Goal: Task Accomplishment & Management: Manage account settings

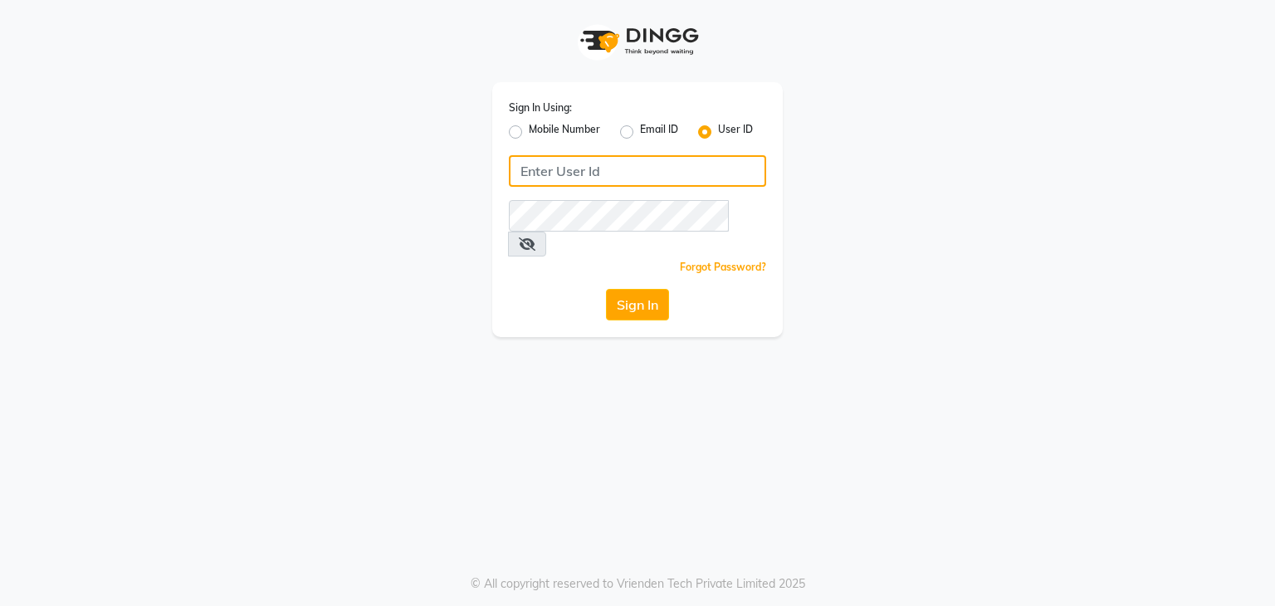
click at [521, 176] on input "Username" at bounding box center [637, 171] width 257 height 32
type input "uma@123"
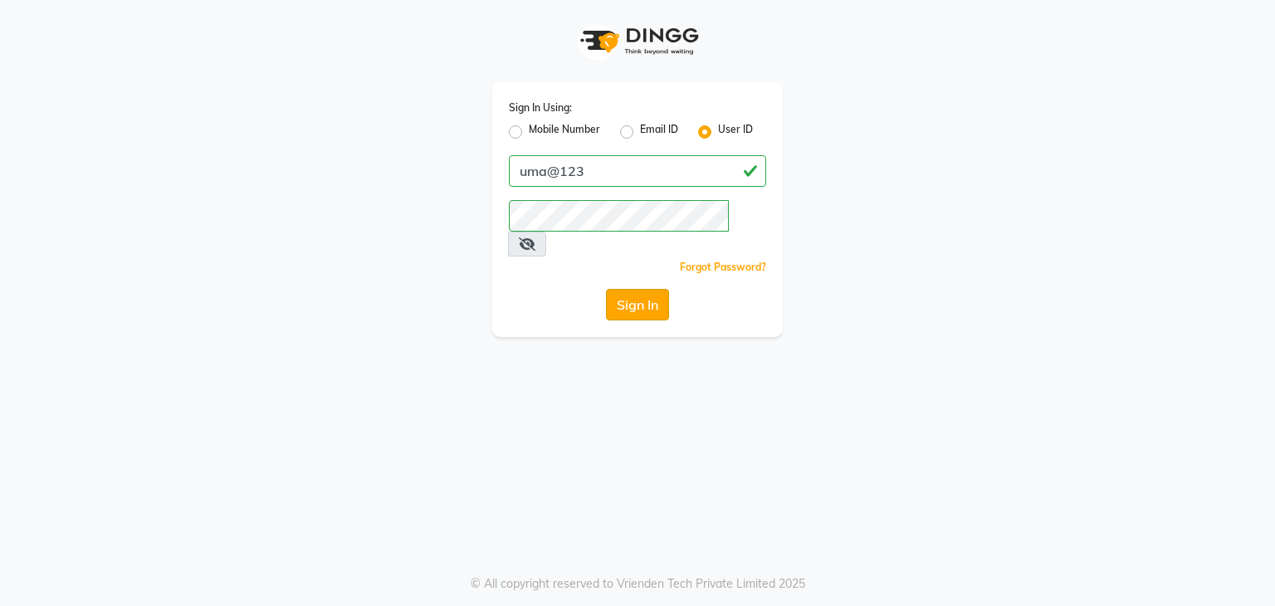
click at [641, 294] on button "Sign In" at bounding box center [637, 305] width 63 height 32
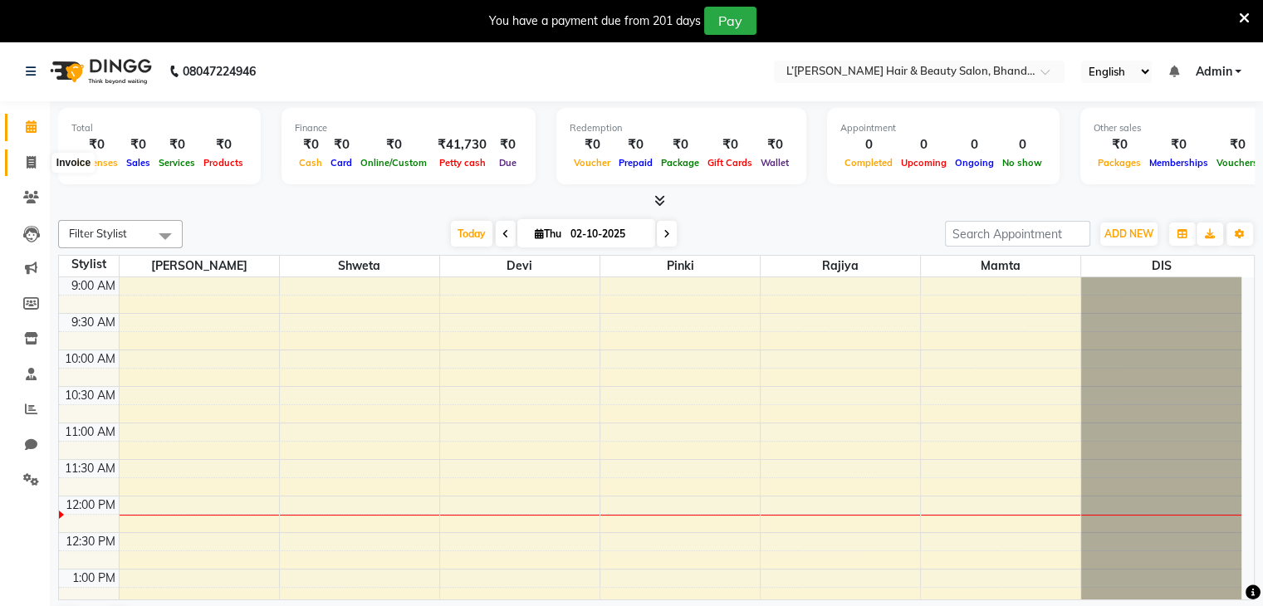
click at [32, 167] on icon at bounding box center [31, 162] width 9 height 12
select select "7828"
select select "service"
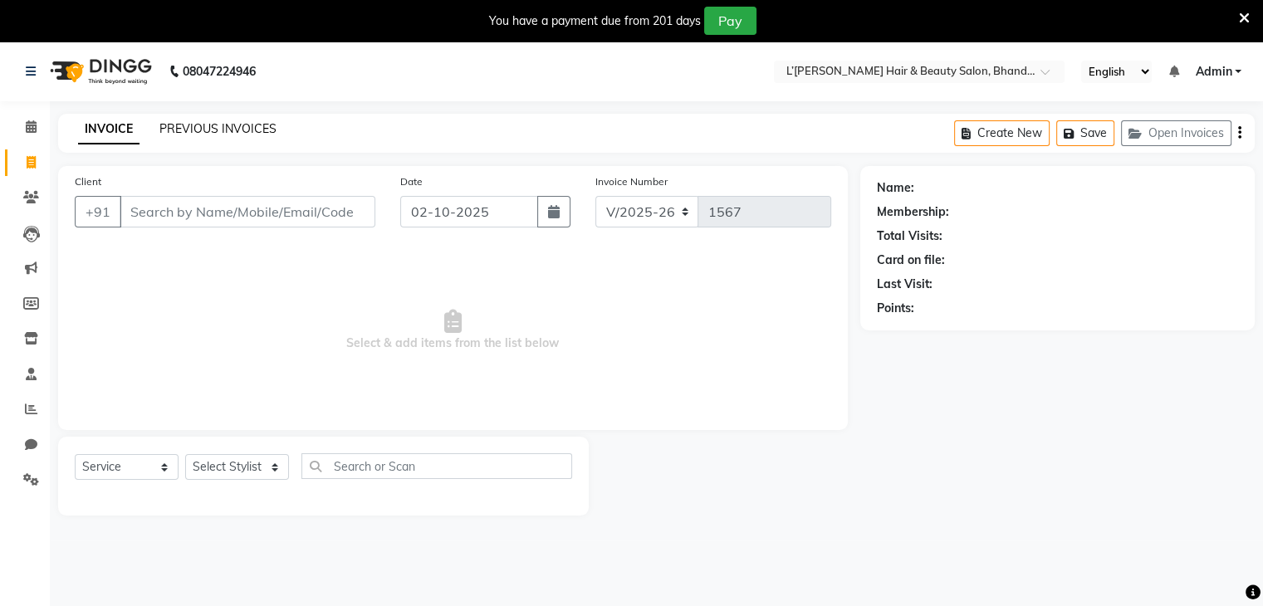
click at [220, 129] on link "PREVIOUS INVOICES" at bounding box center [217, 128] width 117 height 15
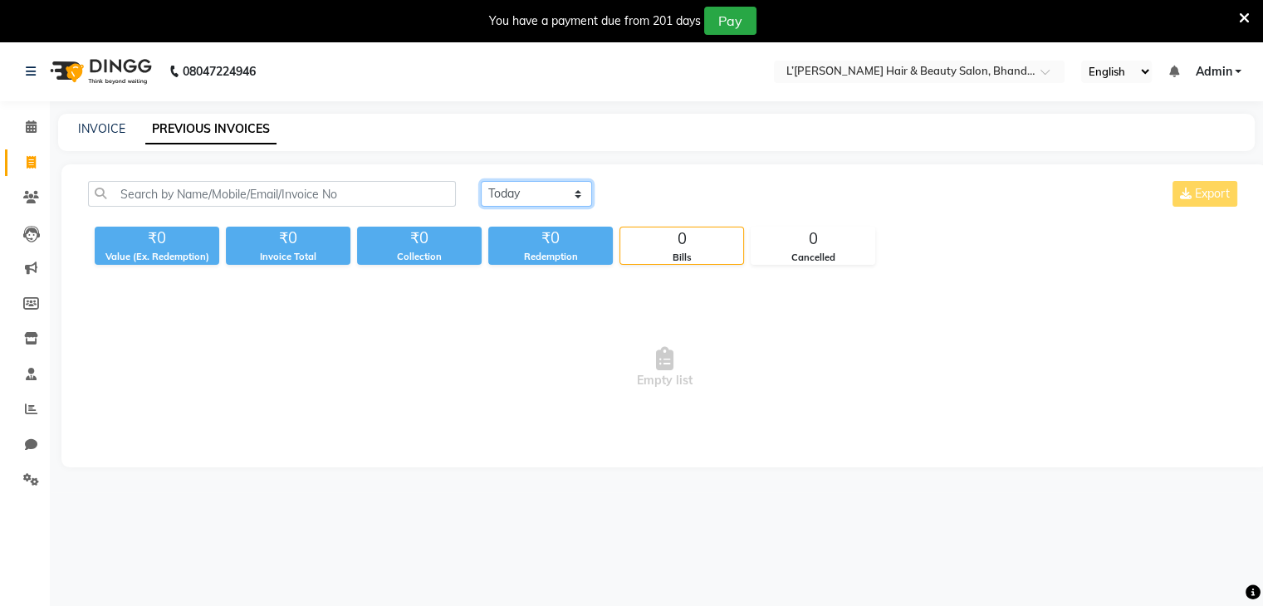
click at [538, 198] on select "[DATE] [DATE] Custom Range" at bounding box center [536, 194] width 111 height 26
select select "[DATE]"
click at [481, 181] on select "[DATE] [DATE] Custom Range" at bounding box center [536, 194] width 111 height 26
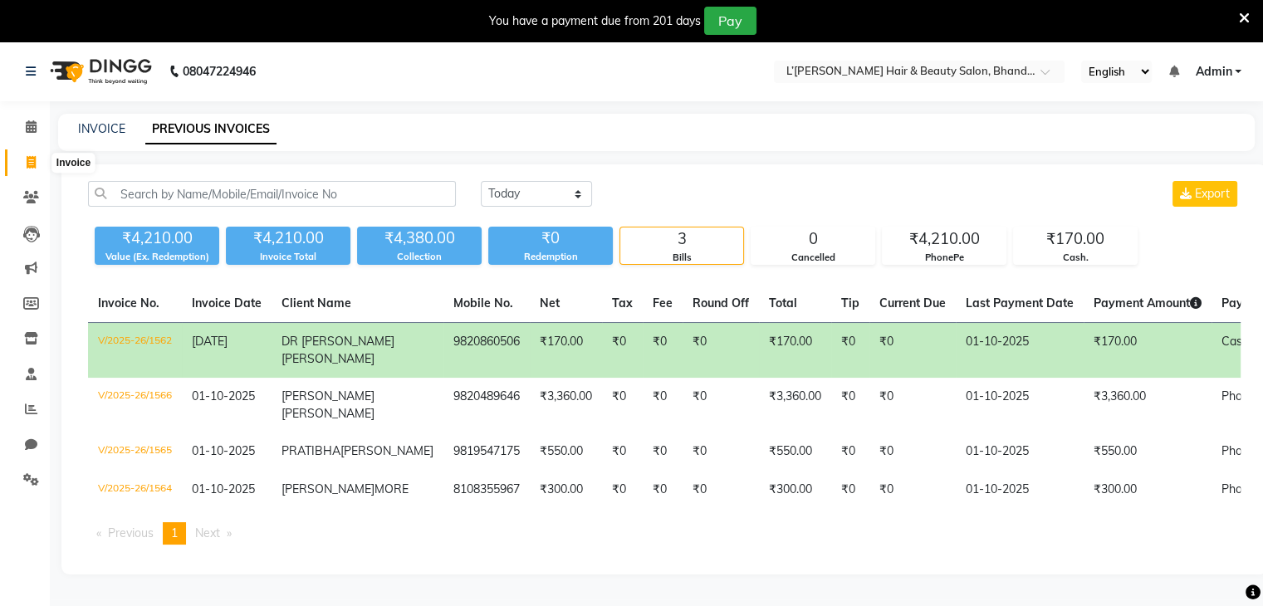
click at [29, 157] on icon at bounding box center [31, 162] width 9 height 12
select select "service"
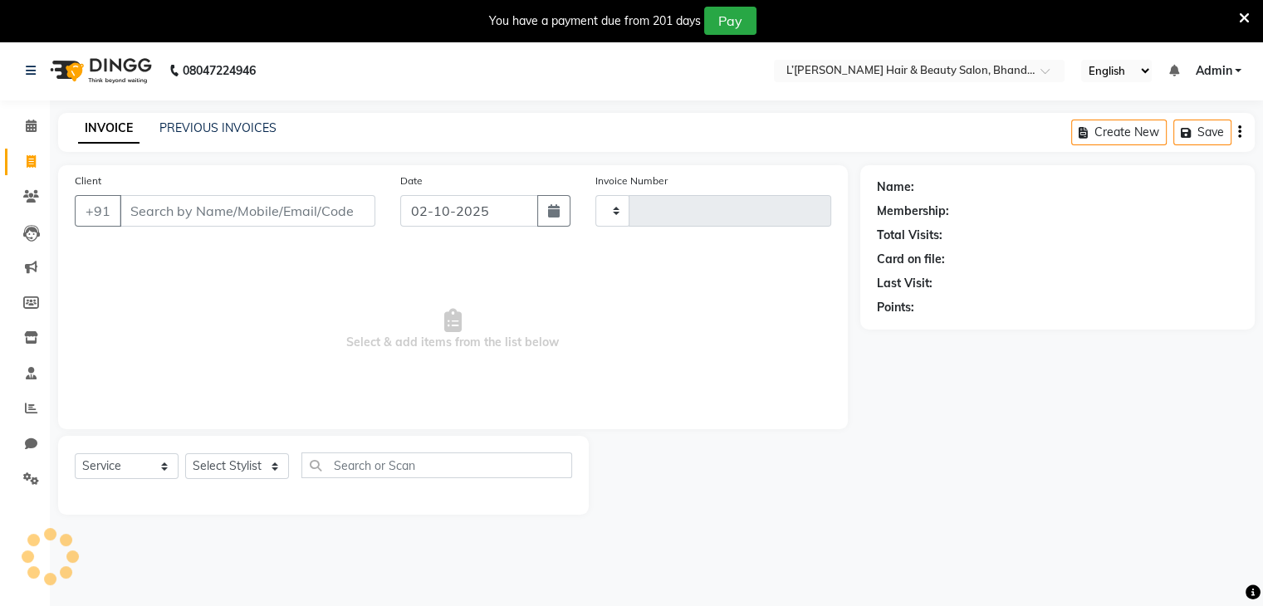
type input "1567"
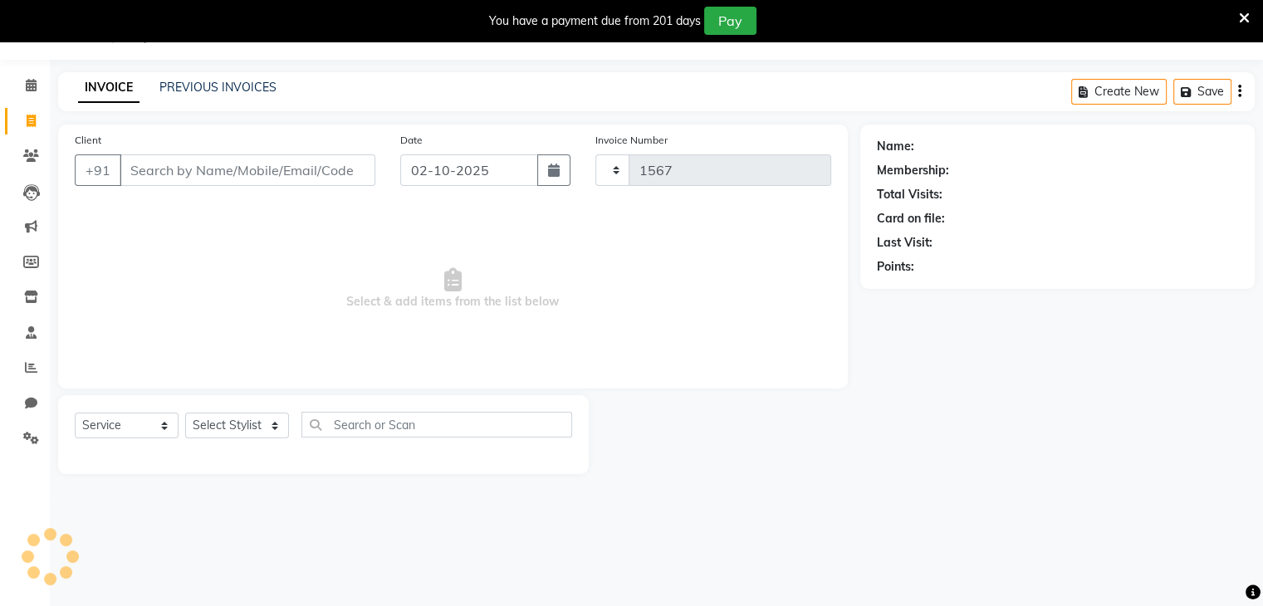
select select "7828"
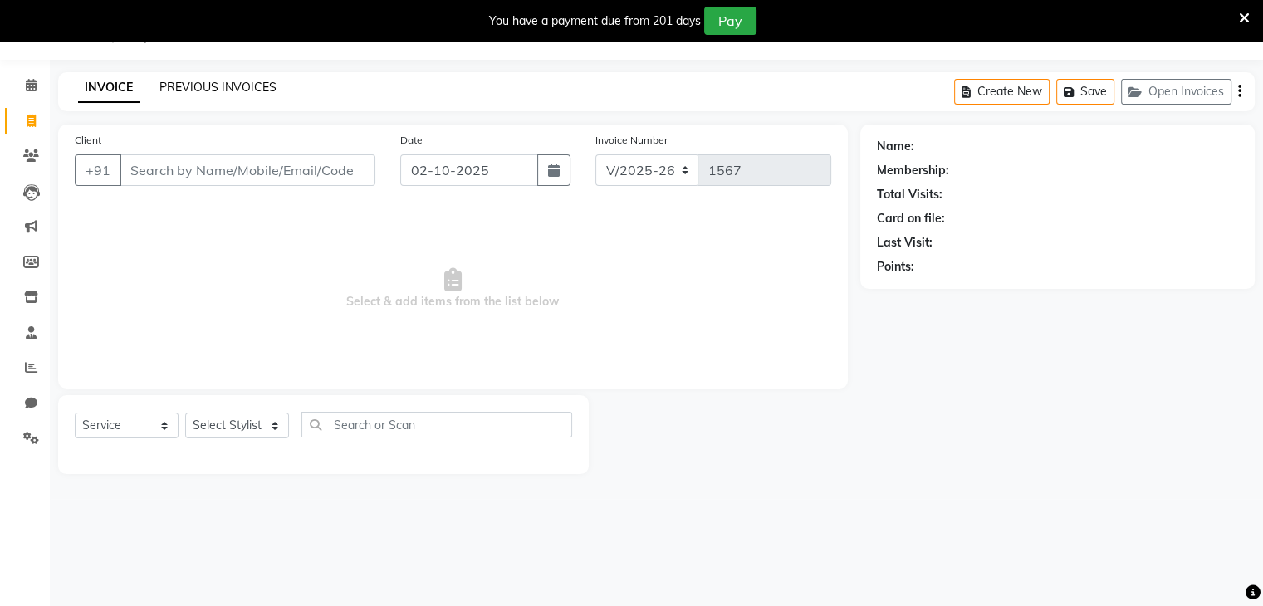
click at [237, 85] on link "PREVIOUS INVOICES" at bounding box center [217, 87] width 117 height 15
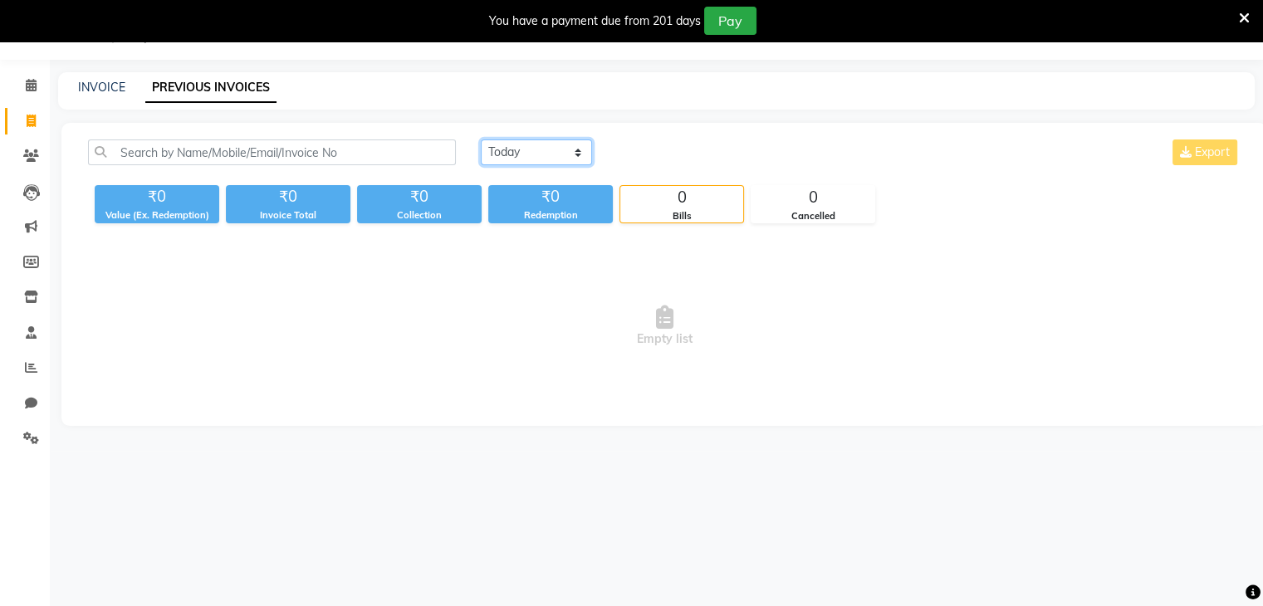
click at [507, 149] on select "[DATE] [DATE] Custom Range" at bounding box center [536, 152] width 111 height 26
select select "[DATE]"
click at [481, 139] on select "[DATE] [DATE] Custom Range" at bounding box center [536, 152] width 111 height 26
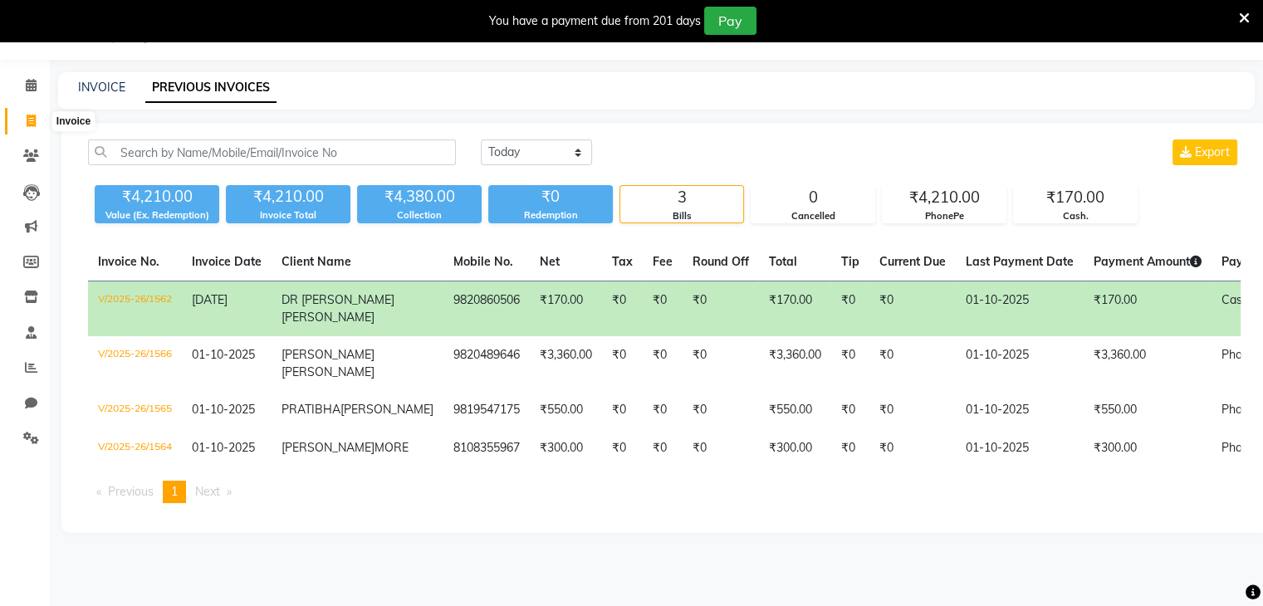
click at [27, 121] on icon at bounding box center [31, 121] width 9 height 12
select select "service"
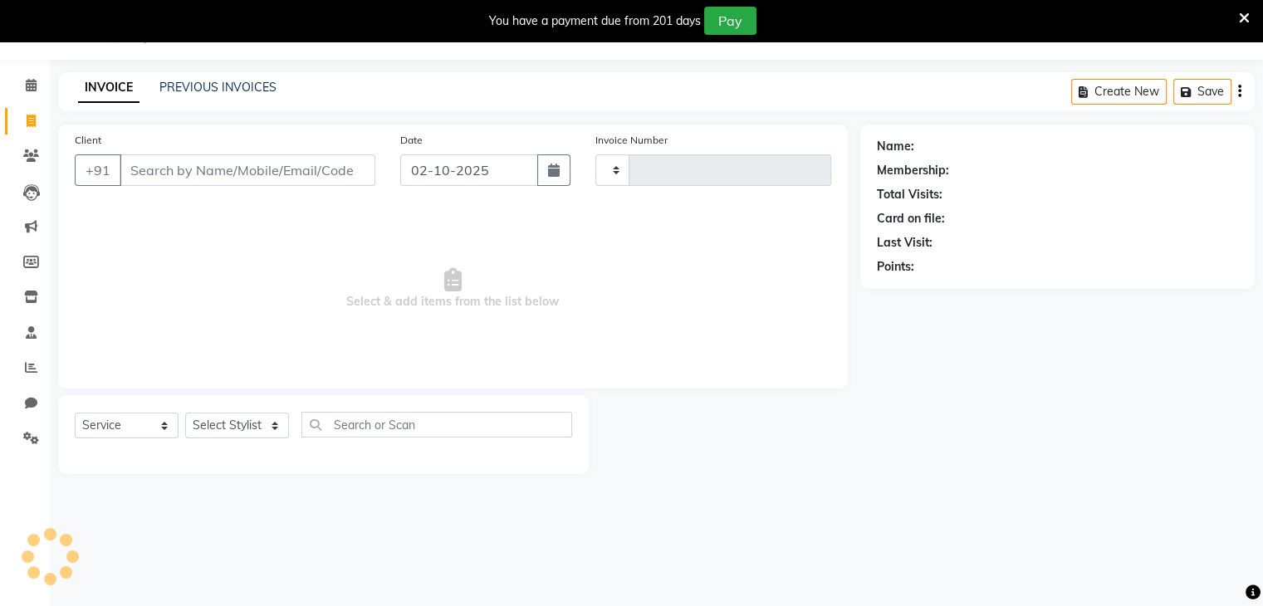
type input "1567"
select select "7828"
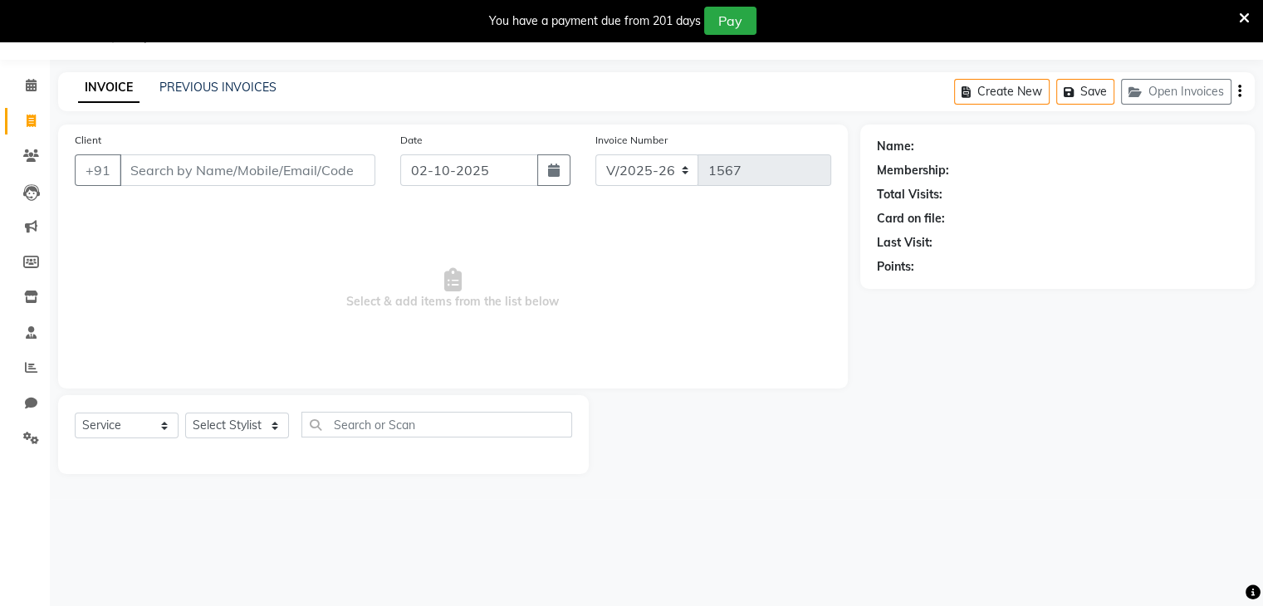
click at [144, 169] on input "Client" at bounding box center [248, 170] width 256 height 32
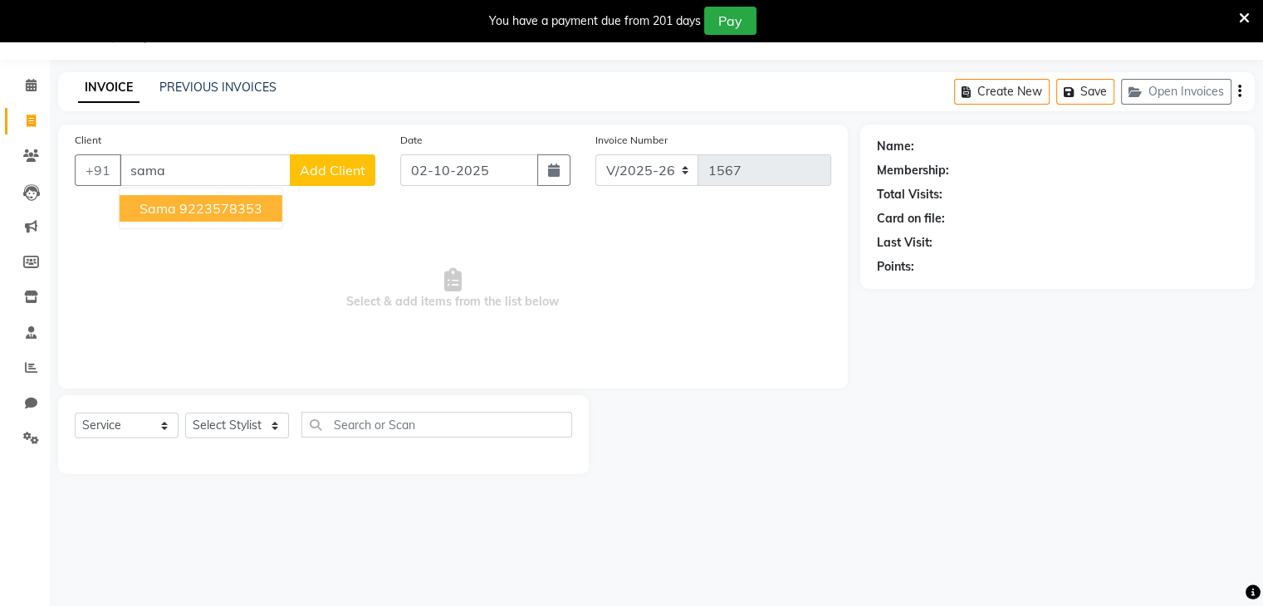
click at [183, 215] on ngb-highlight "9223578353" at bounding box center [220, 208] width 83 height 17
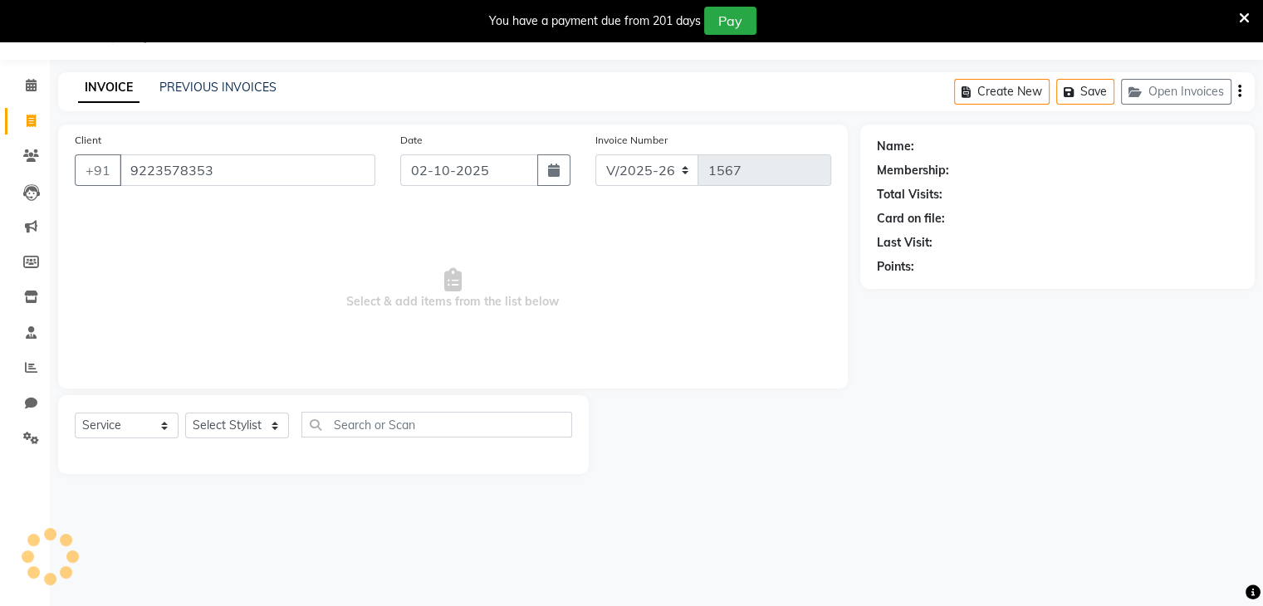
type input "9223578353"
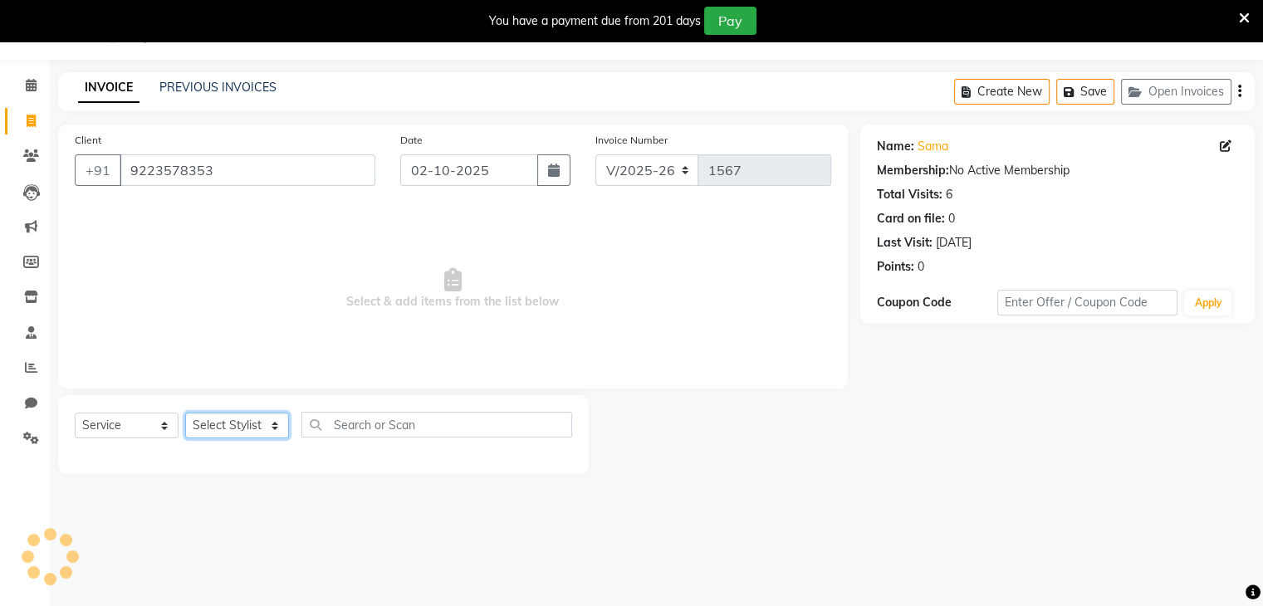
click at [248, 430] on select "Select Stylist Devi DIS Mamta Pinki [PERSON_NAME] Shweta Uma UNKNOWN [PERSON_NA…" at bounding box center [237, 426] width 104 height 26
select select "69887"
click at [185, 413] on select "Select Stylist Devi DIS Mamta Pinki [PERSON_NAME] Shweta Uma UNKNOWN [PERSON_NA…" at bounding box center [237, 426] width 104 height 26
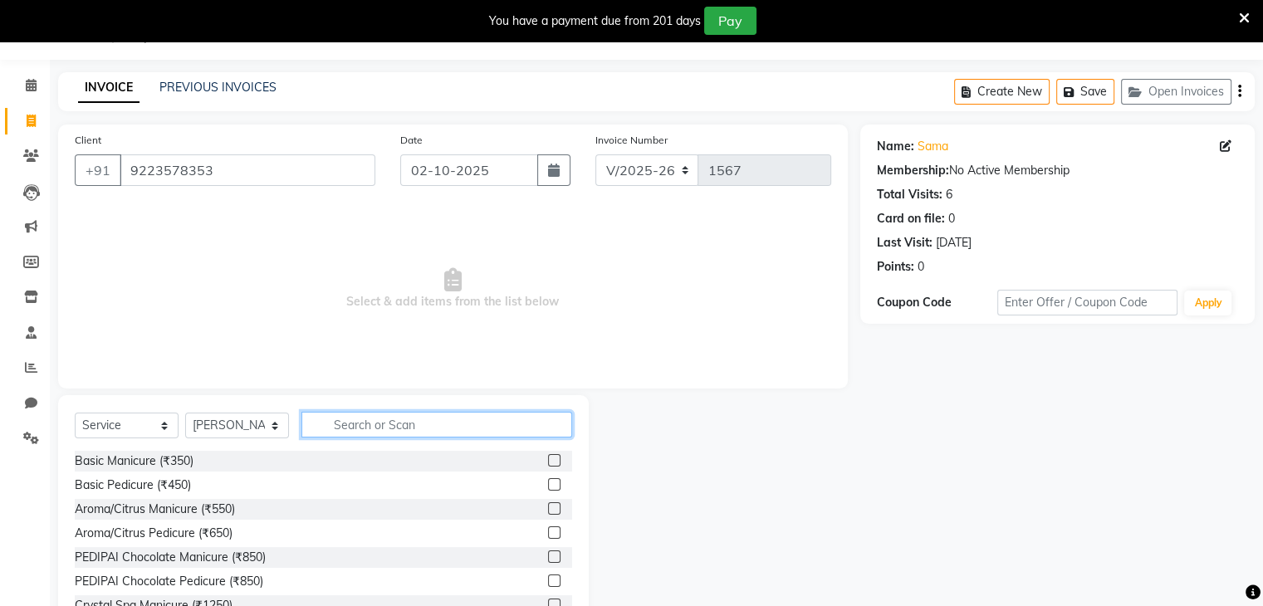
click at [332, 427] on input "text" at bounding box center [436, 425] width 271 height 26
type input "thread"
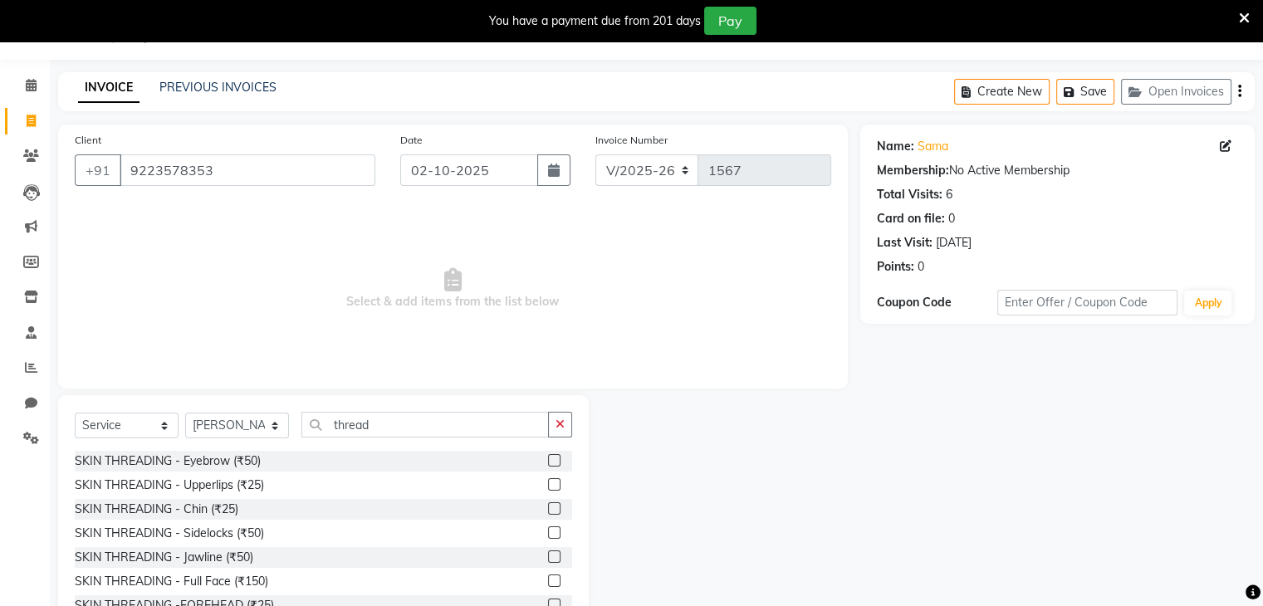
click at [548, 487] on label at bounding box center [554, 484] width 12 height 12
click at [548, 487] on input "checkbox" at bounding box center [553, 485] width 11 height 11
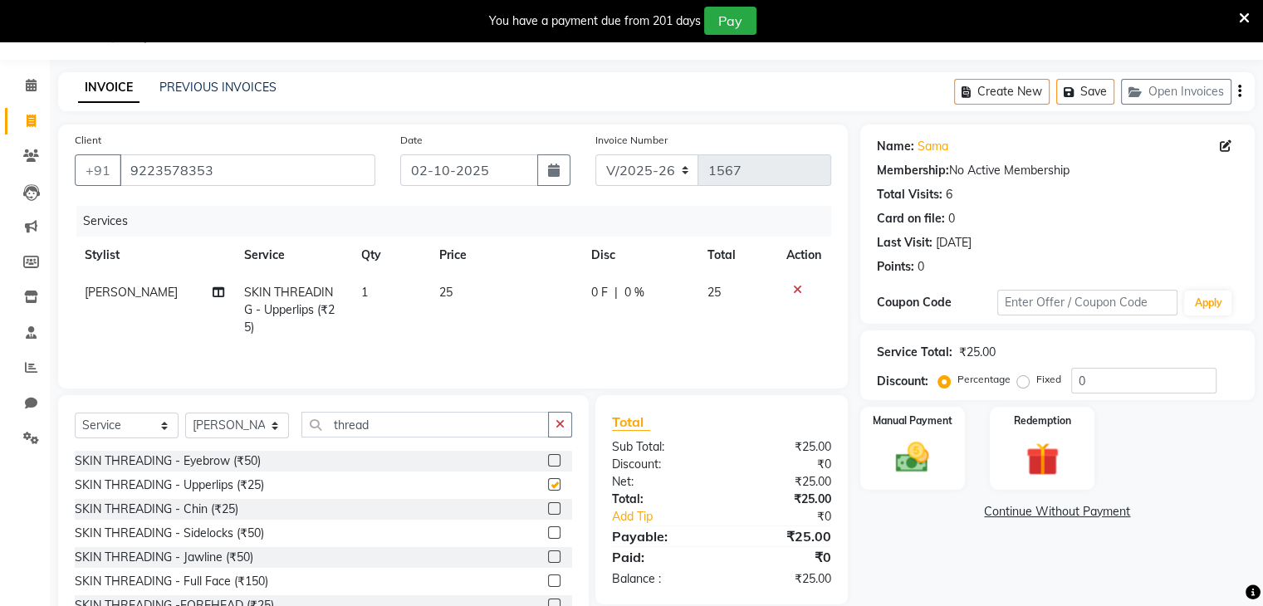
checkbox input "false"
click at [548, 462] on label at bounding box center [554, 460] width 12 height 12
click at [548, 462] on input "checkbox" at bounding box center [553, 461] width 11 height 11
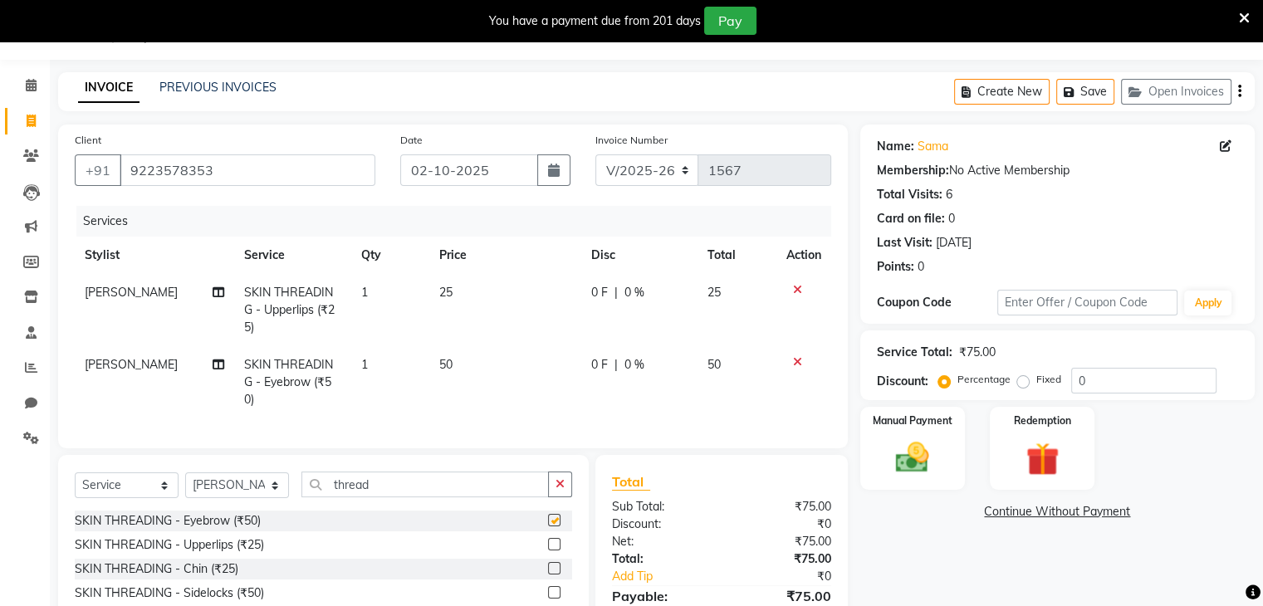
checkbox input "false"
click at [418, 471] on input "thread" at bounding box center [424, 484] width 247 height 26
type input "t"
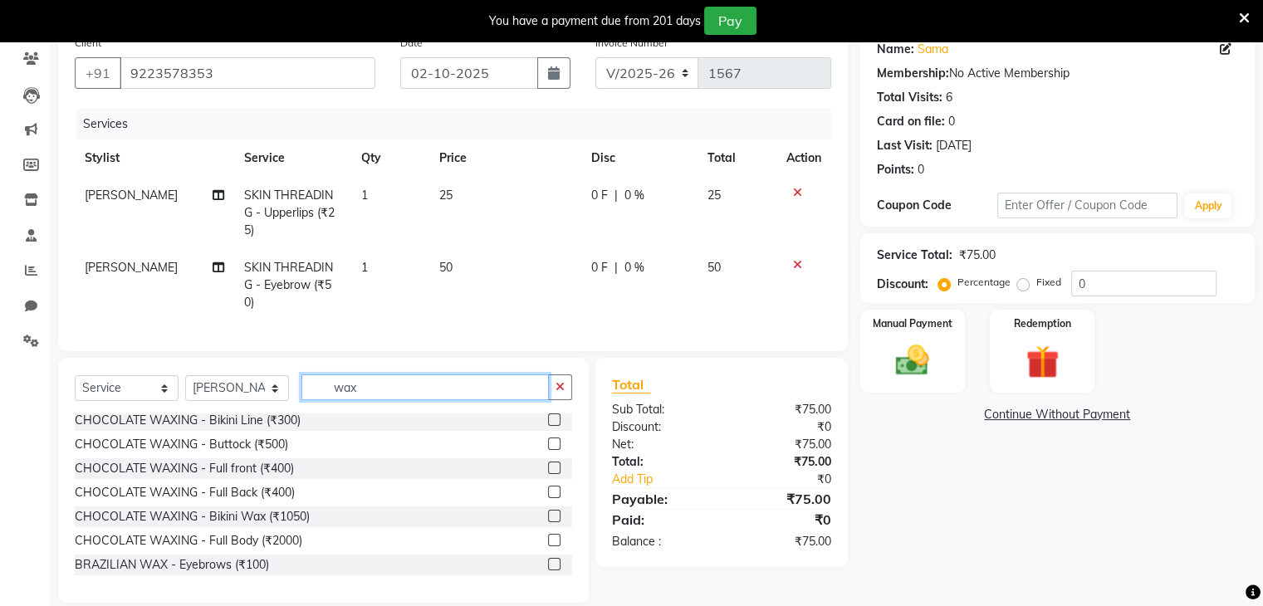
scroll to position [133, 0]
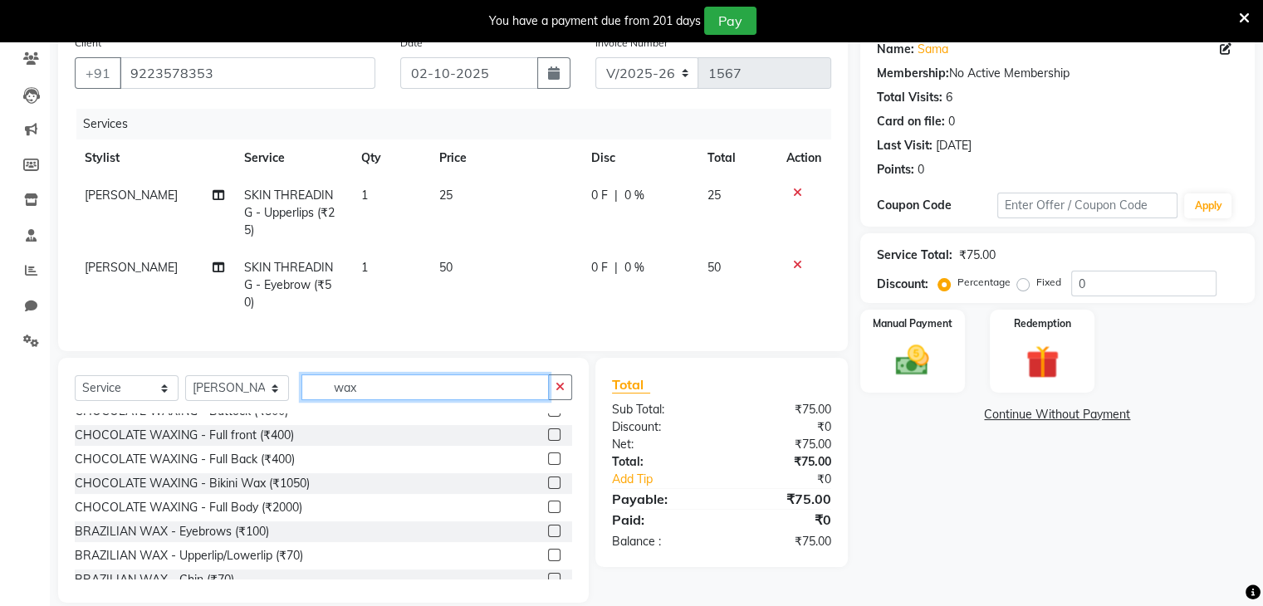
type input "wax"
click at [548, 549] on label at bounding box center [554, 555] width 12 height 12
click at [548, 550] on input "checkbox" at bounding box center [553, 555] width 11 height 11
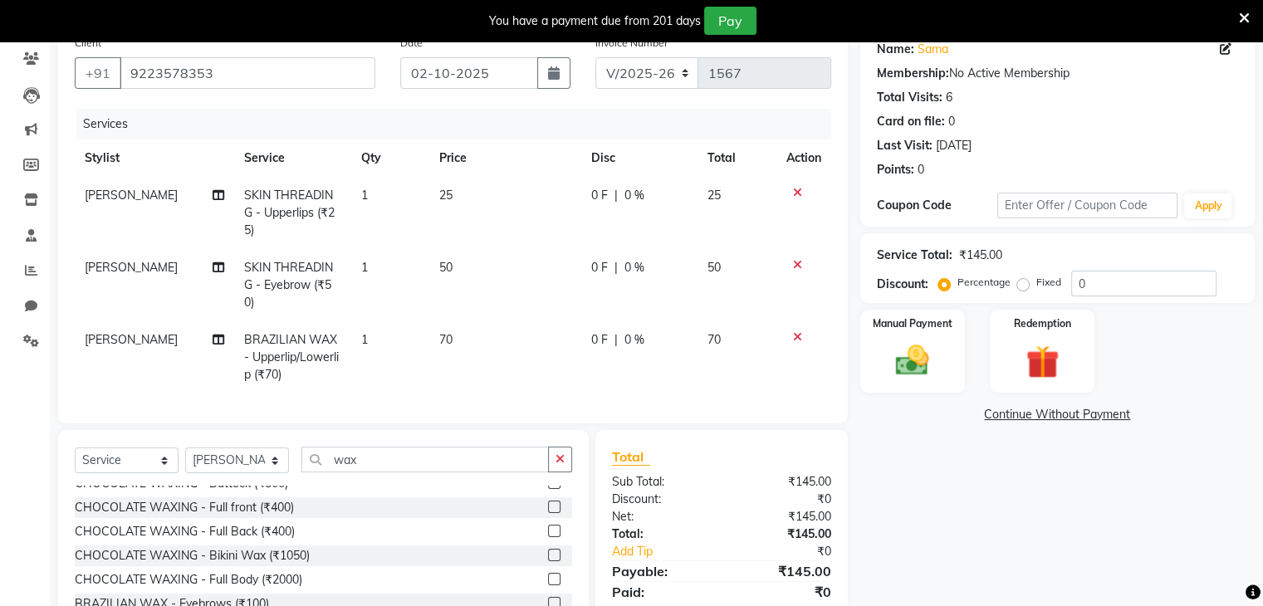
checkbox input "false"
click at [372, 447] on input "wax" at bounding box center [424, 460] width 247 height 26
type input "w"
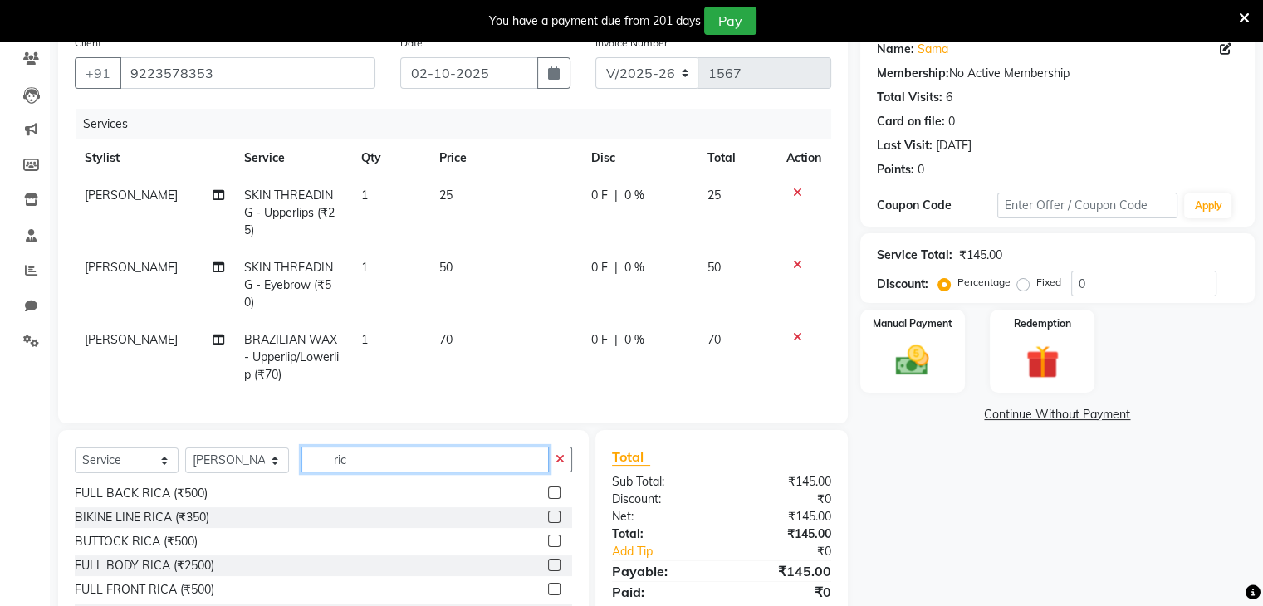
scroll to position [75, 0]
type input "rica"
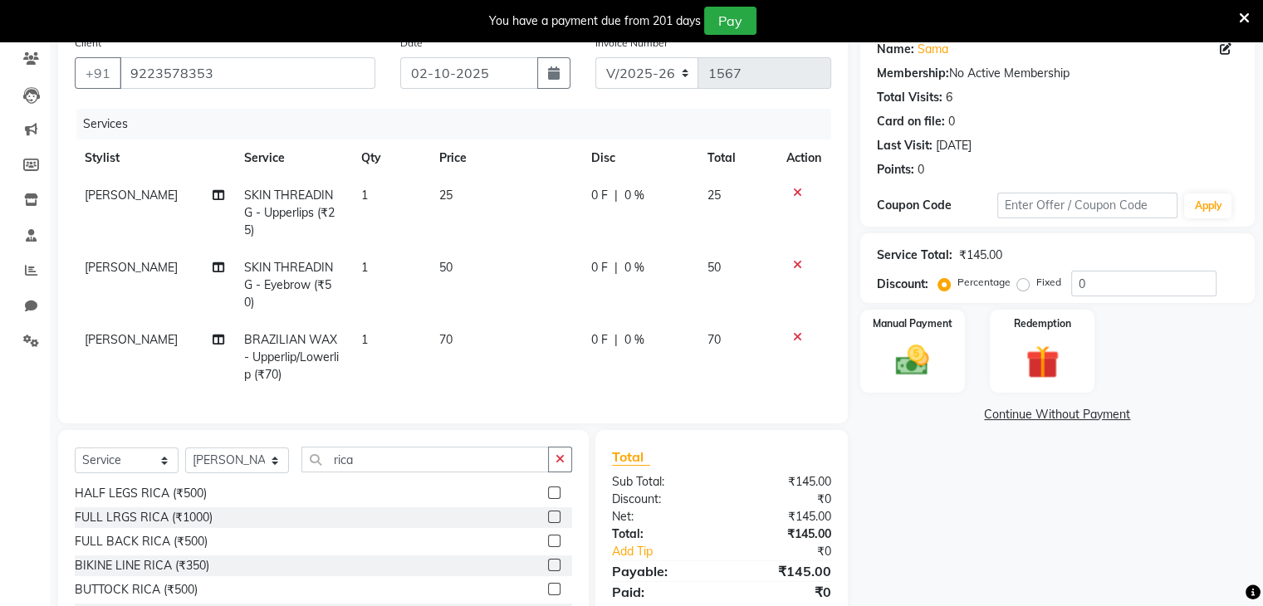
click at [548, 486] on label at bounding box center [554, 492] width 12 height 12
click at [548, 488] on input "checkbox" at bounding box center [553, 493] width 11 height 11
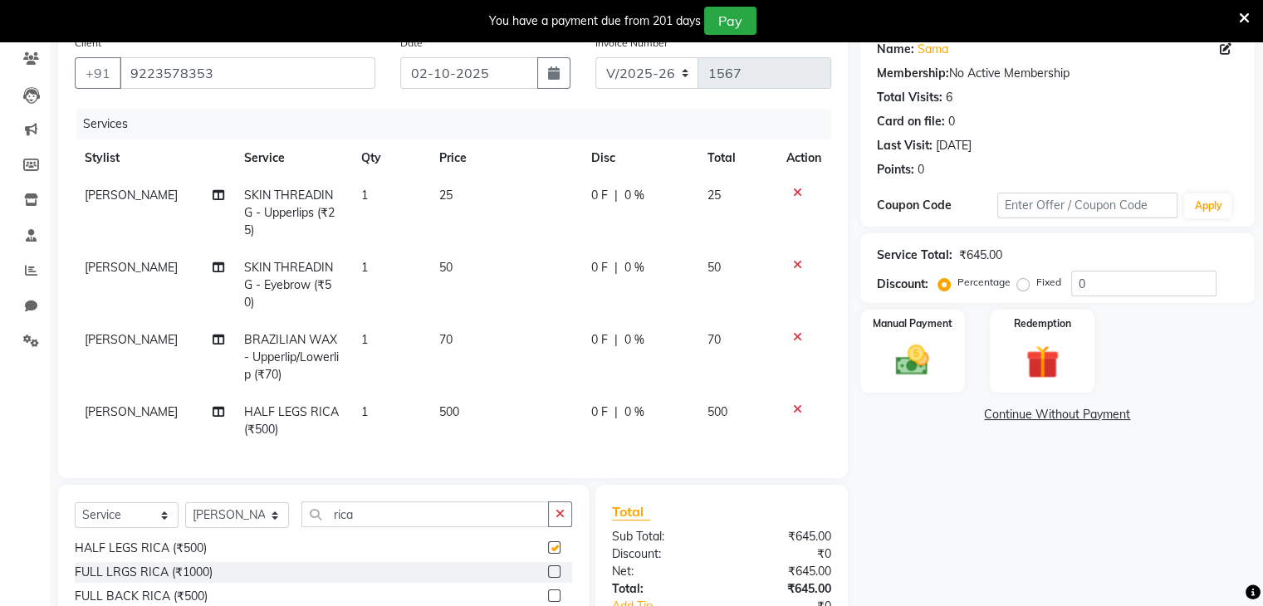
checkbox input "false"
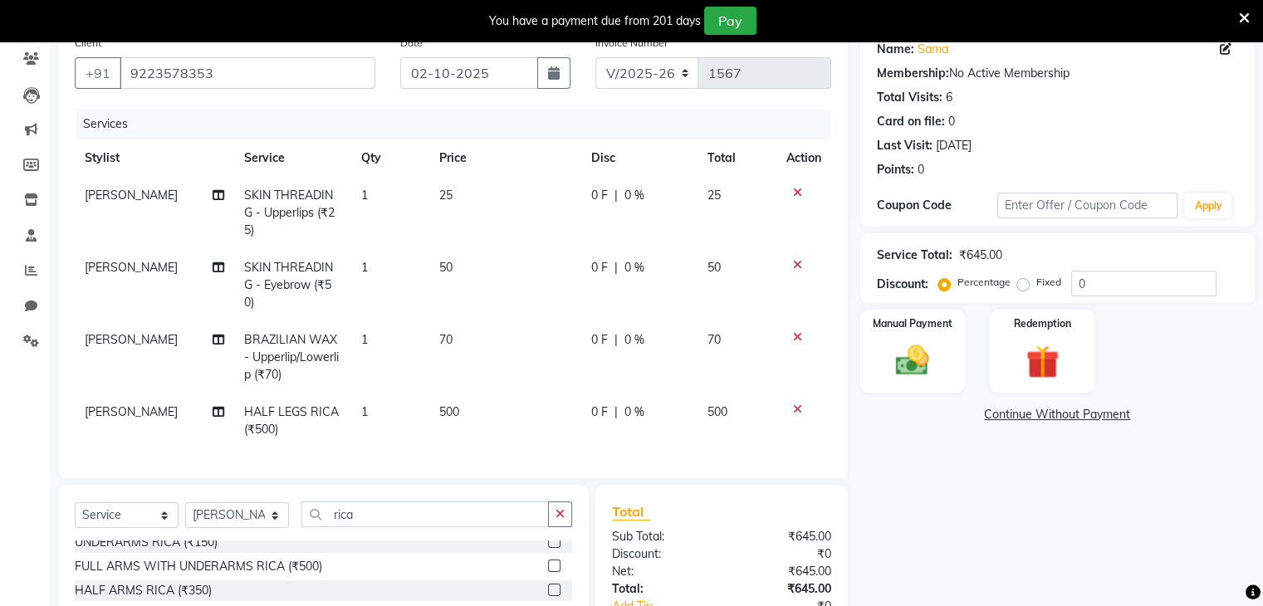
scroll to position [0, 0]
click at [548, 568] on label at bounding box center [554, 574] width 12 height 12
click at [548, 569] on input "checkbox" at bounding box center [553, 574] width 11 height 11
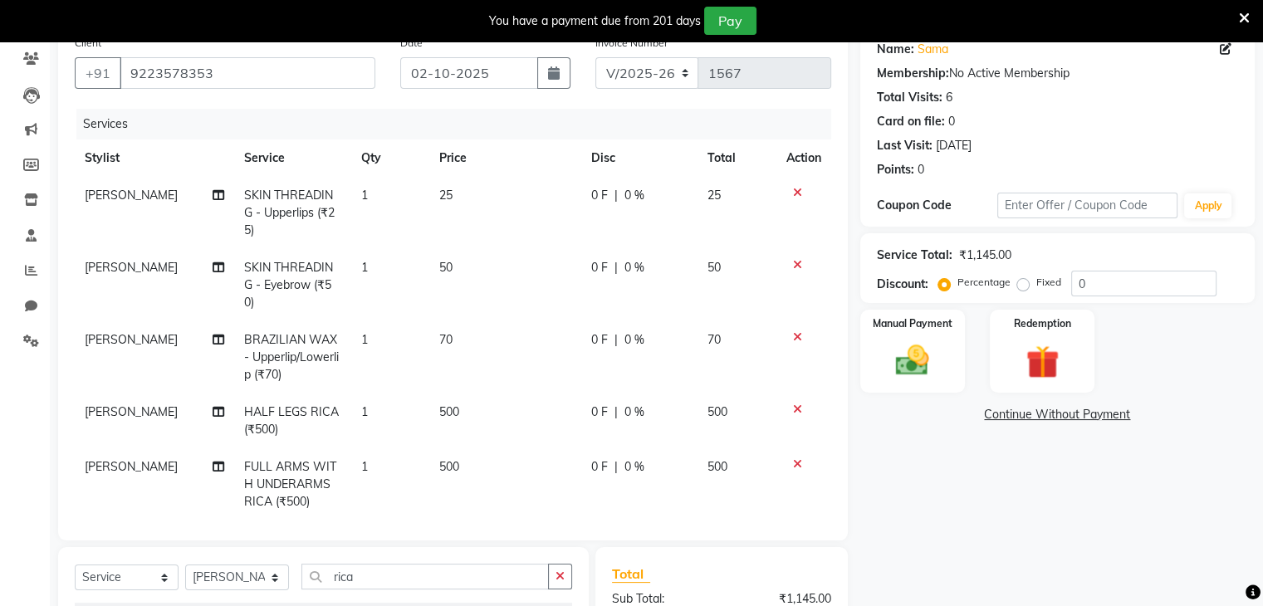
checkbox input "false"
click at [554, 74] on icon "button" at bounding box center [554, 72] width 12 height 13
select select "10"
select select "2025"
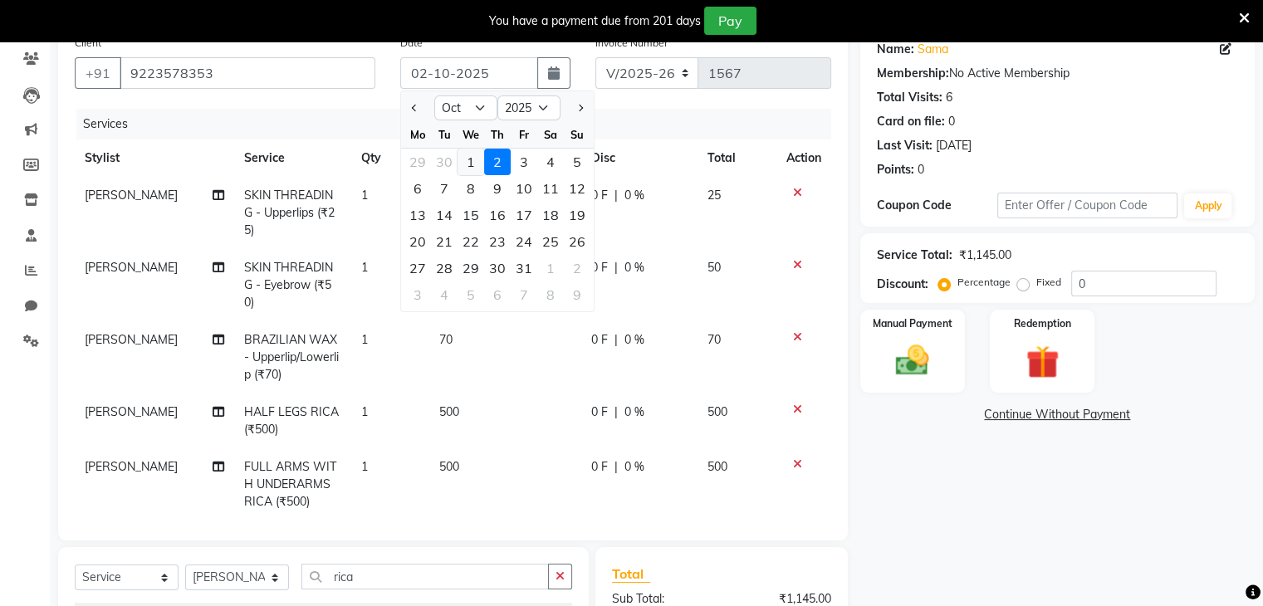
click at [468, 162] on div "1" at bounding box center [470, 162] width 27 height 27
type input "01-10-2025"
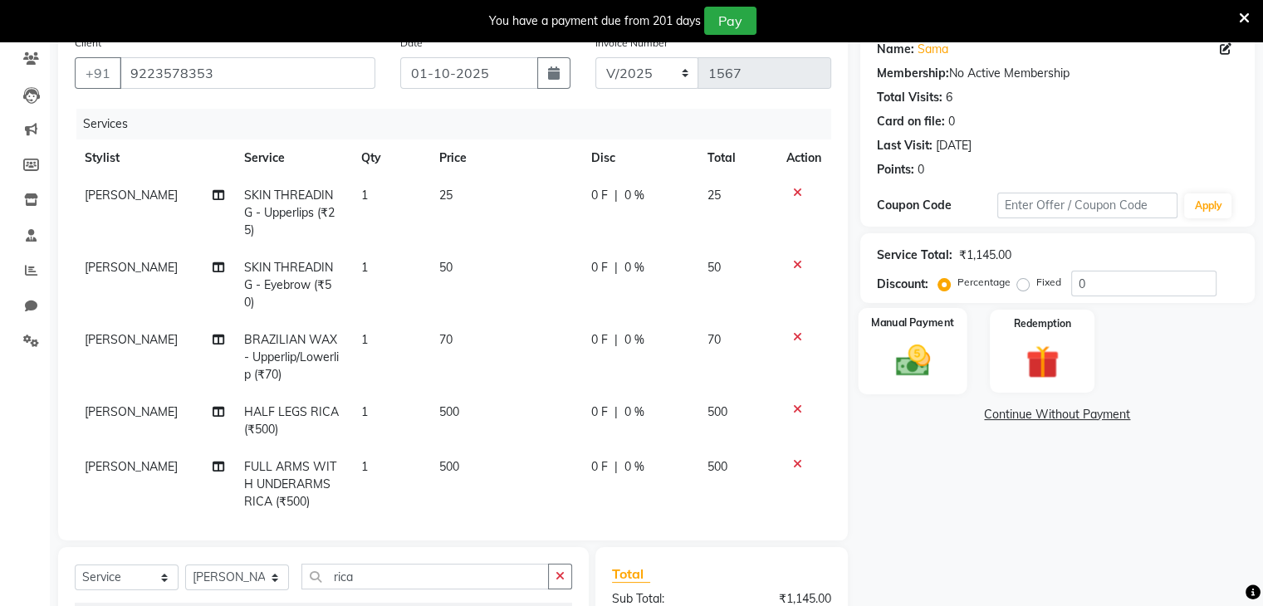
click at [928, 349] on img at bounding box center [912, 361] width 56 height 40
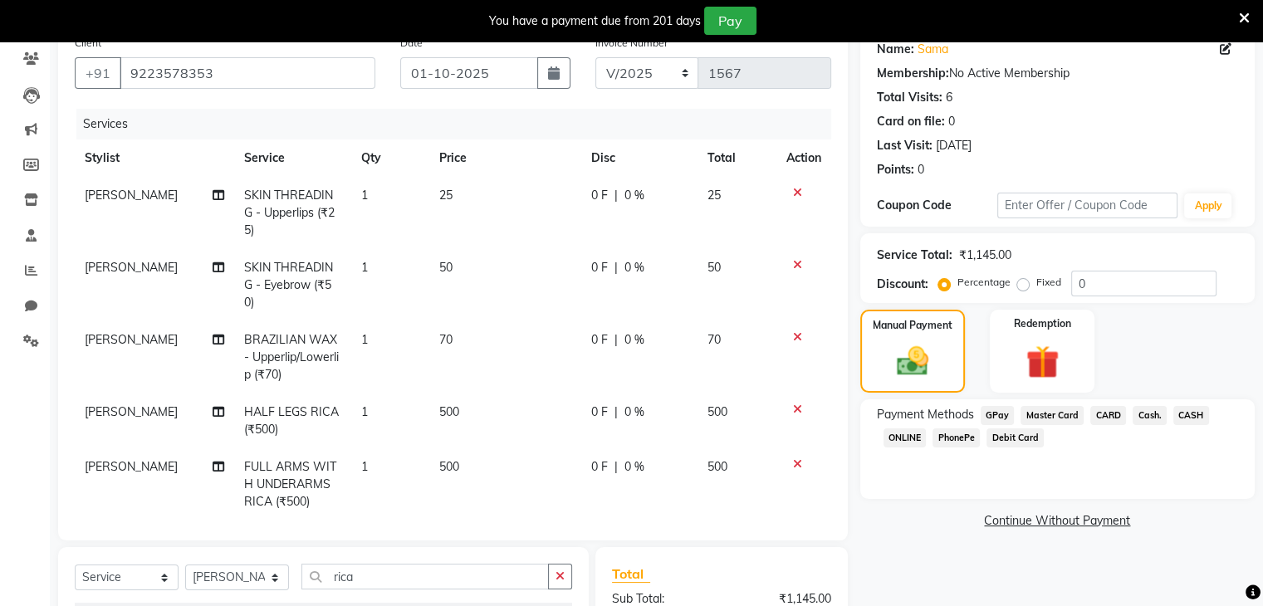
click at [953, 440] on span "PhonePe" at bounding box center [955, 437] width 47 height 19
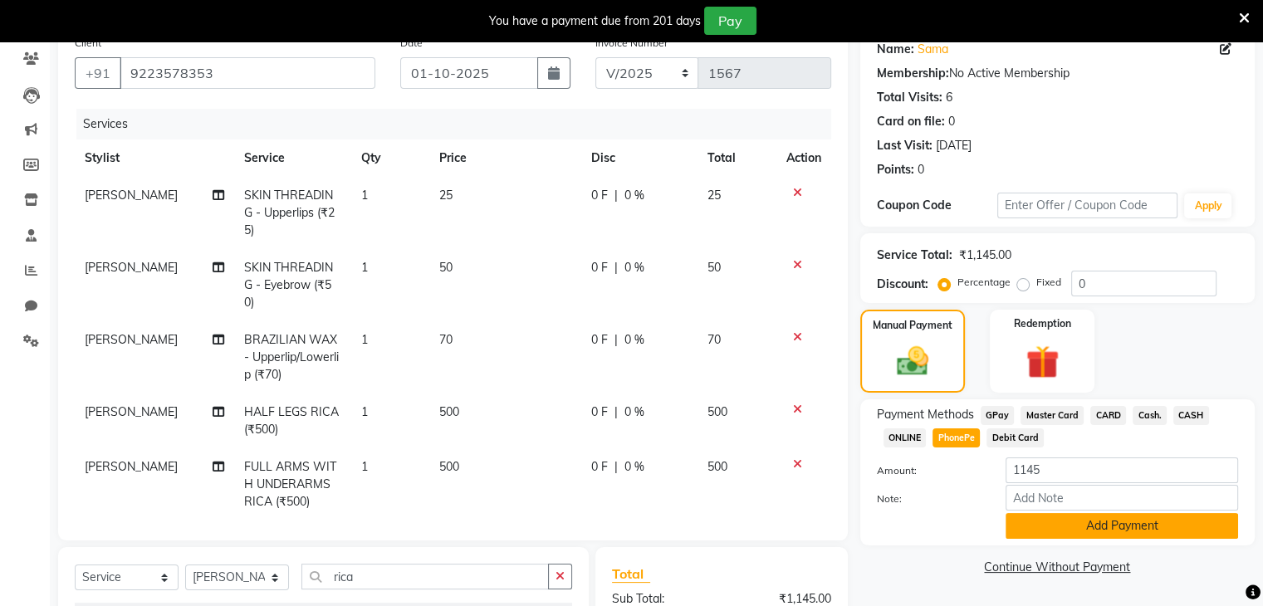
click at [1028, 525] on button "Add Payment" at bounding box center [1121, 526] width 232 height 26
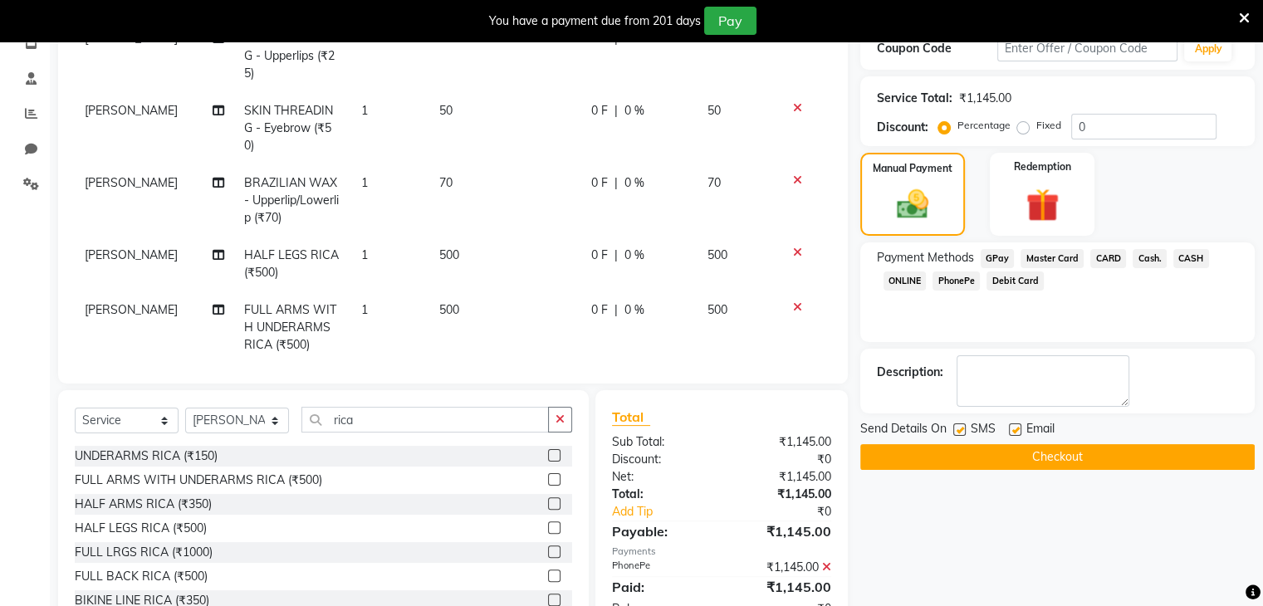
scroll to position [338, 0]
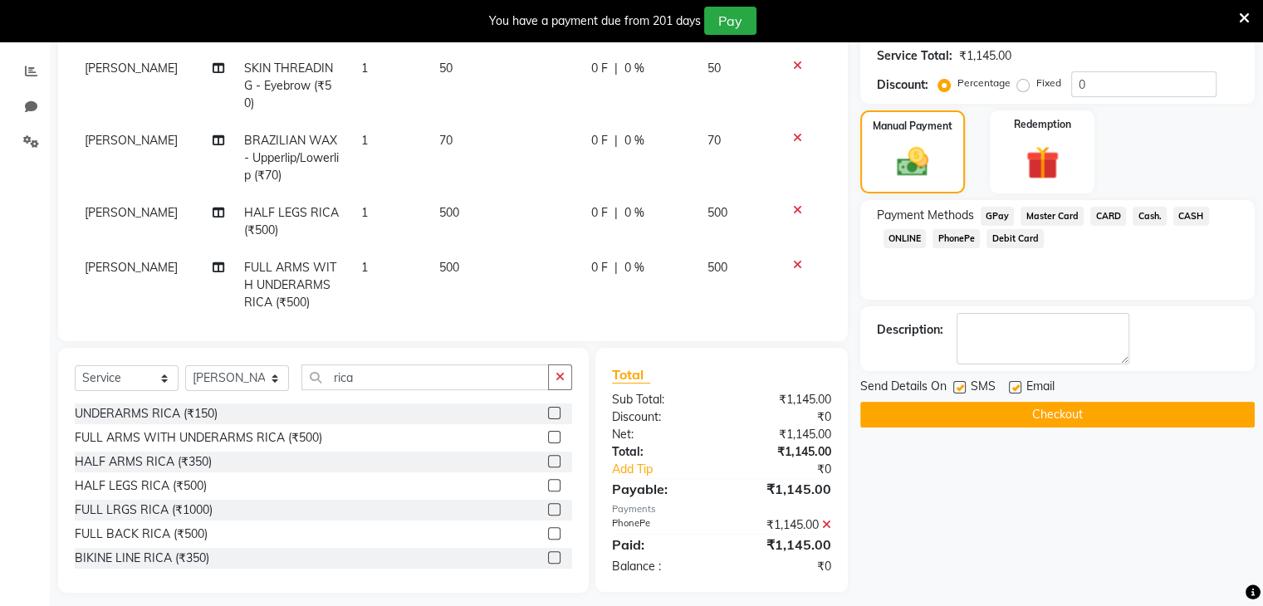
click at [959, 388] on label at bounding box center [959, 387] width 12 height 12
click at [959, 388] on input "checkbox" at bounding box center [958, 388] width 11 height 11
checkbox input "false"
click at [1012, 386] on label at bounding box center [1015, 387] width 12 height 12
click at [1012, 386] on input "checkbox" at bounding box center [1014, 388] width 11 height 11
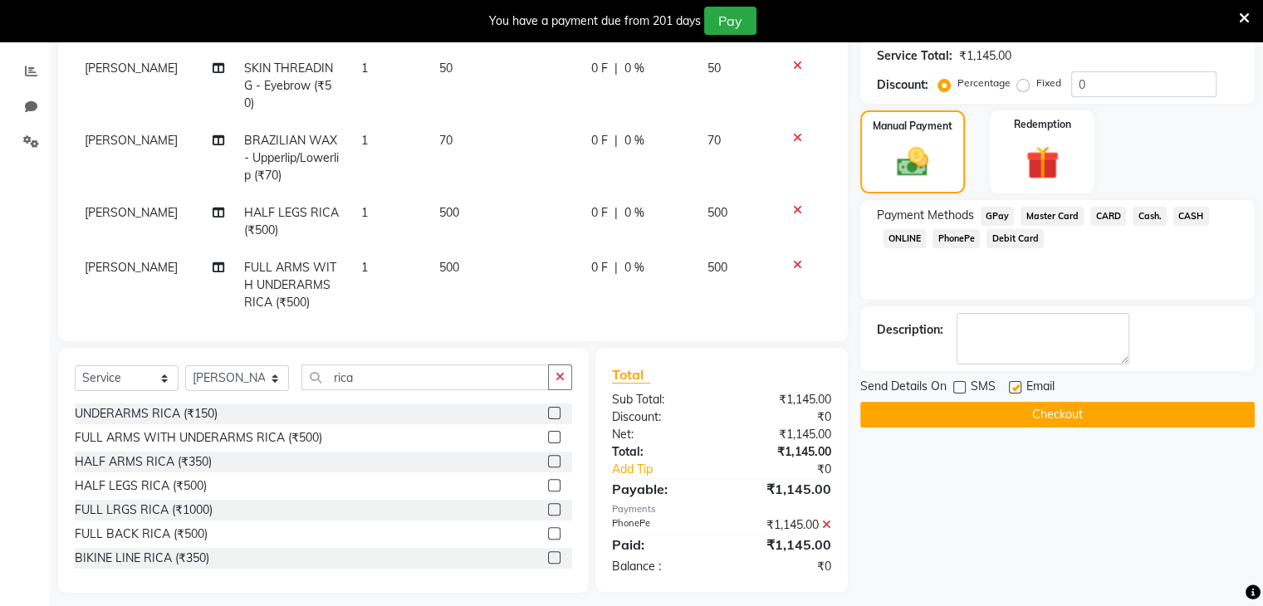
checkbox input "false"
click at [996, 412] on button "Checkout" at bounding box center [1057, 415] width 394 height 26
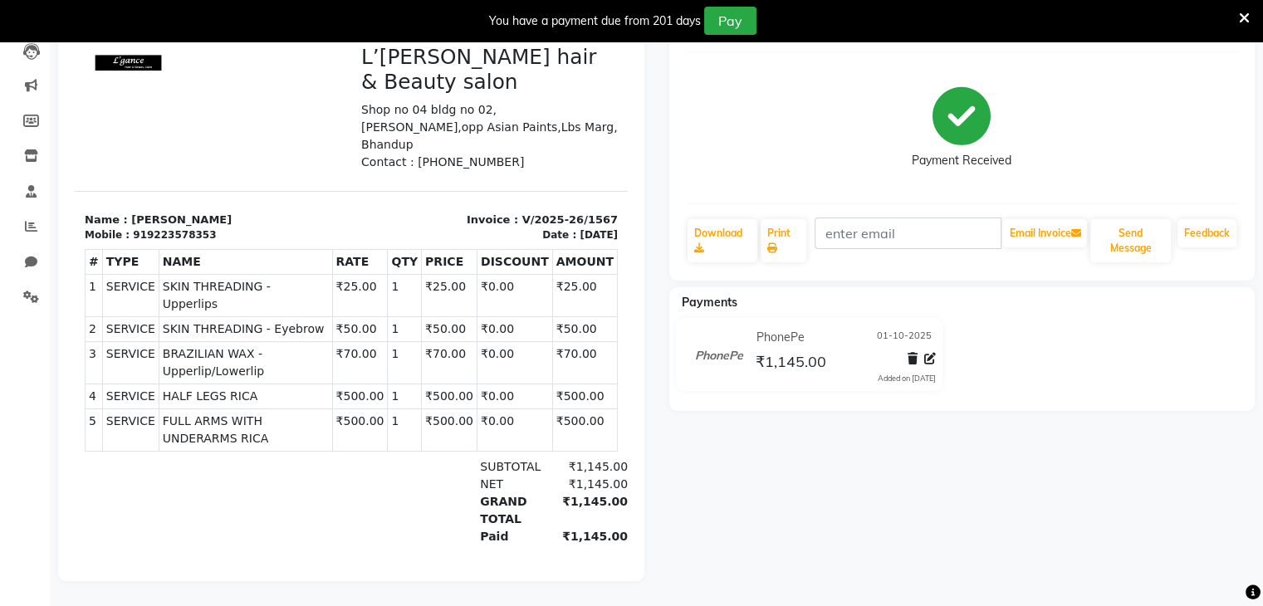
select select "service"
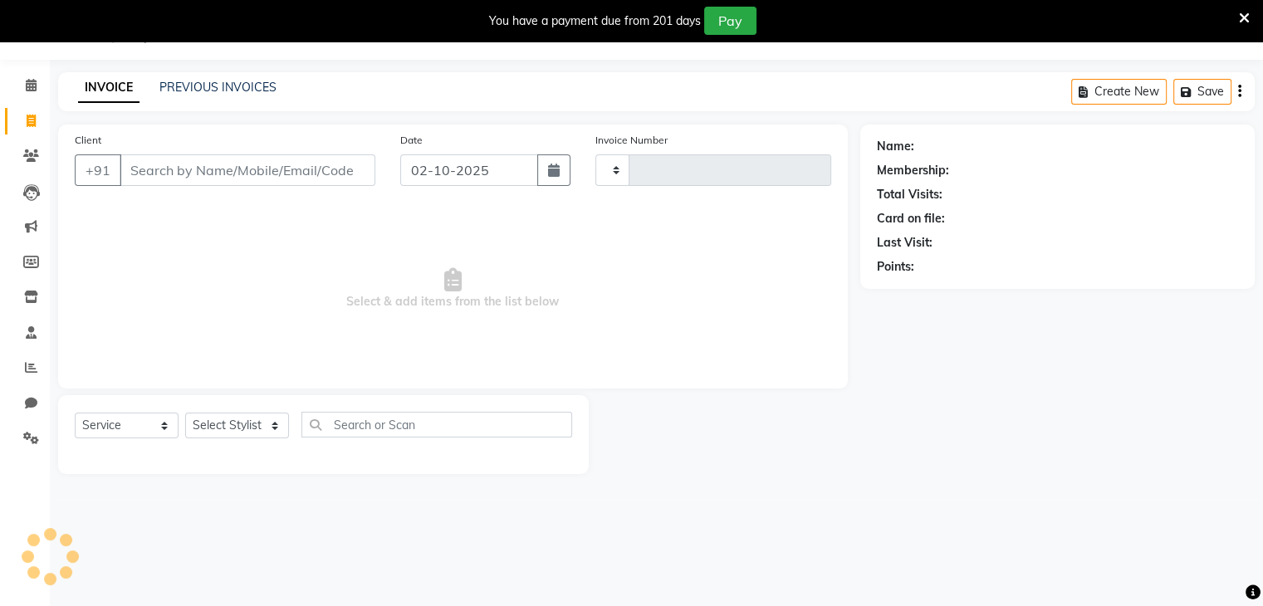
scroll to position [42, 0]
type input "1568"
select select "7828"
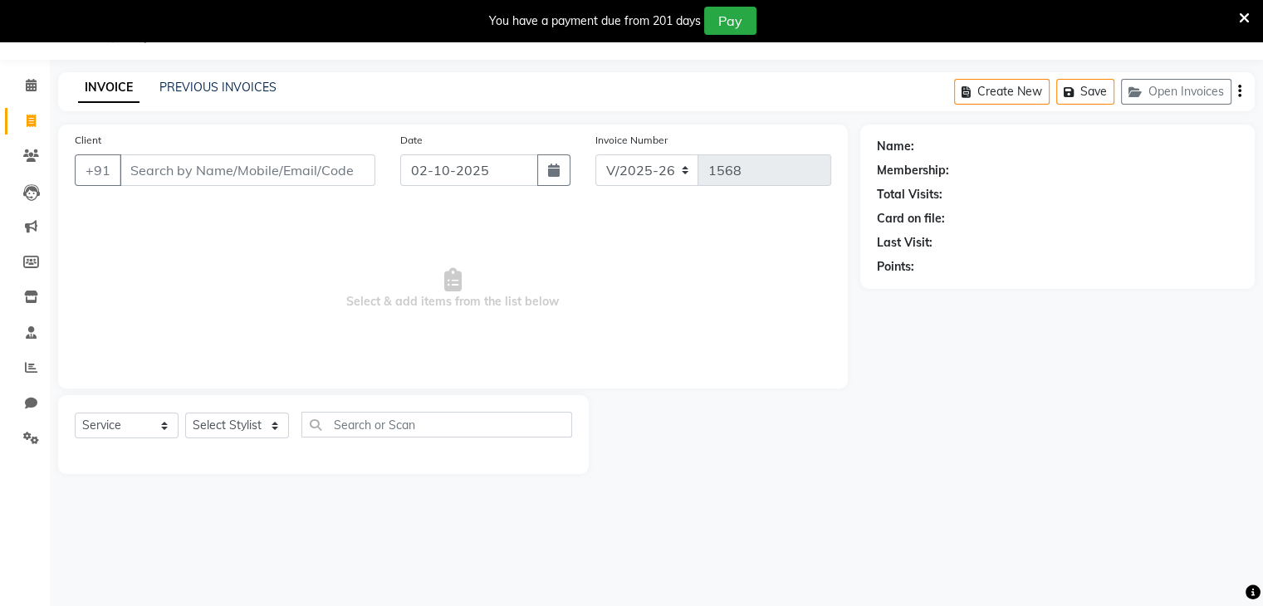
click at [136, 173] on input "Client" at bounding box center [248, 170] width 256 height 32
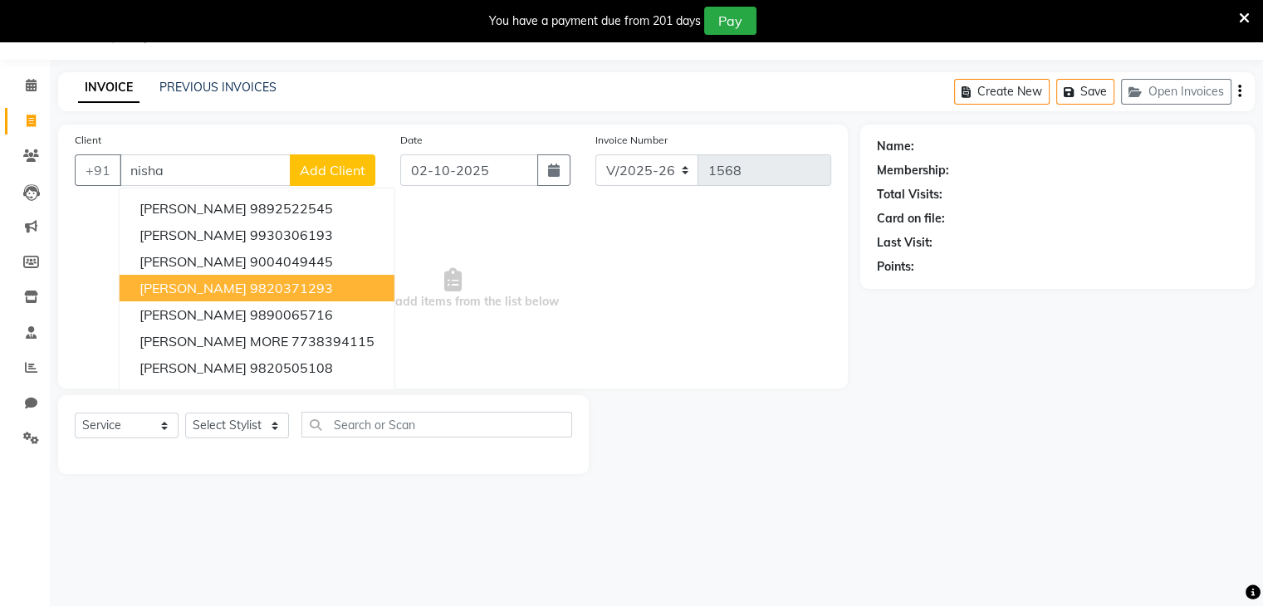
click at [167, 290] on span "NISHA SERAI" at bounding box center [192, 288] width 107 height 17
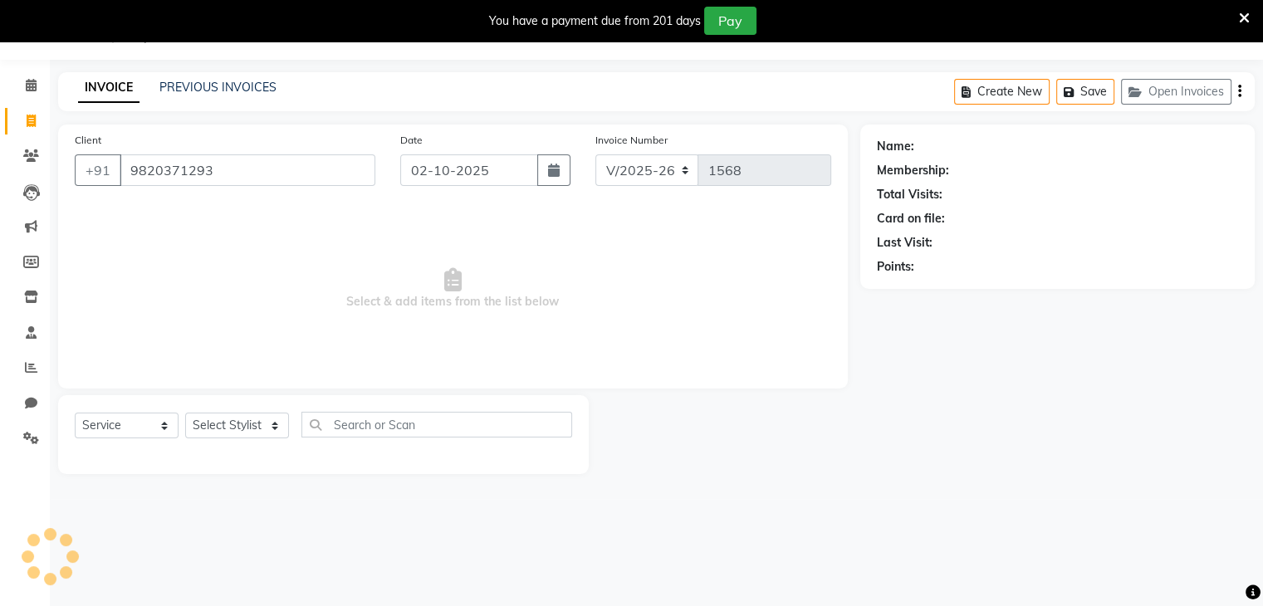
type input "9820371293"
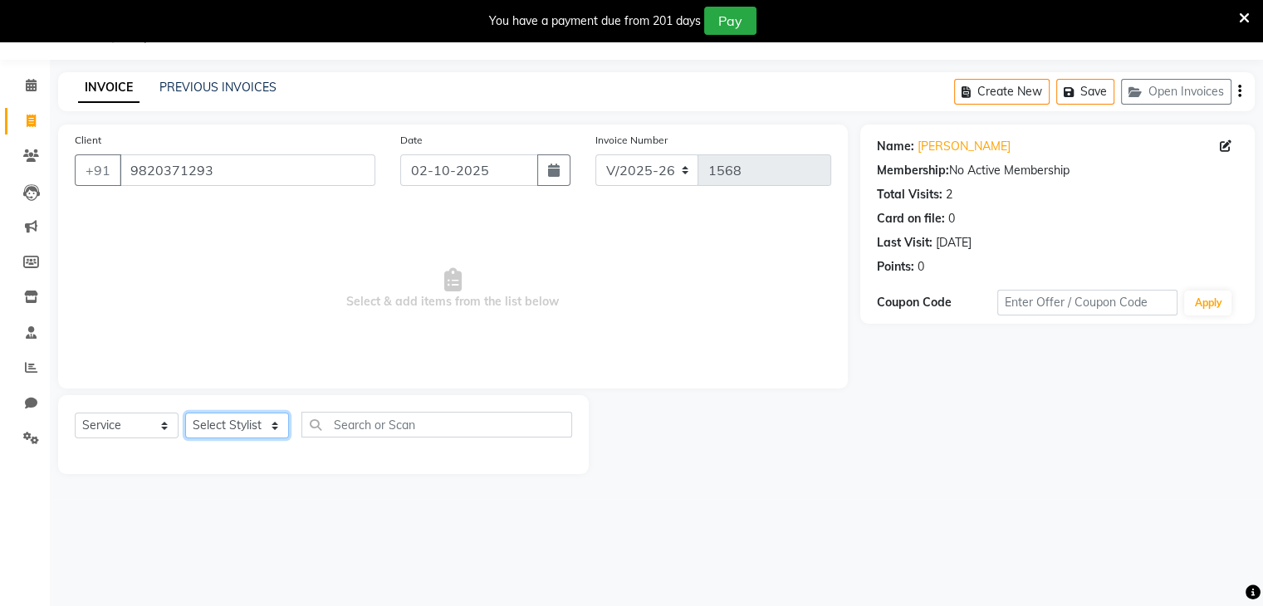
click at [202, 423] on select "Select Stylist Devi DIS Mamta Pinki [PERSON_NAME] Shweta Uma UNKNOWN [PERSON_NA…" at bounding box center [237, 426] width 104 height 26
select select "89767"
click at [185, 413] on select "Select Stylist Devi DIS Mamta Pinki [PERSON_NAME] Shweta Uma UNKNOWN [PERSON_NA…" at bounding box center [237, 426] width 104 height 26
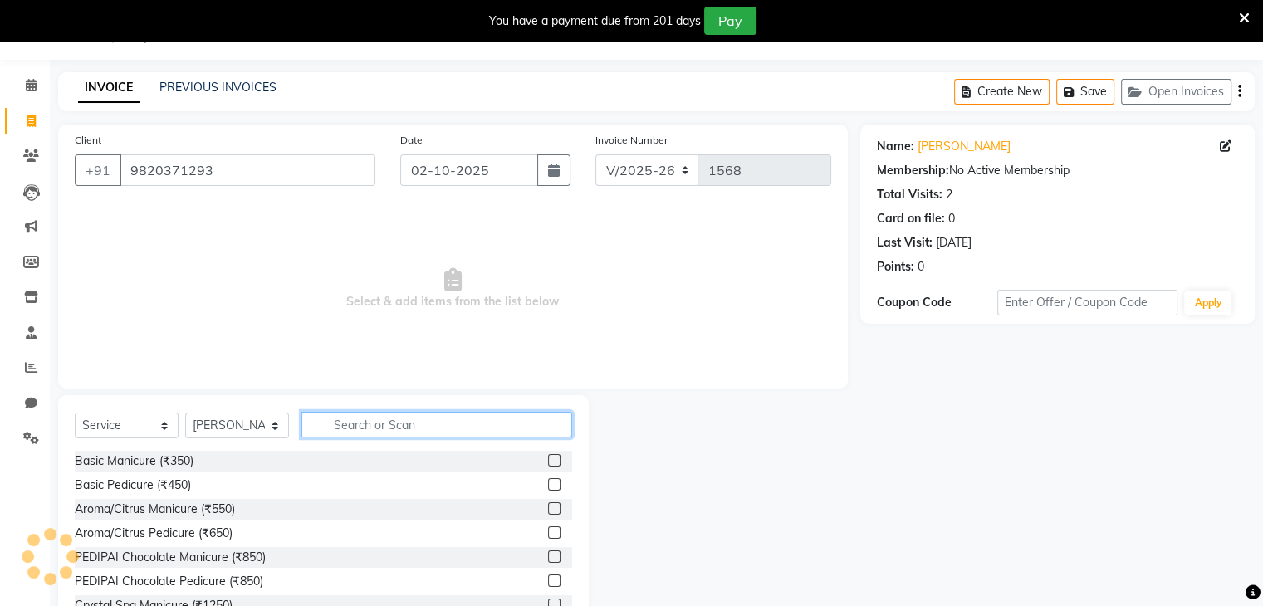
click at [335, 423] on input "text" at bounding box center [436, 425] width 271 height 26
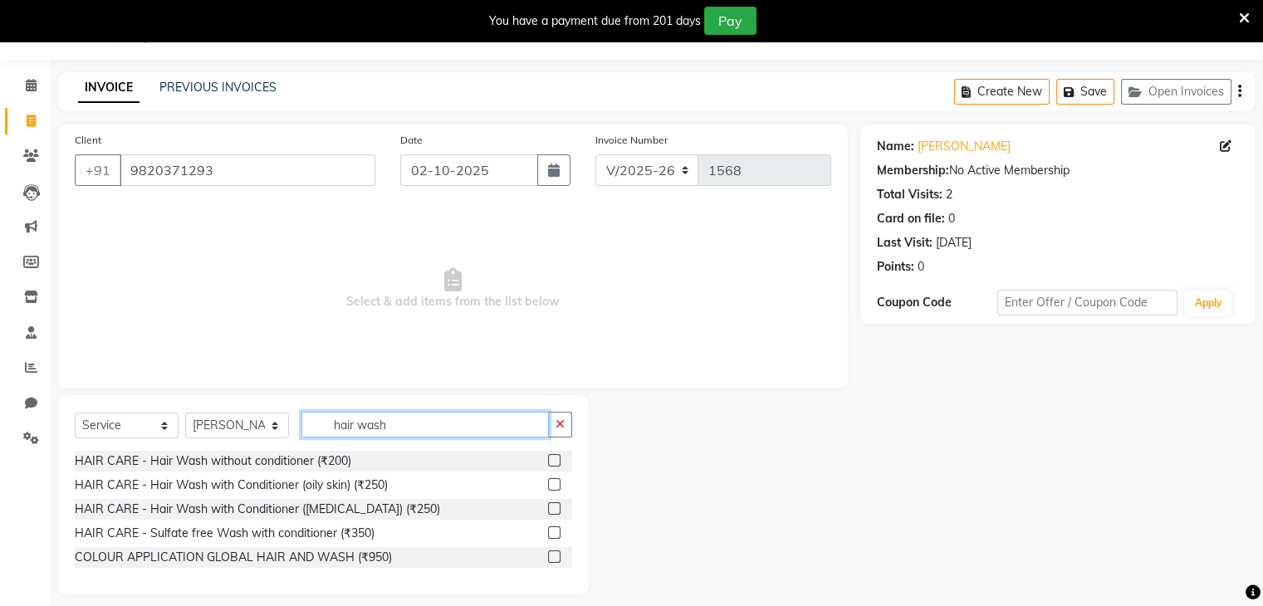
type input "hair wash"
click at [555, 488] on label at bounding box center [554, 484] width 12 height 12
click at [555, 488] on input "checkbox" at bounding box center [553, 485] width 11 height 11
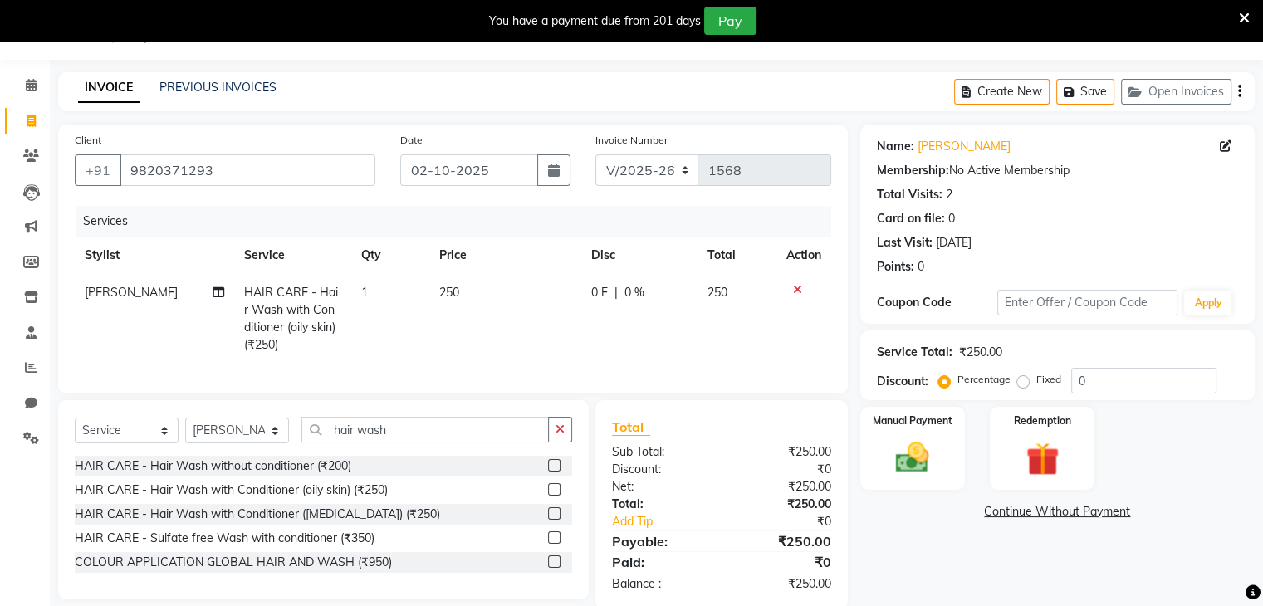
click at [546, 501] on div "HAIR CARE - Hair Wash with Conditioner (oily skin) (₹250)" at bounding box center [323, 490] width 497 height 21
click at [555, 496] on label at bounding box center [554, 489] width 12 height 12
click at [555, 496] on input "checkbox" at bounding box center [553, 490] width 11 height 11
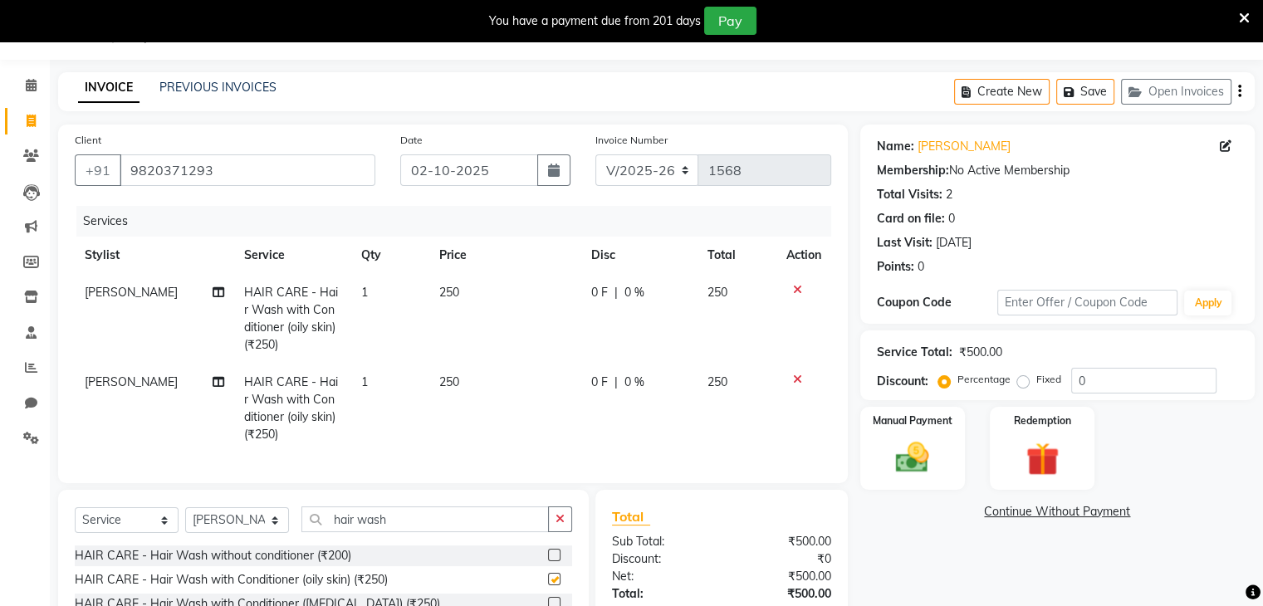
checkbox input "false"
click at [425, 530] on input "hair wash" at bounding box center [424, 519] width 247 height 26
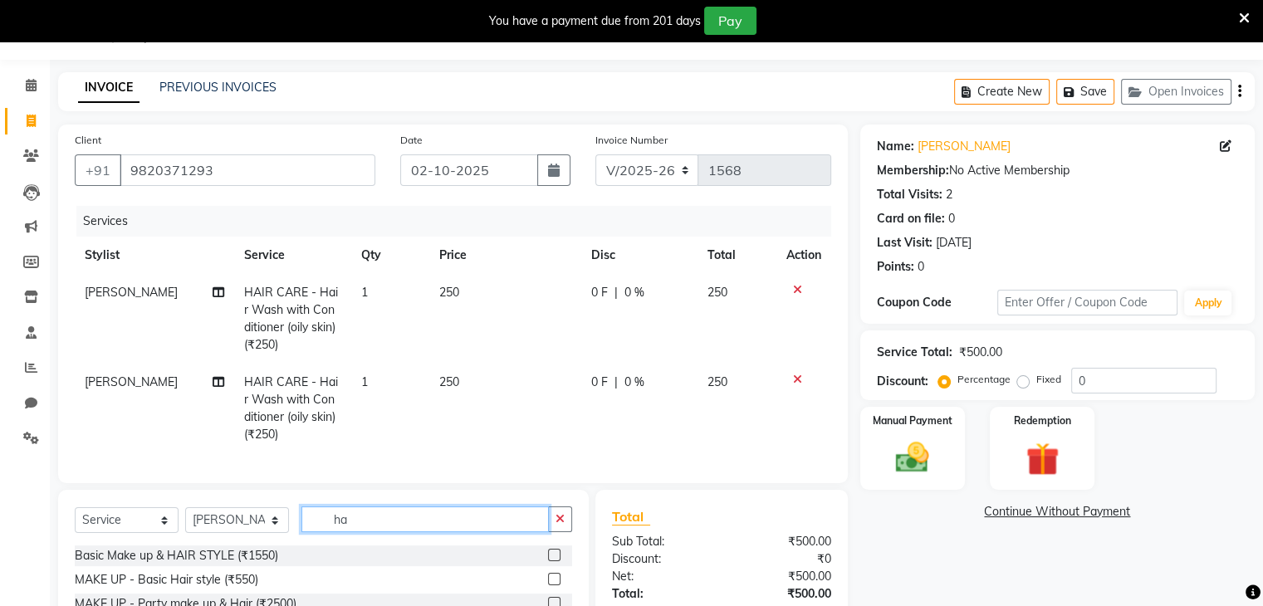
type input "h"
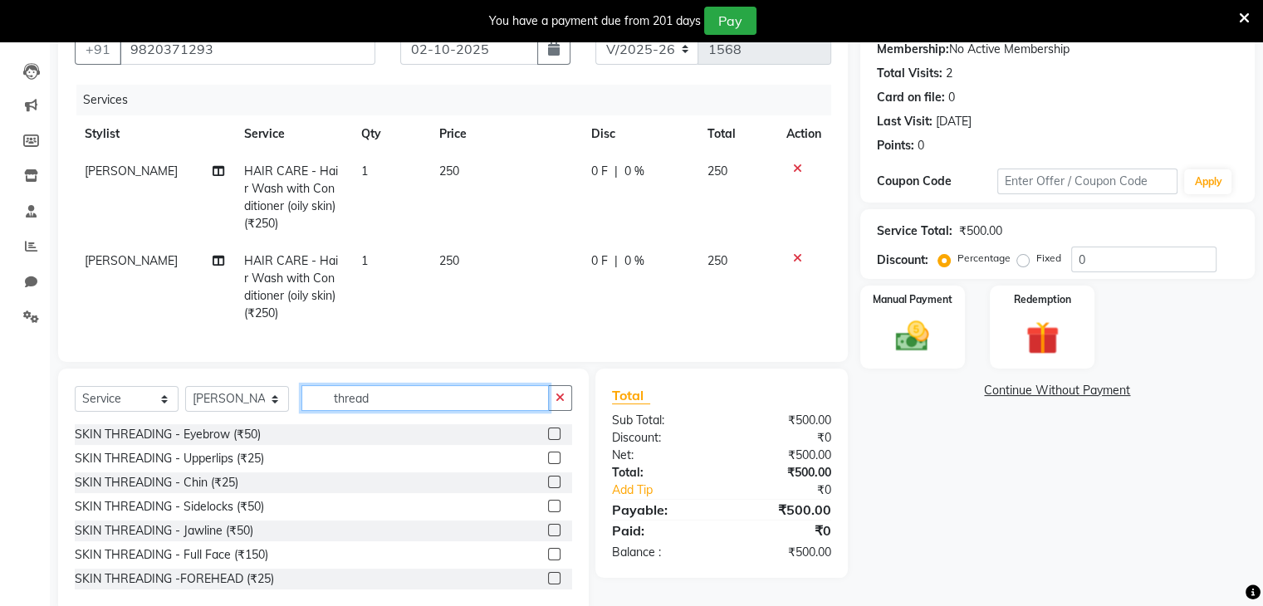
scroll to position [208, 0]
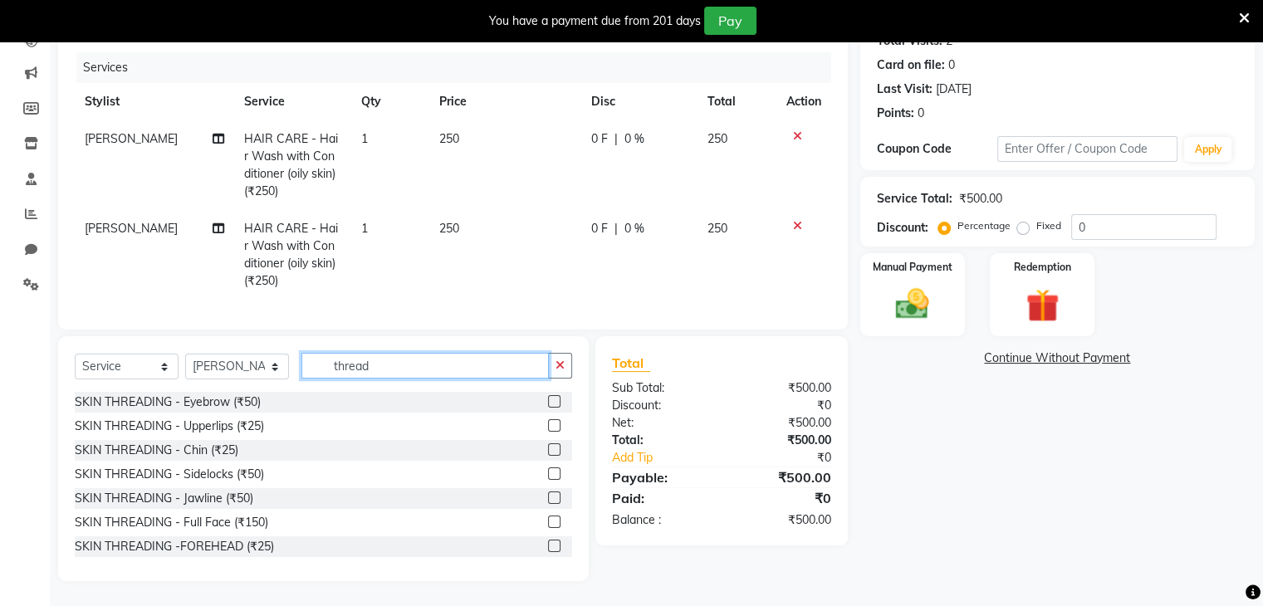
type input "thread"
click at [548, 452] on label at bounding box center [554, 449] width 12 height 12
click at [548, 452] on input "checkbox" at bounding box center [553, 450] width 11 height 11
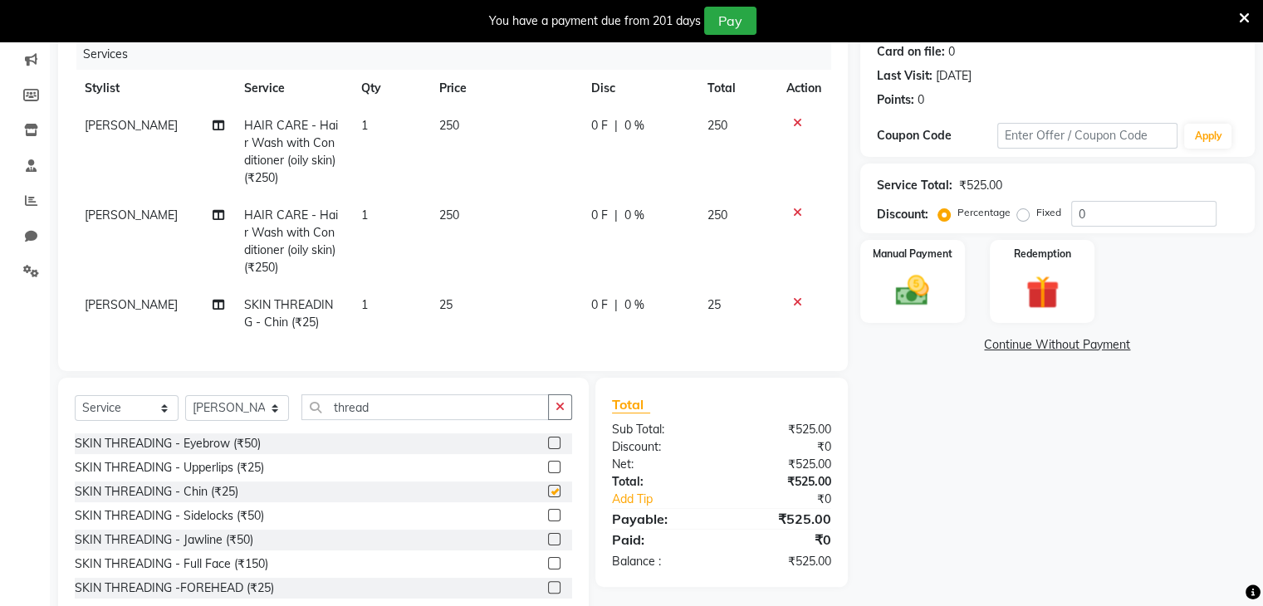
checkbox input "false"
click at [548, 473] on label at bounding box center [554, 467] width 12 height 12
click at [548, 473] on input "checkbox" at bounding box center [553, 467] width 11 height 11
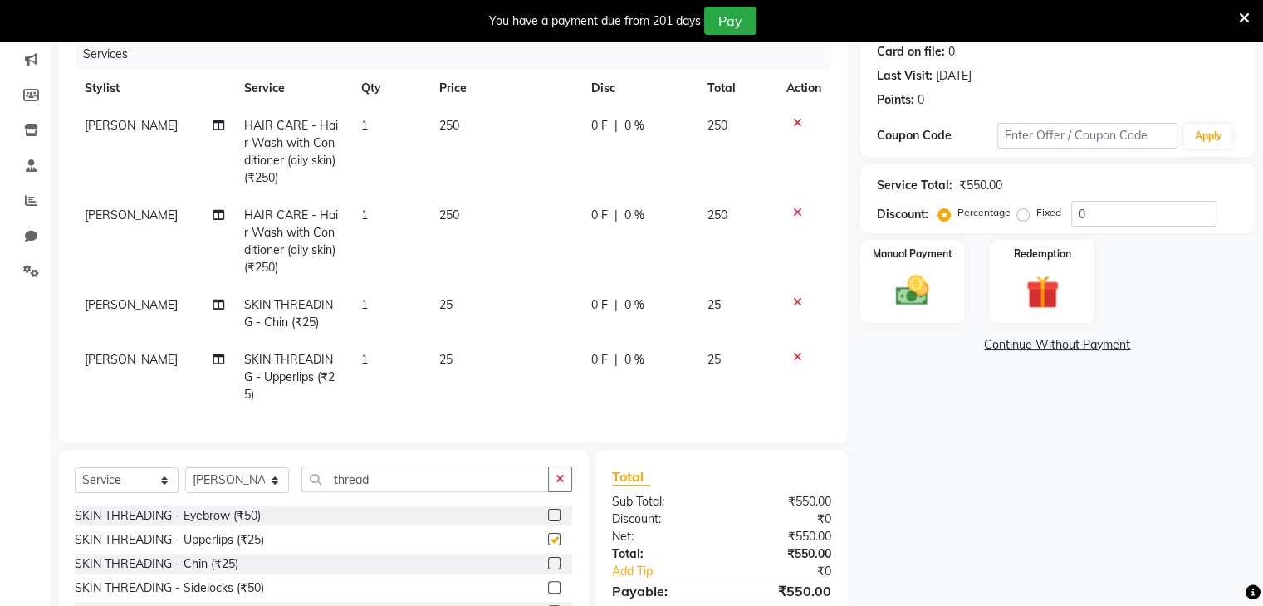
checkbox input "false"
click at [548, 511] on label at bounding box center [554, 515] width 12 height 12
click at [548, 511] on input "checkbox" at bounding box center [553, 516] width 11 height 11
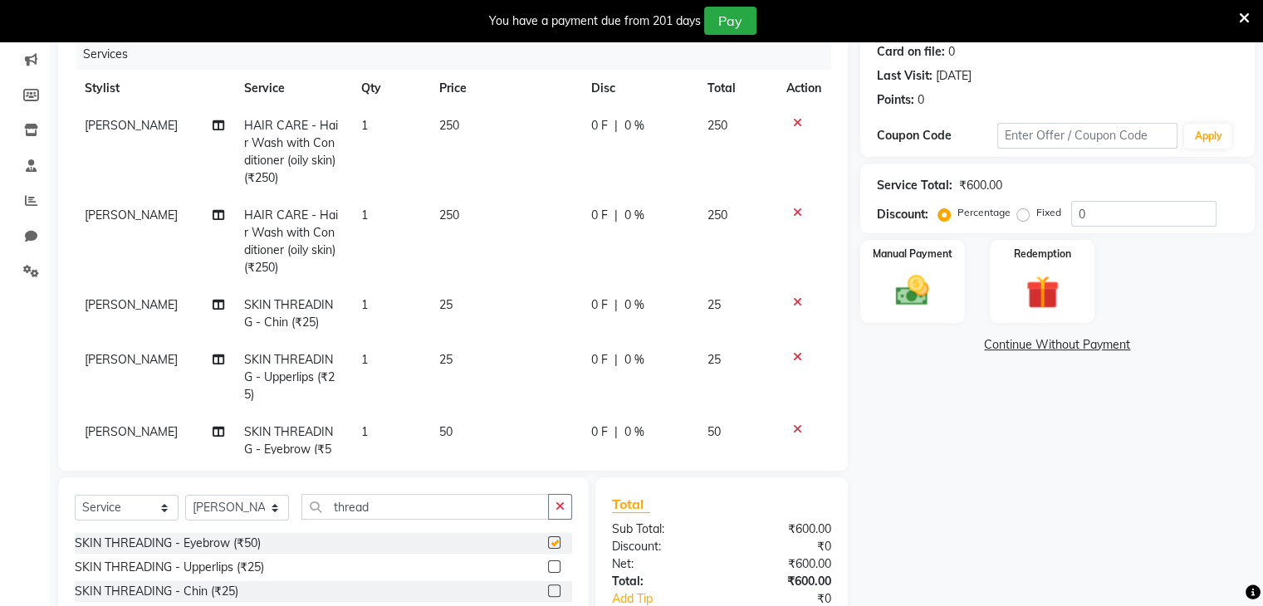
checkbox input "false"
click at [267, 512] on select "Select Stylist Devi DIS Mamta Pinki [PERSON_NAME] Shweta Uma UNKNOWN [PERSON_NA…" at bounding box center [237, 508] width 104 height 26
select select "84247"
click at [185, 496] on select "Select Stylist Devi DIS Mamta Pinki [PERSON_NAME] Shweta Uma UNKNOWN [PERSON_NA…" at bounding box center [237, 508] width 104 height 26
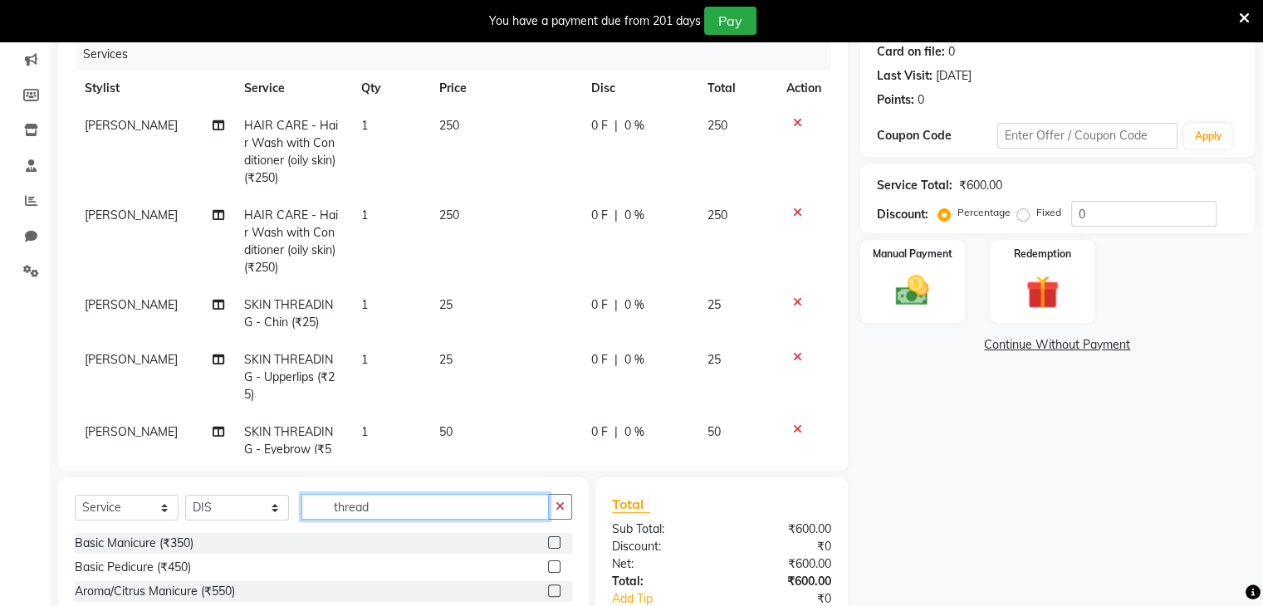
click at [398, 496] on input "thread" at bounding box center [424, 507] width 247 height 26
type input "t"
type input "dis"
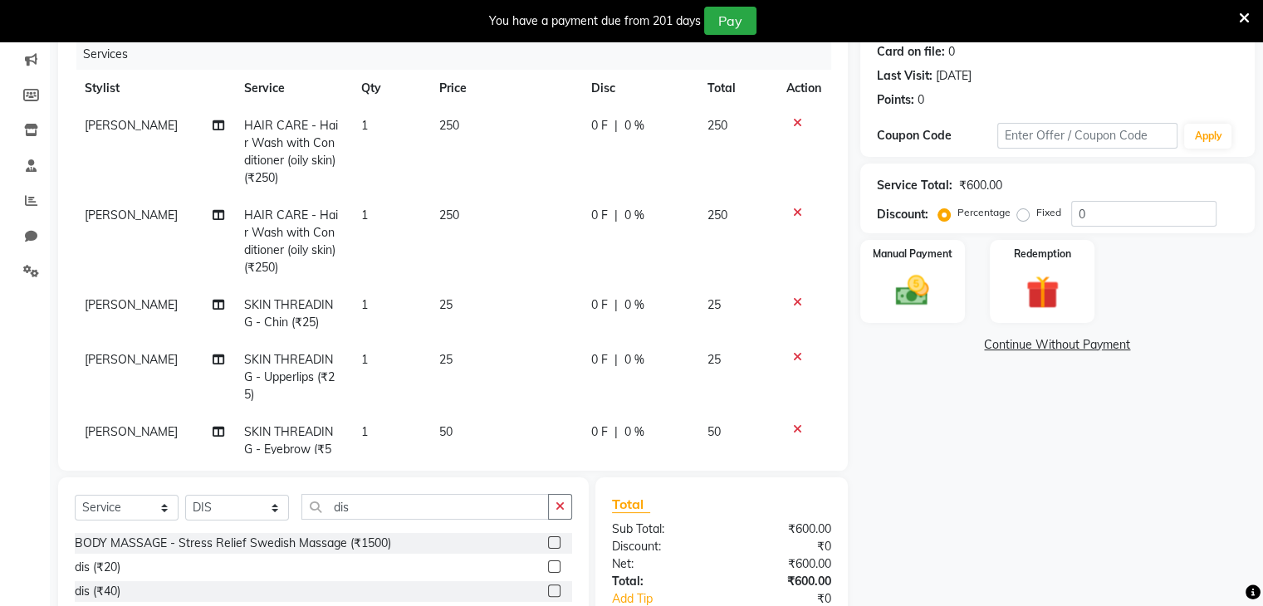
click at [551, 590] on label at bounding box center [554, 590] width 12 height 12
click at [551, 590] on input "checkbox" at bounding box center [553, 591] width 11 height 11
checkbox input "false"
click at [116, 220] on span "[PERSON_NAME]" at bounding box center [131, 215] width 93 height 15
select select "89767"
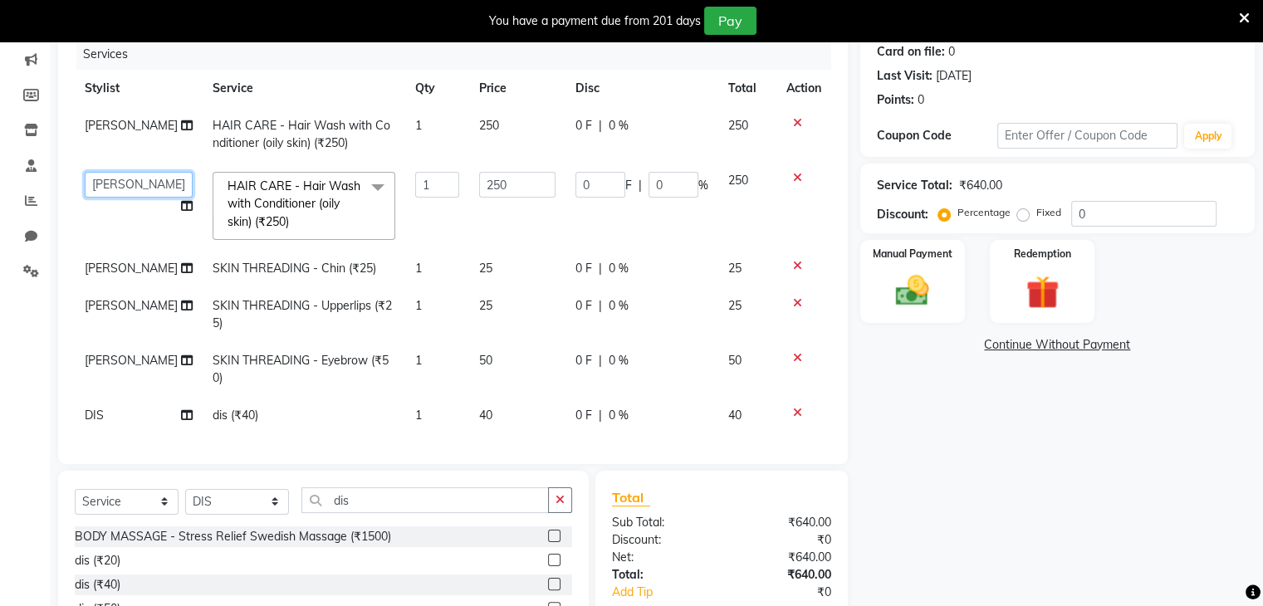
click at [135, 187] on select "Devi DIS Mamta Pinki Rajiya Rupal Shweta Uma UNKNOWN VIDHYA" at bounding box center [139, 185] width 108 height 26
select select "69887"
click at [109, 305] on span "[PERSON_NAME]" at bounding box center [131, 305] width 93 height 15
select select "89767"
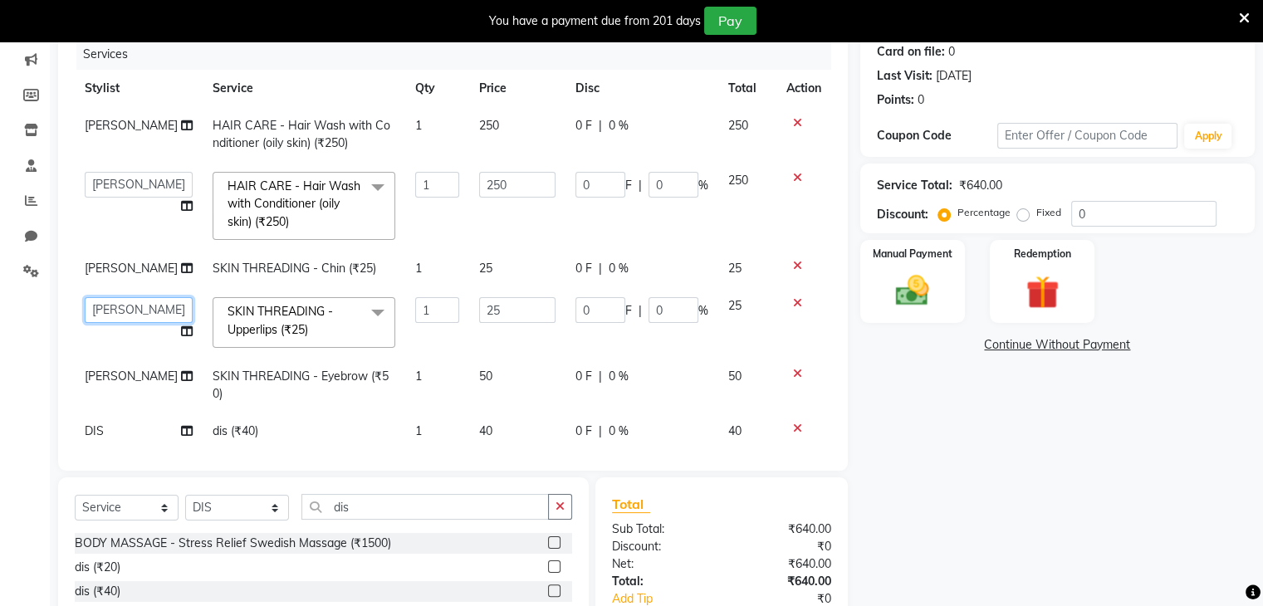
click at [121, 310] on select "Devi DIS Mamta Pinki Rajiya Rupal Shweta Uma UNKNOWN VIDHYA" at bounding box center [139, 310] width 108 height 26
select select "69887"
click at [113, 375] on span "[PERSON_NAME]" at bounding box center [131, 376] width 93 height 15
select select "89767"
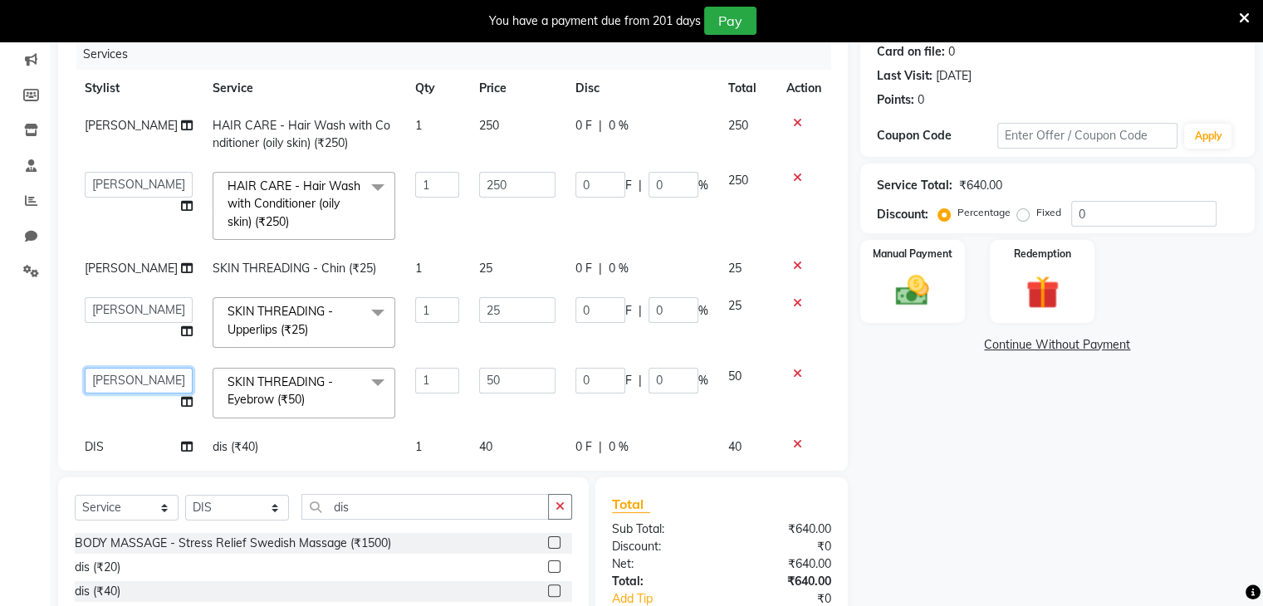
click at [126, 380] on select "Devi DIS Mamta Pinki Rajiya Rupal Shweta Uma UNKNOWN VIDHYA" at bounding box center [139, 381] width 108 height 26
select select "69887"
click at [133, 273] on td "[PERSON_NAME]" at bounding box center [139, 268] width 128 height 37
select select "89767"
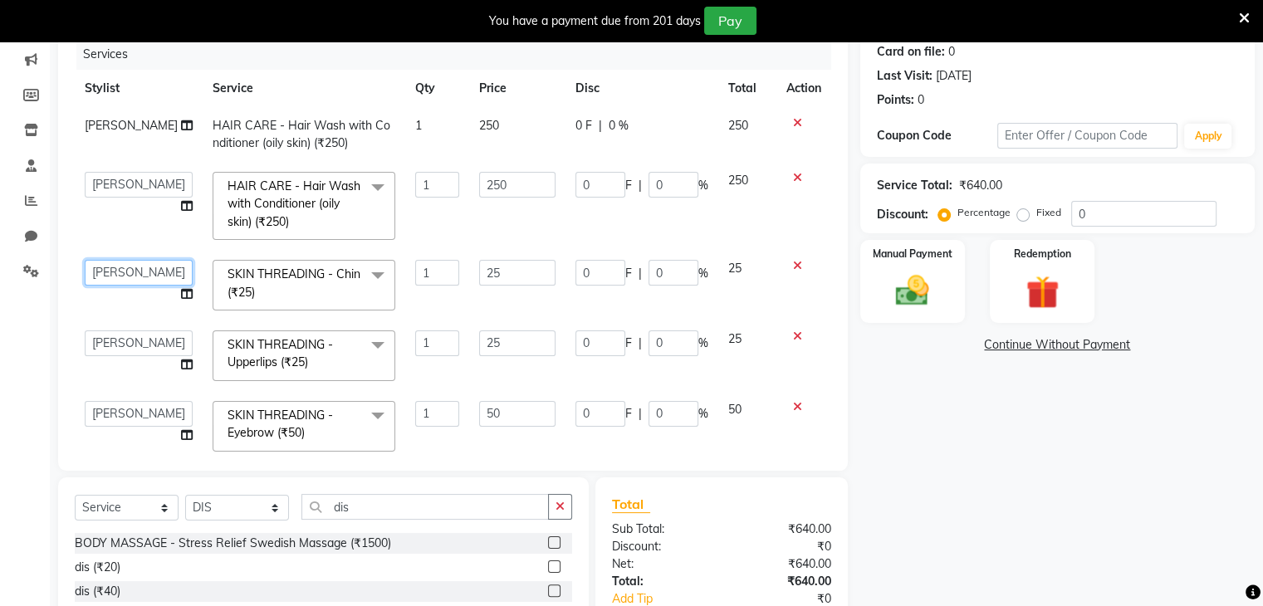
click at [136, 272] on select "Devi DIS Mamta Pinki Rajiya Rupal Shweta Uma UNKNOWN VIDHYA" at bounding box center [139, 273] width 108 height 26
select select "69887"
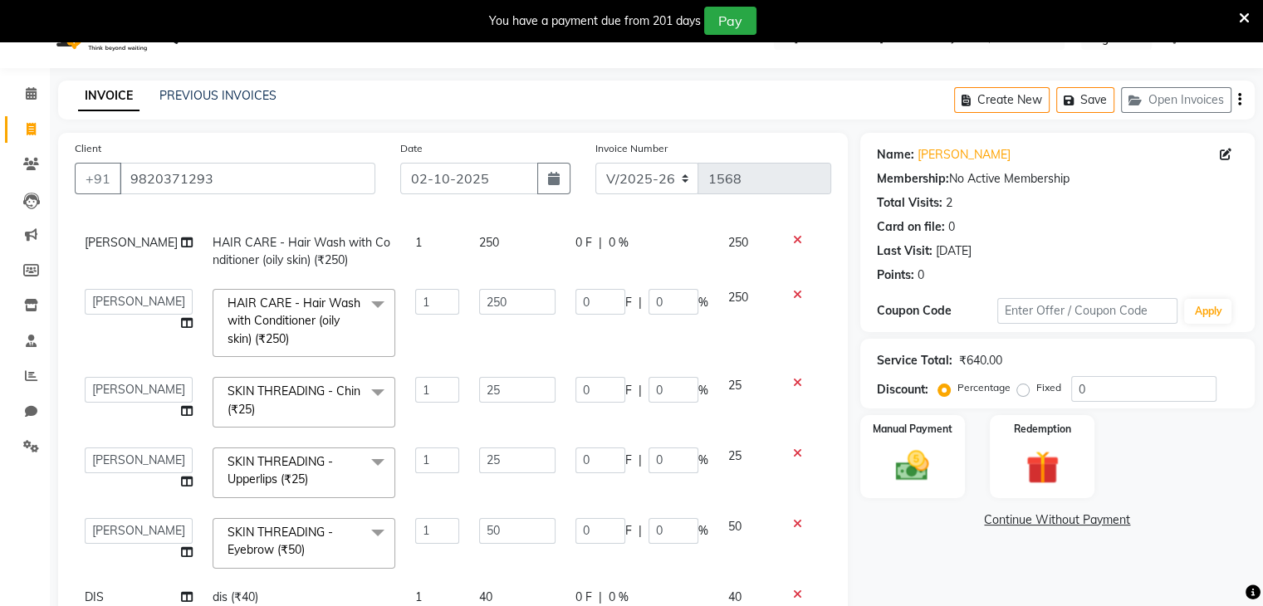
scroll to position [0, 0]
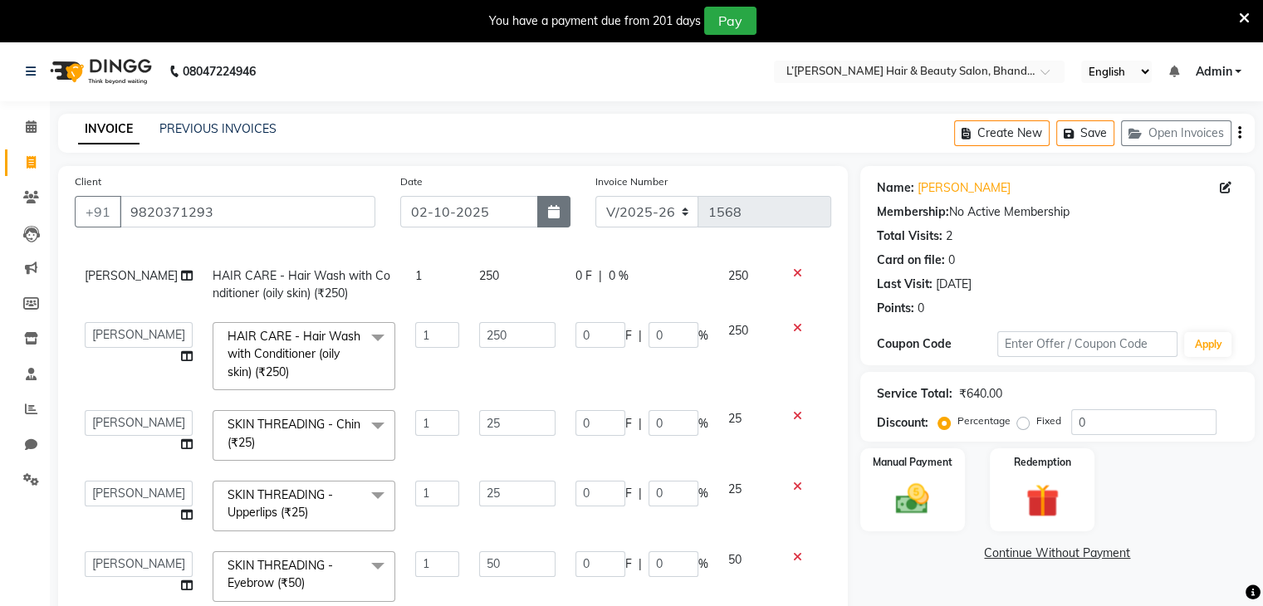
click at [550, 216] on icon "button" at bounding box center [554, 211] width 12 height 13
select select "10"
select select "2025"
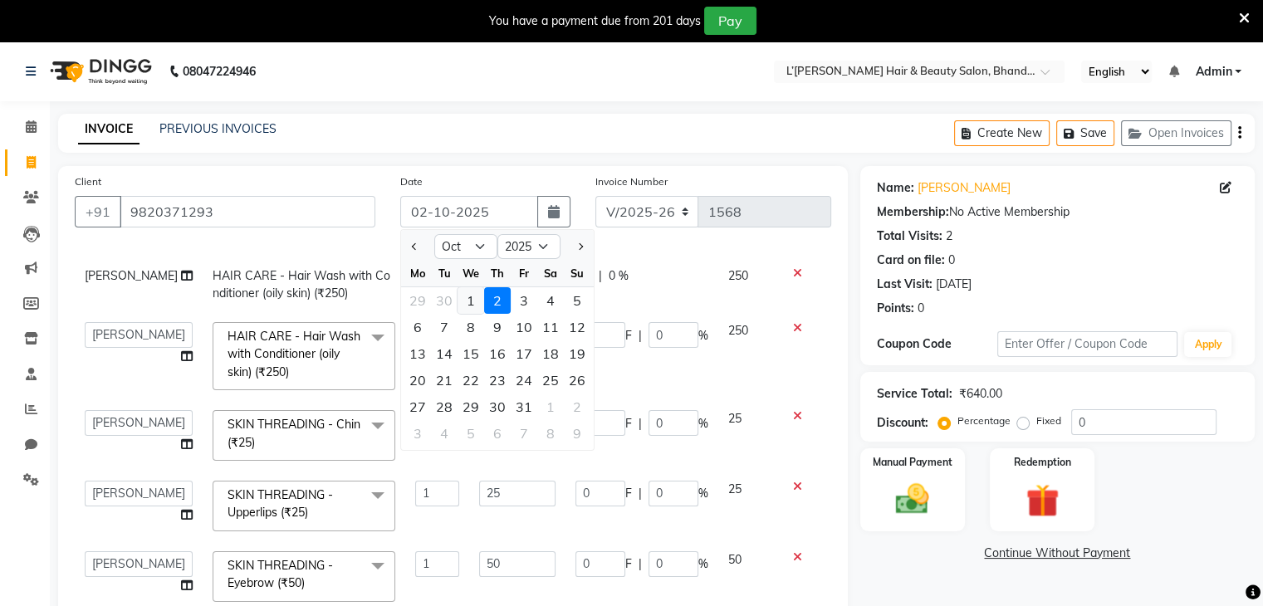
click at [466, 301] on div "1" at bounding box center [470, 300] width 27 height 27
type input "01-10-2025"
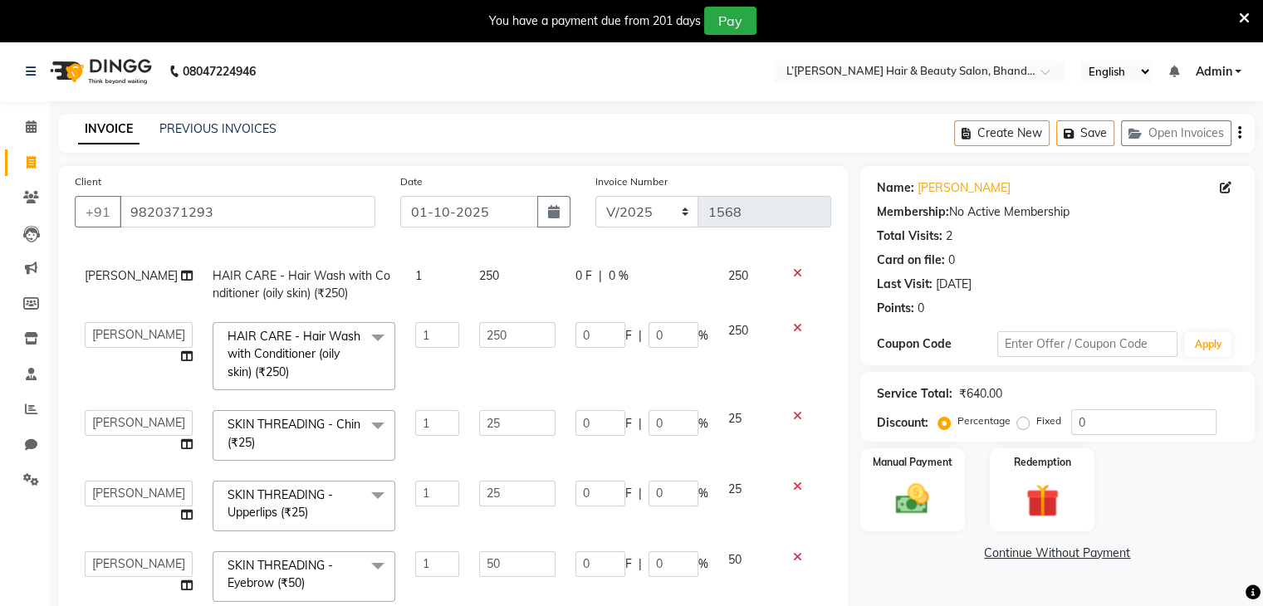
scroll to position [315, 0]
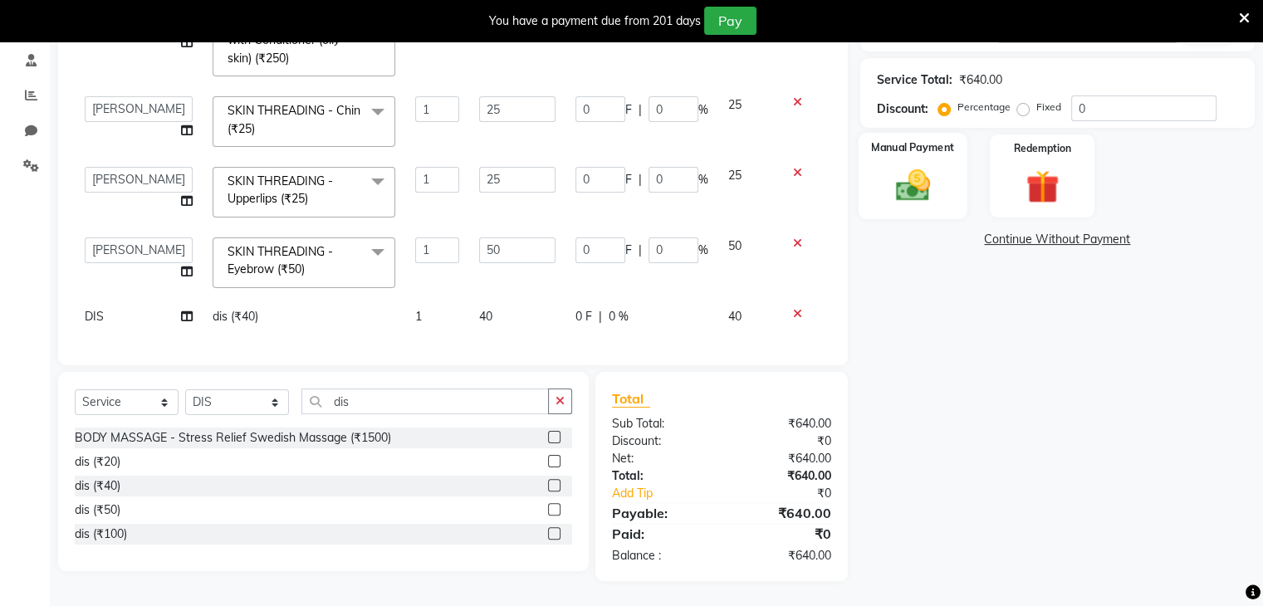
click at [936, 193] on img at bounding box center [912, 186] width 56 height 40
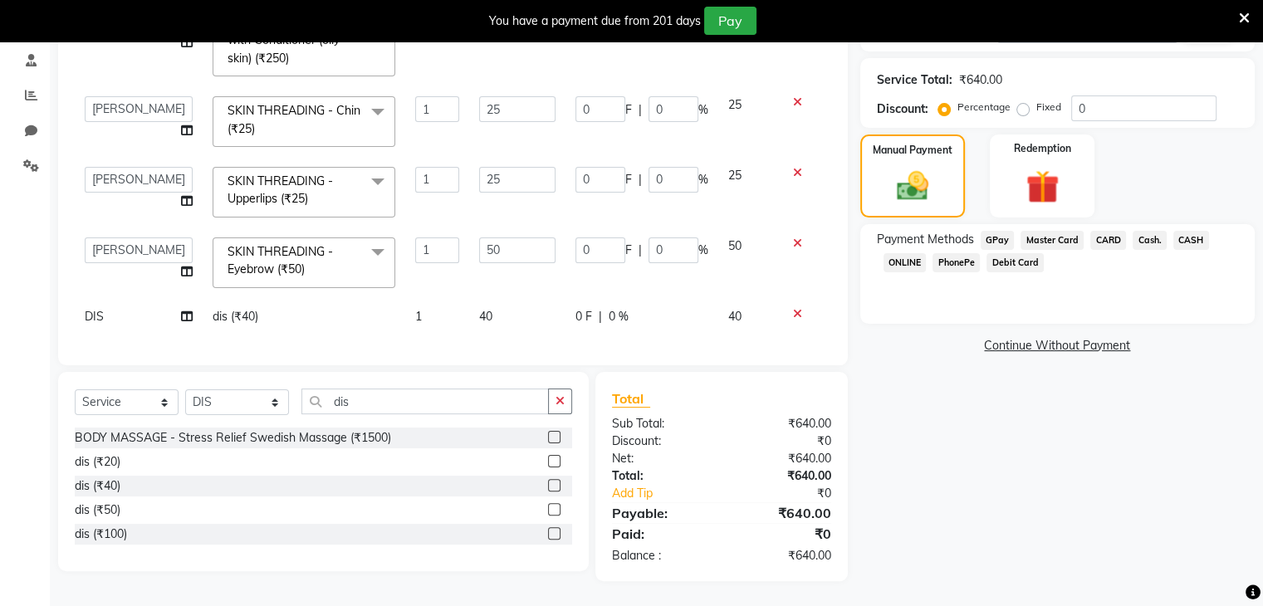
click at [950, 260] on span "PhonePe" at bounding box center [955, 262] width 47 height 19
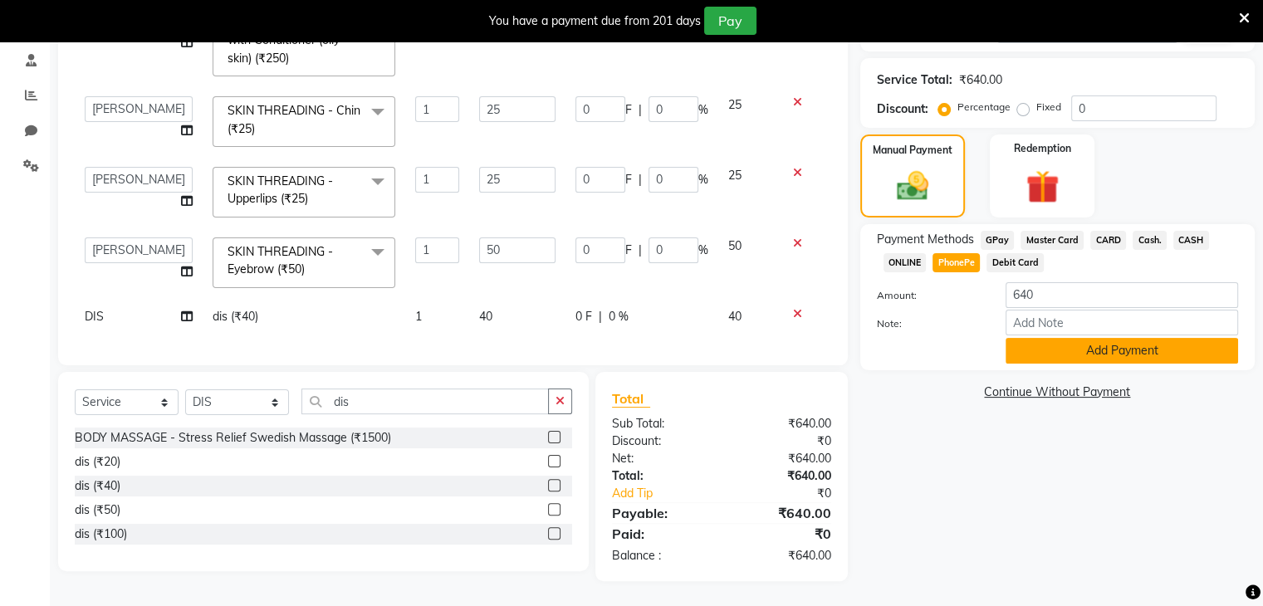
click at [1032, 348] on button "Add Payment" at bounding box center [1121, 351] width 232 height 26
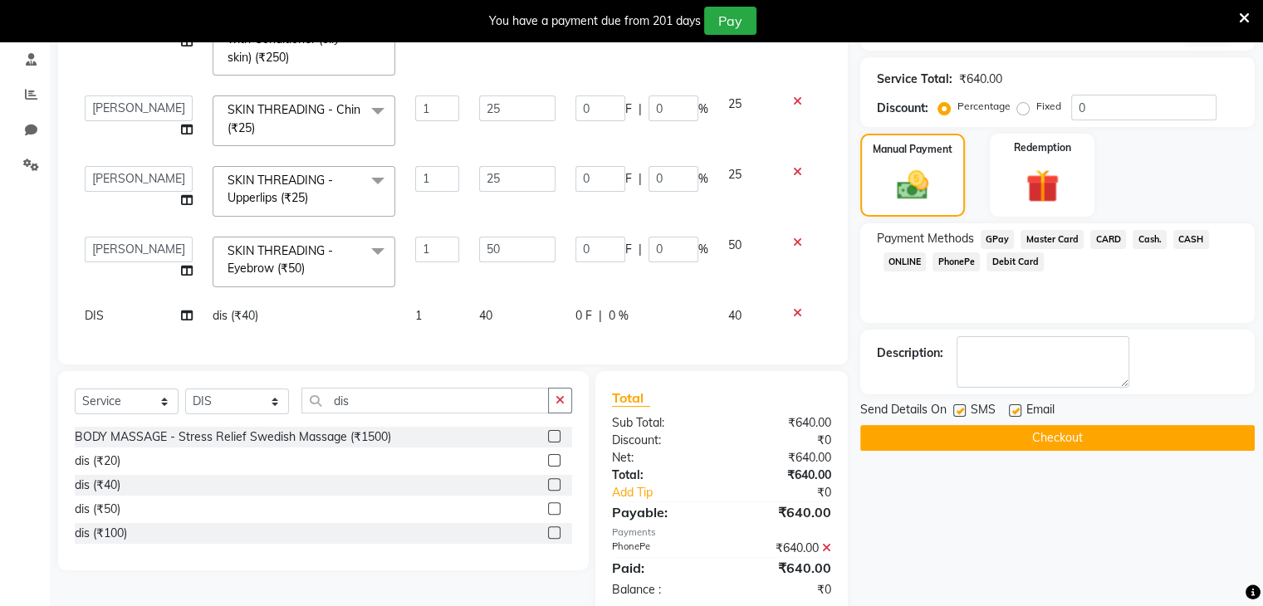
click at [956, 411] on label at bounding box center [959, 410] width 12 height 12
click at [956, 411] on input "checkbox" at bounding box center [958, 411] width 11 height 11
checkbox input "false"
click at [960, 439] on button "Checkout" at bounding box center [1057, 438] width 394 height 26
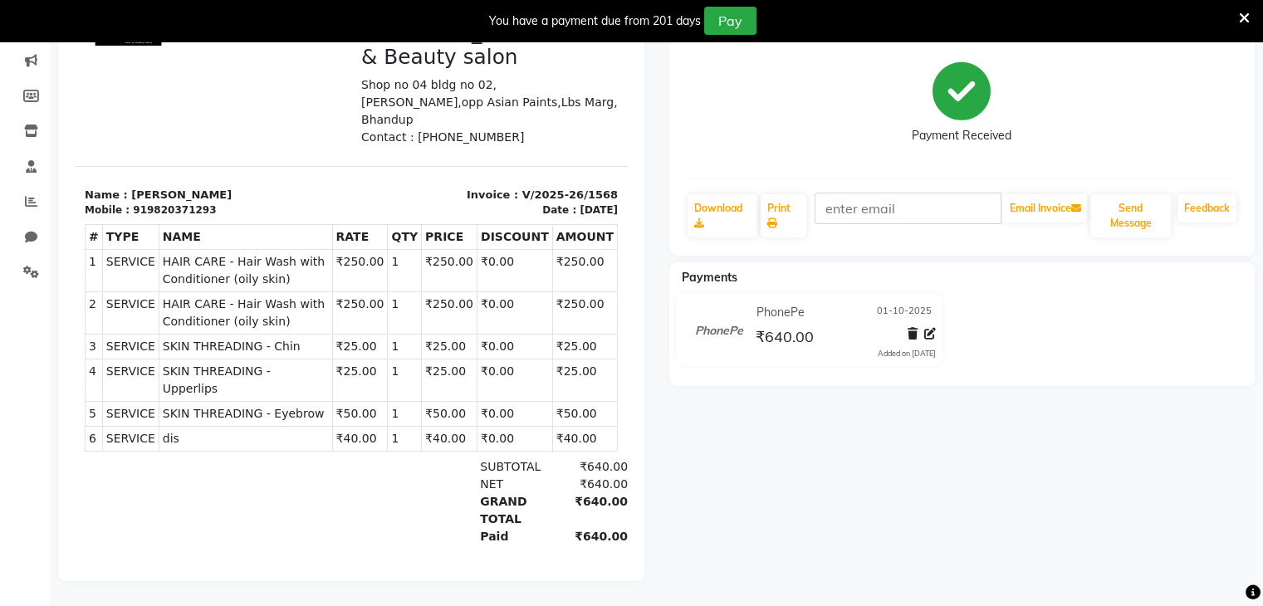
scroll to position [42, 0]
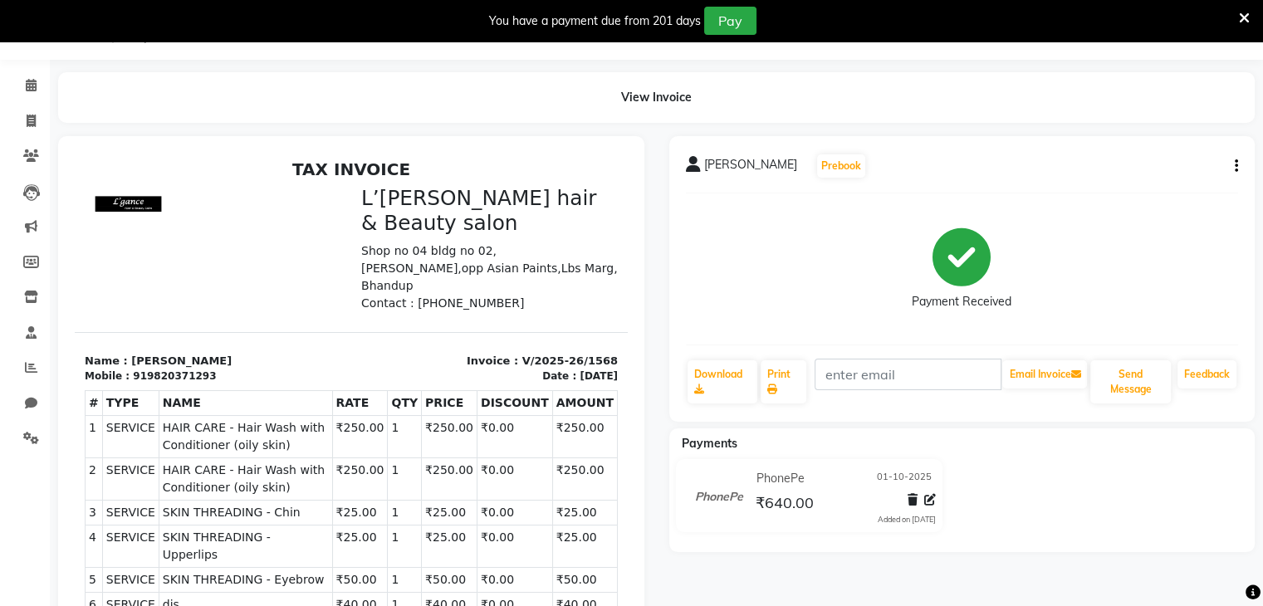
select select "7828"
select select "service"
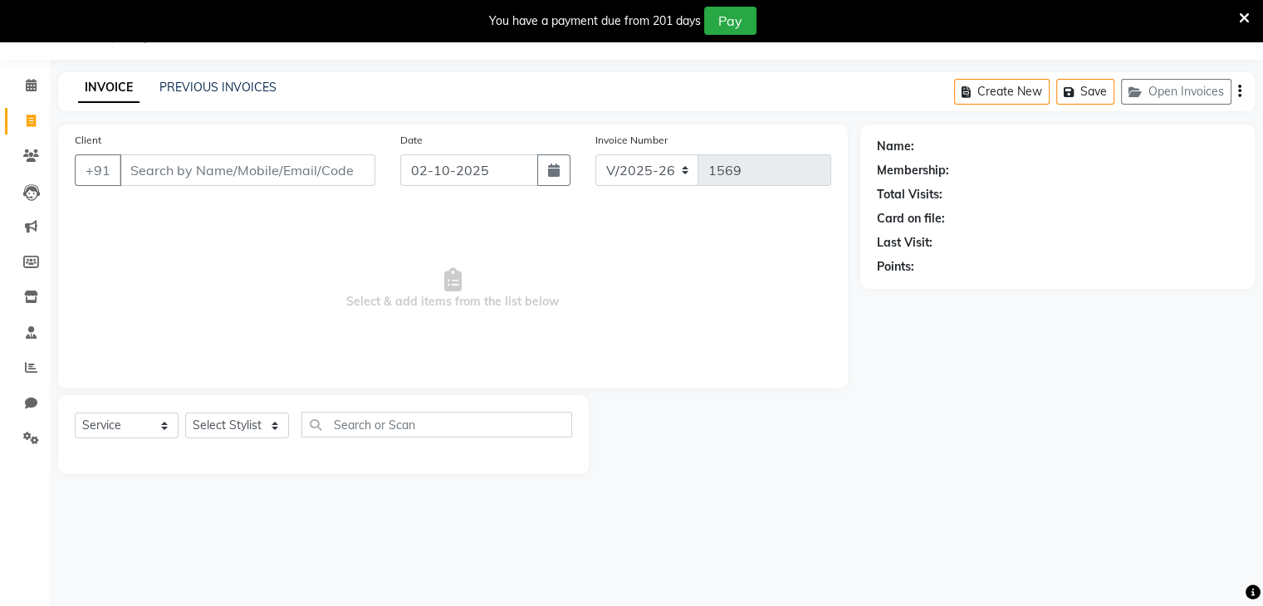
click at [129, 170] on input "Client" at bounding box center [248, 170] width 256 height 32
click at [132, 175] on input "Client" at bounding box center [248, 170] width 256 height 32
type input "r"
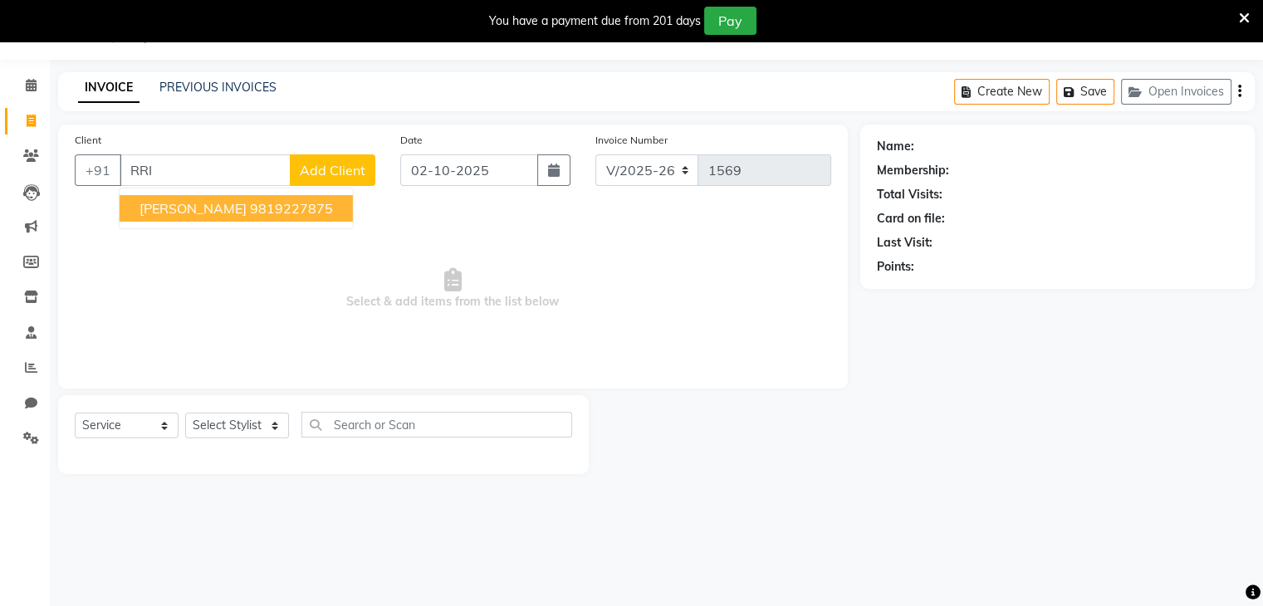
click at [1242, 14] on icon at bounding box center [1243, 18] width 11 height 15
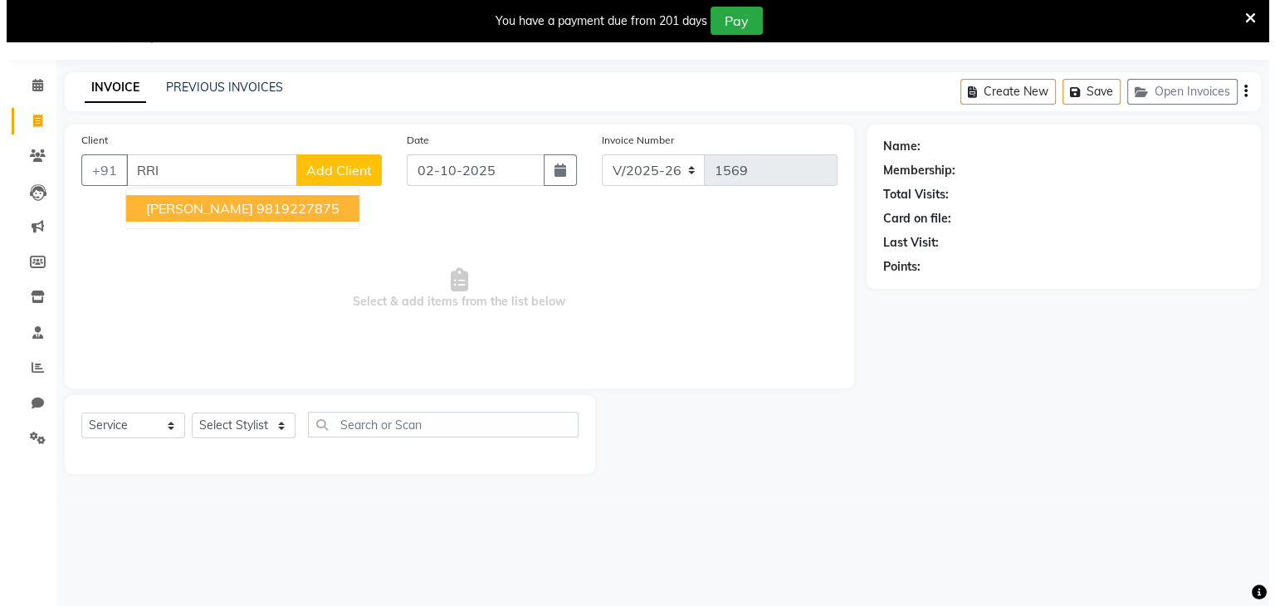
scroll to position [0, 0]
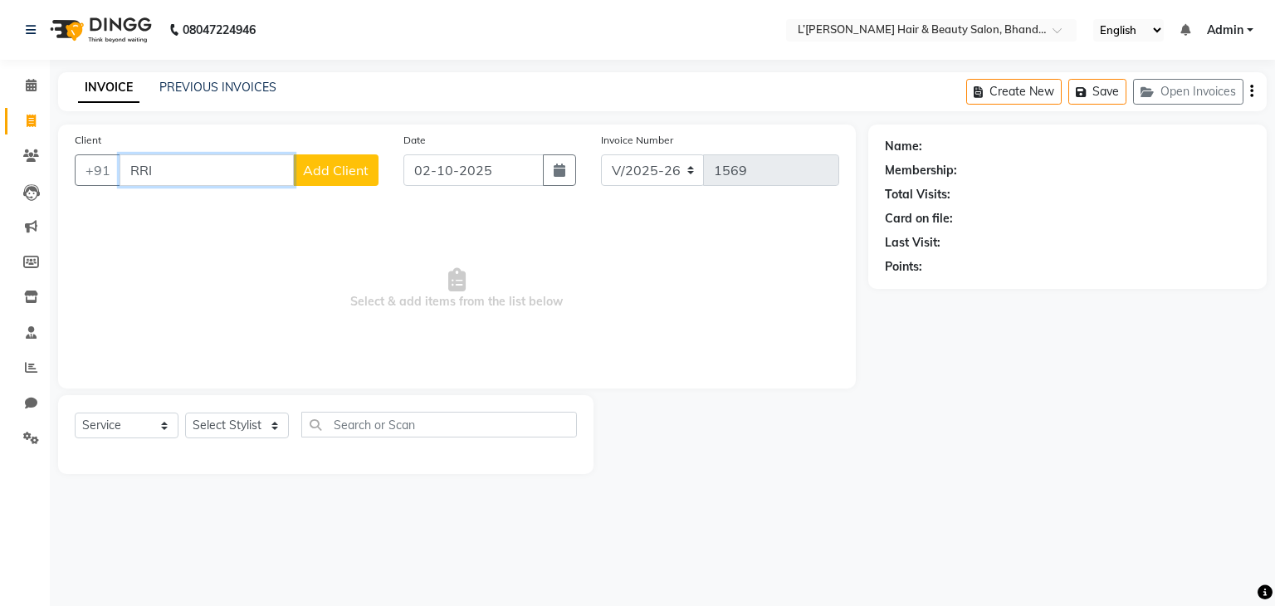
click at [236, 175] on input "RRI" at bounding box center [207, 170] width 174 height 32
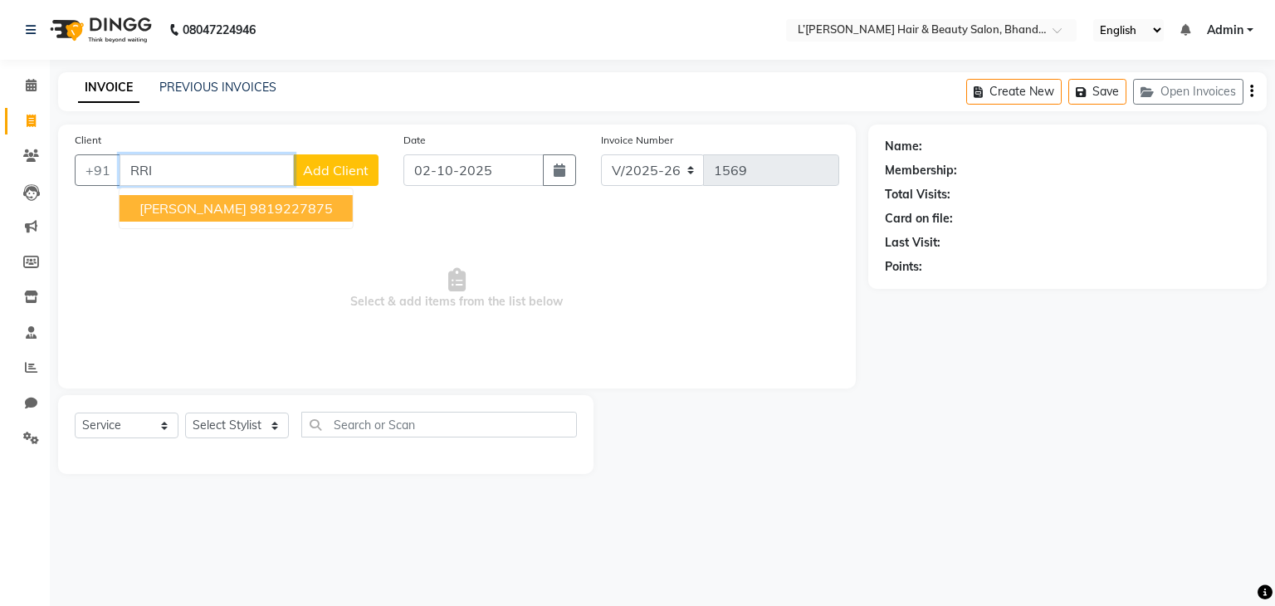
click at [236, 208] on span "[PERSON_NAME]" at bounding box center [192, 208] width 107 height 17
type input "9819227875"
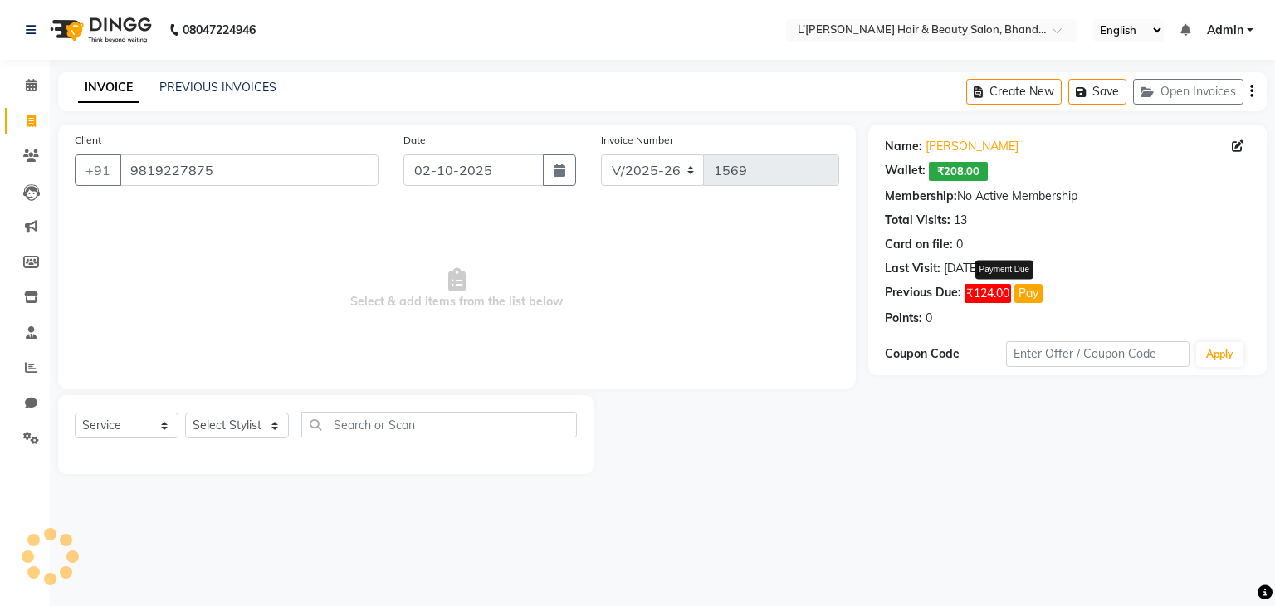
click at [1029, 294] on button "Pay" at bounding box center [1028, 293] width 28 height 19
select select "1"
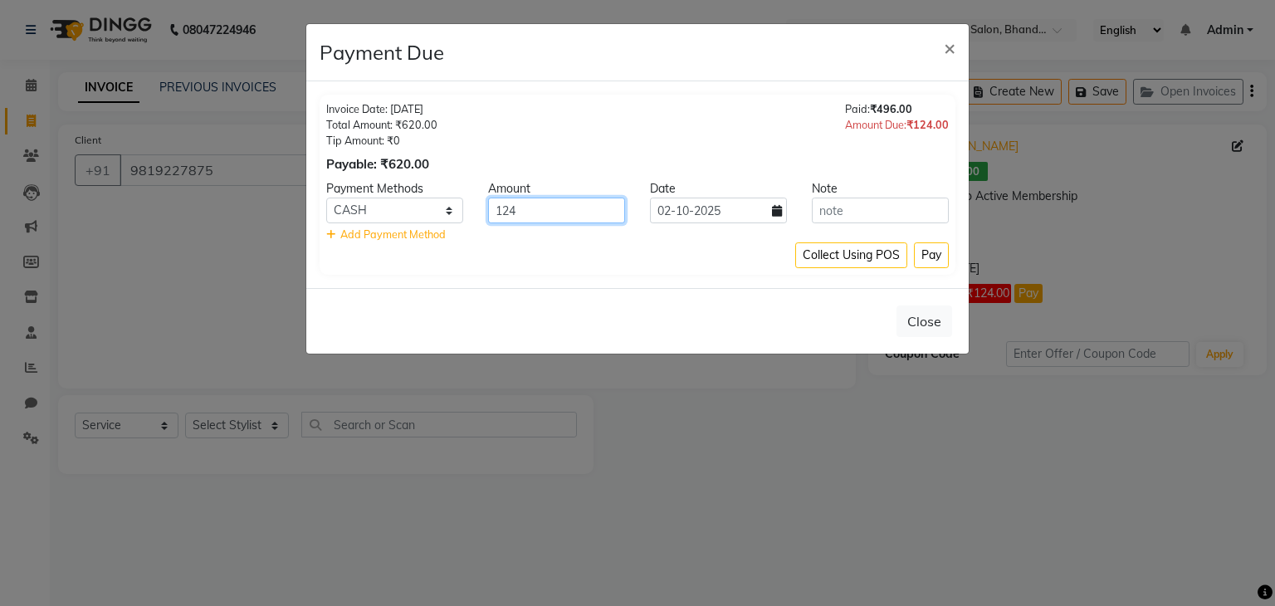
click at [527, 203] on input "124" at bounding box center [556, 211] width 137 height 26
click at [536, 204] on input "124" at bounding box center [556, 211] width 137 height 26
type input "1"
click at [943, 61] on button "×" at bounding box center [950, 47] width 38 height 46
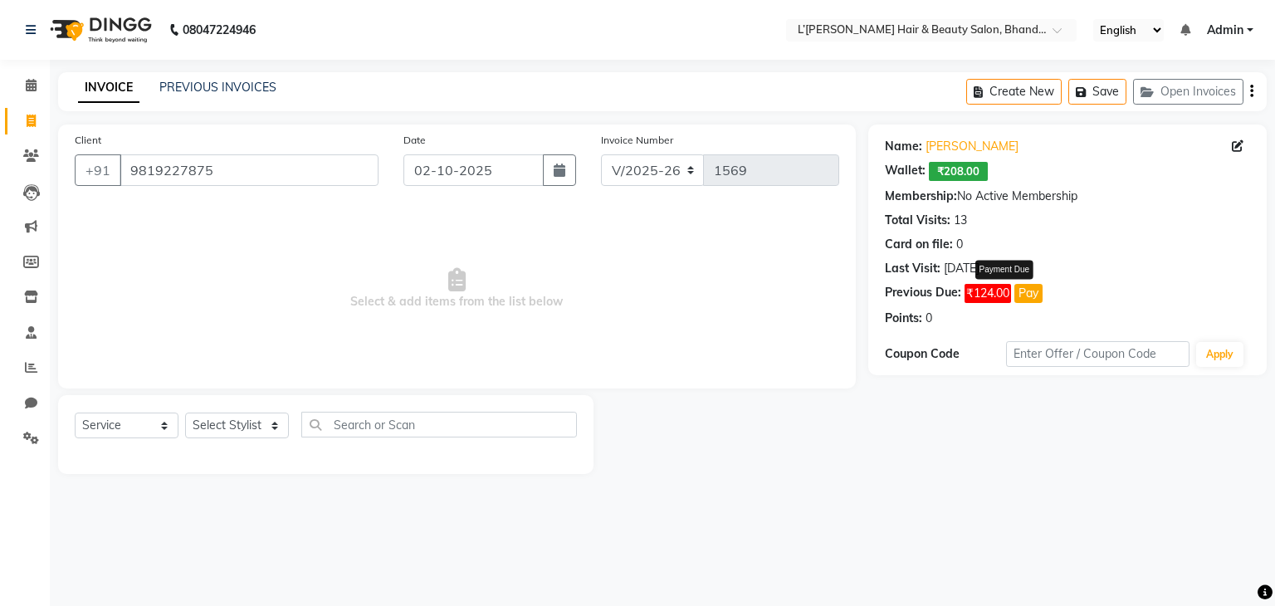
click at [1025, 296] on button "Pay" at bounding box center [1028, 293] width 28 height 19
select select "1"
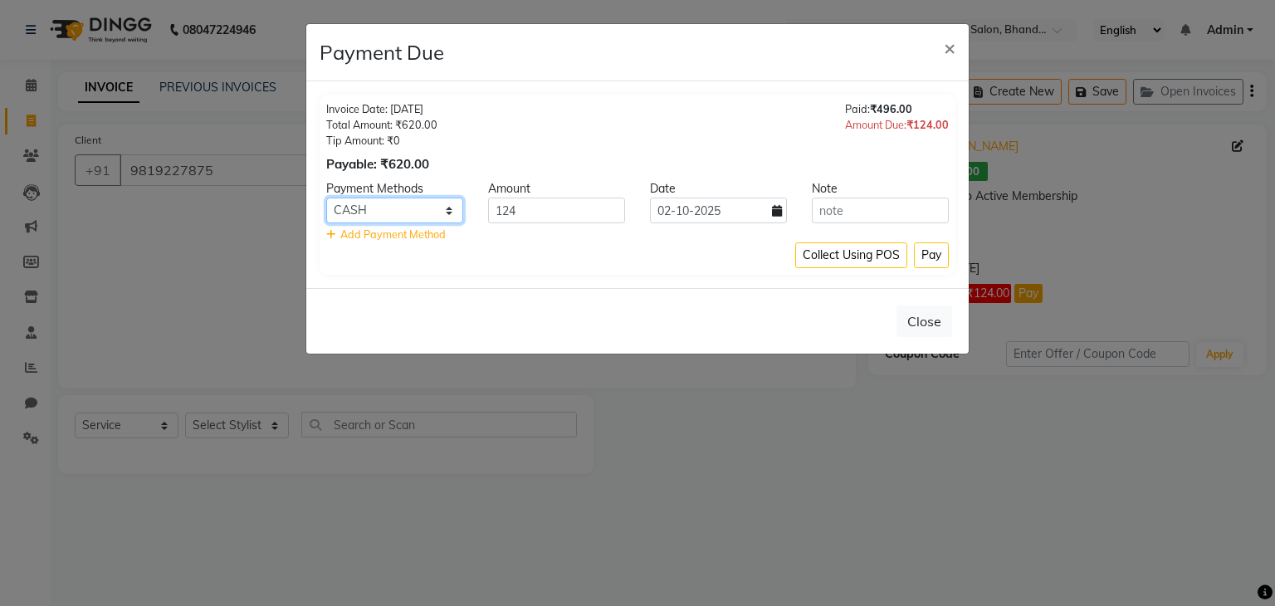
click at [448, 210] on select "GPay Master Card CARD Cash. CASH ONLINE PhonePe Debit Card" at bounding box center [394, 211] width 137 height 26
click at [850, 208] on input "text" at bounding box center [880, 211] width 137 height 26
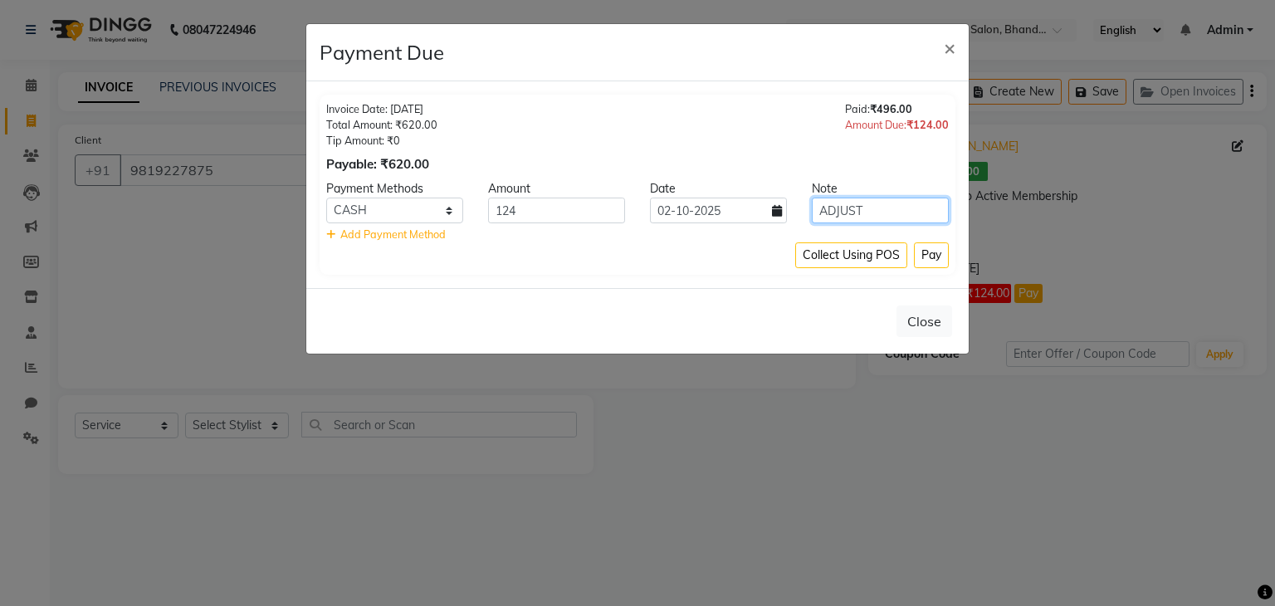
type input "ADJUST"
click at [777, 208] on icon at bounding box center [777, 211] width 10 height 12
select select "10"
select select "2025"
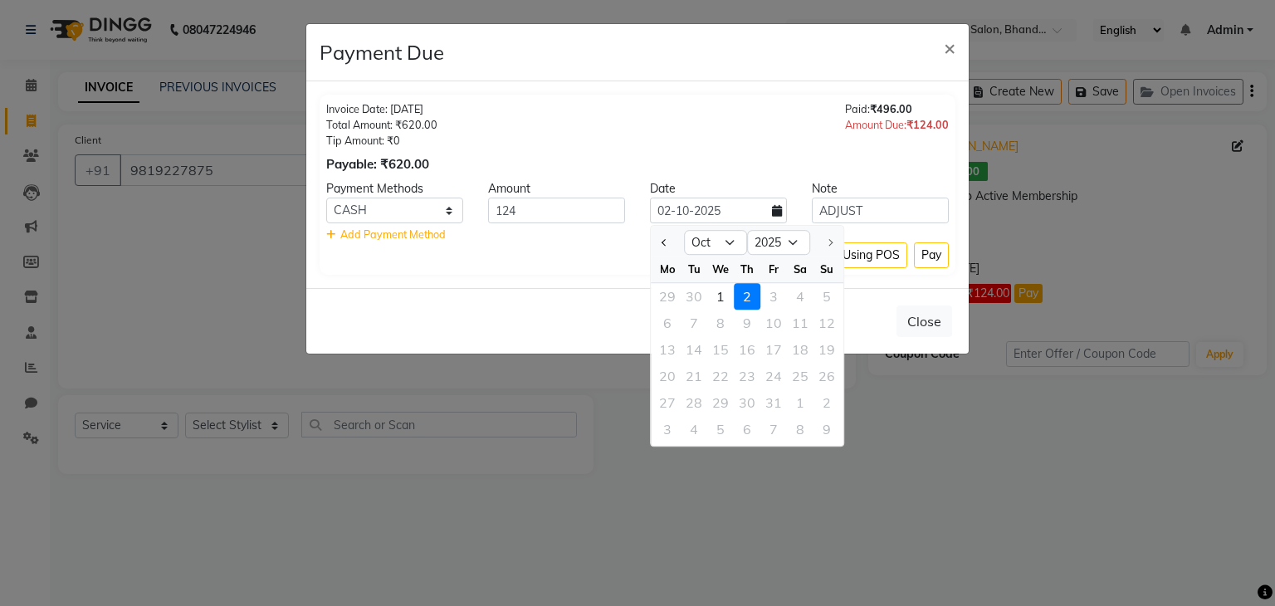
click at [777, 208] on icon at bounding box center [777, 211] width 10 height 12
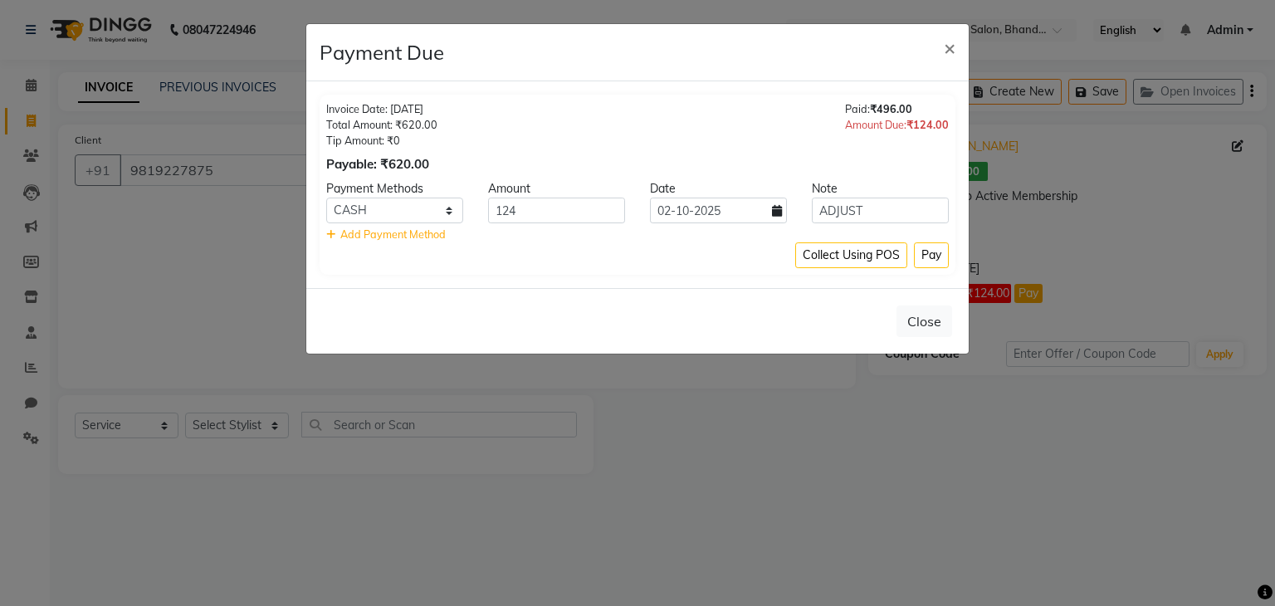
click at [389, 237] on span "Add Payment Method" at bounding box center [392, 233] width 105 height 13
select select "1"
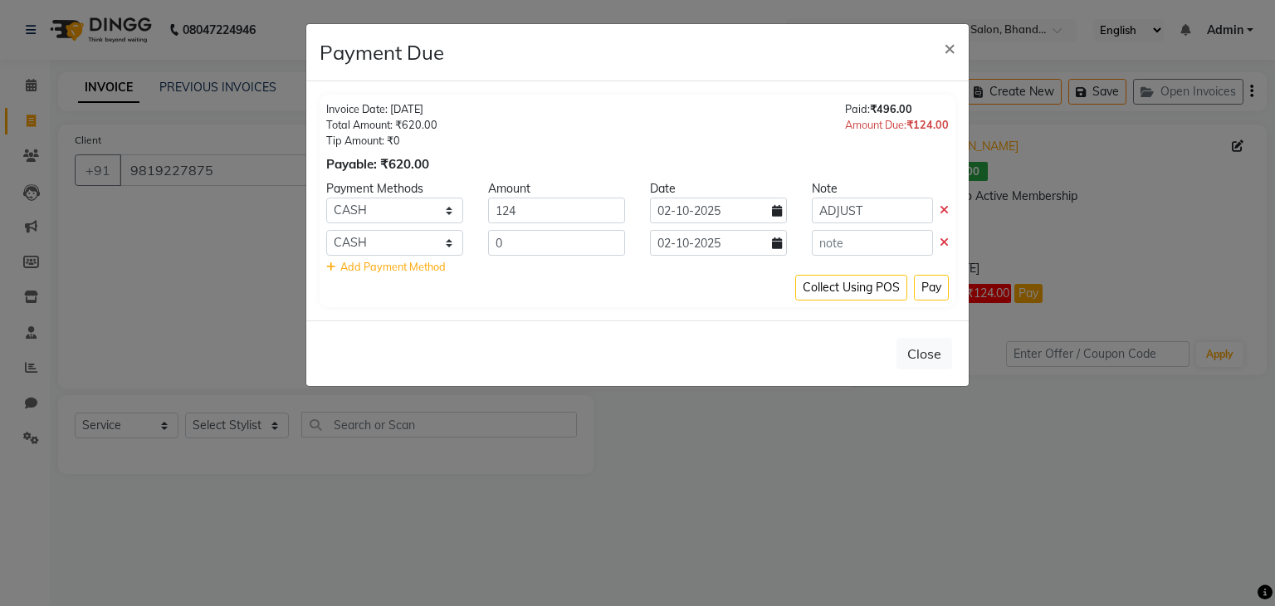
click at [943, 243] on icon at bounding box center [944, 243] width 9 height 12
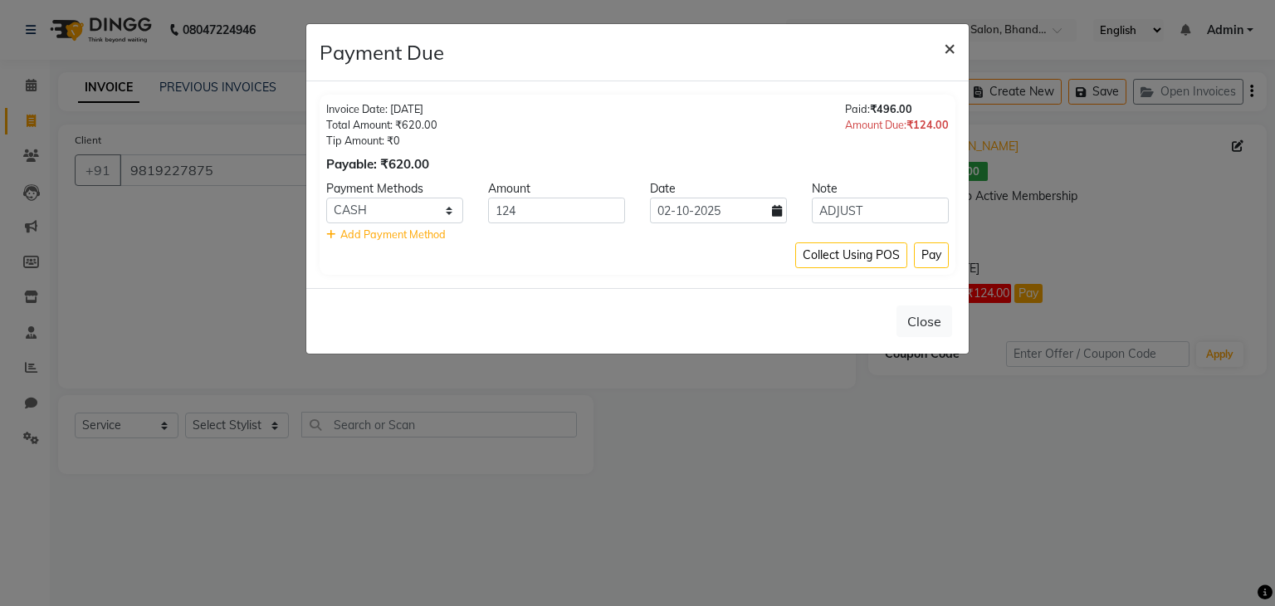
click at [946, 42] on span "×" at bounding box center [950, 47] width 12 height 25
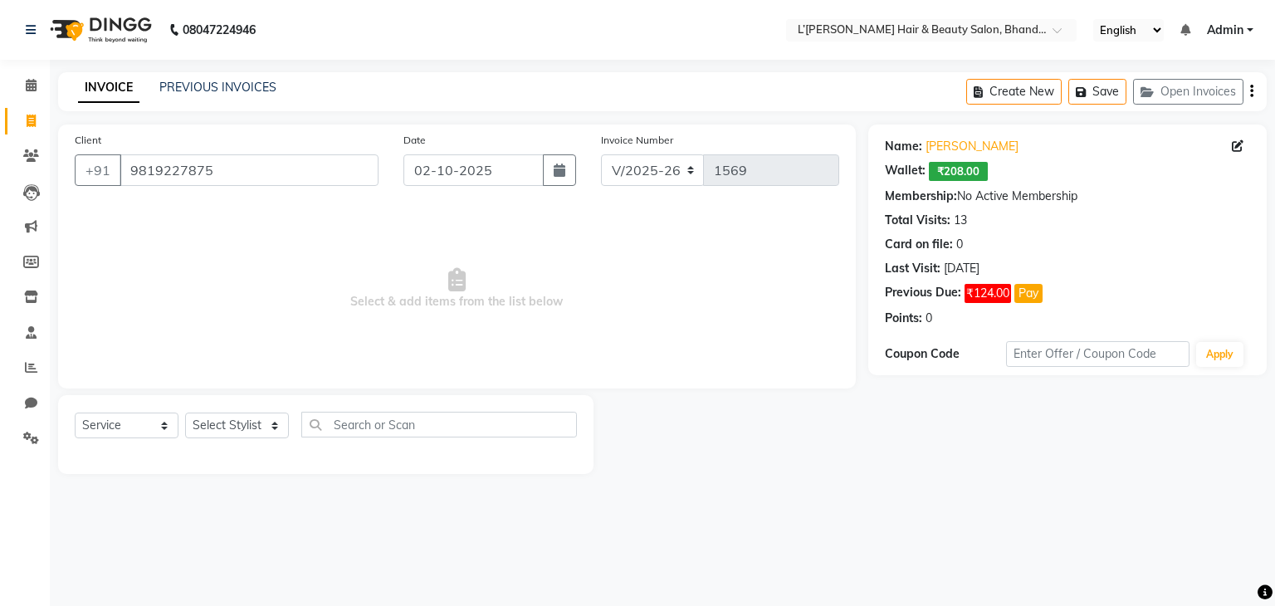
click at [935, 188] on div "Membership:" at bounding box center [921, 196] width 72 height 17
click at [982, 150] on link "[PERSON_NAME]" at bounding box center [972, 146] width 93 height 17
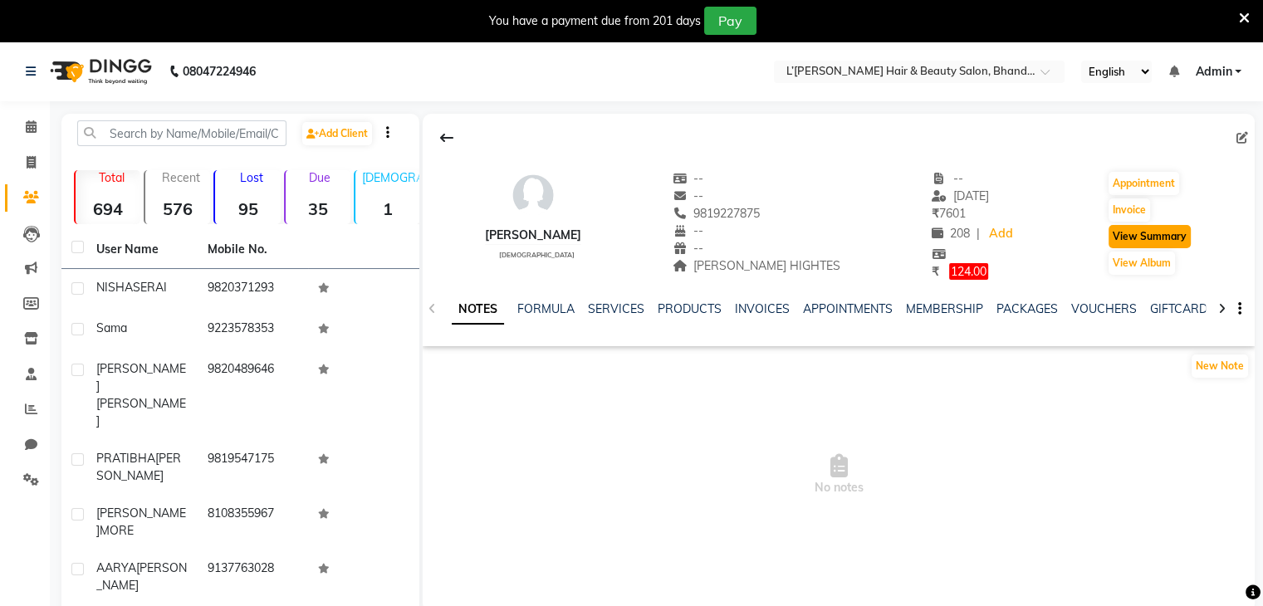
click at [1156, 234] on button "View Summary" at bounding box center [1149, 236] width 82 height 23
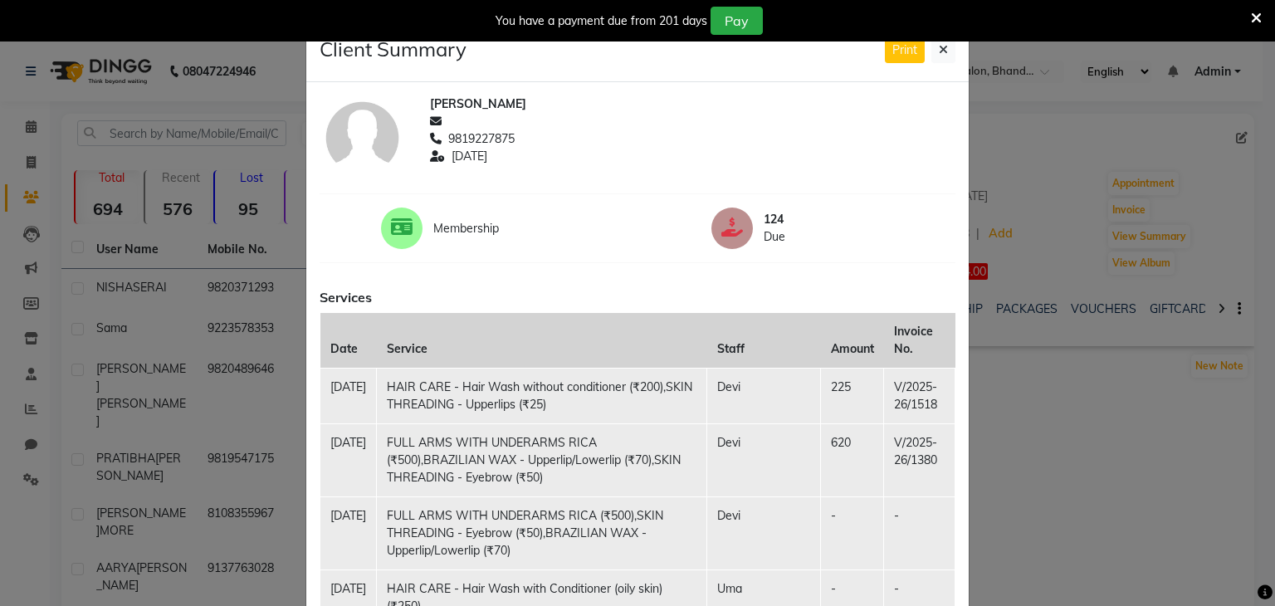
click at [737, 224] on div at bounding box center [732, 229] width 42 height 42
drag, startPoint x: 737, startPoint y: 224, endPoint x: 450, endPoint y: 220, distance: 287.2
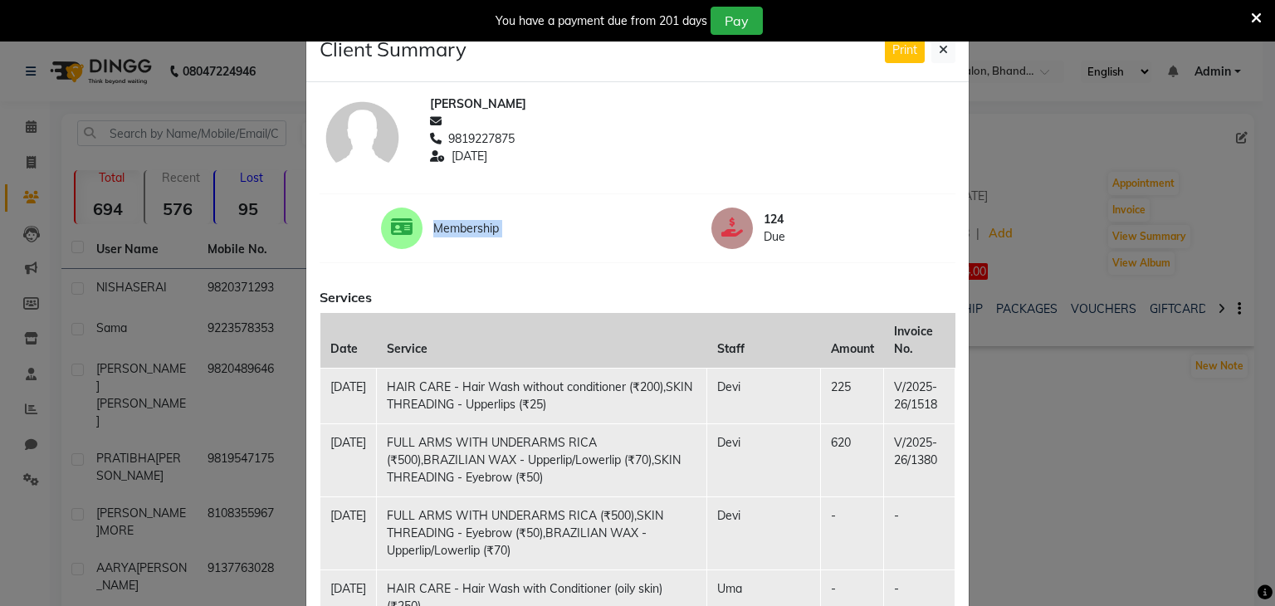
click at [450, 220] on div "Membership 124 Due" at bounding box center [637, 229] width 661 height 42
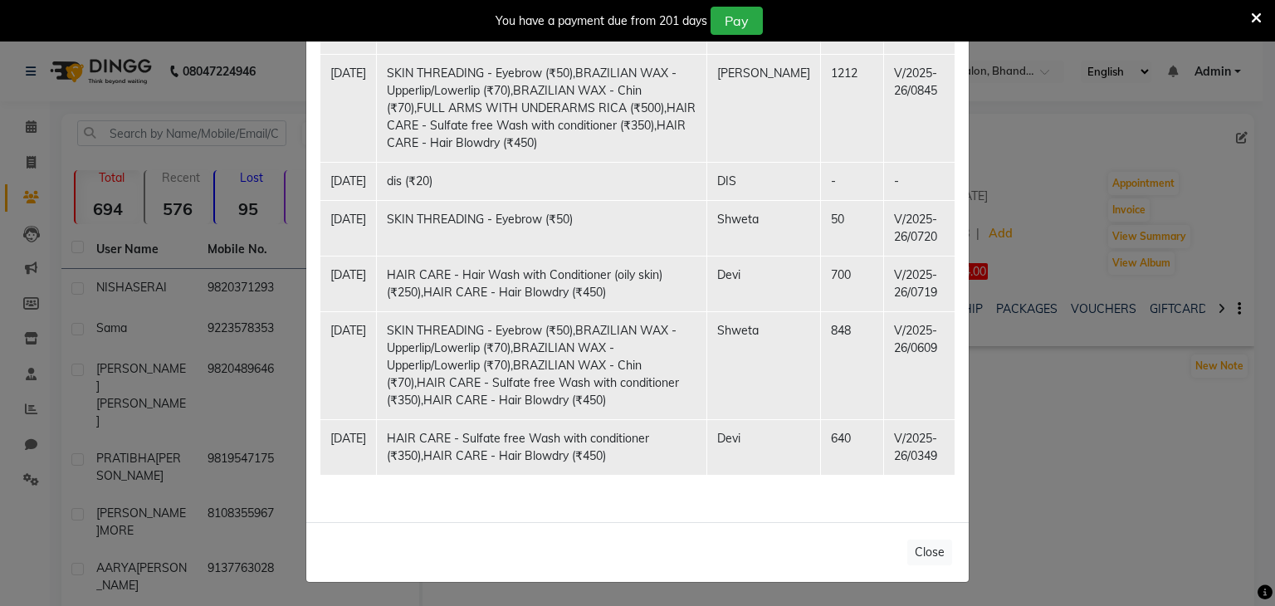
scroll to position [1311, 0]
click at [1255, 14] on icon at bounding box center [1256, 18] width 11 height 15
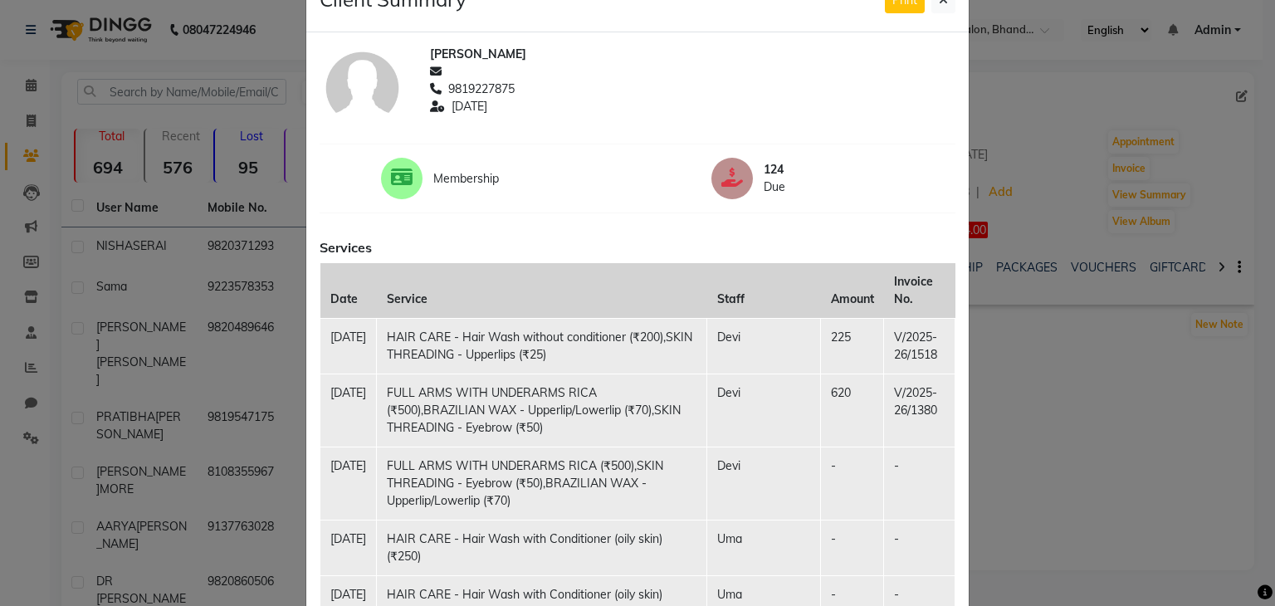
scroll to position [0, 0]
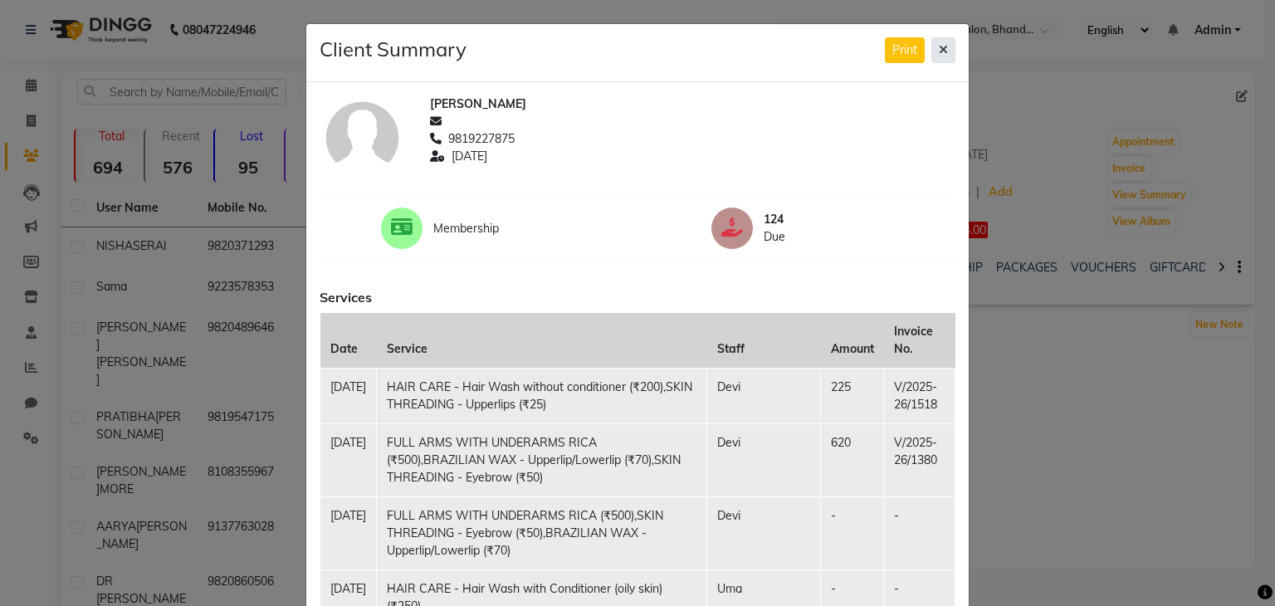
click at [939, 47] on icon at bounding box center [943, 50] width 9 height 12
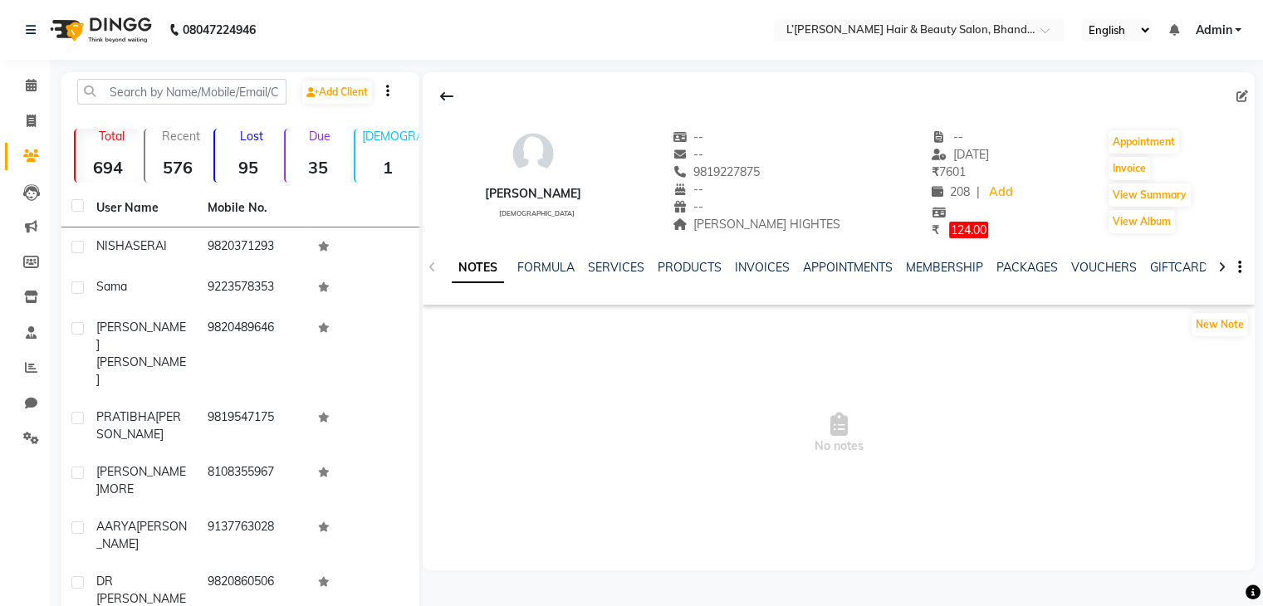
click at [1242, 95] on icon at bounding box center [1242, 96] width 12 height 12
select select "[DEMOGRAPHIC_DATA]"
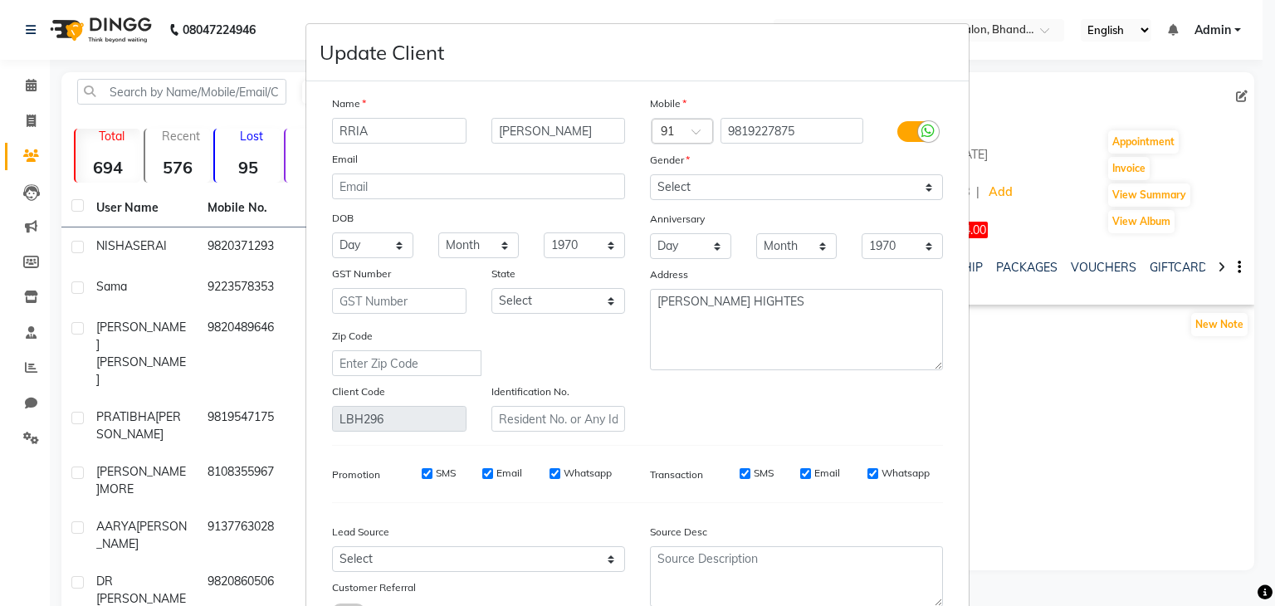
click at [1122, 170] on ngb-modal-window "Update Client Name [PERSON_NAME] Email DOB Day 01 02 03 04 05 06 07 08 09 10 11…" at bounding box center [637, 303] width 1275 height 606
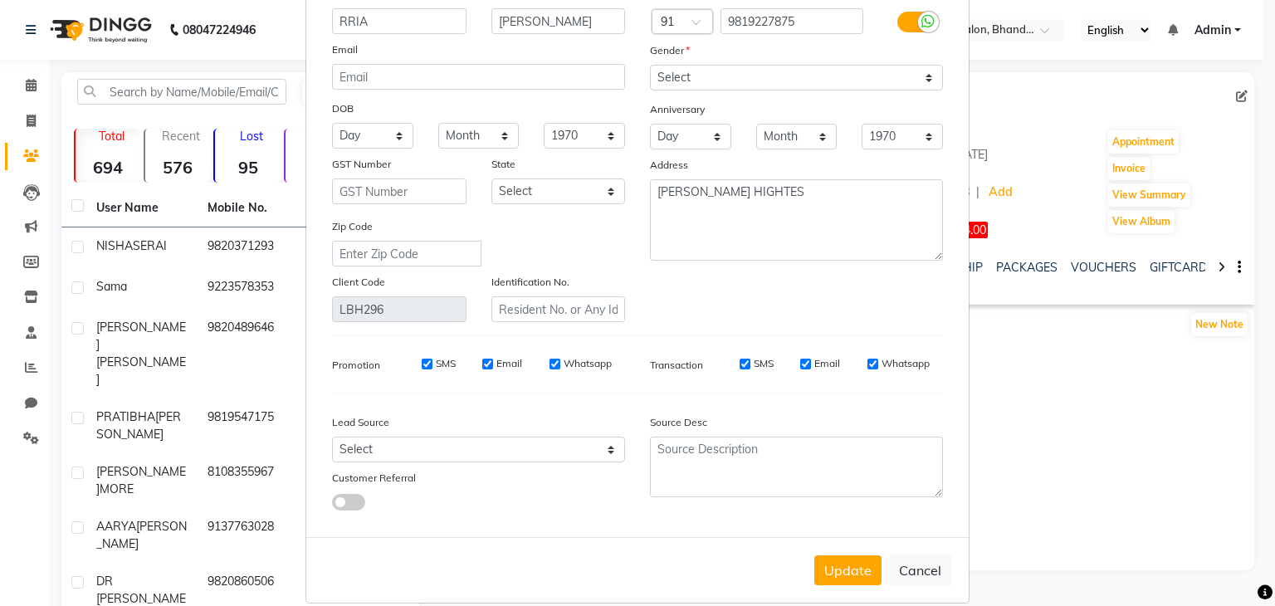
scroll to position [139, 0]
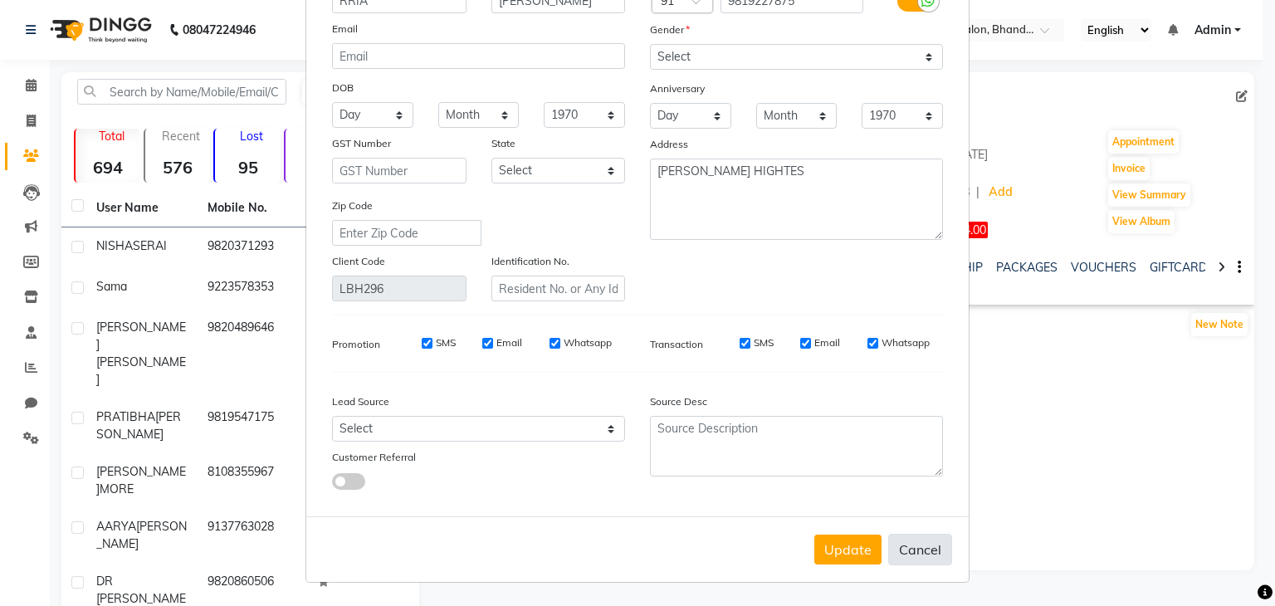
click at [913, 545] on button "Cancel" at bounding box center [920, 550] width 64 height 32
select select
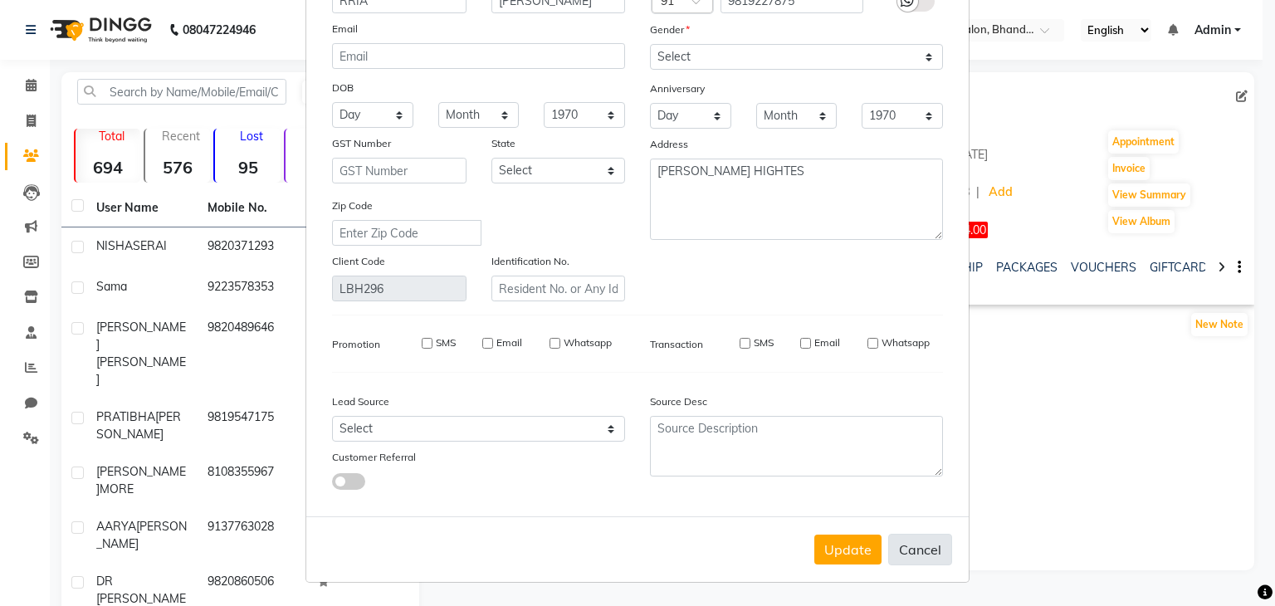
select select
checkbox input "false"
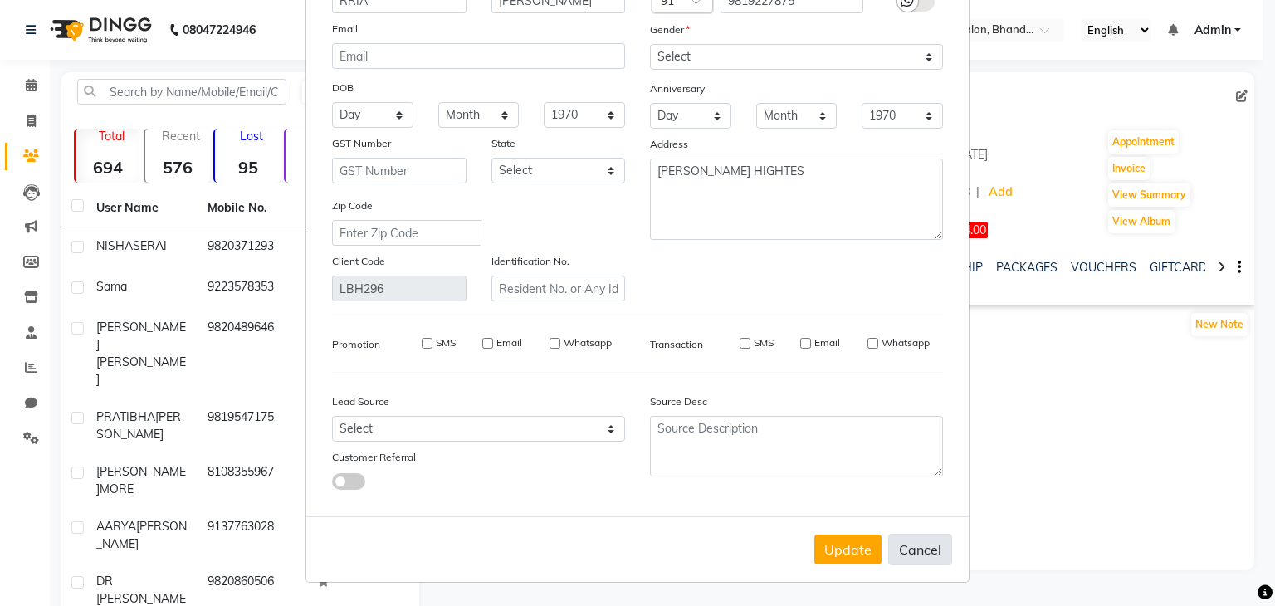
checkbox input "false"
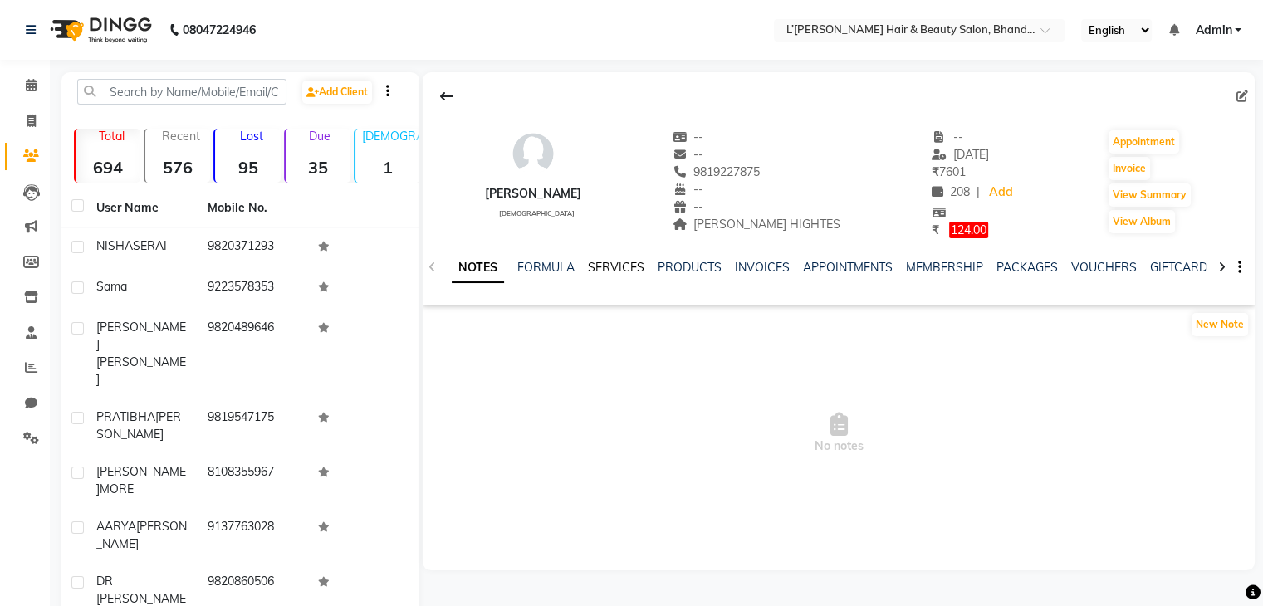
click at [601, 262] on link "SERVICES" at bounding box center [616, 267] width 56 height 15
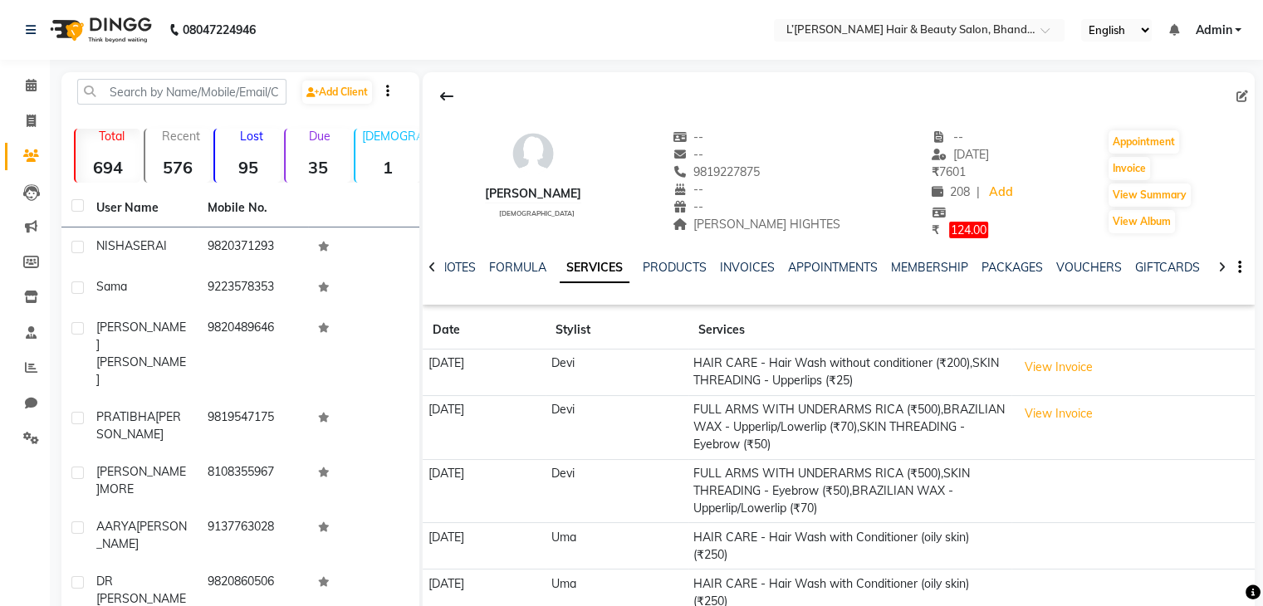
click at [1224, 265] on icon at bounding box center [1221, 267] width 7 height 12
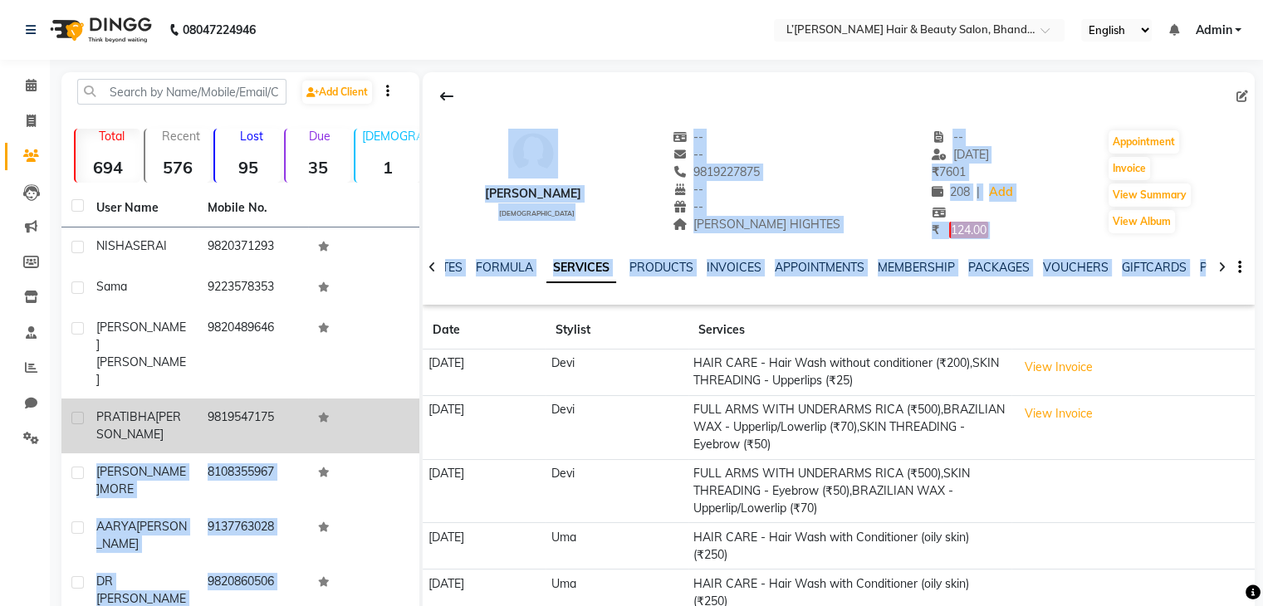
drag, startPoint x: 1224, startPoint y: 265, endPoint x: 365, endPoint y: 388, distance: 868.0
click at [365, 388] on div "Add Client Total 694 Recent 576 Lost 95 Due 35 [DEMOGRAPHIC_DATA] 1 [DEMOGRAPHI…" at bounding box center [657, 476] width 1193 height 808
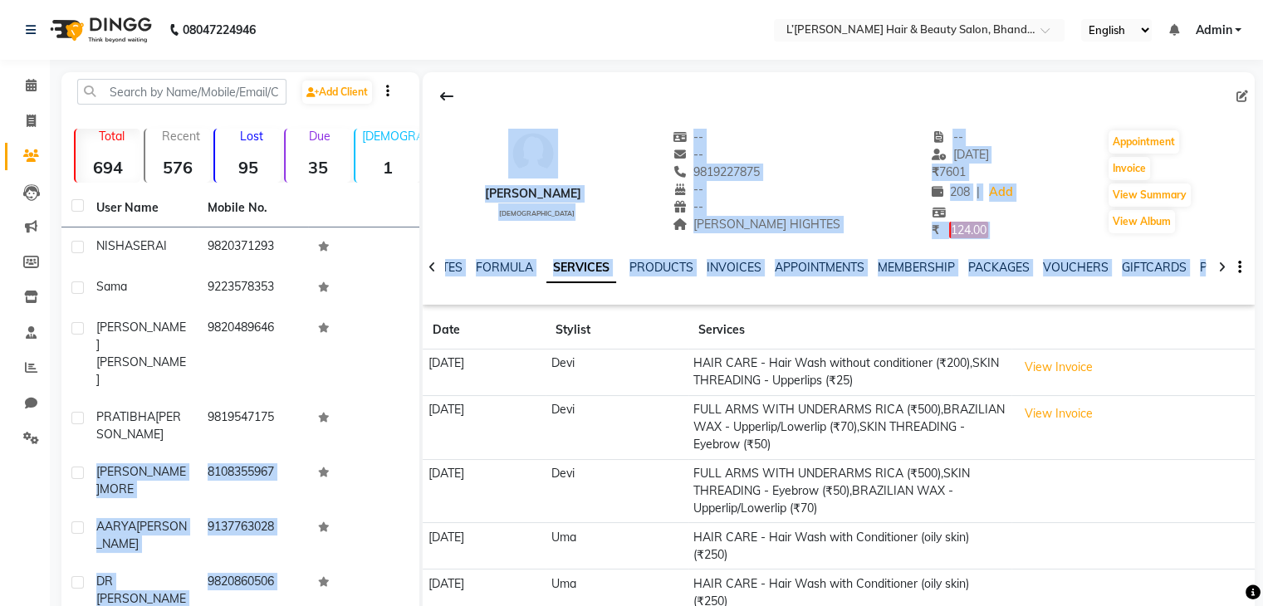
click at [430, 269] on icon at bounding box center [431, 267] width 7 height 12
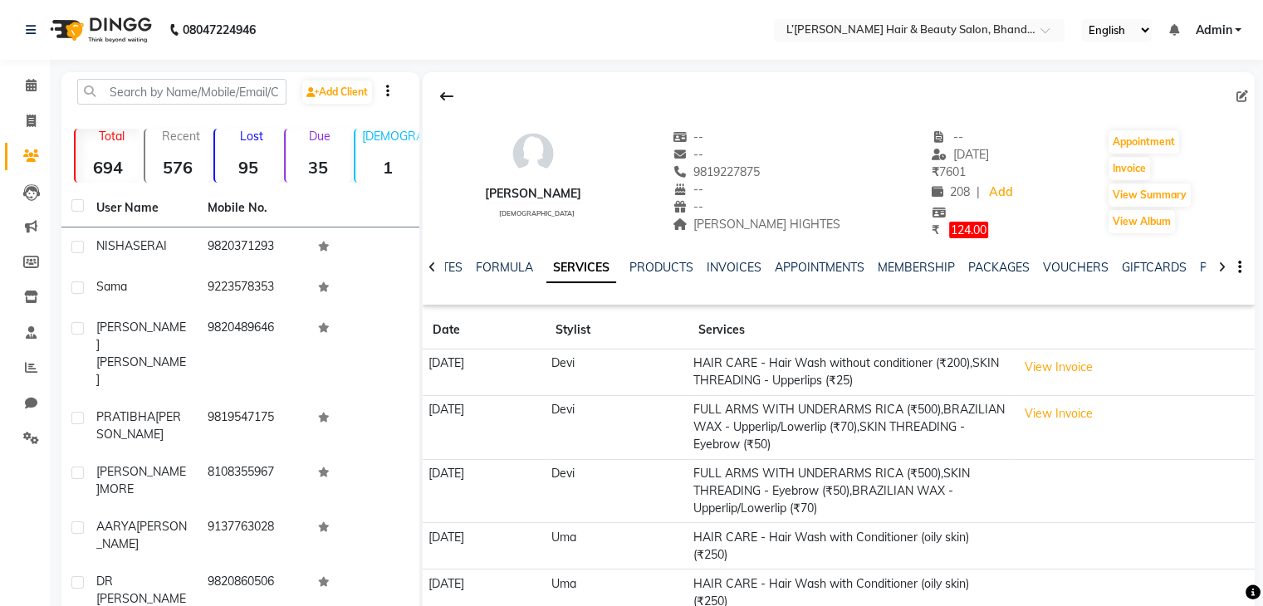
click at [430, 269] on icon at bounding box center [431, 267] width 7 height 12
click at [430, 269] on div "NOTES FORMULA SERVICES PRODUCTS INVOICES APPOINTMENTS MEMBERSHIP PACKAGES VOUCH…" at bounding box center [839, 267] width 832 height 57
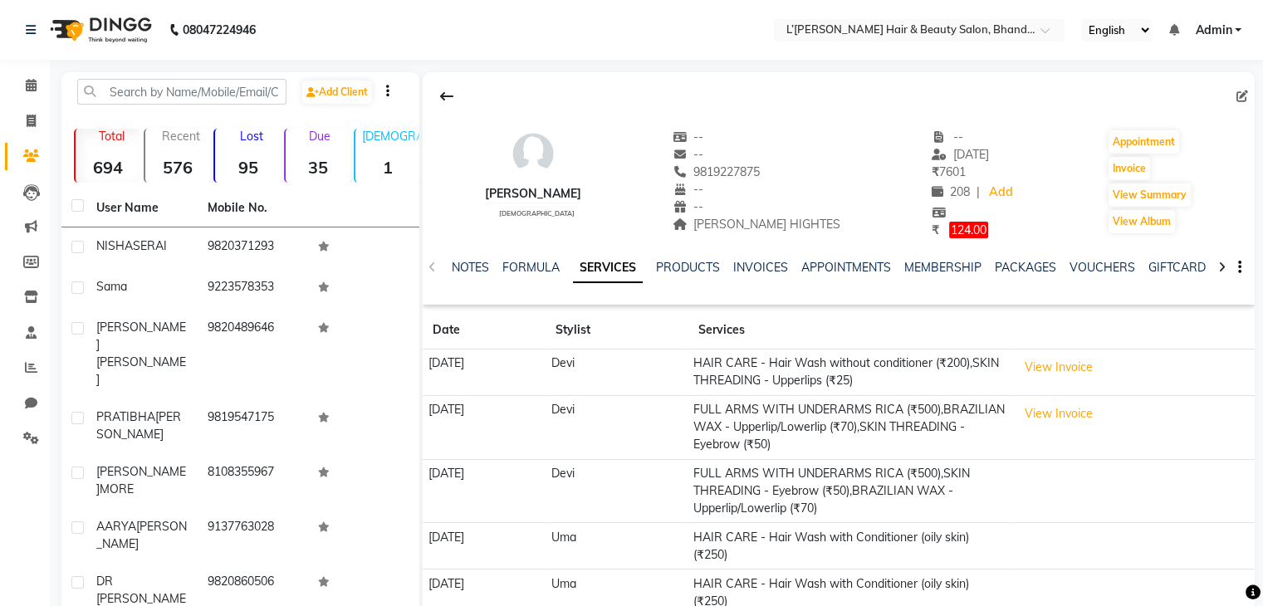
click at [430, 269] on div "NOTES FORMULA SERVICES PRODUCTS INVOICES APPOINTMENTS MEMBERSHIP PACKAGES VOUCH…" at bounding box center [839, 267] width 832 height 57
click at [463, 270] on link "NOTES" at bounding box center [470, 267] width 37 height 15
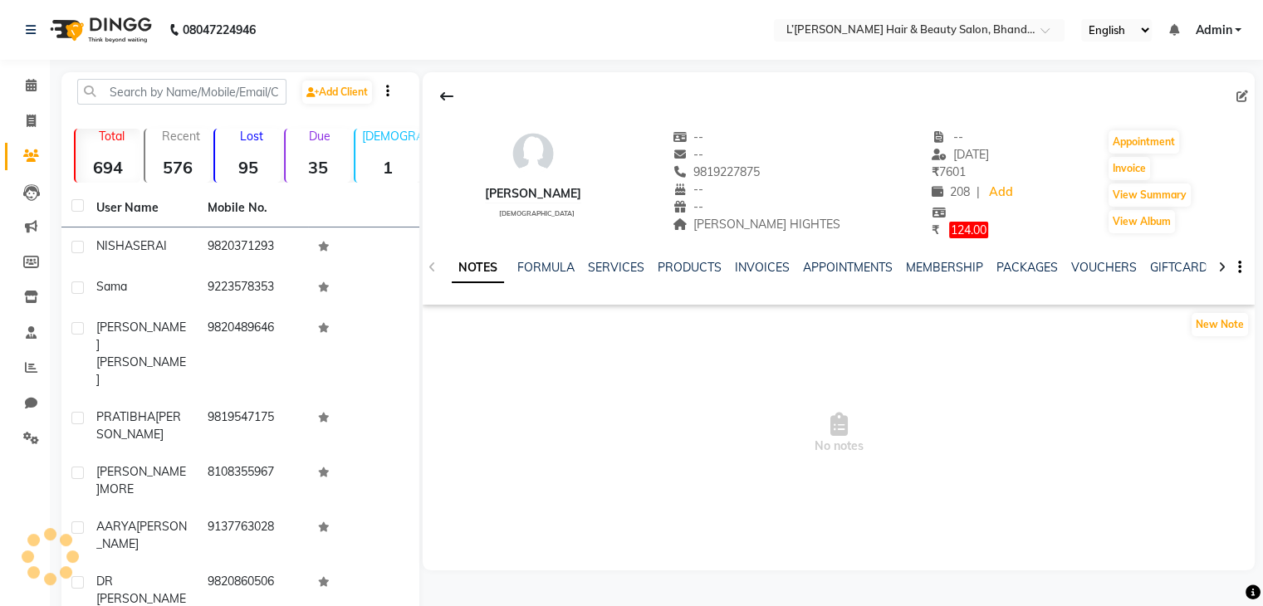
click at [463, 270] on link "NOTES" at bounding box center [478, 268] width 52 height 30
click at [547, 266] on link "FORMULA" at bounding box center [545, 267] width 57 height 15
click at [628, 264] on link "SERVICES" at bounding box center [614, 267] width 56 height 15
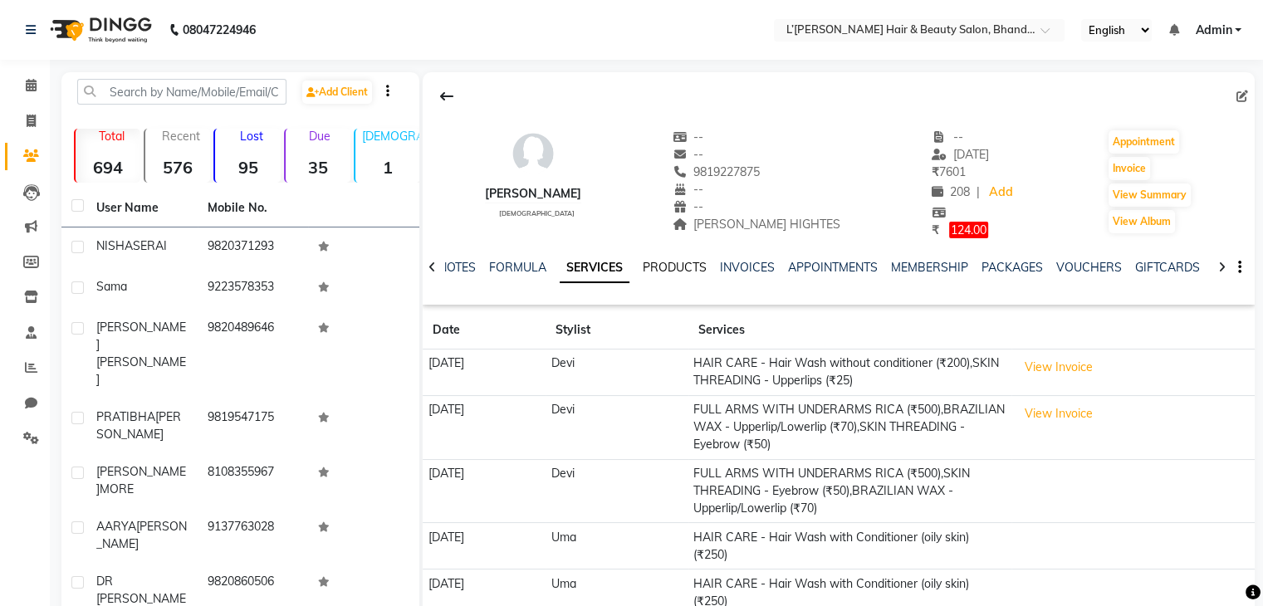
click at [669, 266] on link "PRODUCTS" at bounding box center [674, 267] width 64 height 15
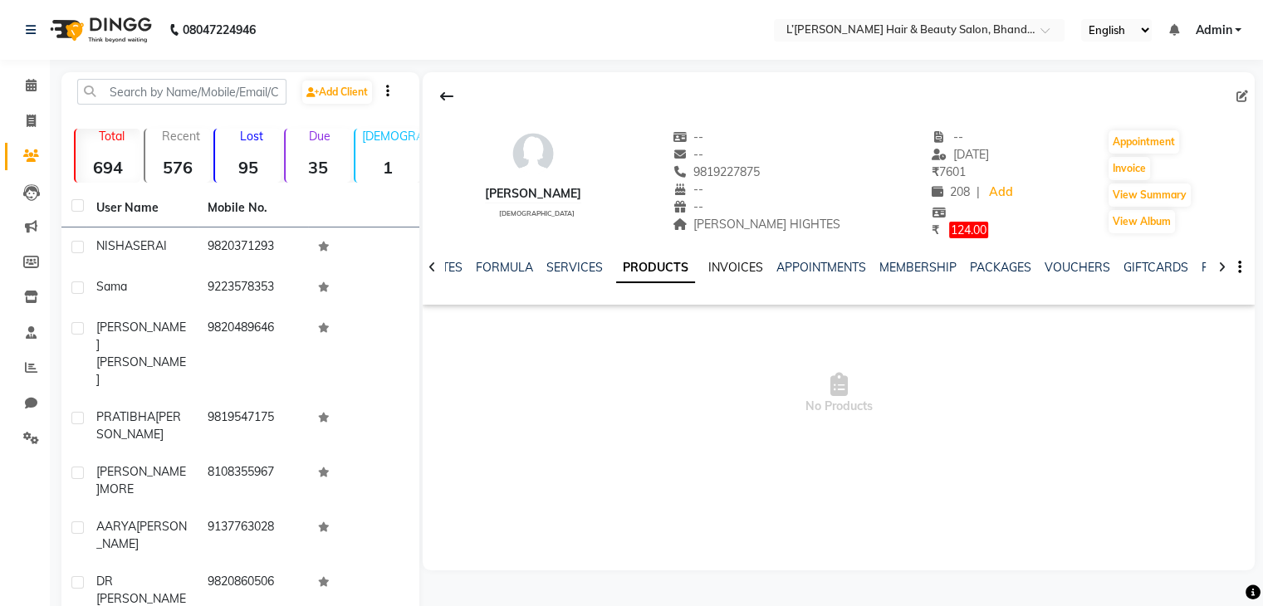
click at [721, 266] on link "INVOICES" at bounding box center [735, 267] width 55 height 15
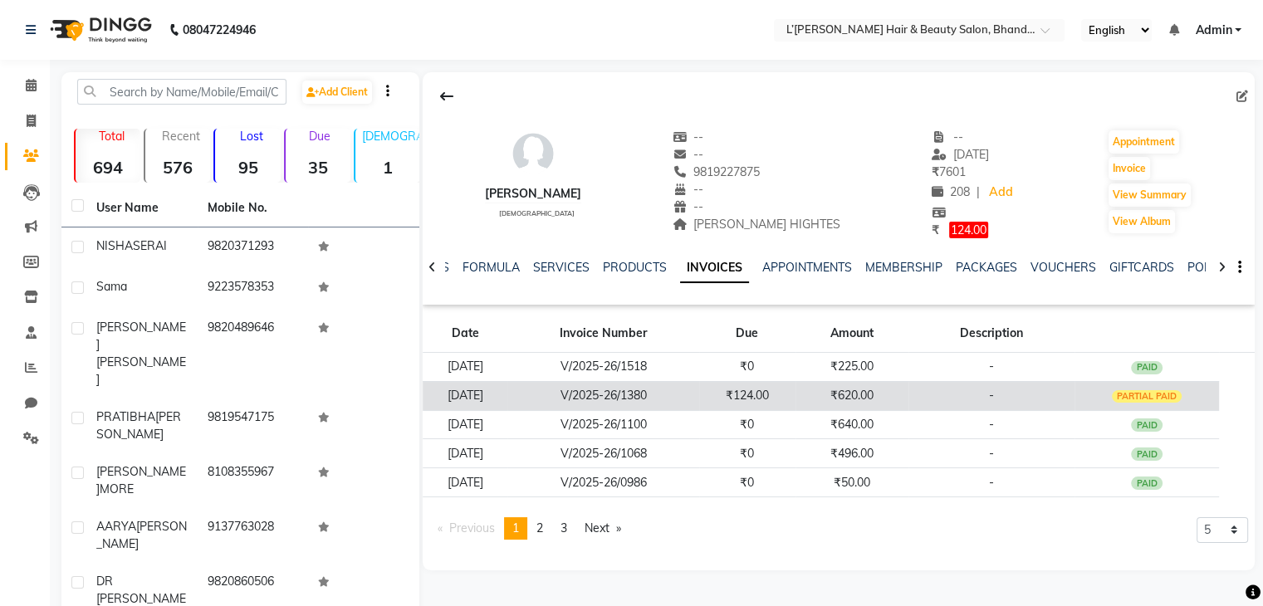
click at [1153, 397] on div "PARTIAL PAID" at bounding box center [1146, 396] width 71 height 13
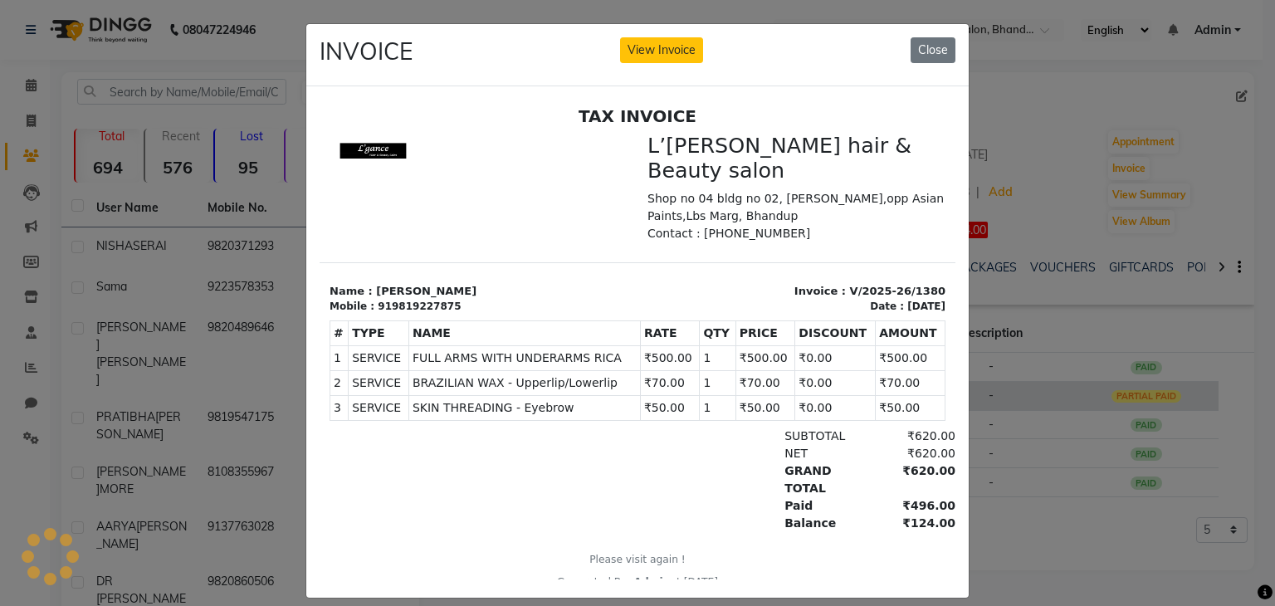
click at [1153, 397] on ngb-modal-window "INVOICE View Invoice Close" at bounding box center [637, 303] width 1275 height 606
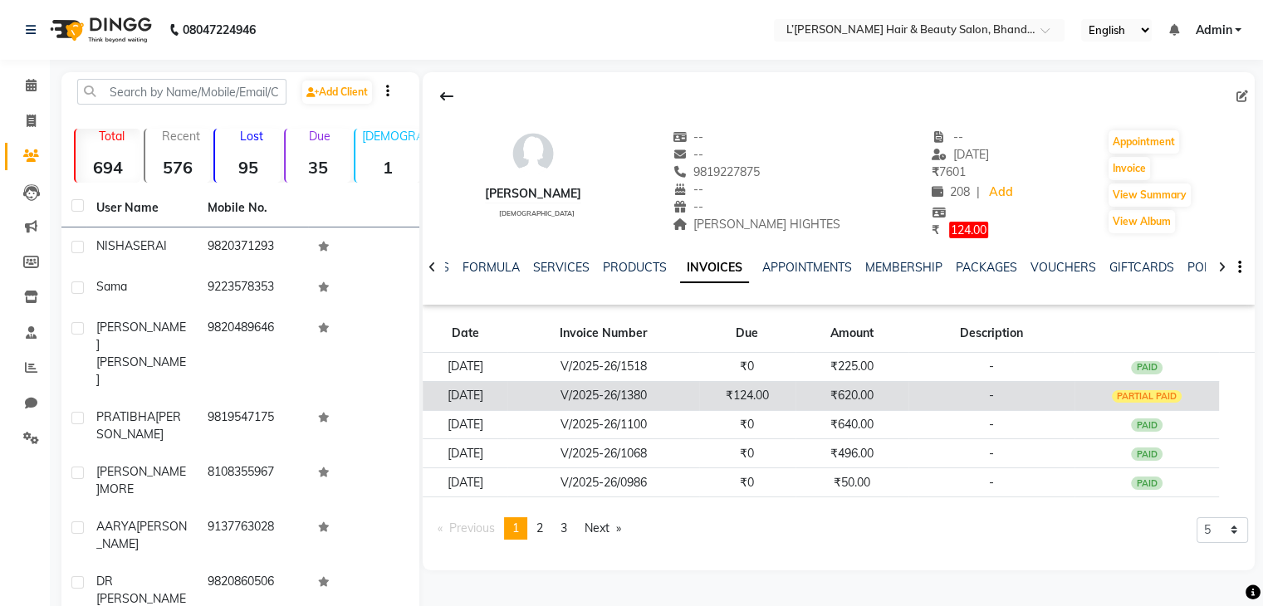
click at [1153, 397] on div "PARTIAL PAID" at bounding box center [1146, 396] width 71 height 13
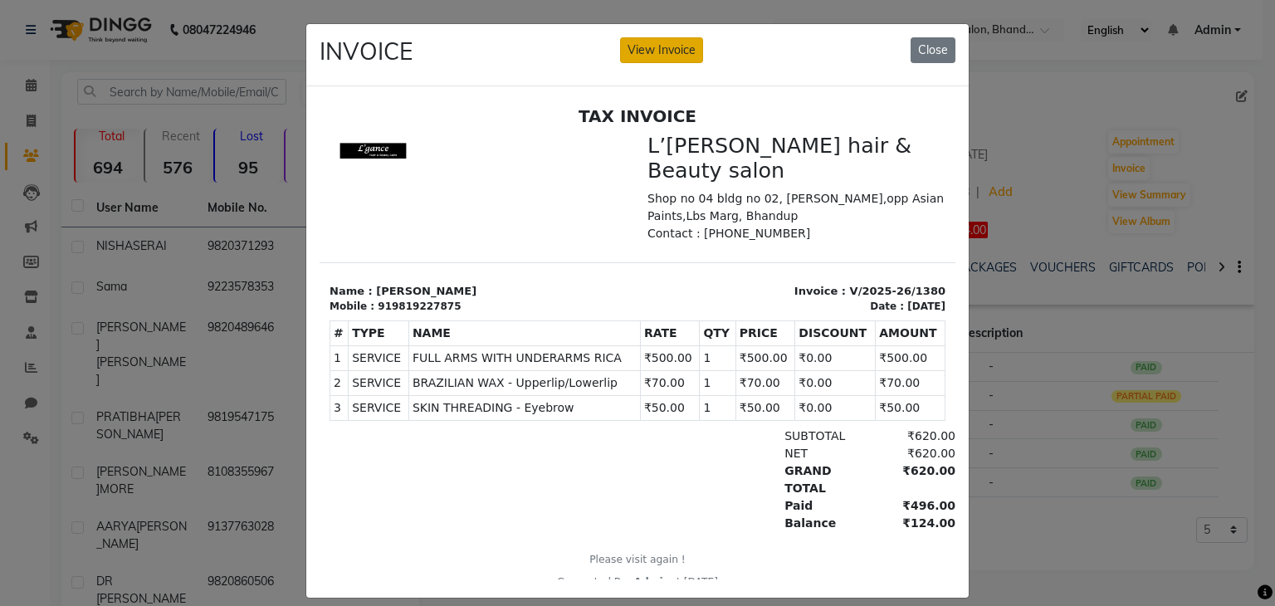
click at [664, 56] on button "View Invoice" at bounding box center [661, 50] width 83 height 26
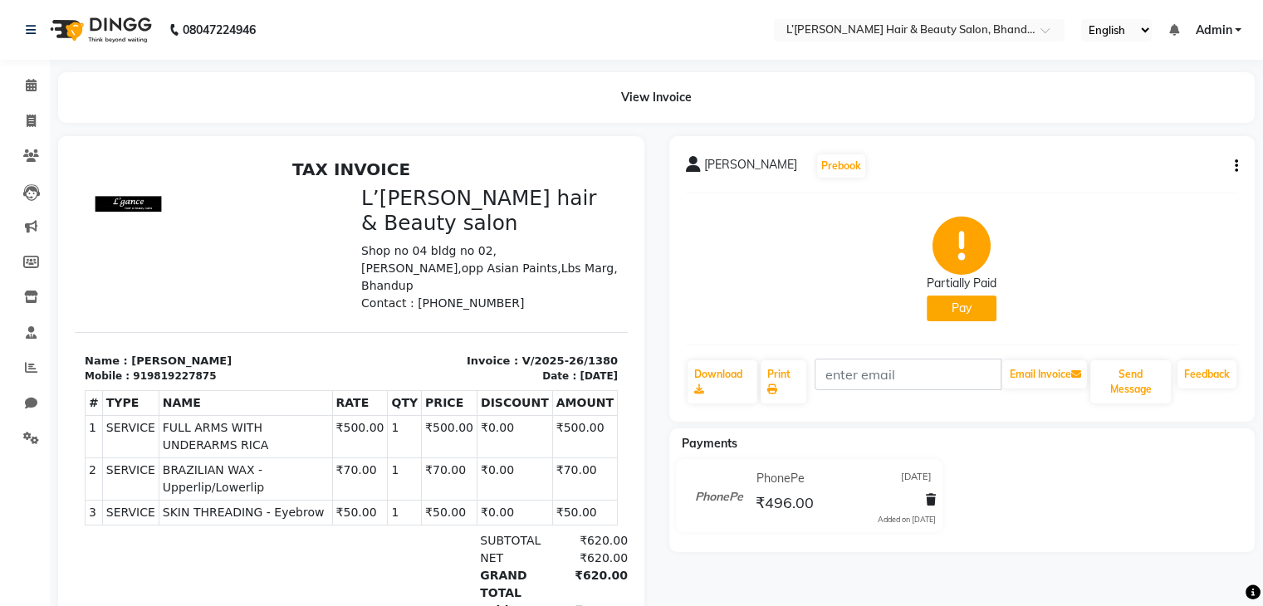
click at [1235, 166] on icon "button" at bounding box center [1235, 166] width 3 height 1
click at [1150, 183] on div "Edit Invoice" at bounding box center [1153, 187] width 114 height 21
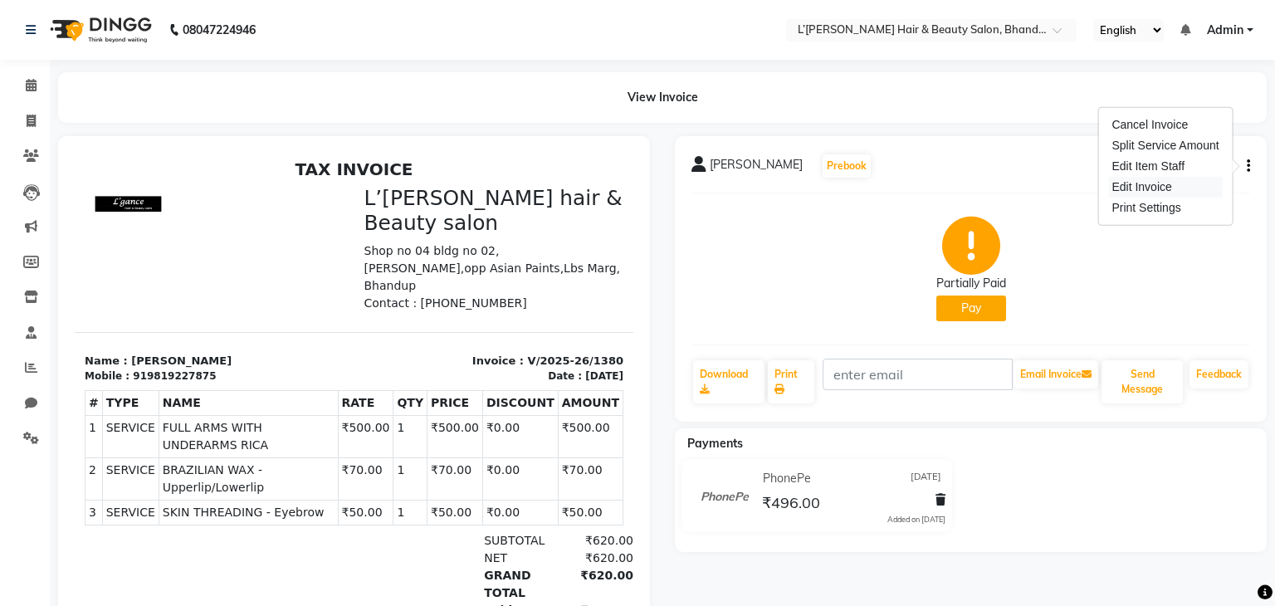
select select "service"
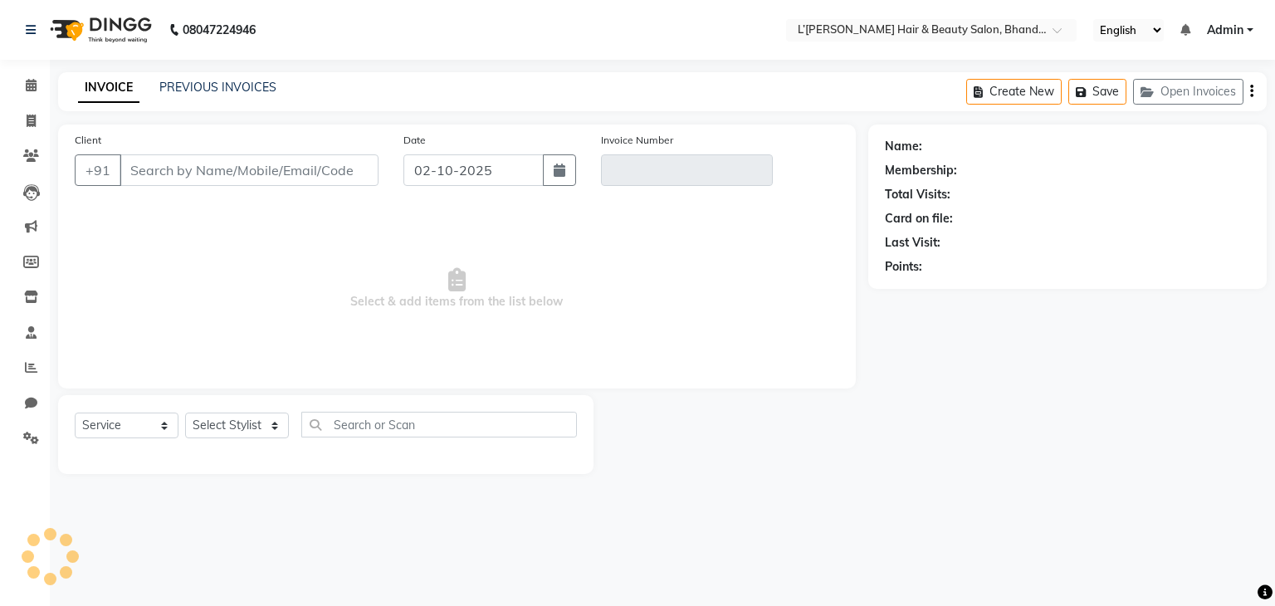
type input "9819227875"
type input "V/2025-26/1380"
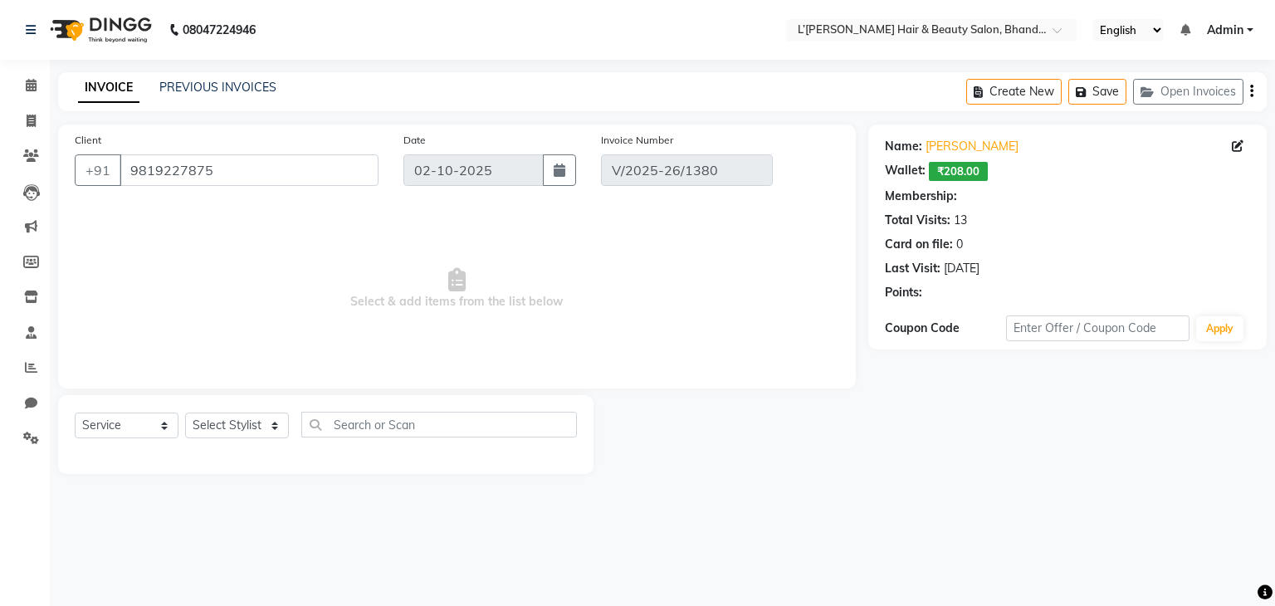
type input "[DATE]"
select select "select"
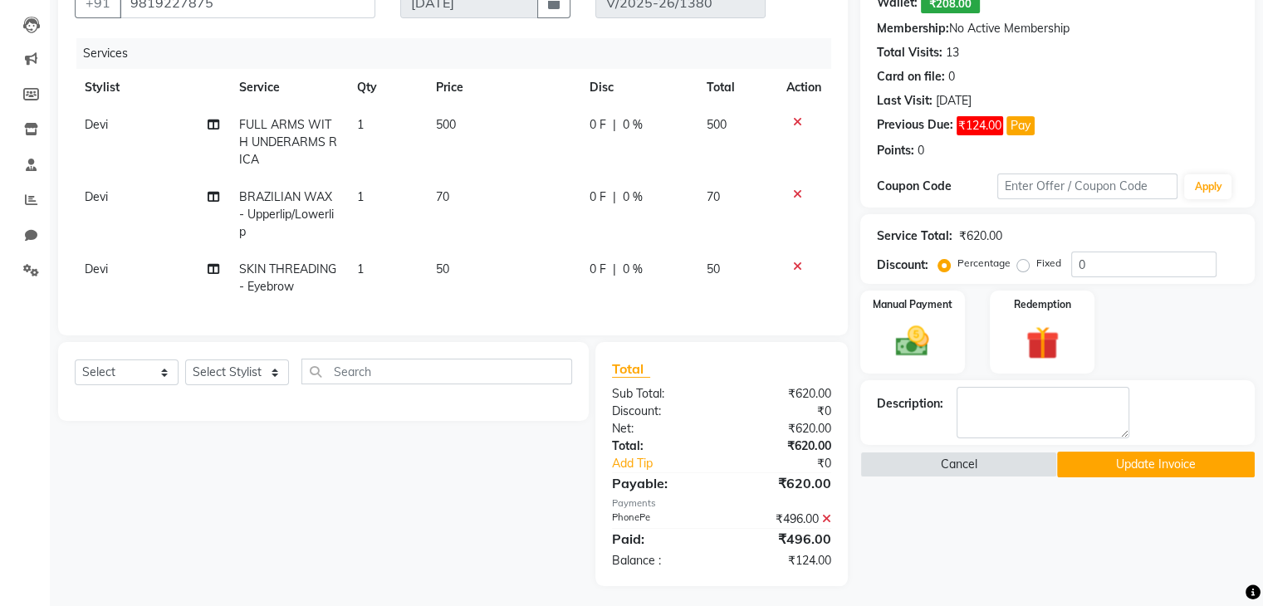
scroll to position [186, 0]
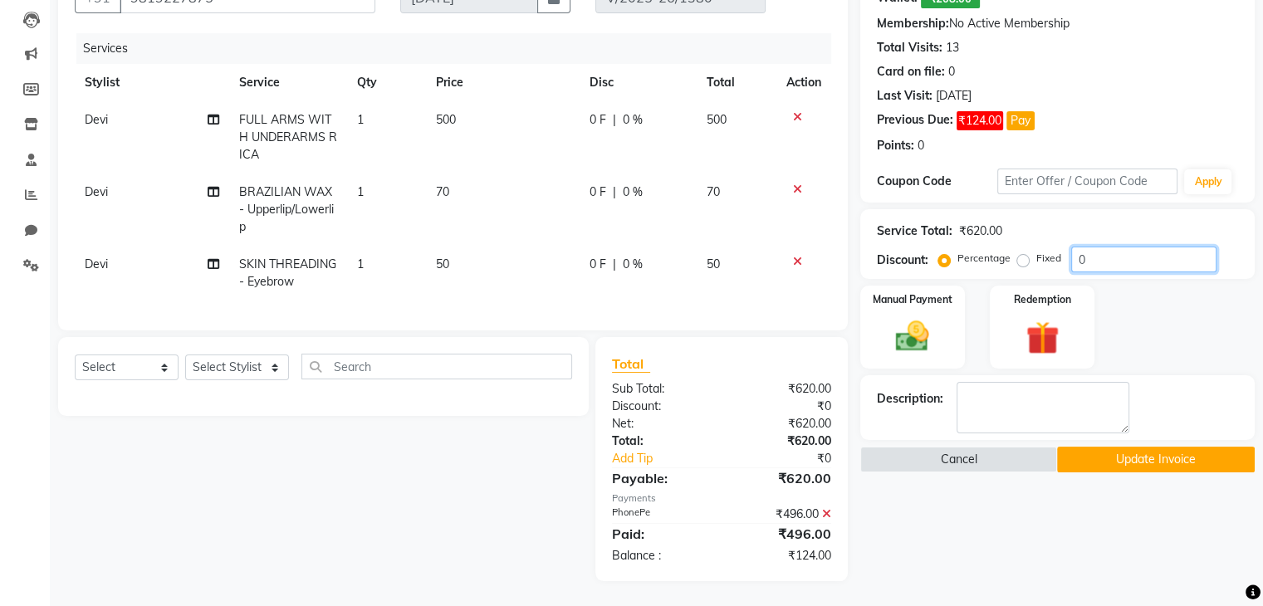
click at [1096, 247] on input "0" at bounding box center [1143, 260] width 145 height 26
type input "20"
click at [1121, 448] on button "Update Invoice" at bounding box center [1156, 460] width 198 height 26
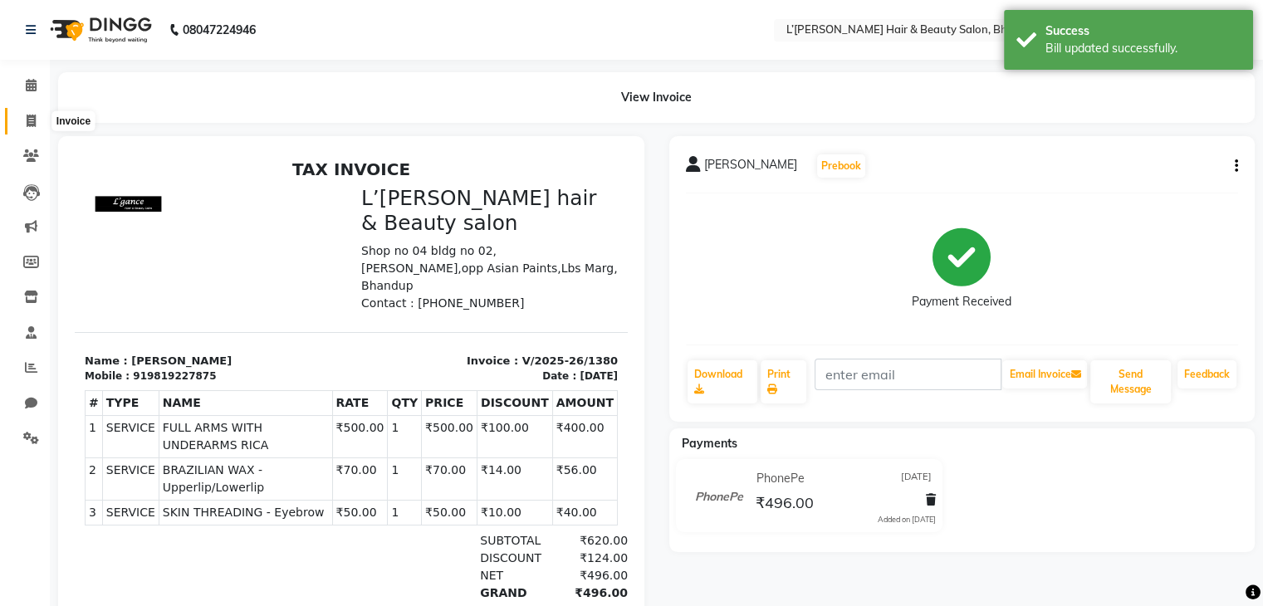
click at [33, 120] on icon at bounding box center [31, 121] width 9 height 12
select select "service"
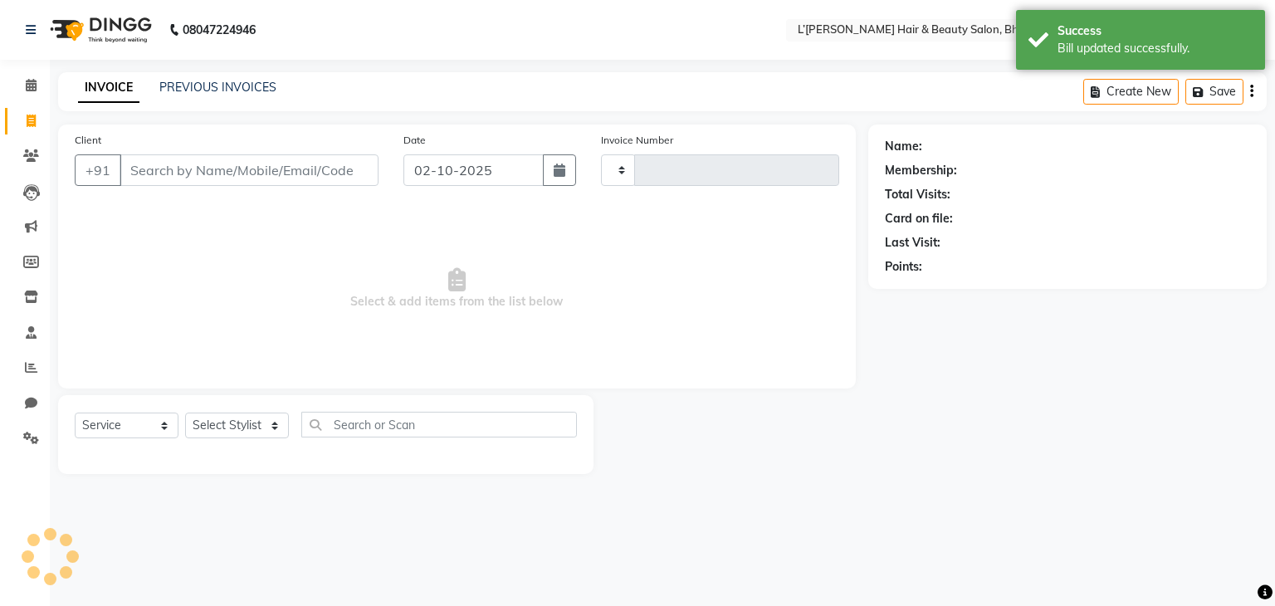
type input "1569"
select select "7828"
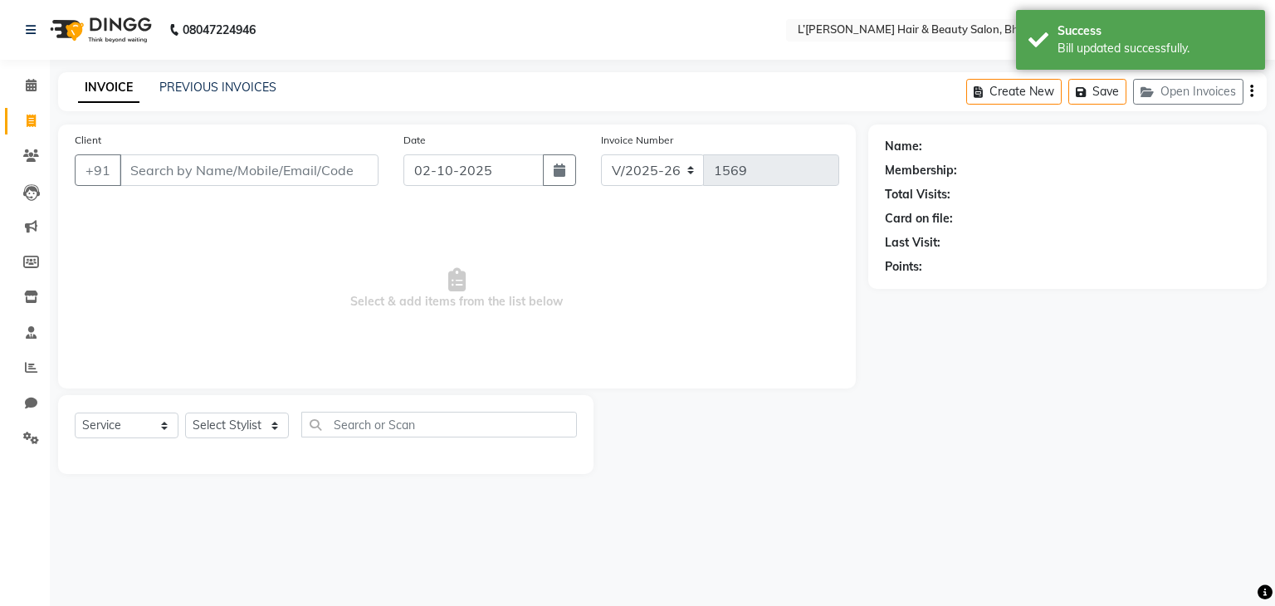
click at [156, 163] on input "Client" at bounding box center [249, 170] width 259 height 32
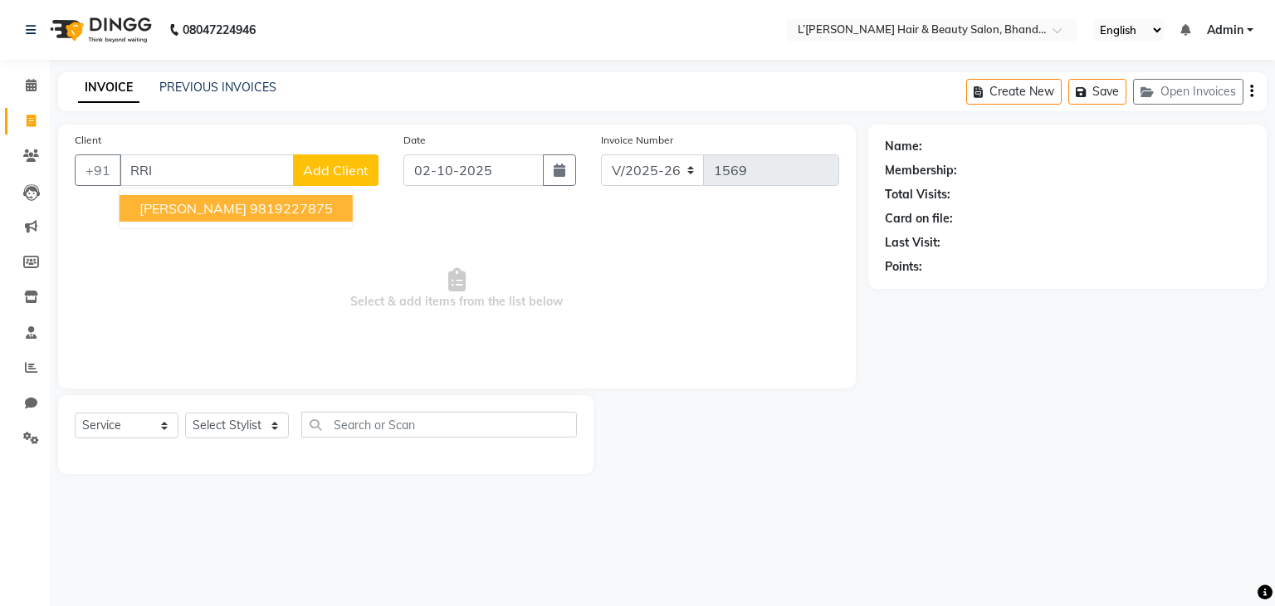
click at [331, 217] on button "[PERSON_NAME] 9819227875" at bounding box center [236, 208] width 233 height 27
type input "9819227875"
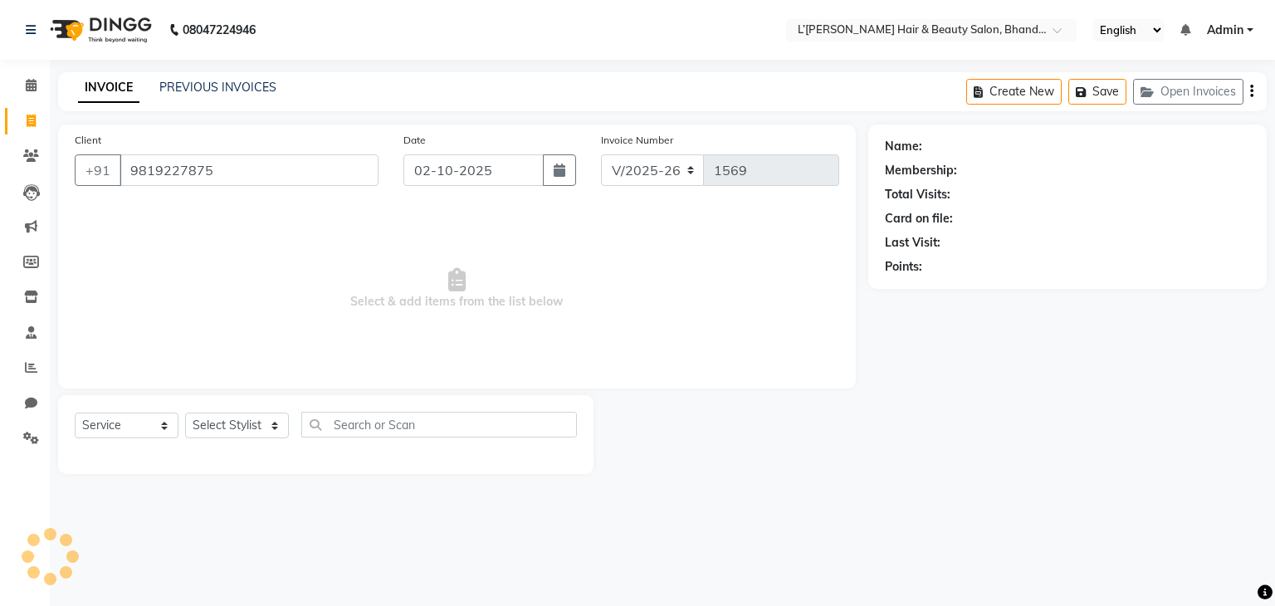
click at [331, 217] on span "Select & add items from the list below" at bounding box center [457, 289] width 765 height 166
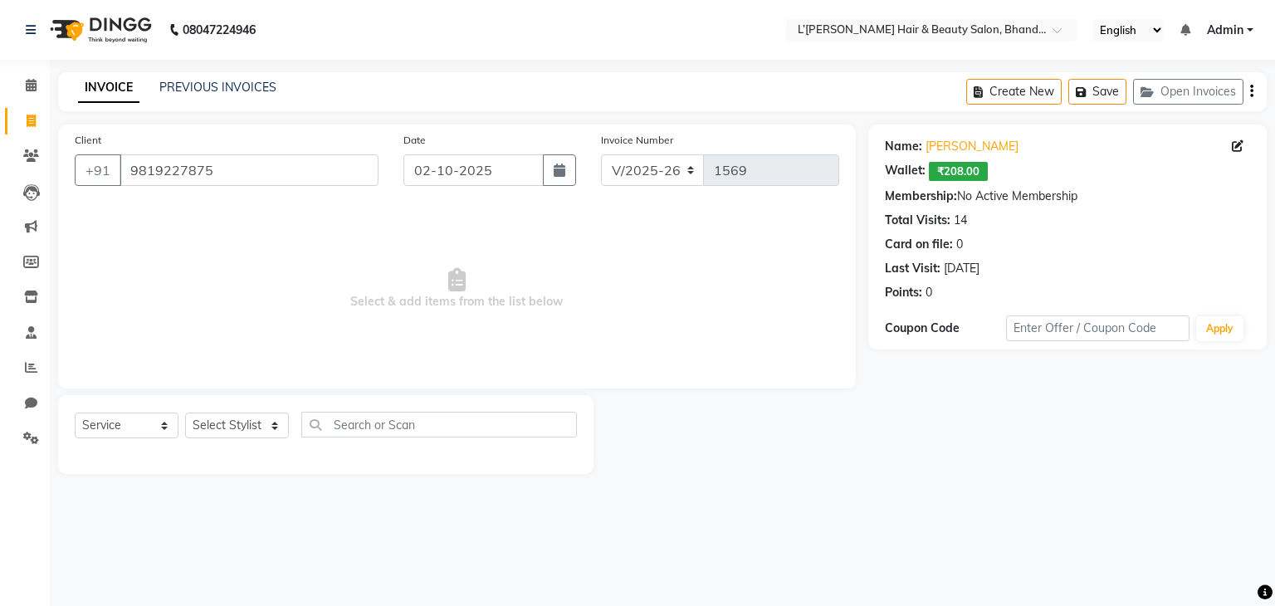
click at [950, 173] on span "₹208.00" at bounding box center [958, 171] width 59 height 19
click at [907, 174] on div "Wallet:" at bounding box center [905, 171] width 41 height 19
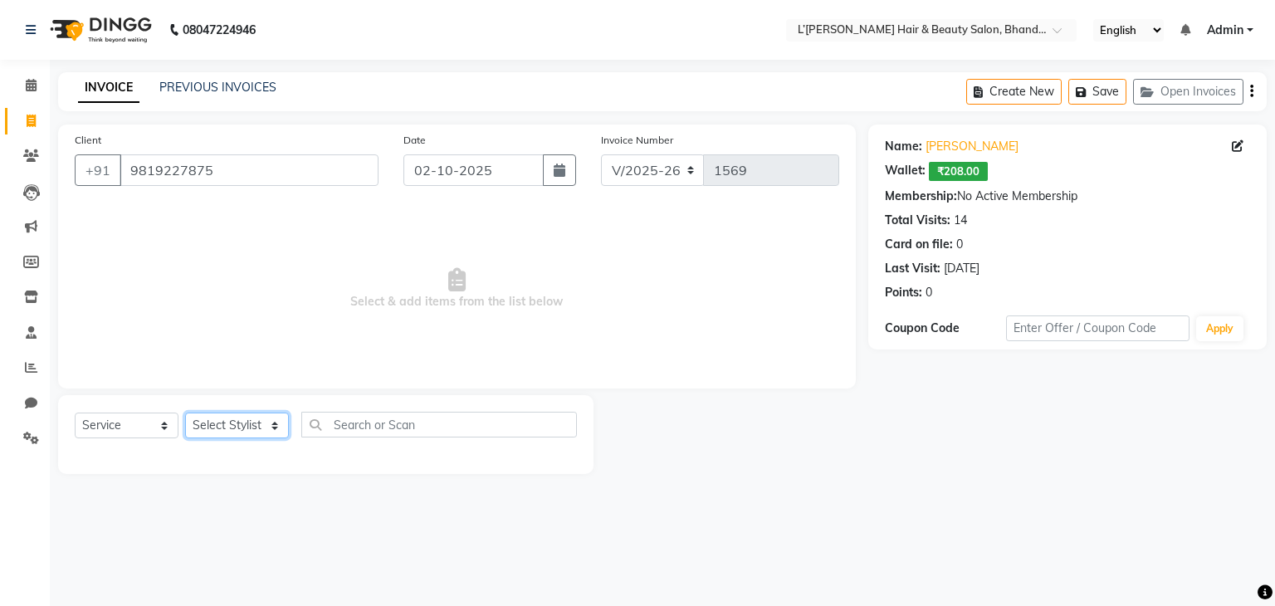
click at [271, 418] on select "Select Stylist Devi DIS Mamta Pinki [PERSON_NAME] Shweta Uma UNKNOWN [PERSON_NA…" at bounding box center [237, 426] width 104 height 26
select select "69888"
click at [185, 413] on select "Select Stylist Devi DIS Mamta Pinki [PERSON_NAME] Shweta Uma UNKNOWN [PERSON_NA…" at bounding box center [237, 426] width 104 height 26
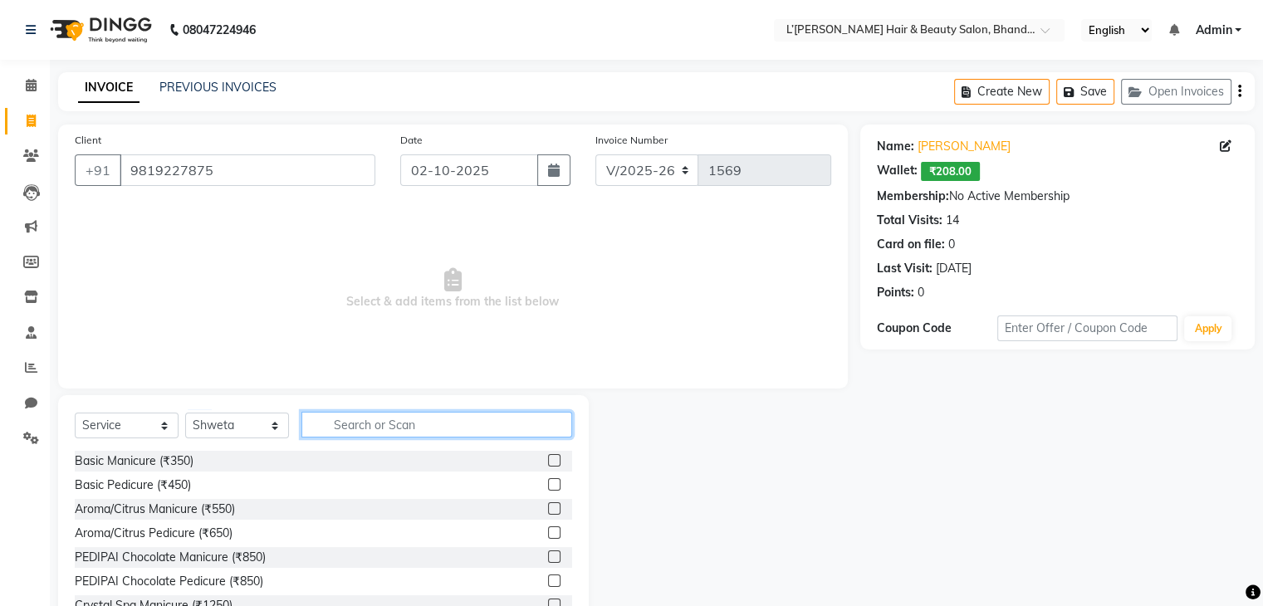
click at [335, 427] on input "text" at bounding box center [436, 425] width 271 height 26
click at [341, 427] on input "text" at bounding box center [436, 425] width 271 height 26
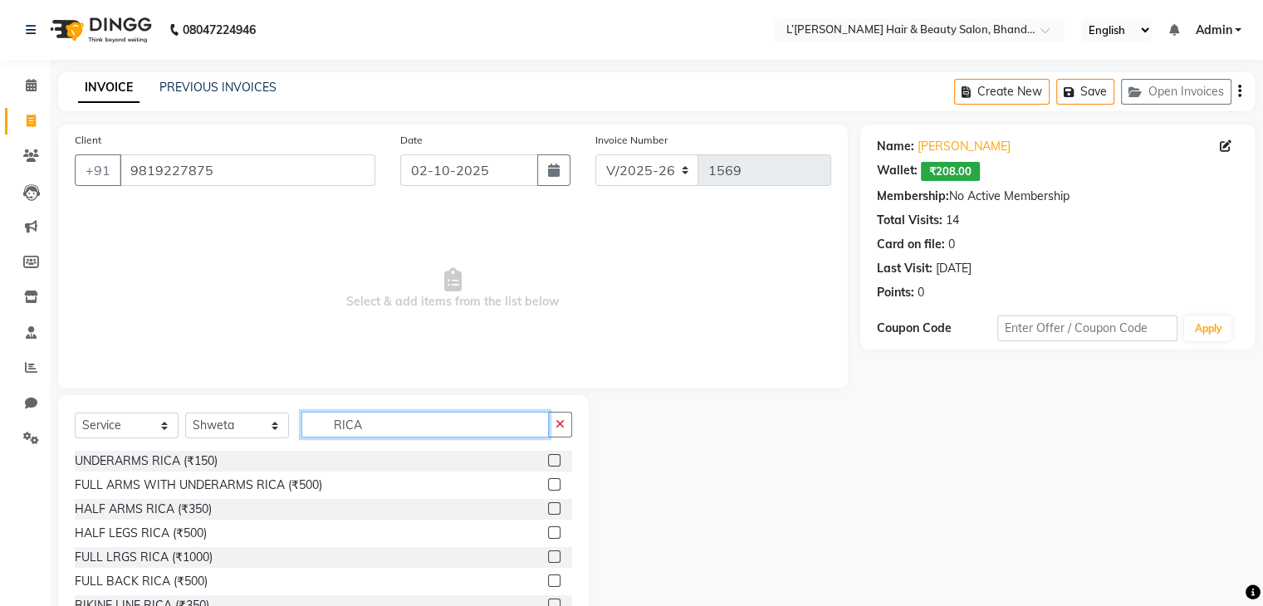
type input "RICA"
click at [548, 486] on label at bounding box center [554, 484] width 12 height 12
click at [548, 486] on input "checkbox" at bounding box center [553, 485] width 11 height 11
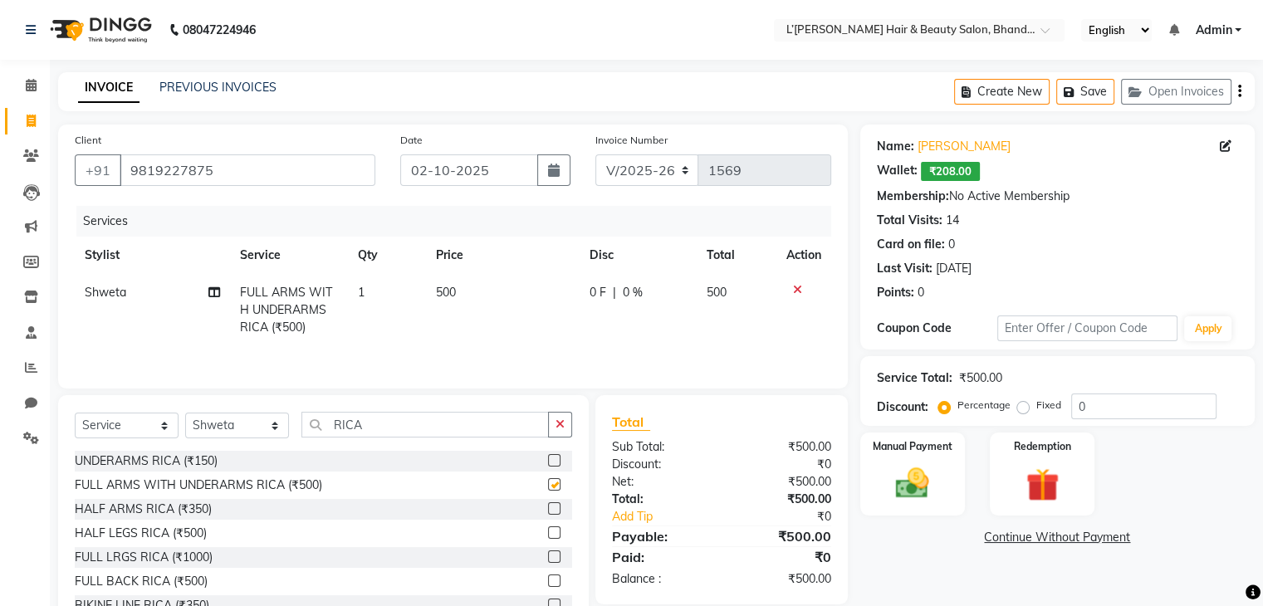
checkbox input "false"
click at [408, 422] on input "RICA" at bounding box center [424, 425] width 247 height 26
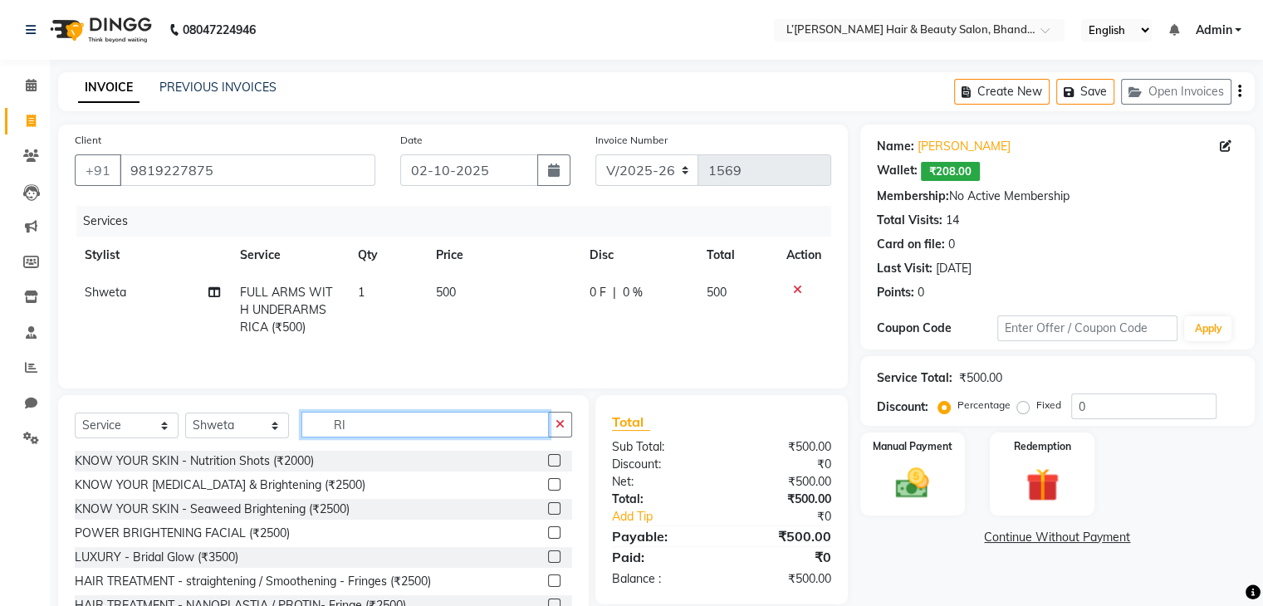
type input "R"
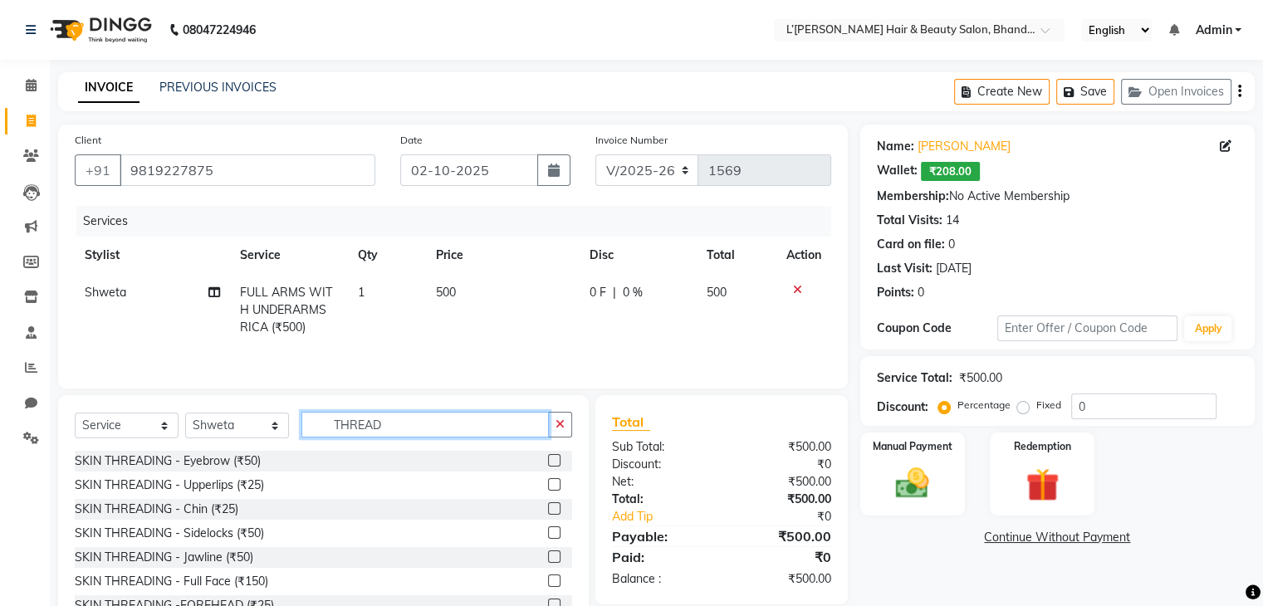
click at [398, 429] on input "THREAD" at bounding box center [424, 425] width 247 height 26
type input "T"
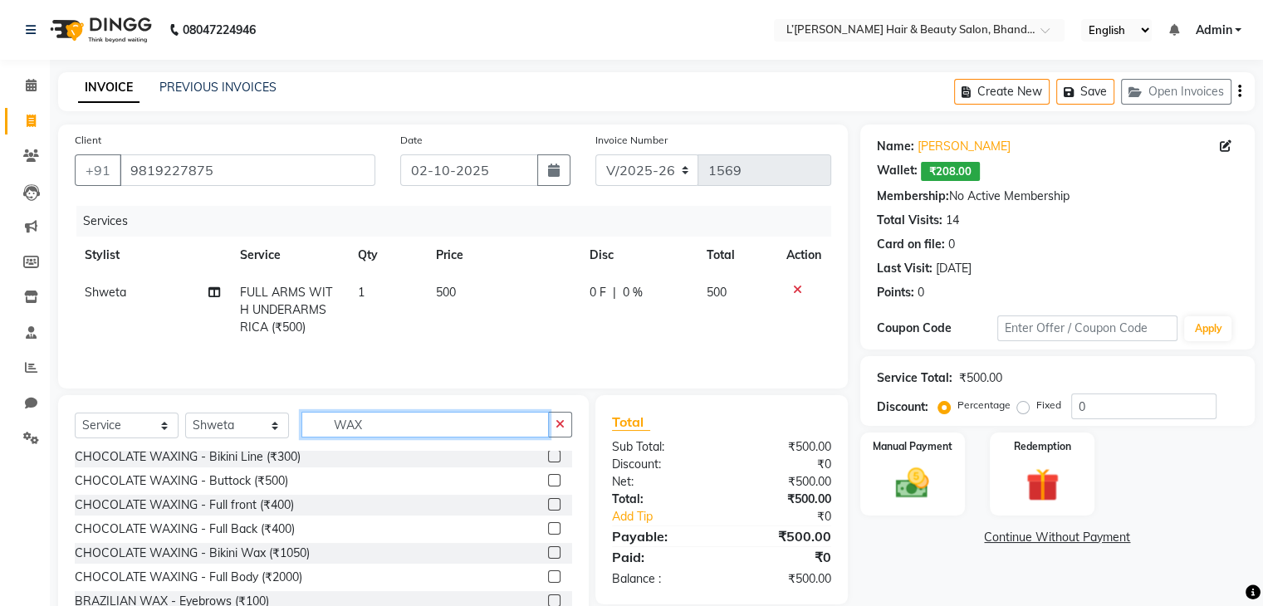
scroll to position [144, 0]
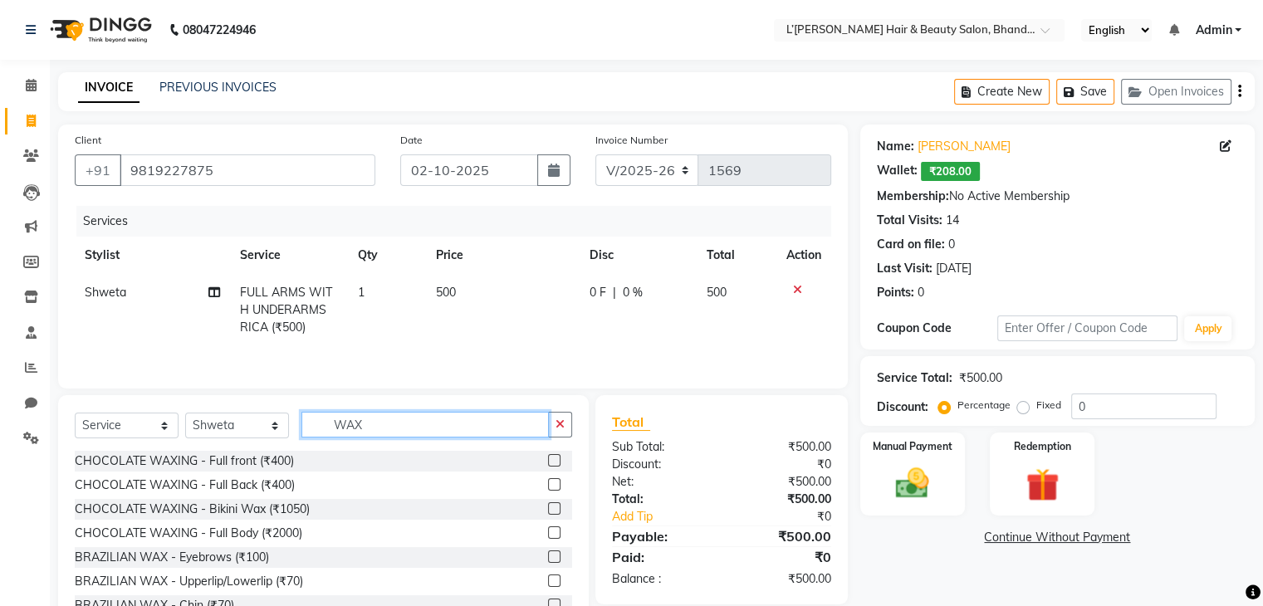
type input "WAX"
click at [548, 555] on label at bounding box center [554, 556] width 12 height 12
click at [548, 555] on input "checkbox" at bounding box center [553, 557] width 11 height 11
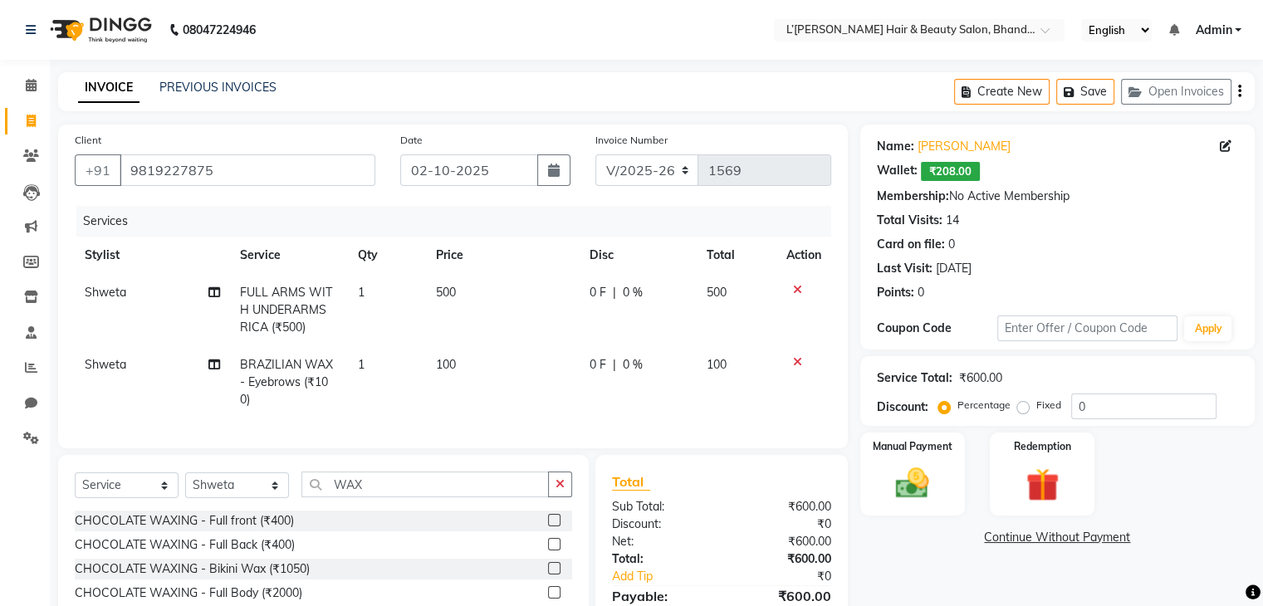
checkbox input "false"
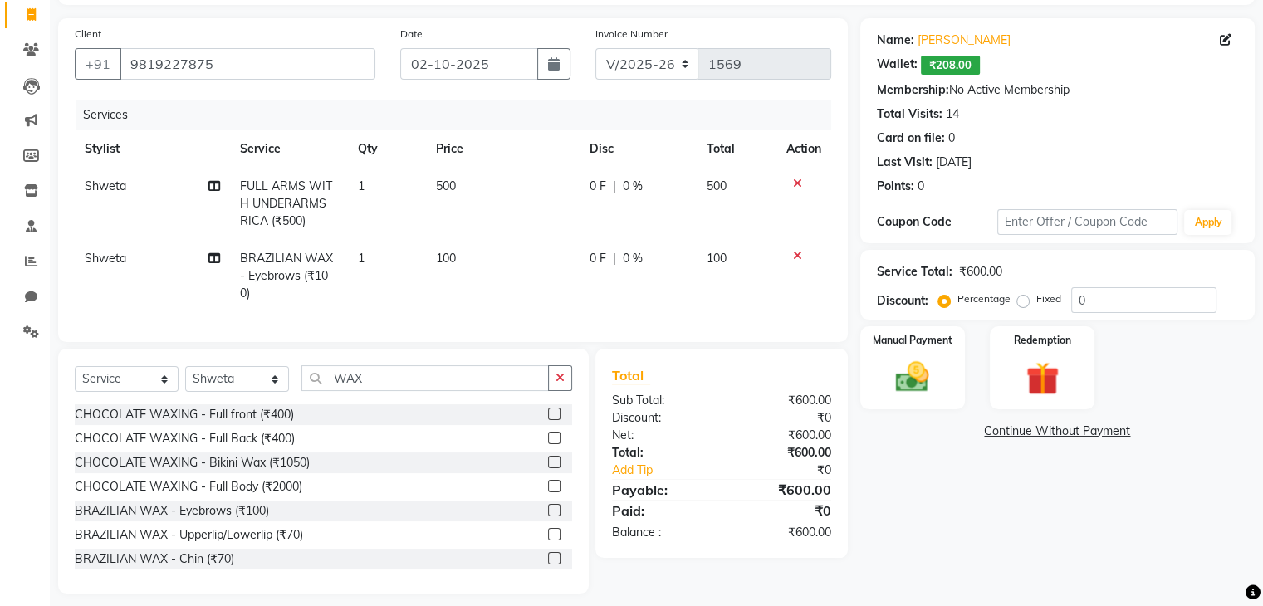
scroll to position [132, 0]
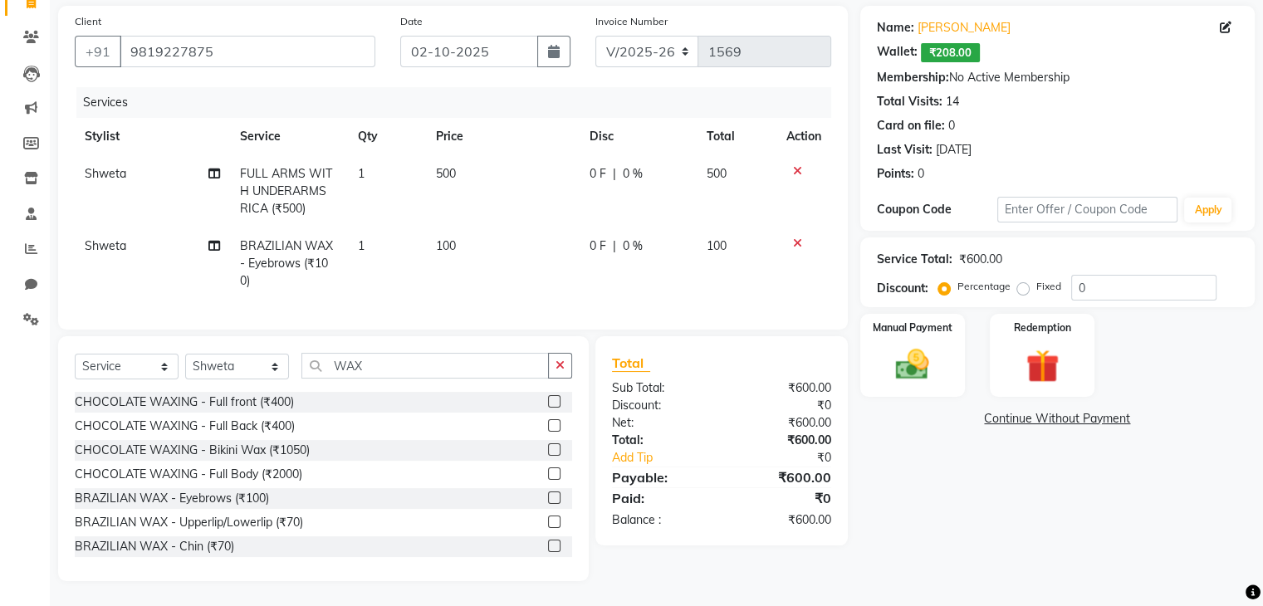
click at [548, 521] on label at bounding box center [554, 521] width 12 height 12
click at [548, 521] on input "checkbox" at bounding box center [553, 522] width 11 height 11
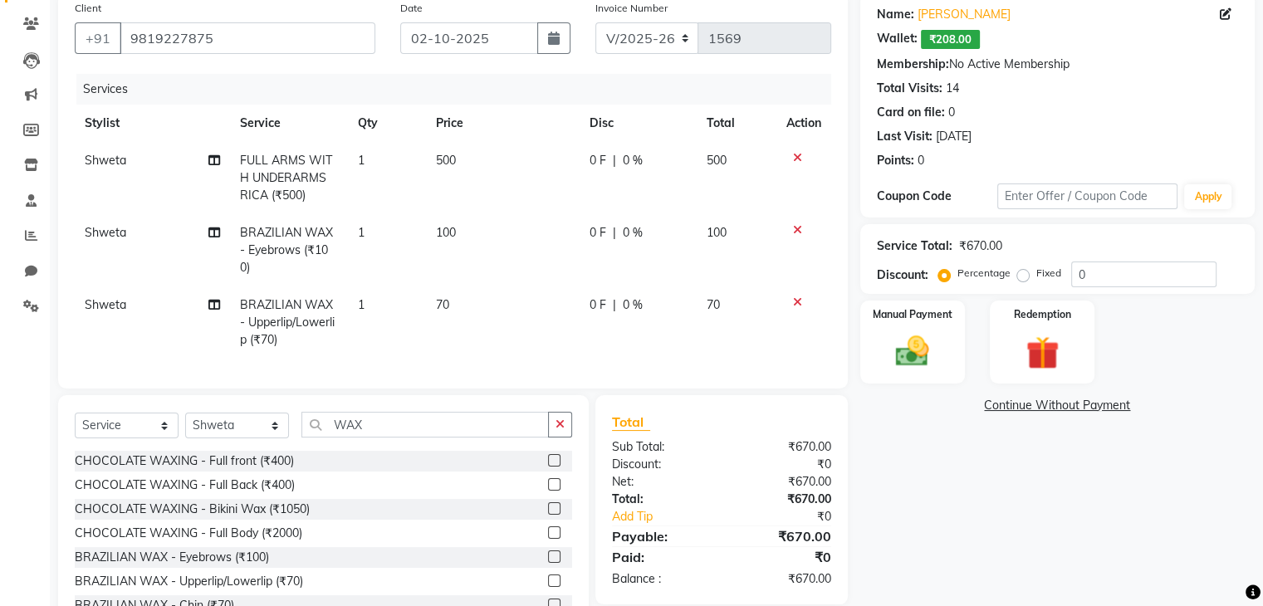
click at [548, 587] on label at bounding box center [554, 580] width 12 height 12
click at [548, 587] on input "checkbox" at bounding box center [553, 581] width 11 height 11
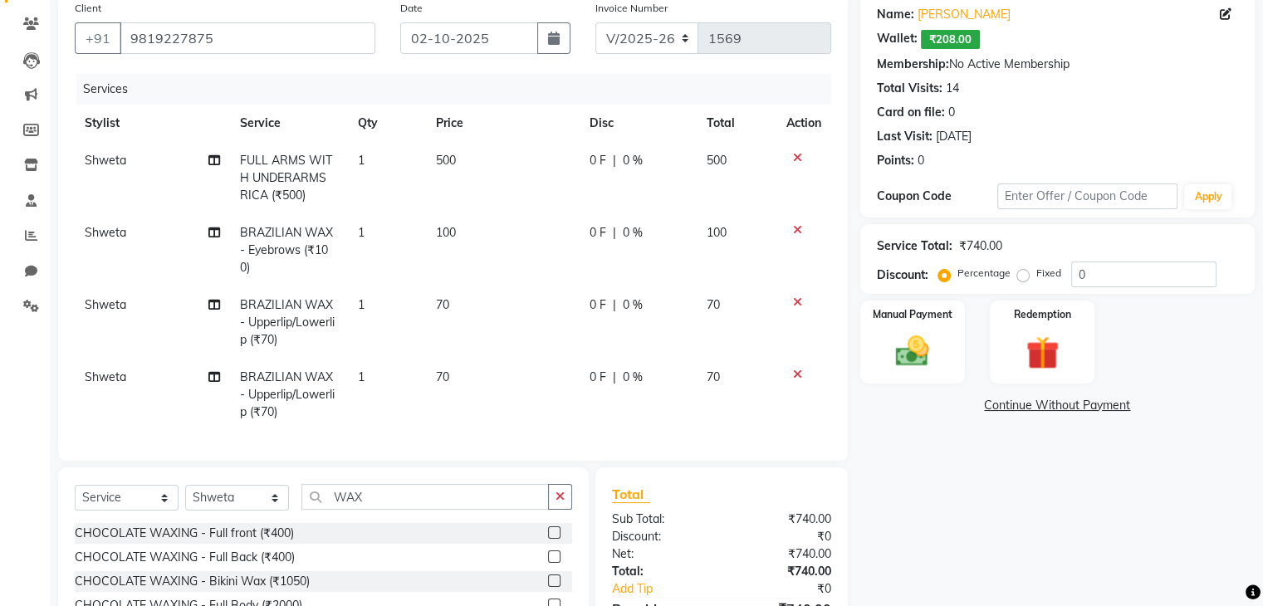
checkbox input "false"
click at [372, 506] on input "WAX" at bounding box center [424, 497] width 247 height 26
type input "W"
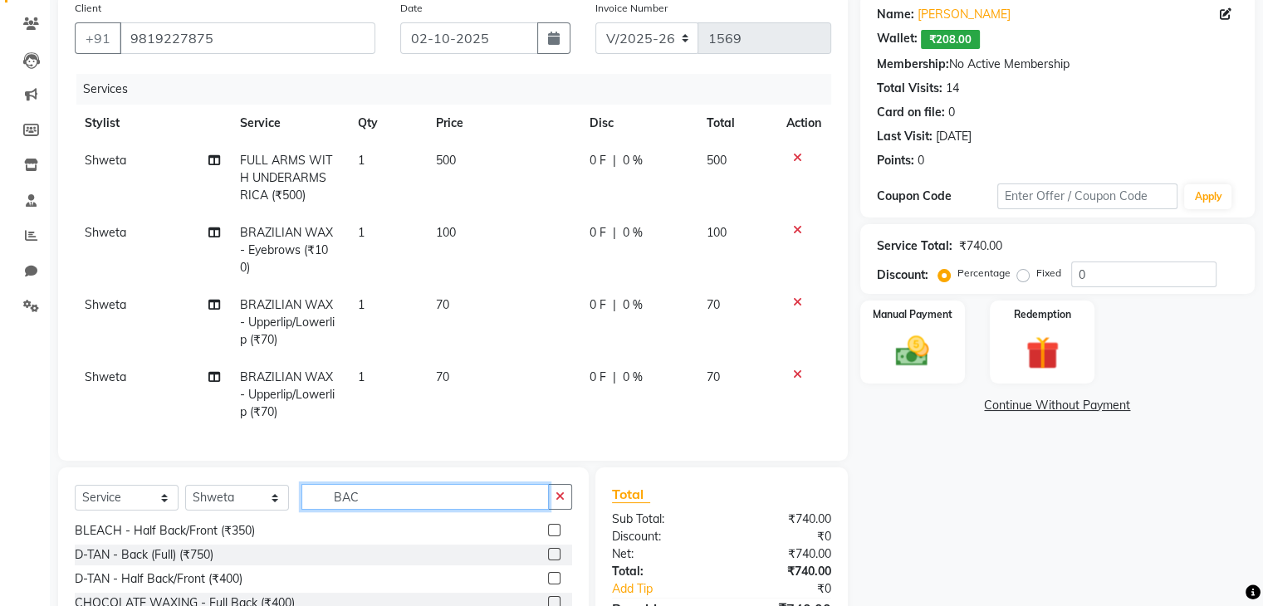
scroll to position [75, 0]
click at [436, 510] on input "BACK" at bounding box center [424, 497] width 247 height 26
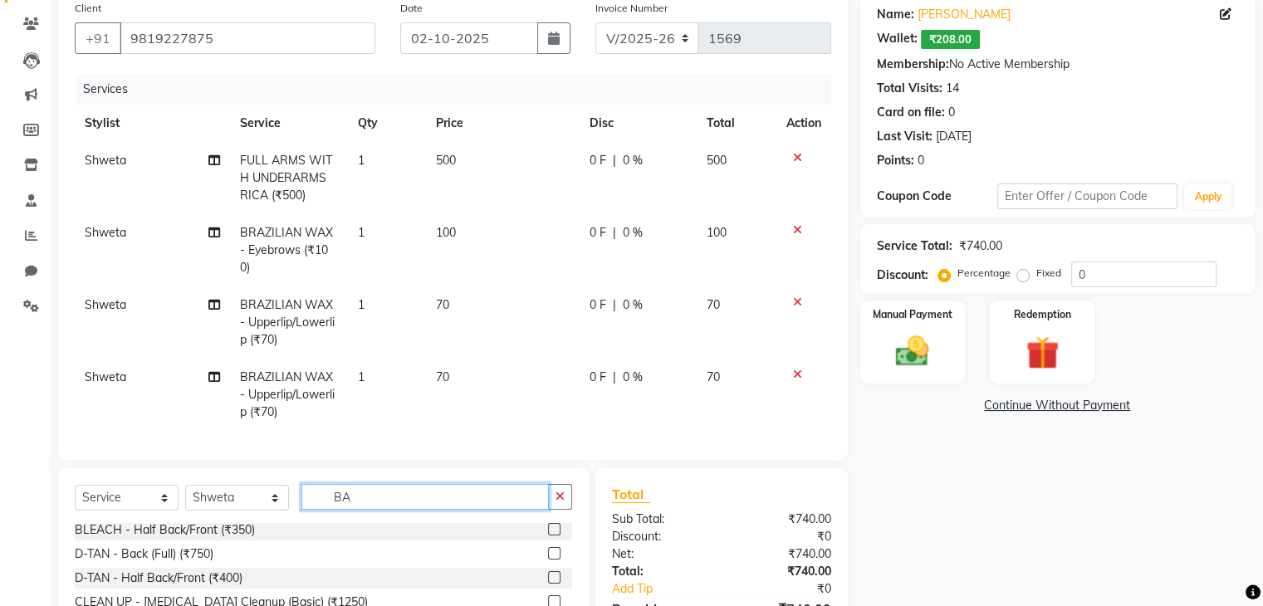
type input "B"
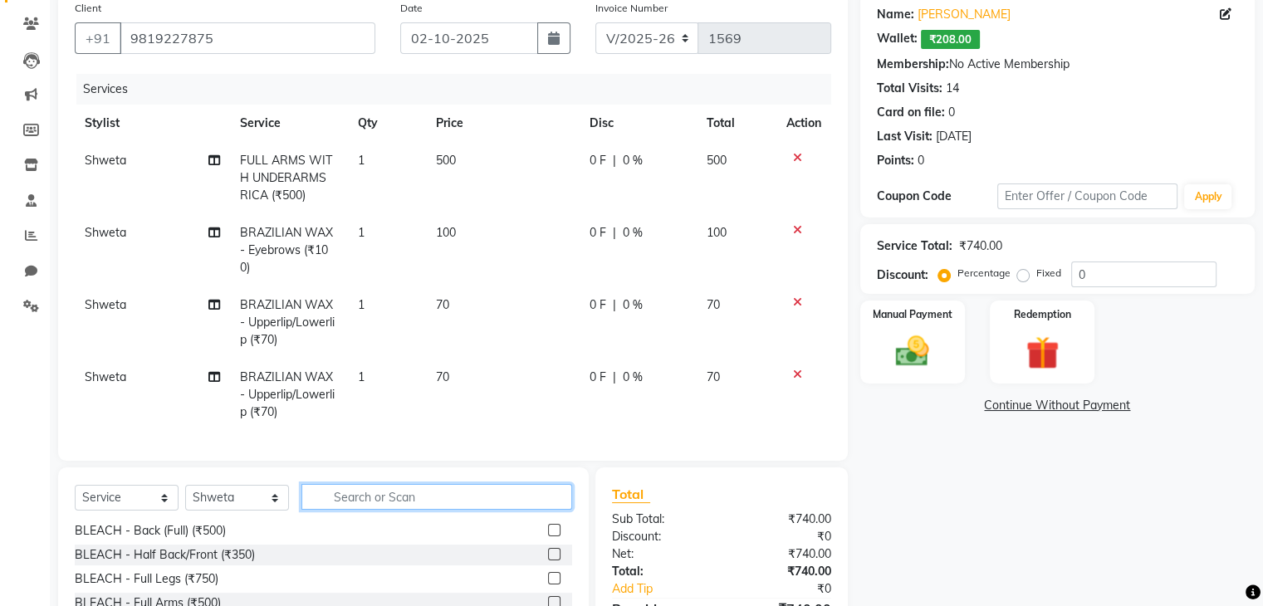
click at [335, 509] on input "text" at bounding box center [436, 497] width 271 height 26
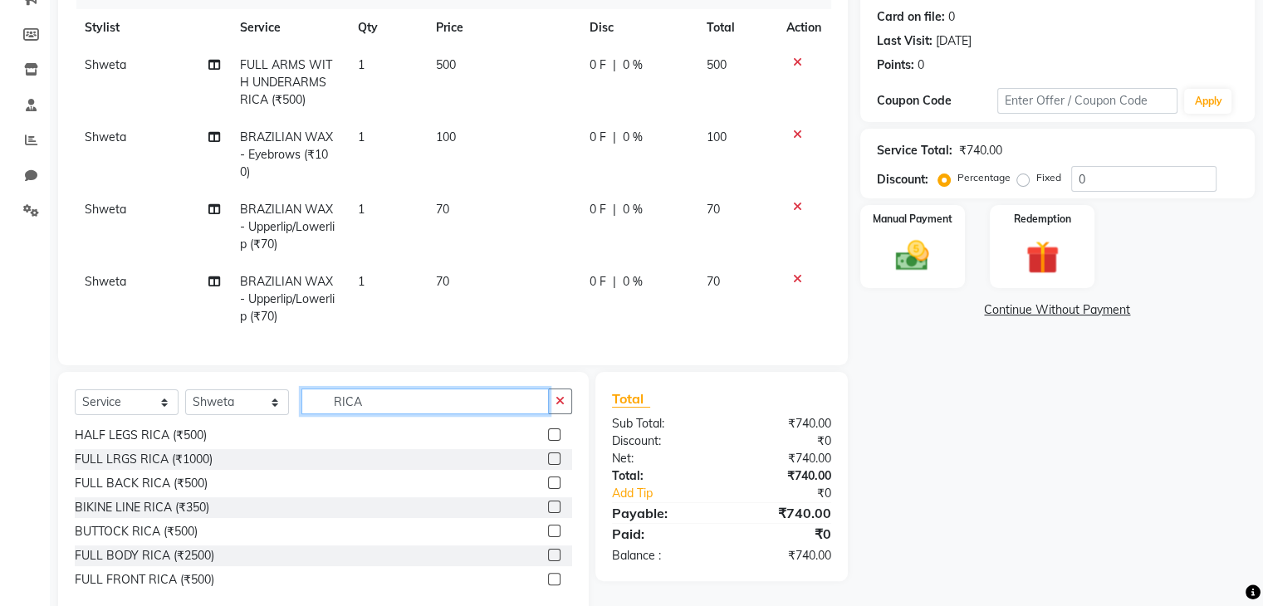
scroll to position [276, 0]
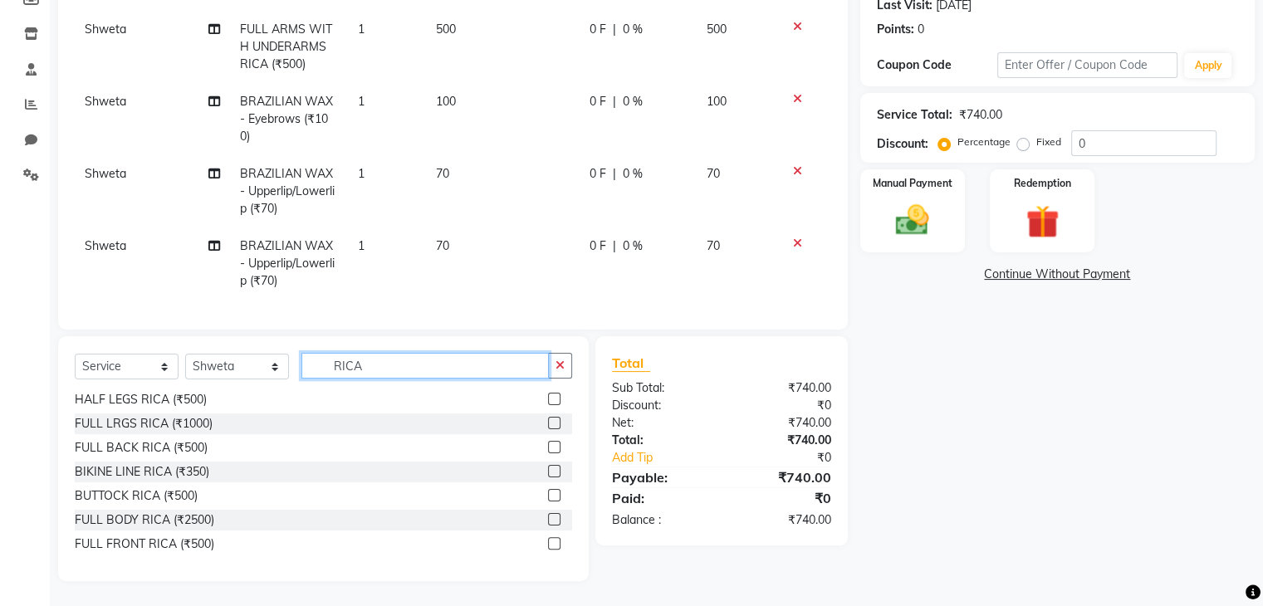
type input "RICA"
click at [548, 449] on label at bounding box center [554, 447] width 12 height 12
click at [548, 449] on input "checkbox" at bounding box center [553, 447] width 11 height 11
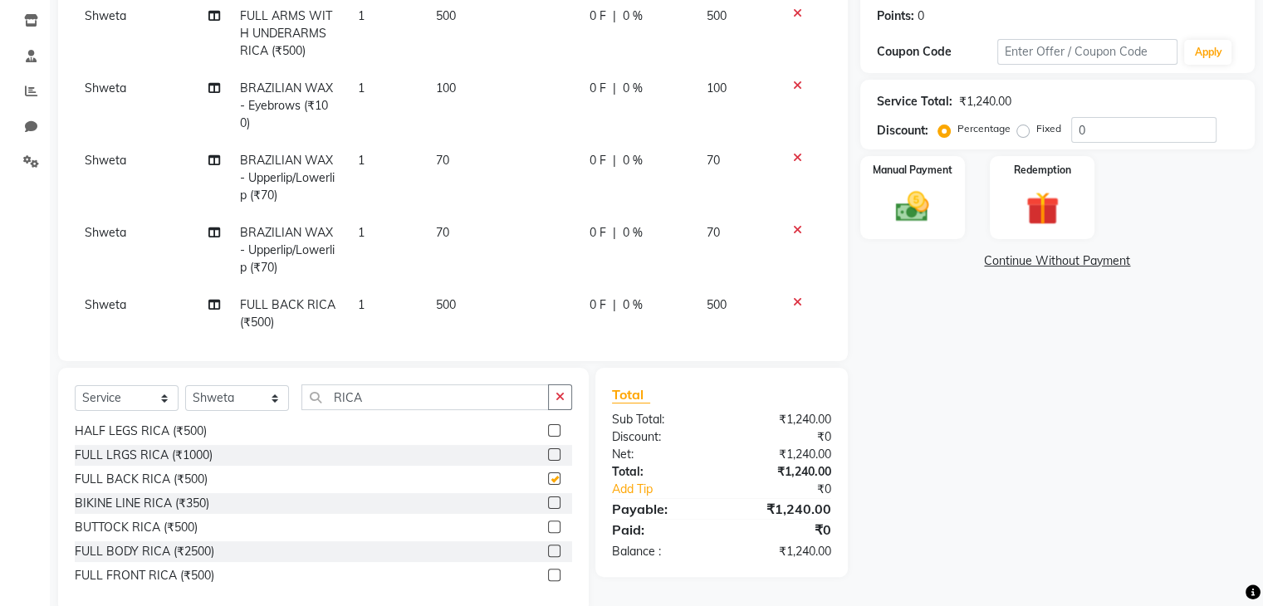
checkbox input "false"
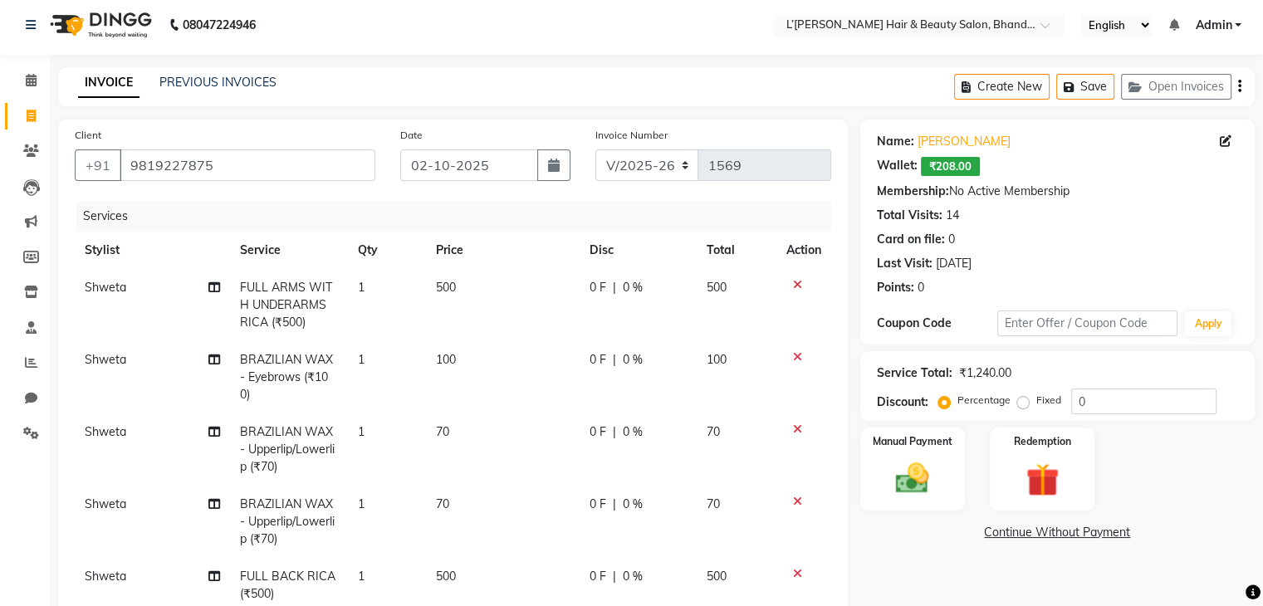
scroll to position [0, 0]
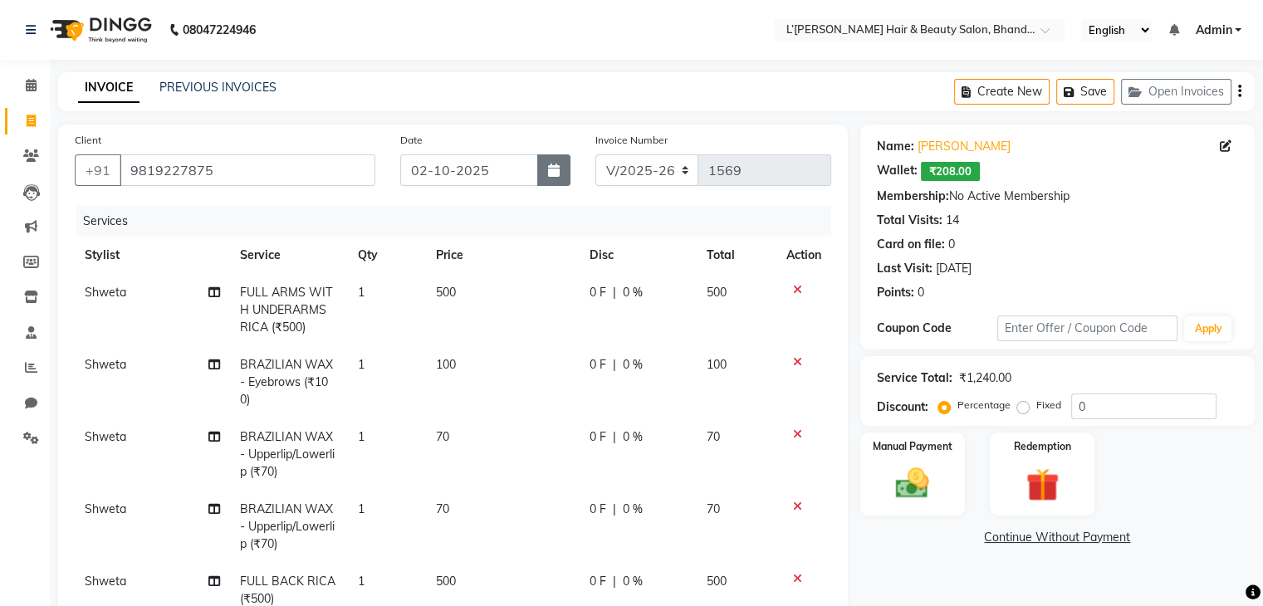
click at [554, 173] on icon "button" at bounding box center [554, 170] width 12 height 13
select select "10"
select select "2025"
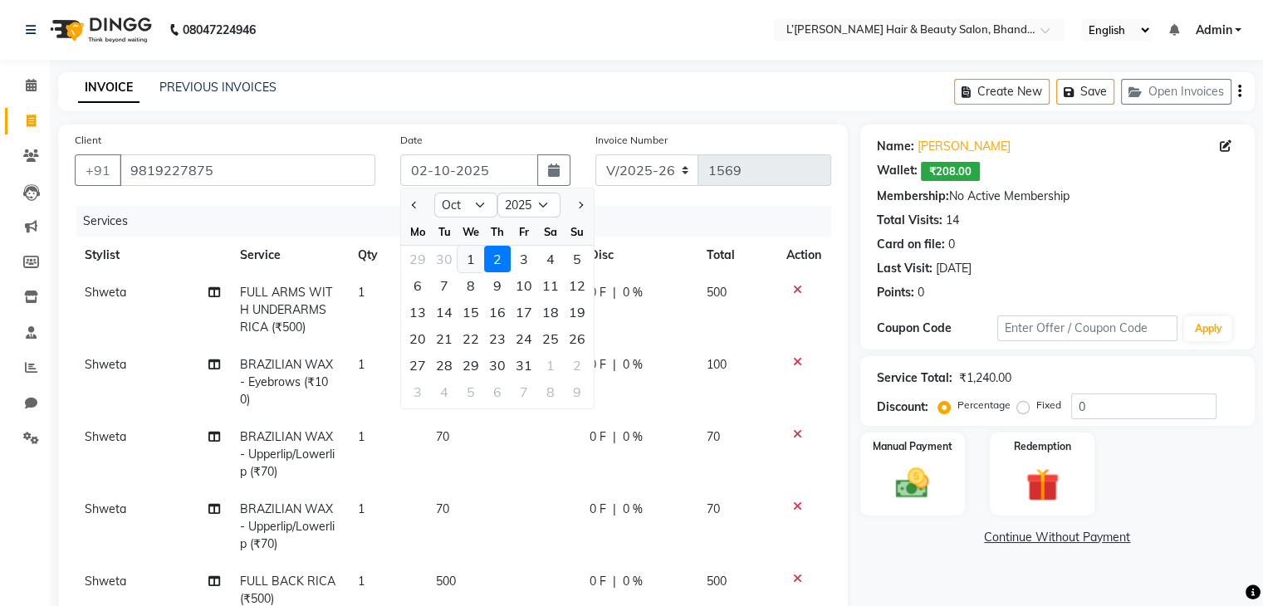
click at [471, 252] on div "1" at bounding box center [470, 259] width 27 height 27
type input "01-10-2025"
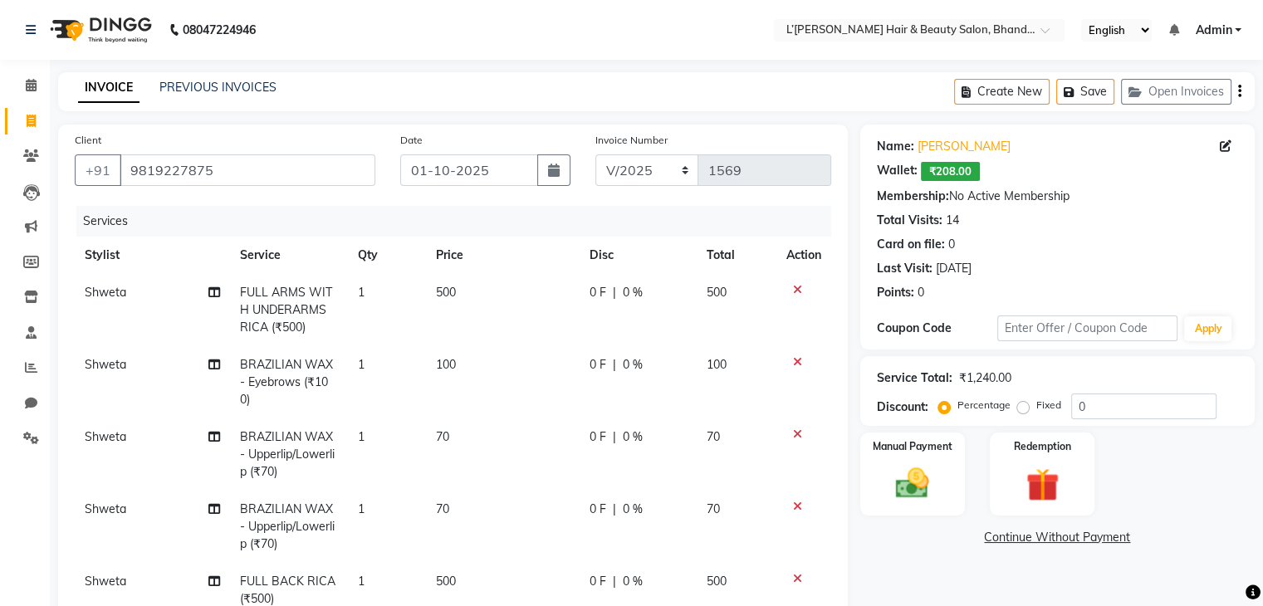
click at [1262, 463] on div "Manual Payment Redemption" at bounding box center [1057, 473] width 419 height 83
click at [1028, 535] on link "Continue Without Payment" at bounding box center [1057, 537] width 388 height 17
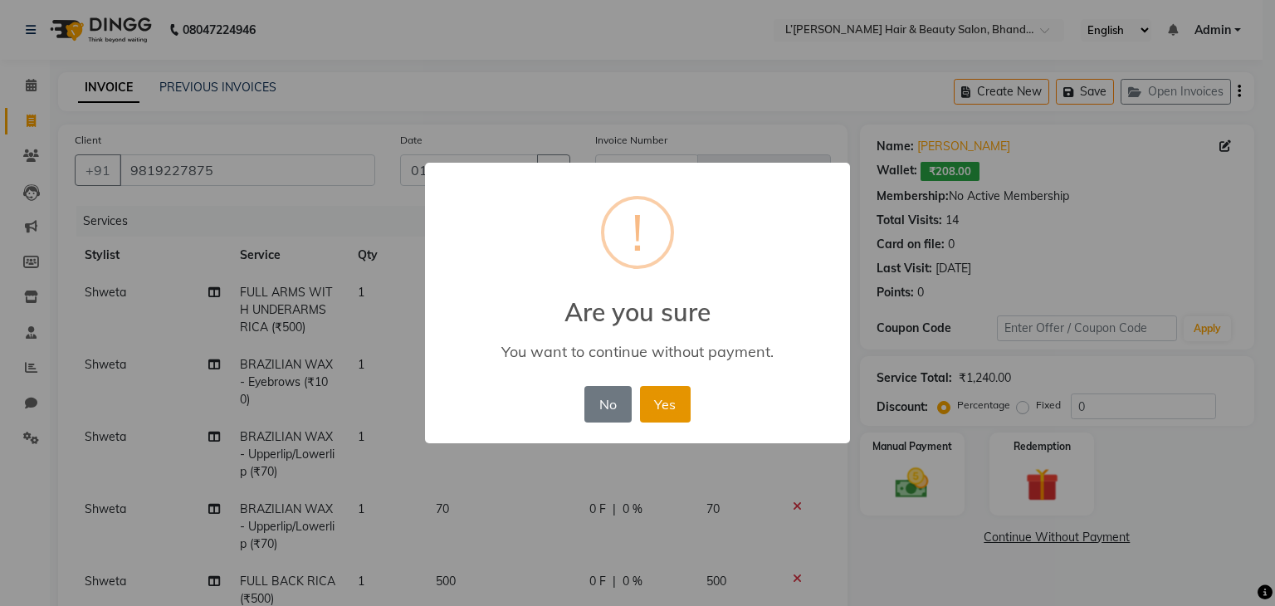
click at [654, 403] on button "Yes" at bounding box center [665, 404] width 51 height 37
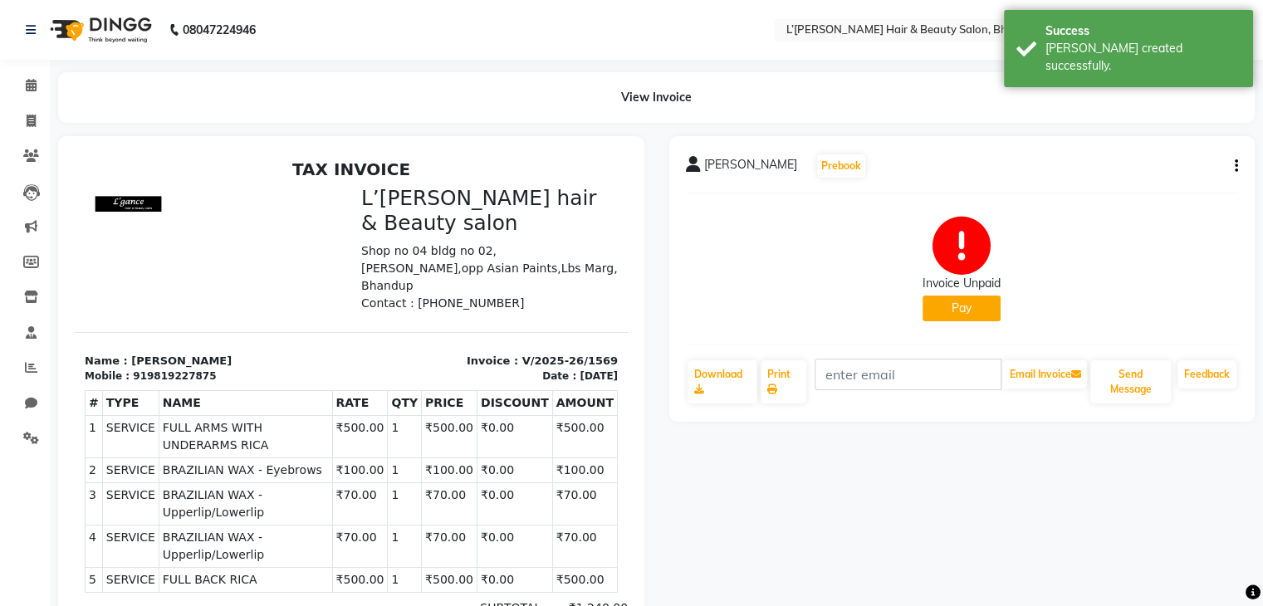
select select "service"
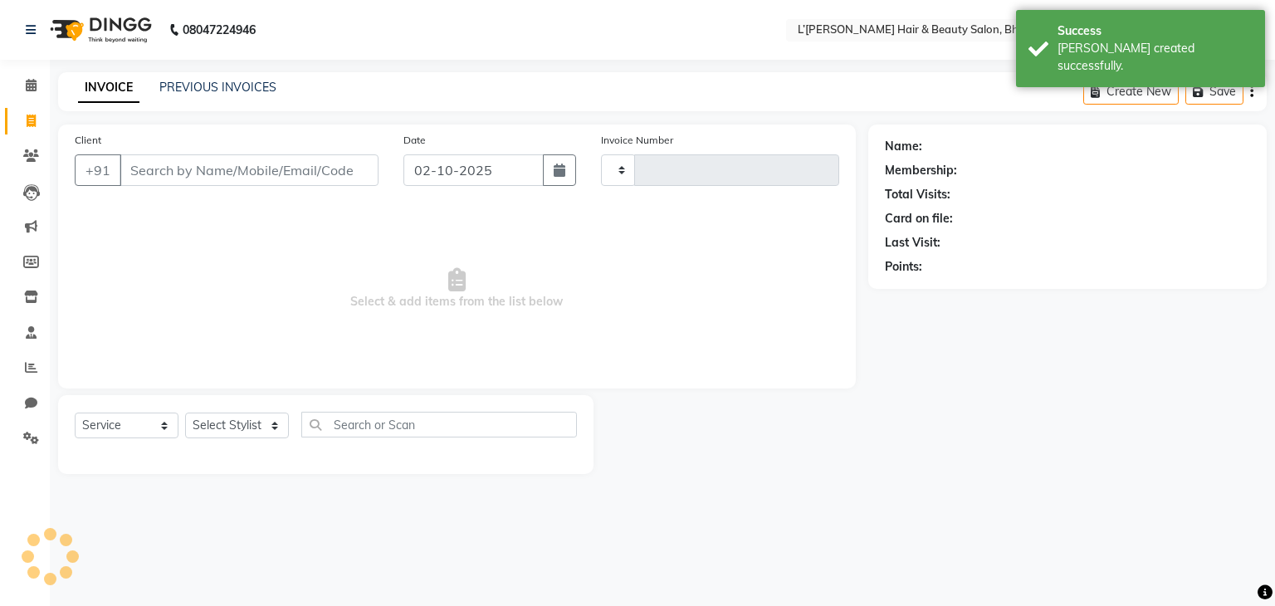
type input "1570"
select select "7828"
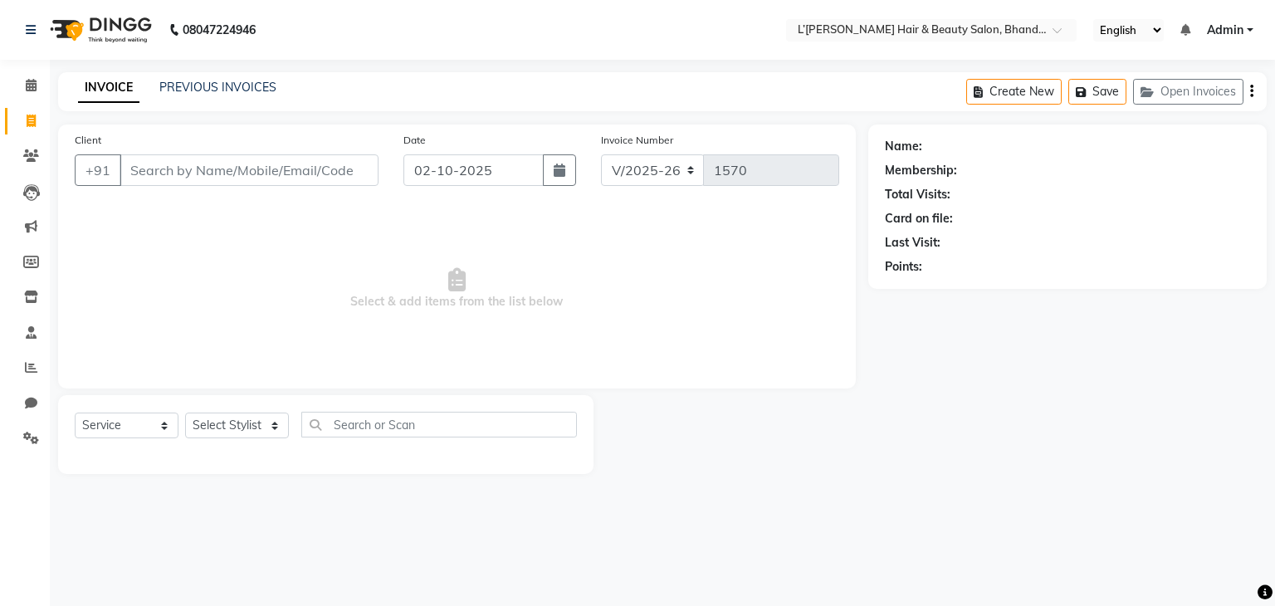
click at [139, 173] on input "Client" at bounding box center [249, 170] width 259 height 32
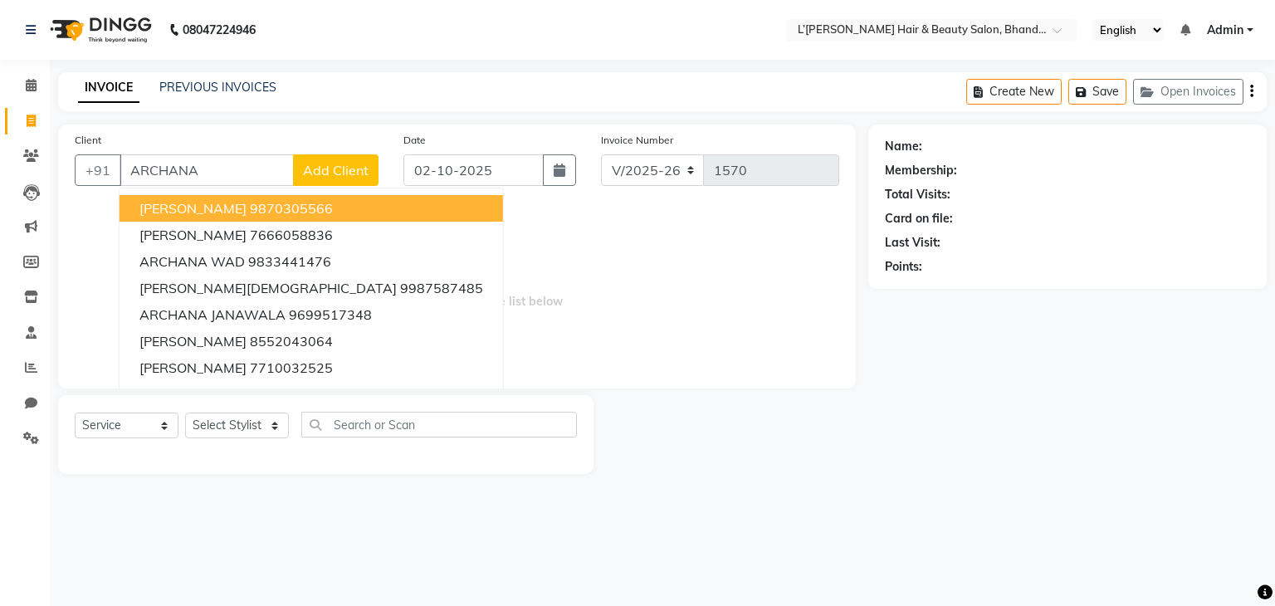
click at [216, 201] on span "[PERSON_NAME]" at bounding box center [192, 208] width 107 height 17
type input "9870305566"
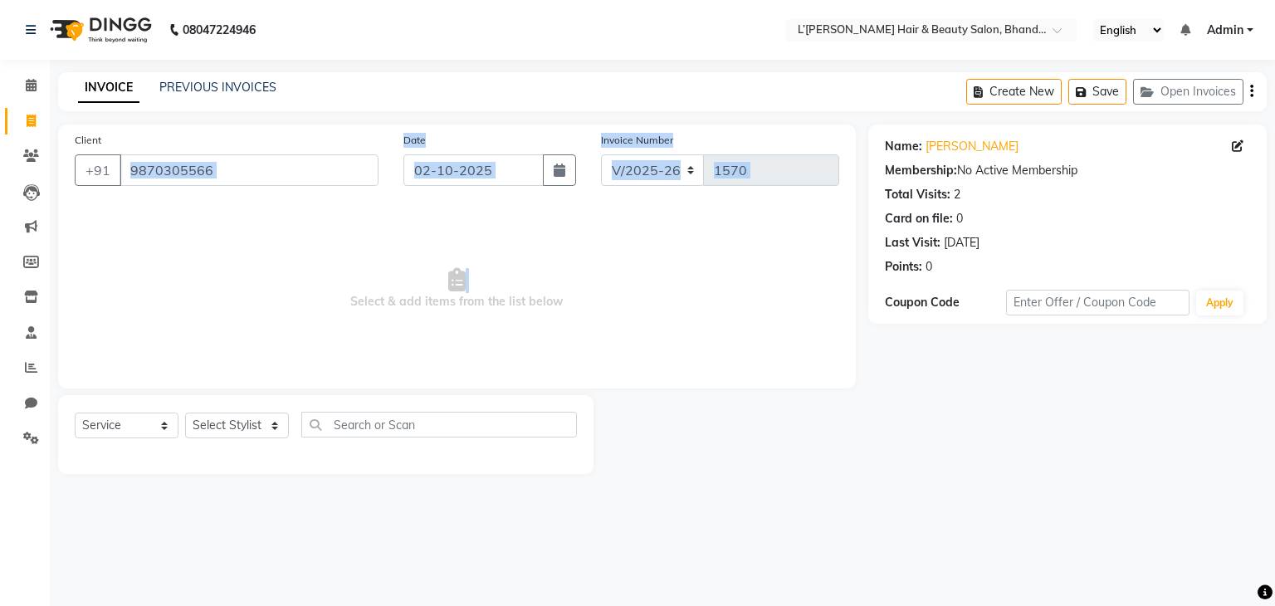
drag, startPoint x: 216, startPoint y: 201, endPoint x: 237, endPoint y: 445, distance: 245.0
click at [237, 445] on div "Client [PHONE_NUMBER] Date [DATE] Invoice Number V/2025 V/[PHONE_NUMBER] Select…" at bounding box center [457, 299] width 823 height 349
click at [236, 427] on select "Select Stylist Devi DIS Mamta Pinki [PERSON_NAME] Shweta Uma UNKNOWN [PERSON_NA…" at bounding box center [237, 426] width 104 height 26
select select "70654"
click at [185, 413] on select "Select Stylist Devi DIS Mamta Pinki [PERSON_NAME] Shweta Uma UNKNOWN [PERSON_NA…" at bounding box center [237, 426] width 104 height 26
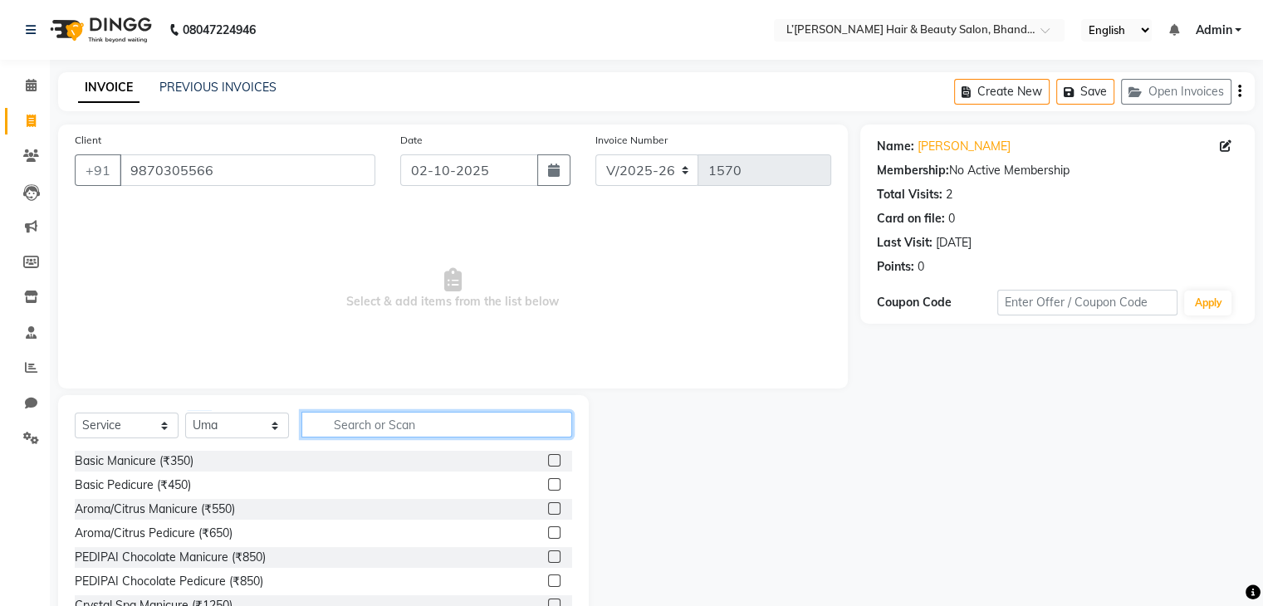
click at [337, 430] on input "text" at bounding box center [436, 425] width 271 height 26
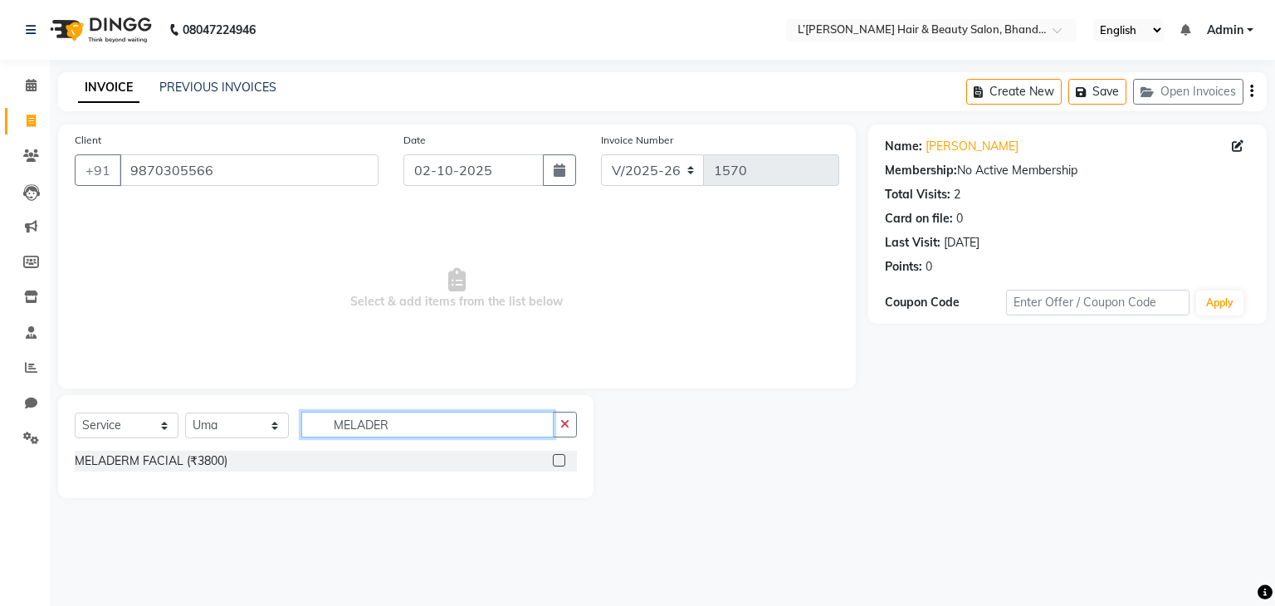
type input "MELADER"
click at [559, 464] on label at bounding box center [559, 460] width 12 height 12
click at [559, 464] on input "checkbox" at bounding box center [558, 461] width 11 height 11
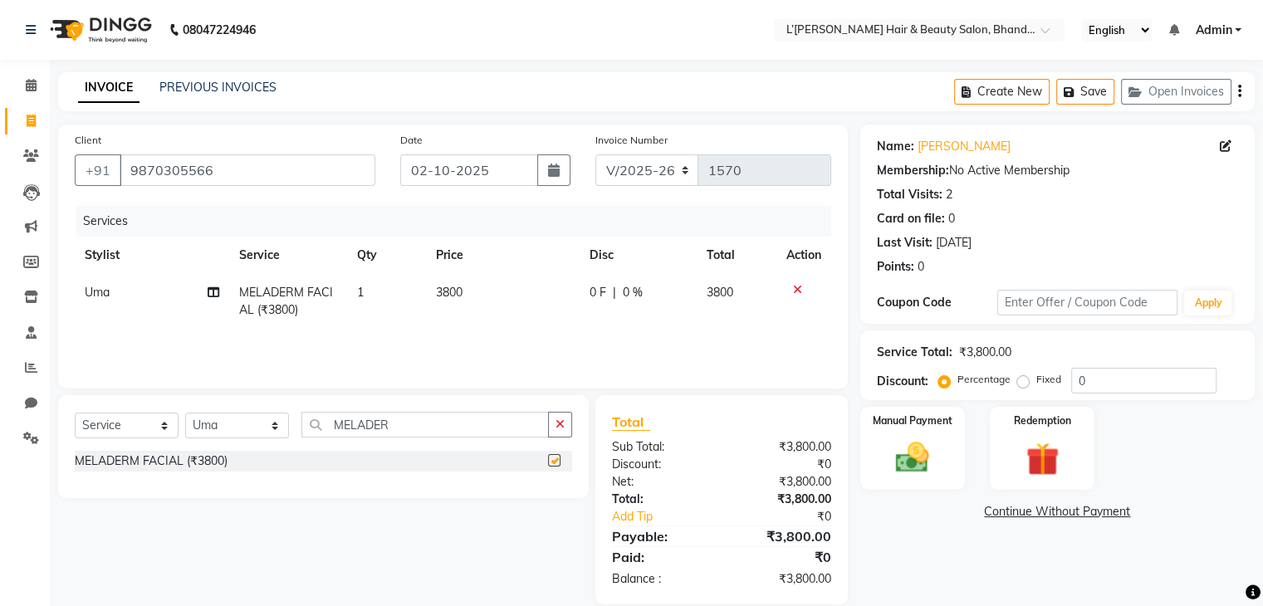
checkbox input "false"
click at [409, 418] on input "MELADER" at bounding box center [424, 425] width 247 height 26
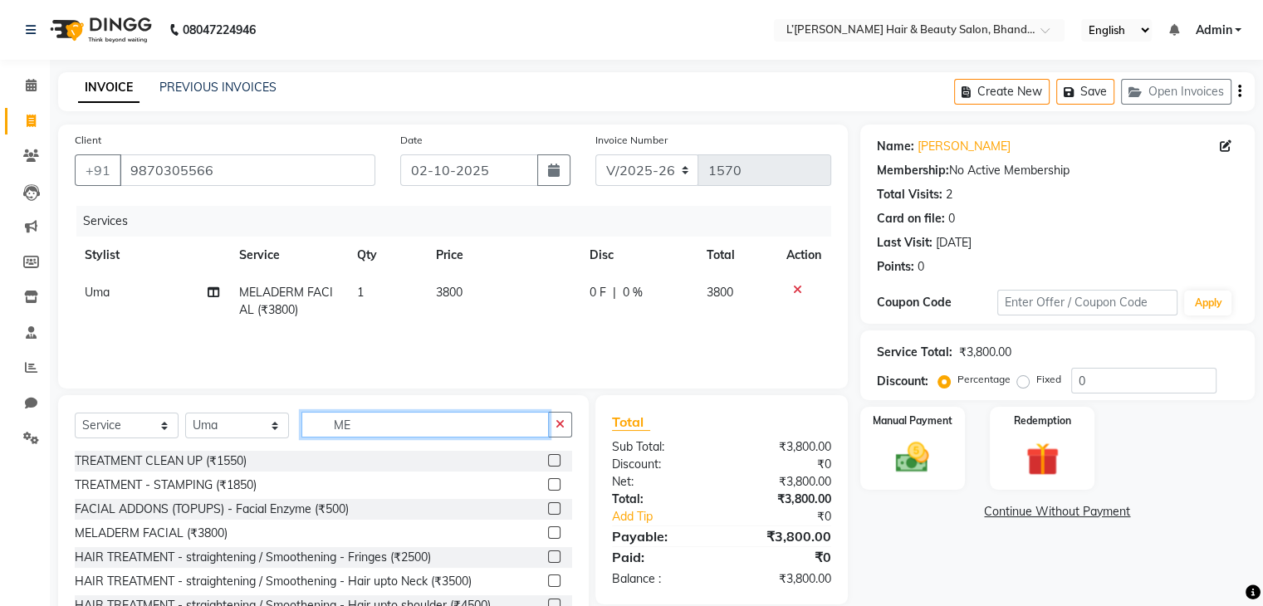
type input "M"
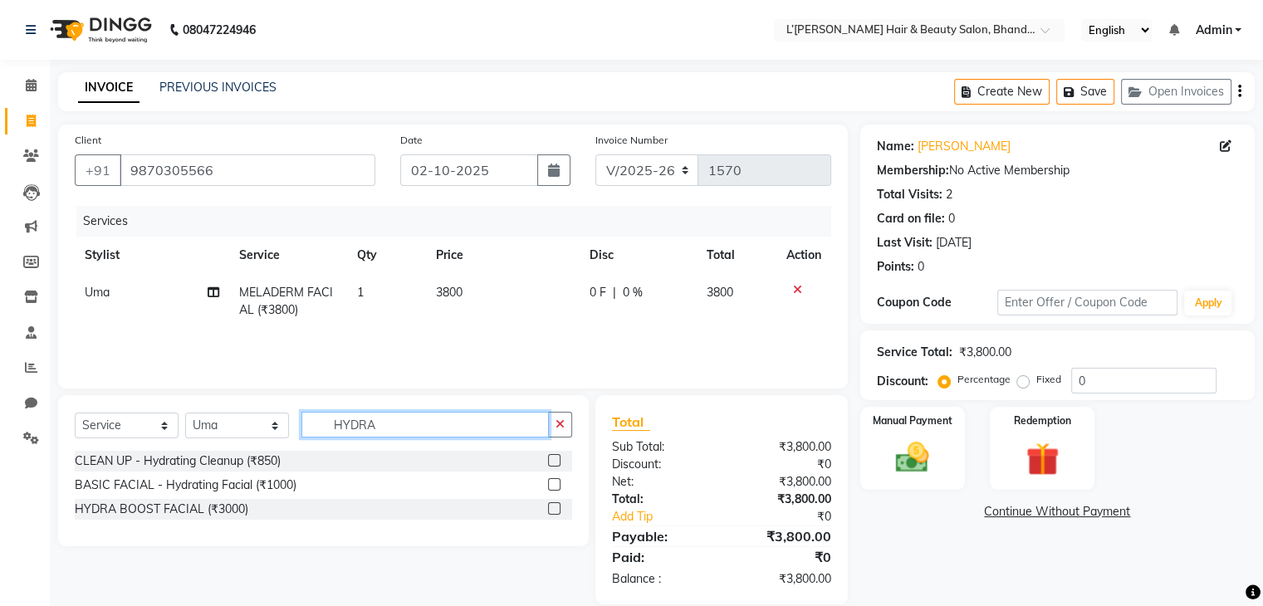
type input "HYDRA"
click at [552, 508] on label at bounding box center [554, 508] width 12 height 12
click at [552, 508] on input "checkbox" at bounding box center [553, 509] width 11 height 11
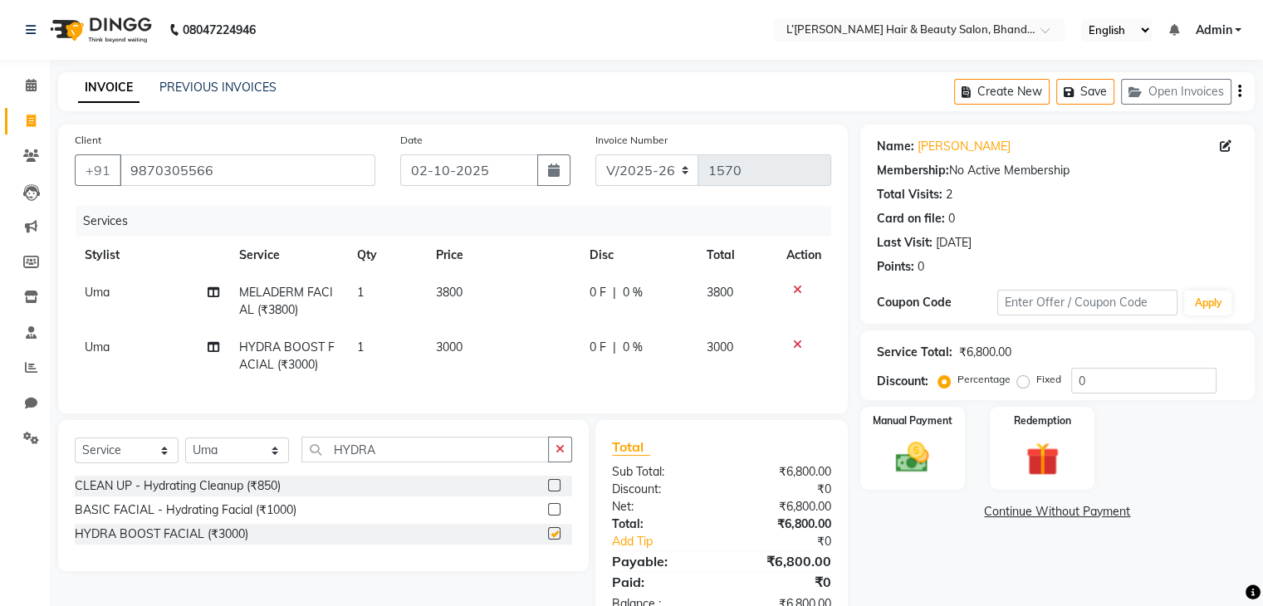
checkbox input "false"
click at [793, 289] on icon at bounding box center [797, 290] width 9 height 12
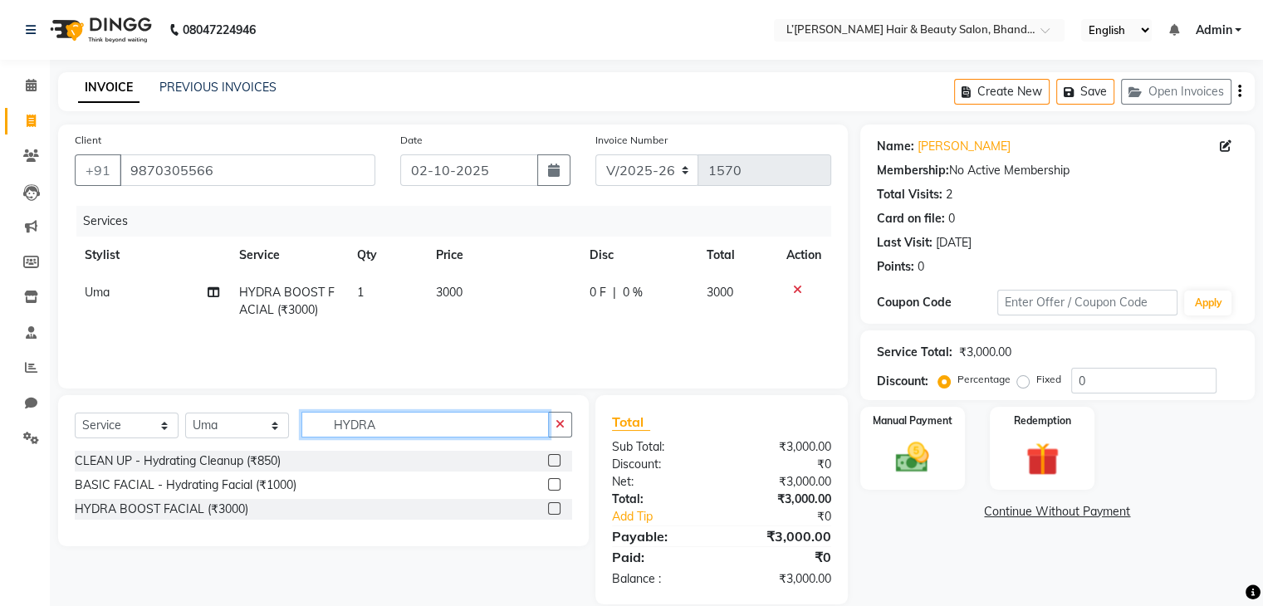
click at [403, 425] on input "HYDRA" at bounding box center [424, 425] width 247 height 26
type input "H"
type input "PROT"
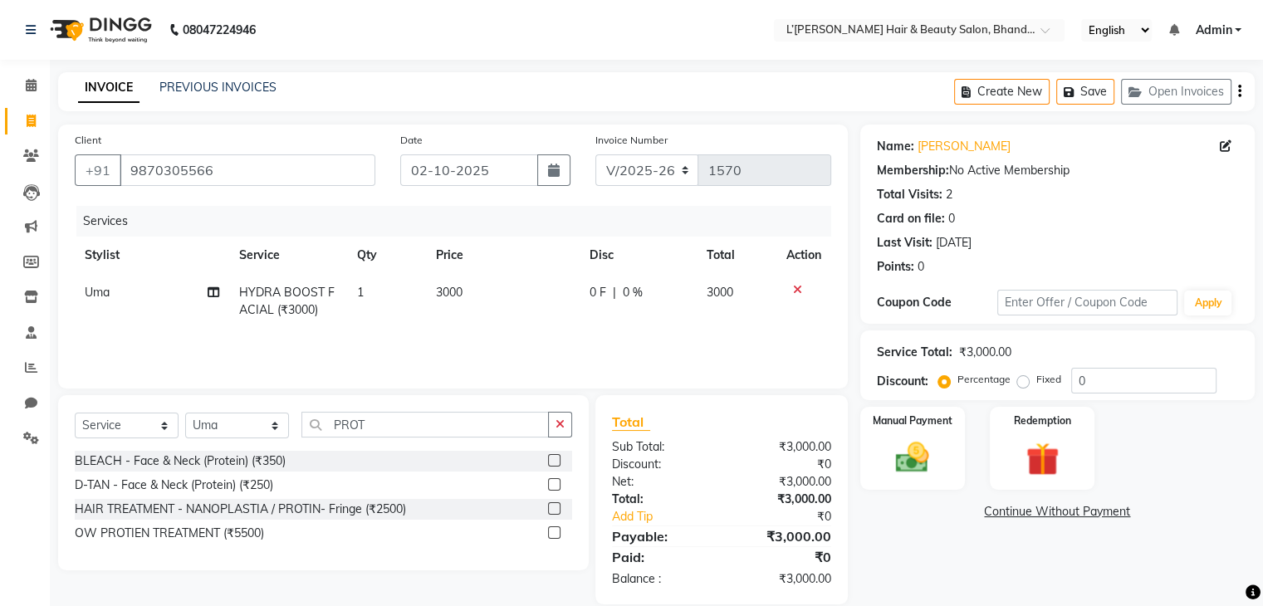
click at [553, 463] on label at bounding box center [554, 460] width 12 height 12
click at [553, 463] on input "checkbox" at bounding box center [553, 461] width 11 height 11
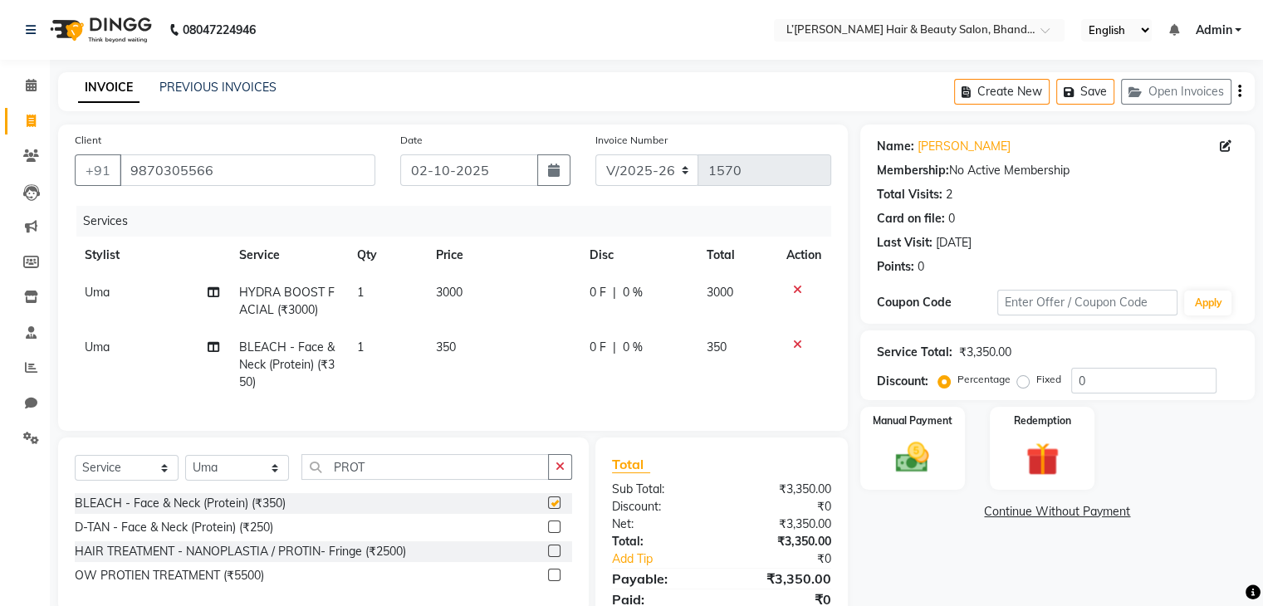
checkbox input "false"
click at [385, 480] on input "PROT" at bounding box center [424, 467] width 247 height 26
type input "P"
type input "PRO"
click at [554, 533] on label at bounding box center [554, 526] width 12 height 12
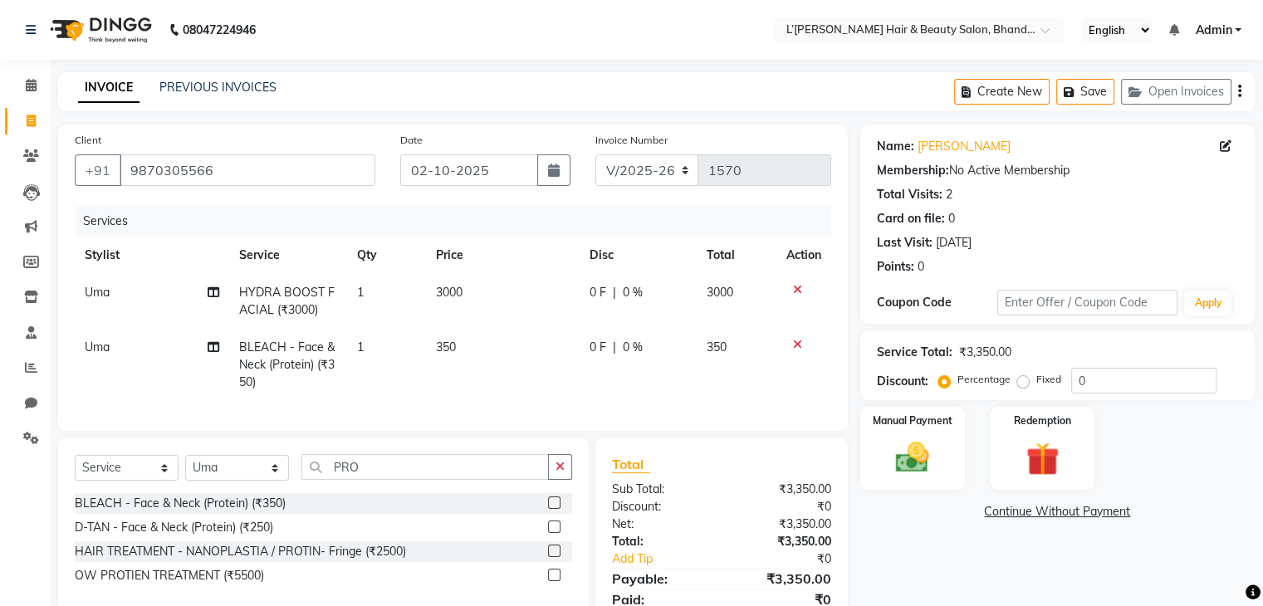
click at [554, 533] on input "checkbox" at bounding box center [553, 527] width 11 height 11
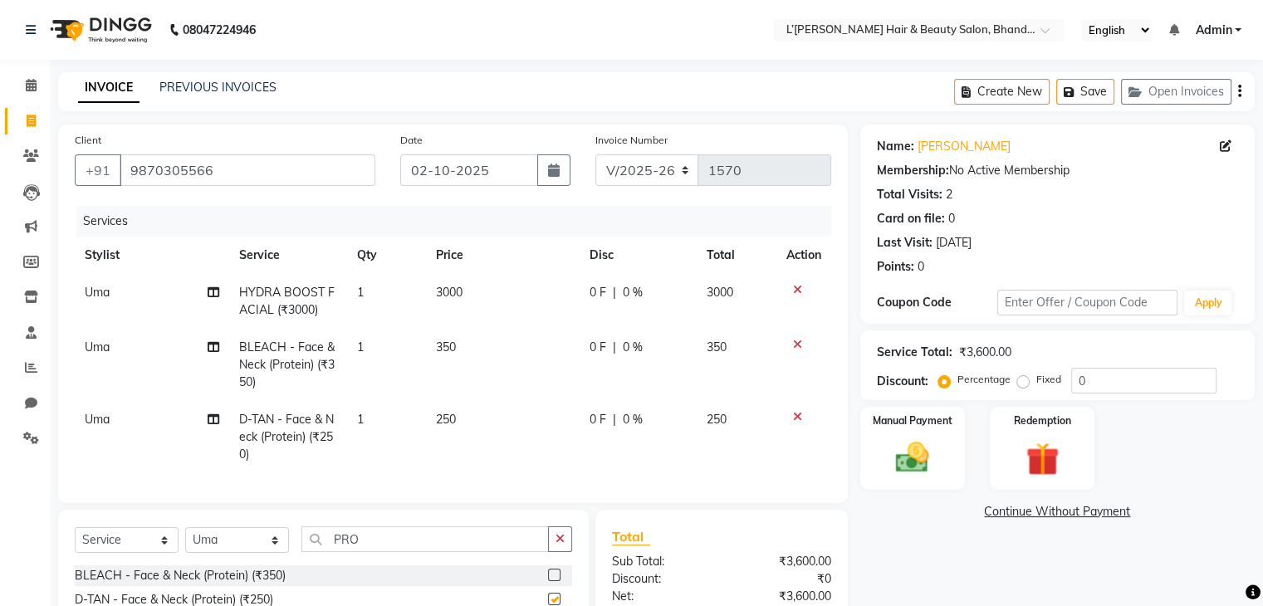
checkbox input "false"
click at [408, 549] on input "PRO" at bounding box center [424, 539] width 247 height 26
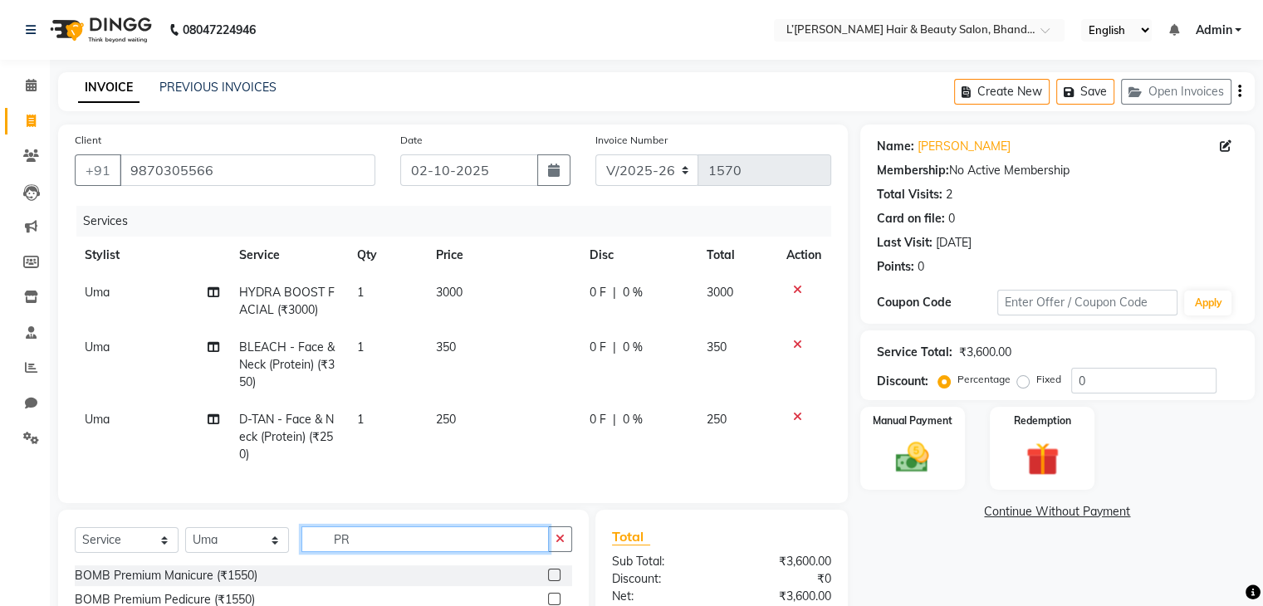
type input "P"
type input "THREAD"
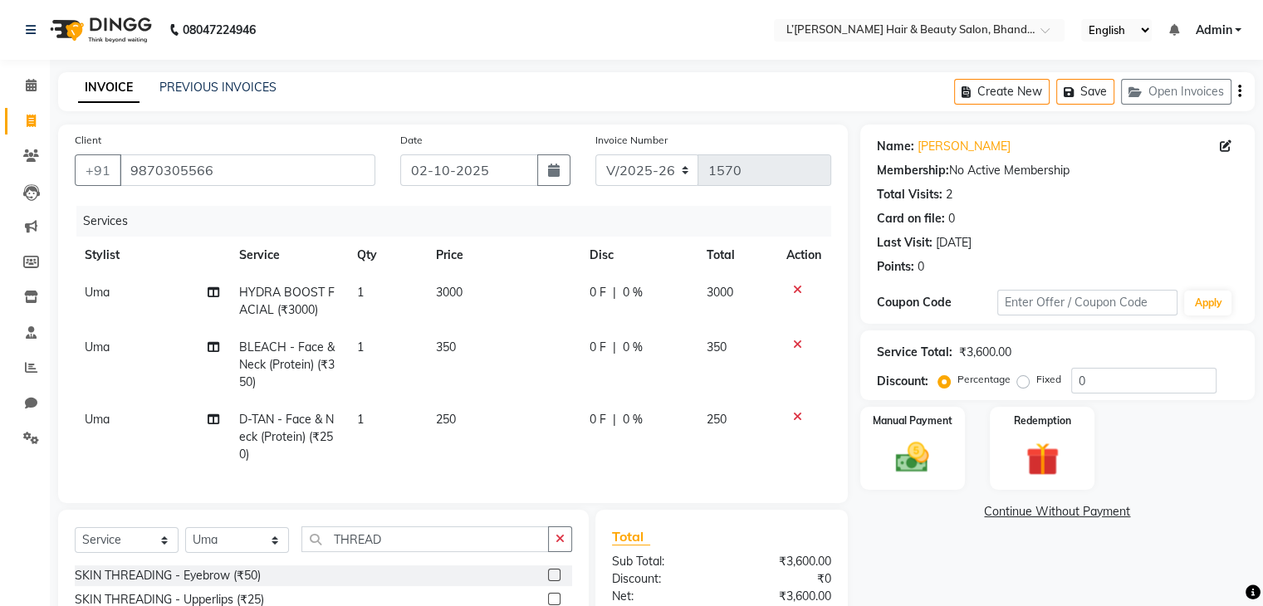
click at [548, 581] on label at bounding box center [554, 575] width 12 height 12
click at [548, 581] on input "checkbox" at bounding box center [553, 575] width 11 height 11
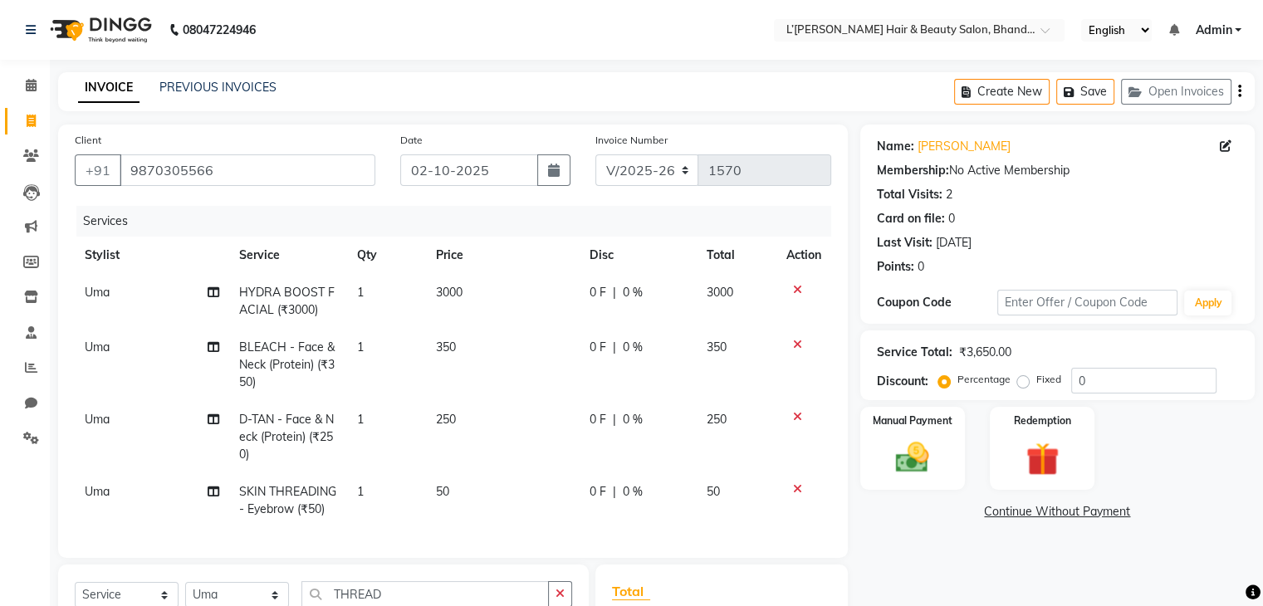
checkbox input "false"
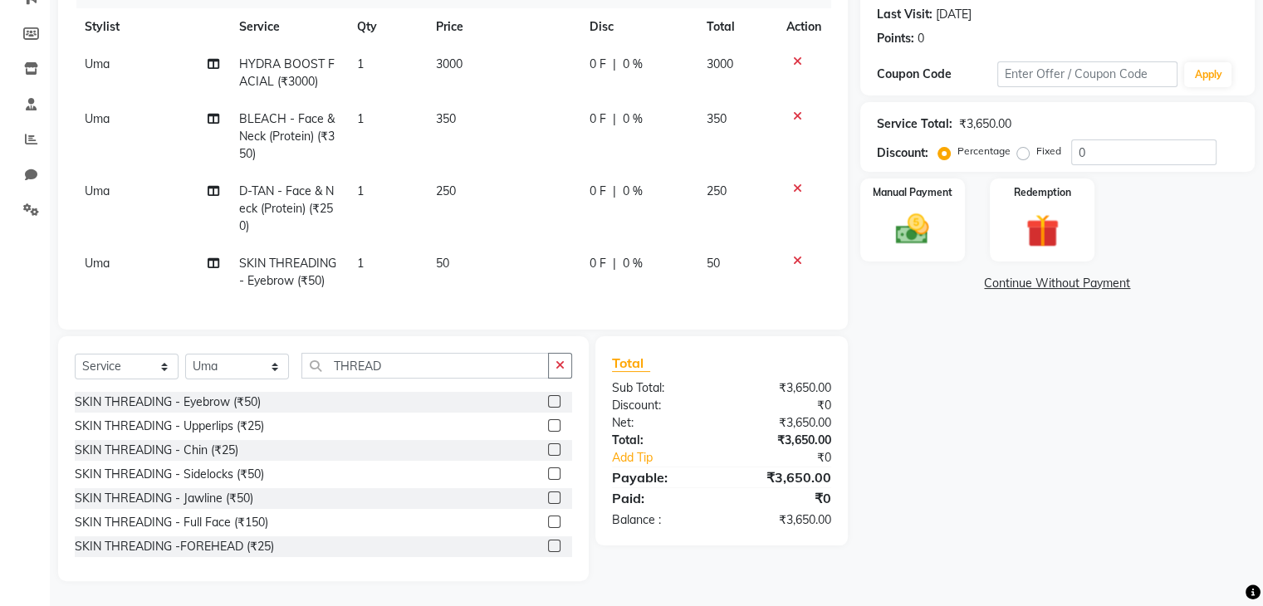
scroll to position [242, 0]
click at [273, 369] on select "Select Stylist Devi DIS Mamta Pinki [PERSON_NAME] Shweta Uma UNKNOWN [PERSON_NA…" at bounding box center [237, 367] width 104 height 26
select select "84247"
click at [185, 354] on select "Select Stylist Devi DIS Mamta Pinki [PERSON_NAME] Shweta Uma UNKNOWN [PERSON_NA…" at bounding box center [237, 367] width 104 height 26
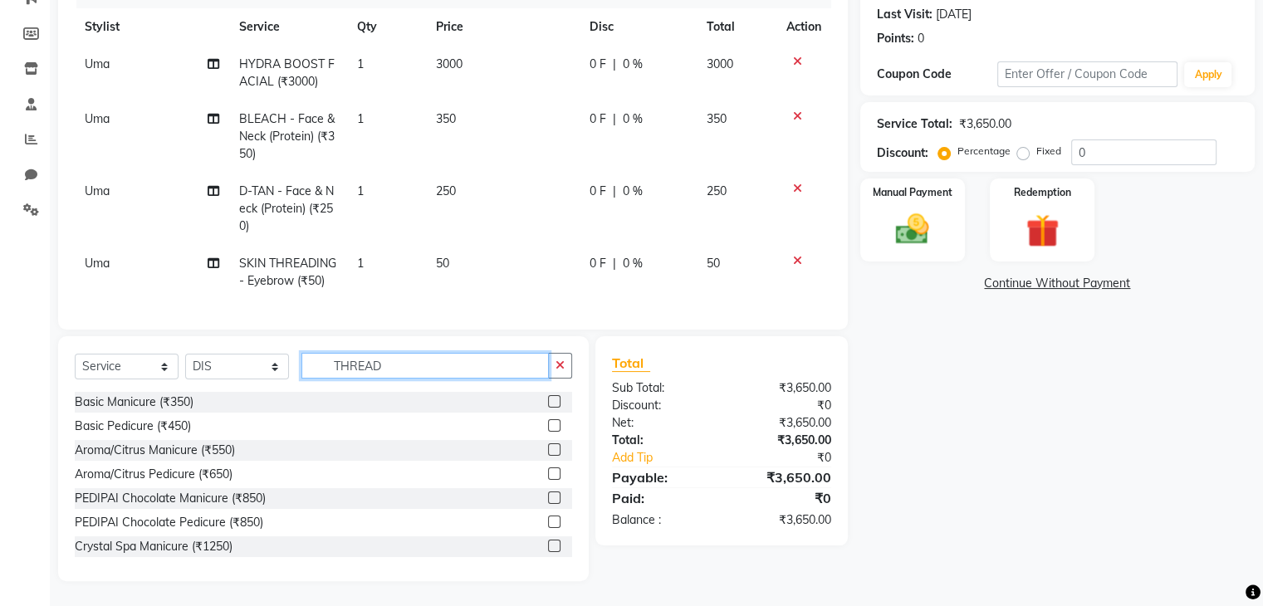
click at [402, 368] on input "THREAD" at bounding box center [424, 366] width 247 height 26
type input "T"
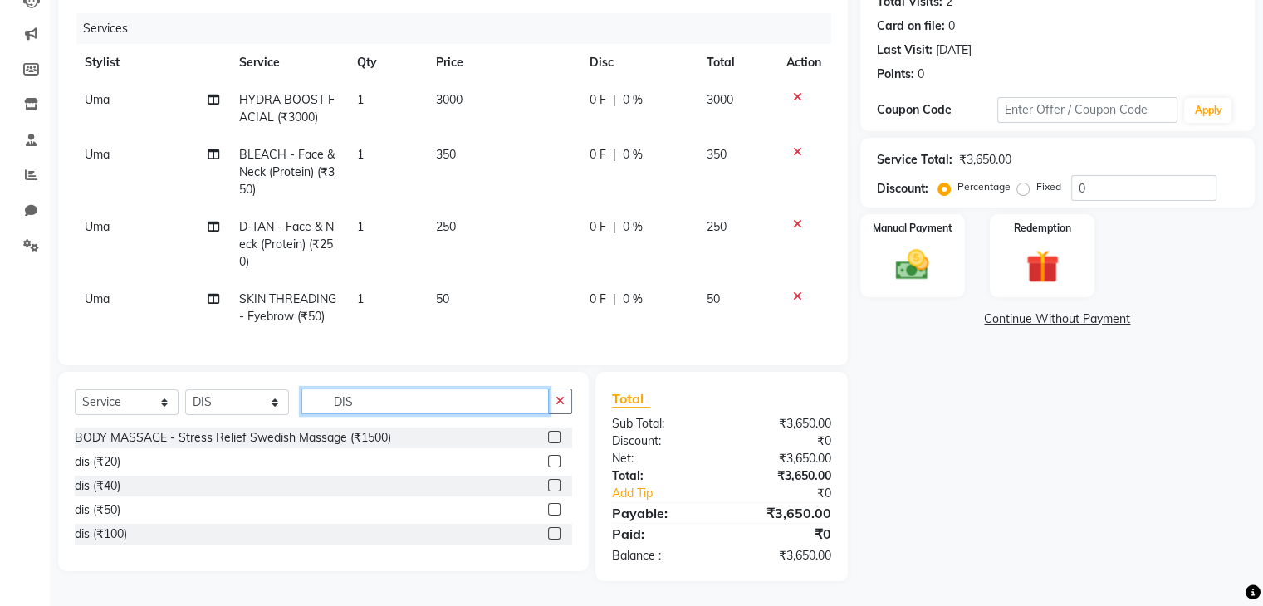
scroll to position [206, 0]
type input "DIS"
click at [554, 459] on label at bounding box center [554, 461] width 12 height 12
click at [554, 459] on input "checkbox" at bounding box center [553, 462] width 11 height 11
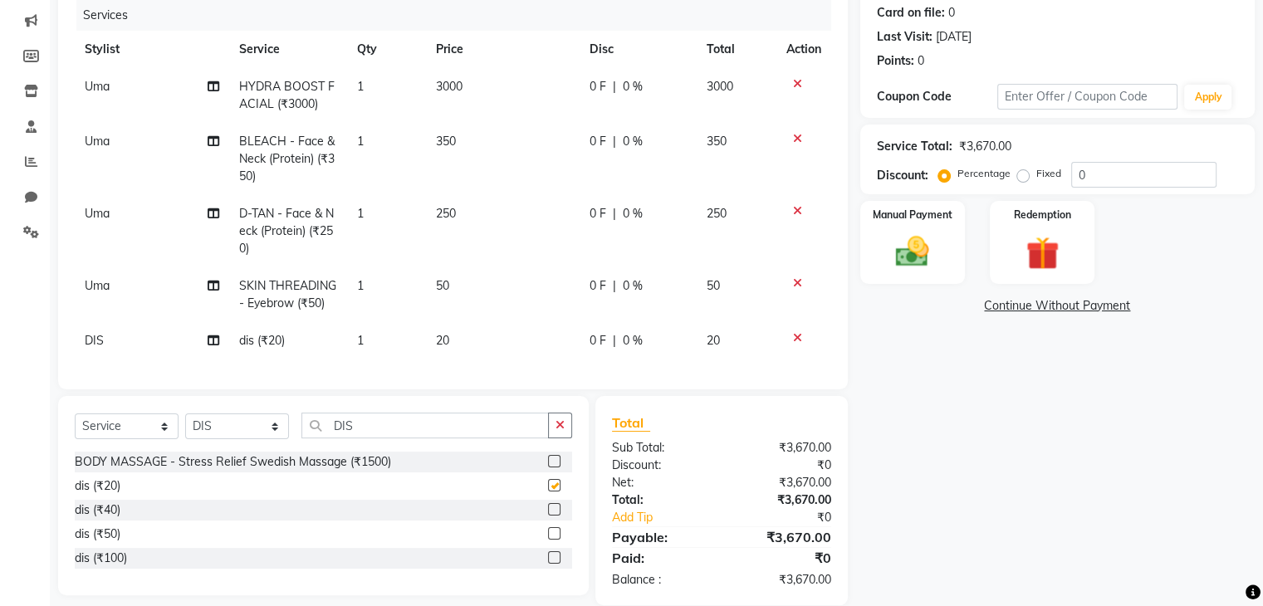
checkbox input "false"
click at [263, 439] on select "Select Stylist Devi DIS Mamta Pinki [PERSON_NAME] Shweta Uma UNKNOWN [PERSON_NA…" at bounding box center [237, 426] width 104 height 26
select select "69889"
click at [185, 427] on select "Select Stylist Devi DIS Mamta Pinki [PERSON_NAME] Shweta Uma UNKNOWN [PERSON_NA…" at bounding box center [237, 426] width 104 height 26
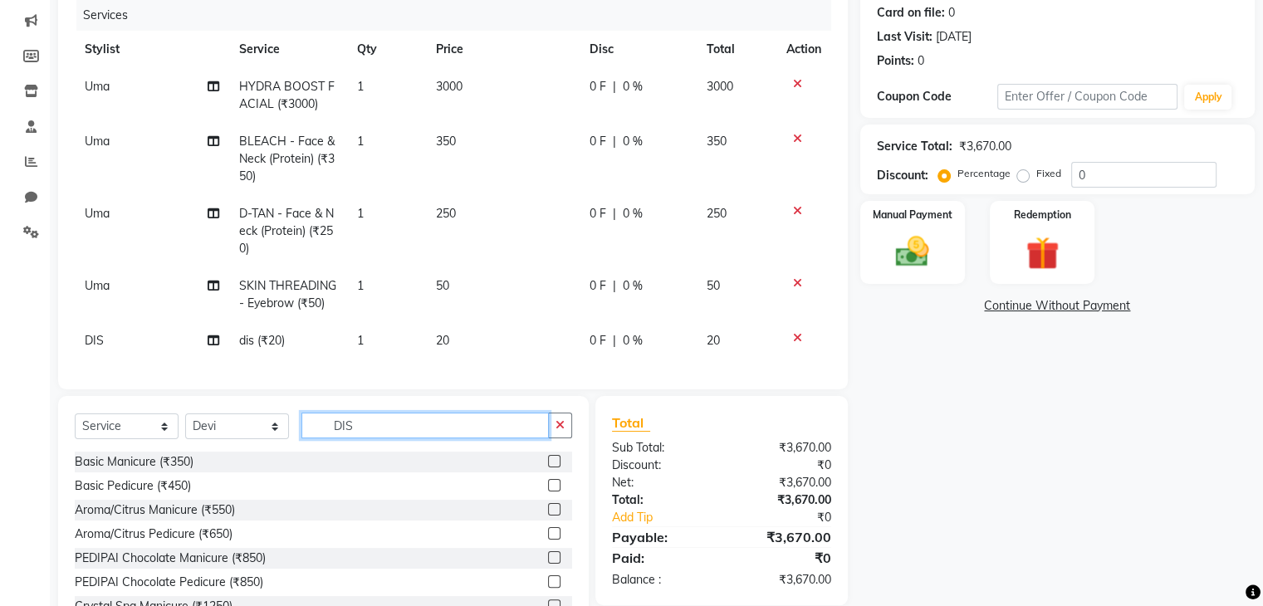
click at [368, 433] on input "DIS" at bounding box center [424, 426] width 247 height 26
type input "D"
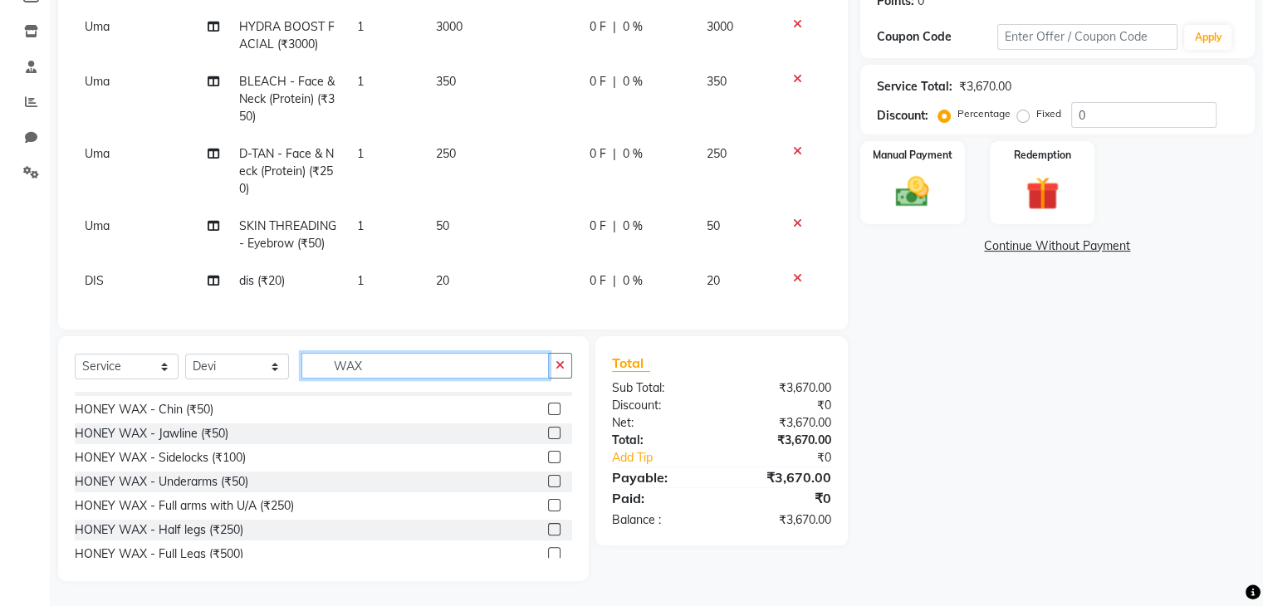
scroll to position [531, 0]
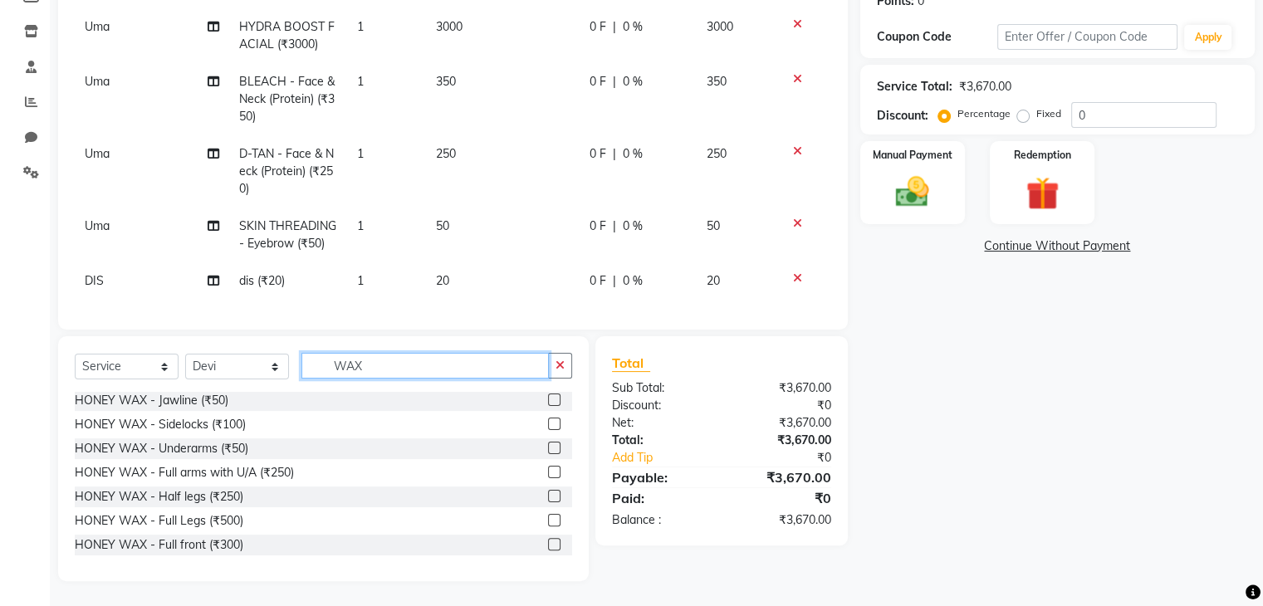
type input "WAX"
click at [548, 496] on label at bounding box center [554, 496] width 12 height 12
click at [548, 496] on input "checkbox" at bounding box center [553, 496] width 11 height 11
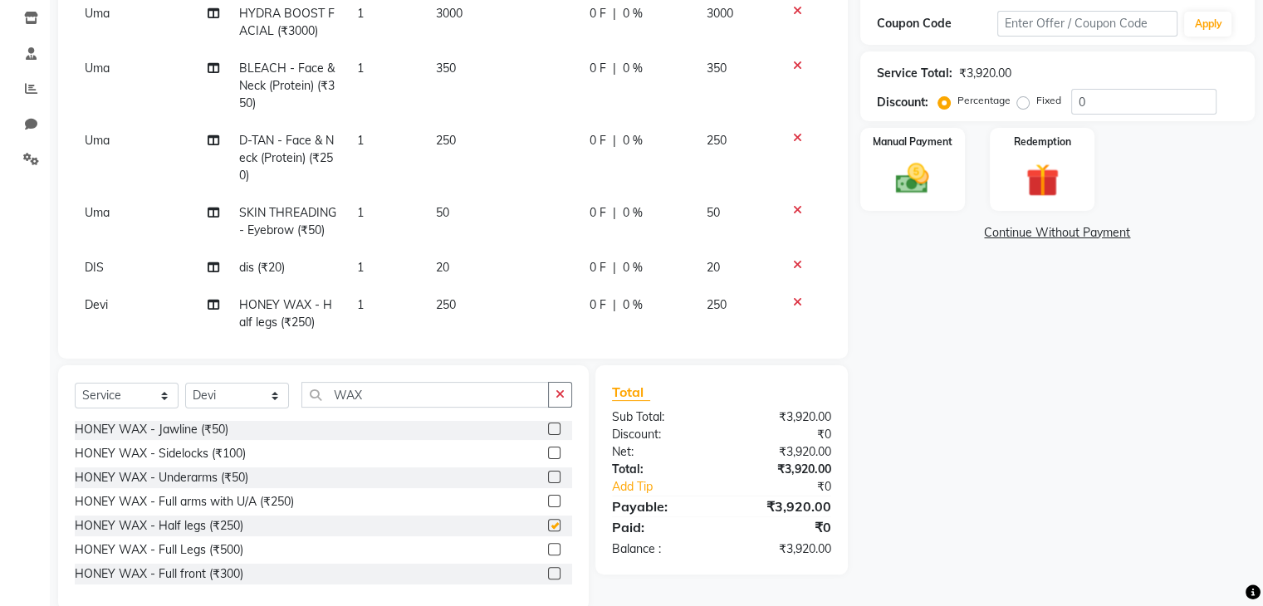
checkbox input "false"
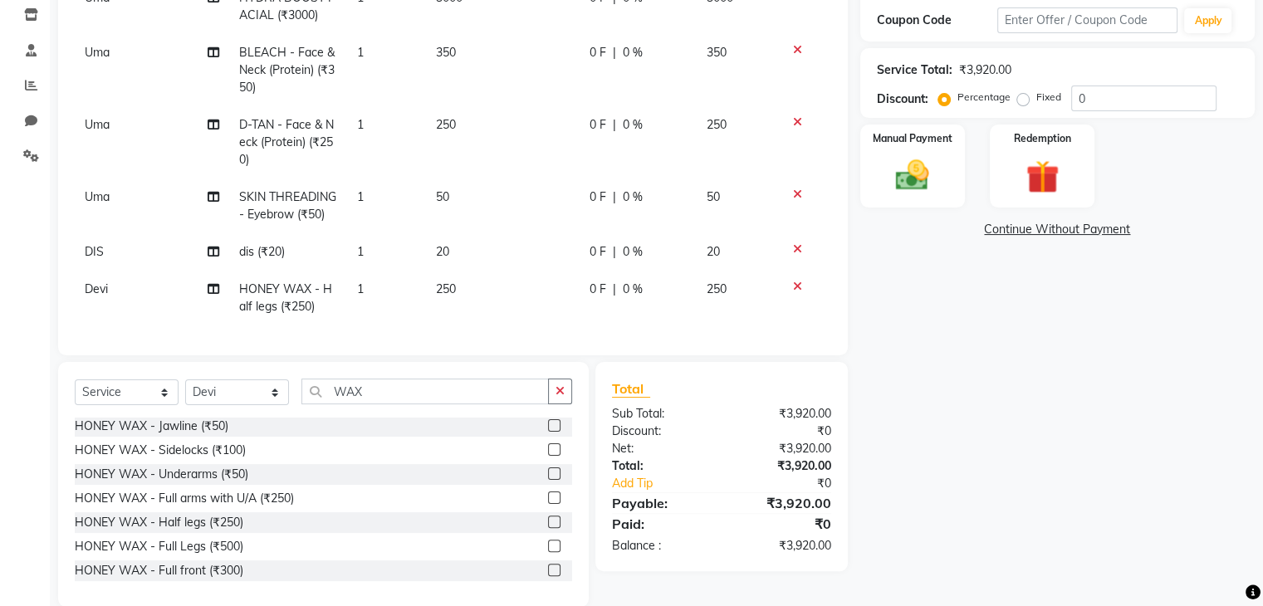
scroll to position [309, 0]
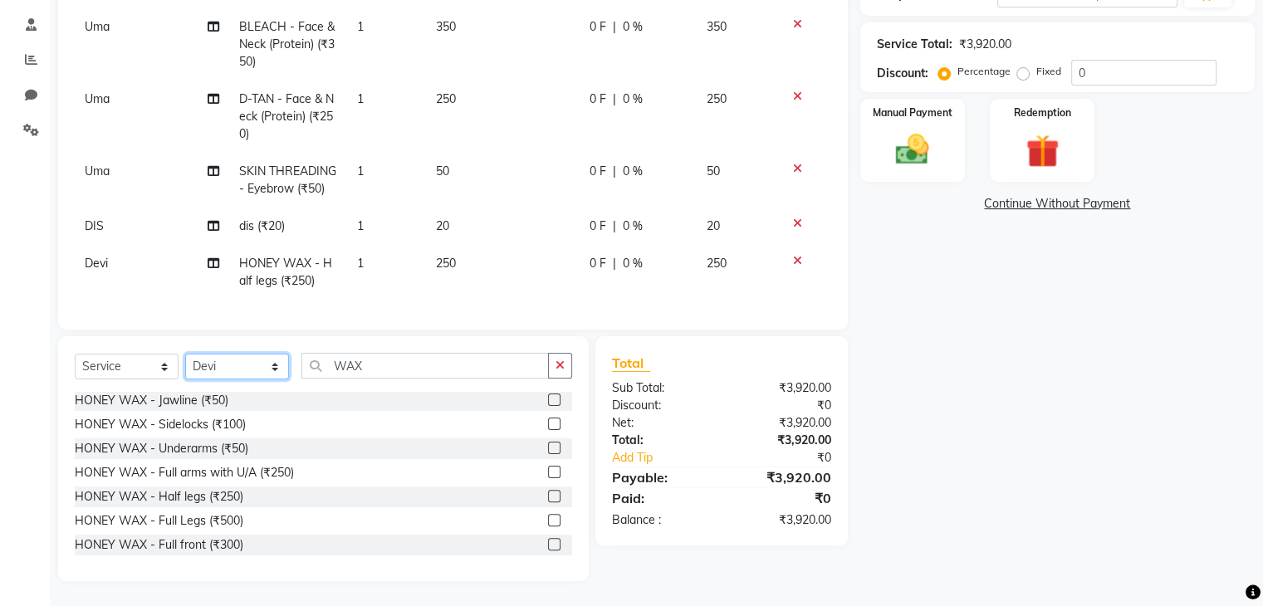
click at [251, 365] on select "Select Stylist Devi DIS Mamta Pinki [PERSON_NAME] Shweta Uma UNKNOWN [PERSON_NA…" at bounding box center [237, 367] width 104 height 26
select select "70654"
click at [185, 354] on select "Select Stylist Devi DIS Mamta Pinki [PERSON_NAME] Shweta Uma UNKNOWN [PERSON_NA…" at bounding box center [237, 367] width 104 height 26
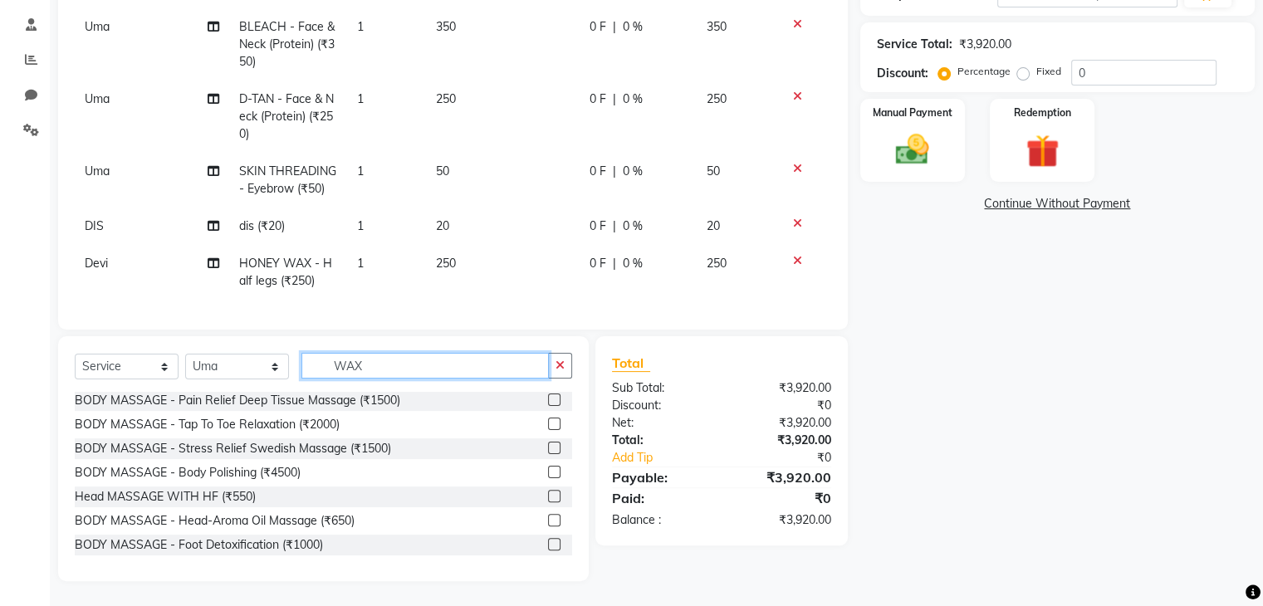
click at [371, 353] on input "WAX" at bounding box center [424, 366] width 247 height 26
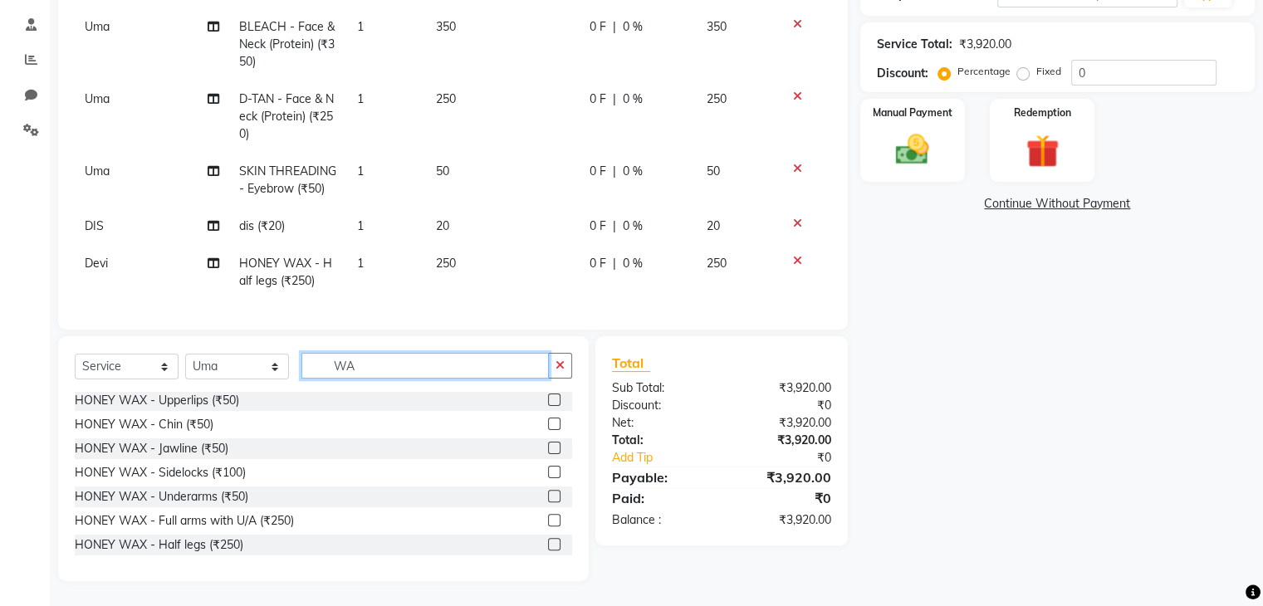
type input "W"
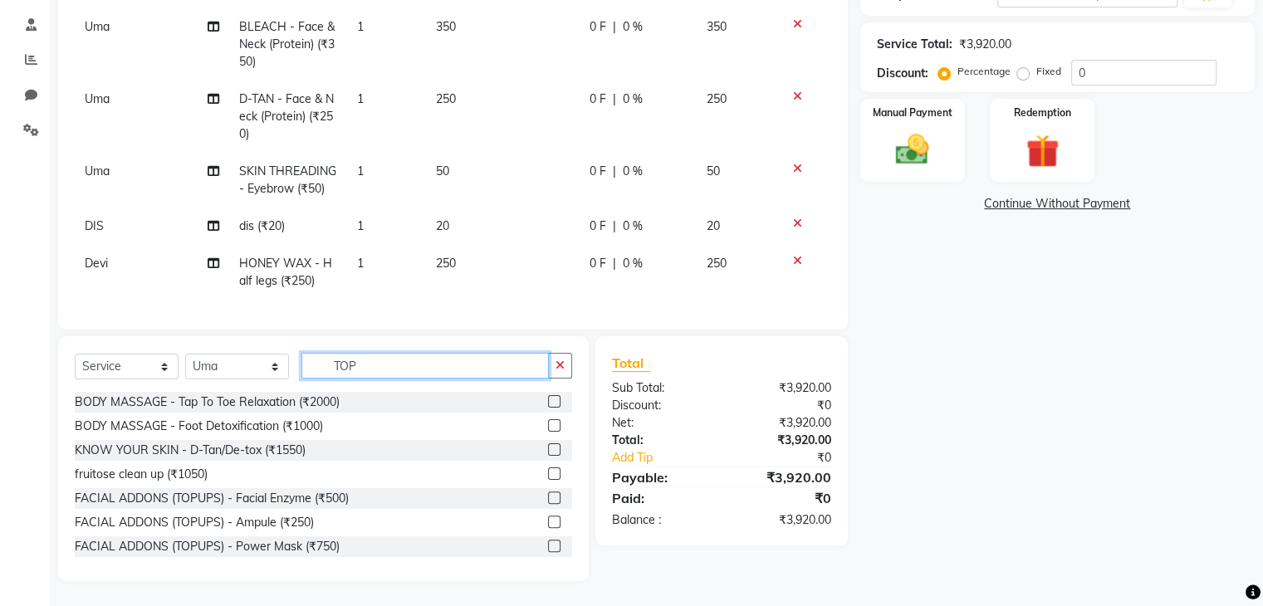
scroll to position [272, 0]
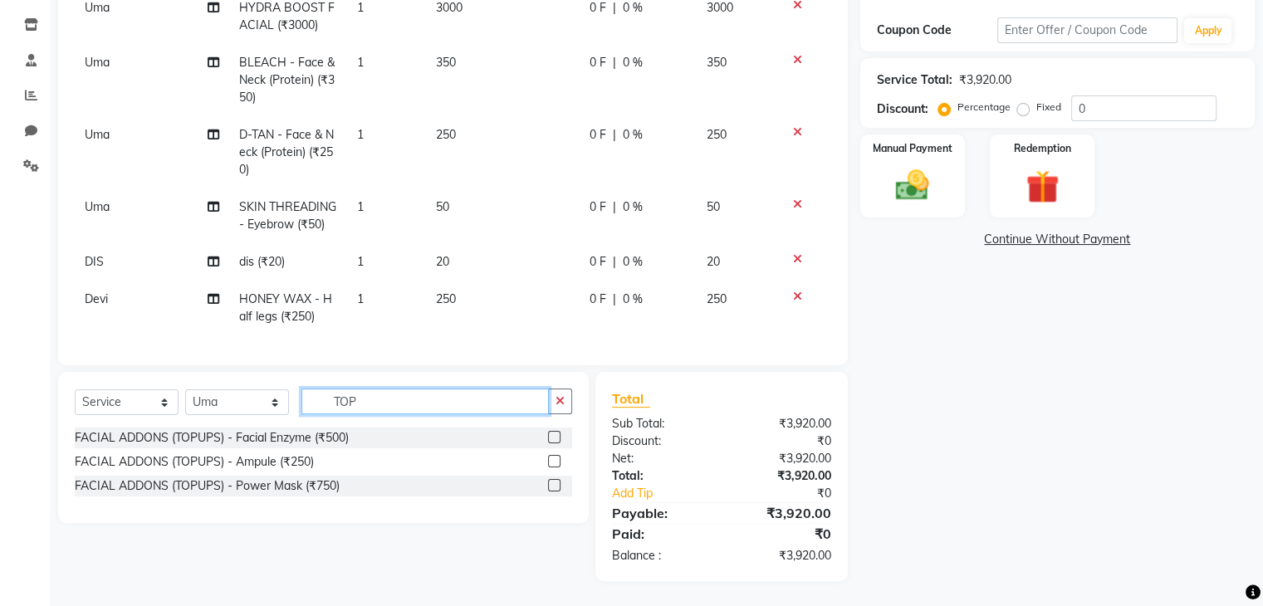
type input "TOP"
click at [554, 485] on label at bounding box center [554, 485] width 12 height 12
click at [554, 485] on input "checkbox" at bounding box center [553, 486] width 11 height 11
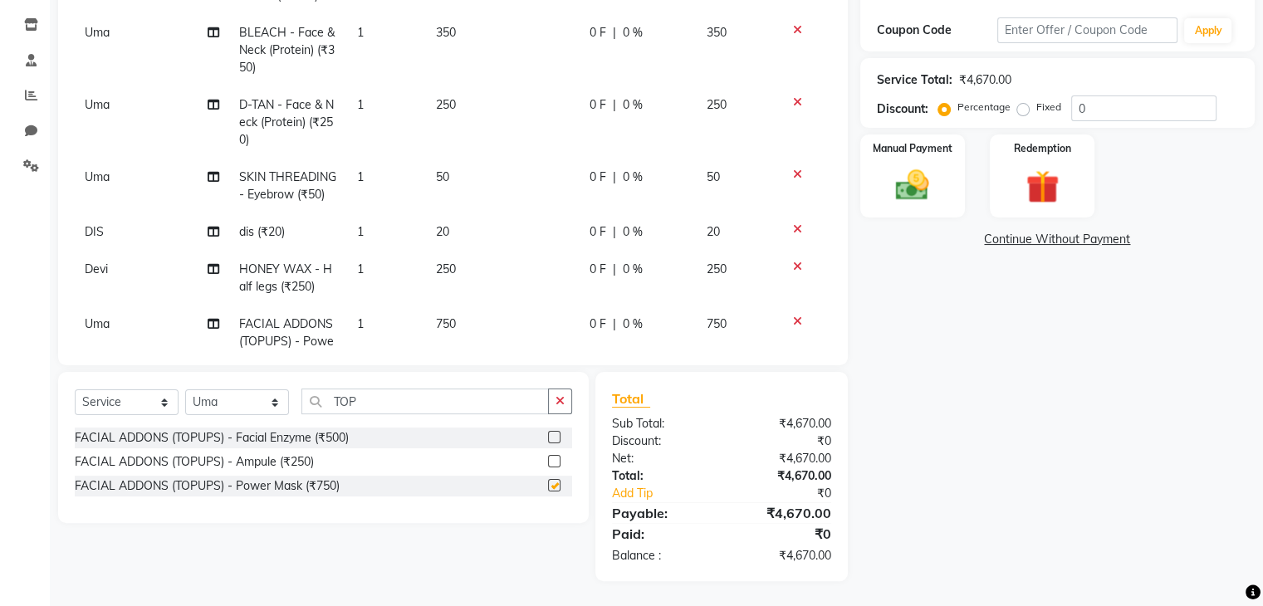
checkbox input "false"
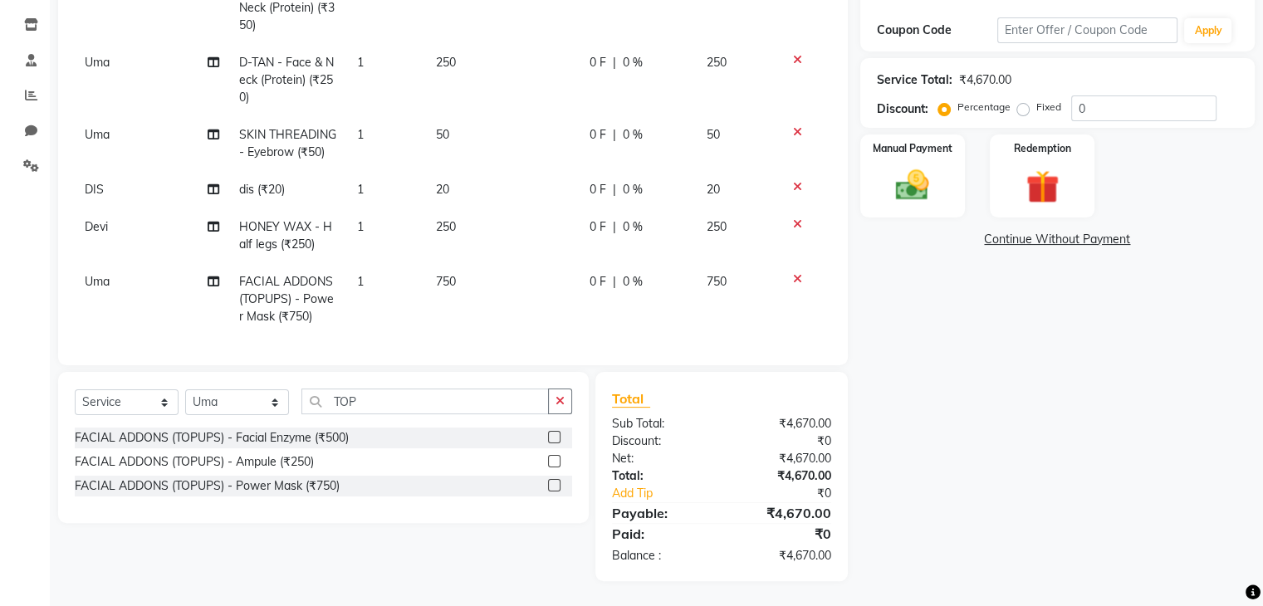
scroll to position [115, 0]
click at [452, 275] on td "750" at bounding box center [503, 299] width 154 height 72
select select "70654"
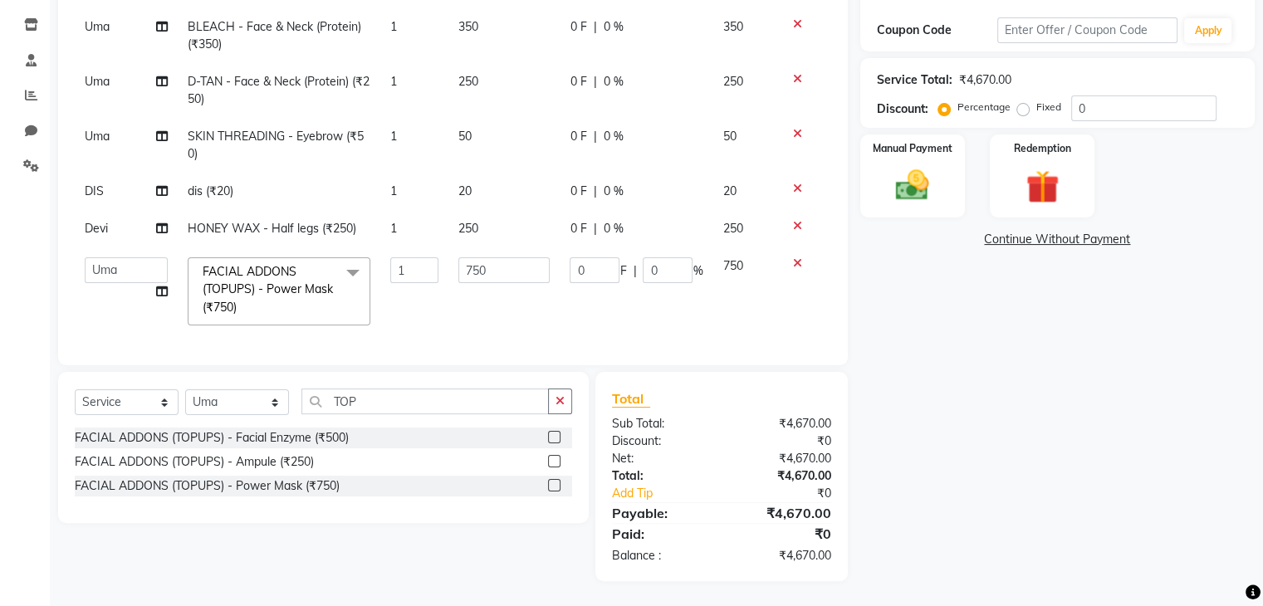
scroll to position [43, 0]
click at [478, 257] on input "750" at bounding box center [503, 270] width 91 height 26
click at [495, 257] on input "750" at bounding box center [503, 270] width 91 height 26
type input "7"
type input "800"
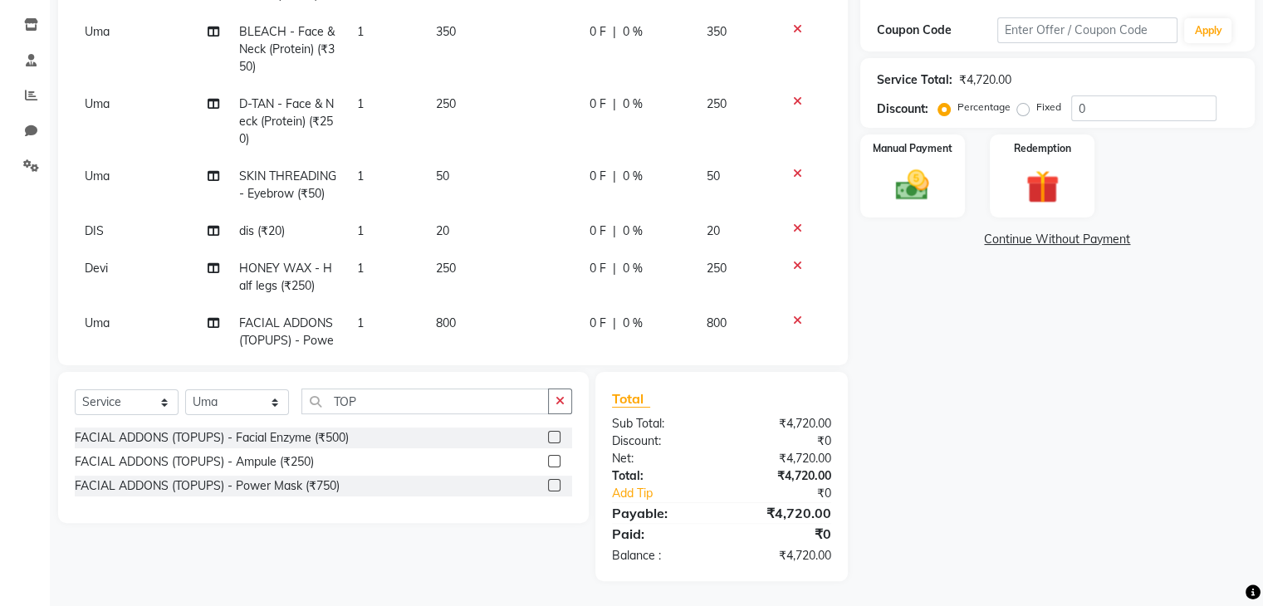
click at [870, 340] on div "Name: [PERSON_NAME] Membership: No Active Membership Total Visits: 2 Card on fi…" at bounding box center [1063, 216] width 407 height 729
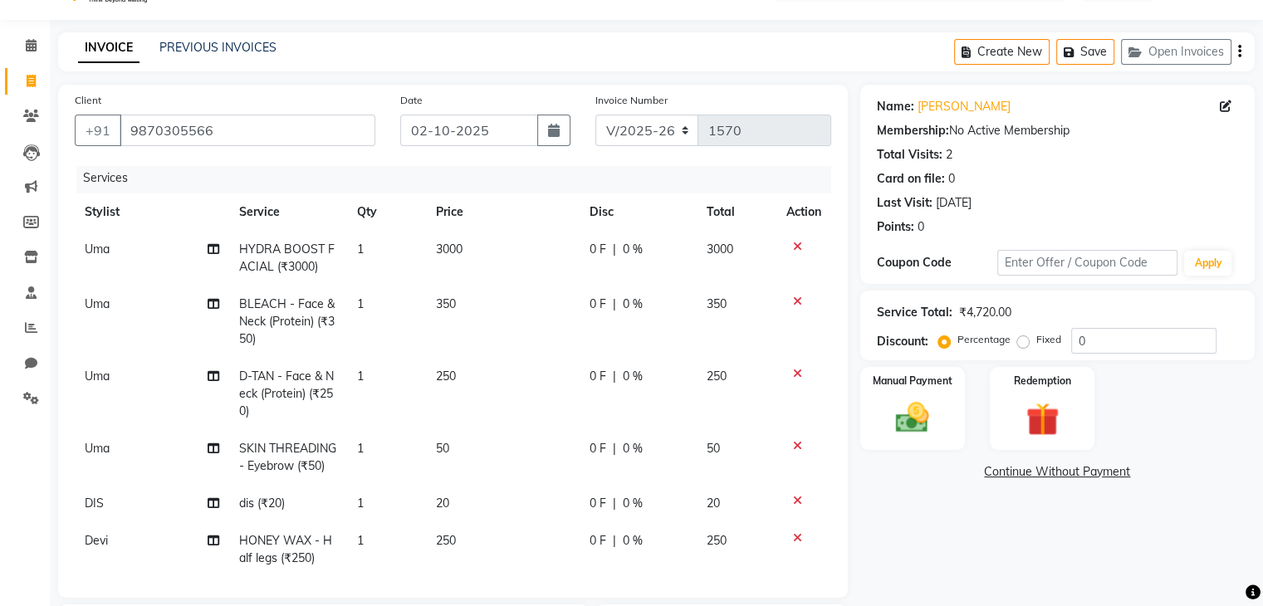
scroll to position [0, 0]
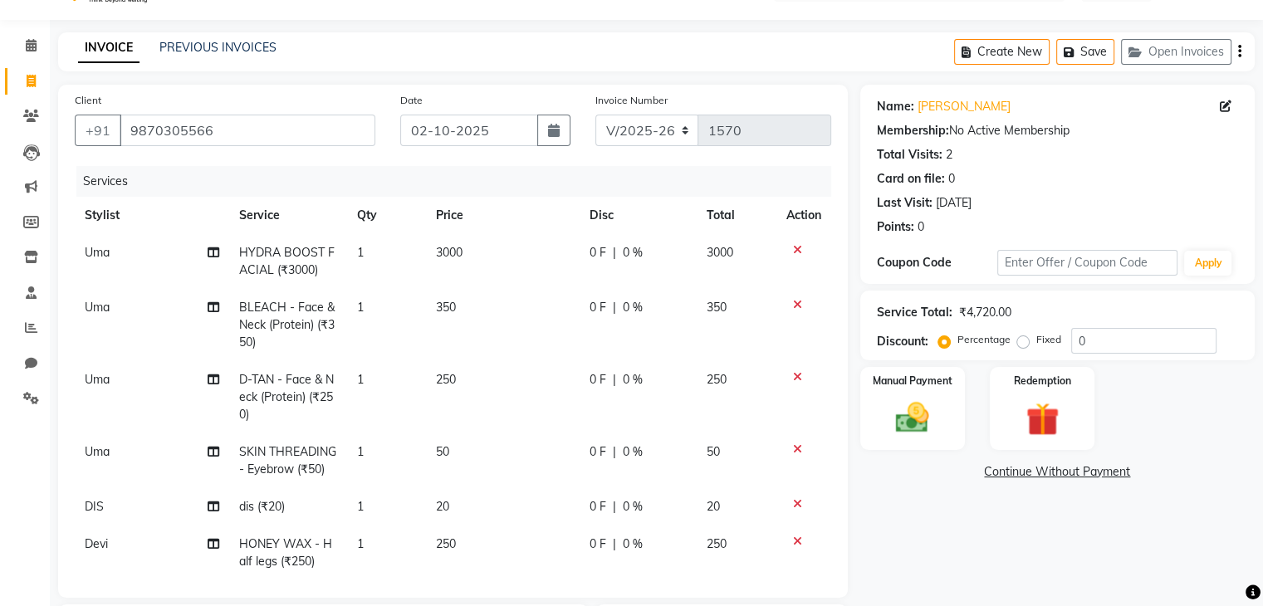
click at [793, 378] on icon at bounding box center [797, 377] width 9 height 12
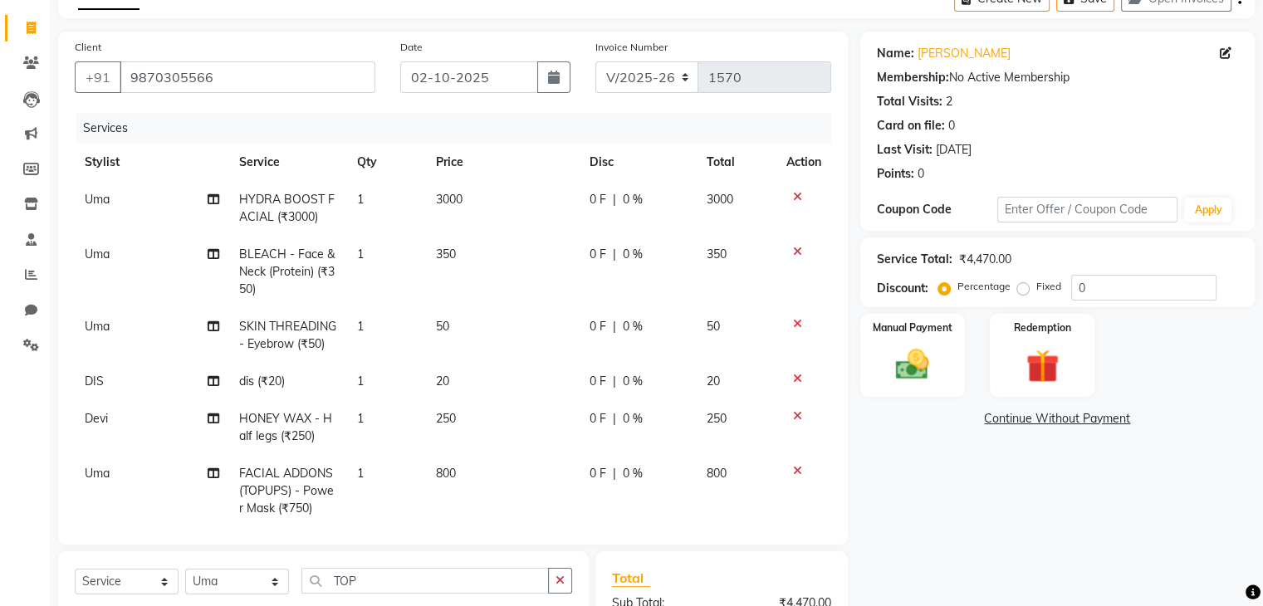
scroll to position [73, 0]
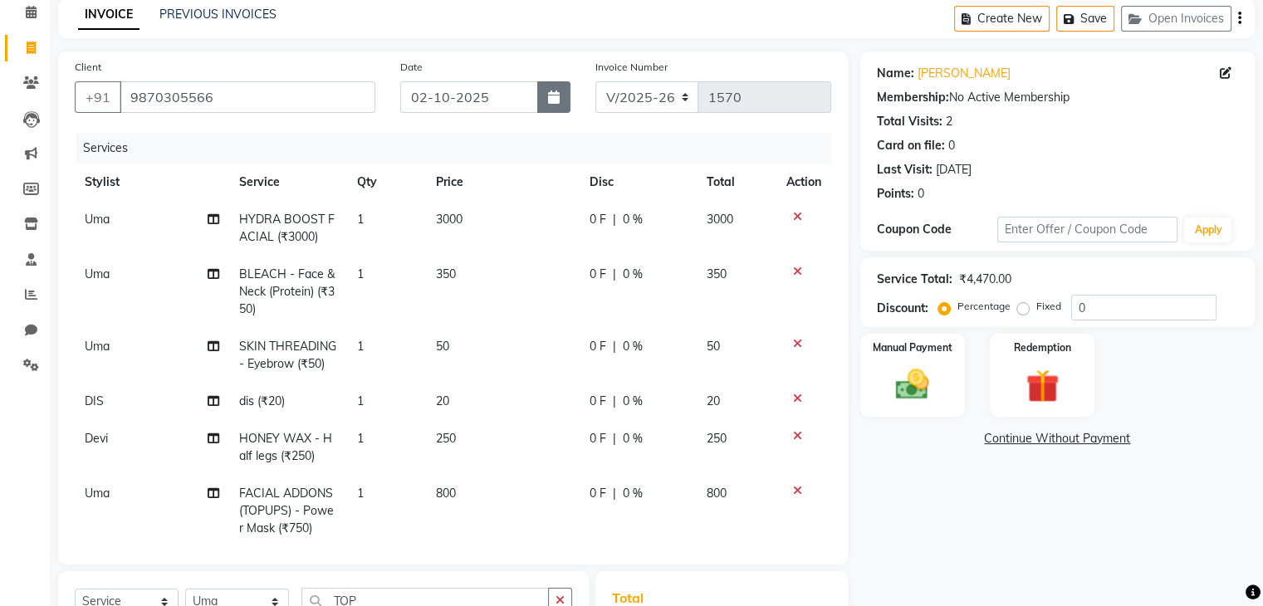
click at [550, 104] on button "button" at bounding box center [553, 97] width 33 height 32
select select "10"
select select "2025"
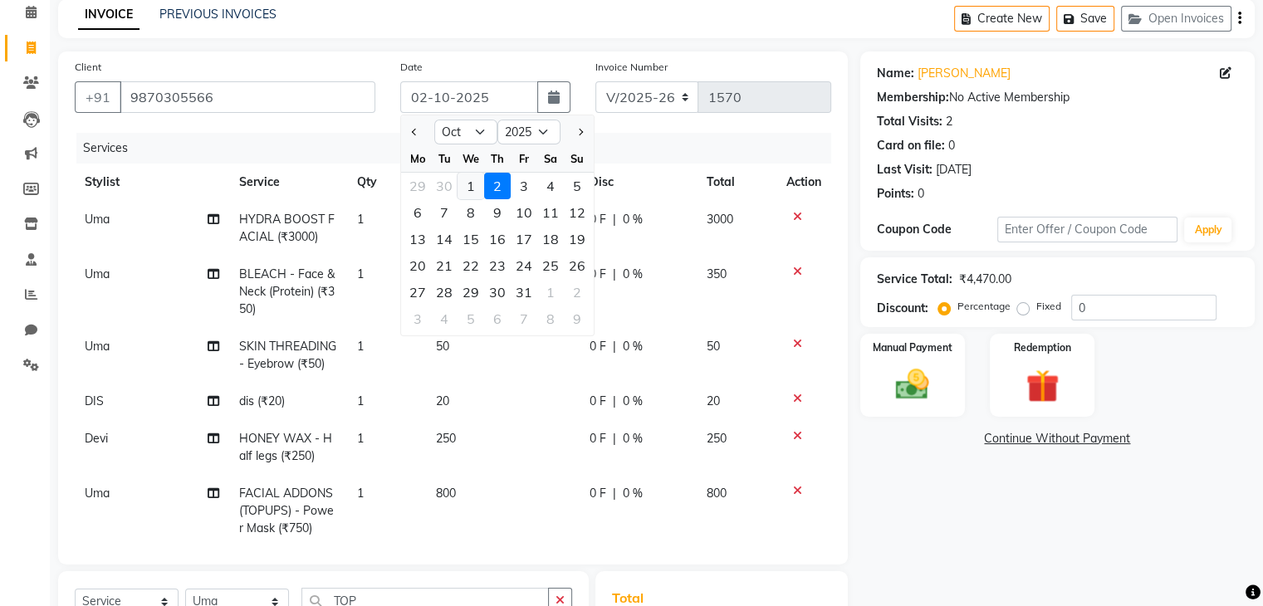
click at [471, 182] on div "1" at bounding box center [470, 186] width 27 height 27
type input "01-10-2025"
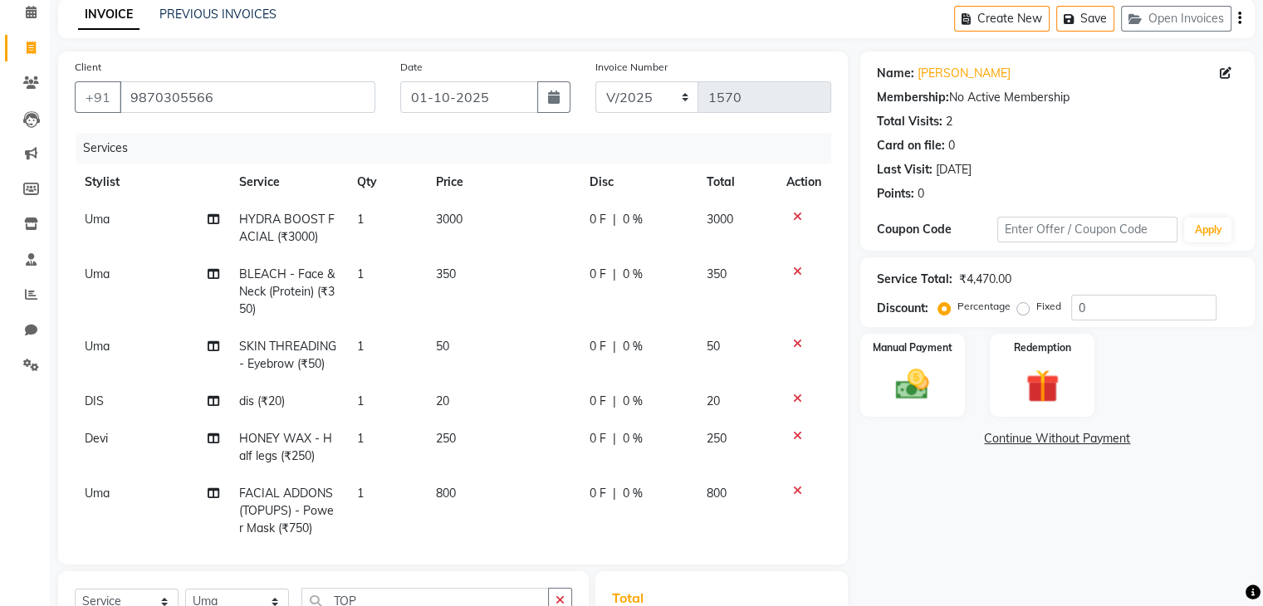
click at [1065, 440] on link "Continue Without Payment" at bounding box center [1057, 438] width 388 height 17
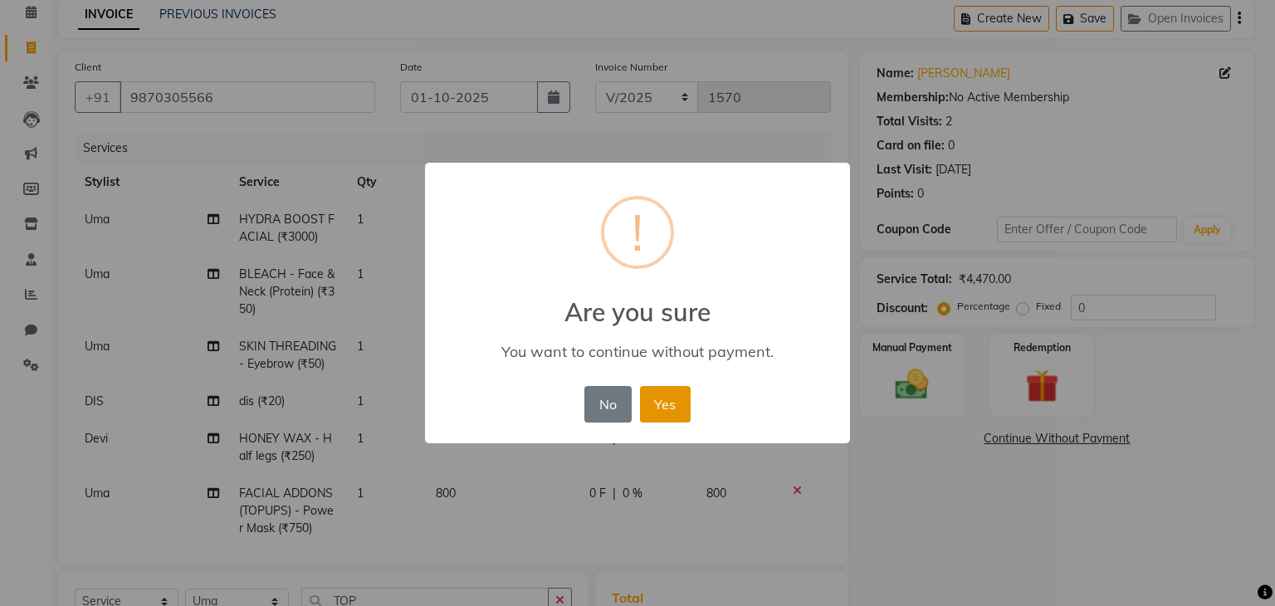
click at [666, 408] on button "Yes" at bounding box center [665, 404] width 51 height 37
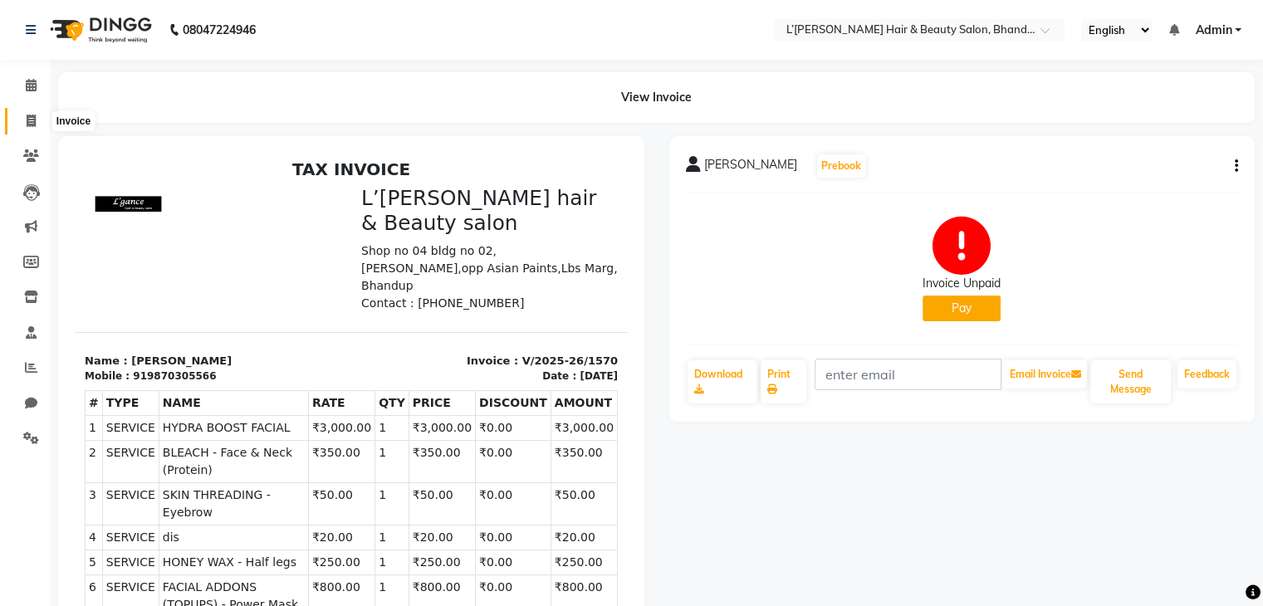
click at [27, 118] on icon at bounding box center [31, 121] width 9 height 12
select select "service"
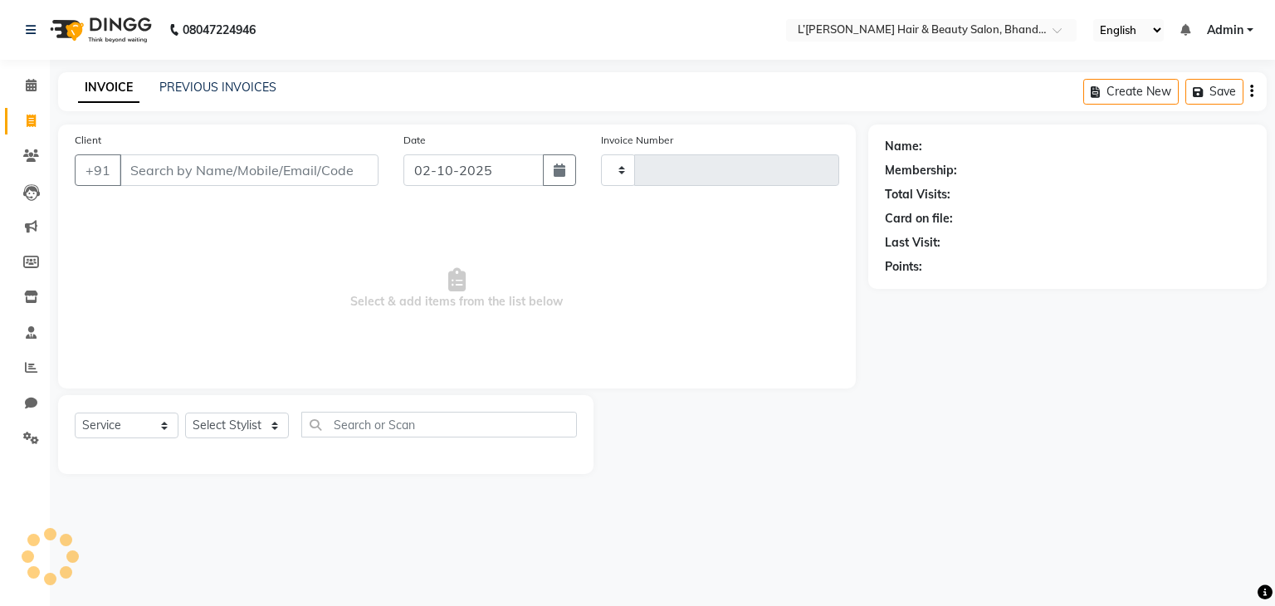
type input "1571"
select select "7828"
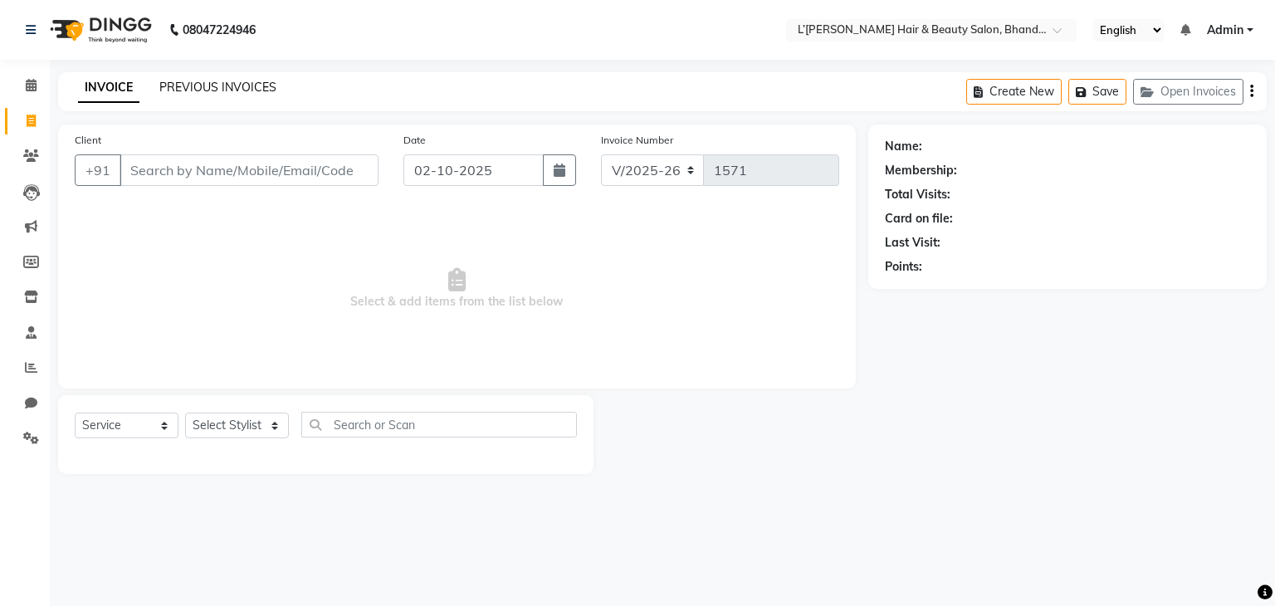
click at [239, 90] on link "PREVIOUS INVOICES" at bounding box center [217, 87] width 117 height 15
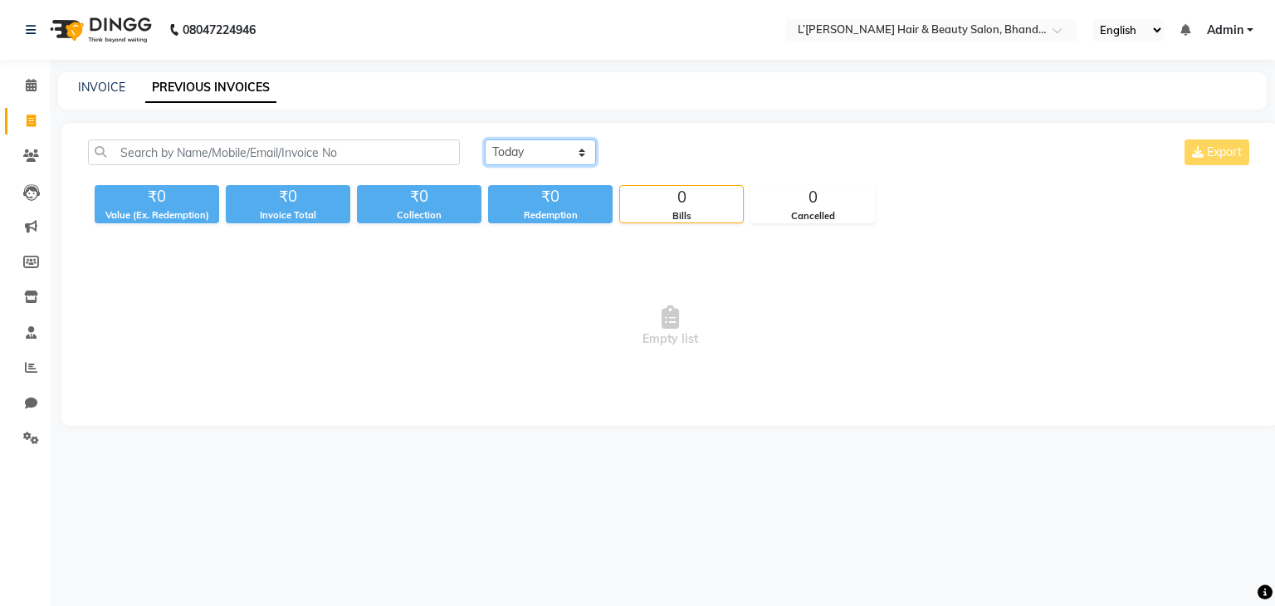
click at [535, 157] on select "[DATE] [DATE] Custom Range" at bounding box center [540, 152] width 111 height 26
select select "[DATE]"
click at [485, 139] on select "[DATE] [DATE] Custom Range" at bounding box center [540, 152] width 111 height 26
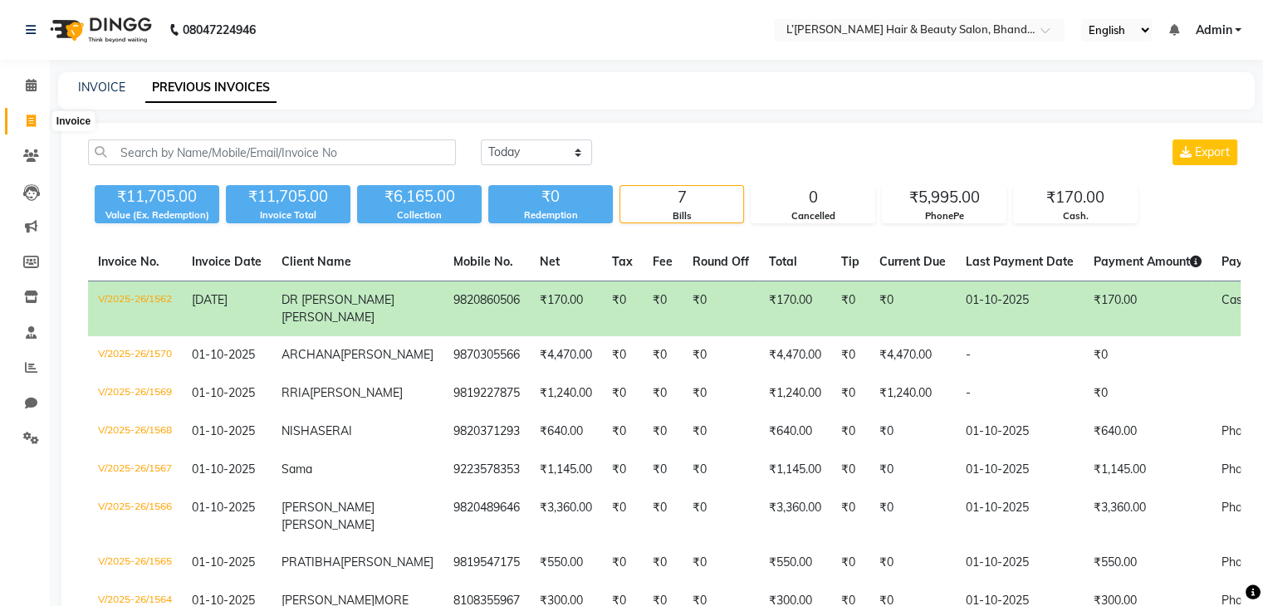
click at [30, 122] on icon at bounding box center [31, 121] width 9 height 12
select select "service"
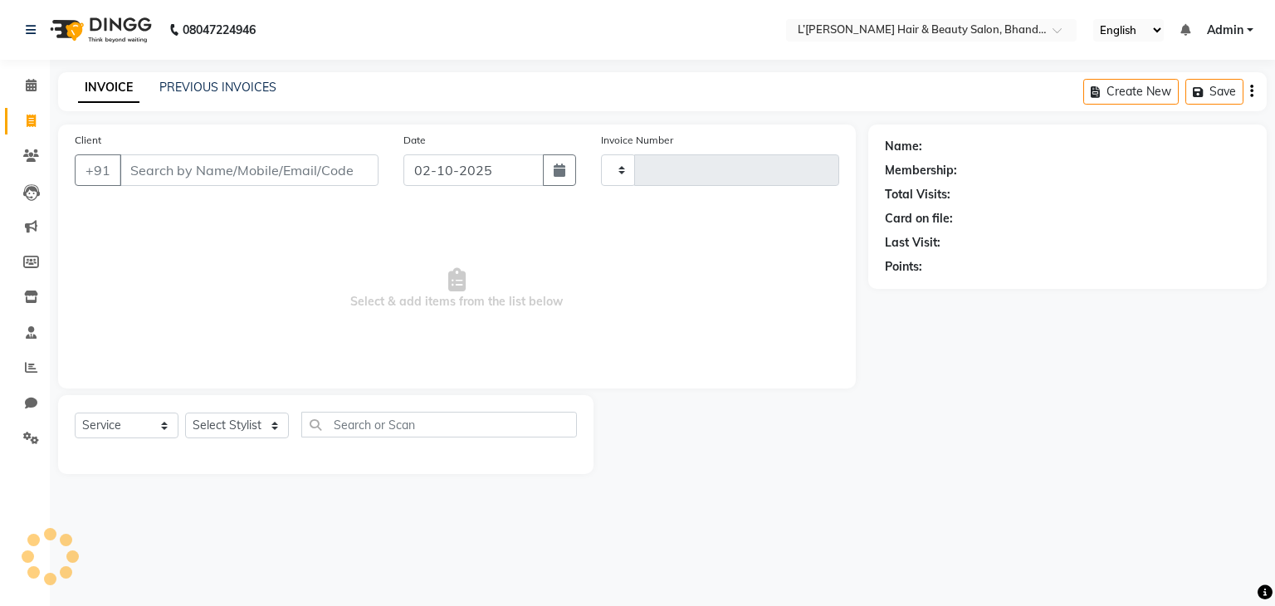
type input "1571"
select select "7828"
click at [139, 168] on input "Client" at bounding box center [249, 170] width 259 height 32
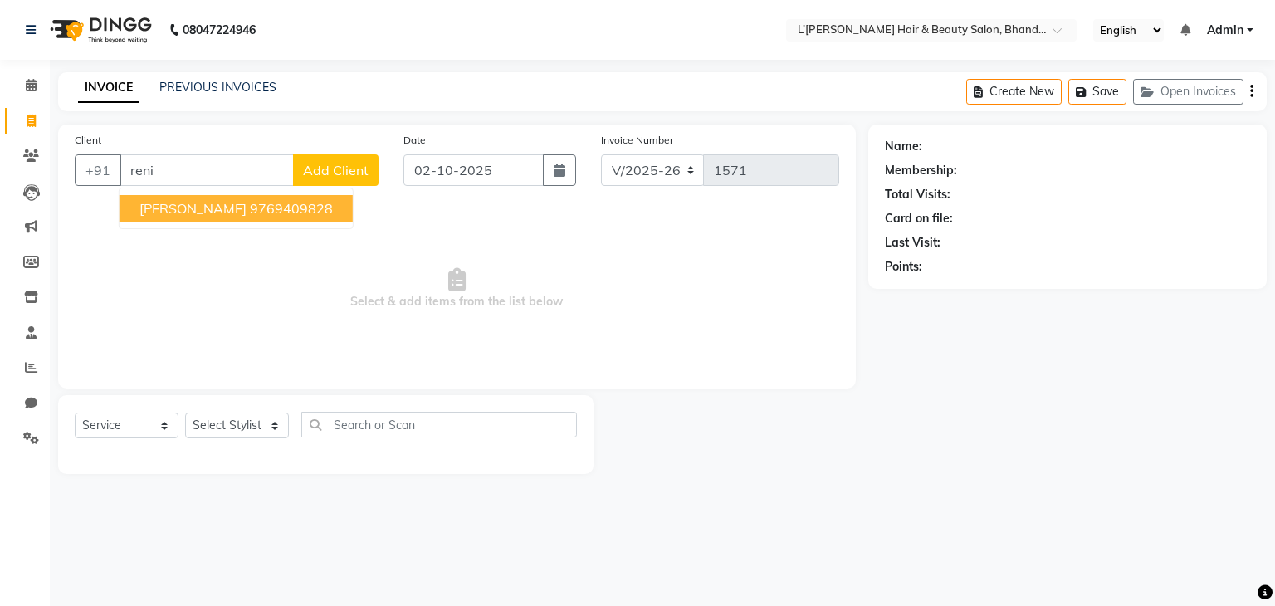
click at [168, 215] on span "[PERSON_NAME]" at bounding box center [192, 208] width 107 height 17
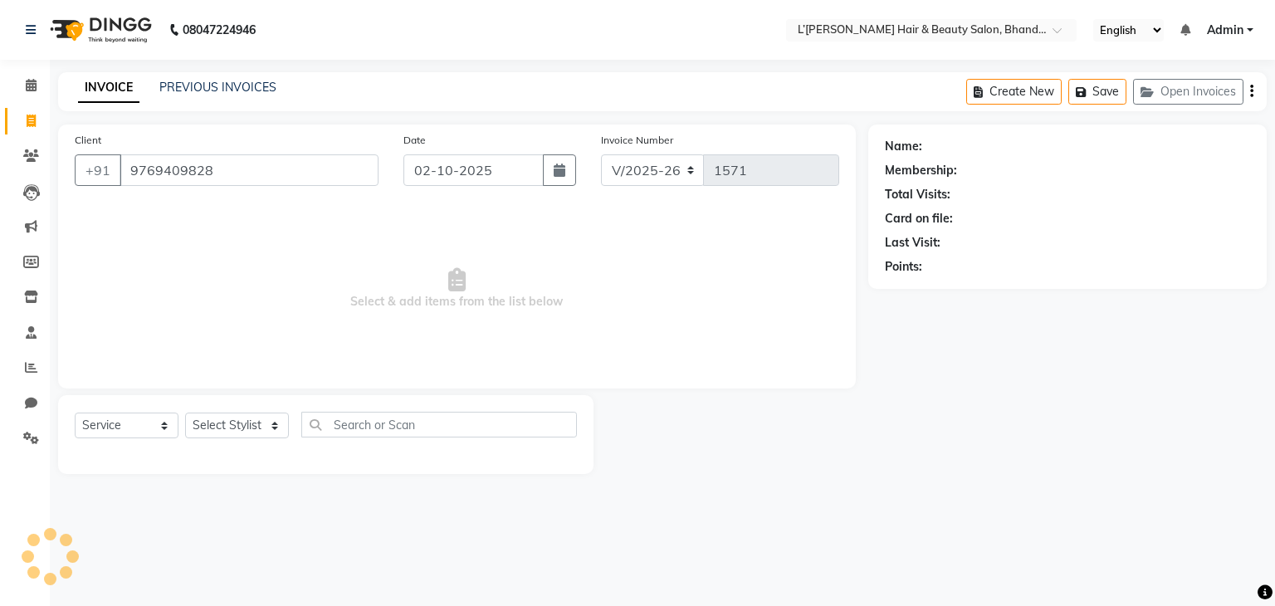
type input "9769409828"
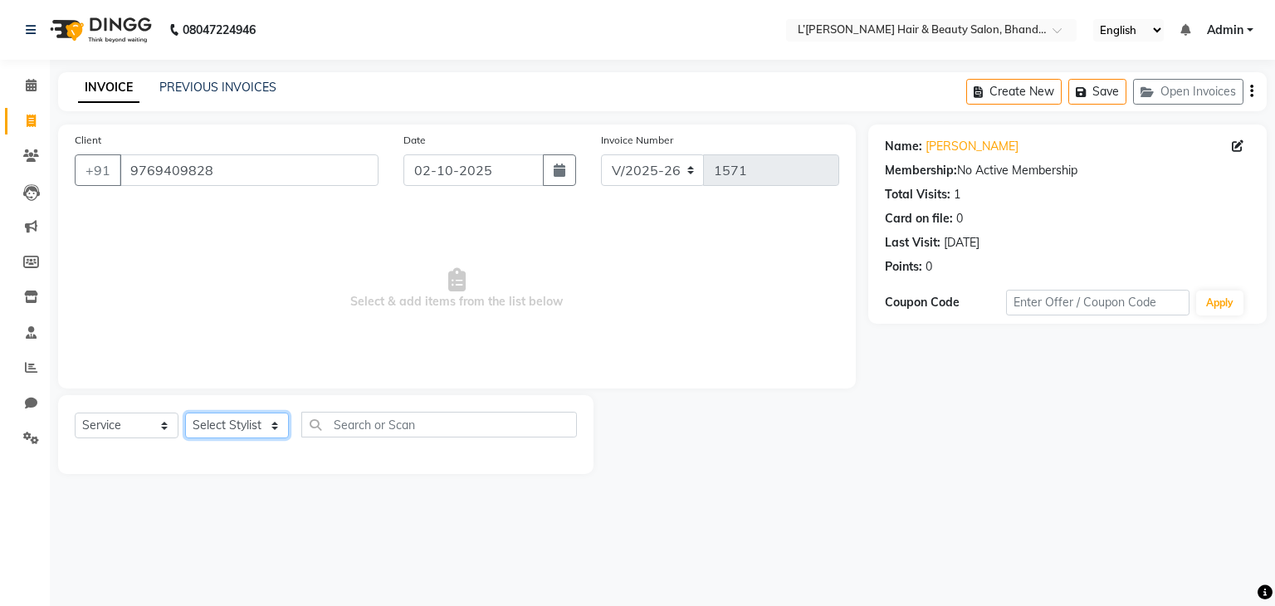
click at [262, 427] on select "Select Stylist Devi DIS Mamta Pinki [PERSON_NAME] Shweta Uma UNKNOWN [PERSON_NA…" at bounding box center [237, 426] width 104 height 26
select select "89767"
click at [185, 413] on select "Select Stylist Devi DIS Mamta Pinki [PERSON_NAME] Shweta Uma UNKNOWN [PERSON_NA…" at bounding box center [237, 426] width 104 height 26
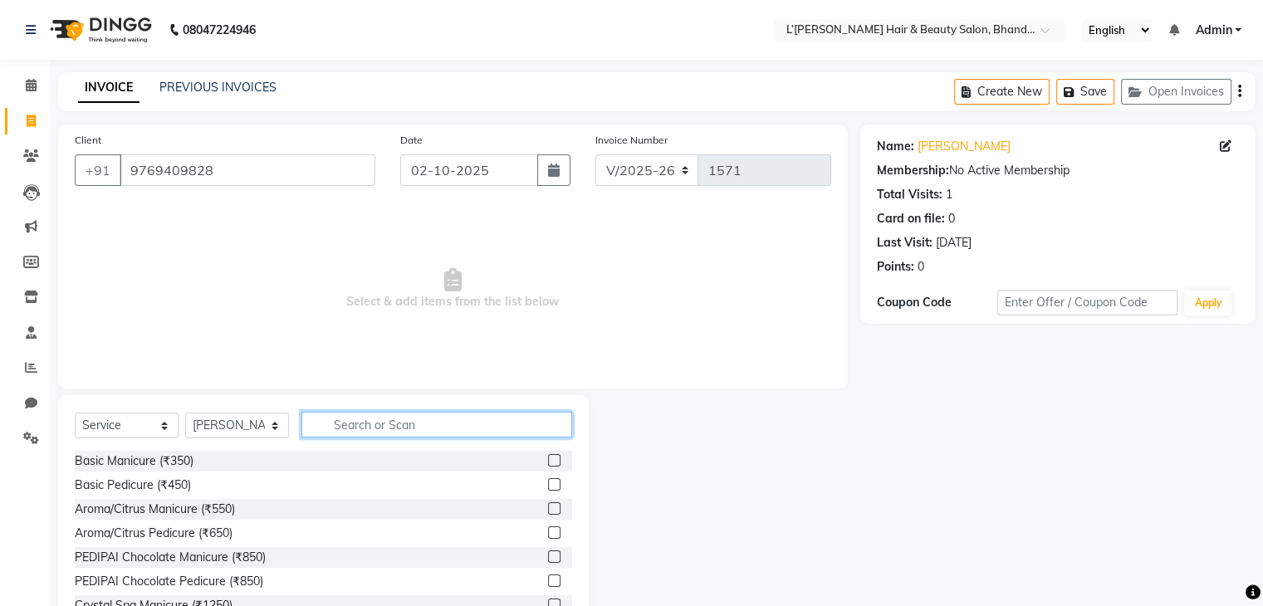
click at [363, 420] on input "text" at bounding box center [436, 425] width 271 height 26
click at [327, 427] on input "text" at bounding box center [436, 425] width 271 height 26
type input "thread"
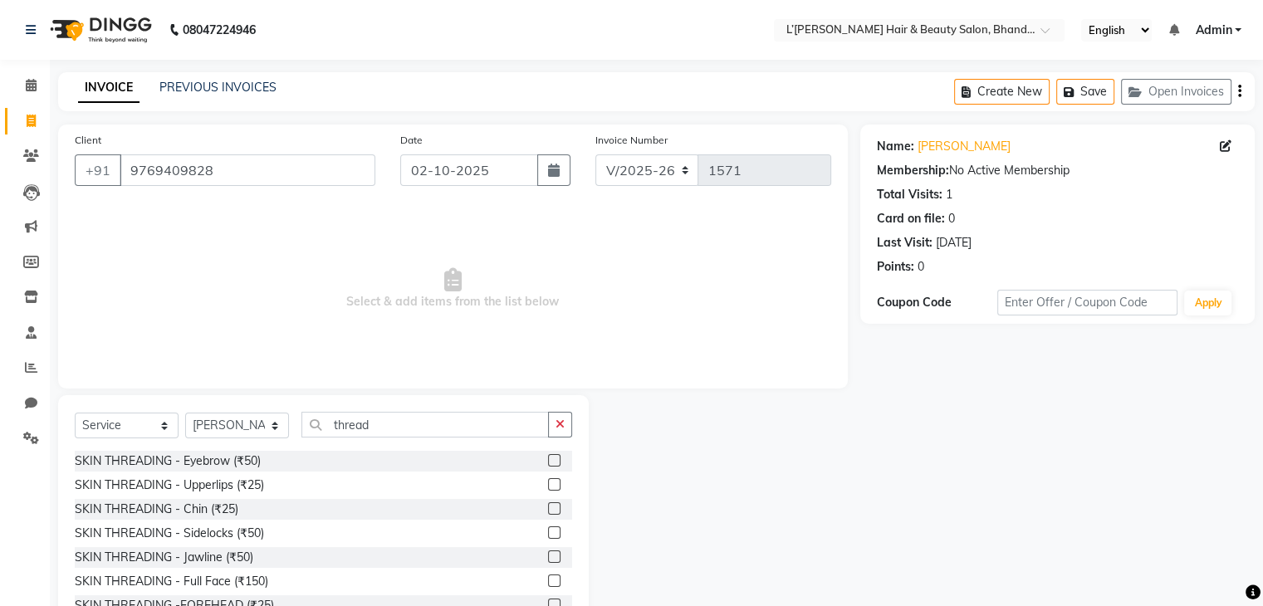
click at [548, 466] on label at bounding box center [554, 460] width 12 height 12
click at [548, 466] on input "checkbox" at bounding box center [553, 461] width 11 height 11
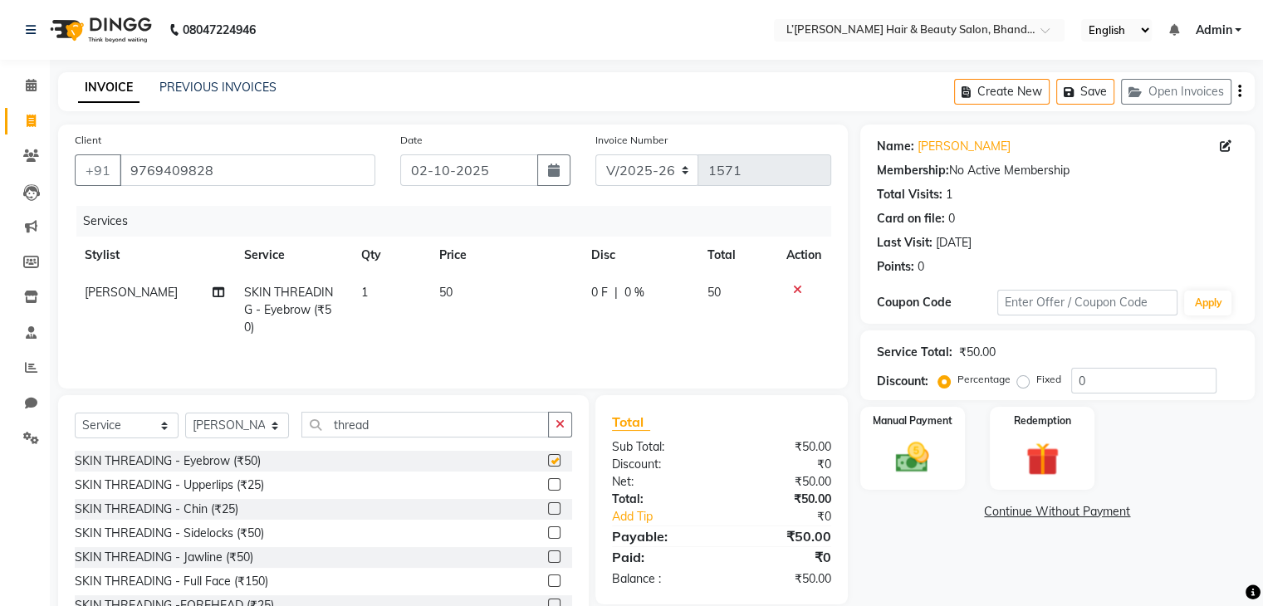
checkbox input "false"
click at [435, 427] on input "thread" at bounding box center [424, 425] width 247 height 26
type input "t"
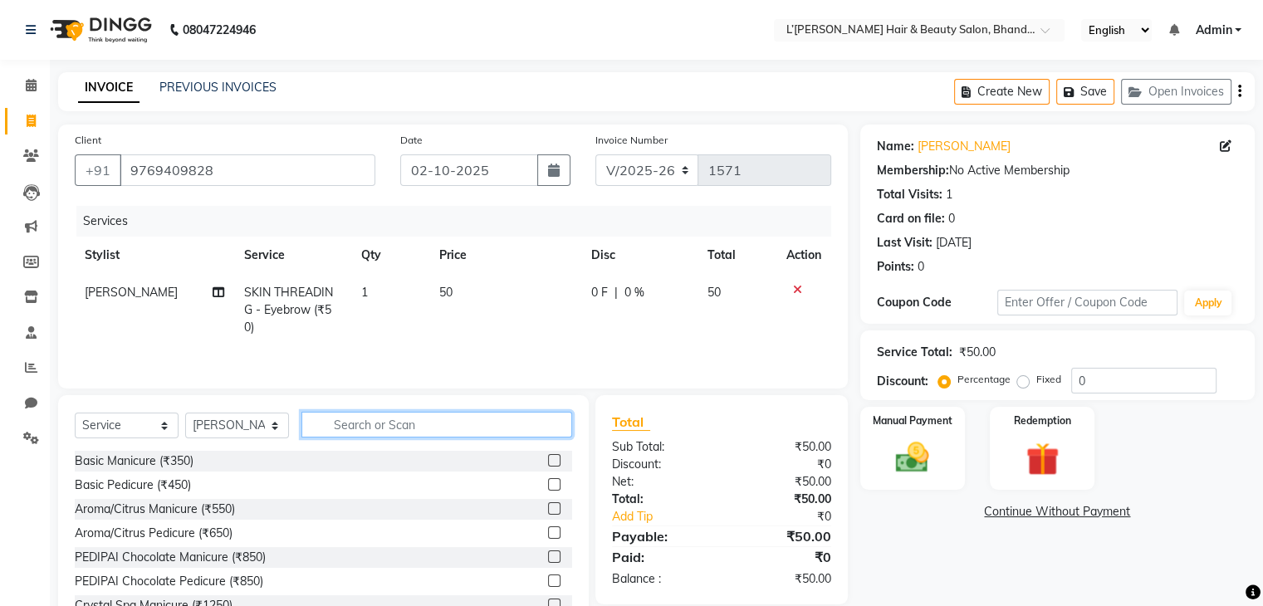
type input "1"
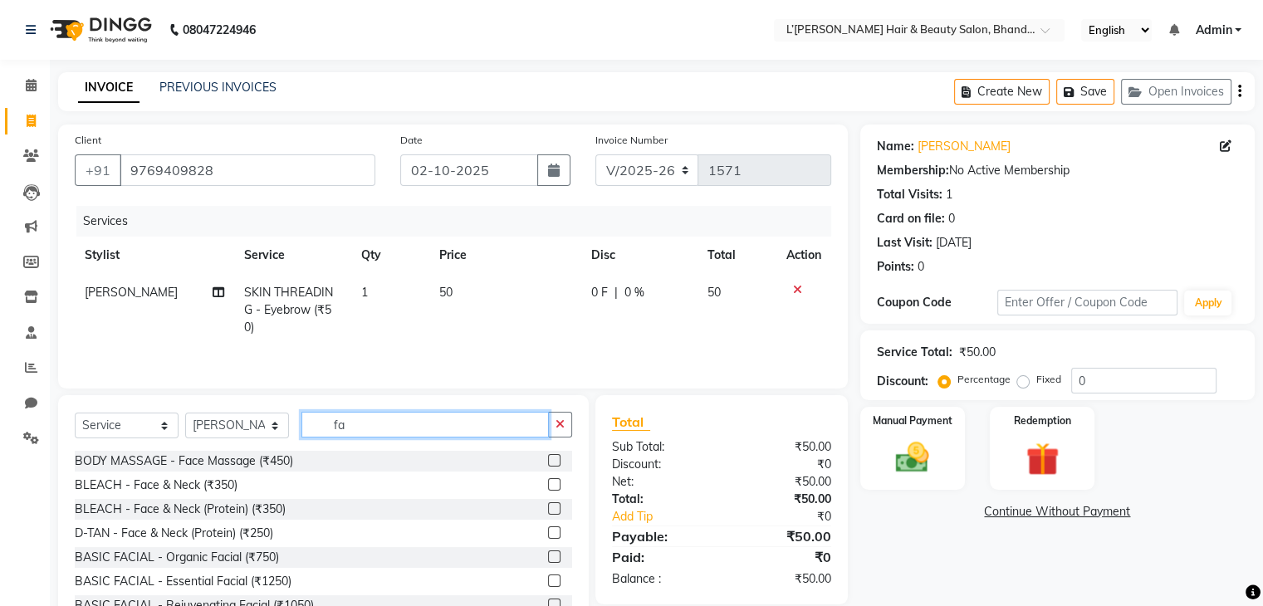
type input "f"
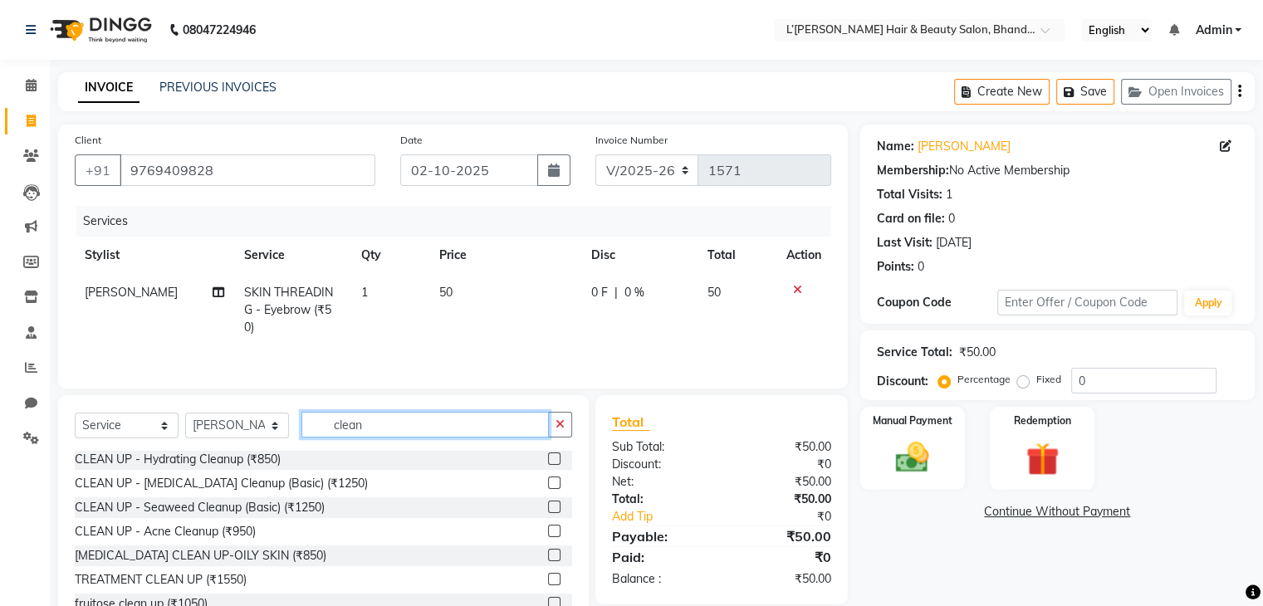
type input "clean"
click at [548, 579] on label at bounding box center [554, 579] width 12 height 12
click at [548, 579] on input "checkbox" at bounding box center [553, 579] width 11 height 11
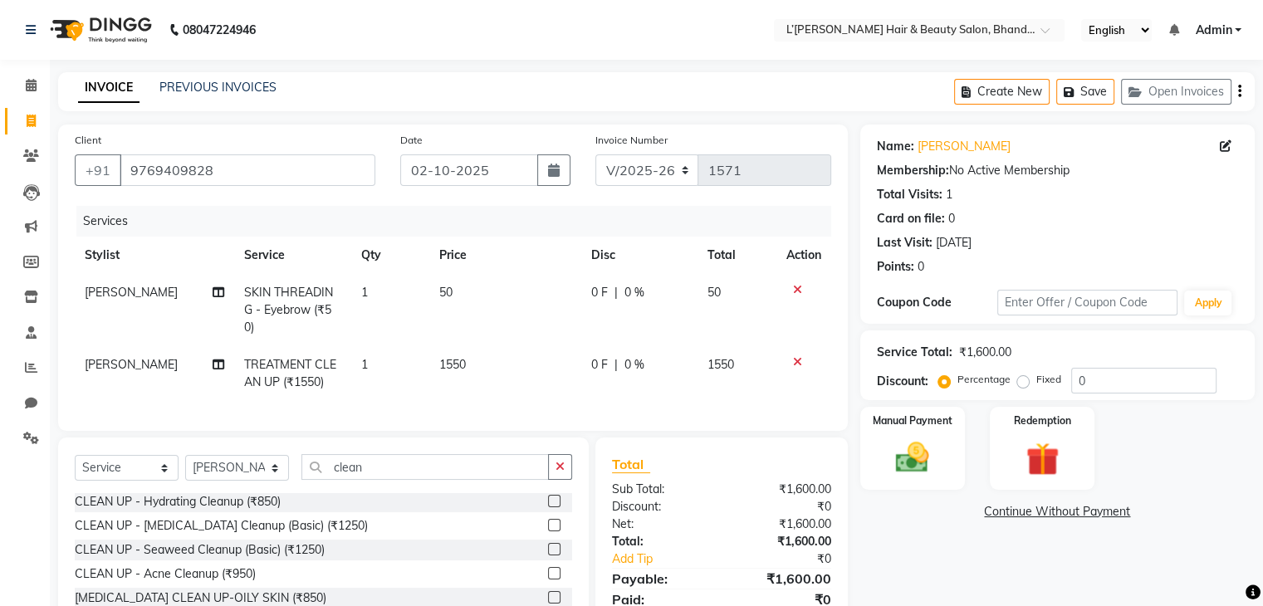
checkbox input "false"
click at [379, 462] on input "clean" at bounding box center [424, 467] width 247 height 26
type input "c"
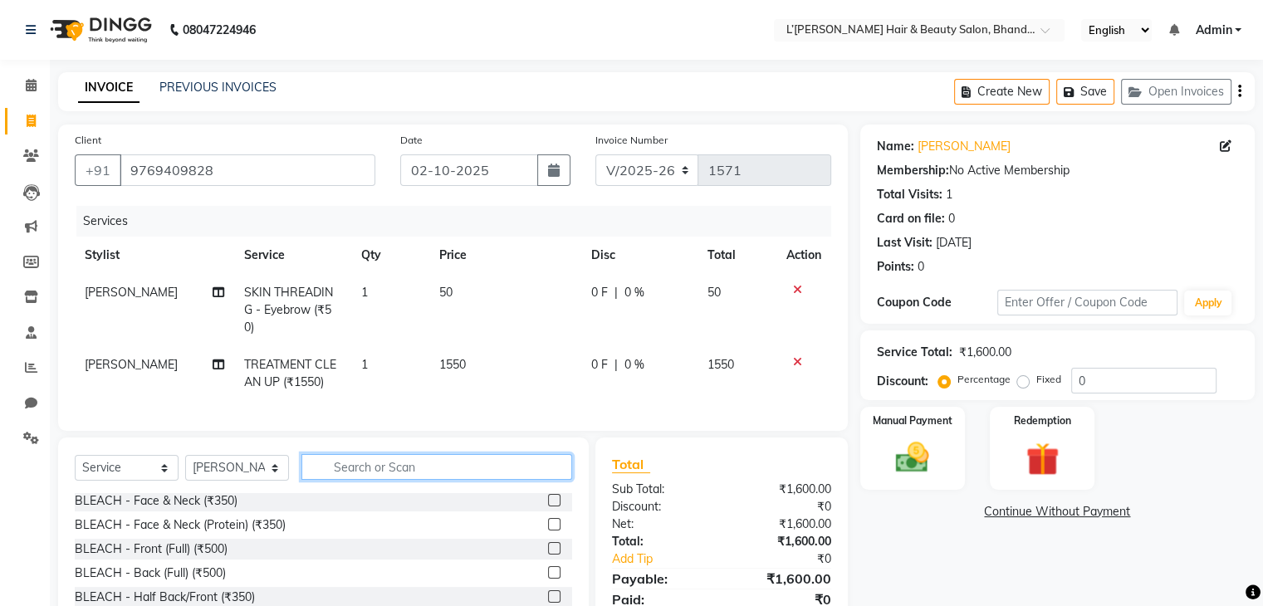
click at [325, 456] on input "text" at bounding box center [436, 467] width 271 height 26
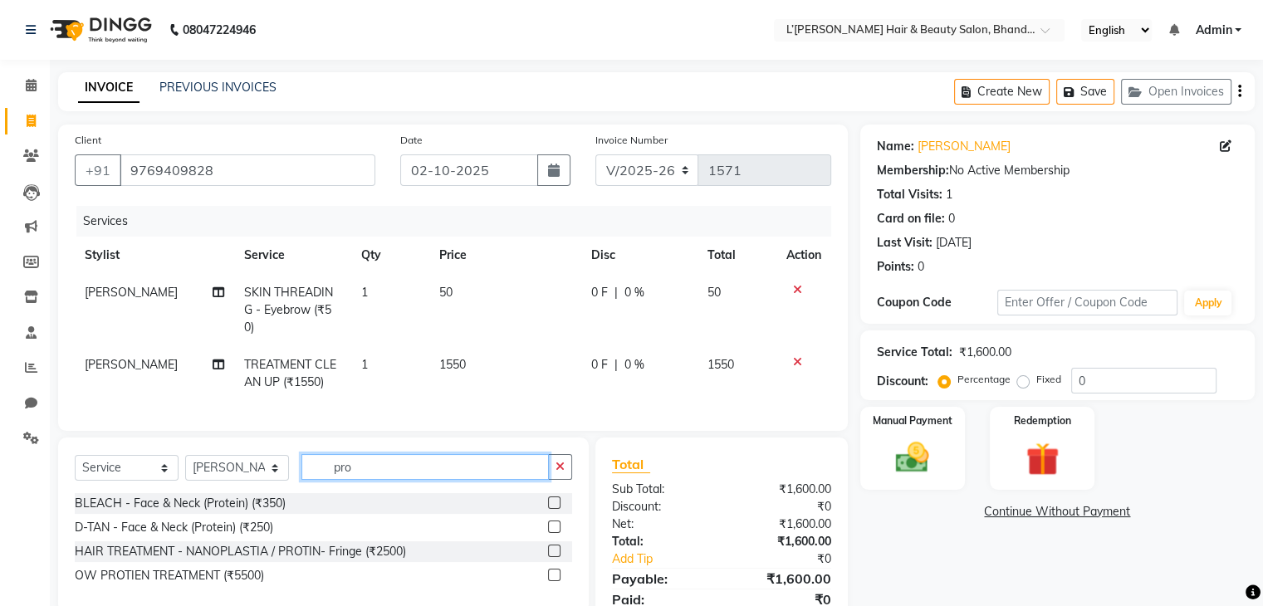
scroll to position [0, 0]
type input "prot"
click at [554, 502] on label at bounding box center [554, 502] width 12 height 12
click at [554, 502] on input "checkbox" at bounding box center [553, 503] width 11 height 11
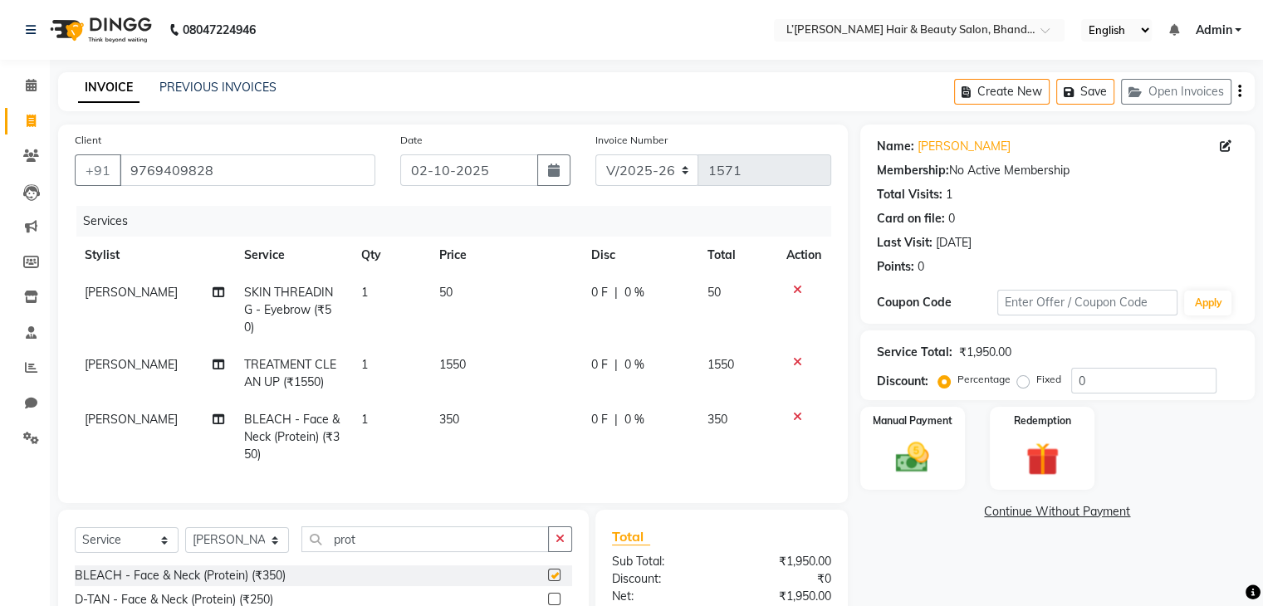
checkbox input "false"
click at [398, 529] on input "prot" at bounding box center [424, 539] width 247 height 26
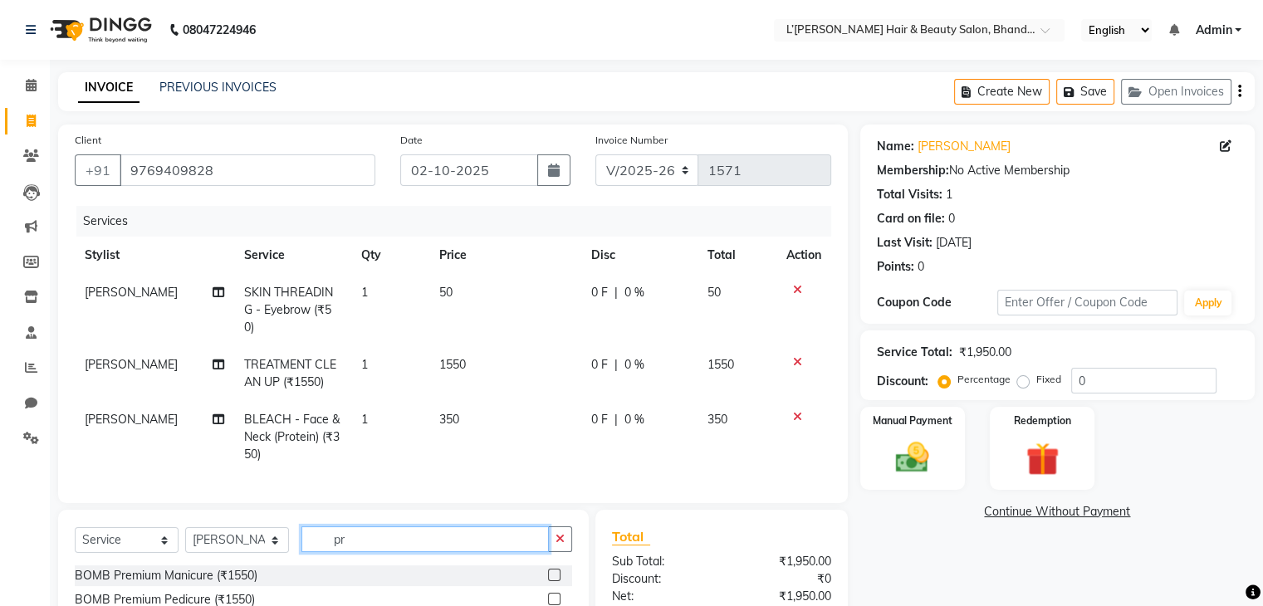
type input "p"
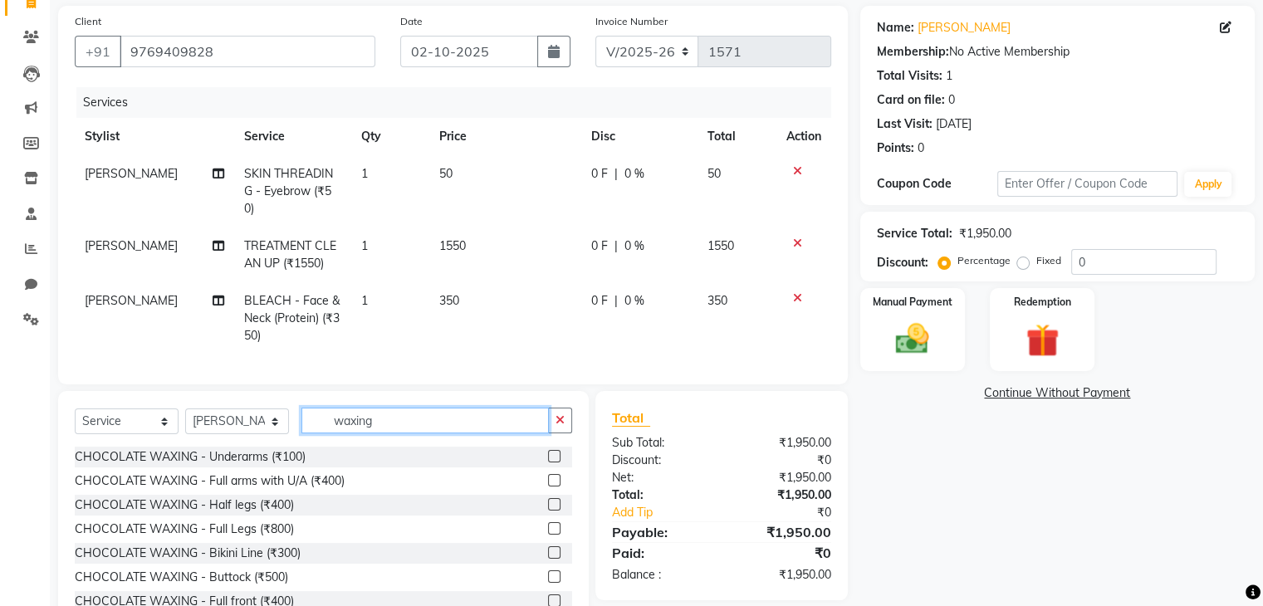
scroll to position [169, 0]
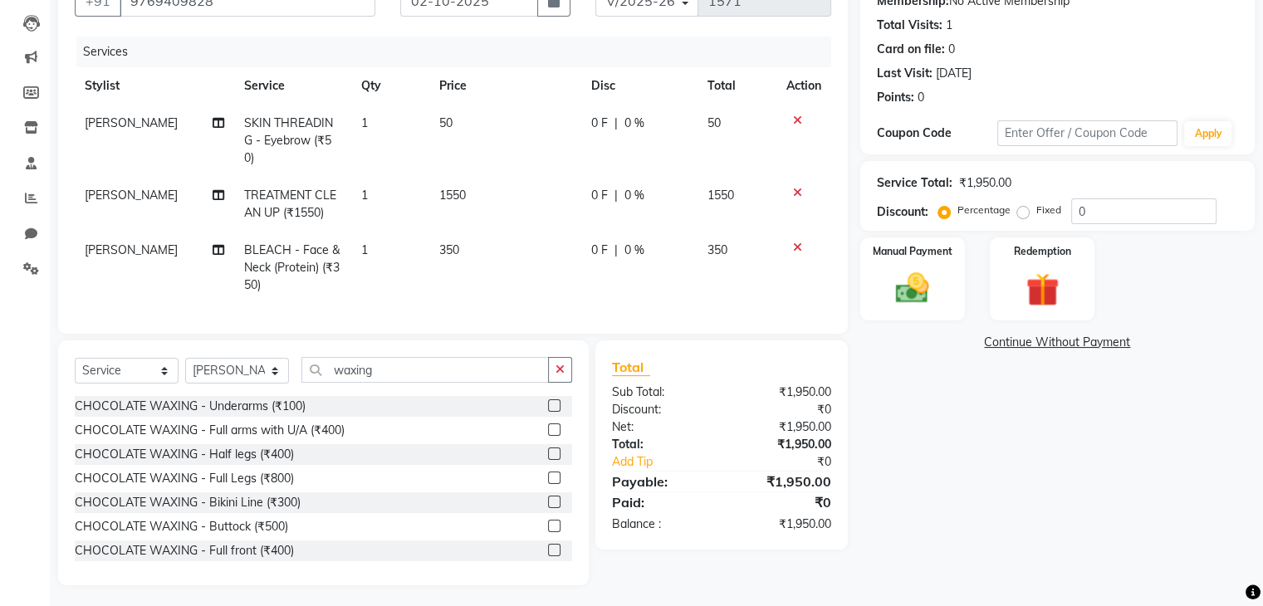
click at [796, 242] on icon at bounding box center [797, 248] width 9 height 12
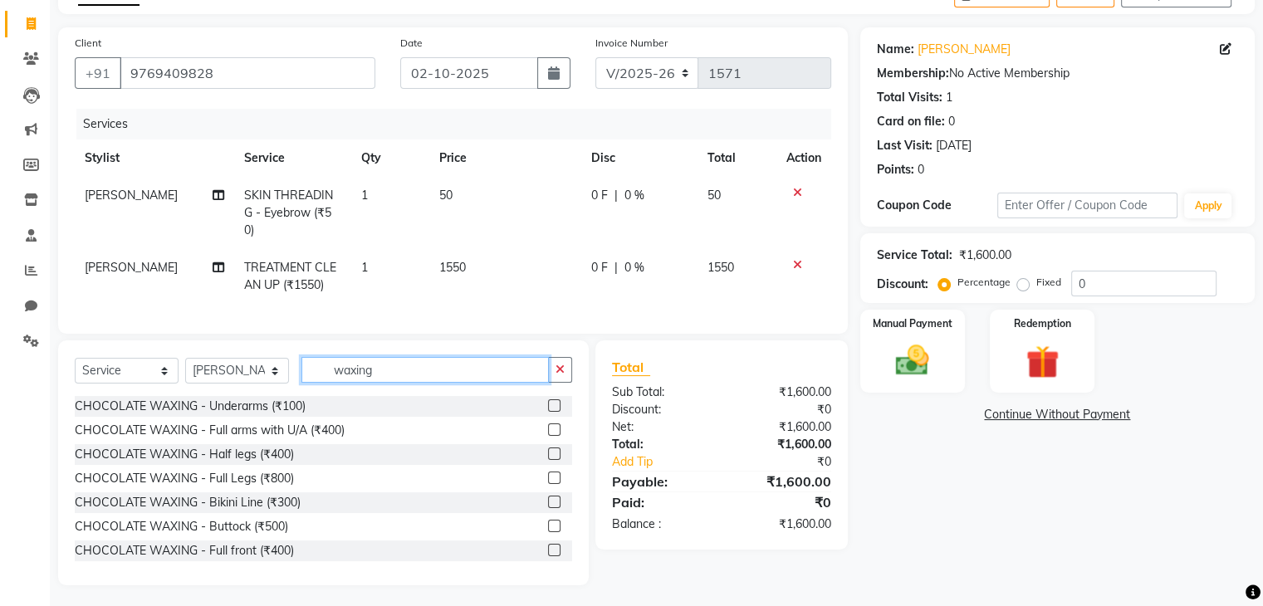
click at [398, 366] on input "waxing" at bounding box center [424, 370] width 247 height 26
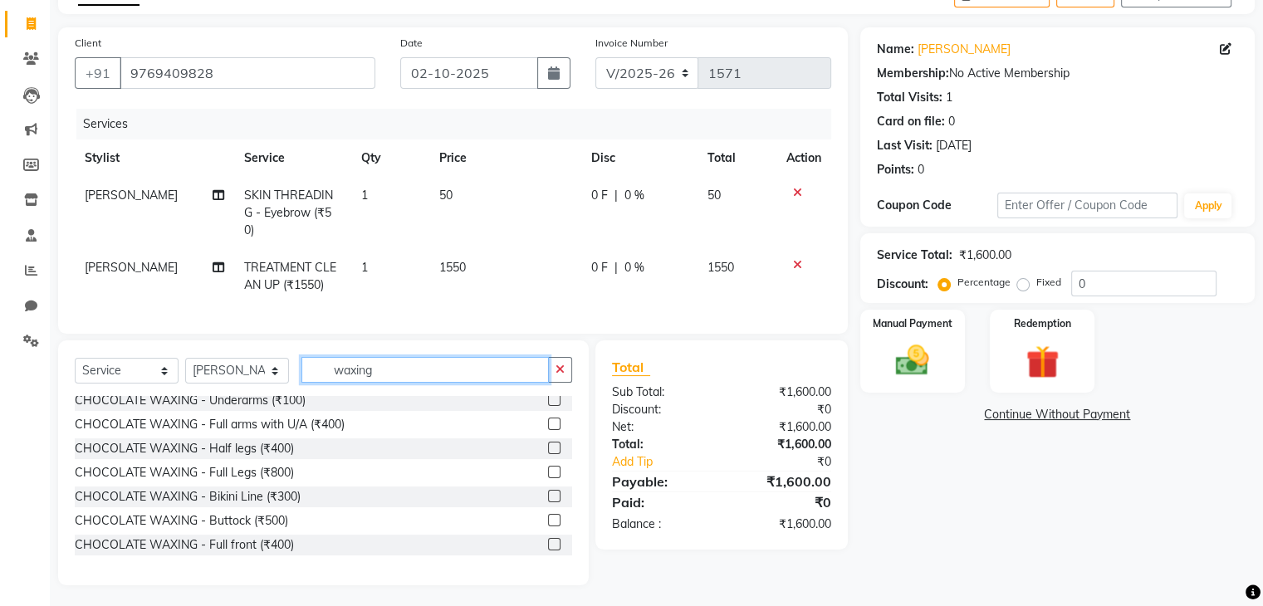
scroll to position [0, 0]
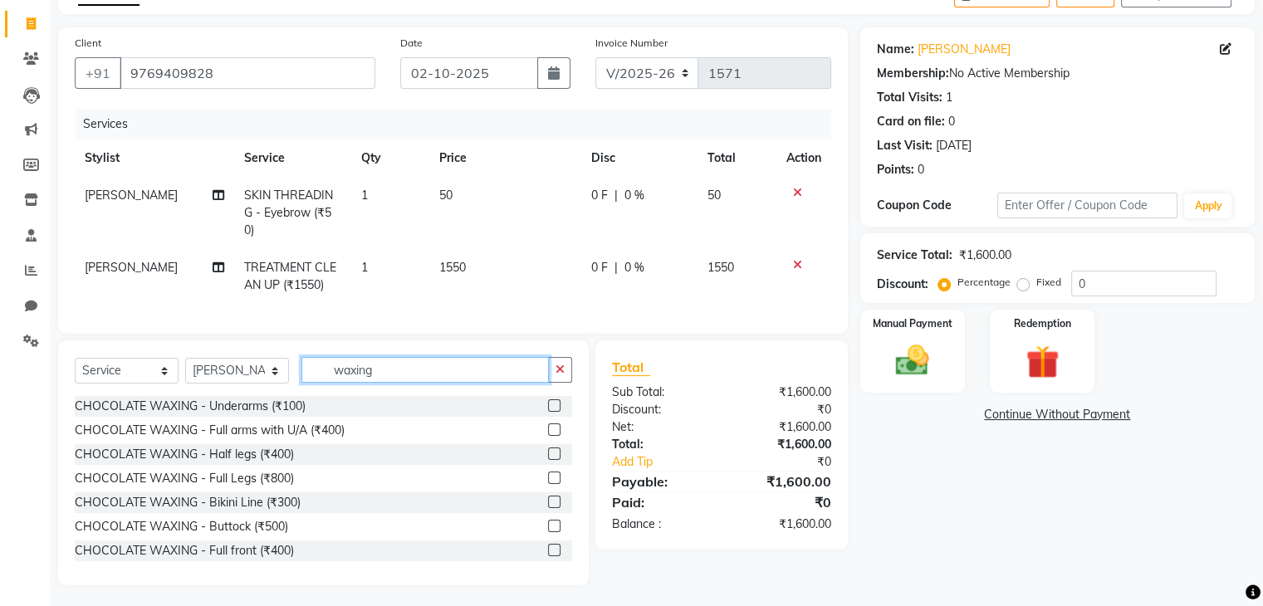
click at [422, 358] on input "waxing" at bounding box center [424, 370] width 247 height 26
click at [393, 366] on input "waxing" at bounding box center [424, 370] width 247 height 26
type input "w"
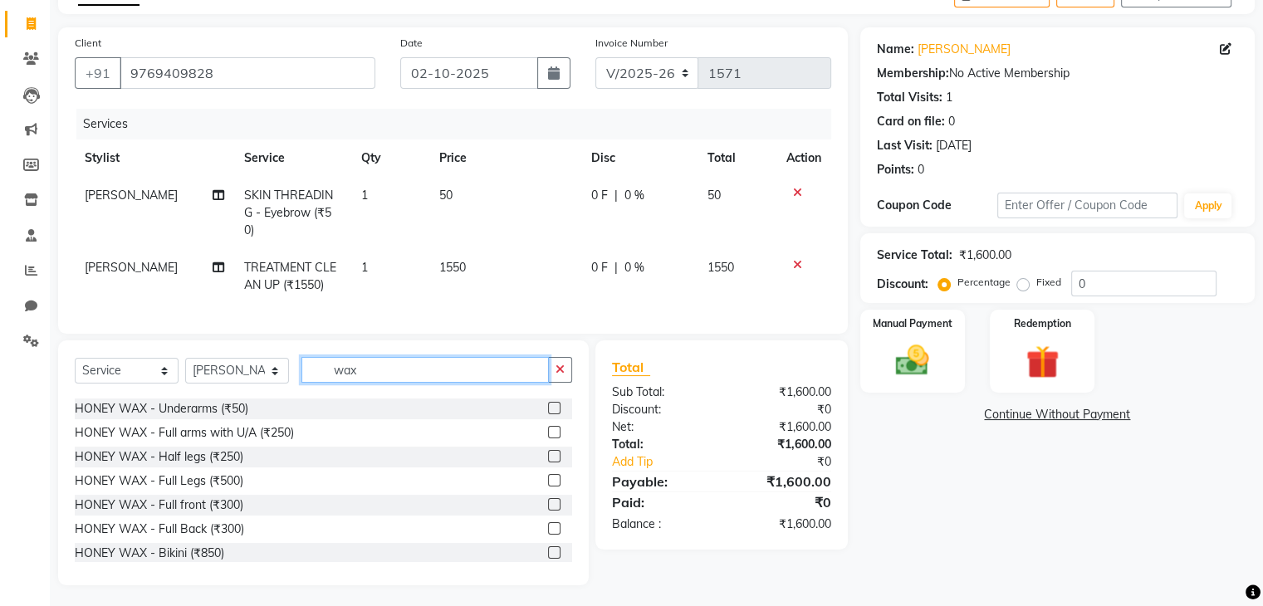
scroll to position [586, 0]
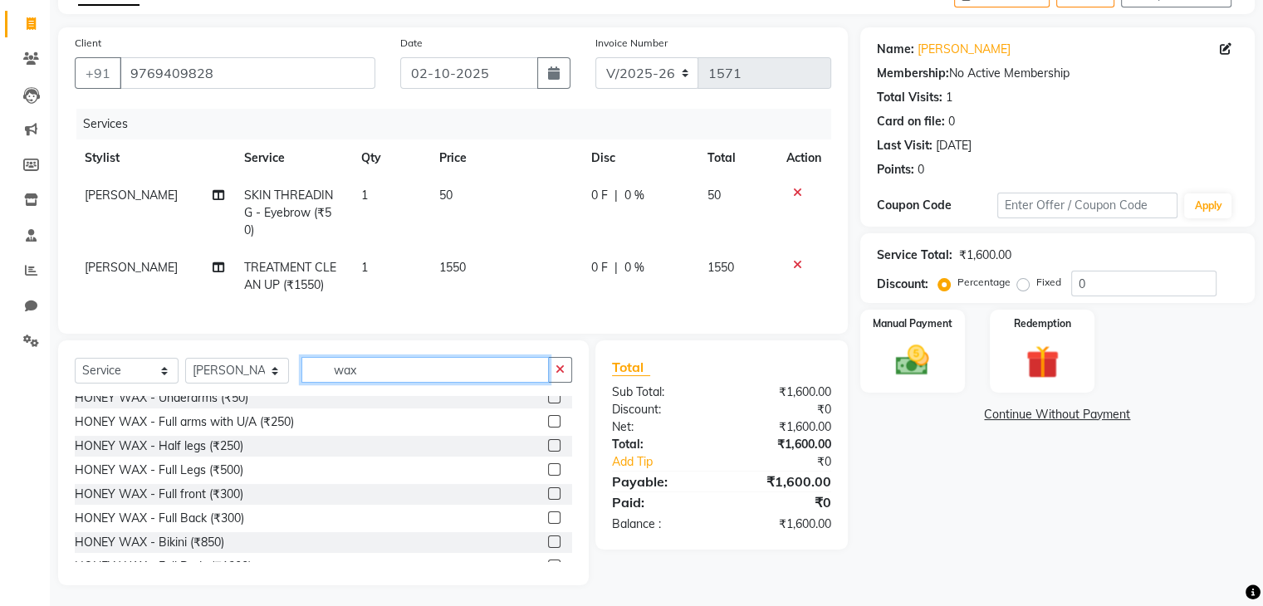
type input "wax"
click at [548, 419] on label at bounding box center [554, 421] width 12 height 12
click at [548, 419] on input "checkbox" at bounding box center [553, 422] width 11 height 11
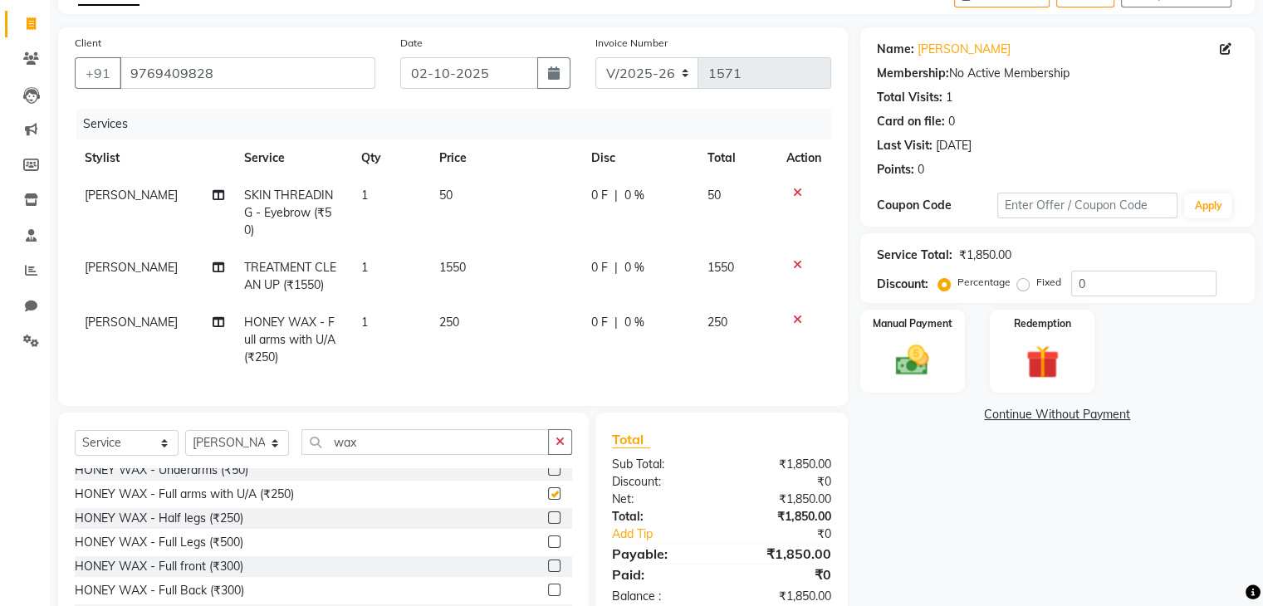
checkbox input "false"
click at [385, 441] on input "wax" at bounding box center [424, 442] width 247 height 26
type input "w"
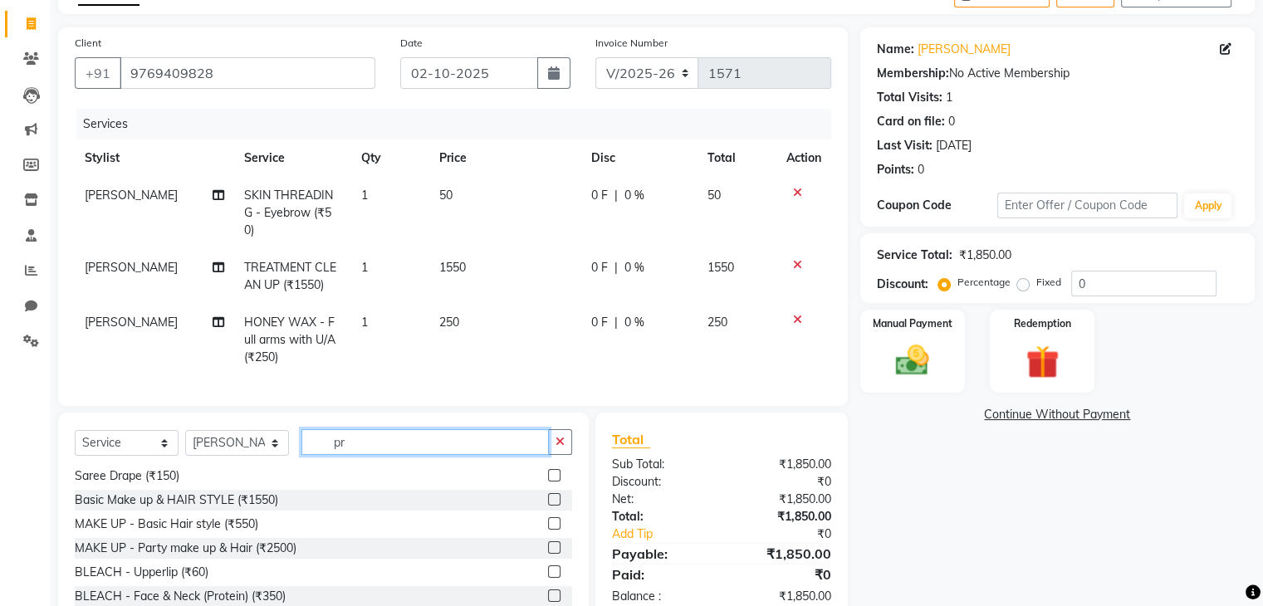
scroll to position [0, 0]
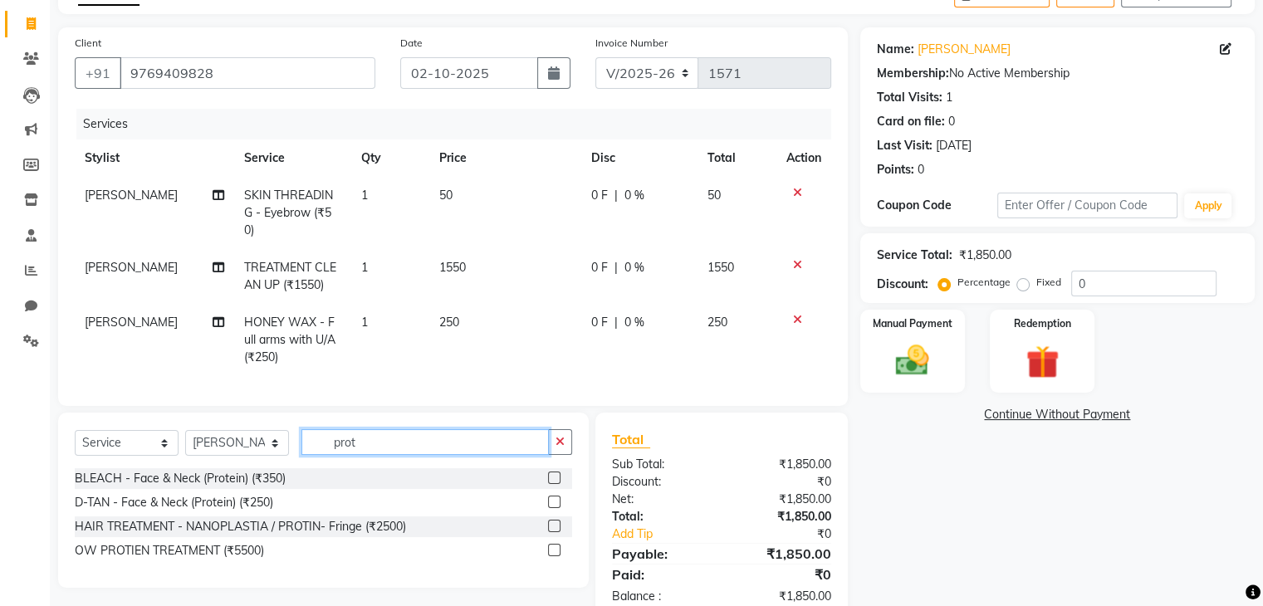
type input "prot"
click at [554, 471] on label at bounding box center [554, 477] width 12 height 12
click at [554, 473] on input "checkbox" at bounding box center [553, 478] width 11 height 11
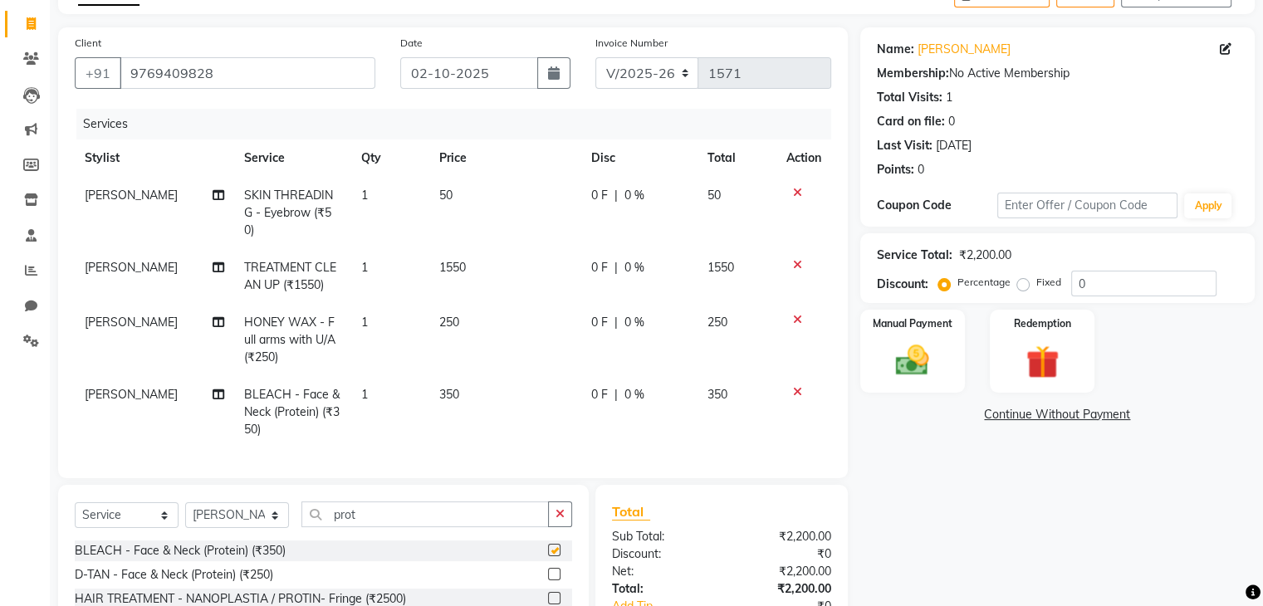
checkbox input "false"
click at [164, 511] on select "Select Service Product Membership Package Voucher Prepaid Gift Card" at bounding box center [127, 515] width 104 height 26
select select "membership"
click at [75, 502] on select "Select Service Product Membership Package Voucher Prepaid Gift Card" at bounding box center [127, 515] width 104 height 26
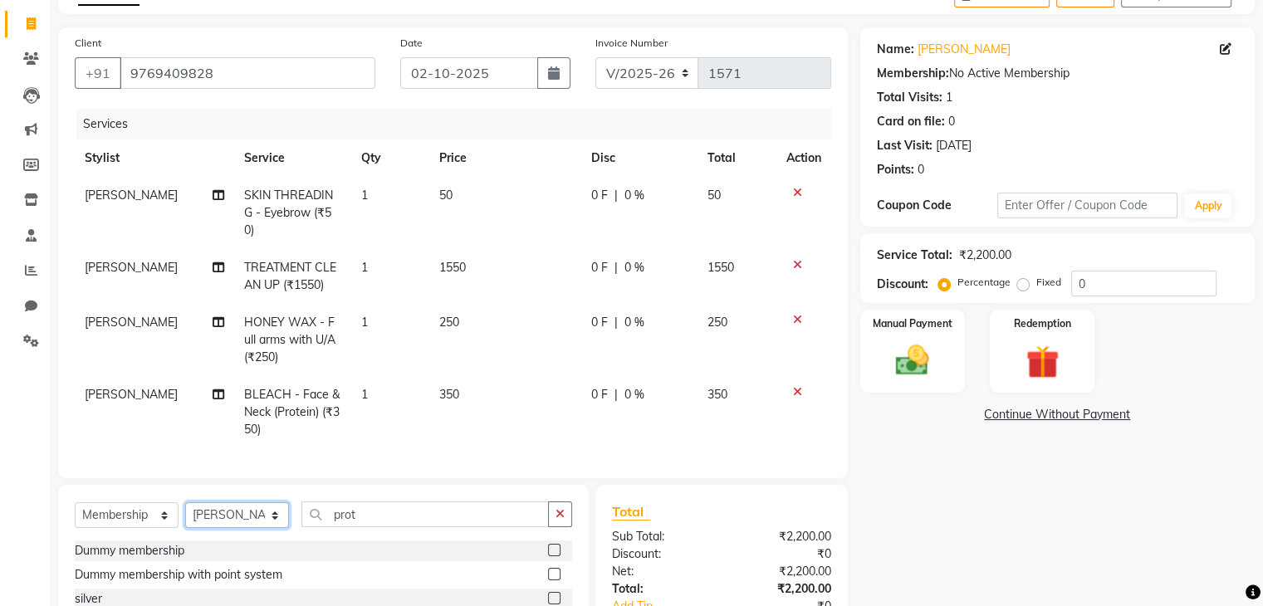
click at [272, 511] on select "Select Stylist Devi DIS Mamta Pinki [PERSON_NAME] Shweta Uma UNKNOWN [PERSON_NA…" at bounding box center [237, 515] width 104 height 26
select select "70654"
click at [185, 502] on select "Select Stylist Devi DIS Mamta Pinki [PERSON_NAME] Shweta Uma UNKNOWN [PERSON_NA…" at bounding box center [237, 515] width 104 height 26
click at [367, 513] on input "prot" at bounding box center [424, 514] width 247 height 26
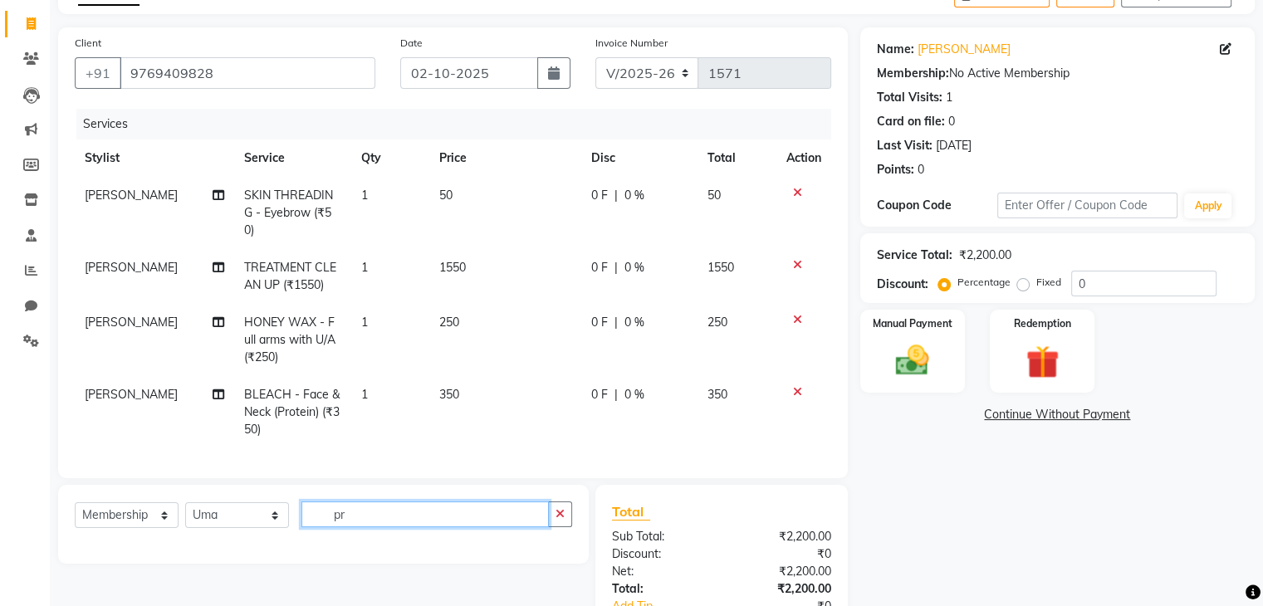
type input "p"
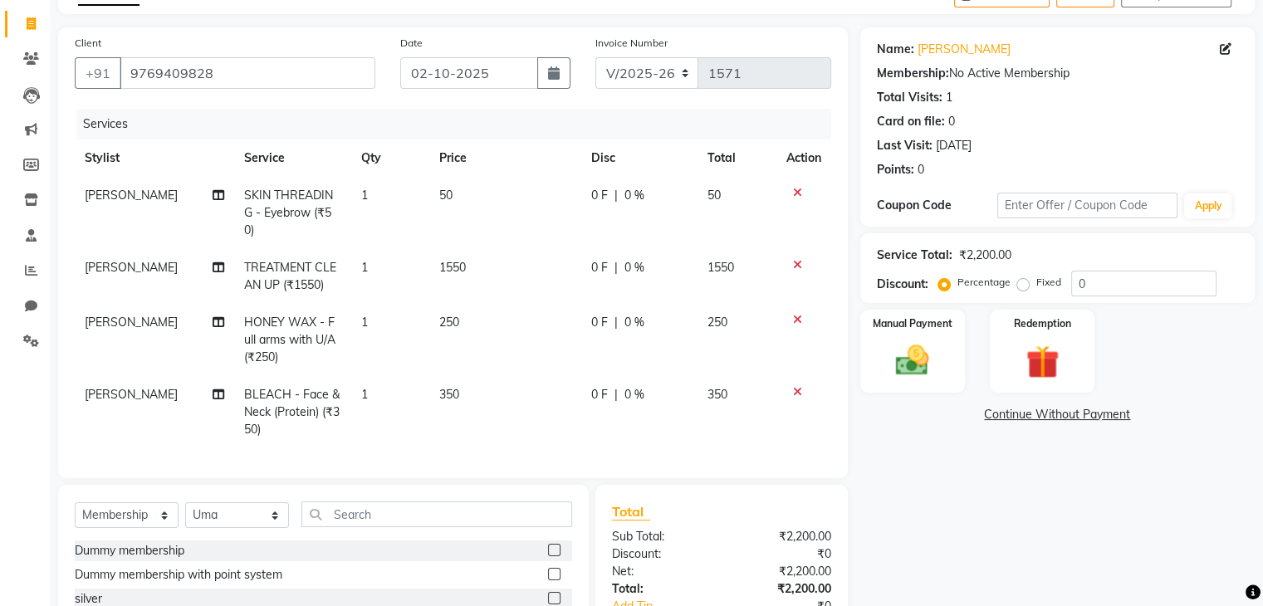
click at [552, 592] on label at bounding box center [554, 598] width 12 height 12
click at [552, 594] on input "checkbox" at bounding box center [553, 599] width 11 height 11
select select "select"
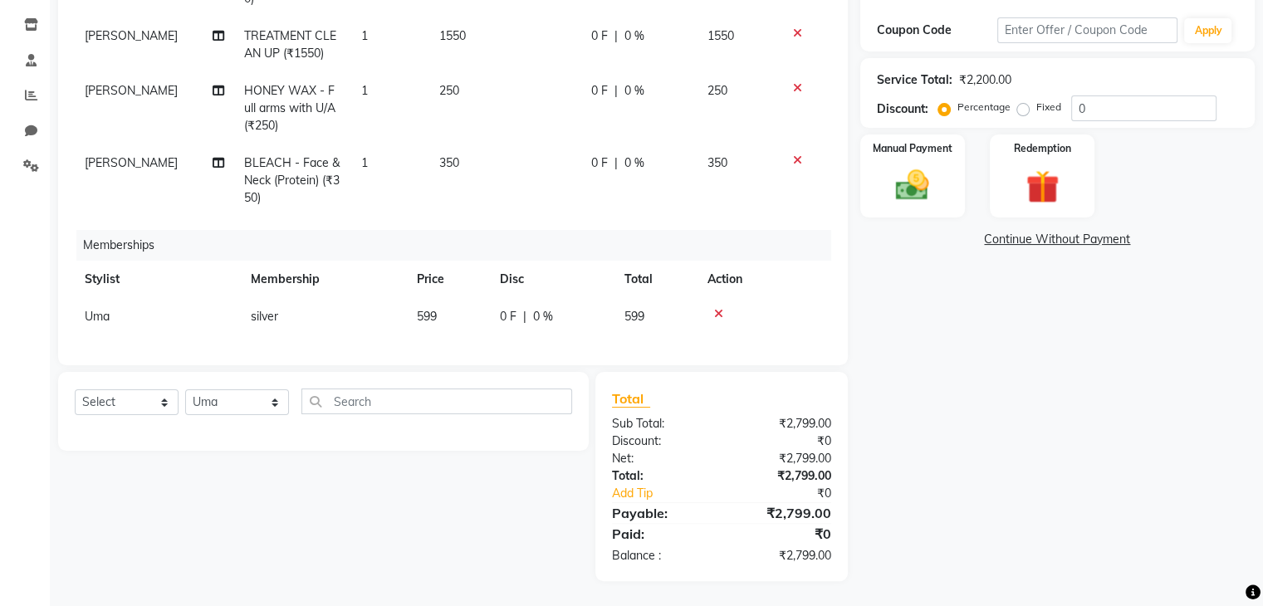
scroll to position [69, 0]
click at [717, 308] on icon at bounding box center [718, 314] width 9 height 12
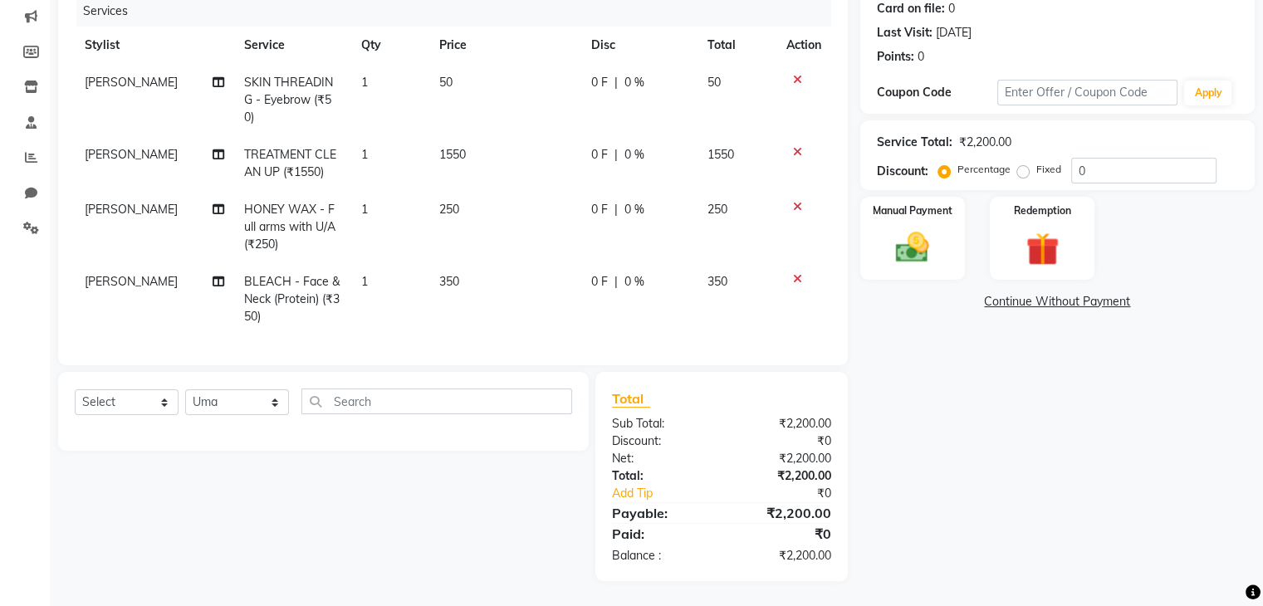
scroll to position [0, 0]
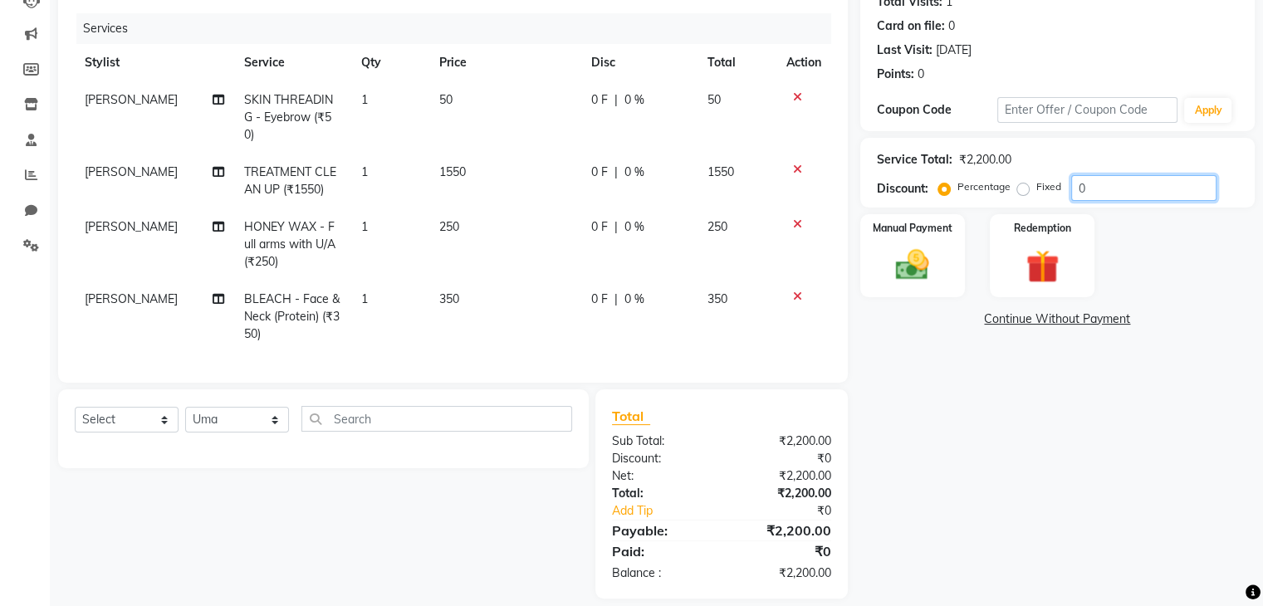
click at [1130, 179] on input "0" at bounding box center [1143, 188] width 145 height 26
type input "20"
click at [919, 256] on img at bounding box center [912, 266] width 56 height 40
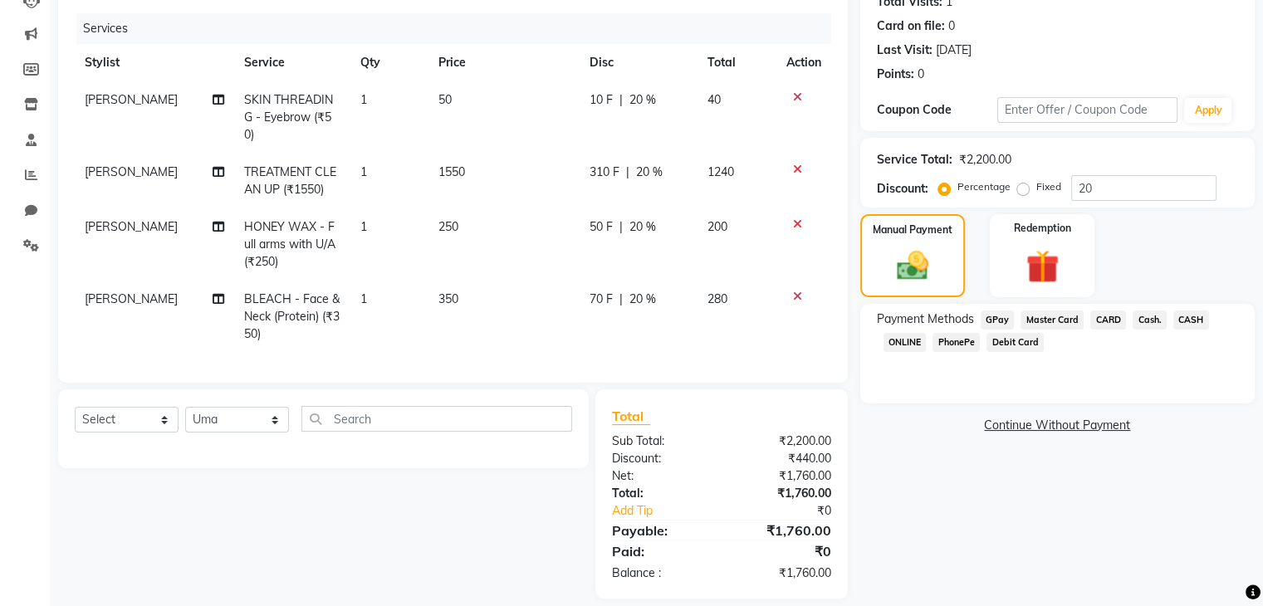
click at [950, 341] on span "PhonePe" at bounding box center [955, 342] width 47 height 19
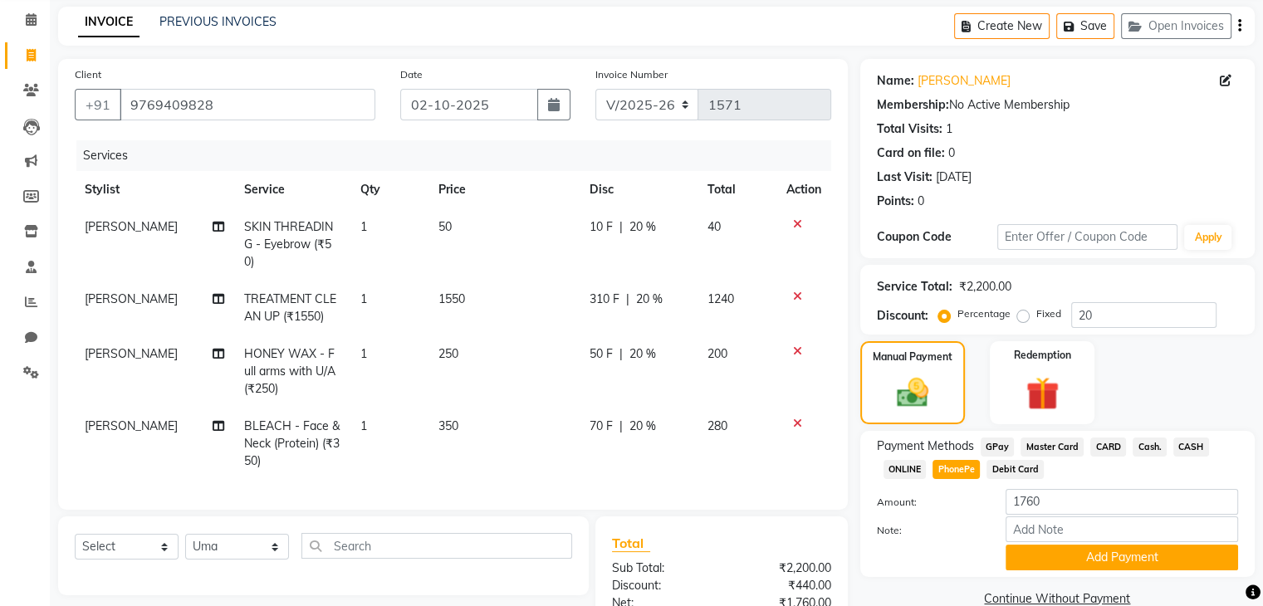
scroll to position [60, 0]
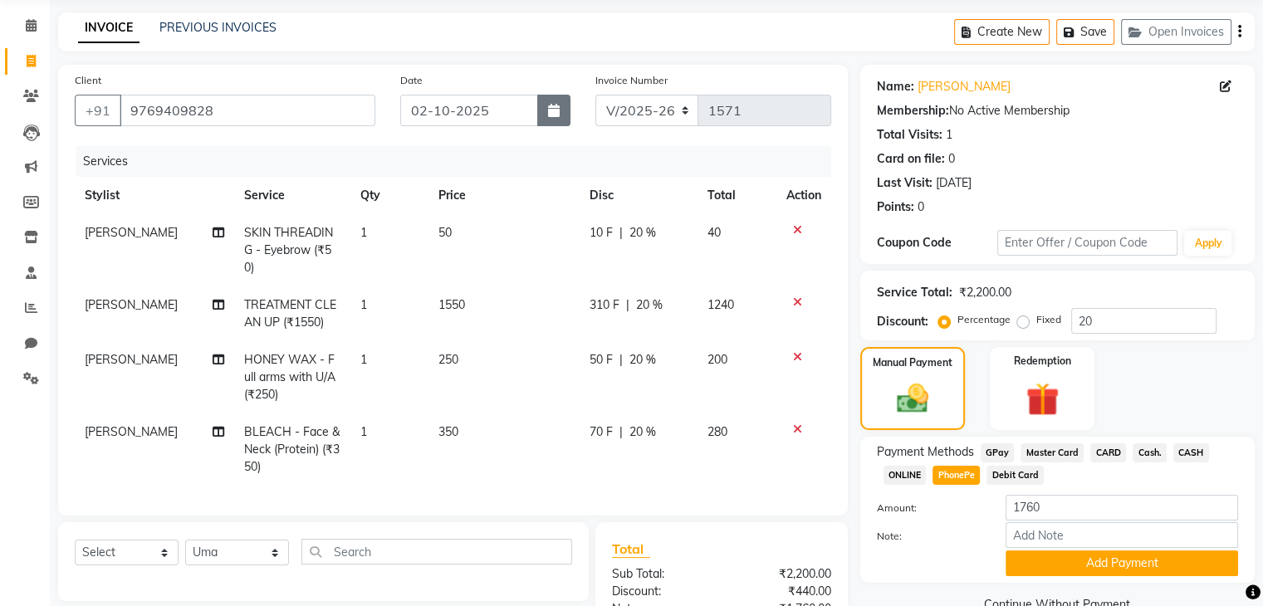
click at [555, 117] on button "button" at bounding box center [553, 111] width 33 height 32
select select "10"
select select "2025"
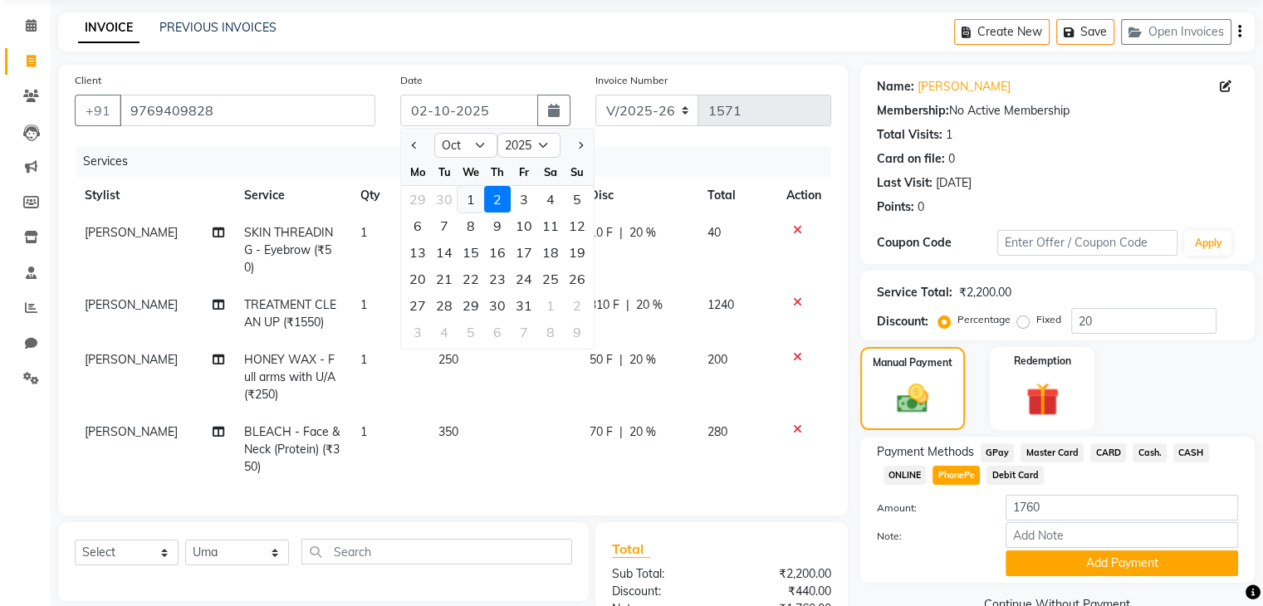
click at [470, 198] on div "1" at bounding box center [470, 199] width 27 height 27
type input "01-10-2025"
type input "0"
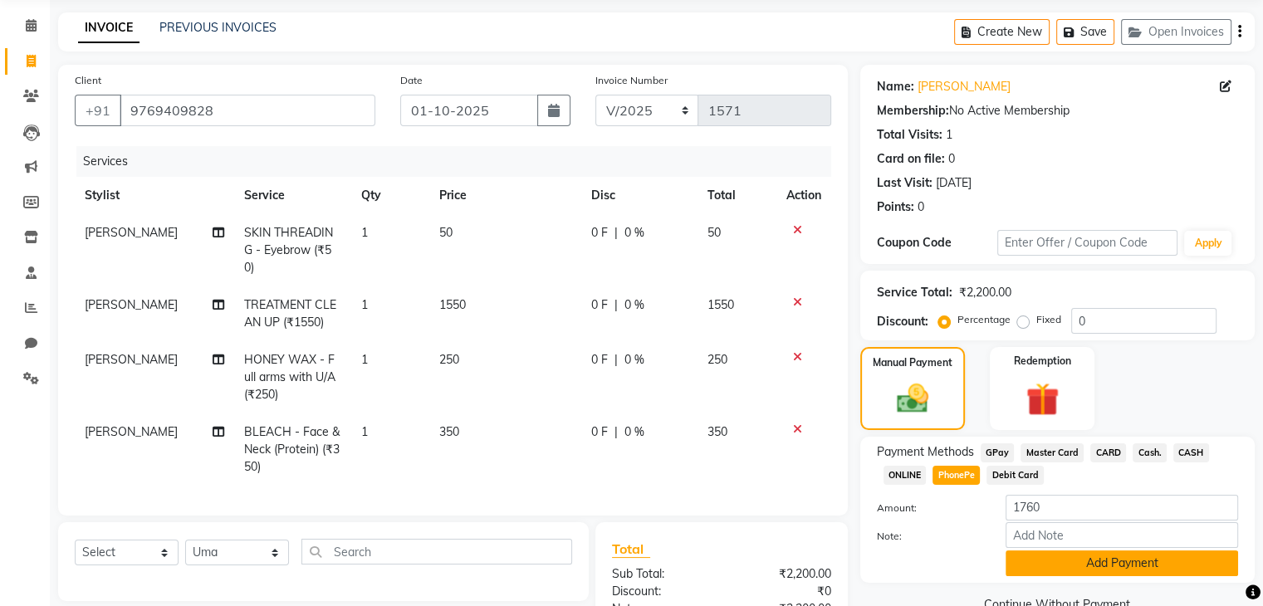
click at [1115, 571] on button "Add Payment" at bounding box center [1121, 563] width 232 height 26
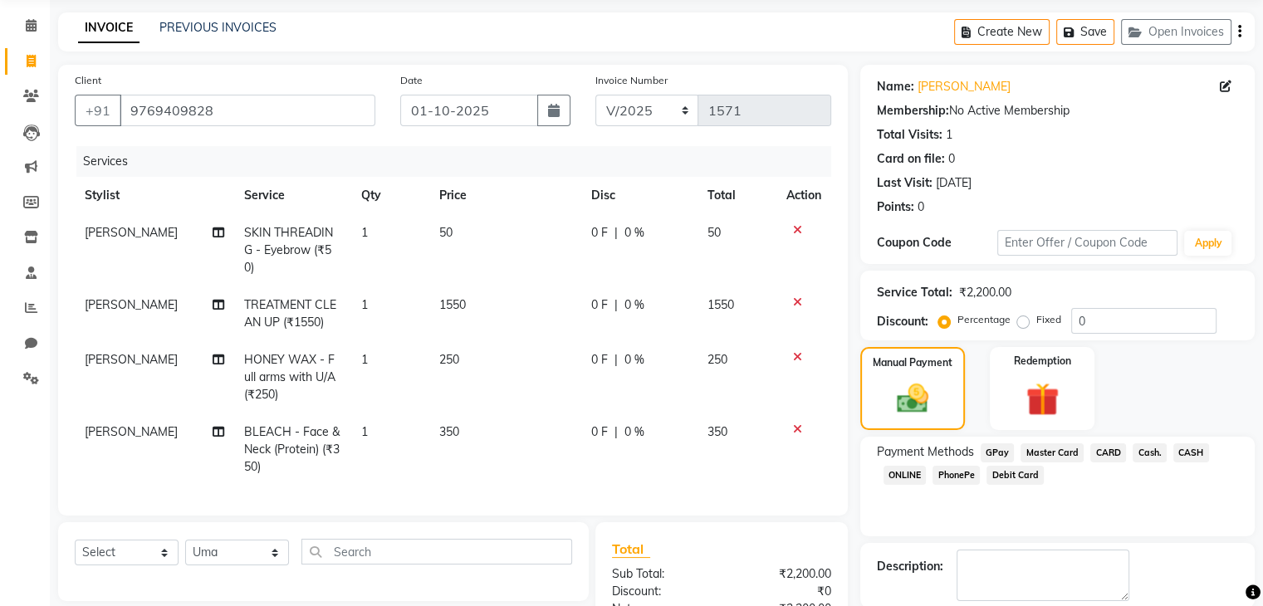
scroll to position [240, 0]
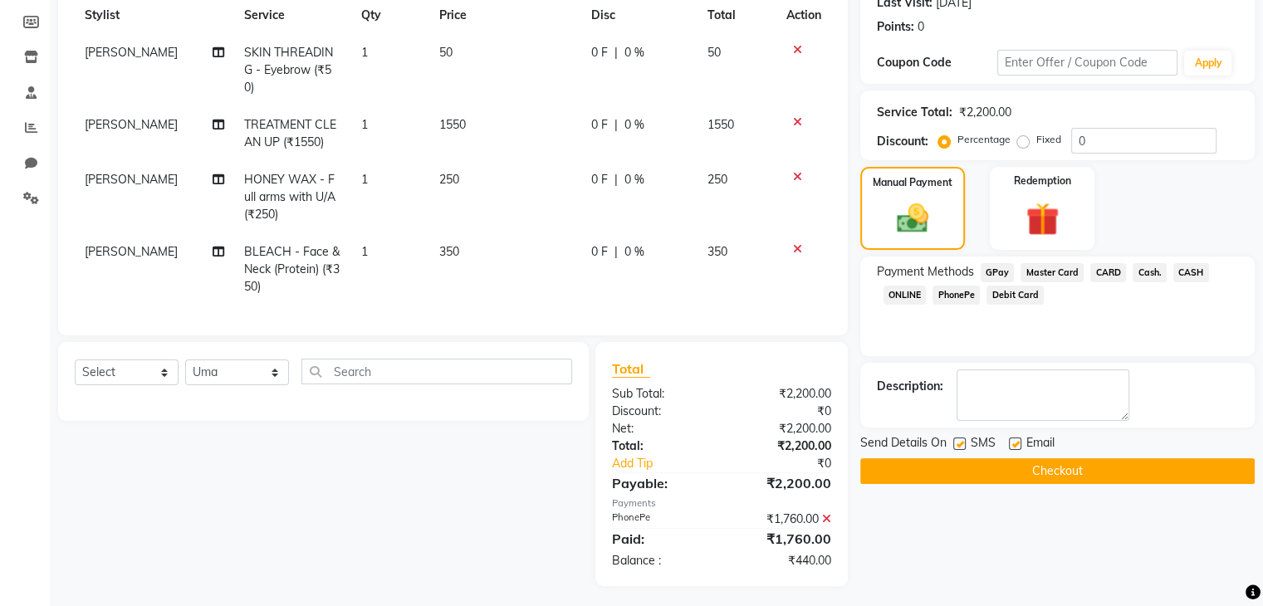
click at [957, 440] on label at bounding box center [959, 443] width 12 height 12
click at [957, 440] on input "checkbox" at bounding box center [958, 444] width 11 height 11
checkbox input "false"
click at [956, 462] on button "Checkout" at bounding box center [1057, 471] width 394 height 26
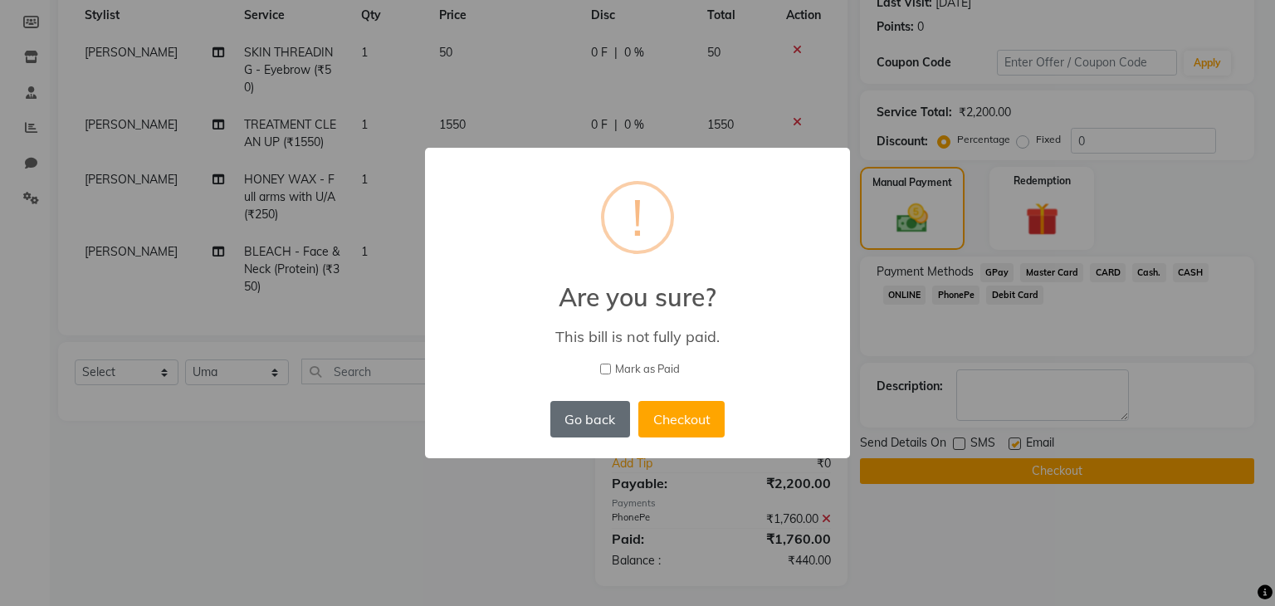
click at [591, 418] on button "Go back" at bounding box center [590, 419] width 80 height 37
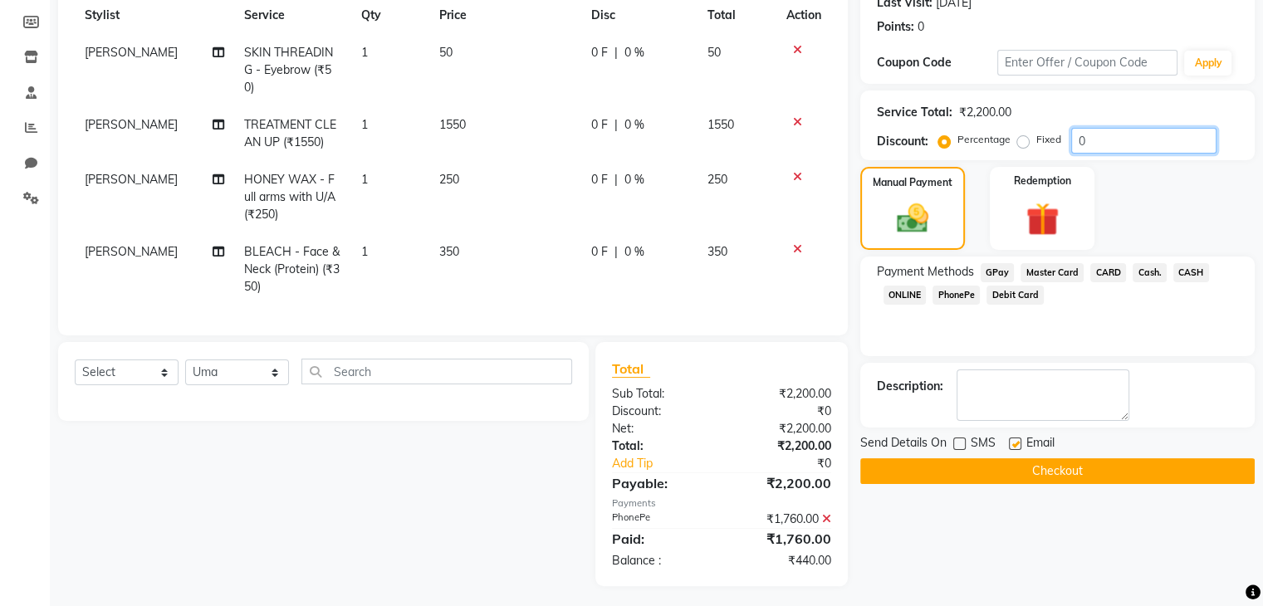
click at [1102, 144] on input "0" at bounding box center [1143, 141] width 145 height 26
type input "020"
click at [975, 468] on button "Checkout" at bounding box center [1057, 471] width 394 height 26
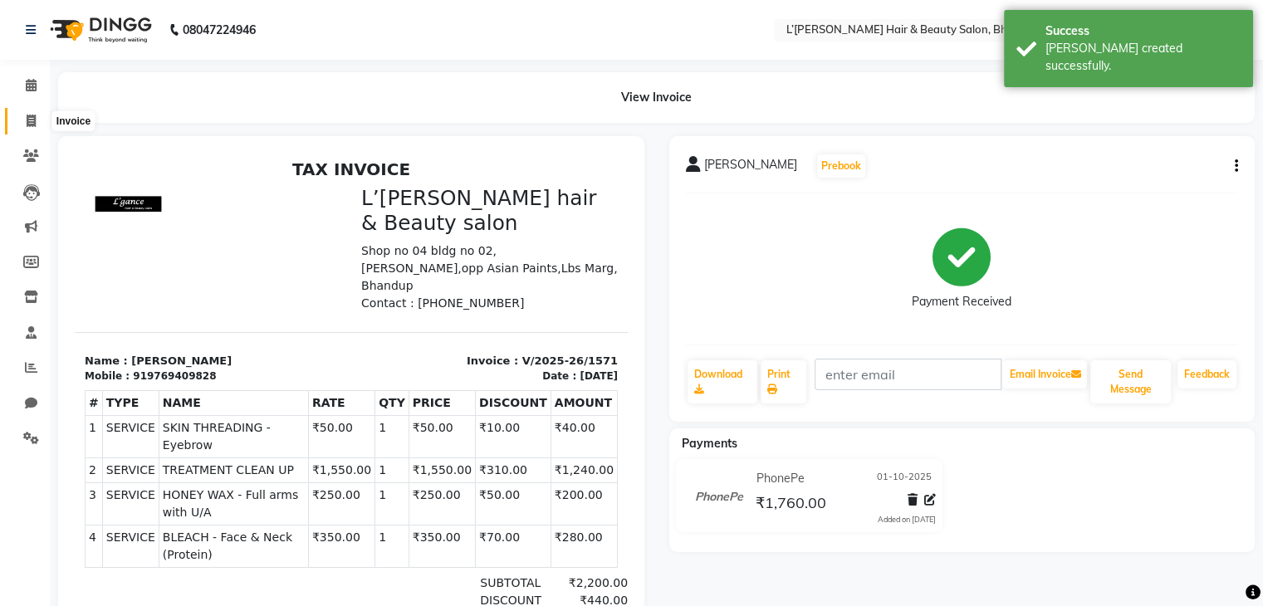
click at [32, 123] on icon at bounding box center [31, 121] width 9 height 12
select select "service"
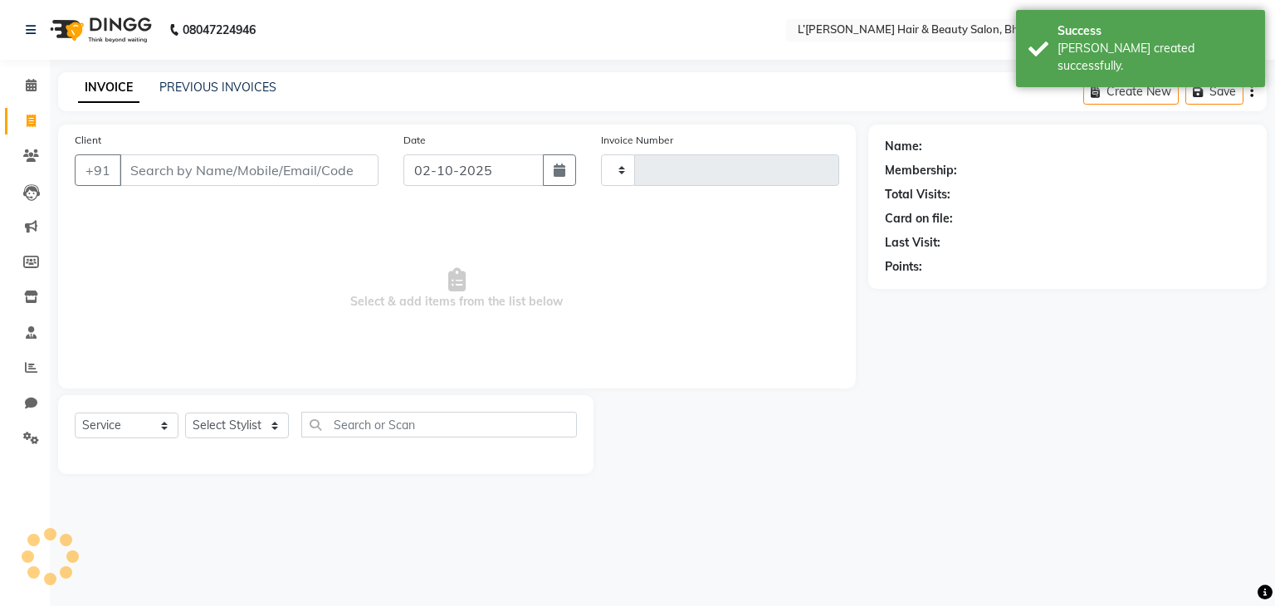
type input "1572"
select select "7828"
click at [164, 170] on input "Client" at bounding box center [249, 170] width 259 height 32
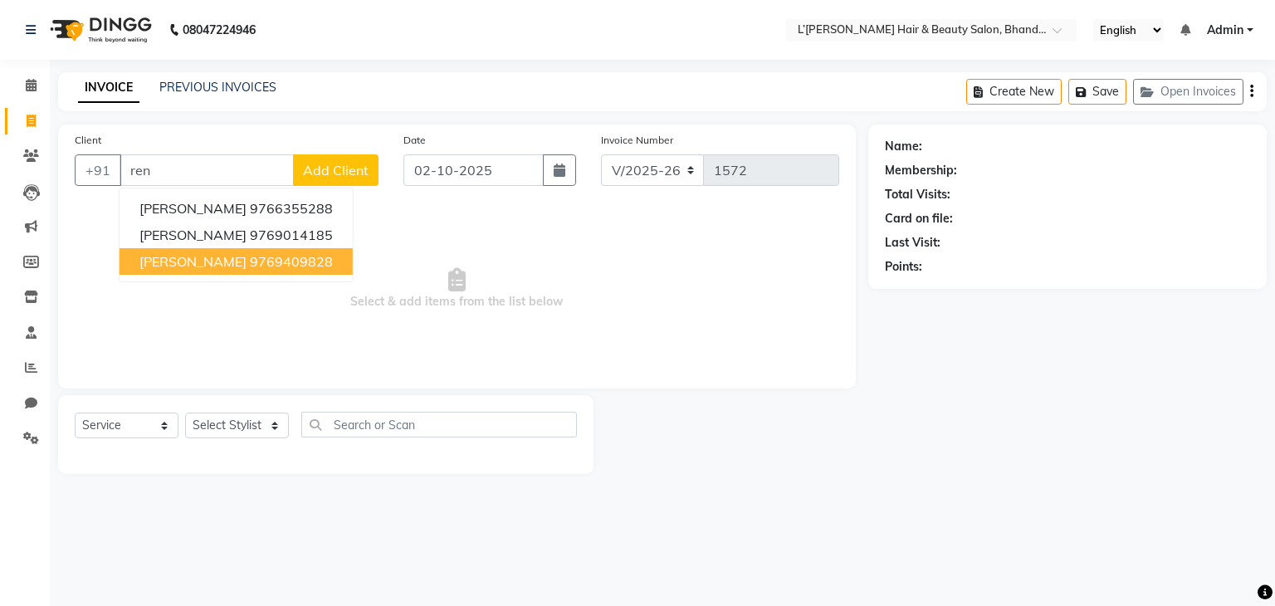
click at [193, 266] on span "[PERSON_NAME]" at bounding box center [192, 261] width 107 height 17
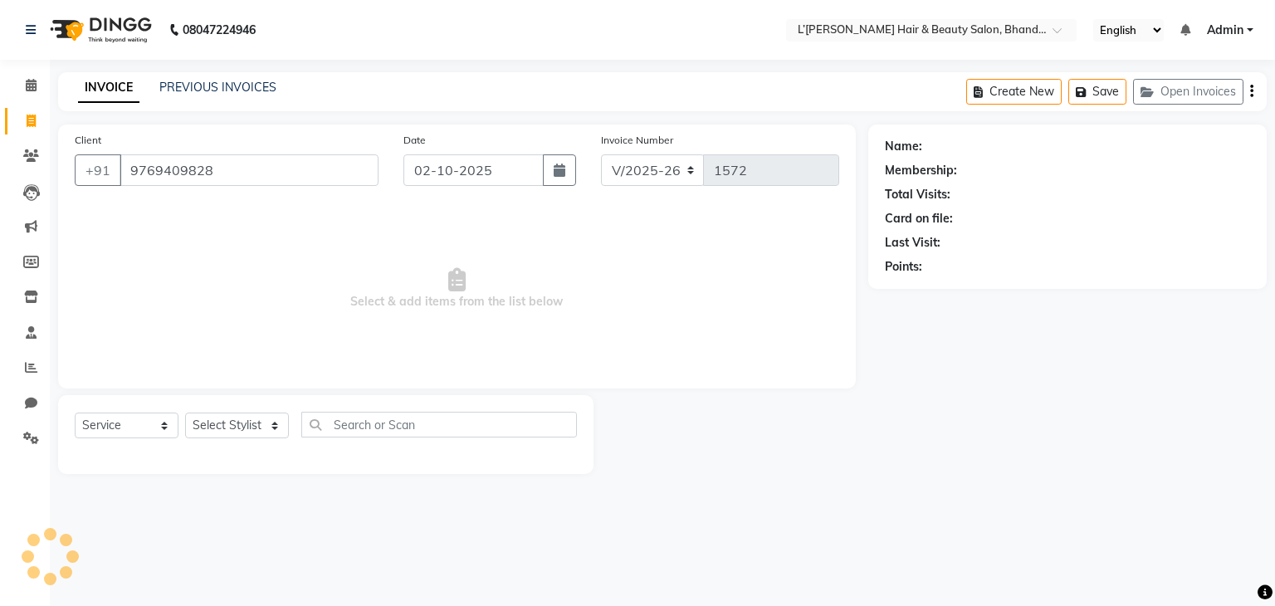
type input "9769409828"
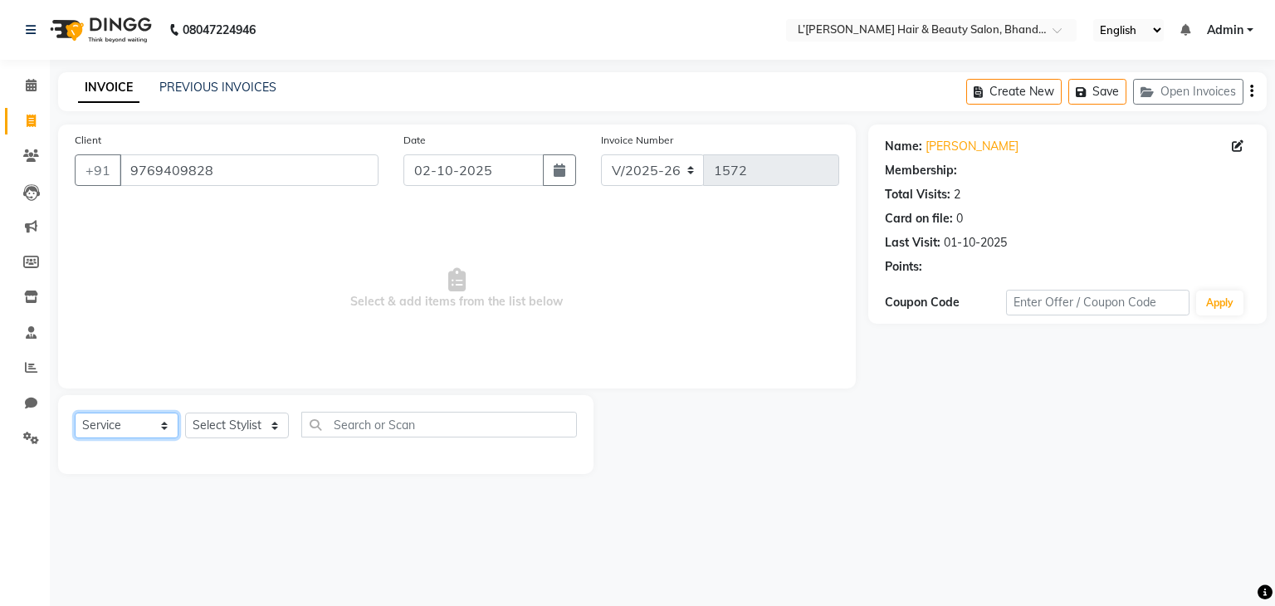
click at [146, 427] on select "Select Service Product Membership Package Voucher Prepaid Gift Card" at bounding box center [127, 426] width 104 height 26
select select "membership"
click at [75, 413] on select "Select Service Product Membership Package Voucher Prepaid Gift Card" at bounding box center [127, 426] width 104 height 26
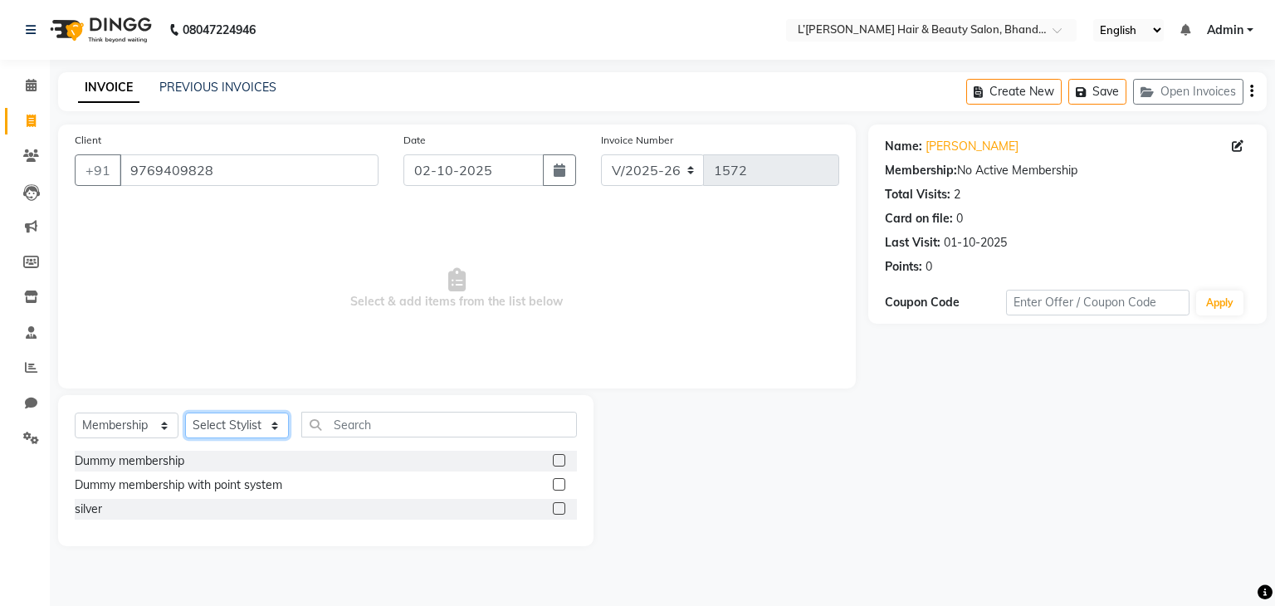
click at [223, 438] on select "Select Stylist Devi DIS Mamta Pinki [PERSON_NAME] Shweta Uma UNKNOWN [PERSON_NA…" at bounding box center [237, 426] width 104 height 26
select select "70654"
click at [185, 413] on select "Select Stylist Devi DIS Mamta Pinki [PERSON_NAME] Shweta Uma UNKNOWN [PERSON_NA…" at bounding box center [237, 426] width 104 height 26
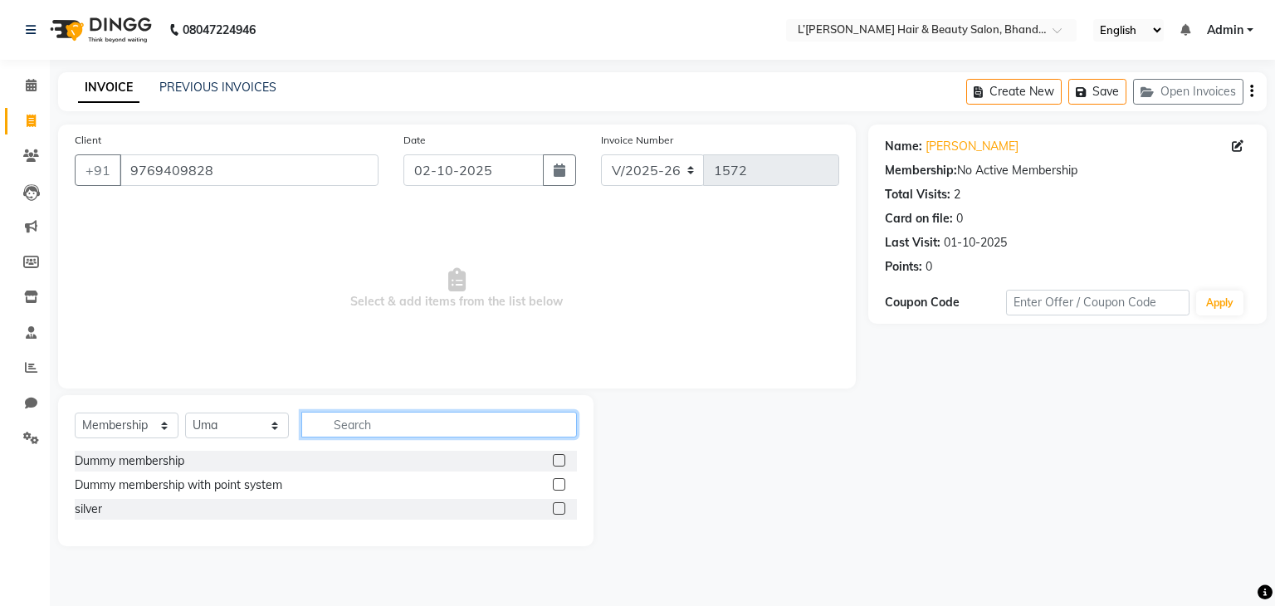
click at [342, 429] on input "text" at bounding box center [439, 425] width 276 height 26
click at [558, 510] on label at bounding box center [559, 508] width 12 height 12
click at [558, 510] on input "checkbox" at bounding box center [558, 509] width 11 height 11
select select "select"
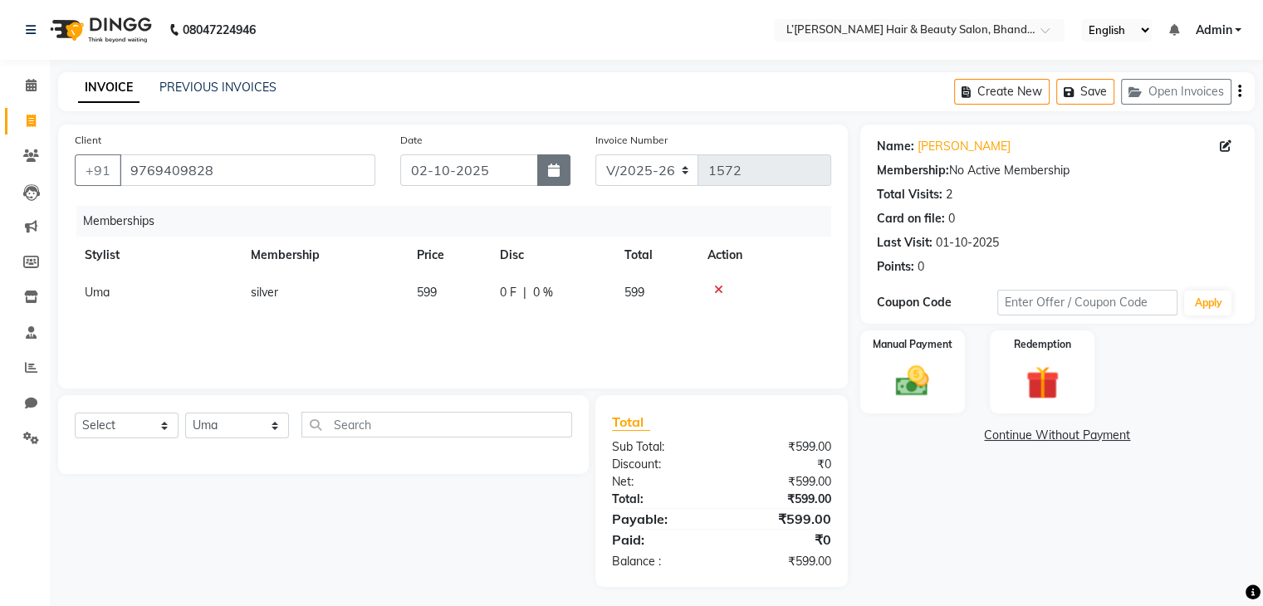
click at [560, 167] on button "button" at bounding box center [553, 170] width 33 height 32
select select "10"
select select "2025"
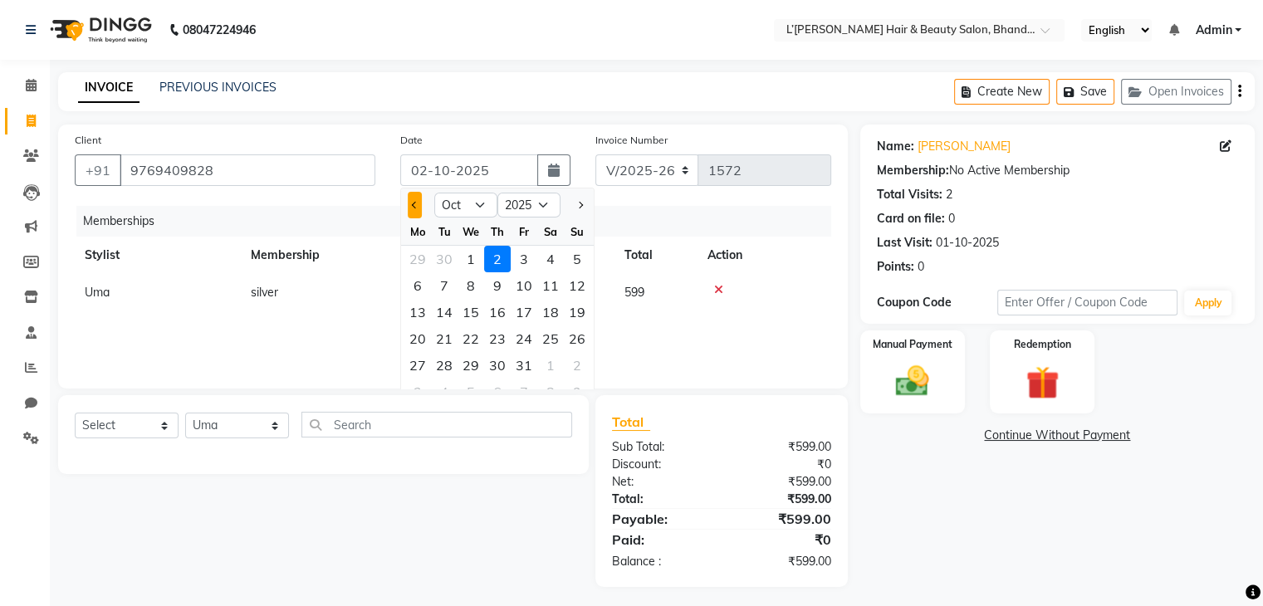
click at [412, 207] on span "Previous month" at bounding box center [415, 205] width 7 height 7
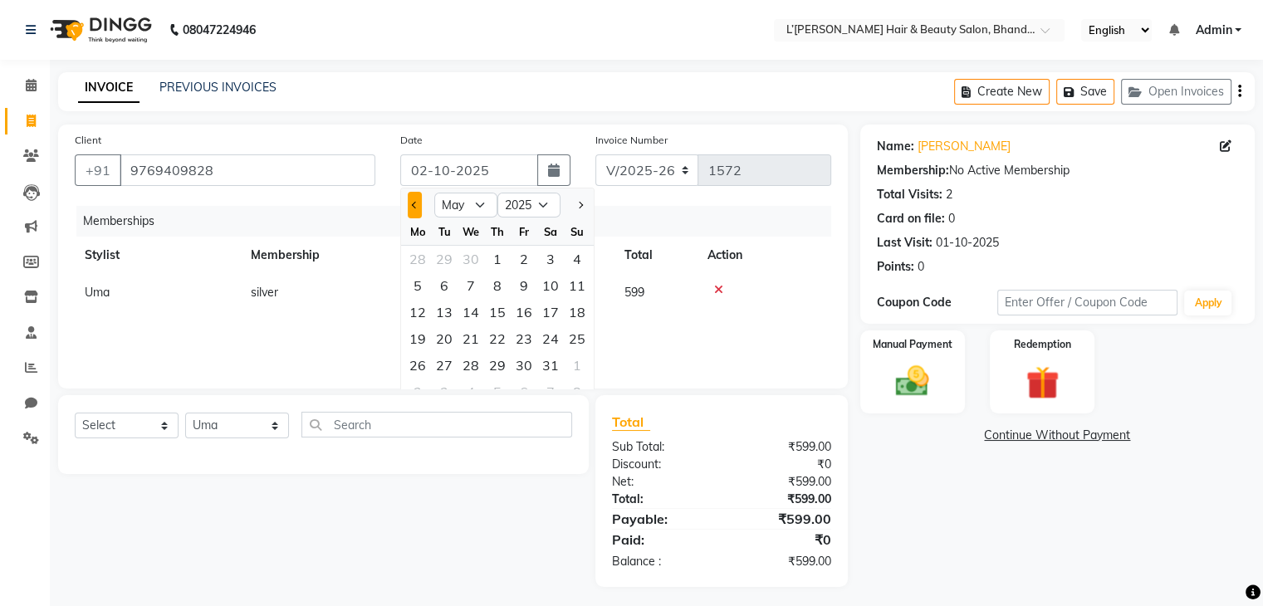
click at [412, 207] on span "Previous month" at bounding box center [415, 205] width 7 height 7
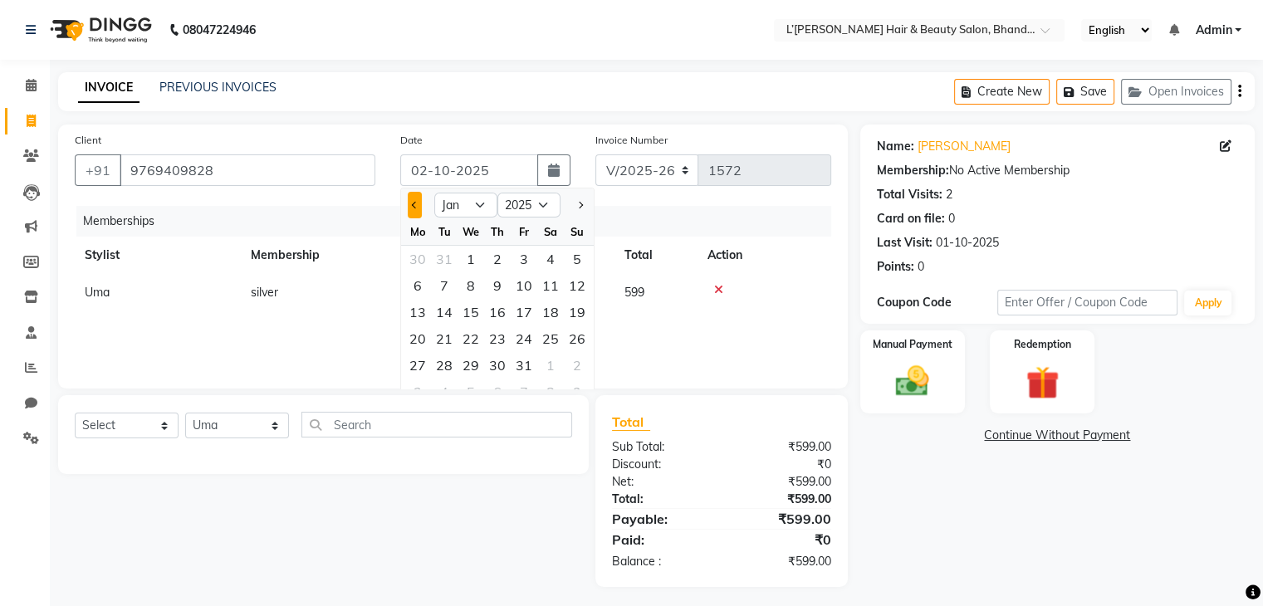
select select "12"
select select "2024"
click at [412, 207] on span "Previous month" at bounding box center [415, 205] width 7 height 7
select select "11"
click at [575, 314] on div "17" at bounding box center [577, 312] width 27 height 27
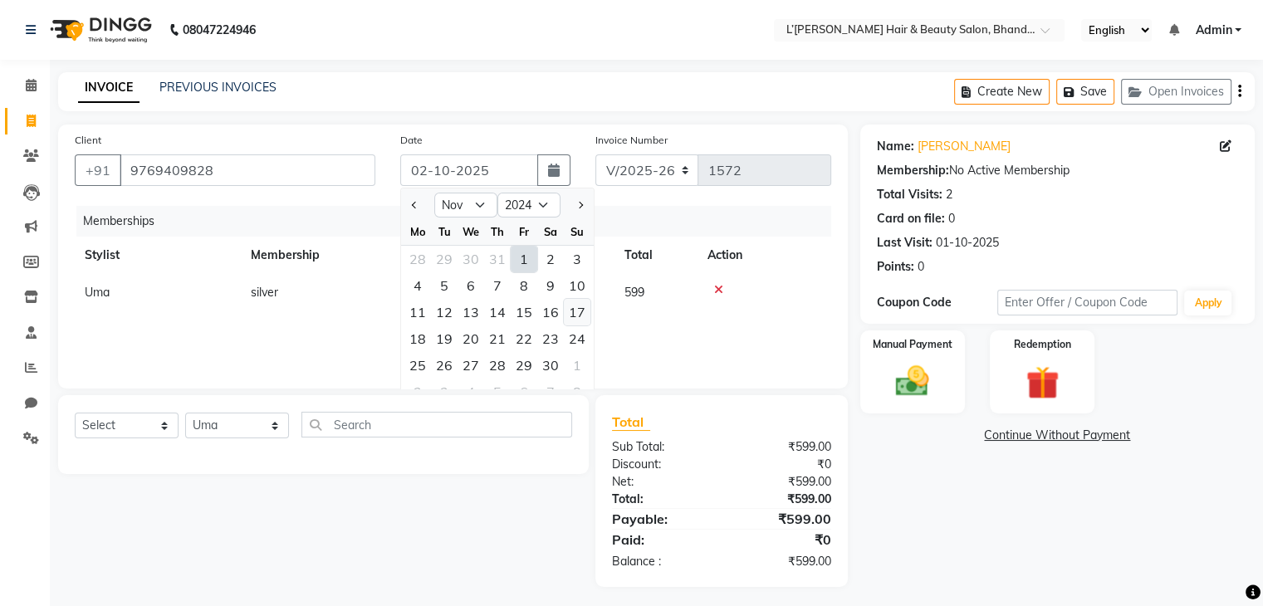
type input "[DATE]"
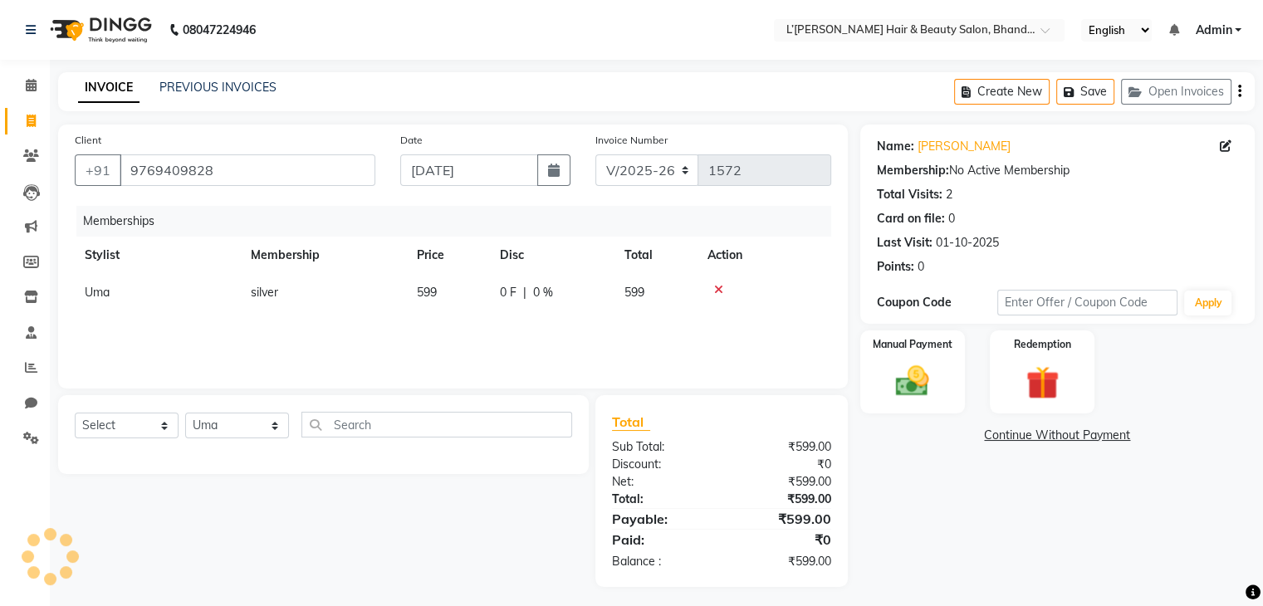
type input "0007"
click at [921, 369] on img at bounding box center [912, 382] width 56 height 40
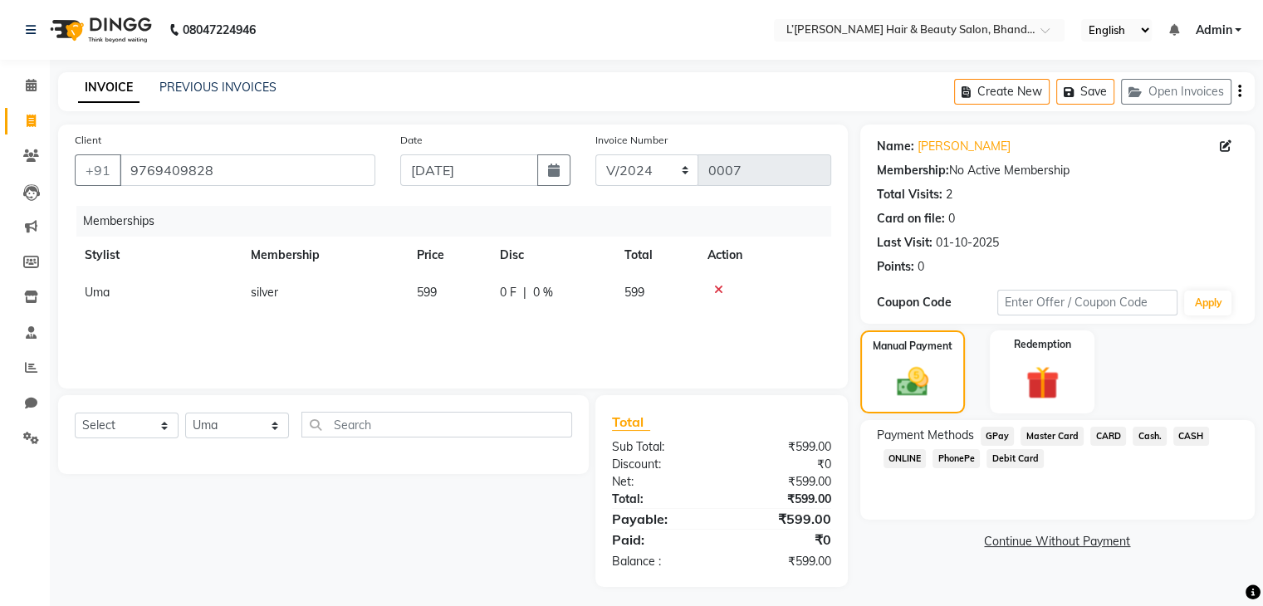
click at [953, 457] on span "PhonePe" at bounding box center [955, 458] width 47 height 19
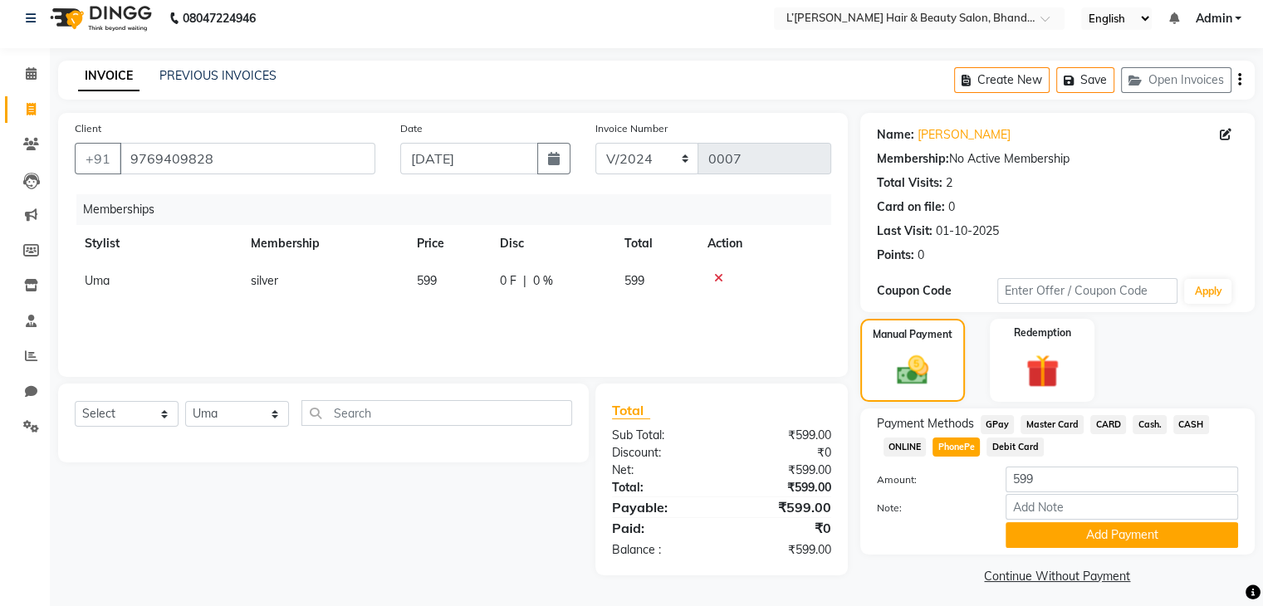
scroll to position [21, 0]
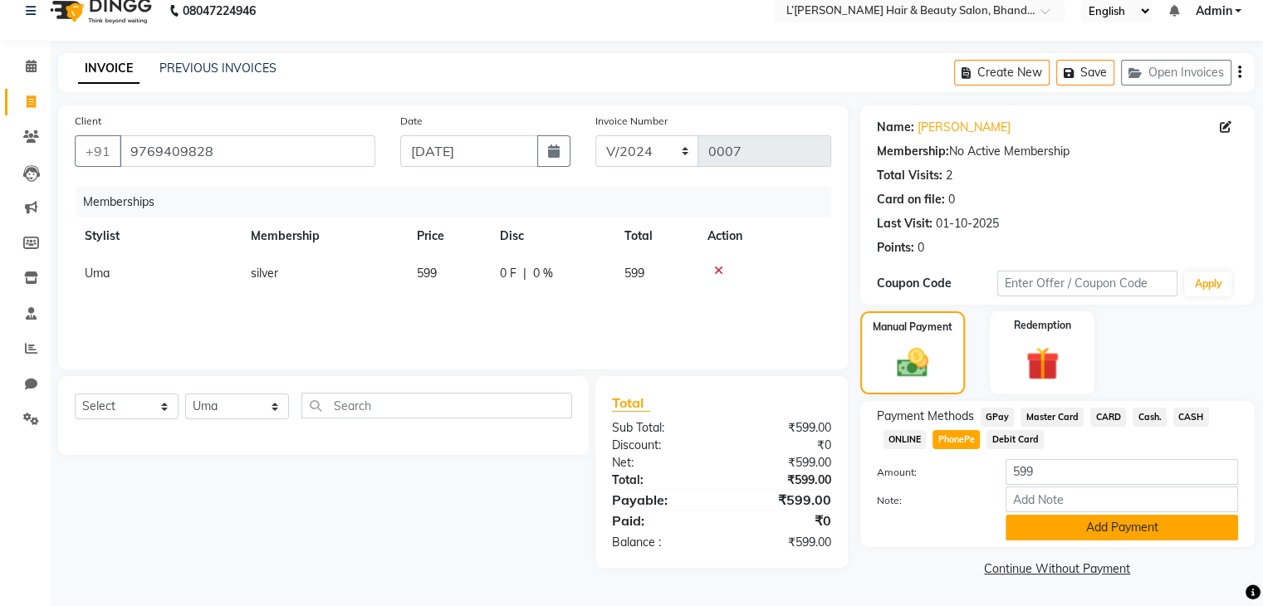
click at [1082, 527] on button "Add Payment" at bounding box center [1121, 528] width 232 height 26
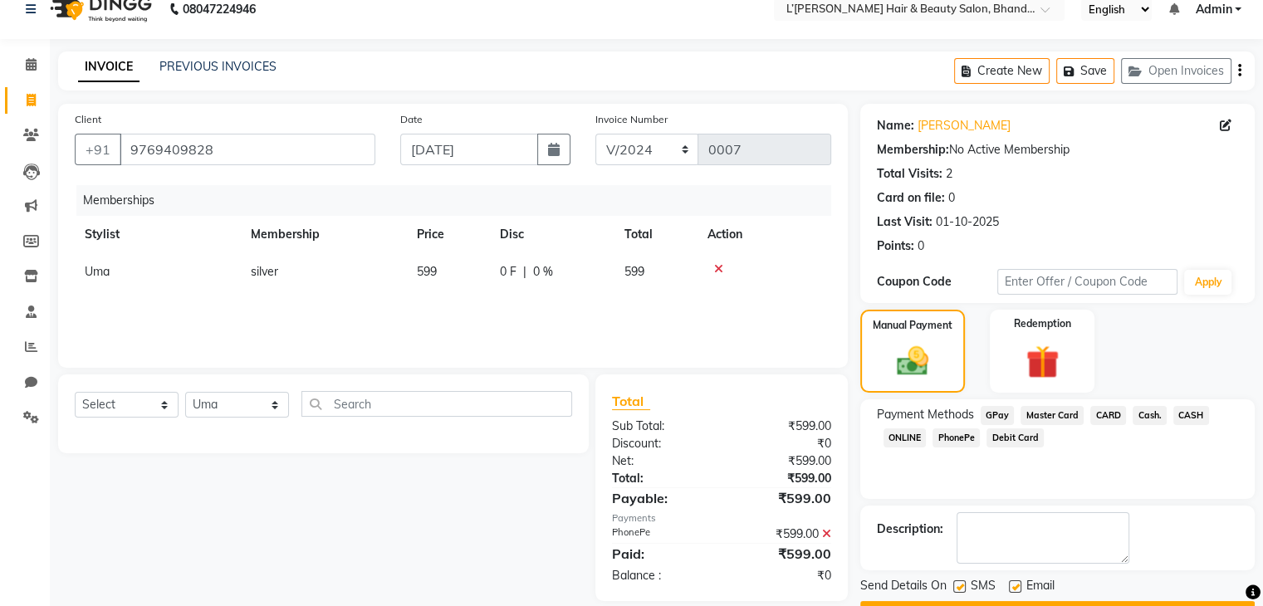
scroll to position [66, 0]
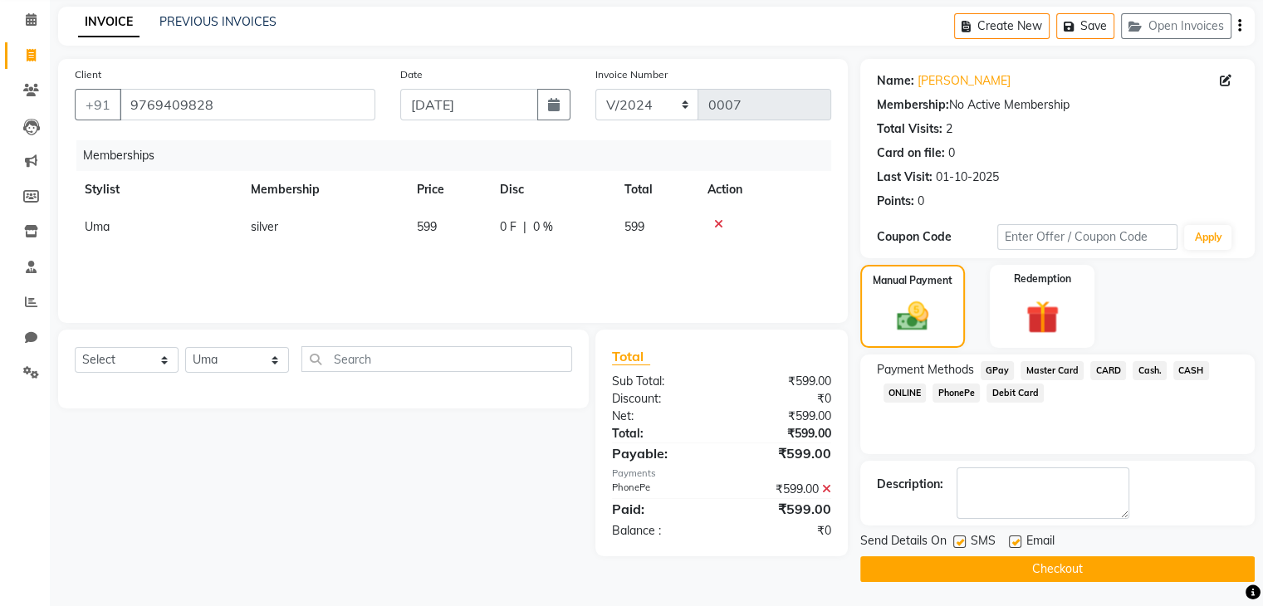
click at [957, 540] on label at bounding box center [959, 541] width 12 height 12
click at [957, 540] on input "checkbox" at bounding box center [958, 542] width 11 height 11
checkbox input "false"
click at [1016, 541] on label at bounding box center [1015, 541] width 12 height 12
click at [1016, 541] on input "checkbox" at bounding box center [1014, 542] width 11 height 11
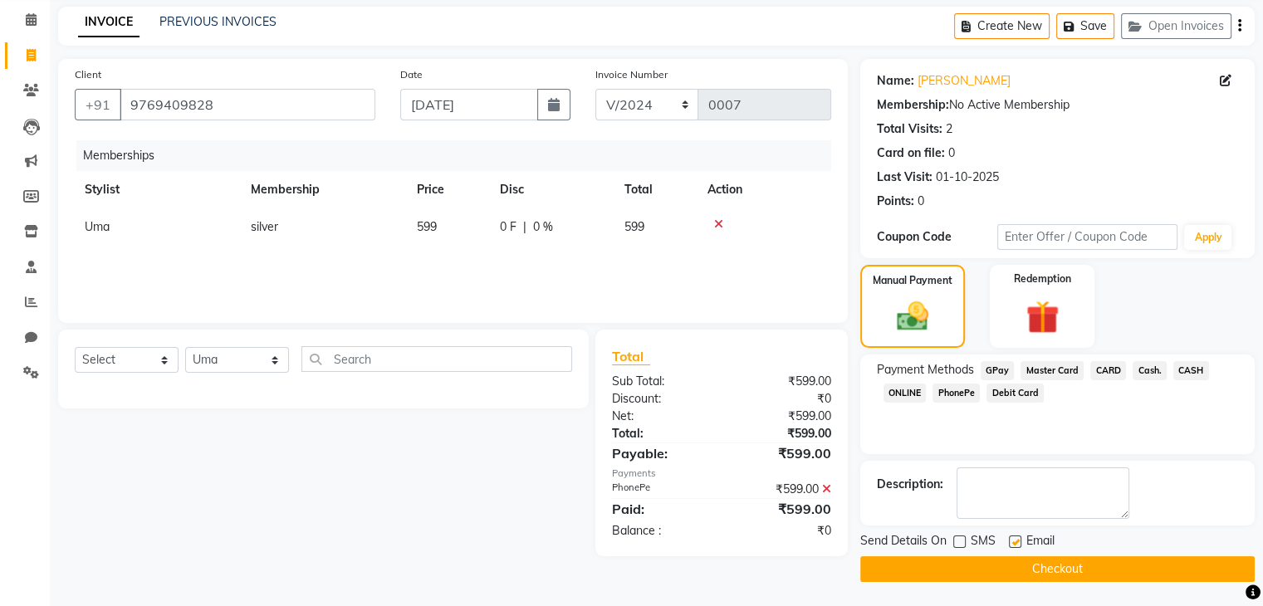
checkbox input "false"
click at [1008, 572] on button "Checkout" at bounding box center [1057, 569] width 394 height 26
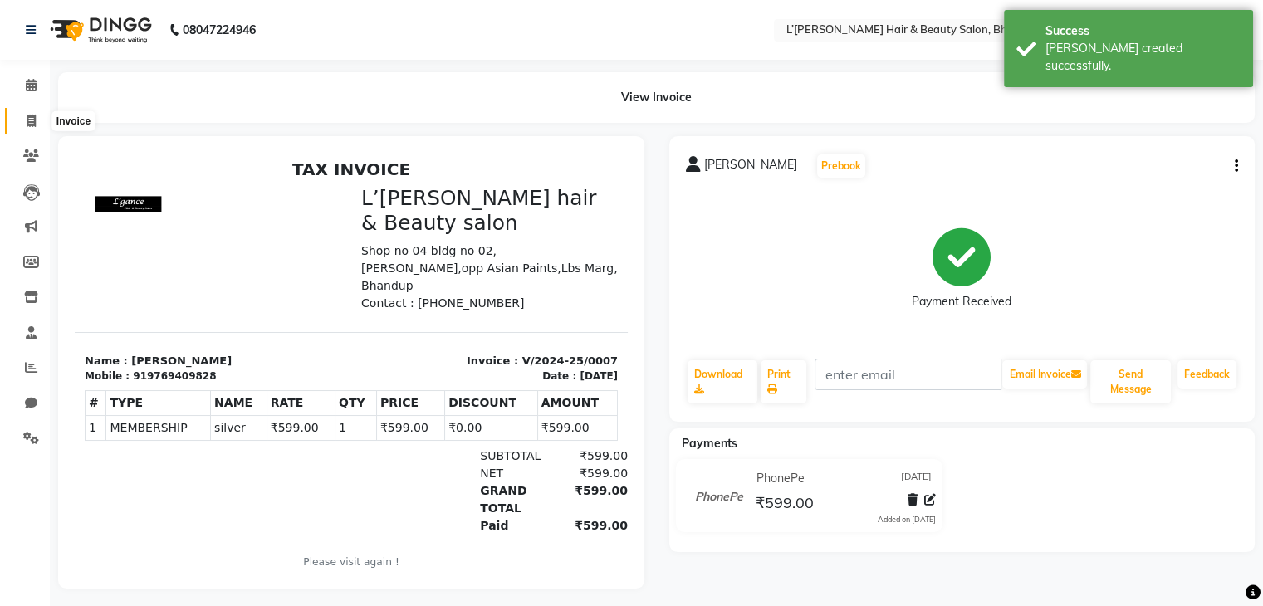
click at [30, 117] on icon at bounding box center [31, 121] width 9 height 12
select select "service"
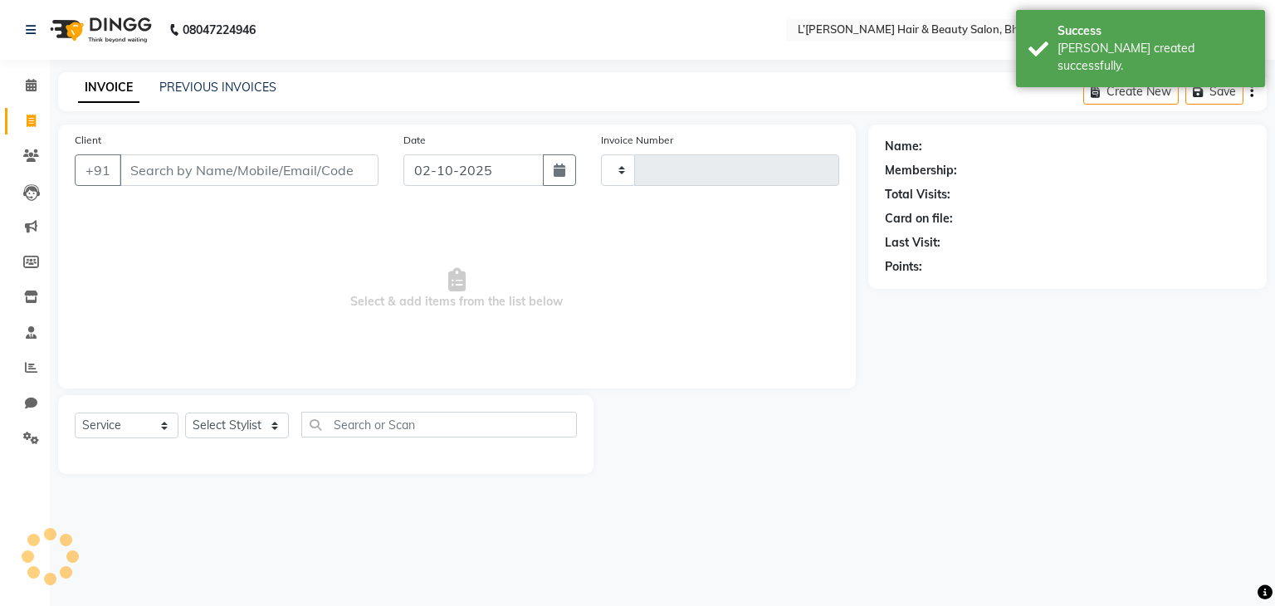
type input "1572"
select select "7828"
click at [164, 173] on input "Client" at bounding box center [249, 170] width 259 height 32
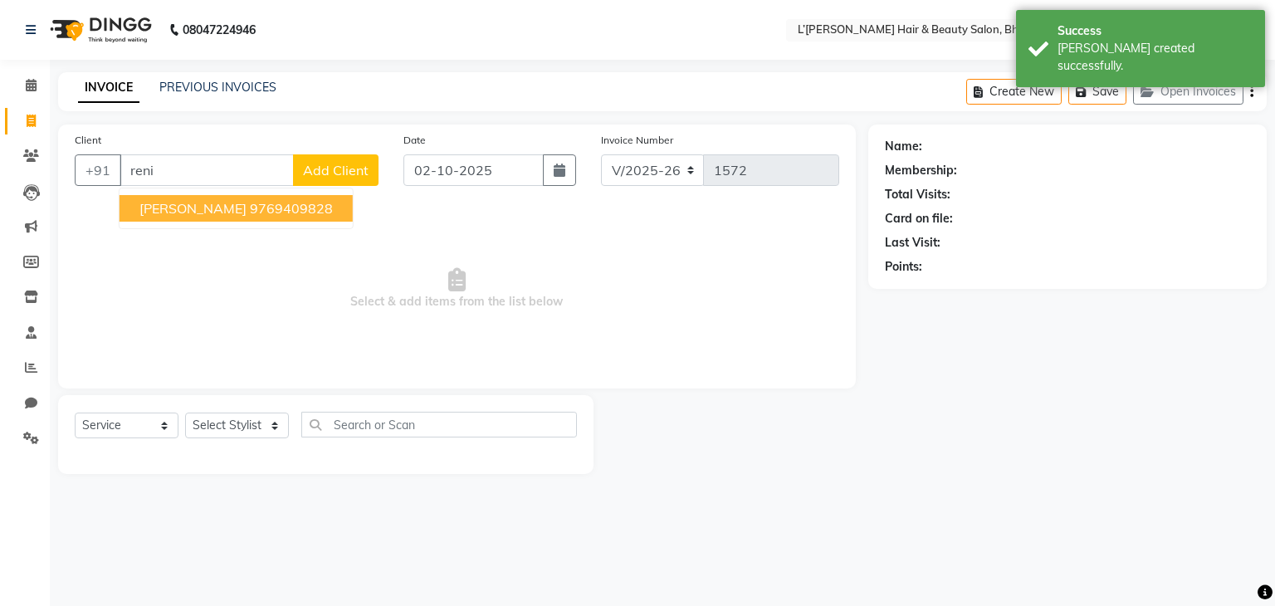
click at [193, 216] on span "[PERSON_NAME]" at bounding box center [192, 208] width 107 height 17
type input "9769409828"
select select "1: Object"
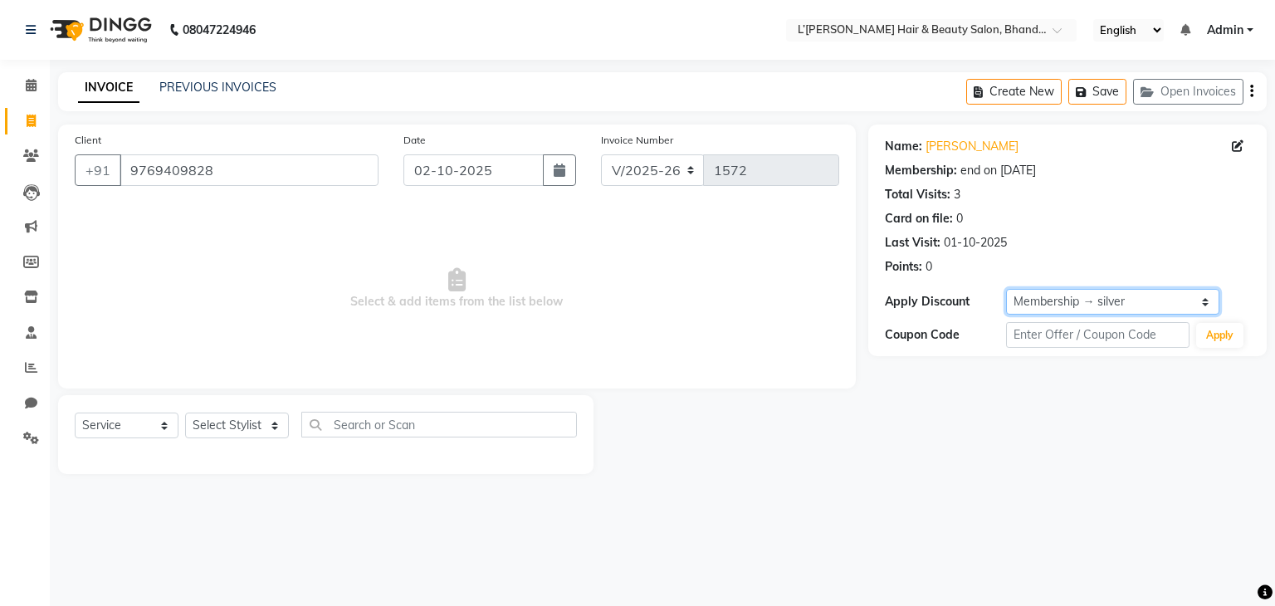
click at [1205, 300] on select "Select Membership → silver" at bounding box center [1112, 302] width 213 height 26
click at [1006, 289] on select "Select Membership → silver" at bounding box center [1112, 302] width 213 height 26
click at [926, 337] on div "Coupon Code" at bounding box center [946, 334] width 122 height 17
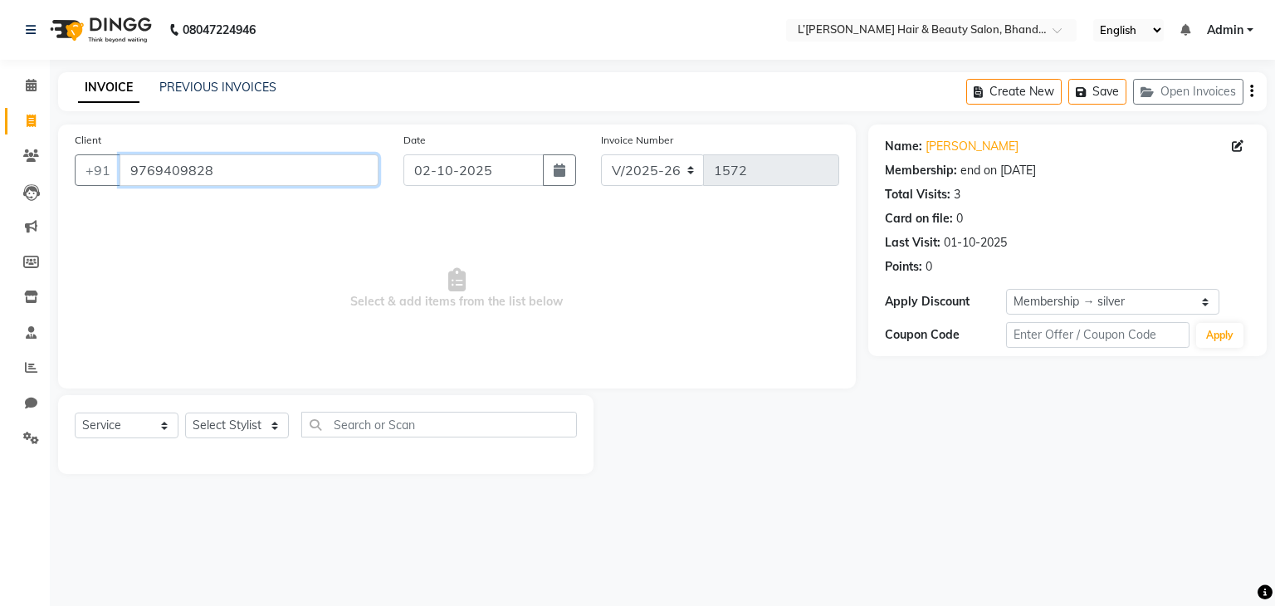
click at [266, 173] on input "9769409828" at bounding box center [249, 170] width 259 height 32
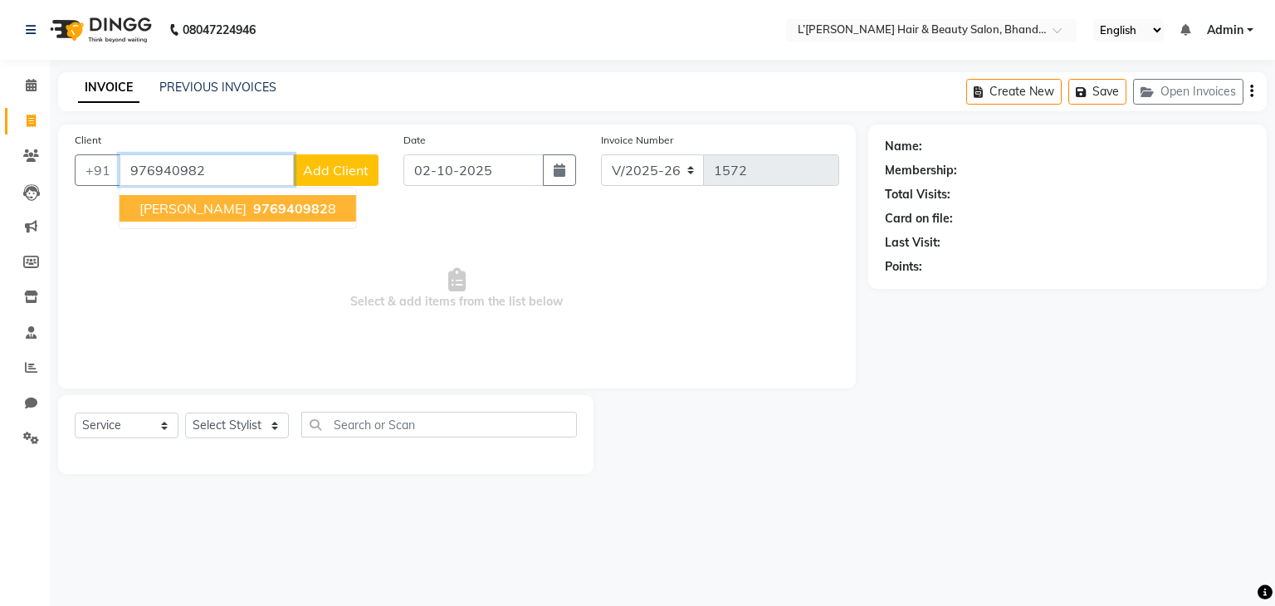
drag, startPoint x: 265, startPoint y: 223, endPoint x: 259, endPoint y: 216, distance: 9.5
click at [259, 216] on ngb-typeahead-window "[PERSON_NAME] 976940982 8" at bounding box center [238, 209] width 238 height 42
click at [247, 216] on span "[PERSON_NAME]" at bounding box center [192, 208] width 107 height 17
type input "9769409828"
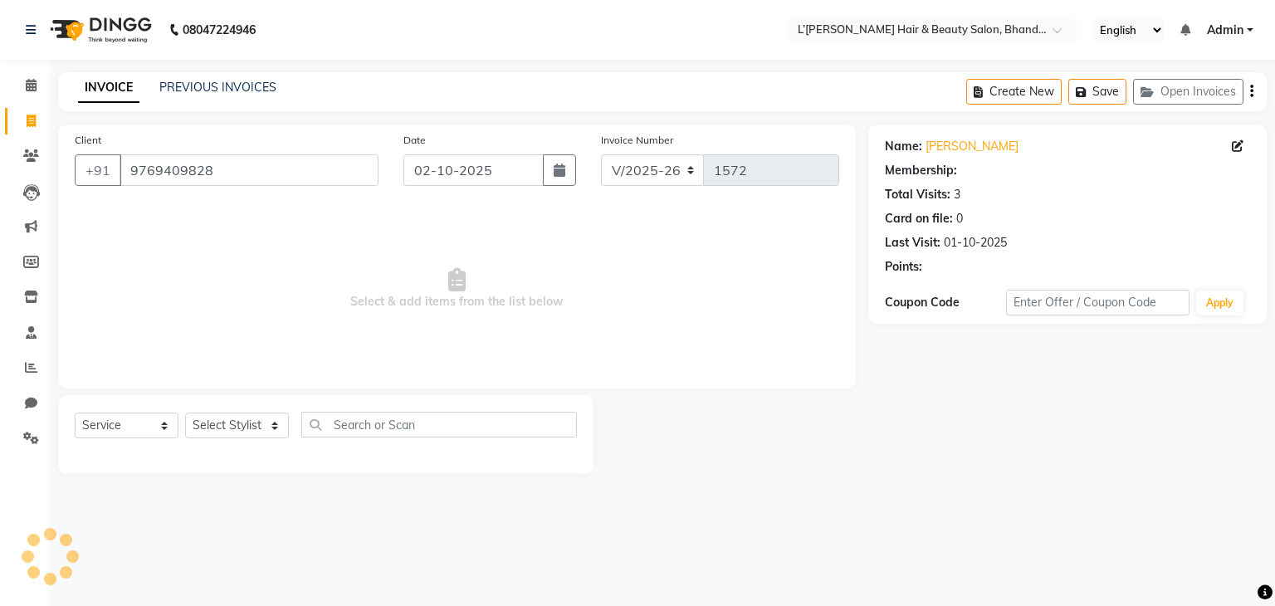
select select "1: Object"
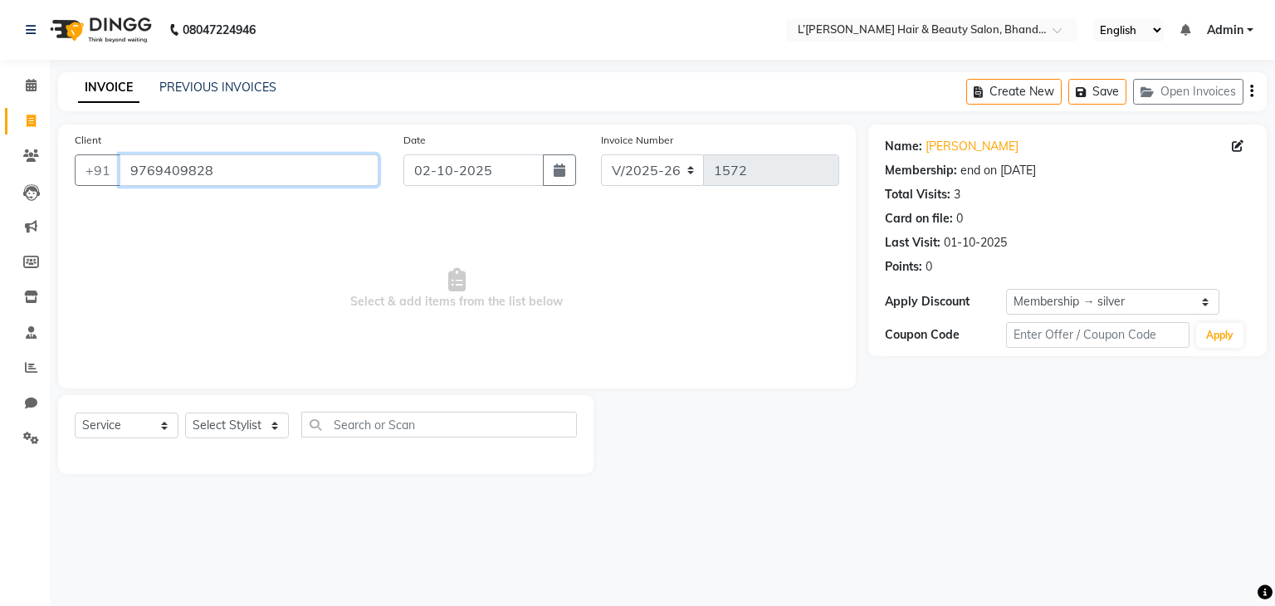
click at [222, 179] on input "9769409828" at bounding box center [249, 170] width 259 height 32
click at [224, 171] on input "9769409828" at bounding box center [249, 170] width 259 height 32
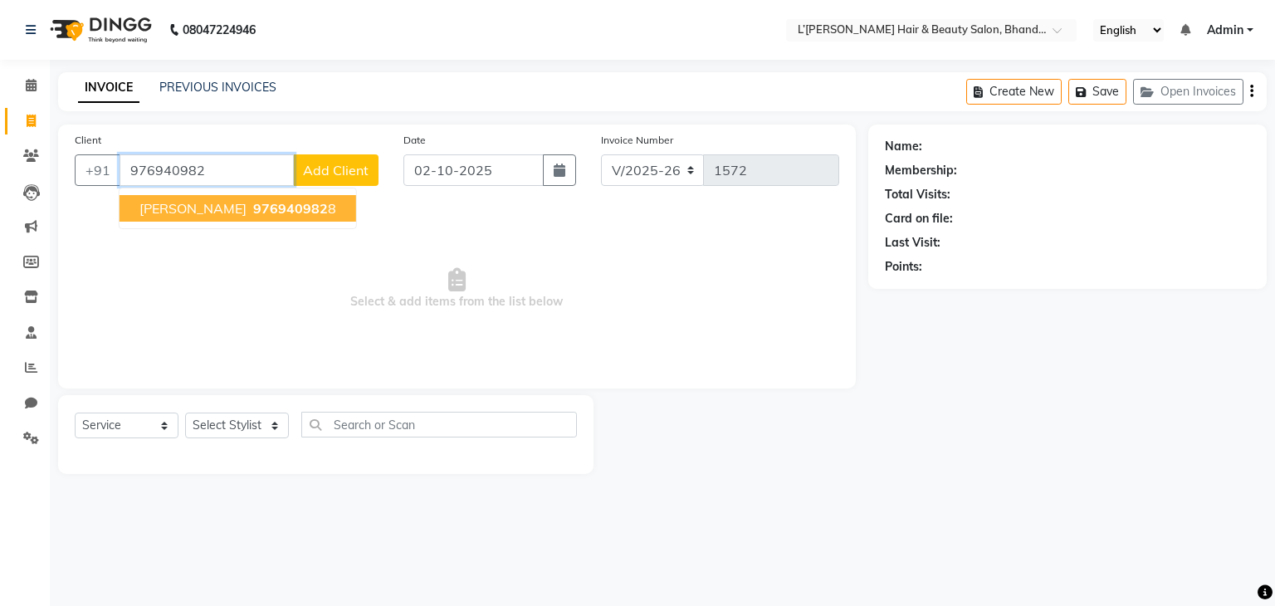
click at [247, 212] on span "[PERSON_NAME]" at bounding box center [192, 208] width 107 height 17
type input "9769409828"
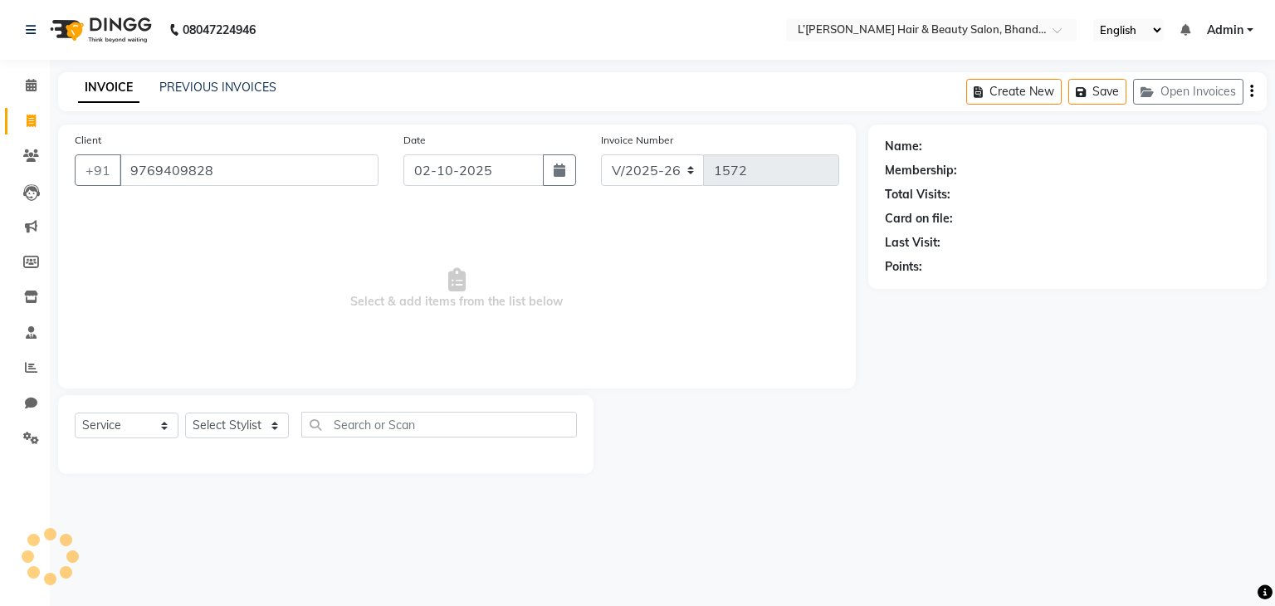
select select "1: Object"
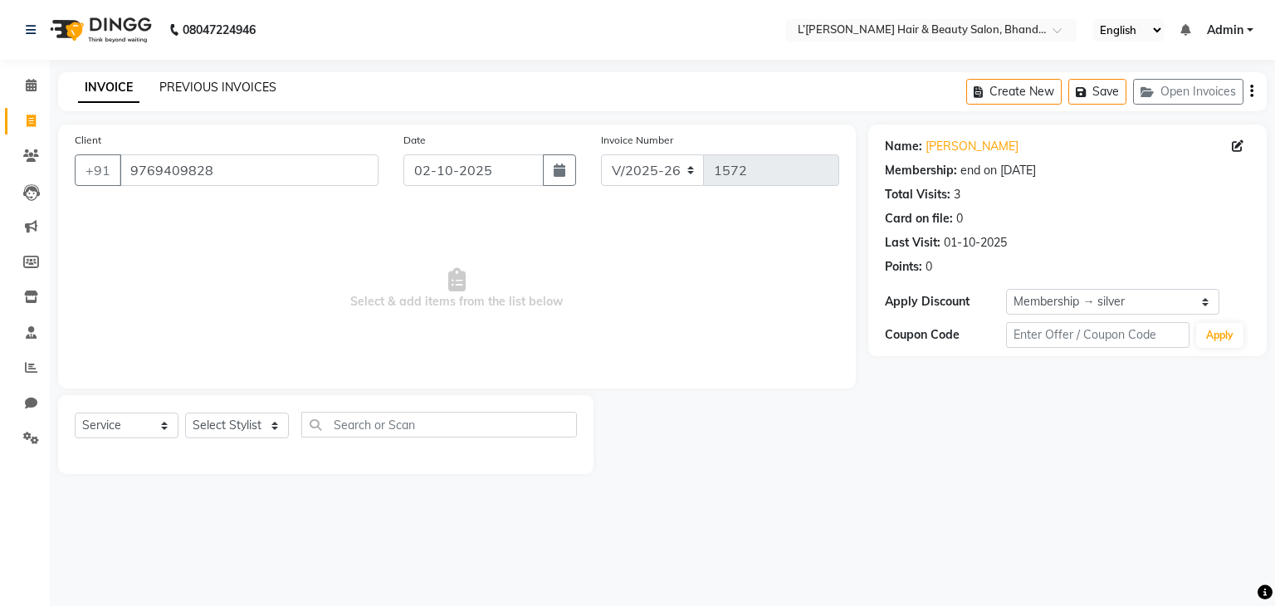
click at [216, 84] on link "PREVIOUS INVOICES" at bounding box center [217, 87] width 117 height 15
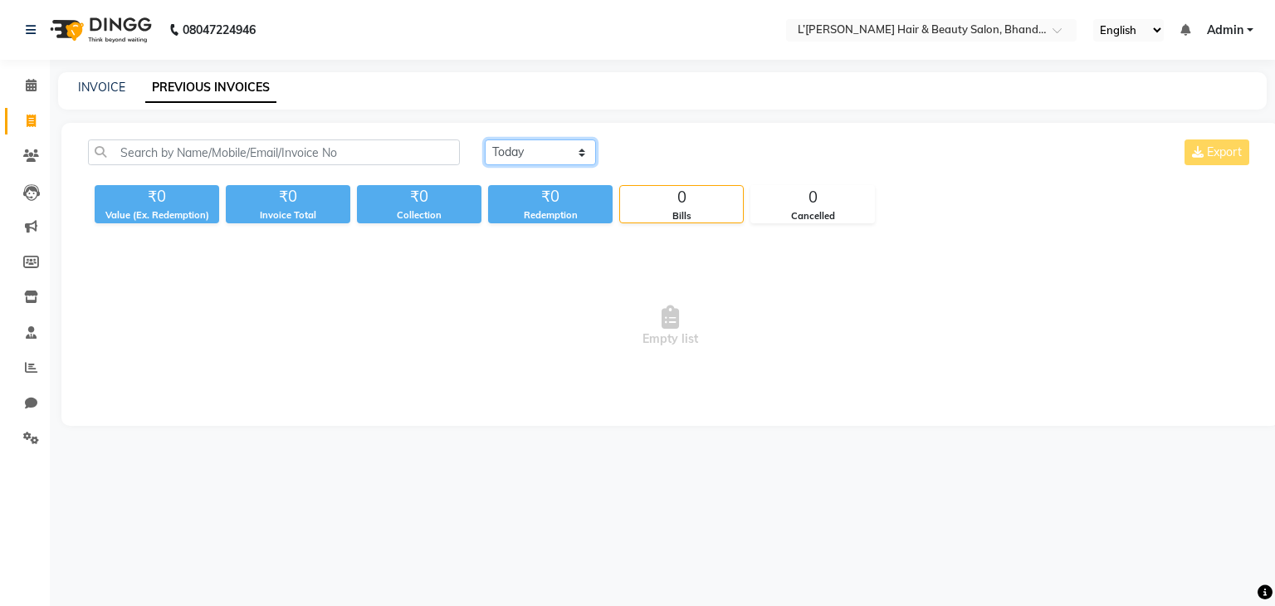
click at [555, 150] on select "[DATE] [DATE] Custom Range" at bounding box center [540, 152] width 111 height 26
select select "[DATE]"
click at [485, 139] on select "[DATE] [DATE] Custom Range" at bounding box center [540, 152] width 111 height 26
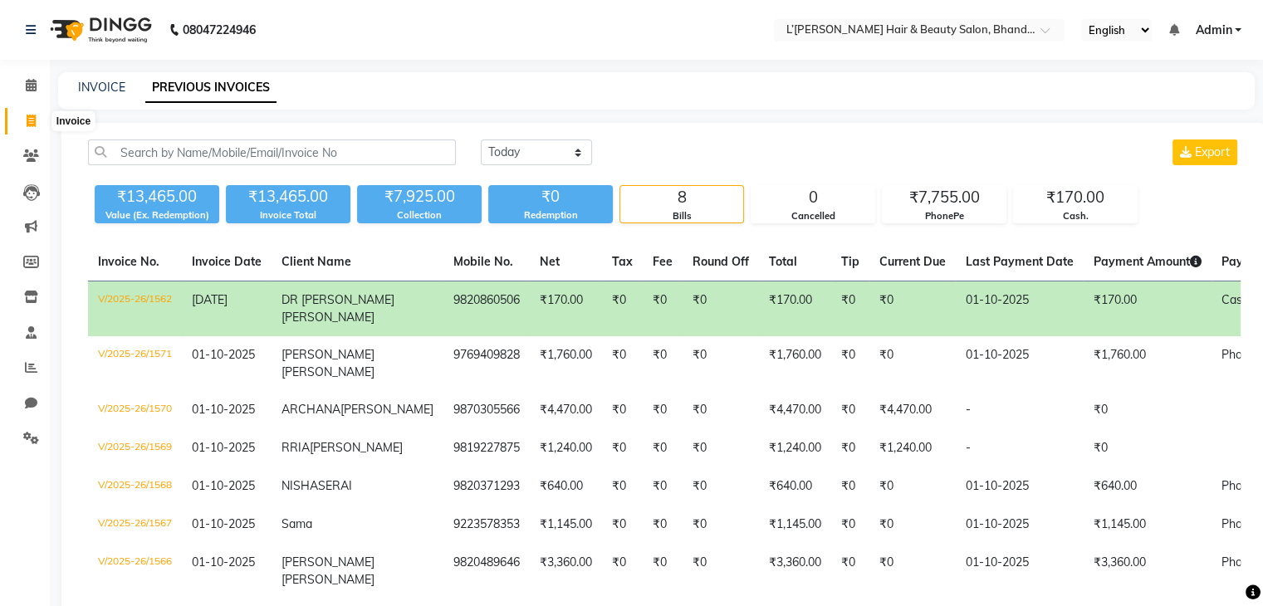
click at [29, 119] on icon at bounding box center [31, 121] width 9 height 12
select select "service"
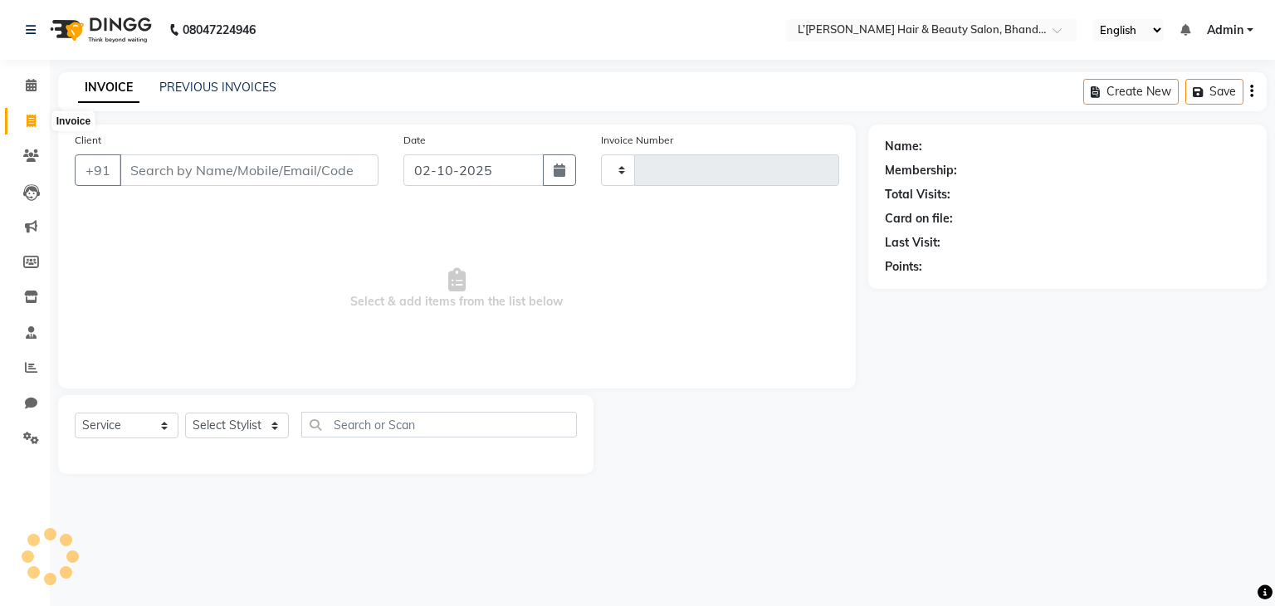
type input "1572"
select select "7828"
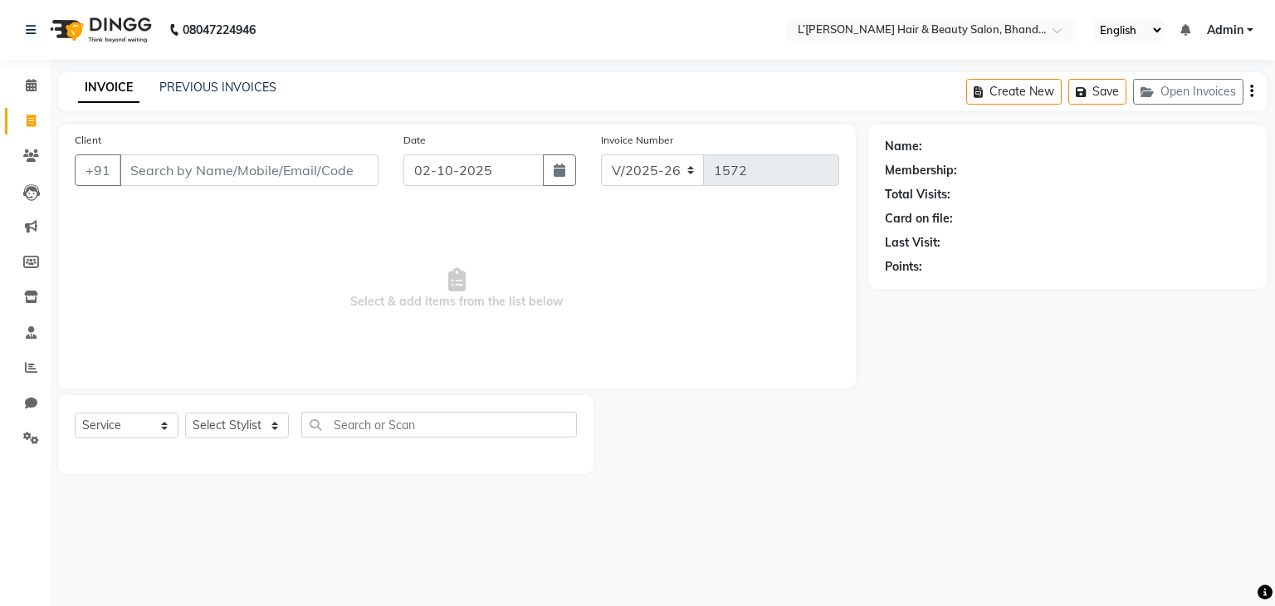
click at [143, 169] on input "Client" at bounding box center [249, 170] width 259 height 32
click at [181, 175] on input "renitt" at bounding box center [207, 170] width 174 height 32
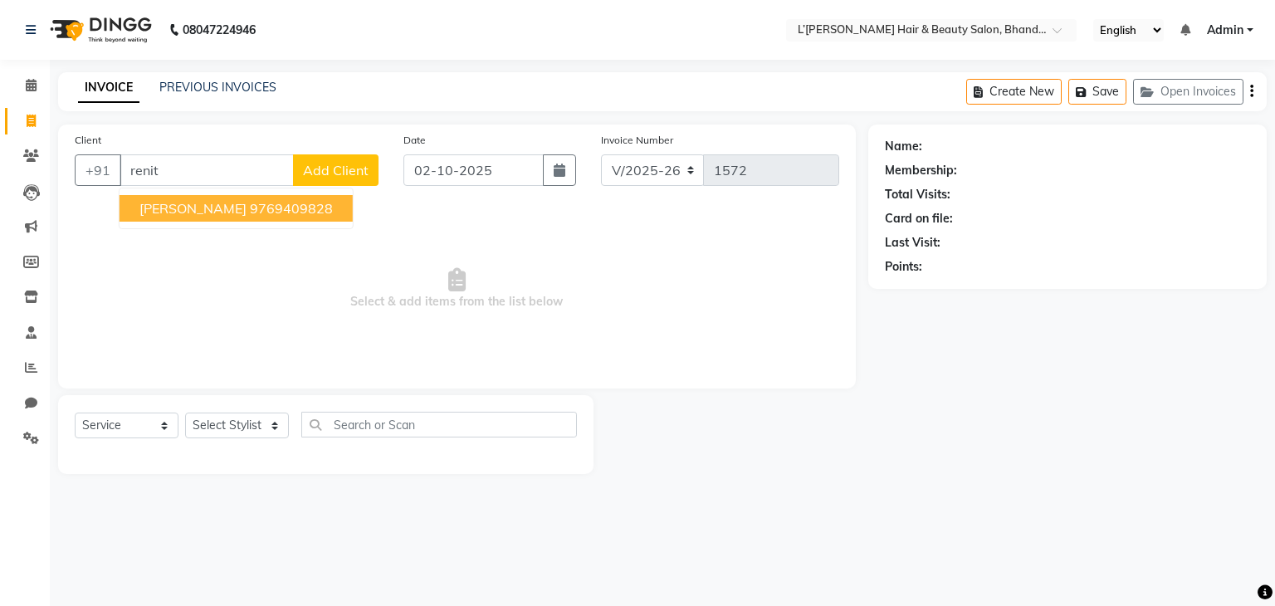
click at [185, 214] on span "[PERSON_NAME]" at bounding box center [192, 208] width 107 height 17
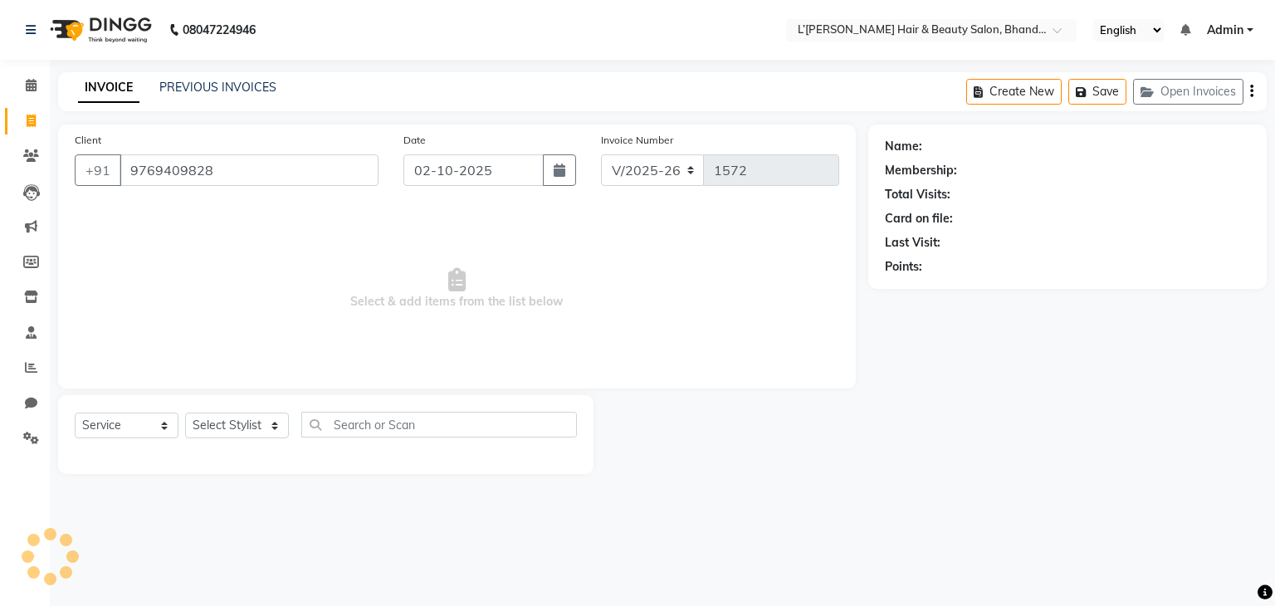
type input "9769409828"
select select "1: Object"
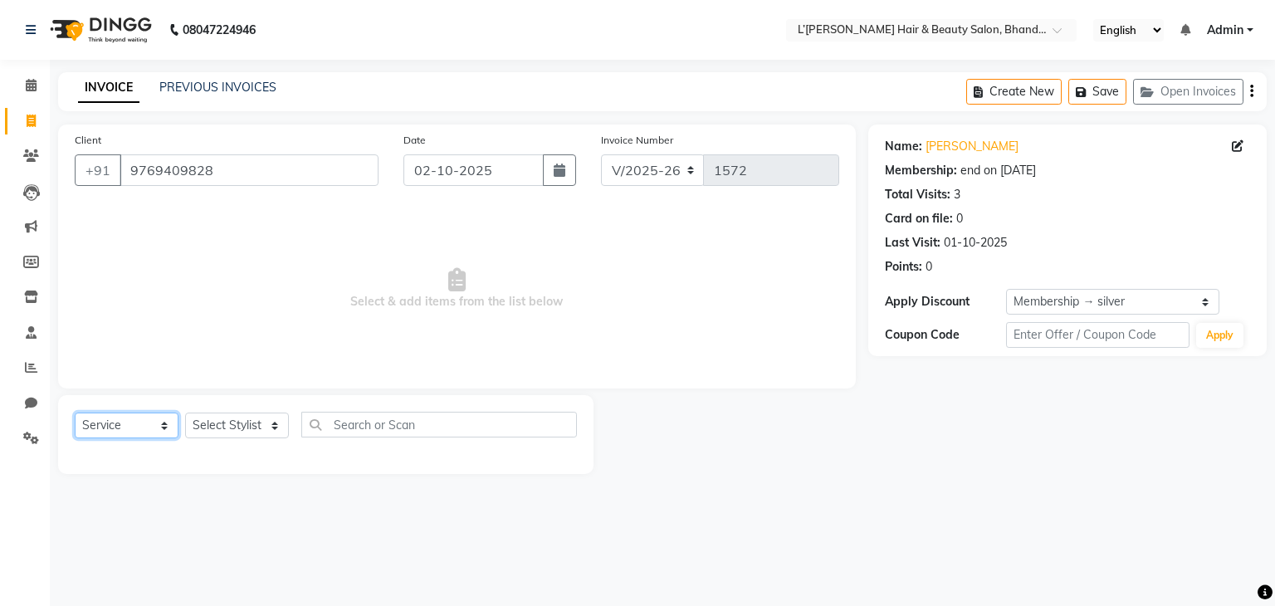
click at [164, 426] on select "Select Service Product Membership Package Voucher Prepaid Gift Card" at bounding box center [127, 426] width 104 height 26
select select "membership"
click at [75, 413] on select "Select Service Product Membership Package Voucher Prepaid Gift Card" at bounding box center [127, 426] width 104 height 26
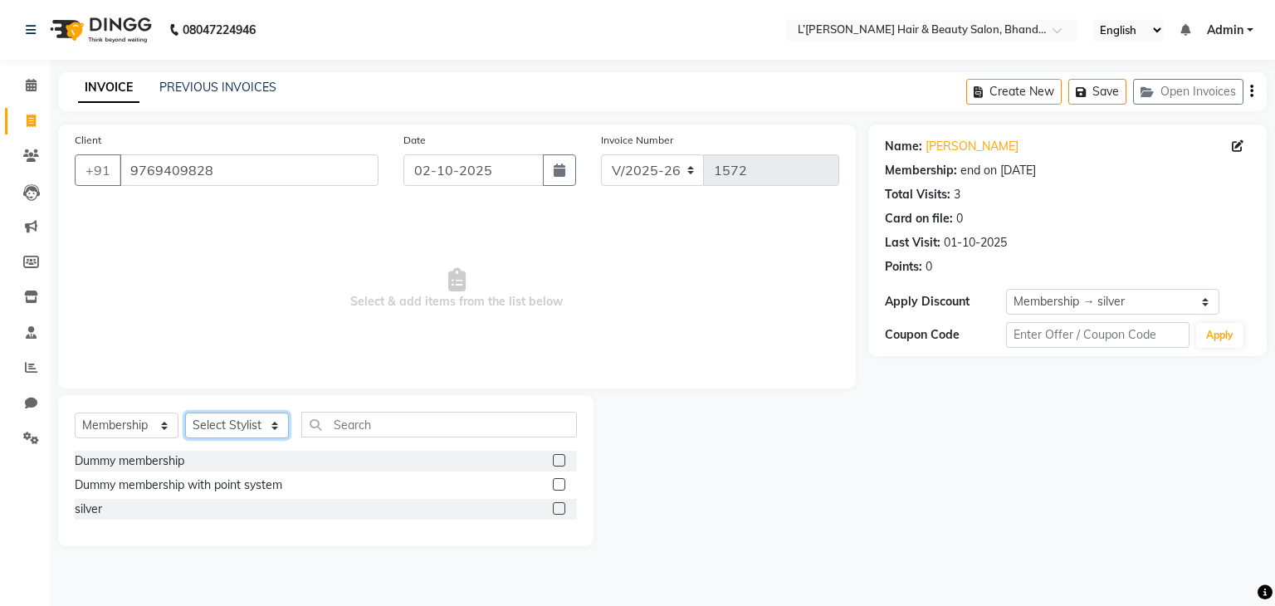
click at [270, 421] on select "Select Stylist Devi DIS Mamta Pinki [PERSON_NAME] Shweta Uma UNKNOWN [PERSON_NA…" at bounding box center [237, 426] width 104 height 26
select select "70654"
click at [185, 413] on select "Select Stylist Devi DIS Mamta Pinki [PERSON_NAME] Shweta Uma UNKNOWN [PERSON_NA…" at bounding box center [237, 426] width 104 height 26
click at [564, 507] on label at bounding box center [559, 508] width 12 height 12
click at [564, 507] on input "checkbox" at bounding box center [558, 509] width 11 height 11
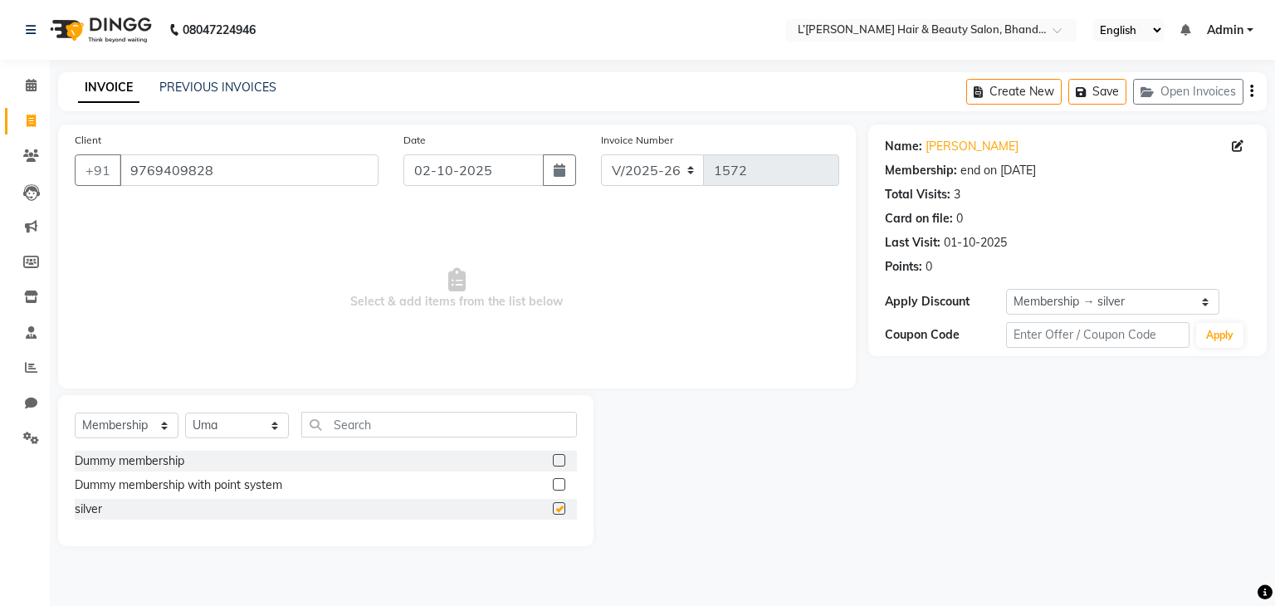
select select "select"
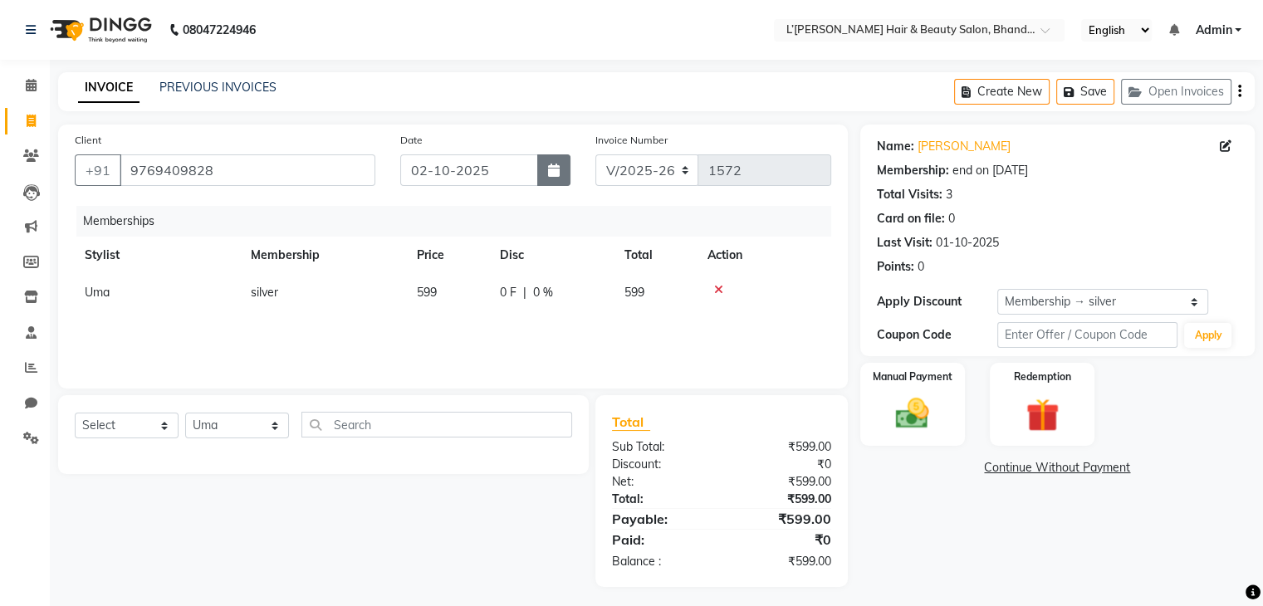
click at [554, 171] on icon "button" at bounding box center [554, 170] width 12 height 13
select select "10"
select select "2025"
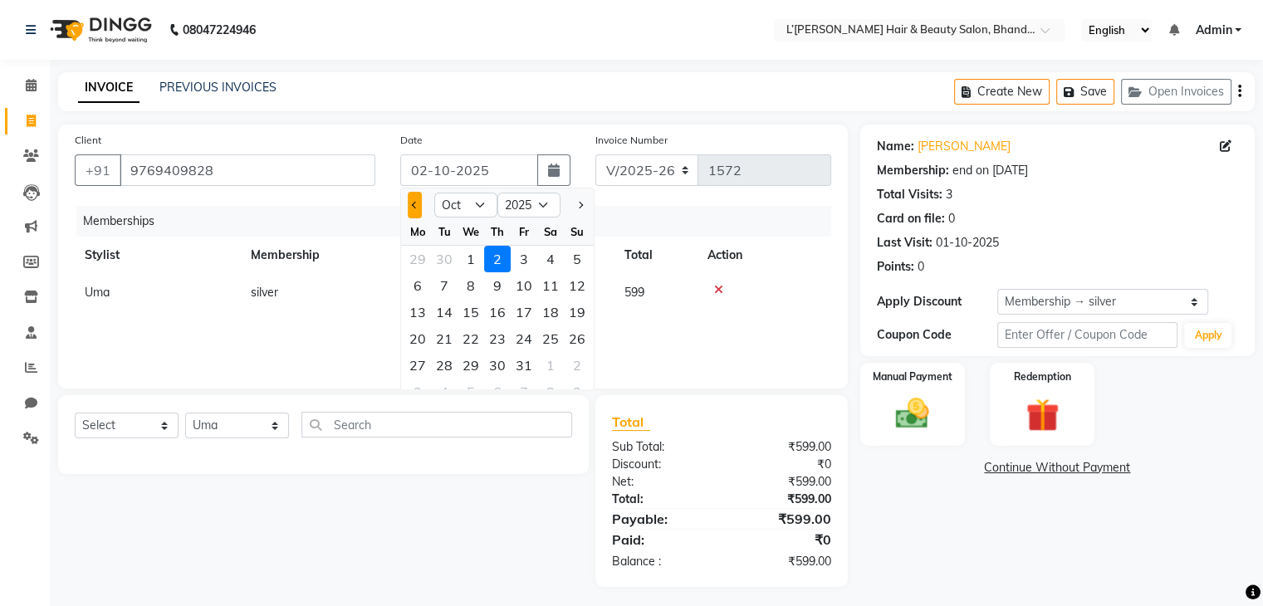
click at [413, 203] on span "Previous month" at bounding box center [415, 205] width 7 height 7
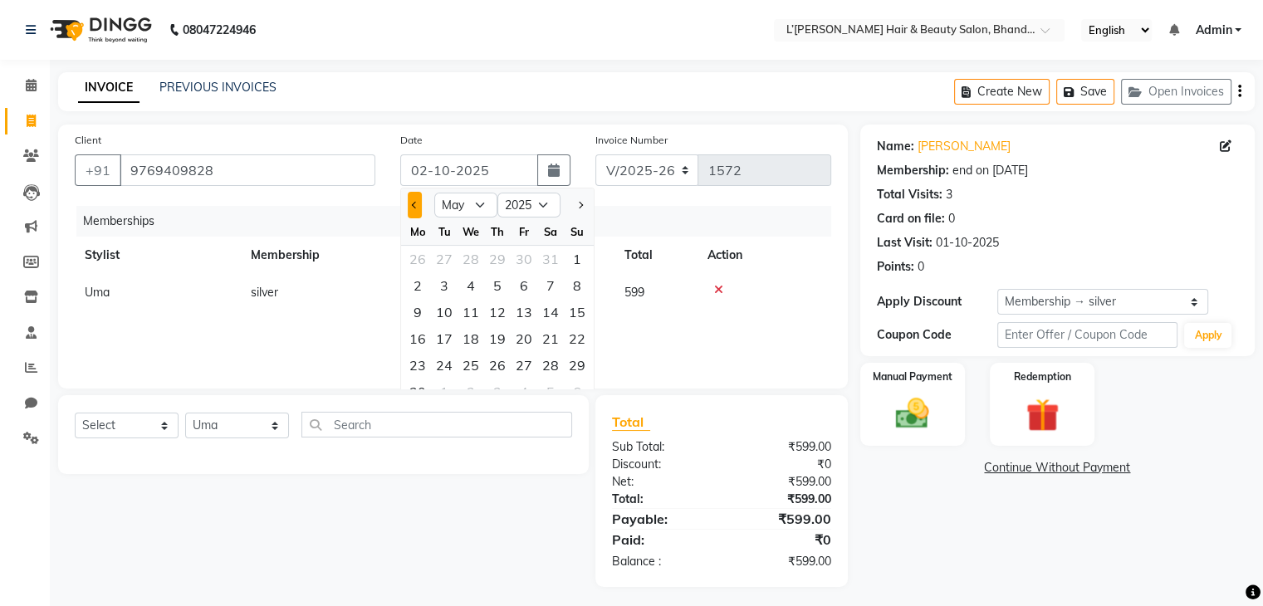
click at [413, 203] on span "Previous month" at bounding box center [415, 205] width 7 height 7
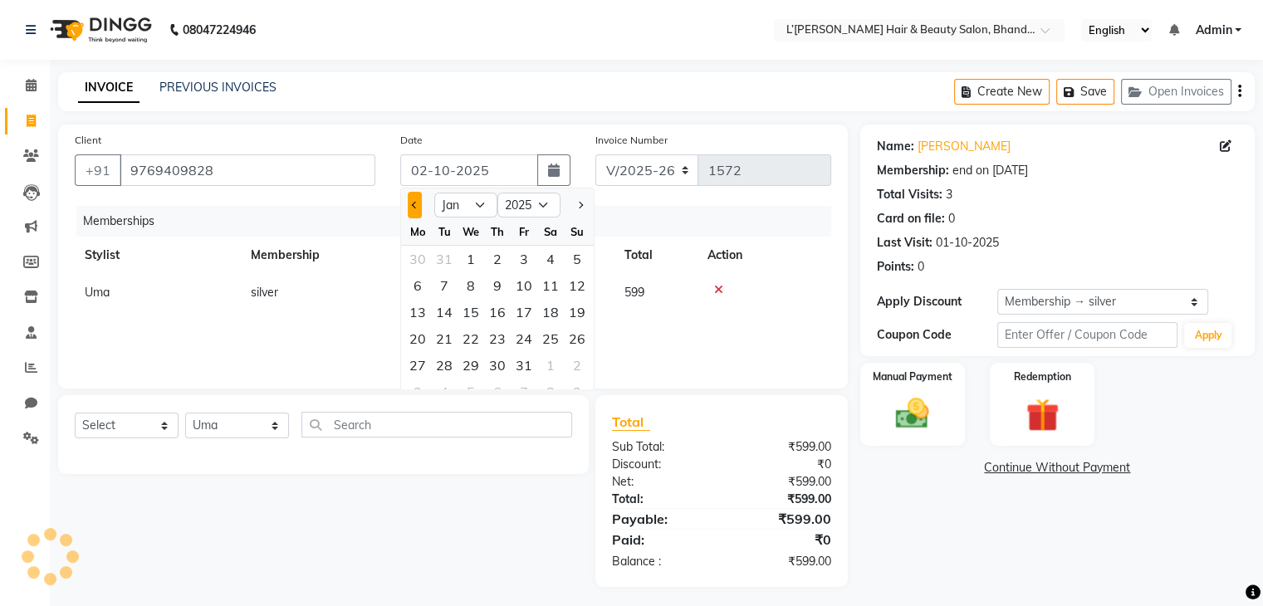
select select "12"
select select "2024"
click at [413, 203] on span "Previous month" at bounding box center [415, 205] width 7 height 7
select select "11"
click at [574, 312] on div "17" at bounding box center [577, 312] width 27 height 27
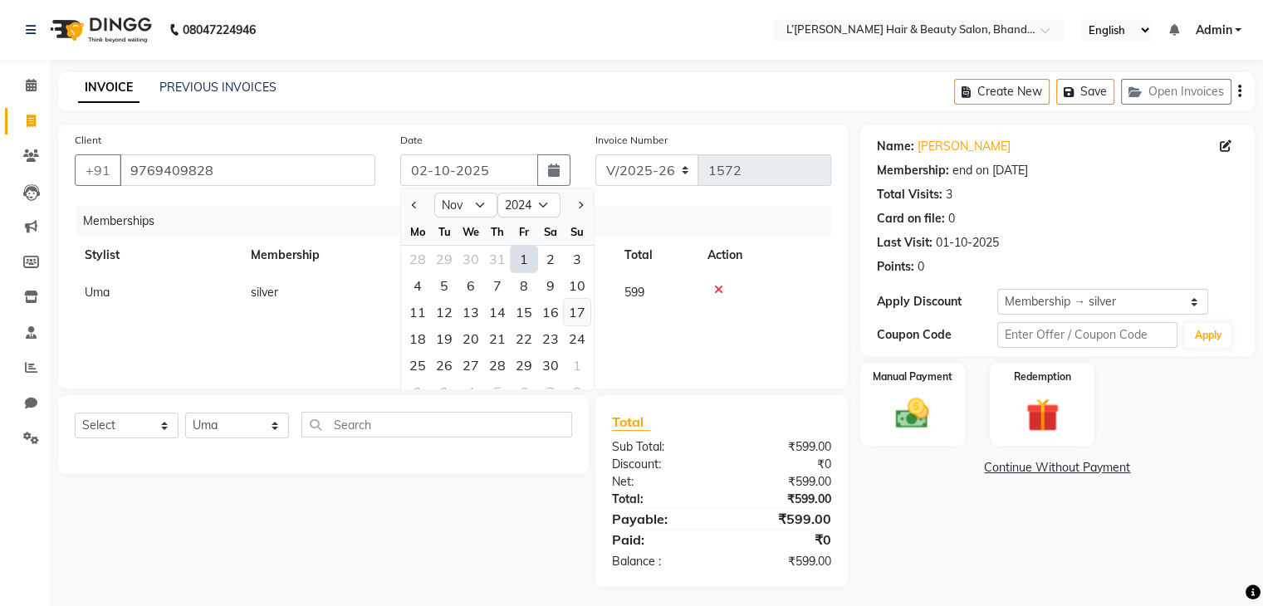
type input "[DATE]"
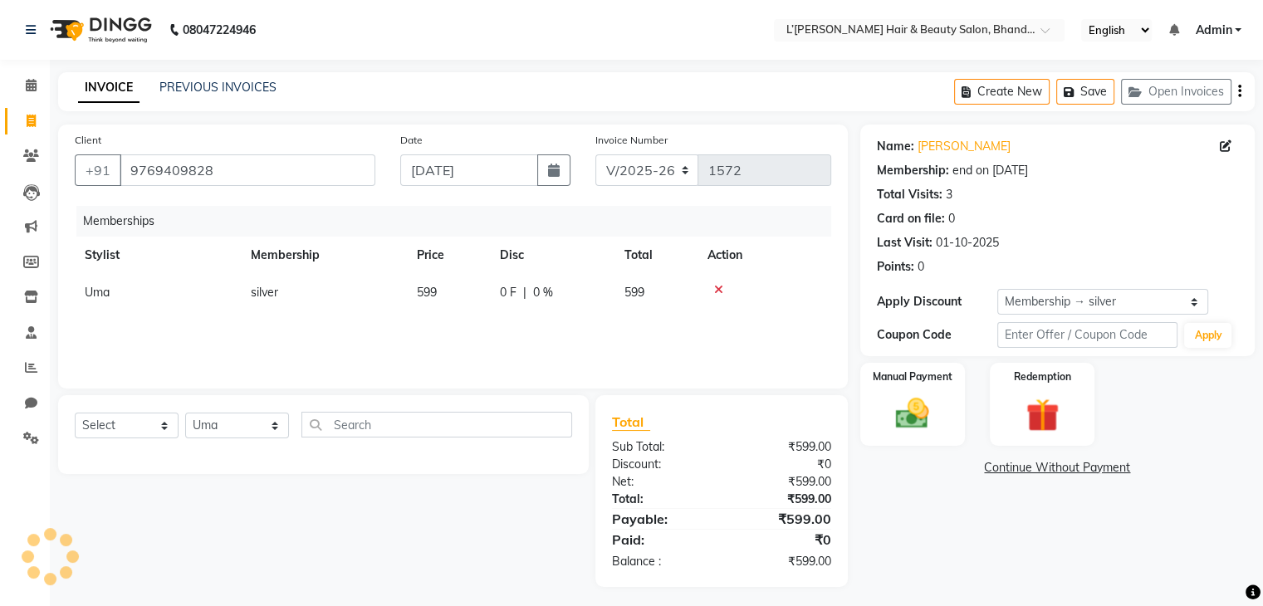
type input "0008"
click at [901, 416] on img at bounding box center [912, 414] width 56 height 40
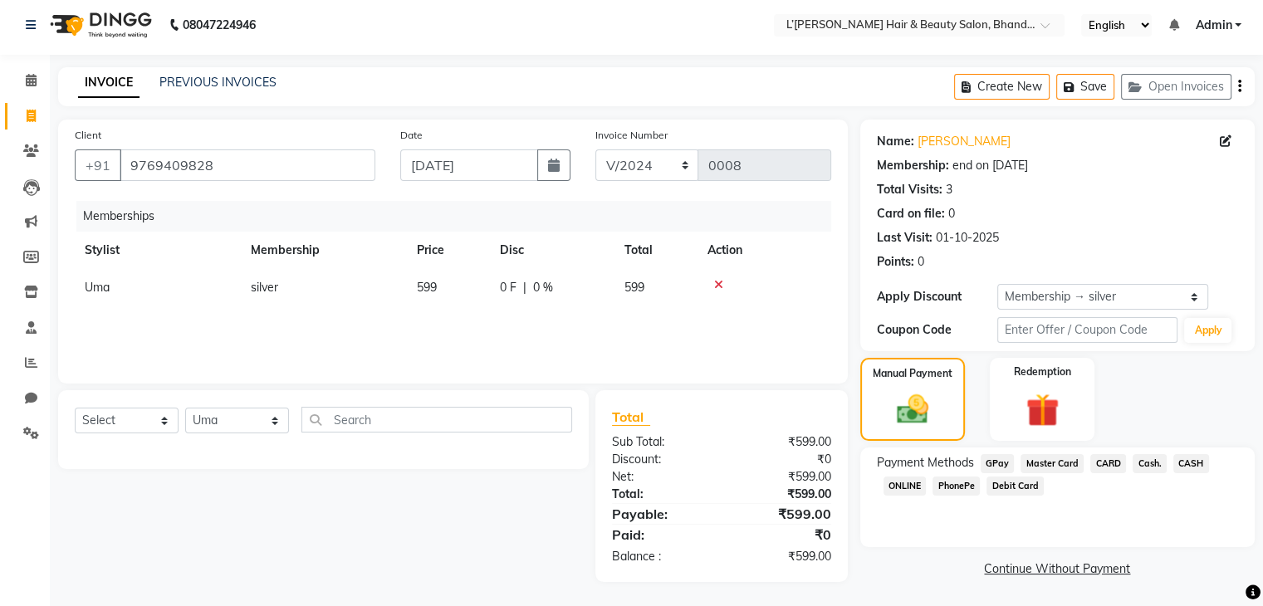
scroll to position [7, 0]
click at [950, 481] on span "PhonePe" at bounding box center [955, 485] width 47 height 19
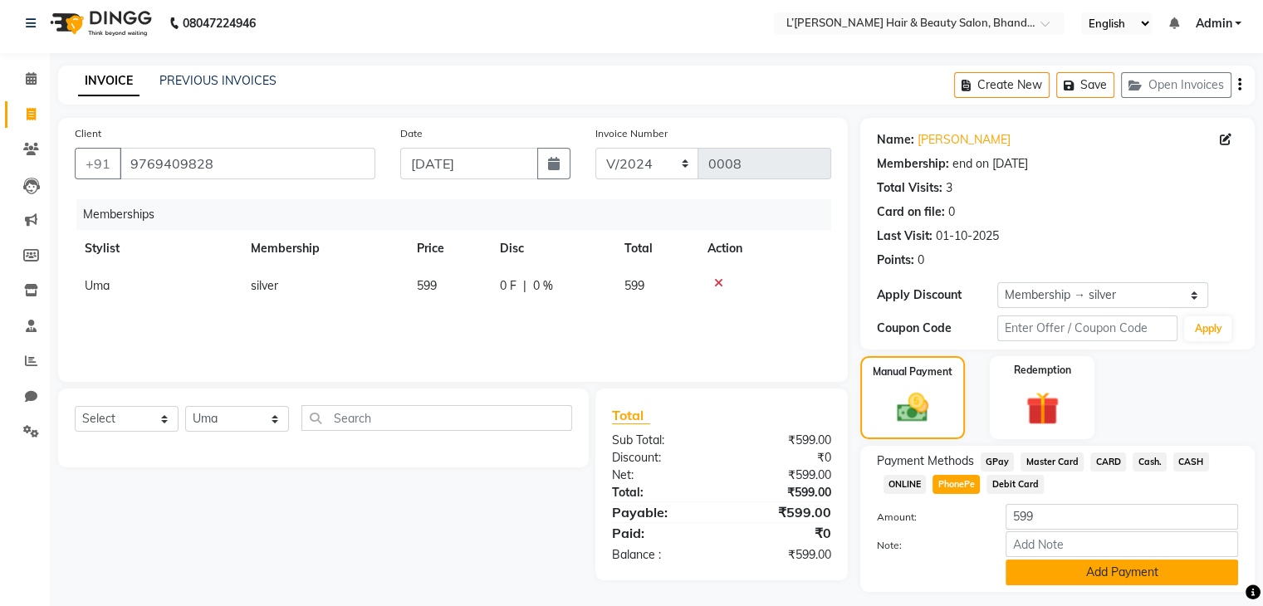
click at [1202, 576] on button "Add Payment" at bounding box center [1121, 572] width 232 height 26
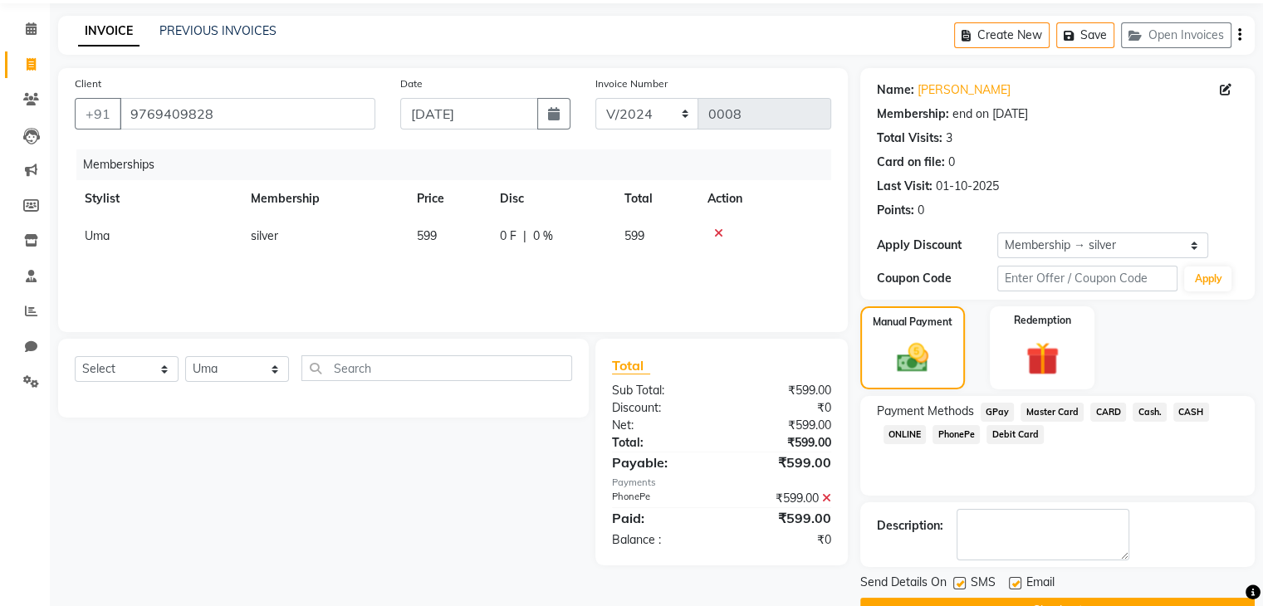
scroll to position [97, 0]
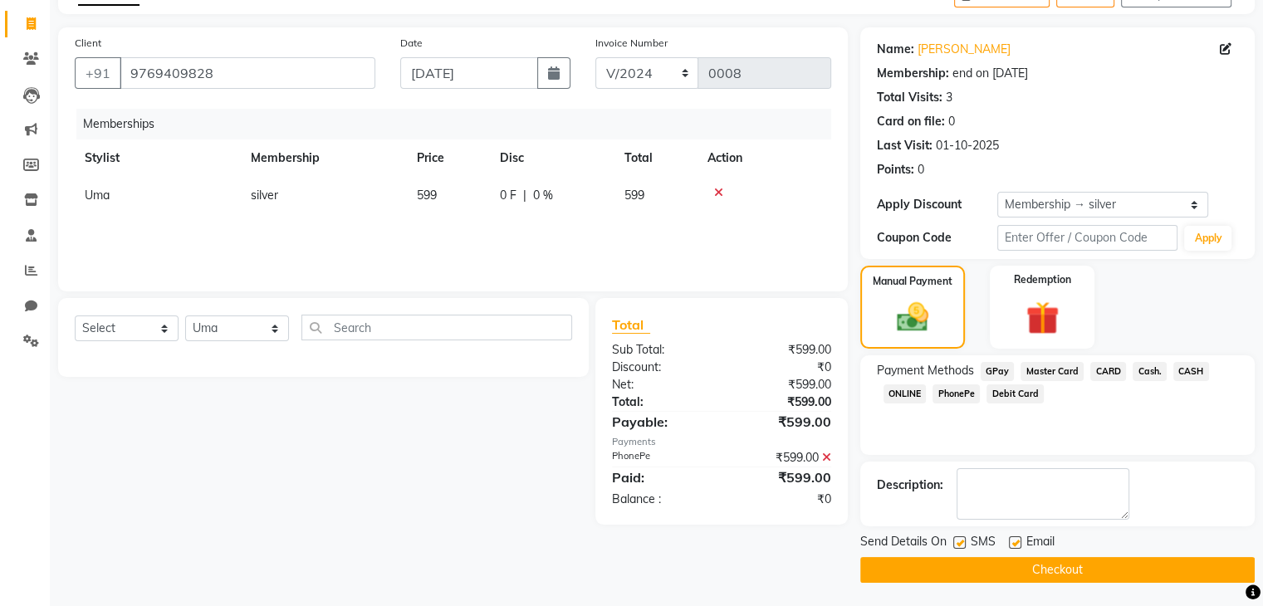
click at [958, 543] on label at bounding box center [959, 542] width 12 height 12
click at [958, 543] on input "checkbox" at bounding box center [958, 543] width 11 height 11
checkbox input "false"
click at [1014, 541] on label at bounding box center [1015, 542] width 12 height 12
click at [1014, 541] on input "checkbox" at bounding box center [1014, 543] width 11 height 11
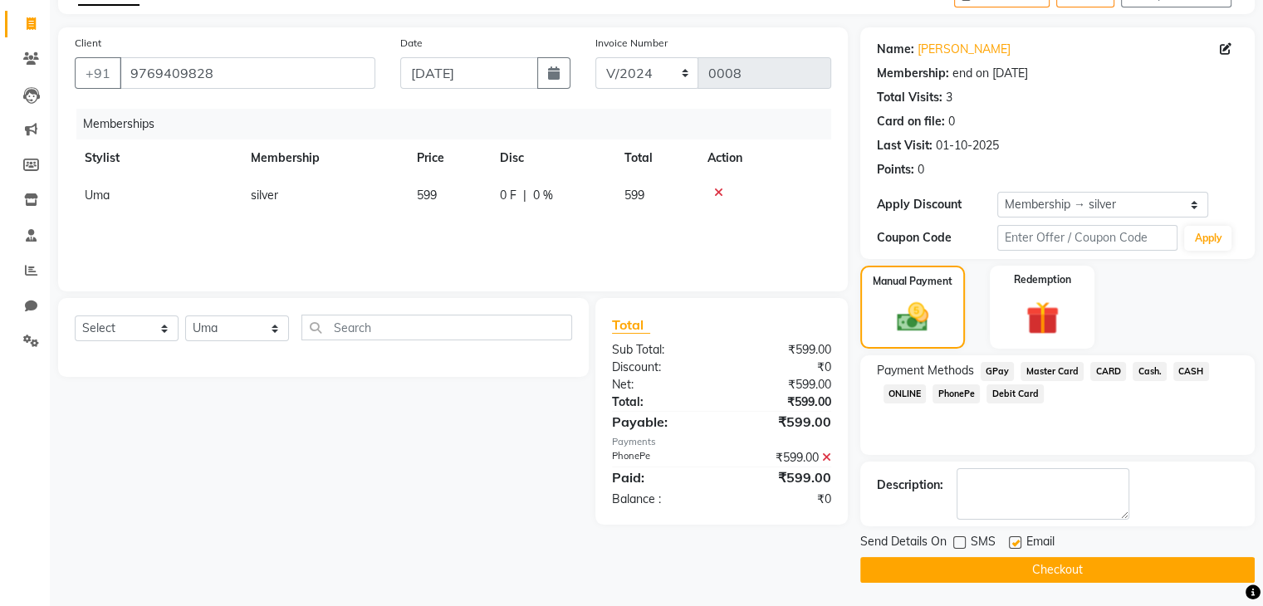
checkbox input "false"
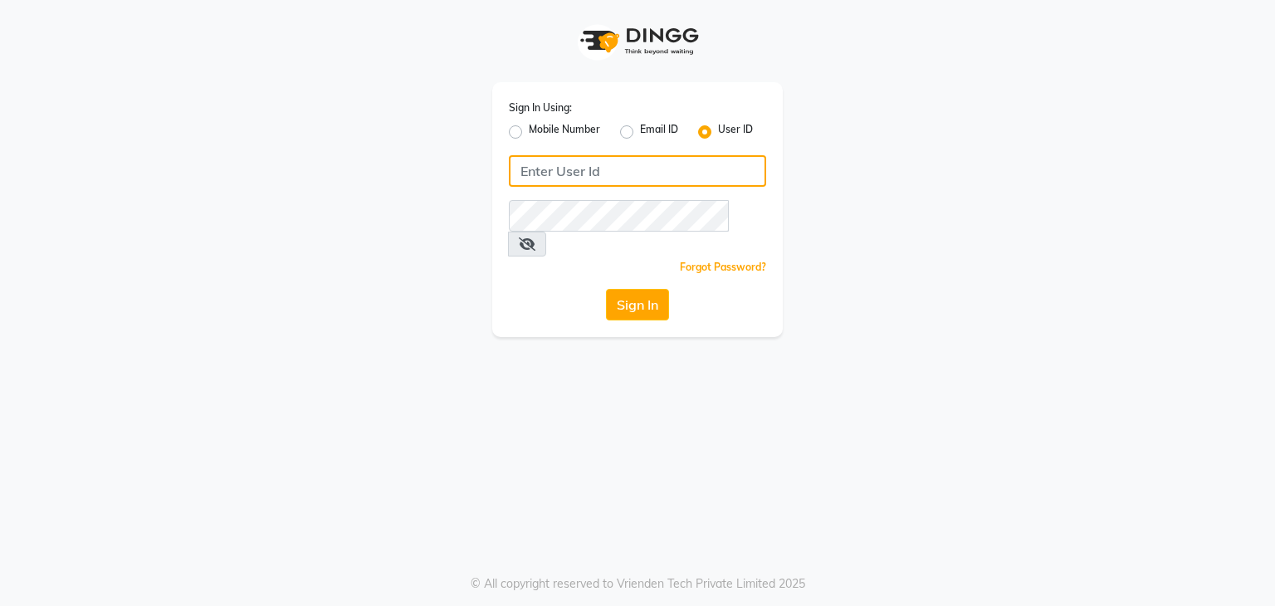
click at [519, 171] on input "Username" at bounding box center [637, 171] width 257 height 32
type input "uma@123"
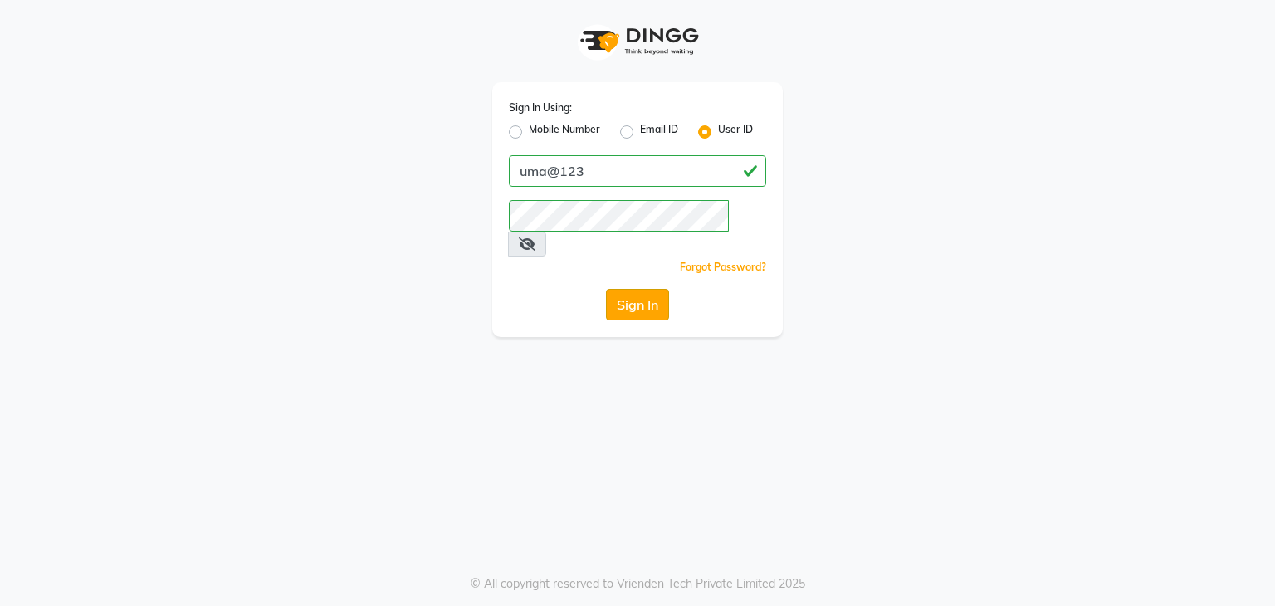
click at [623, 289] on button "Sign In" at bounding box center [637, 305] width 63 height 32
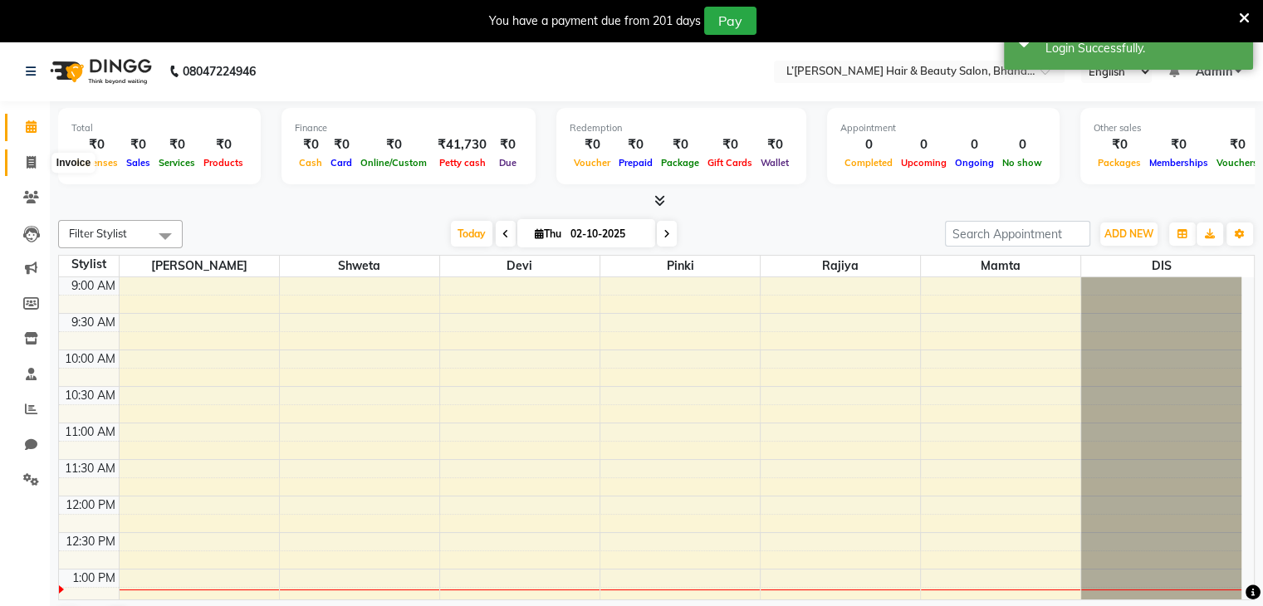
click at [33, 163] on icon at bounding box center [31, 162] width 9 height 12
select select "7828"
select select "service"
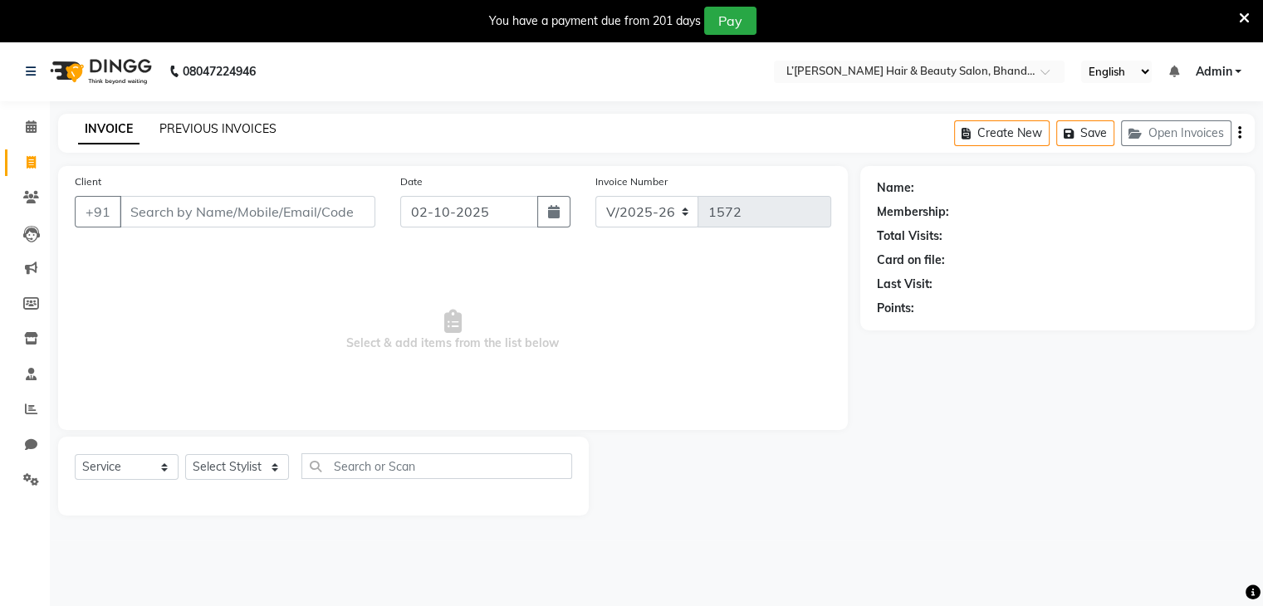
click at [213, 134] on link "PREVIOUS INVOICES" at bounding box center [217, 128] width 117 height 15
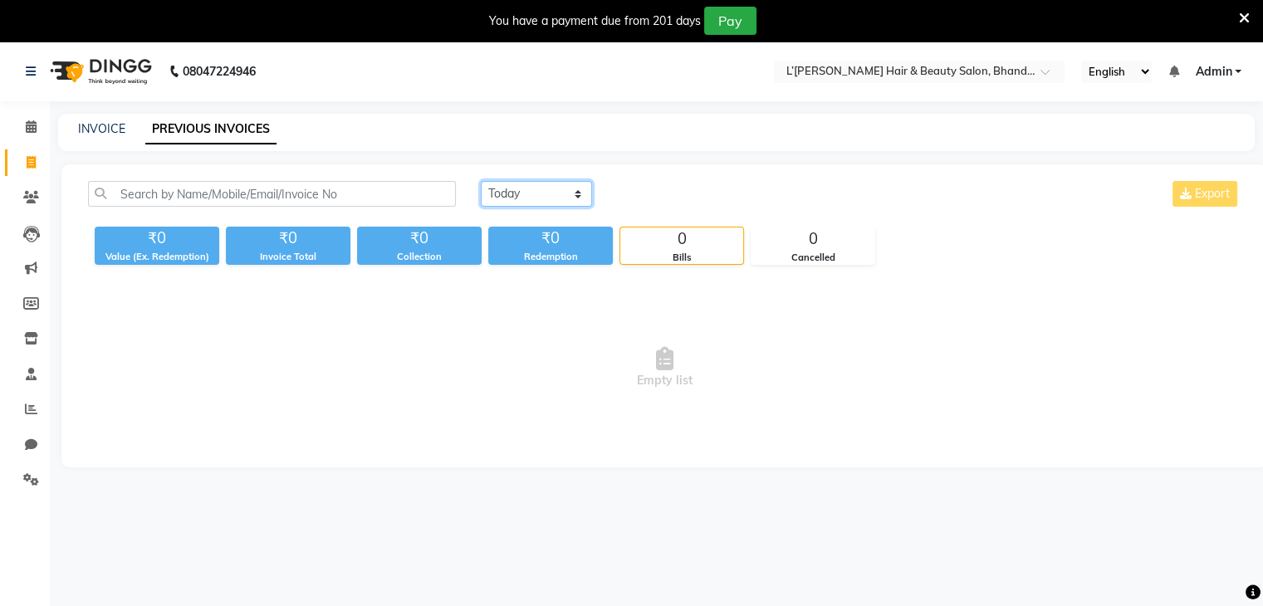
click at [576, 201] on select "[DATE] [DATE] Custom Range" at bounding box center [536, 194] width 111 height 26
select select "[DATE]"
click at [481, 181] on select "[DATE] [DATE] Custom Range" at bounding box center [536, 194] width 111 height 26
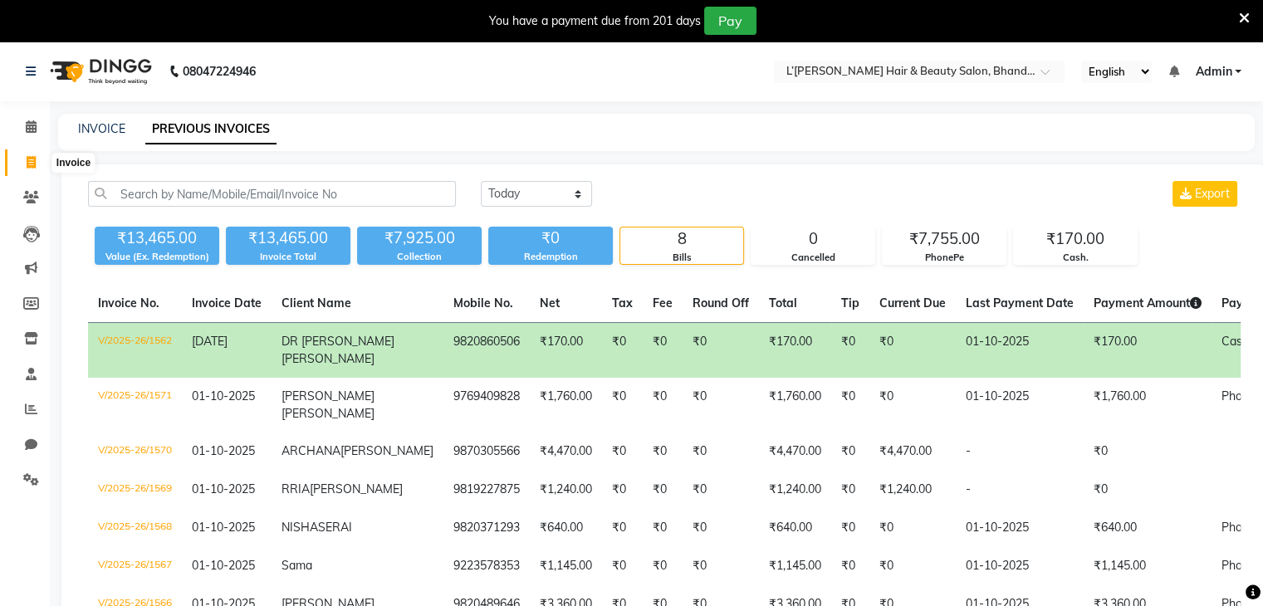
click at [29, 163] on icon at bounding box center [31, 162] width 9 height 12
select select "service"
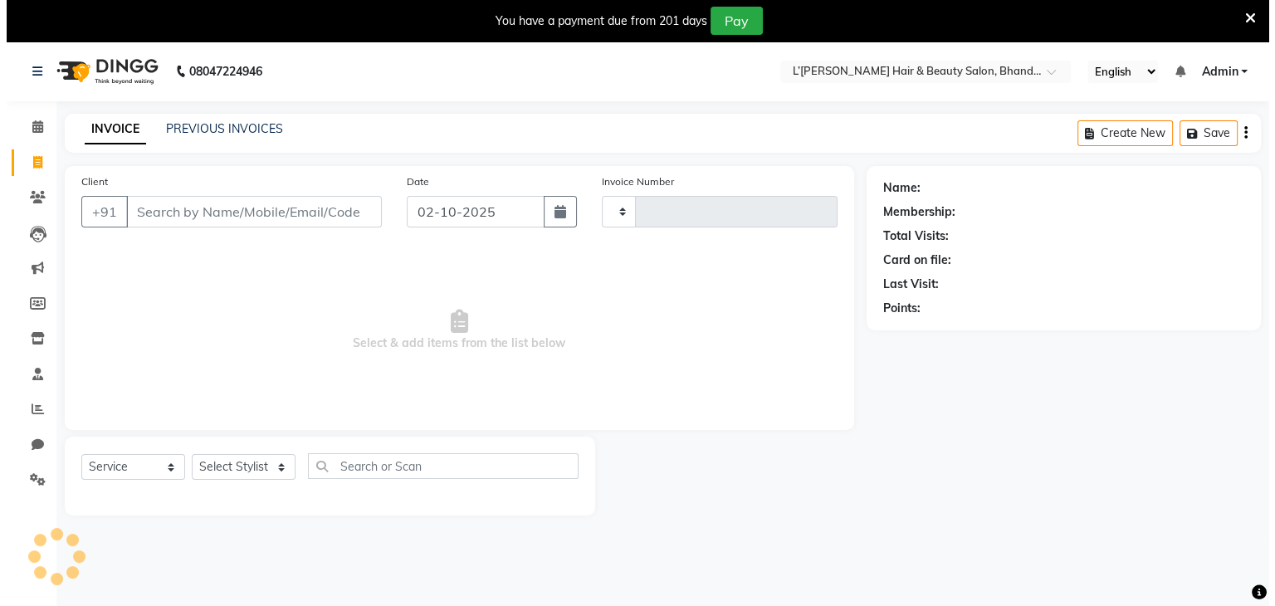
scroll to position [42, 0]
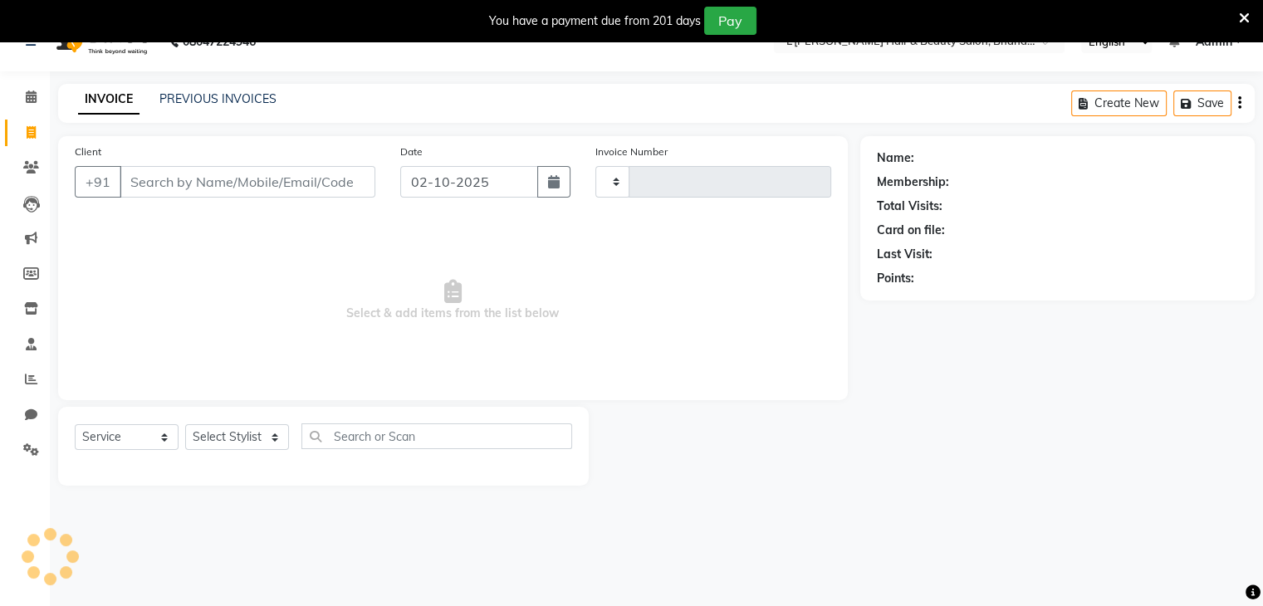
type input "1572"
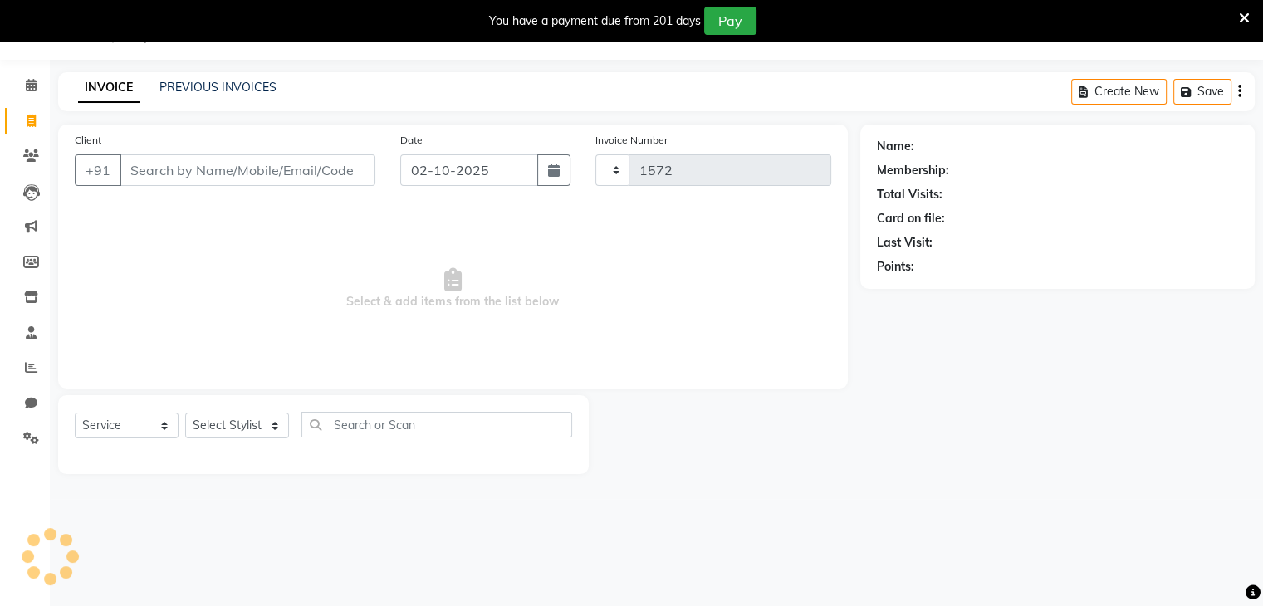
select select "7828"
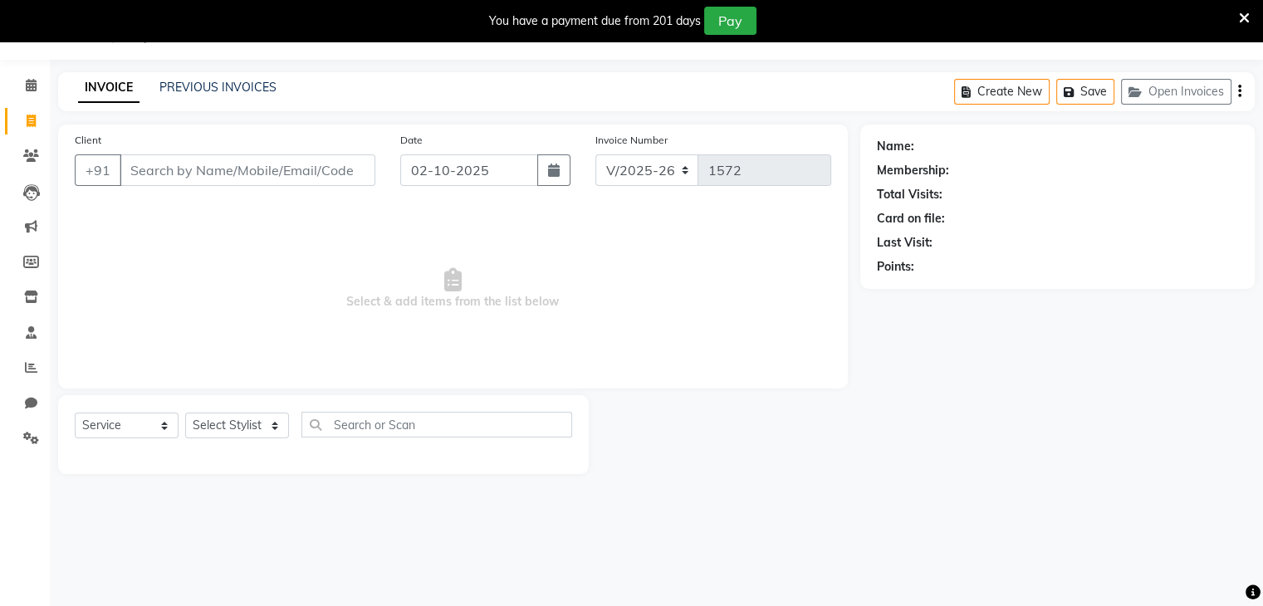
click at [143, 170] on input "Client" at bounding box center [248, 170] width 256 height 32
click at [129, 169] on input "Client" at bounding box center [248, 170] width 256 height 32
type input "9769049338"
click at [322, 175] on span "Add Client" at bounding box center [333, 170] width 66 height 17
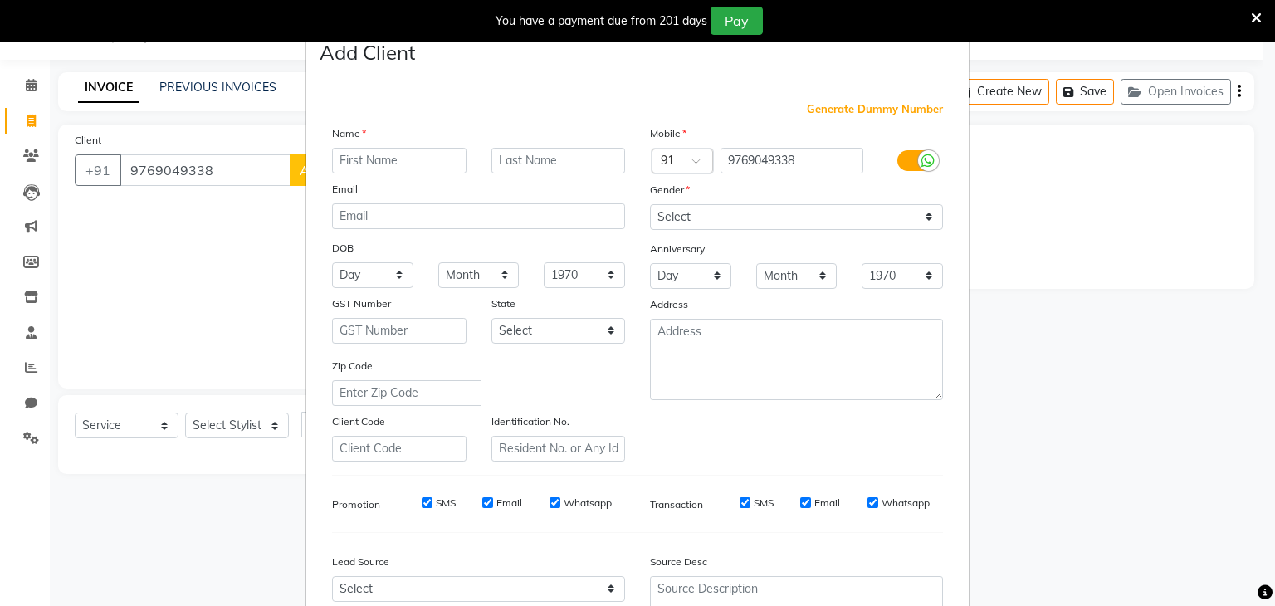
click at [339, 158] on input "text" at bounding box center [399, 161] width 134 height 26
click at [335, 163] on input "text" at bounding box center [399, 161] width 134 height 26
click at [335, 158] on input "text" at bounding box center [399, 161] width 134 height 26
click at [336, 160] on input "text" at bounding box center [399, 161] width 134 height 26
click at [364, 162] on input "text" at bounding box center [399, 161] width 134 height 26
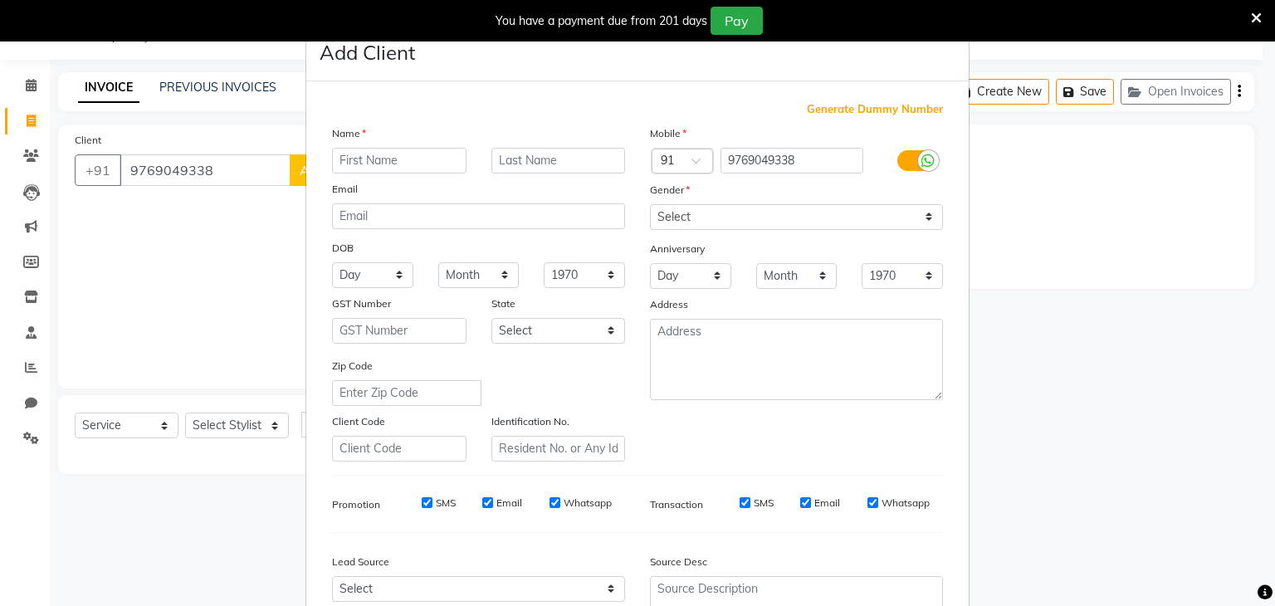
click at [349, 157] on input "text" at bounding box center [399, 161] width 134 height 26
type input "s"
type input "SHANTI"
click at [491, 164] on input "text" at bounding box center [558, 161] width 134 height 26
type input "YADAV"
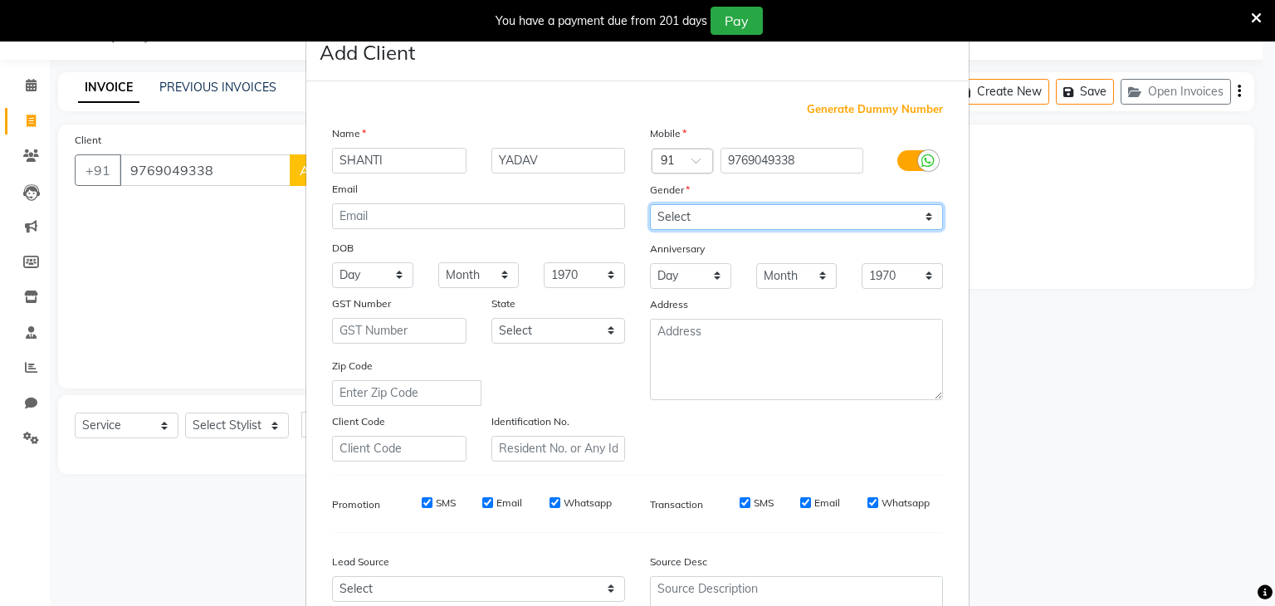
click at [687, 217] on select "Select Male Female Other Prefer Not To Say" at bounding box center [796, 217] width 293 height 26
select select "[DEMOGRAPHIC_DATA]"
click at [650, 205] on select "Select Male Female Other Prefer Not To Say" at bounding box center [796, 217] width 293 height 26
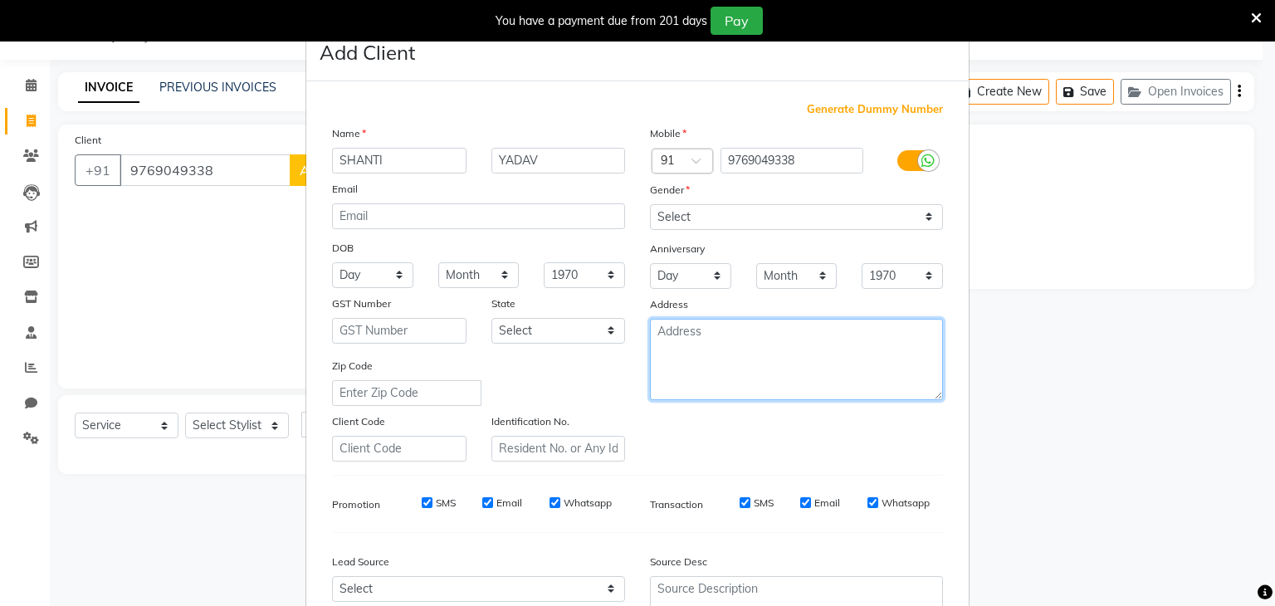
click at [673, 354] on textarea at bounding box center [796, 359] width 293 height 81
click at [654, 340] on textarea at bounding box center [796, 359] width 293 height 81
click at [672, 343] on textarea at bounding box center [796, 359] width 293 height 81
type textarea "BHANDUP"
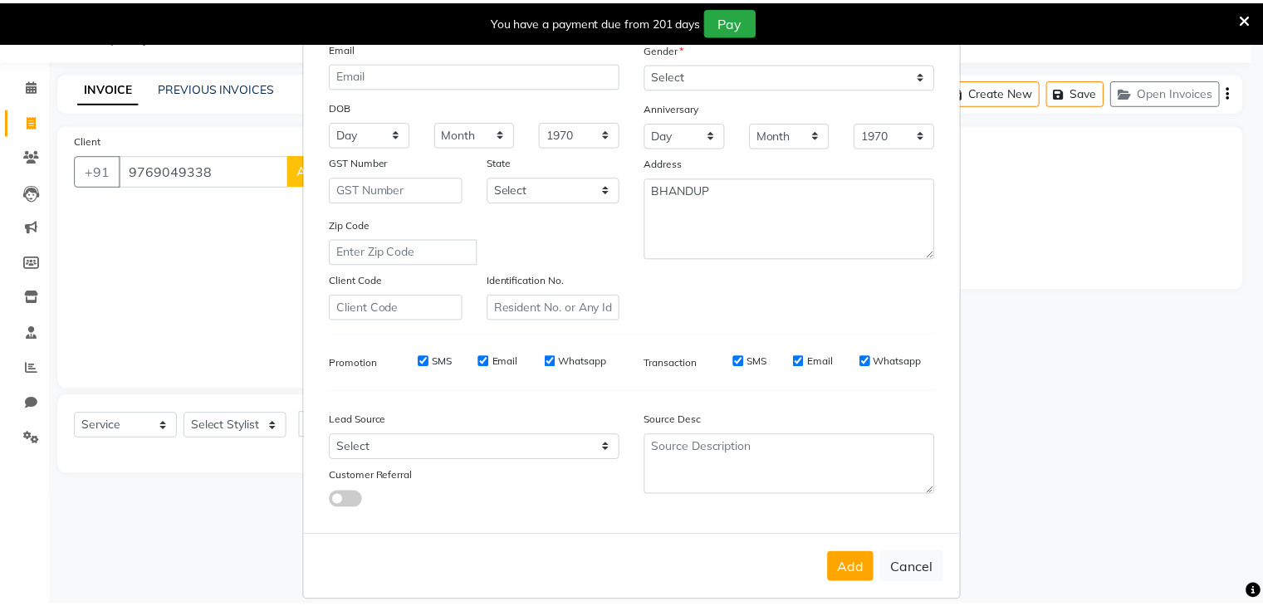
scroll to position [169, 0]
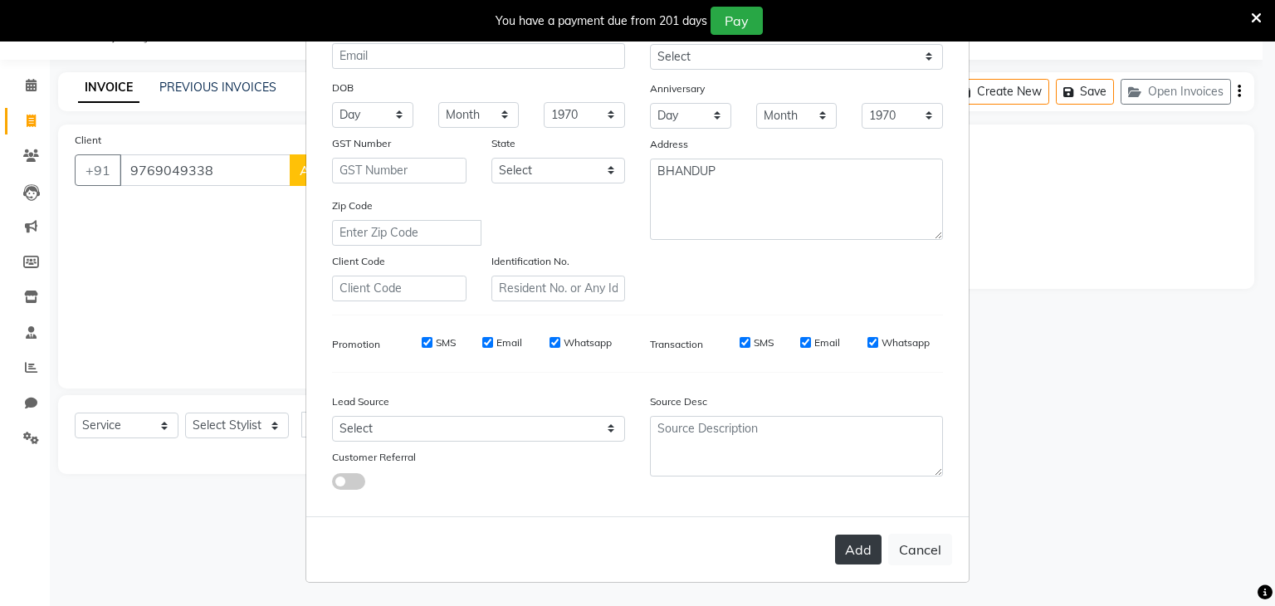
click at [860, 547] on button "Add" at bounding box center [858, 550] width 46 height 30
select select
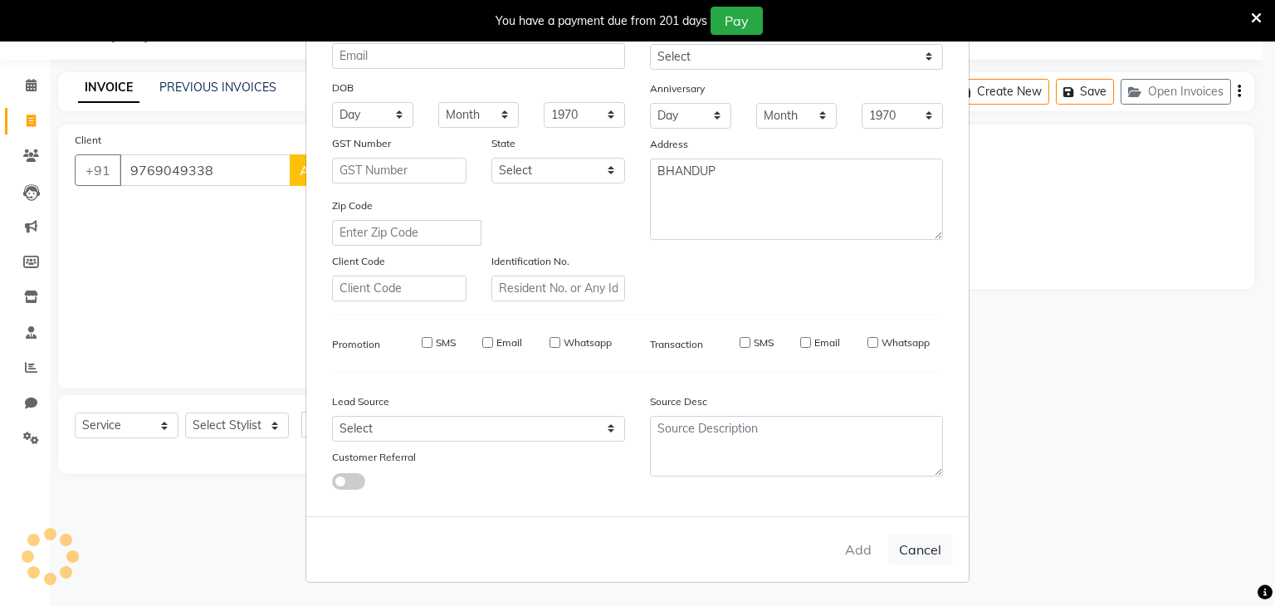
select select
checkbox input "false"
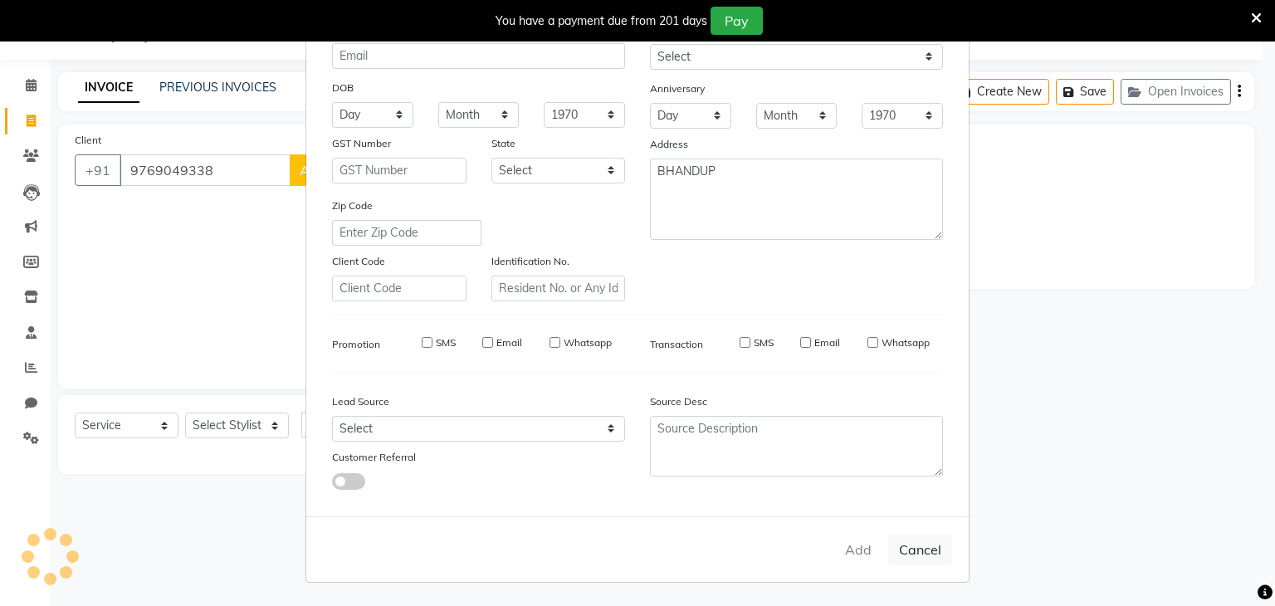
checkbox input "false"
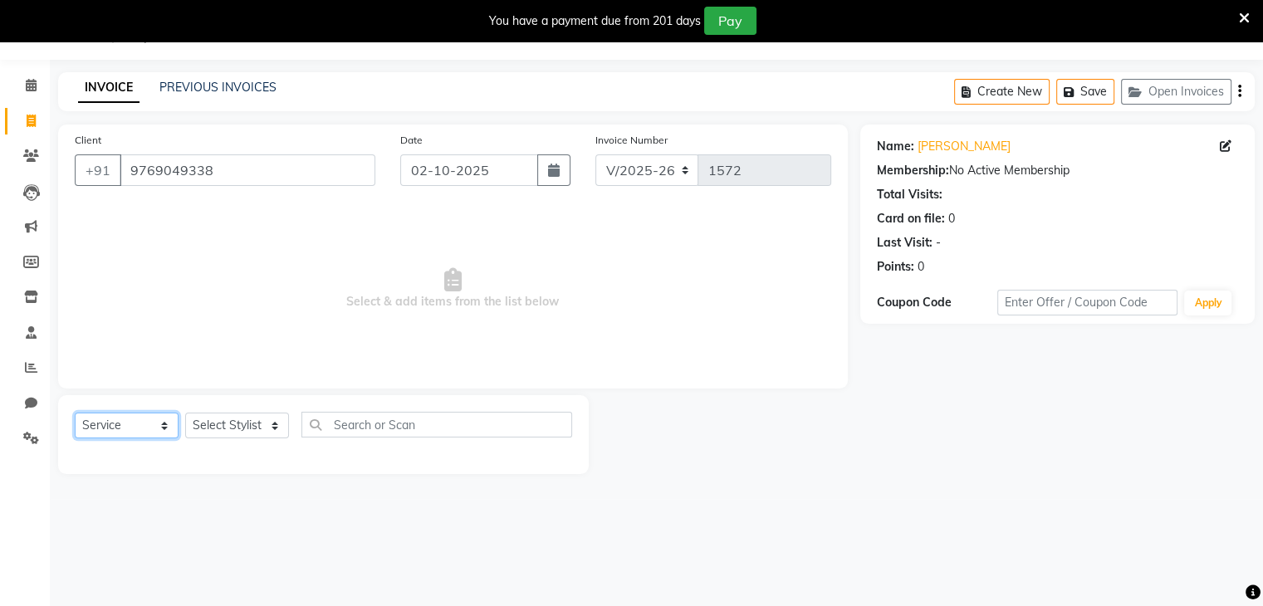
click at [168, 429] on select "Select Service Product Membership Package Voucher Prepaid Gift Card" at bounding box center [127, 426] width 104 height 26
select select "product"
click at [75, 413] on select "Select Service Product Membership Package Voucher Prepaid Gift Card" at bounding box center [127, 426] width 104 height 26
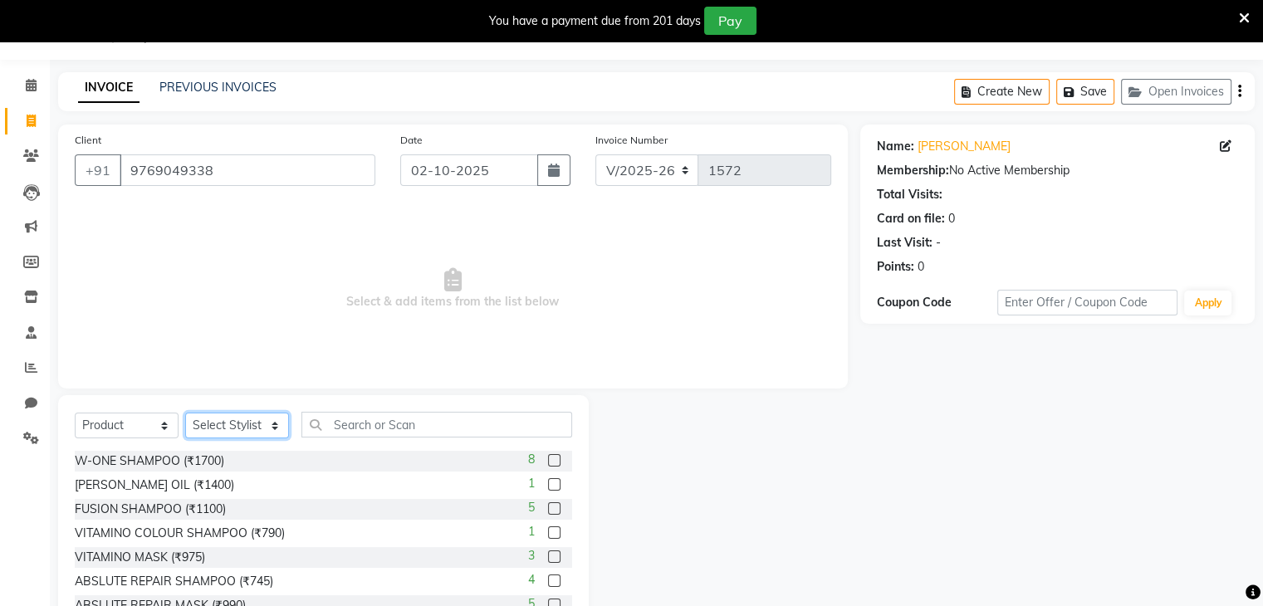
click at [253, 431] on select "Select Stylist Devi DIS Mamta Pinki [PERSON_NAME] Shweta Uma UNKNOWN [PERSON_NA…" at bounding box center [237, 426] width 104 height 26
select select "70654"
click at [185, 413] on select "Select Stylist Devi DIS Mamta Pinki [PERSON_NAME] Shweta Uma UNKNOWN [PERSON_NA…" at bounding box center [237, 426] width 104 height 26
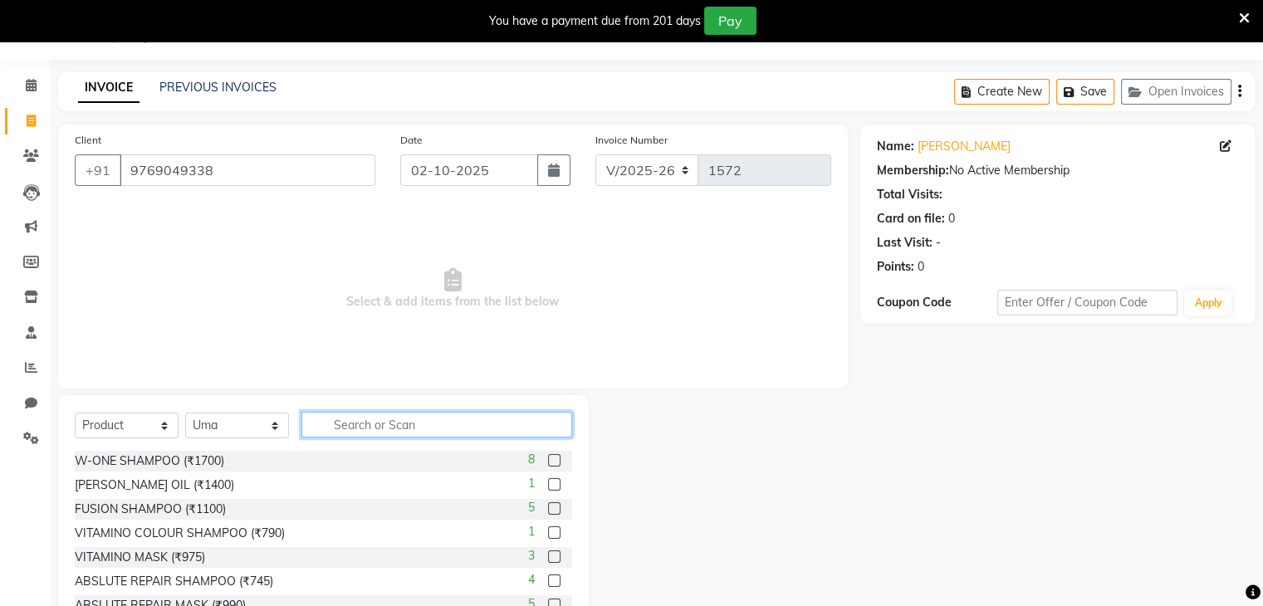
click at [322, 422] on input "text" at bounding box center [436, 425] width 271 height 26
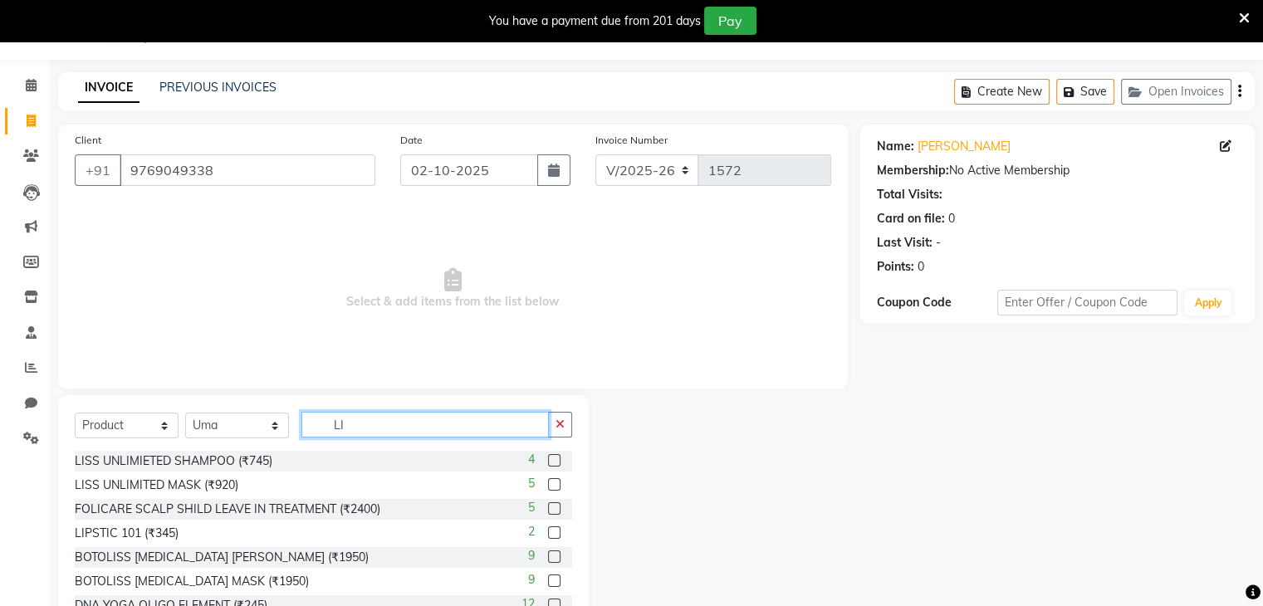
type input "L"
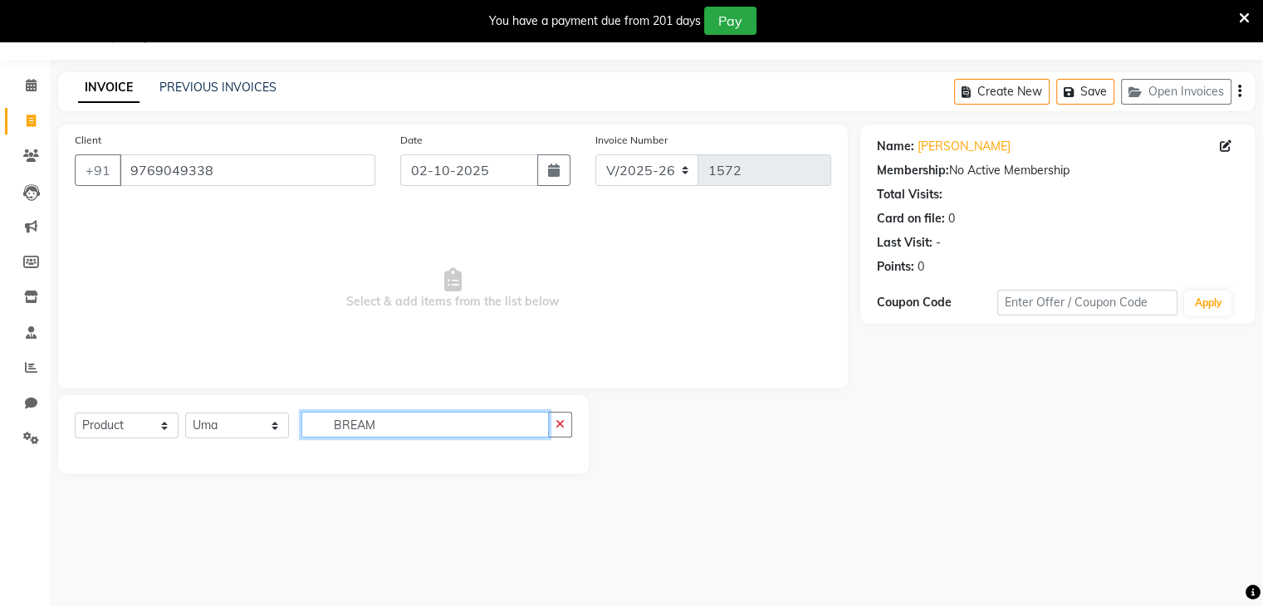
click at [406, 430] on input "BREAM" at bounding box center [424, 425] width 247 height 26
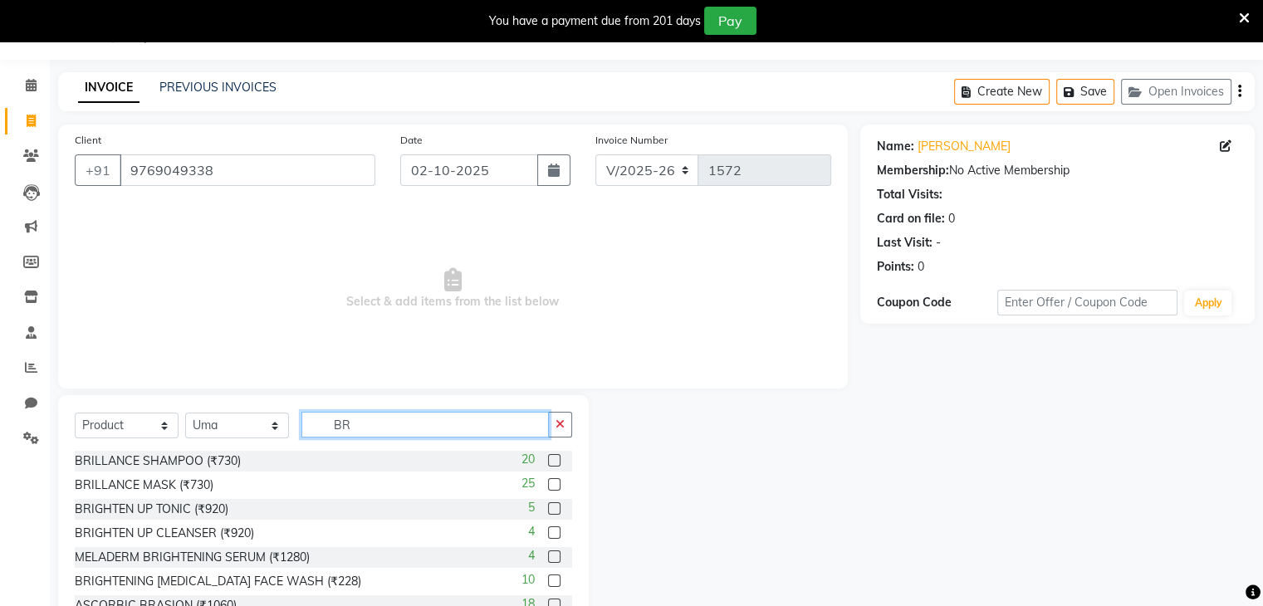
type input "B"
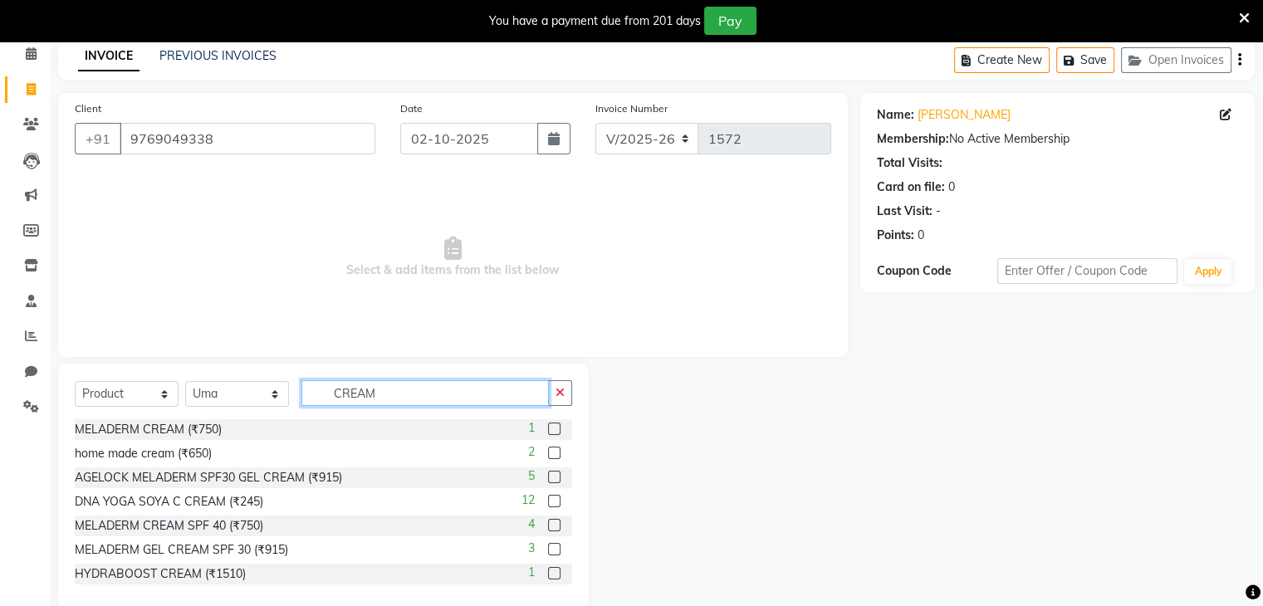
scroll to position [101, 0]
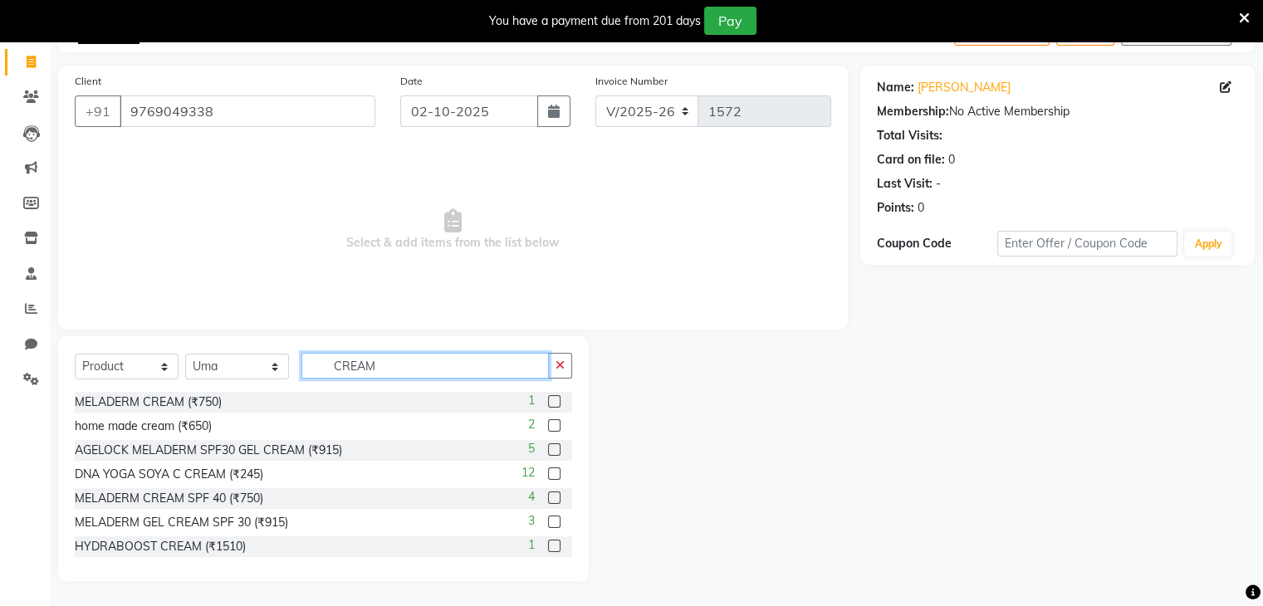
type input "CREAM"
click at [548, 426] on label at bounding box center [554, 425] width 12 height 12
click at [548, 426] on input "checkbox" at bounding box center [553, 426] width 11 height 11
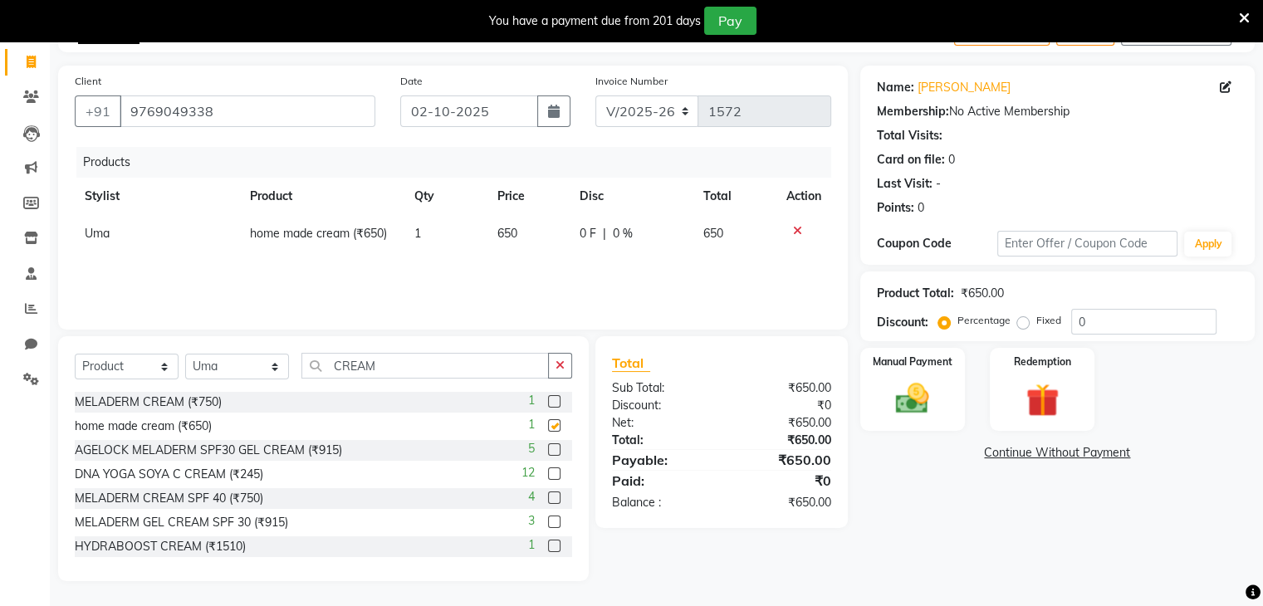
checkbox input "false"
click at [560, 116] on button "button" at bounding box center [553, 111] width 33 height 32
select select "10"
select select "2025"
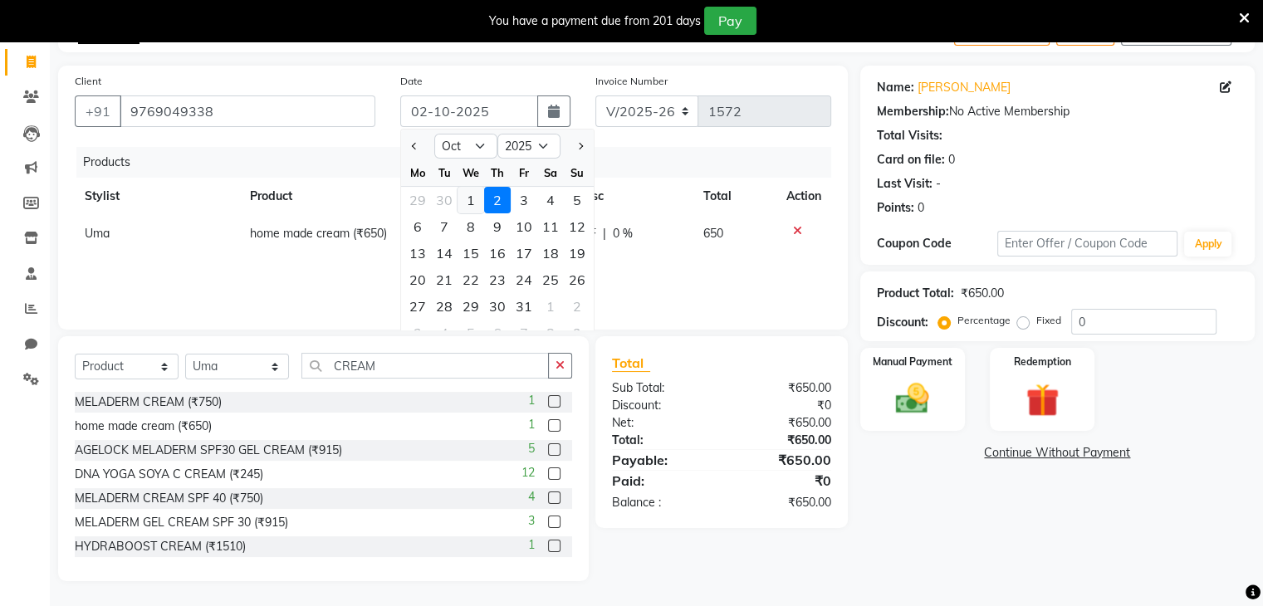
click at [472, 197] on div "1" at bounding box center [470, 200] width 27 height 27
type input "01-10-2025"
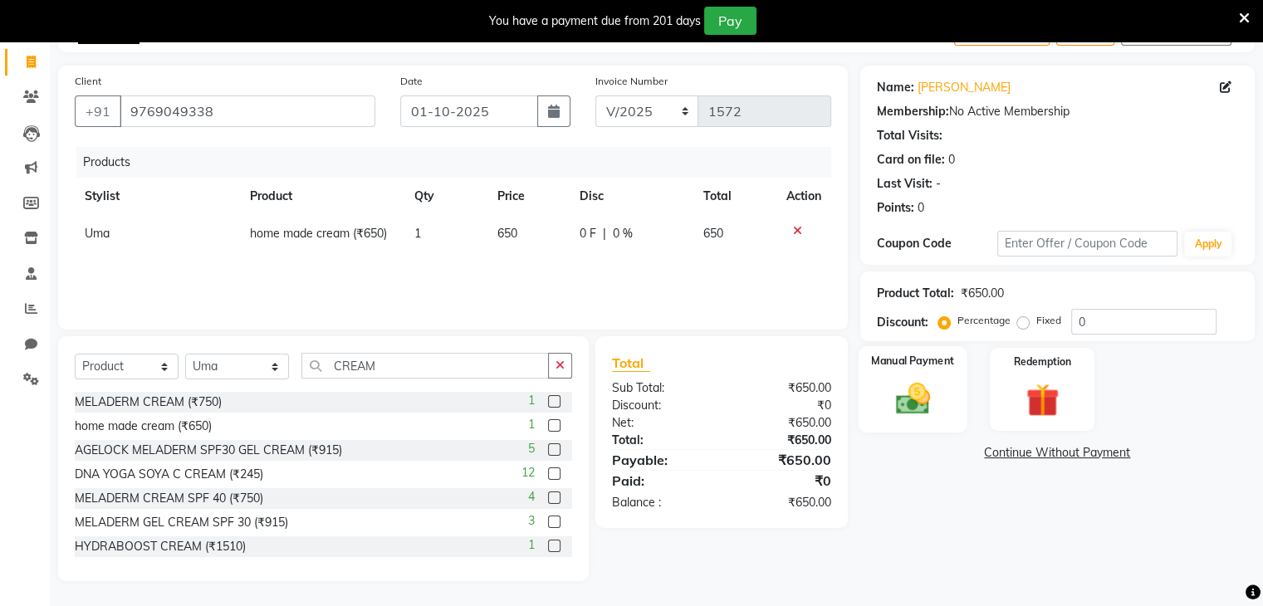
click at [919, 411] on img at bounding box center [912, 399] width 56 height 40
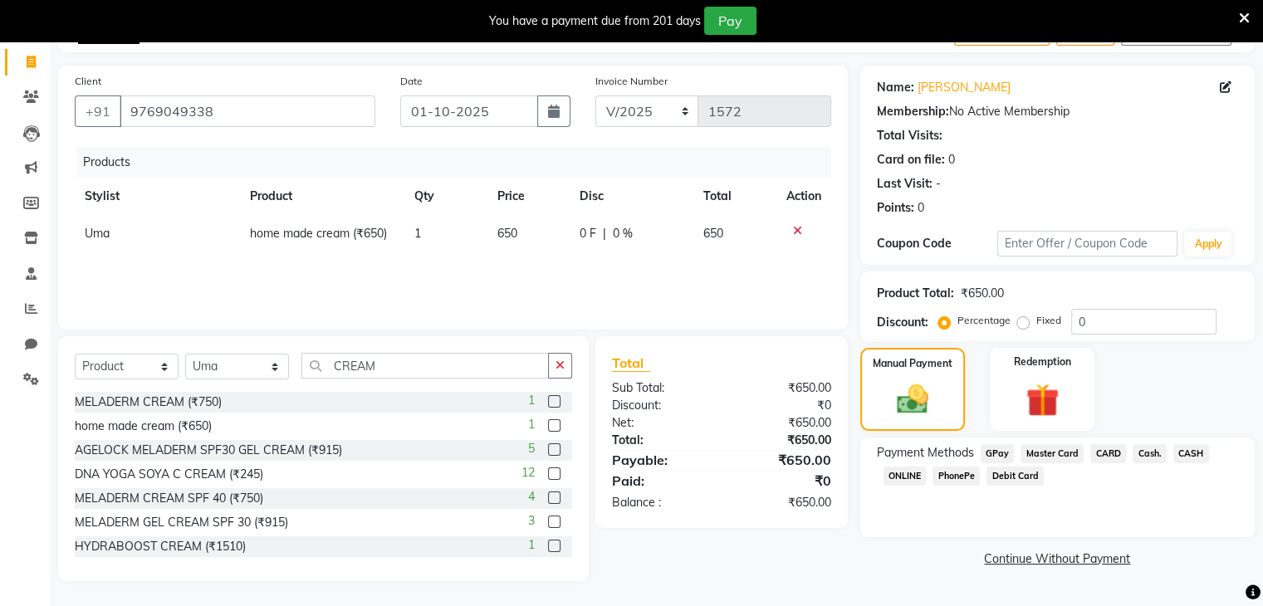
click at [956, 476] on span "PhonePe" at bounding box center [955, 476] width 47 height 19
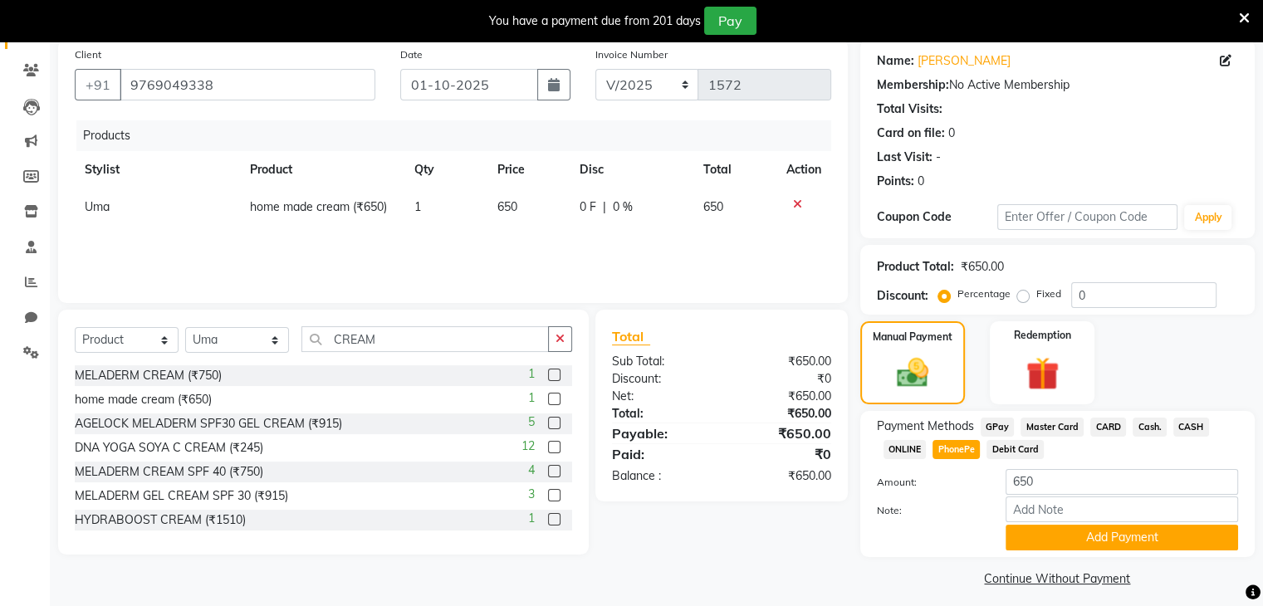
scroll to position [139, 0]
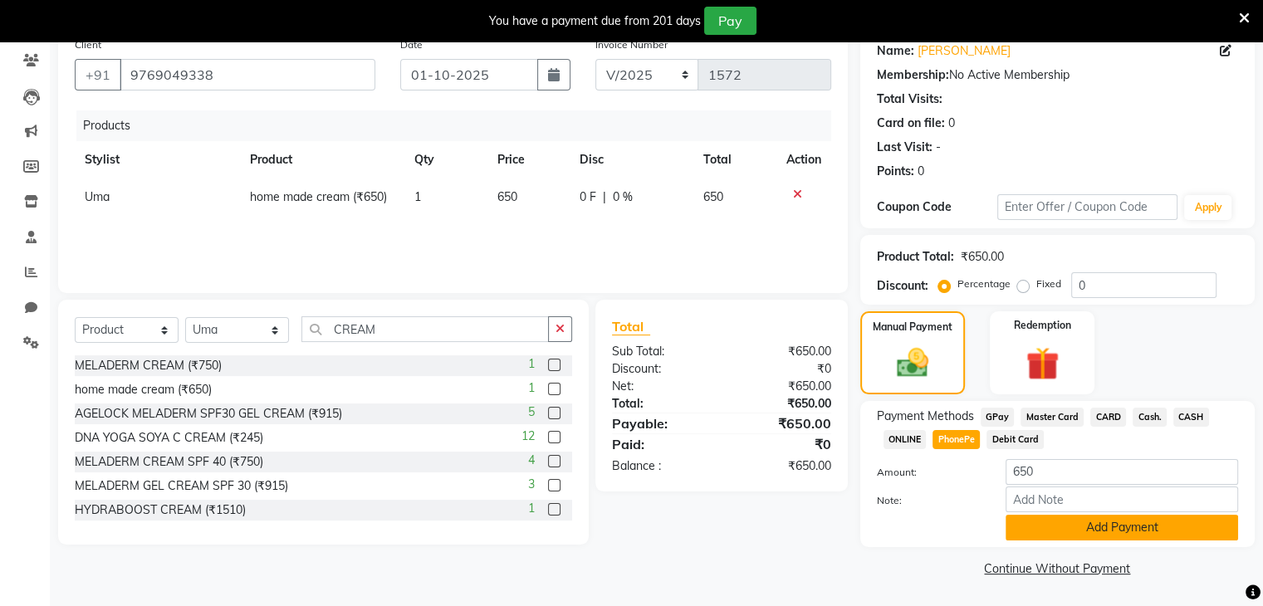
click at [1109, 532] on button "Add Payment" at bounding box center [1121, 528] width 232 height 26
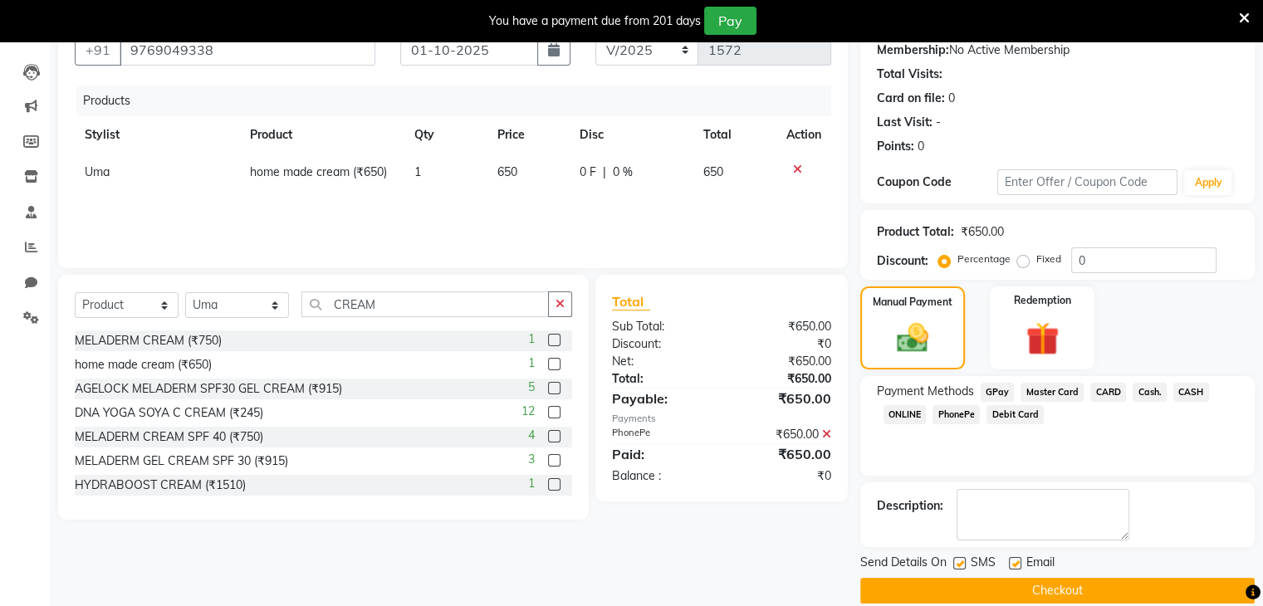
scroll to position [183, 0]
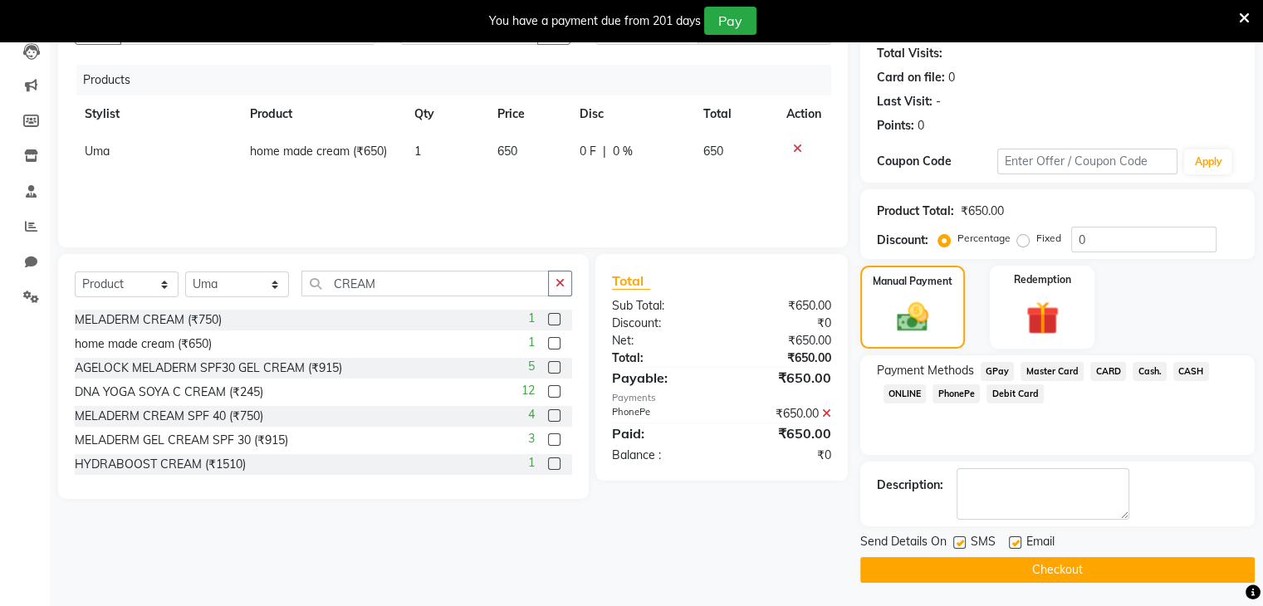
click at [959, 542] on label at bounding box center [959, 542] width 12 height 12
click at [959, 542] on input "checkbox" at bounding box center [958, 543] width 11 height 11
checkbox input "false"
click at [979, 566] on button "Checkout" at bounding box center [1057, 570] width 394 height 26
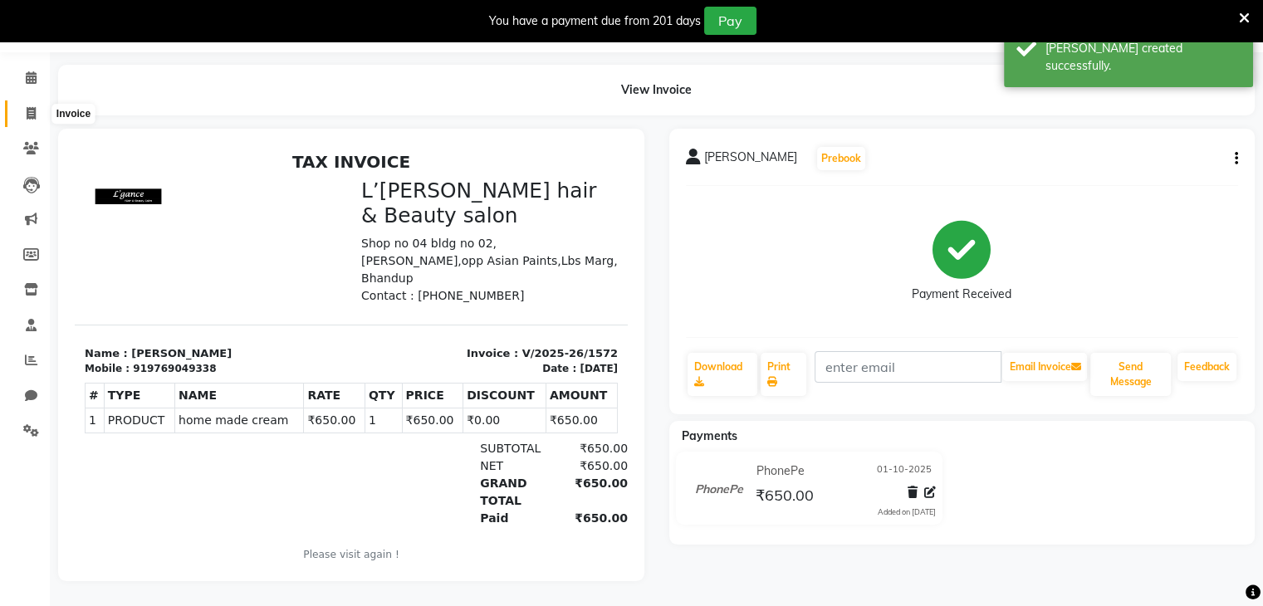
click at [32, 107] on icon at bounding box center [31, 113] width 9 height 12
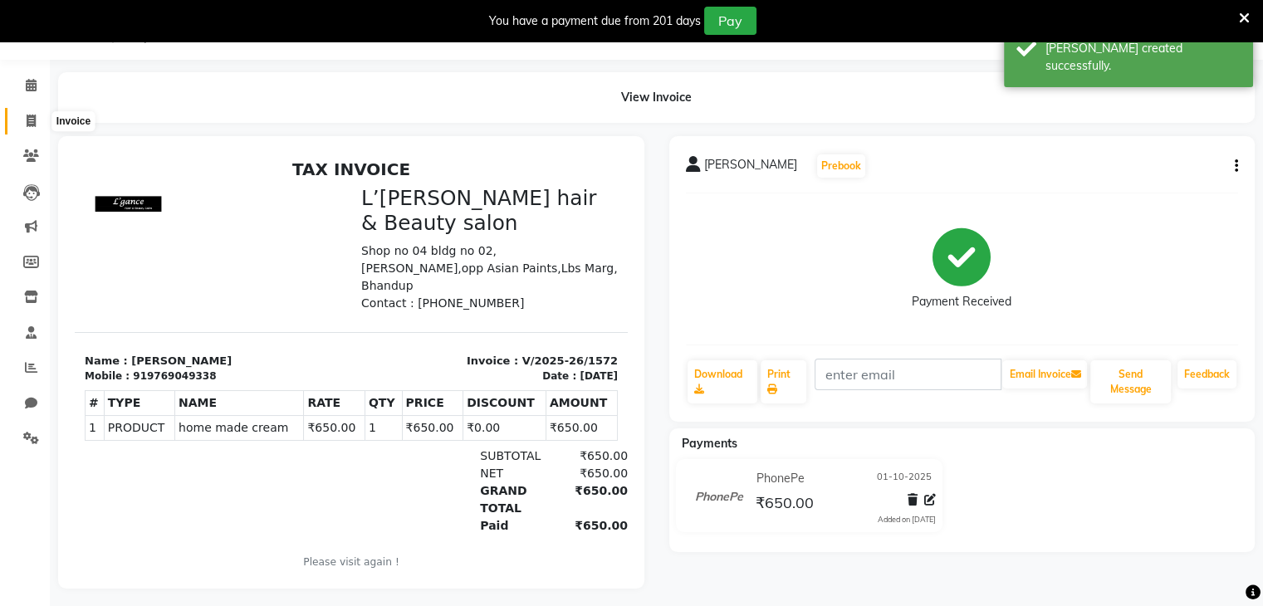
select select "7828"
select select "service"
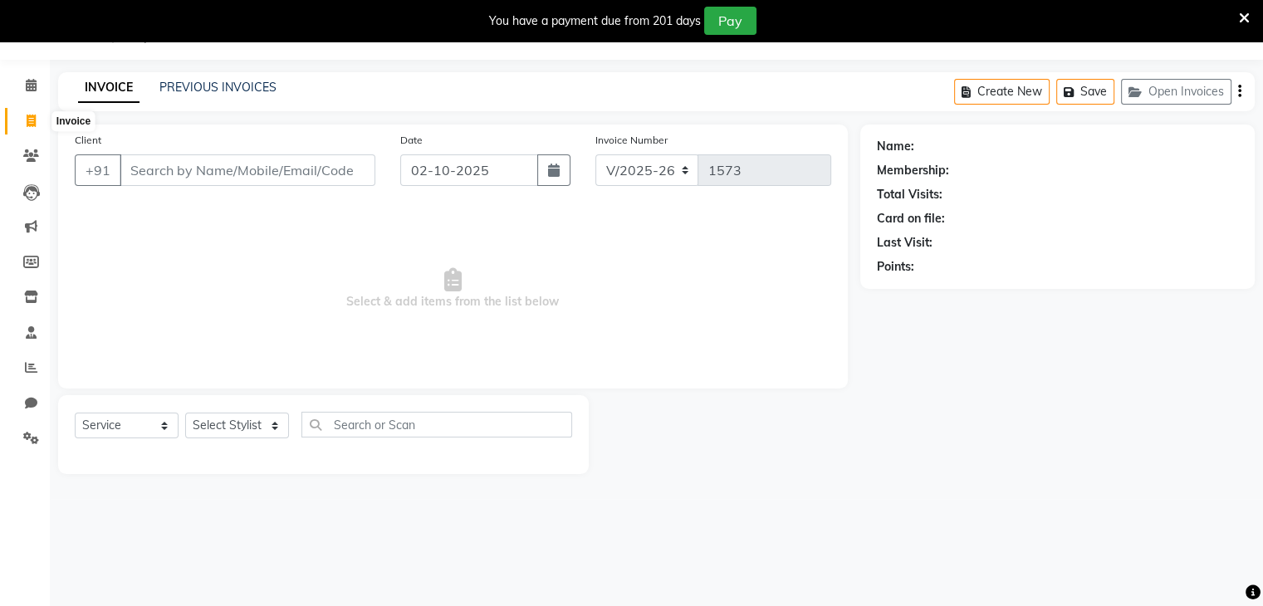
click at [27, 117] on icon at bounding box center [31, 121] width 9 height 12
select select "service"
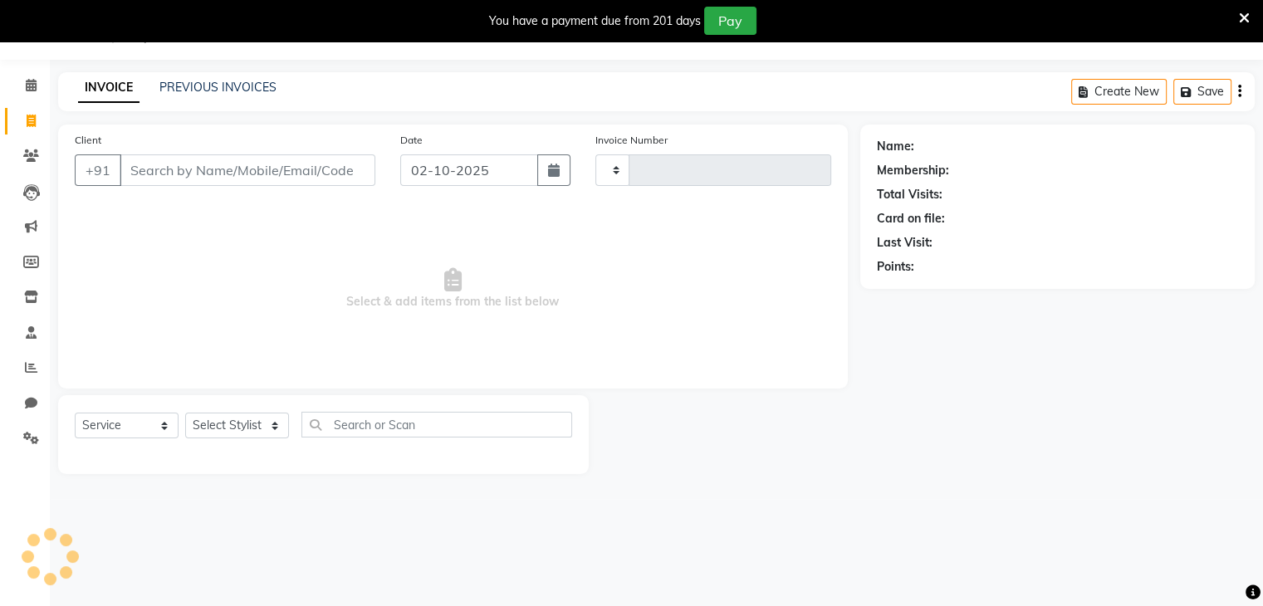
type input "1573"
select select "7828"
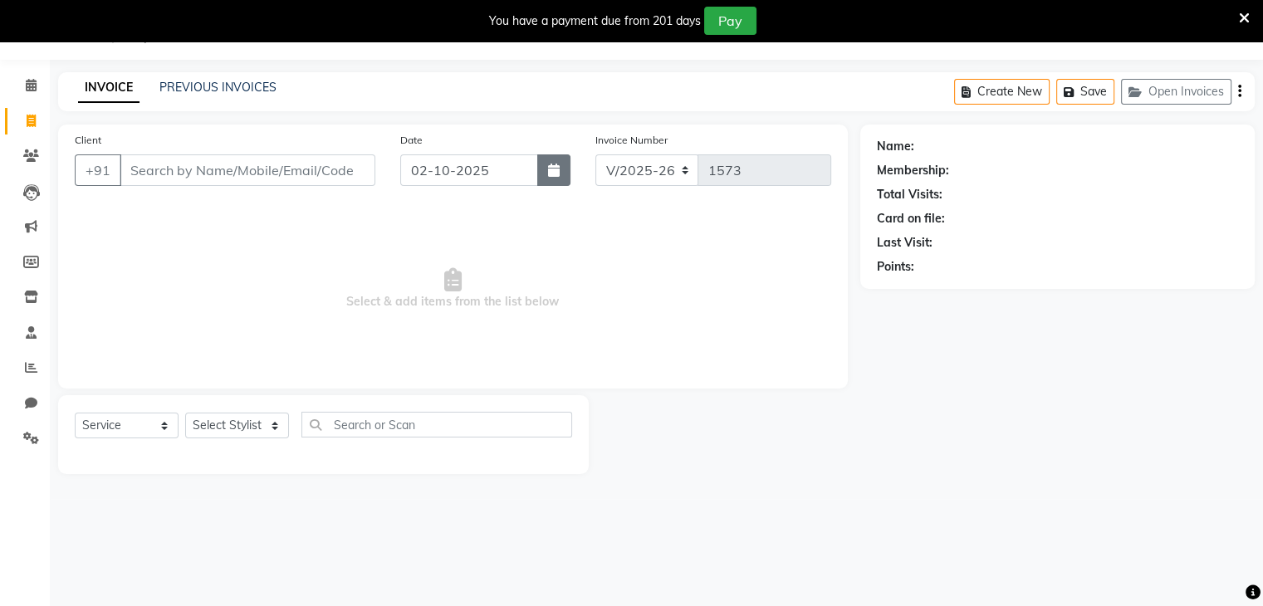
click at [557, 175] on icon "button" at bounding box center [554, 170] width 12 height 13
select select "10"
select select "2025"
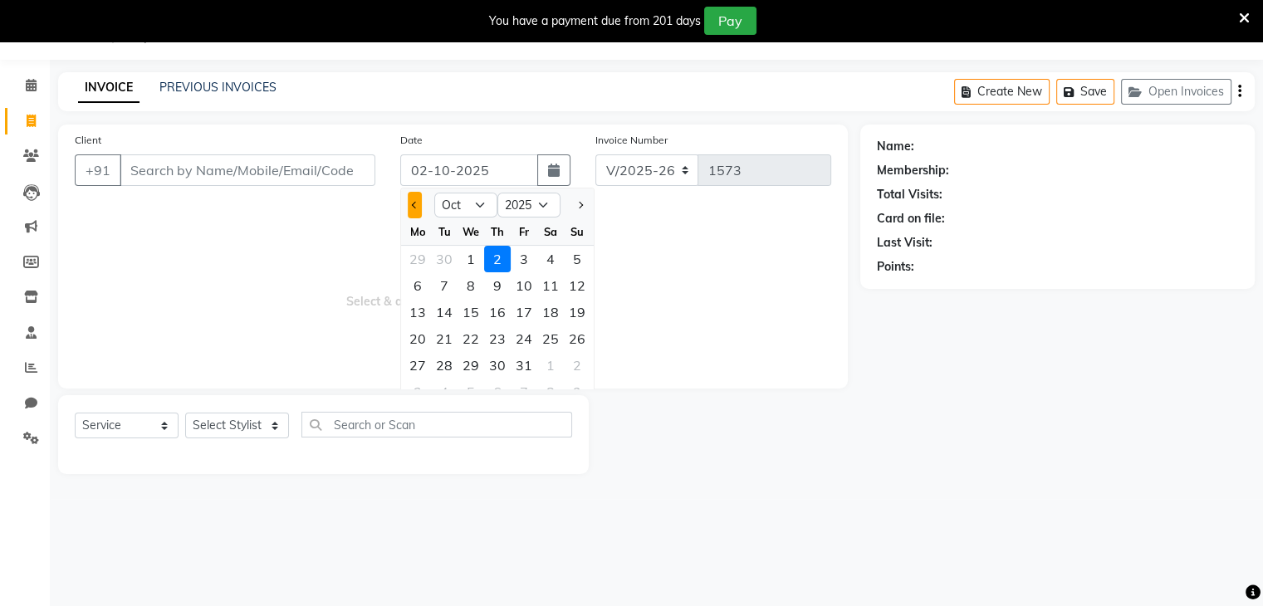
click at [417, 201] on button "Previous month" at bounding box center [415, 205] width 14 height 27
select select "9"
click at [582, 343] on div "28" at bounding box center [577, 338] width 27 height 27
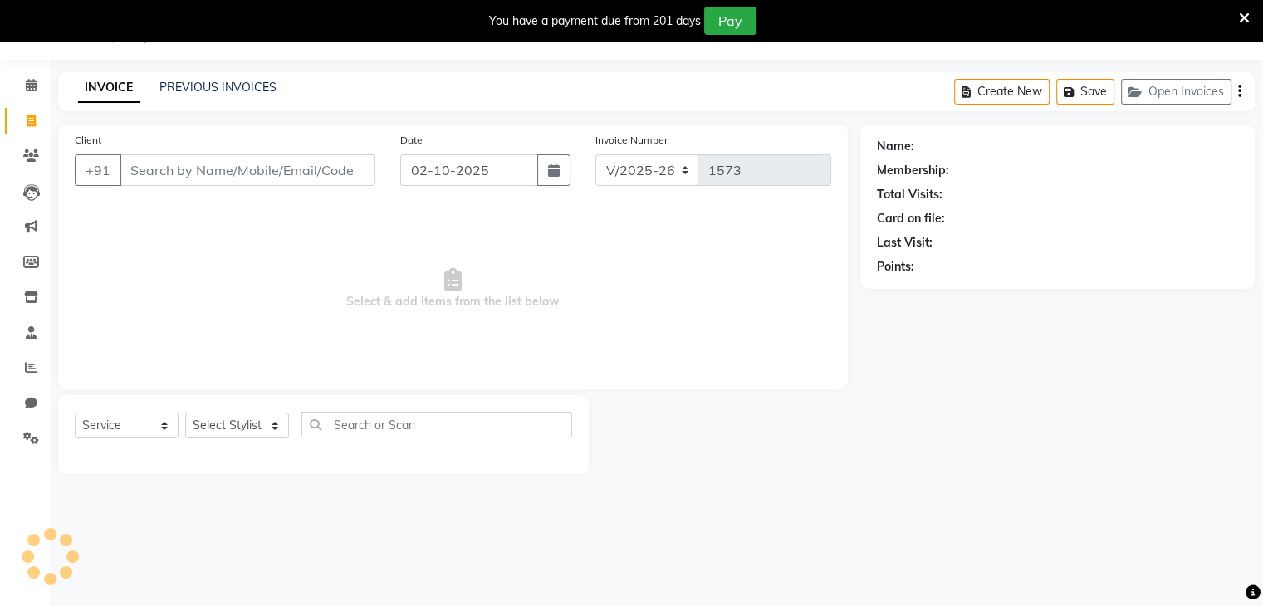
type input "28-09-2025"
click at [143, 175] on input "Client" at bounding box center [248, 170] width 256 height 32
click at [149, 169] on input "Client" at bounding box center [248, 170] width 256 height 32
click at [122, 173] on input "Client" at bounding box center [248, 170] width 256 height 32
click at [136, 181] on input "Client" at bounding box center [248, 170] width 256 height 32
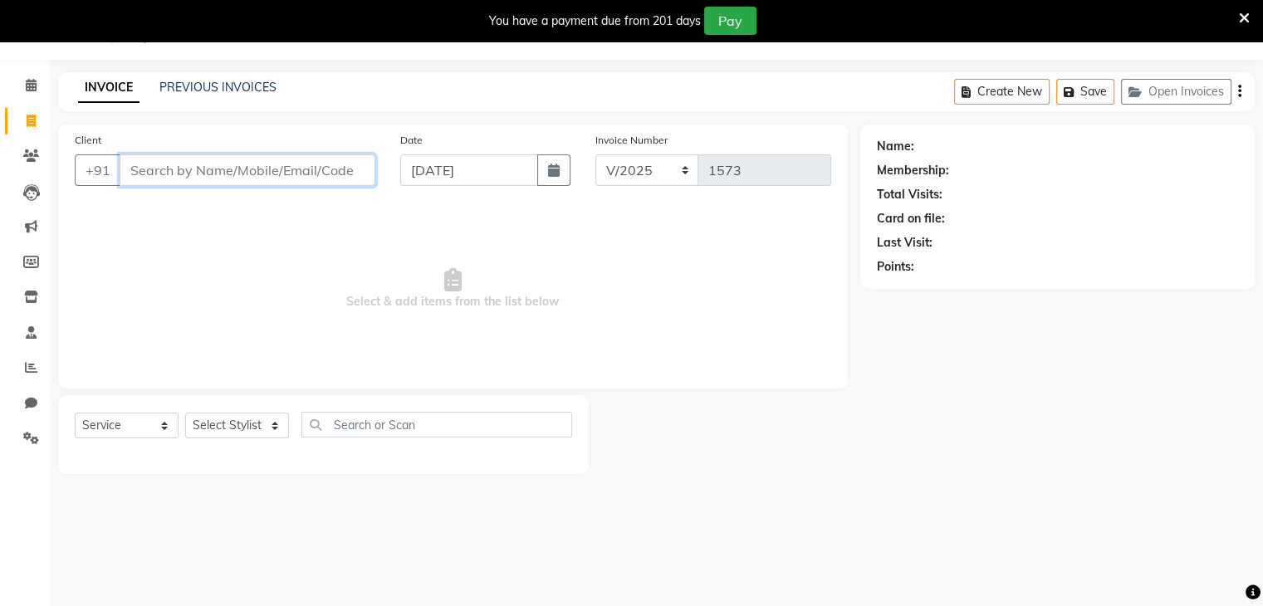
click at [124, 180] on input "Client" at bounding box center [248, 170] width 256 height 32
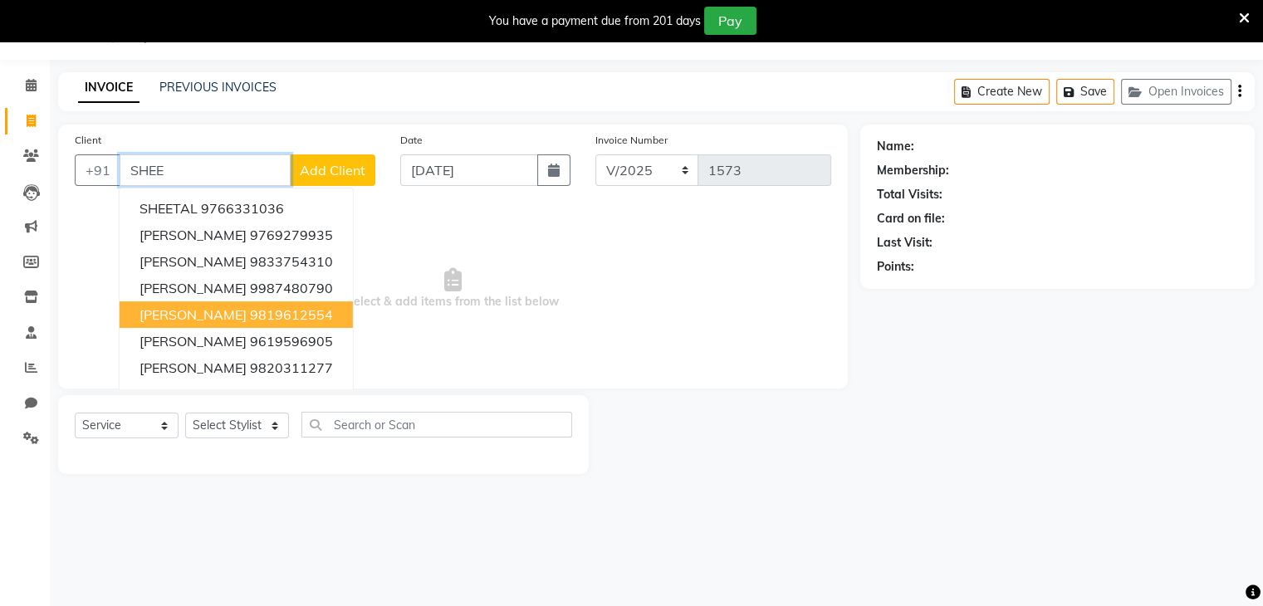
click at [175, 315] on span "SHEELA JOSEPH" at bounding box center [192, 314] width 107 height 17
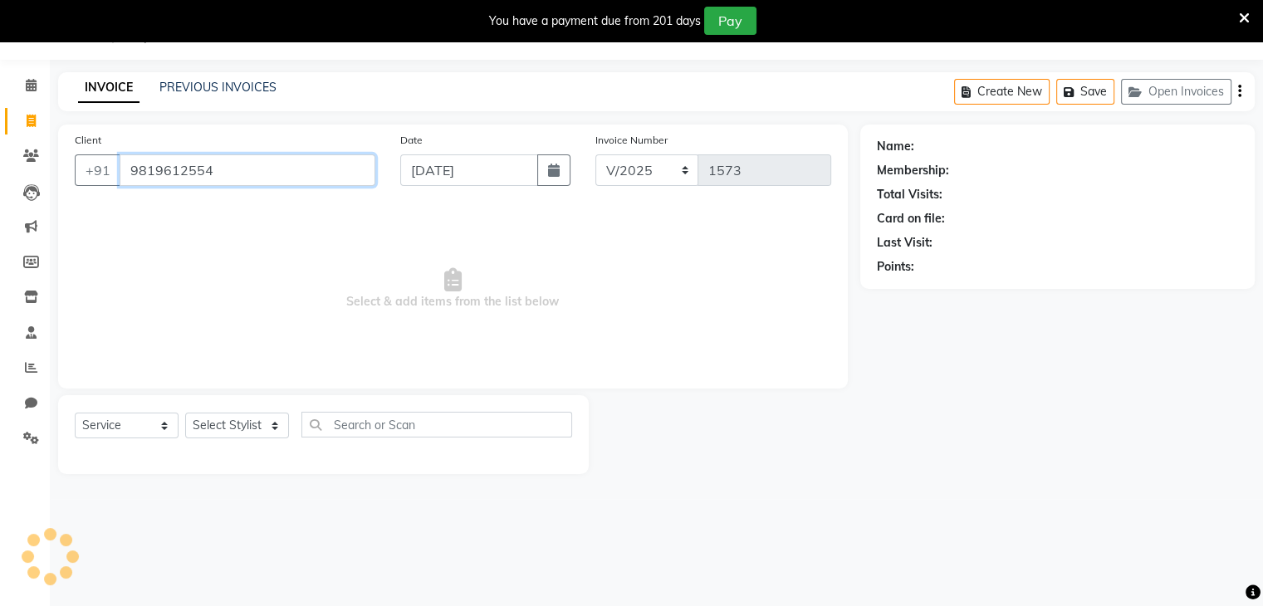
type input "9819612554"
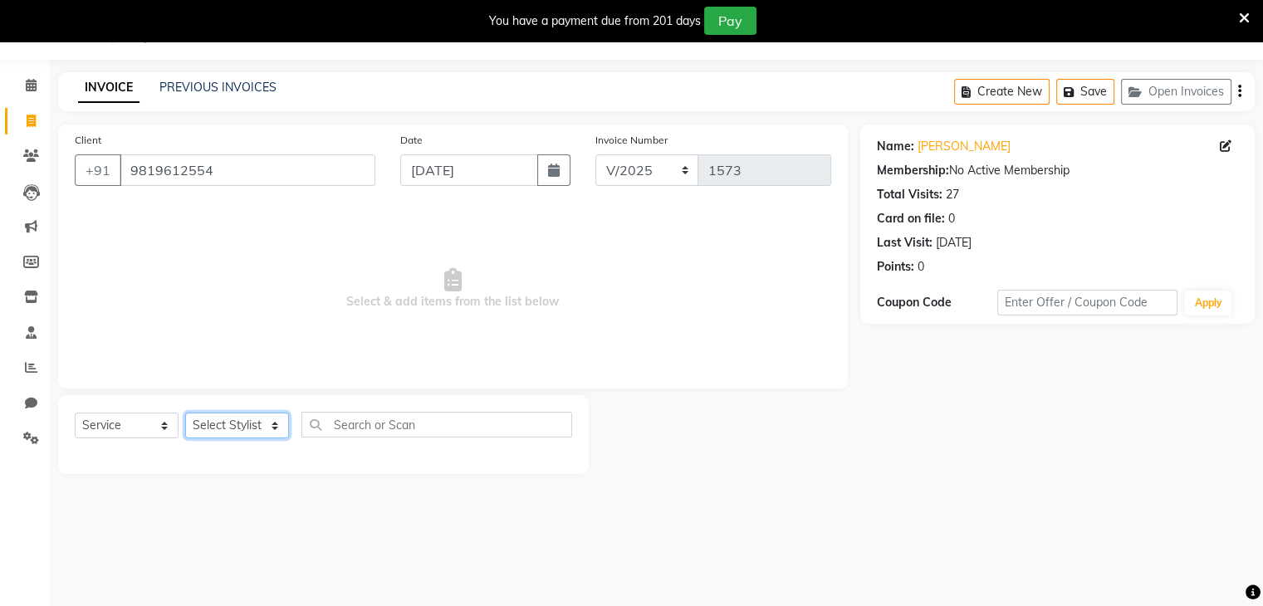
click at [203, 427] on select "Select Stylist Devi DIS Mamta Pinki [PERSON_NAME] Shweta Uma UNKNOWN [PERSON_NA…" at bounding box center [237, 426] width 104 height 26
select select "70653"
click at [185, 413] on select "Select Stylist Devi DIS Mamta Pinki [PERSON_NAME] Shweta Uma UNKNOWN [PERSON_NA…" at bounding box center [237, 426] width 104 height 26
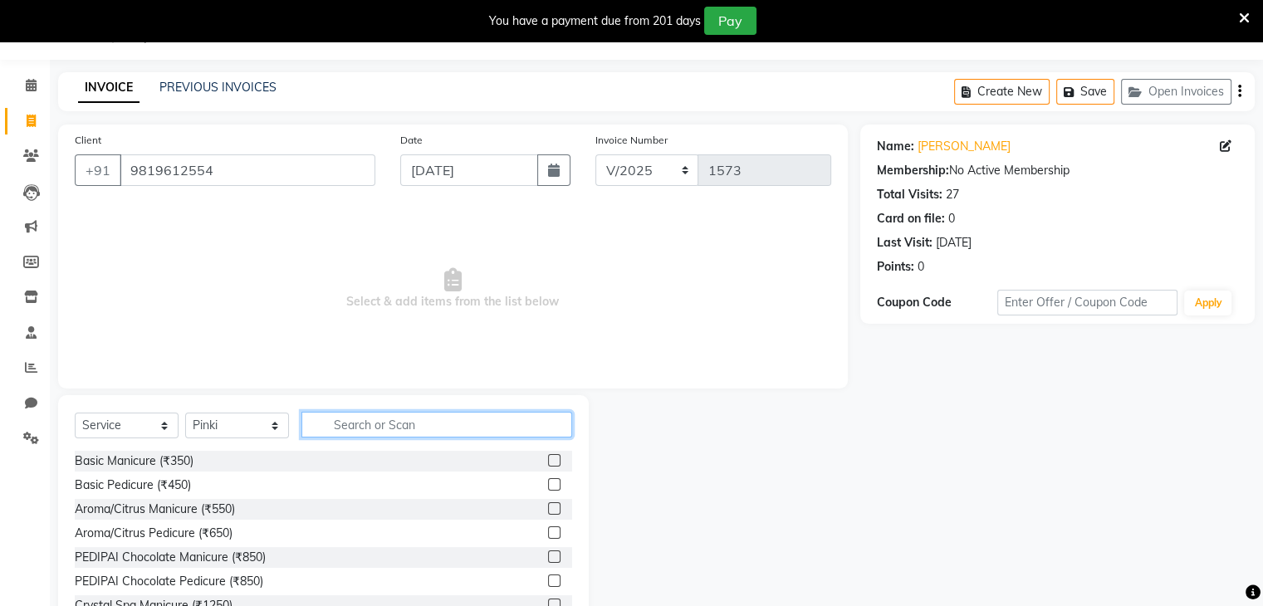
click at [331, 418] on input "text" at bounding box center [436, 425] width 271 height 26
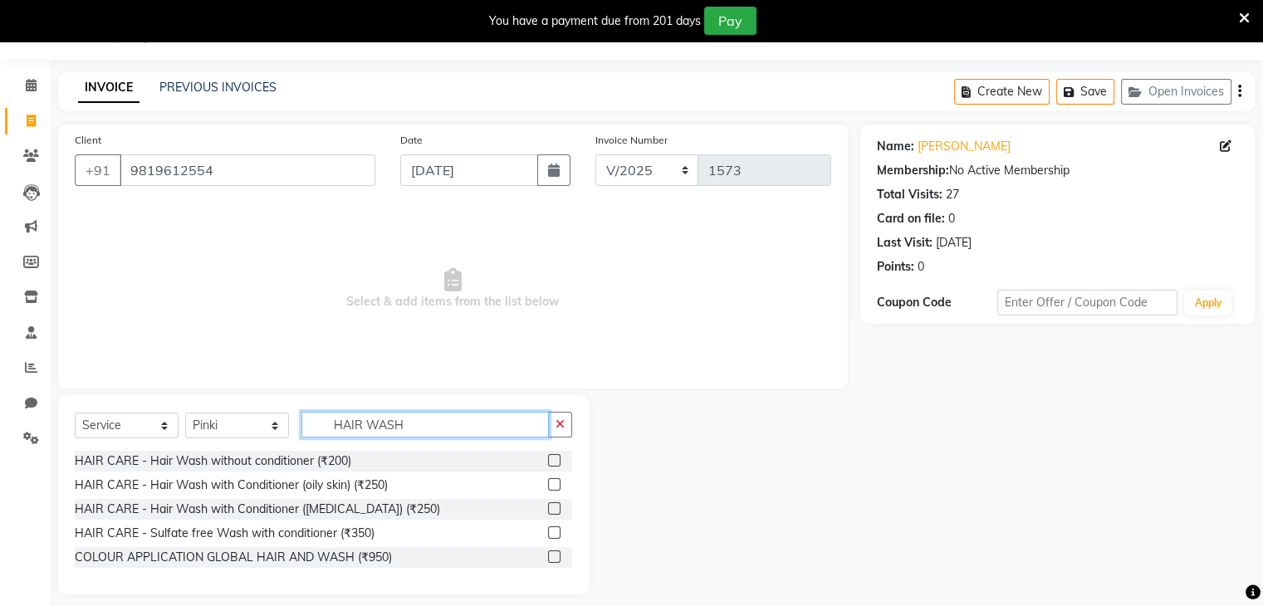
type input "HAIR WASH"
click at [554, 462] on label at bounding box center [554, 460] width 12 height 12
click at [554, 462] on input "checkbox" at bounding box center [553, 461] width 11 height 11
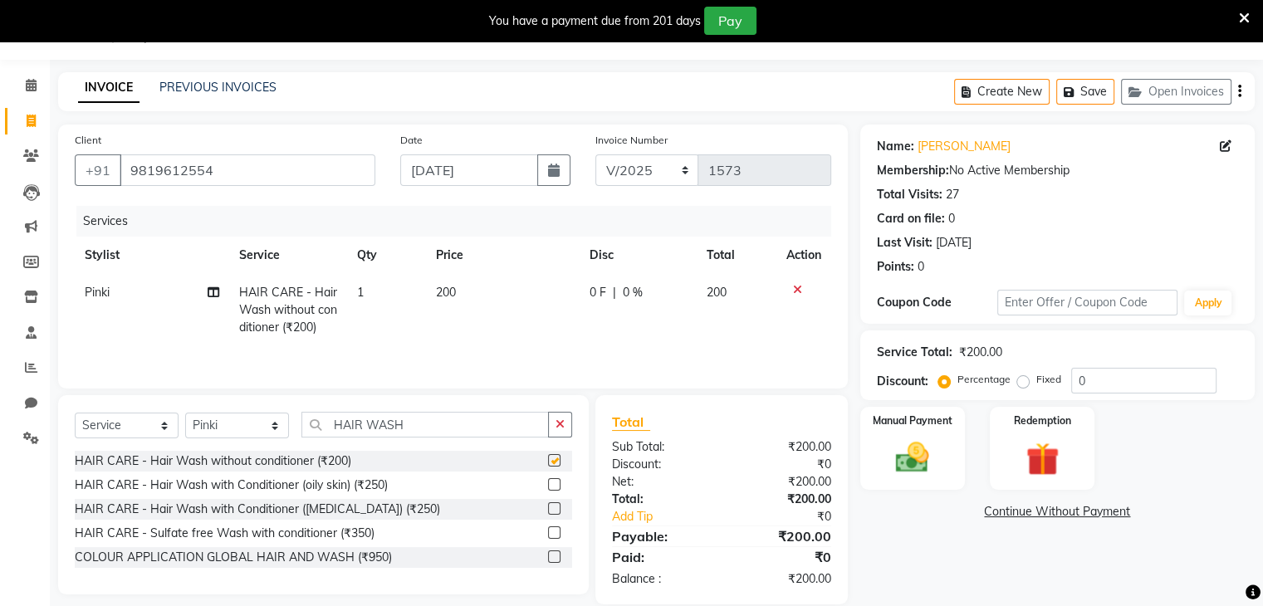
checkbox input "false"
click at [562, 170] on button "button" at bounding box center [553, 170] width 33 height 32
select select "9"
select select "2025"
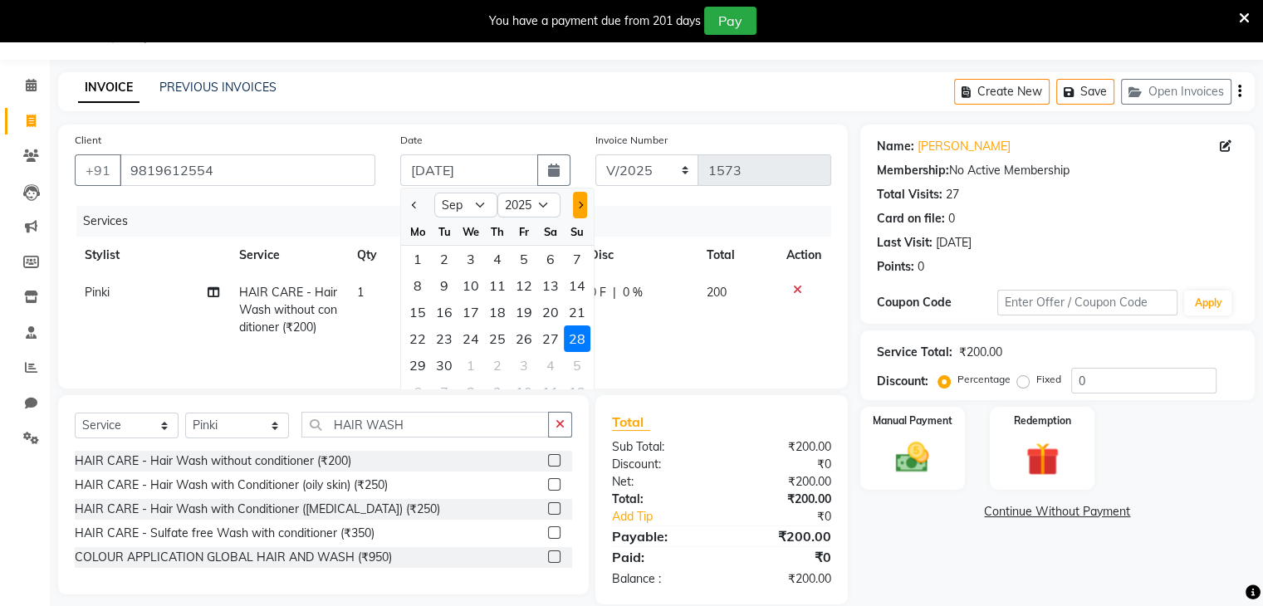
click at [578, 202] on span "Next month" at bounding box center [579, 205] width 7 height 7
select select "10"
click at [499, 255] on div "2" at bounding box center [497, 259] width 27 height 27
type input "02-10-2025"
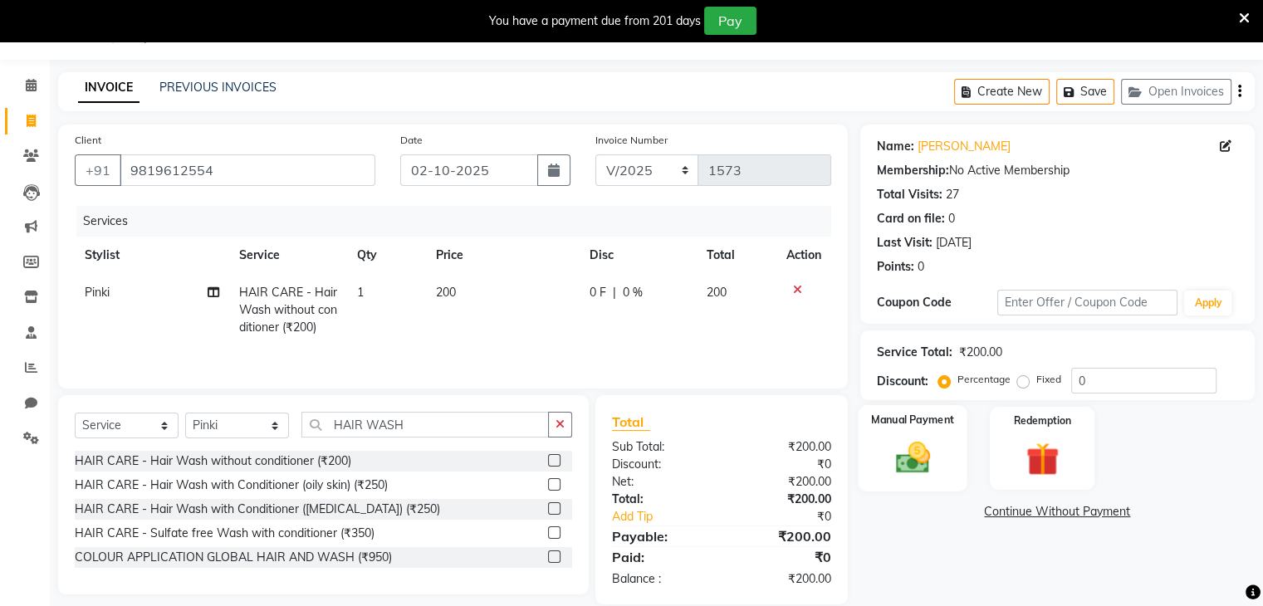
click at [906, 464] on img at bounding box center [912, 458] width 56 height 40
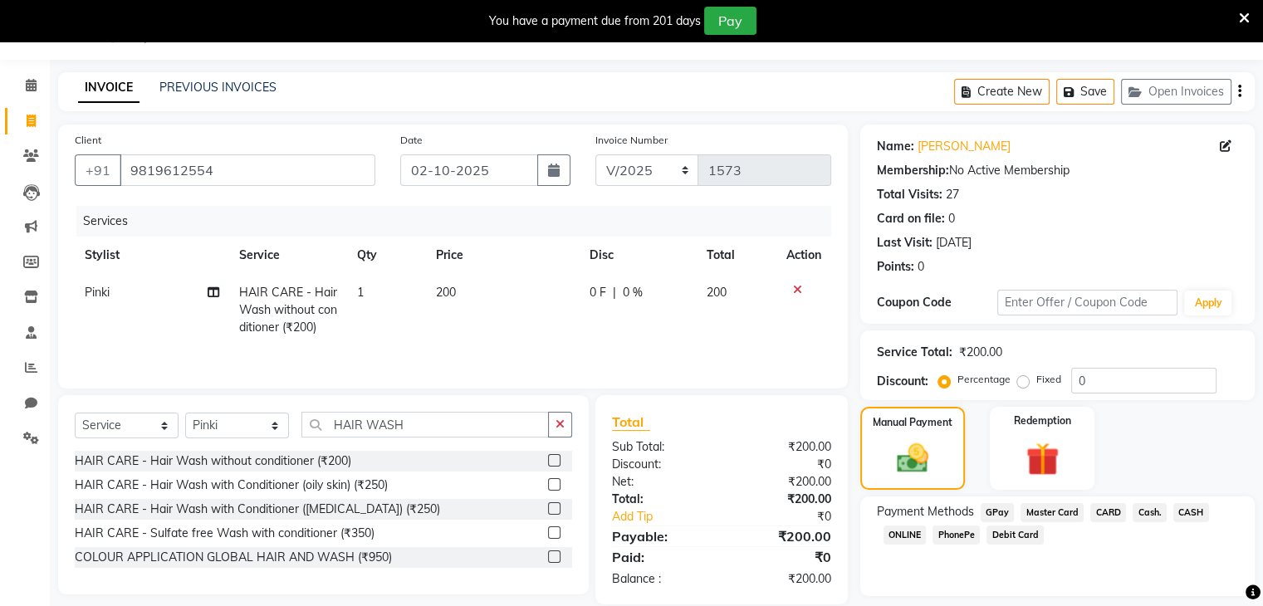
click at [1189, 511] on span "CASH" at bounding box center [1191, 512] width 36 height 19
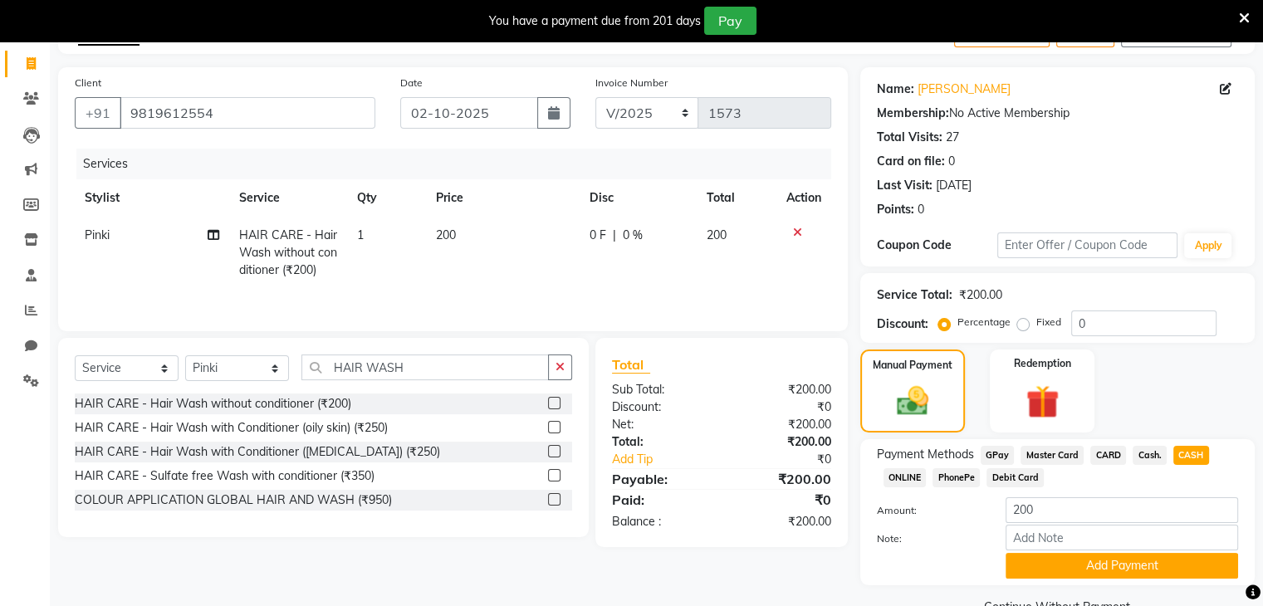
scroll to position [139, 0]
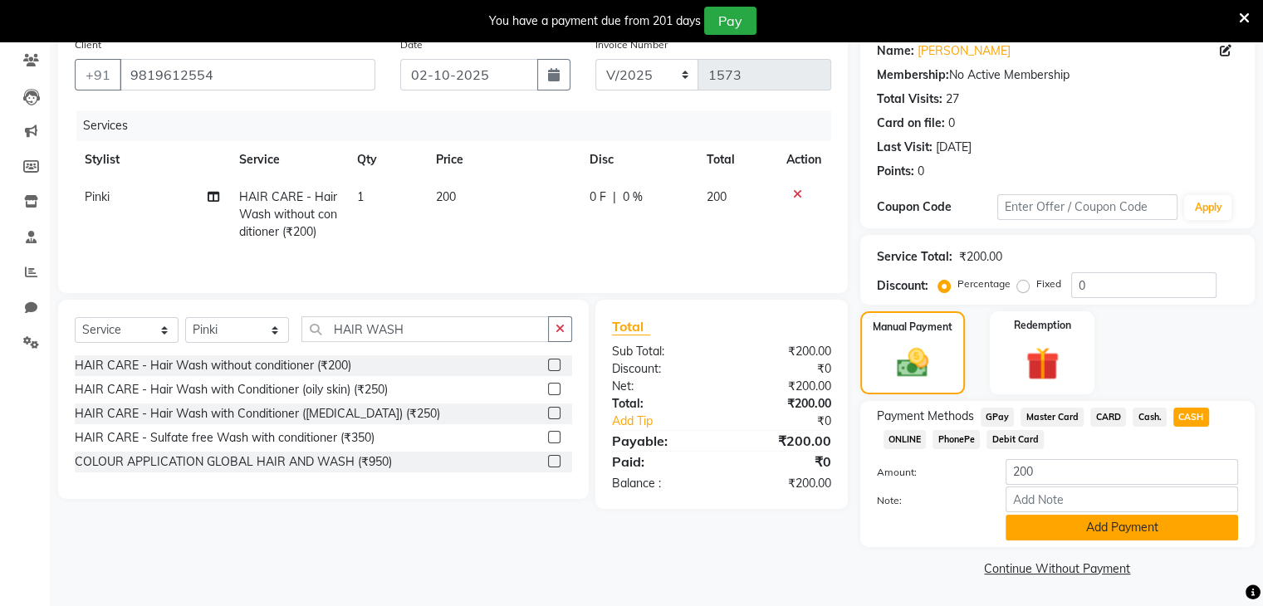
click at [1077, 535] on button "Add Payment" at bounding box center [1121, 528] width 232 height 26
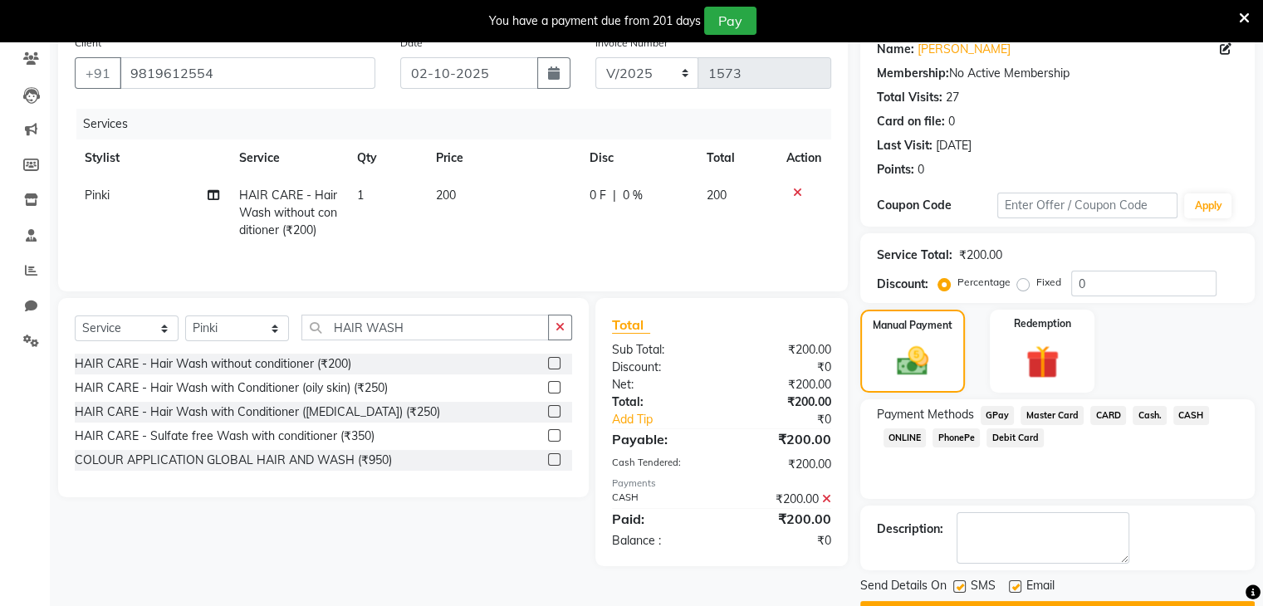
scroll to position [172, 0]
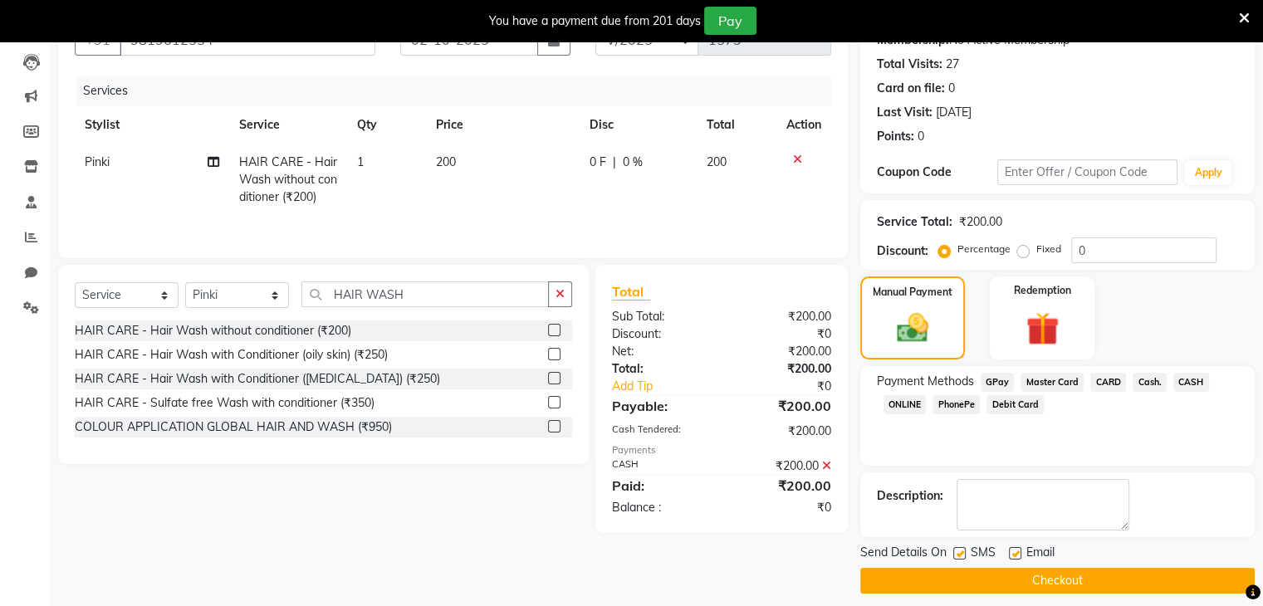
click at [1111, 579] on button "Checkout" at bounding box center [1057, 581] width 394 height 26
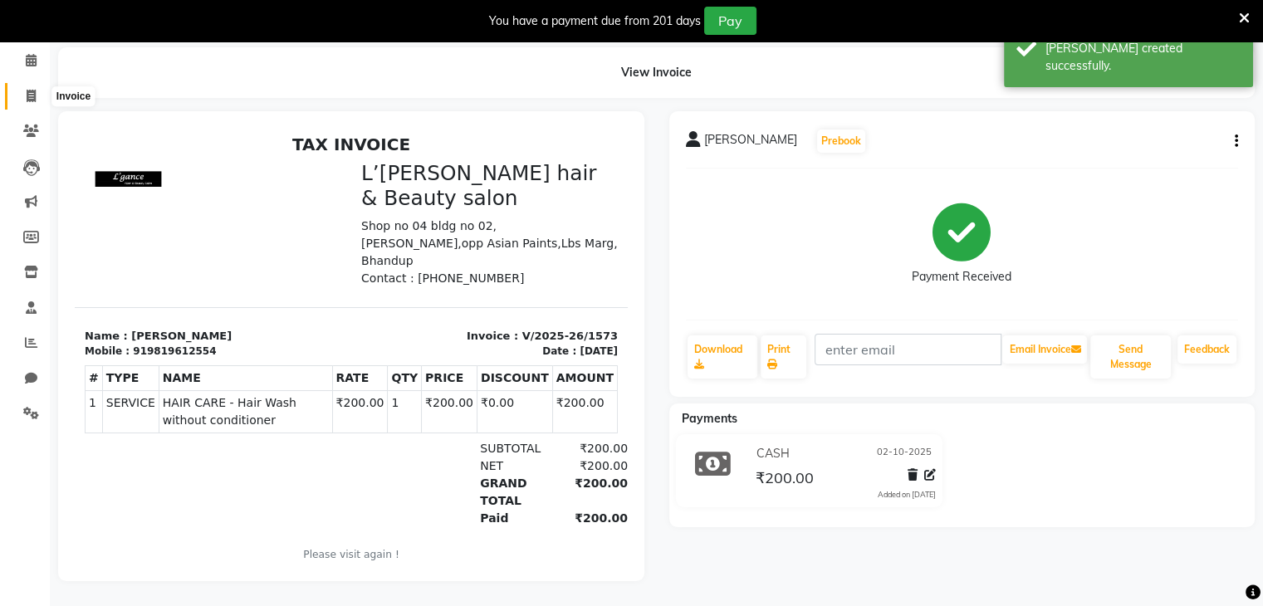
click at [27, 90] on icon at bounding box center [31, 96] width 9 height 12
select select "service"
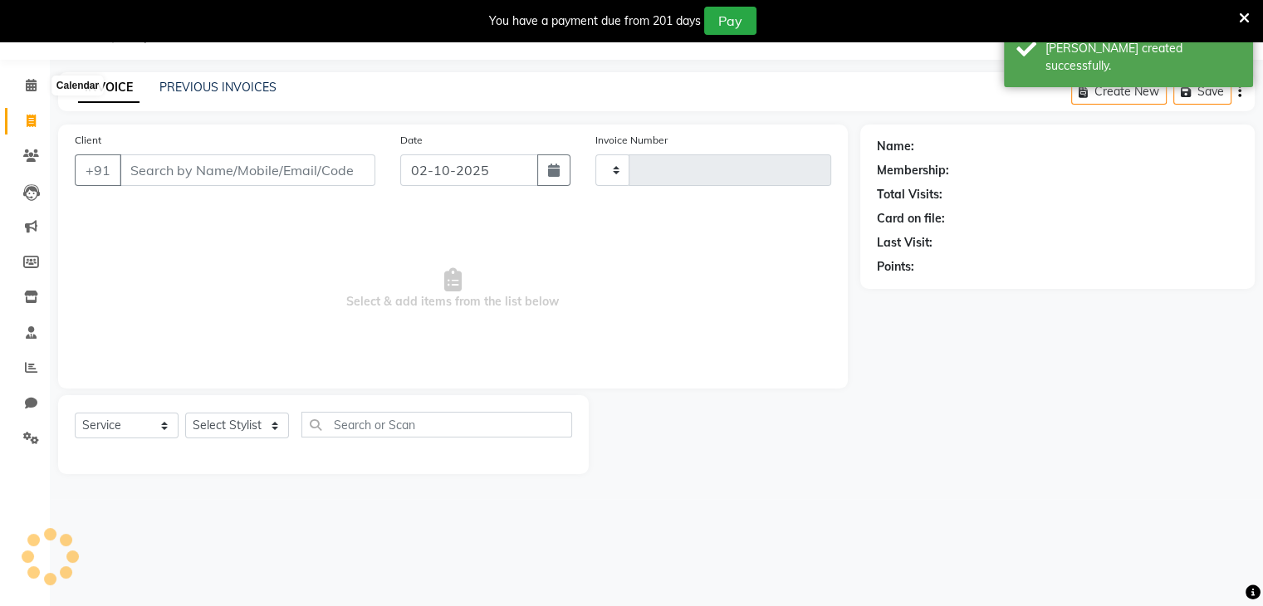
type input "1574"
select select "7828"
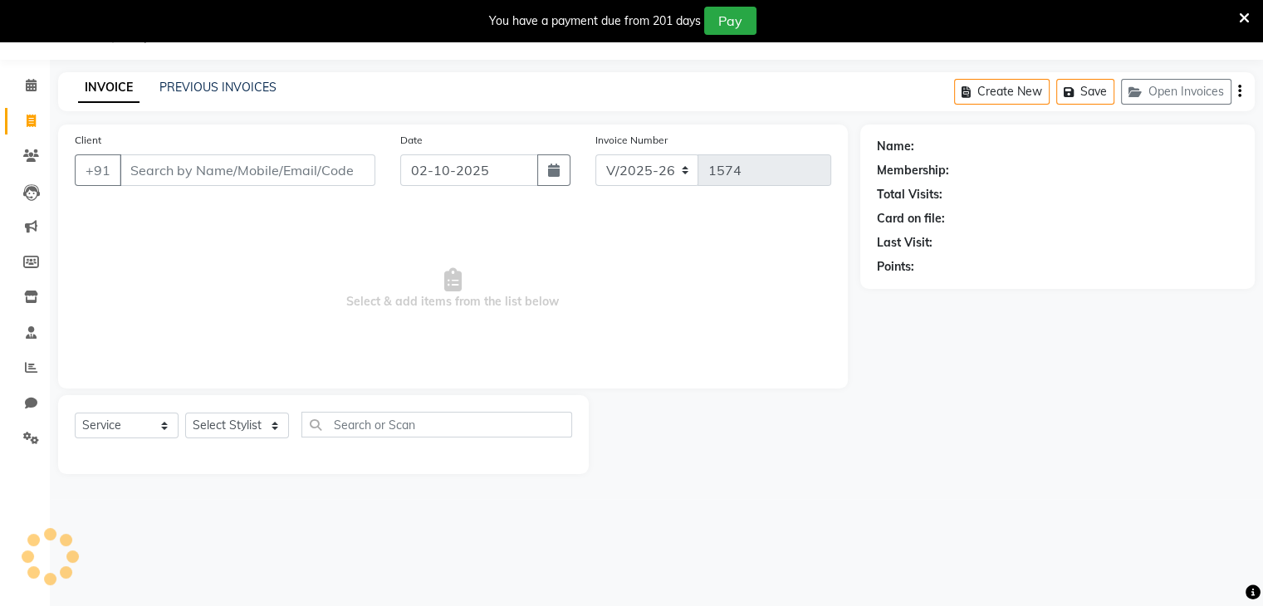
click at [149, 168] on input "Client" at bounding box center [248, 170] width 256 height 32
click at [133, 171] on input "Client" at bounding box center [248, 170] width 256 height 32
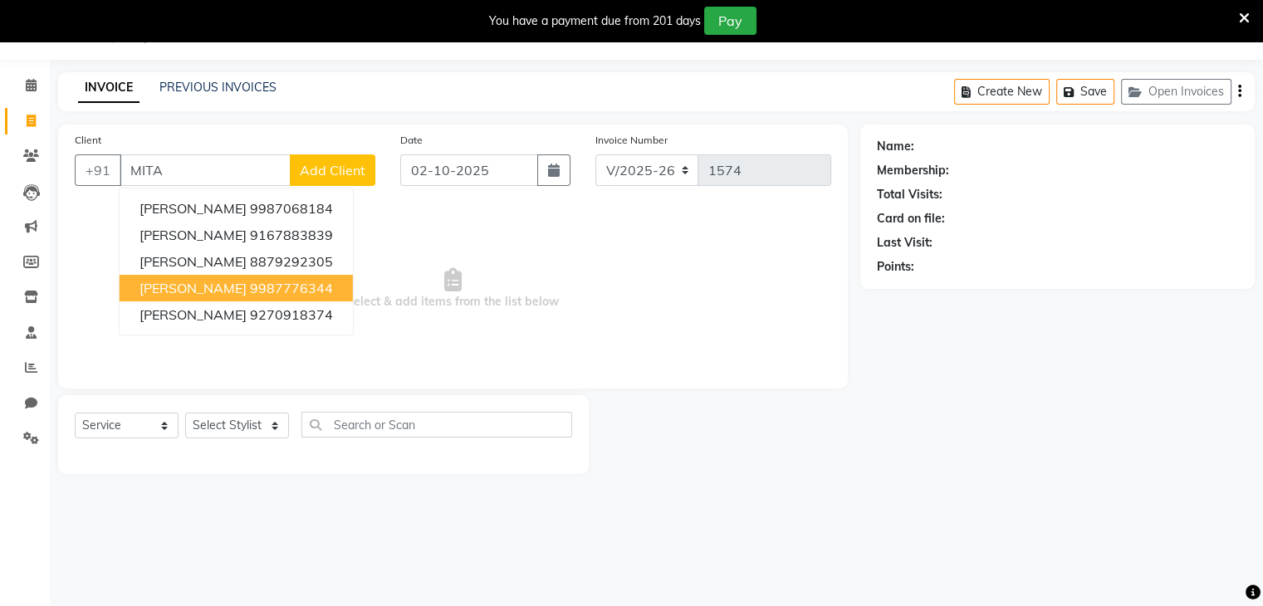
click at [202, 291] on span "MITA CHAUDHARY" at bounding box center [192, 288] width 107 height 17
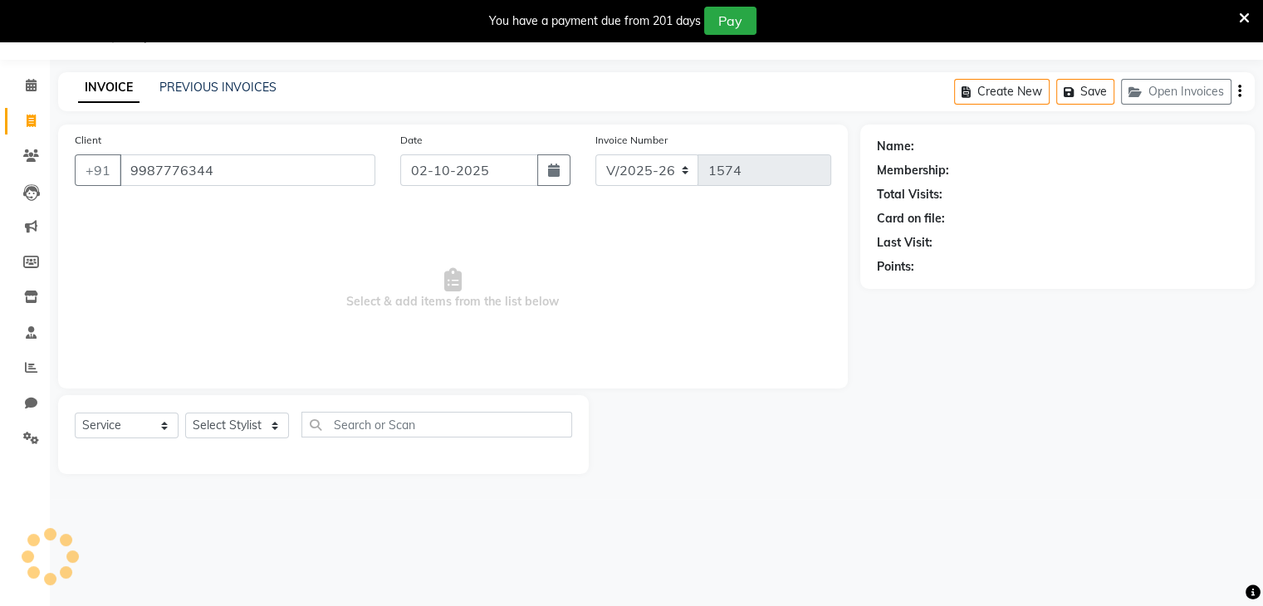
type input "9987776344"
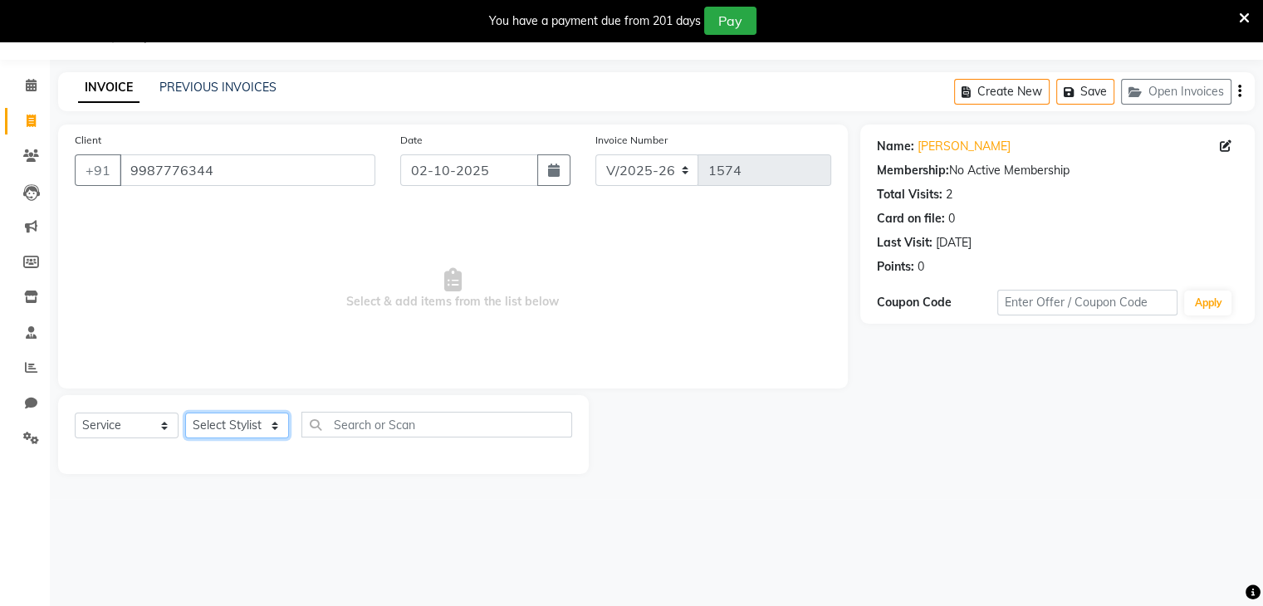
click at [256, 428] on select "Select Stylist Devi DIS Mamta Pinki [PERSON_NAME] Shweta Uma UNKNOWN [PERSON_NA…" at bounding box center [237, 426] width 104 height 26
select select "69887"
click at [185, 413] on select "Select Stylist Devi DIS Mamta Pinki [PERSON_NAME] Shweta Uma UNKNOWN [PERSON_NA…" at bounding box center [237, 426] width 104 height 26
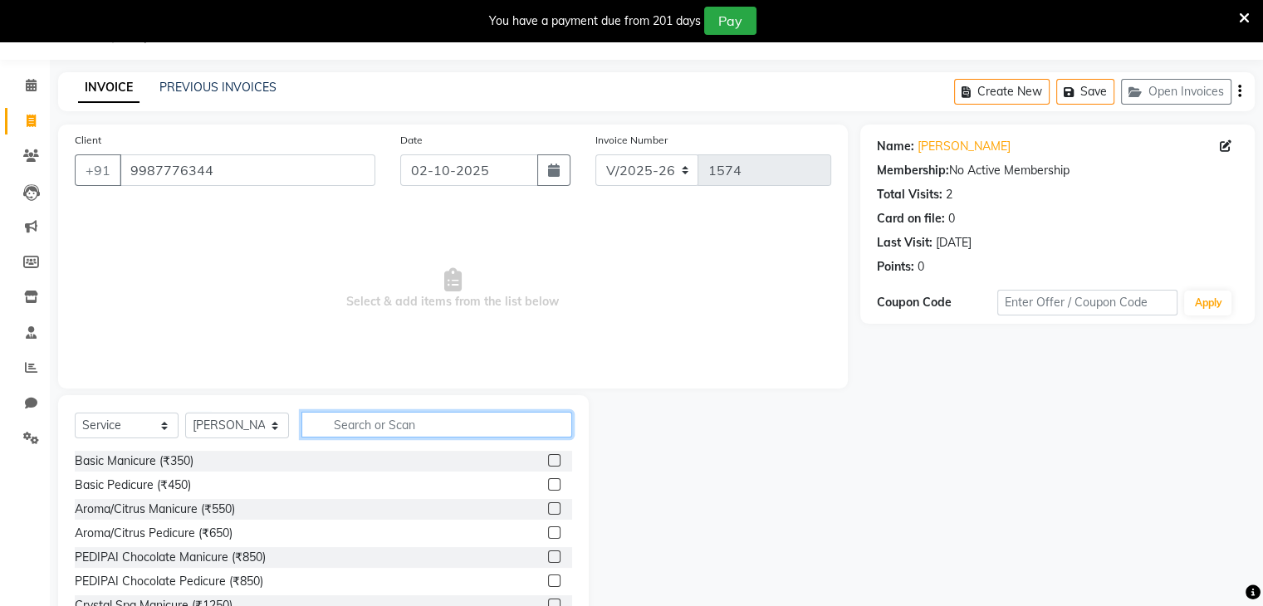
click at [339, 417] on input "text" at bounding box center [436, 425] width 271 height 26
type input "THREAD"
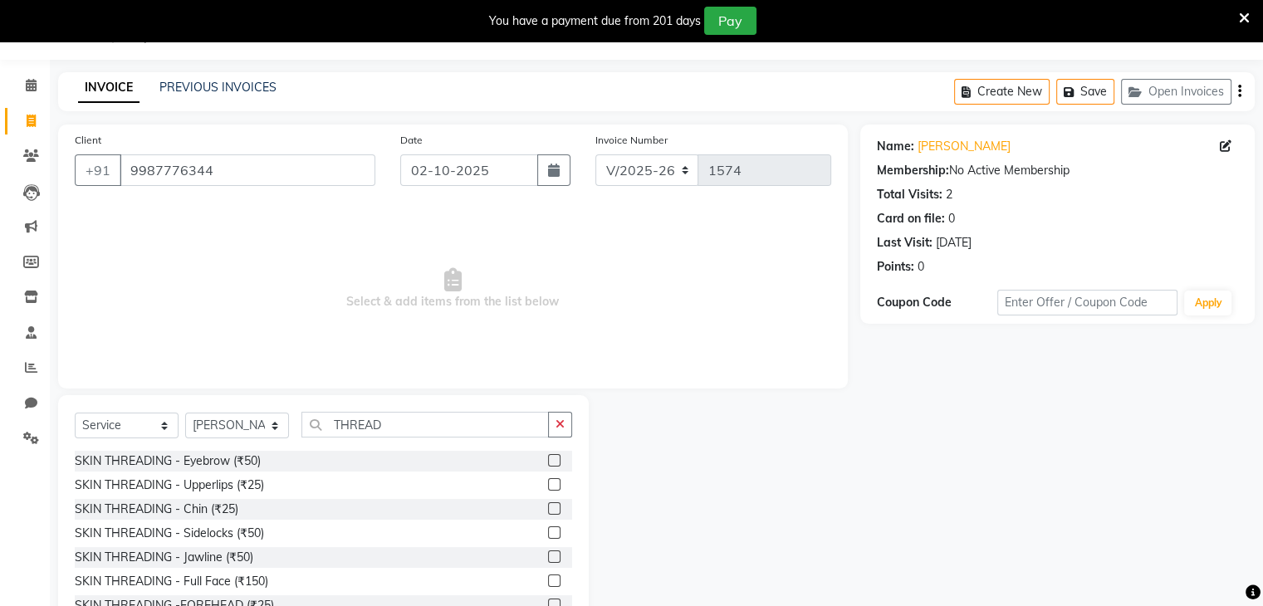
click at [548, 457] on label at bounding box center [554, 460] width 12 height 12
click at [548, 457] on input "checkbox" at bounding box center [553, 461] width 11 height 11
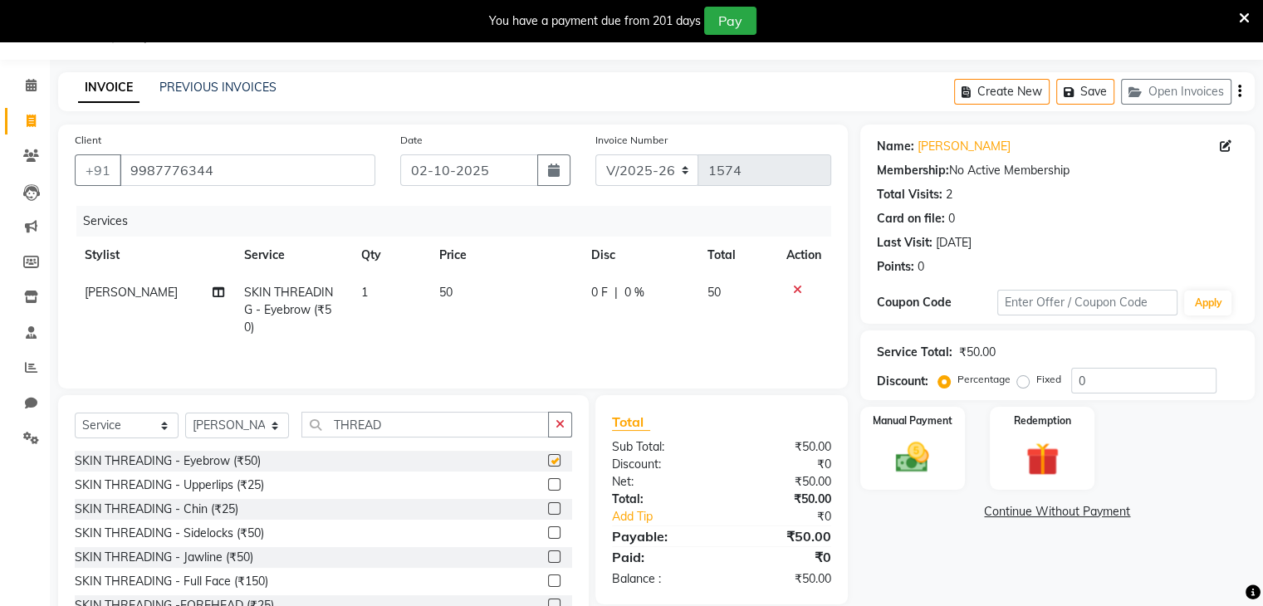
checkbox input "false"
click at [548, 487] on label at bounding box center [554, 484] width 12 height 12
click at [548, 487] on input "checkbox" at bounding box center [553, 485] width 11 height 11
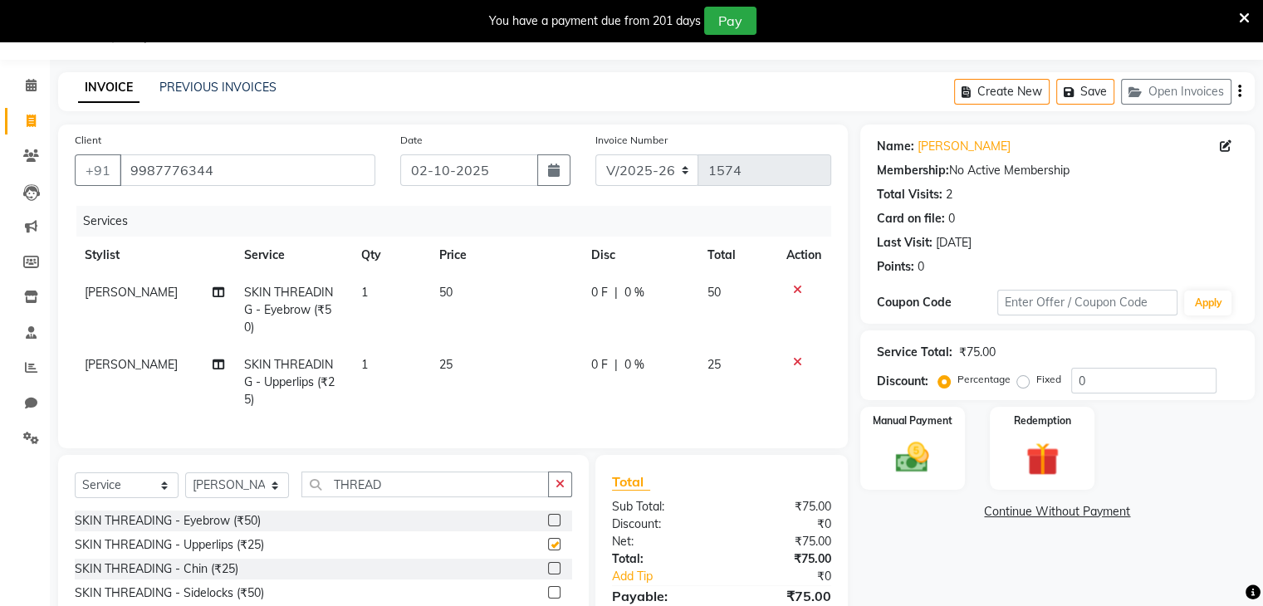
checkbox input "false"
click at [427, 471] on input "THREAD" at bounding box center [424, 484] width 247 height 26
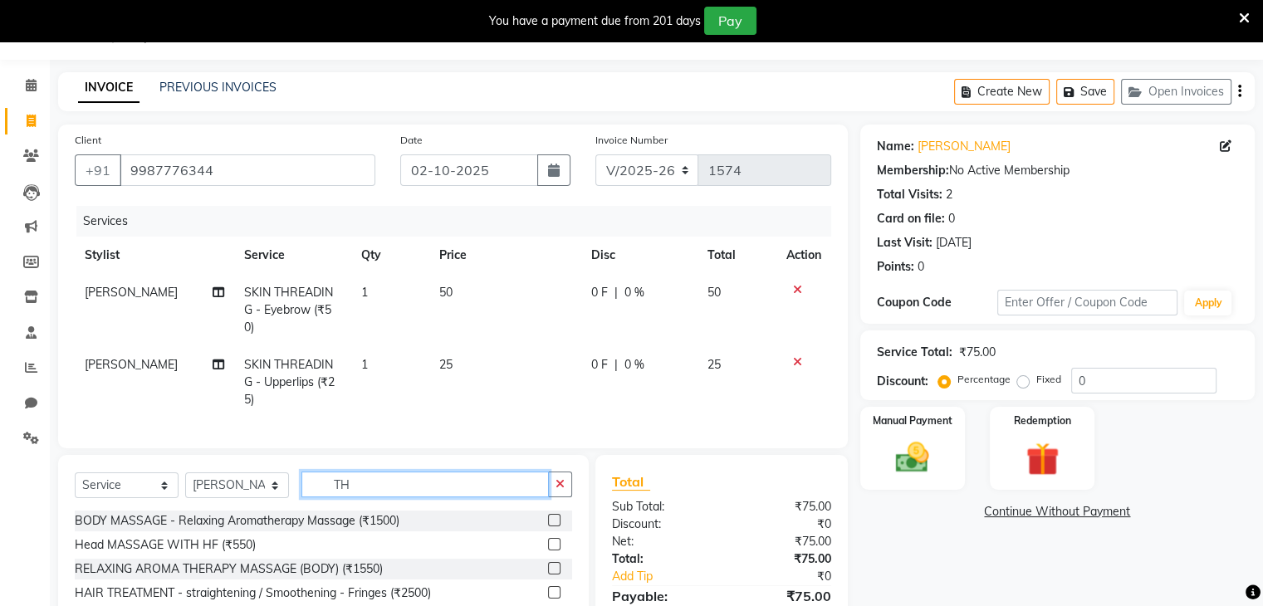
type input "T"
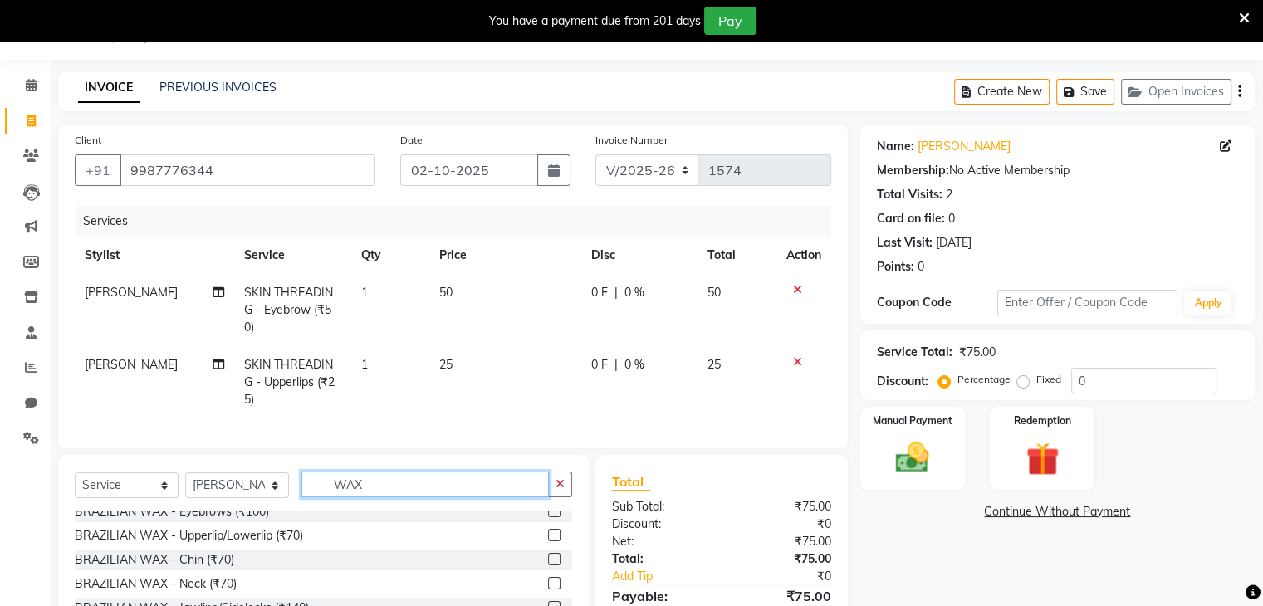
scroll to position [235, 0]
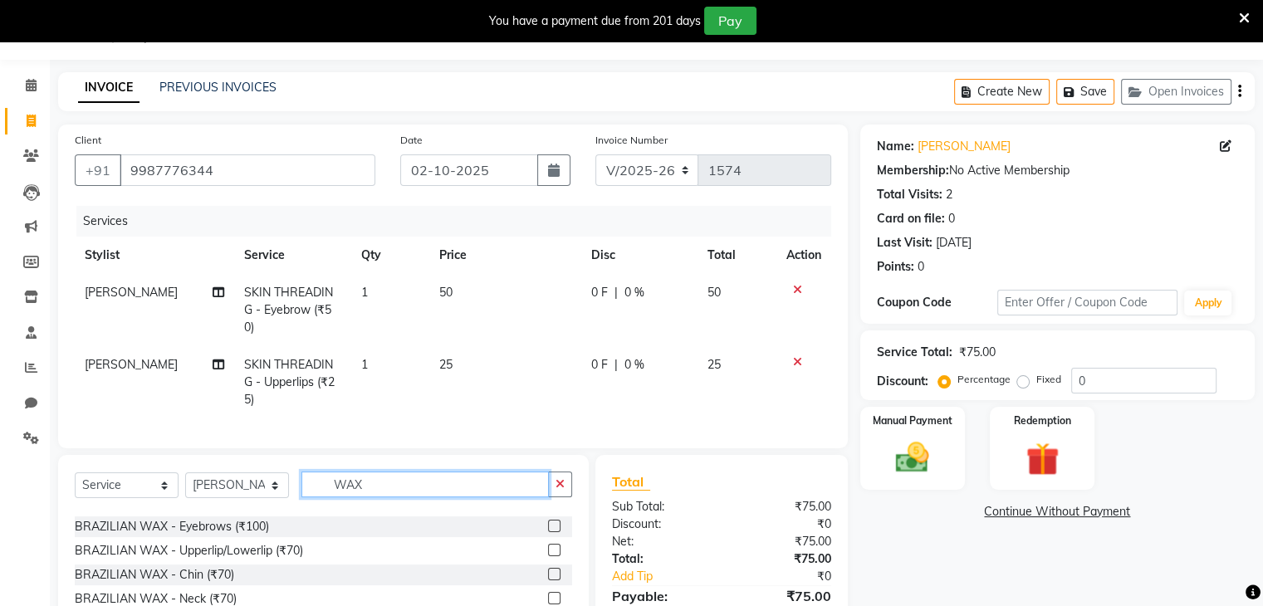
type input "WAX"
click at [548, 544] on label at bounding box center [554, 550] width 12 height 12
click at [548, 545] on input "checkbox" at bounding box center [553, 550] width 11 height 11
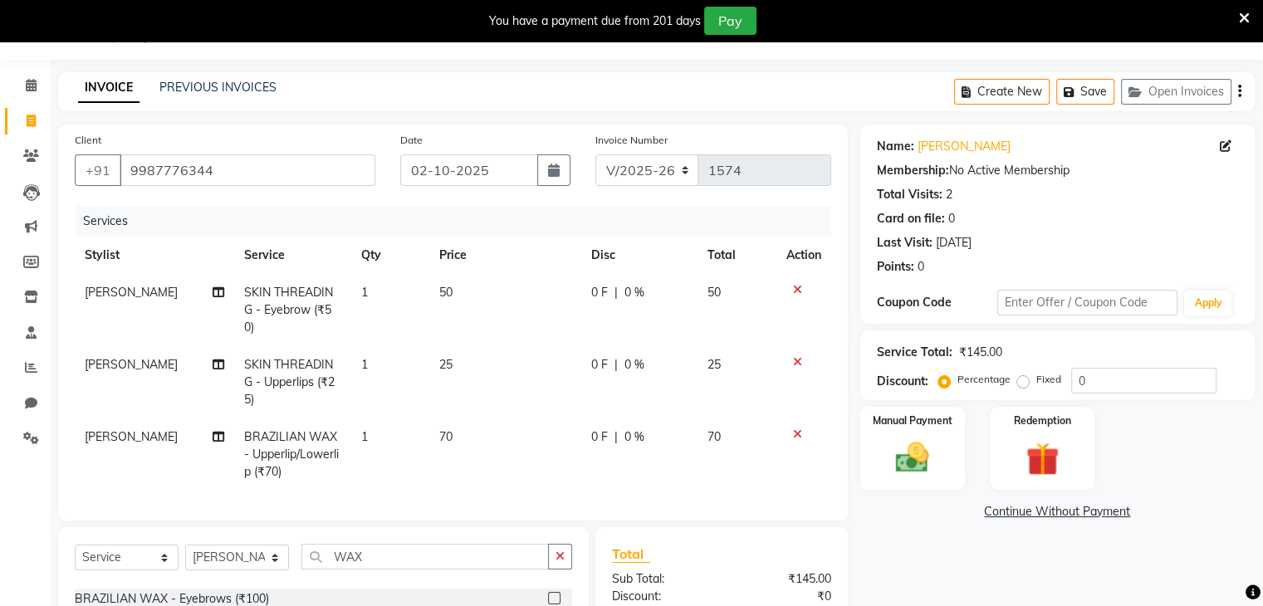
checkbox input "false"
click at [380, 544] on input "WAX" at bounding box center [424, 557] width 247 height 26
type input "W"
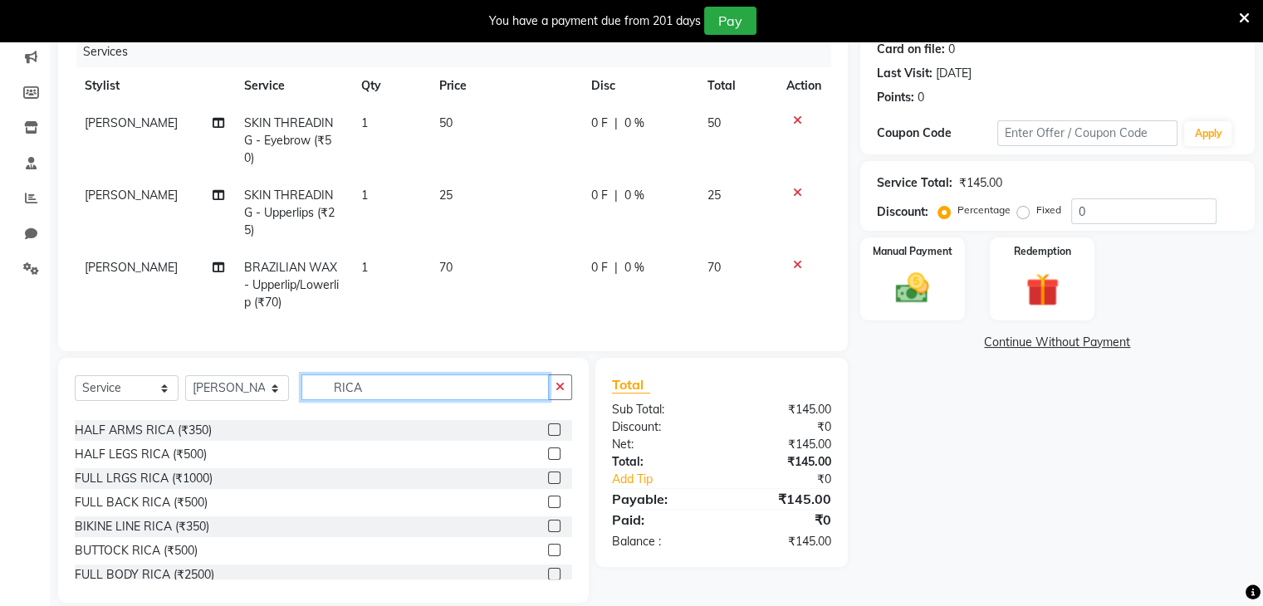
scroll to position [8, 0]
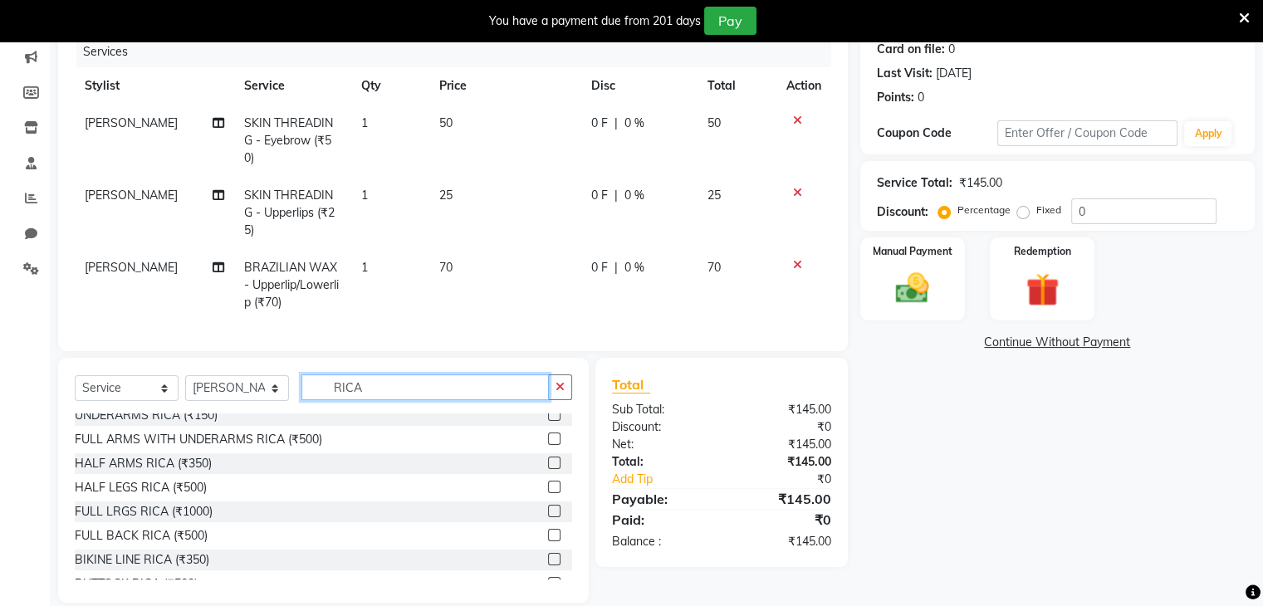
type input "RICA"
click at [548, 457] on label at bounding box center [554, 463] width 12 height 12
click at [548, 458] on input "checkbox" at bounding box center [553, 463] width 11 height 11
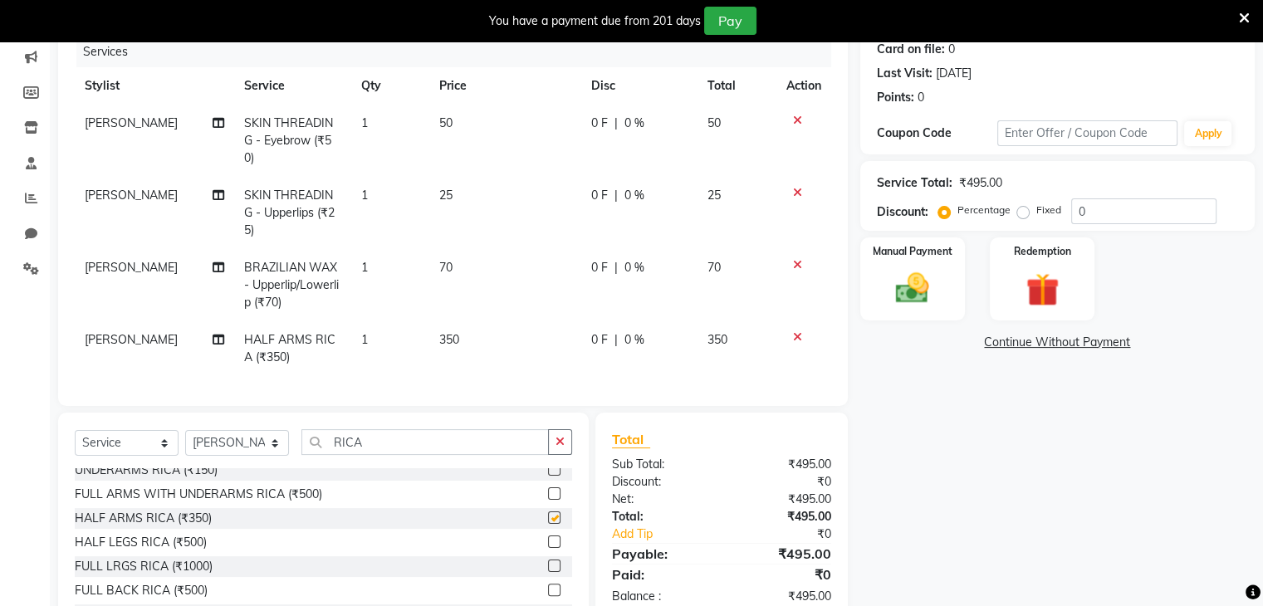
checkbox input "false"
click at [433, 429] on input "RICA" at bounding box center [424, 442] width 247 height 26
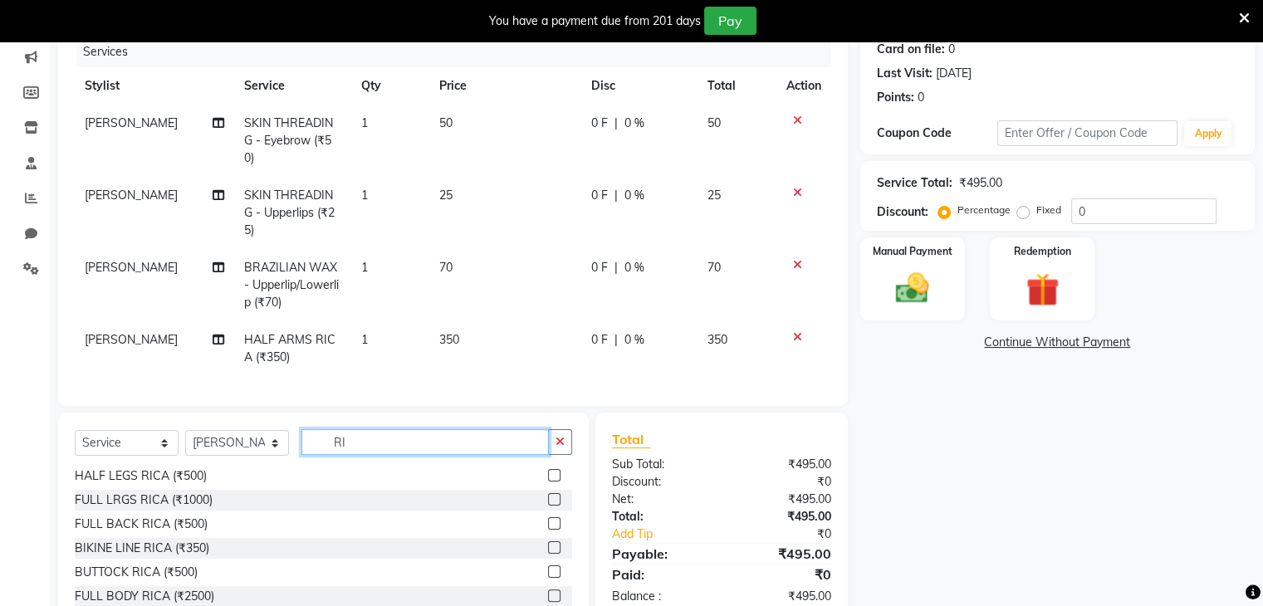
type input "R"
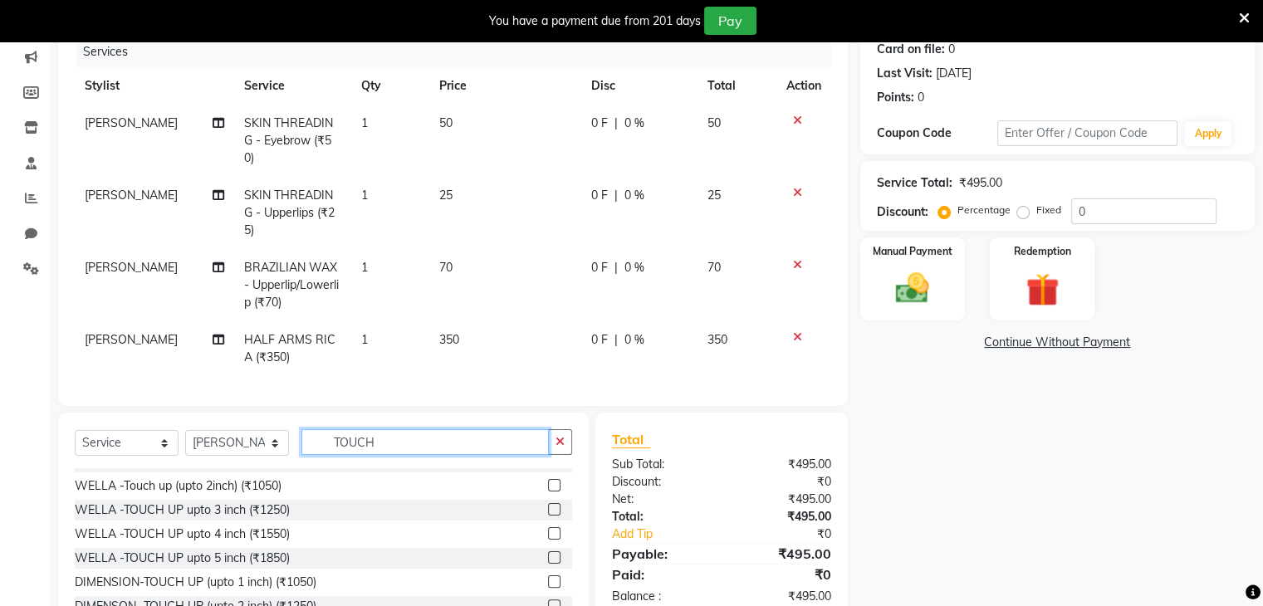
scroll to position [0, 0]
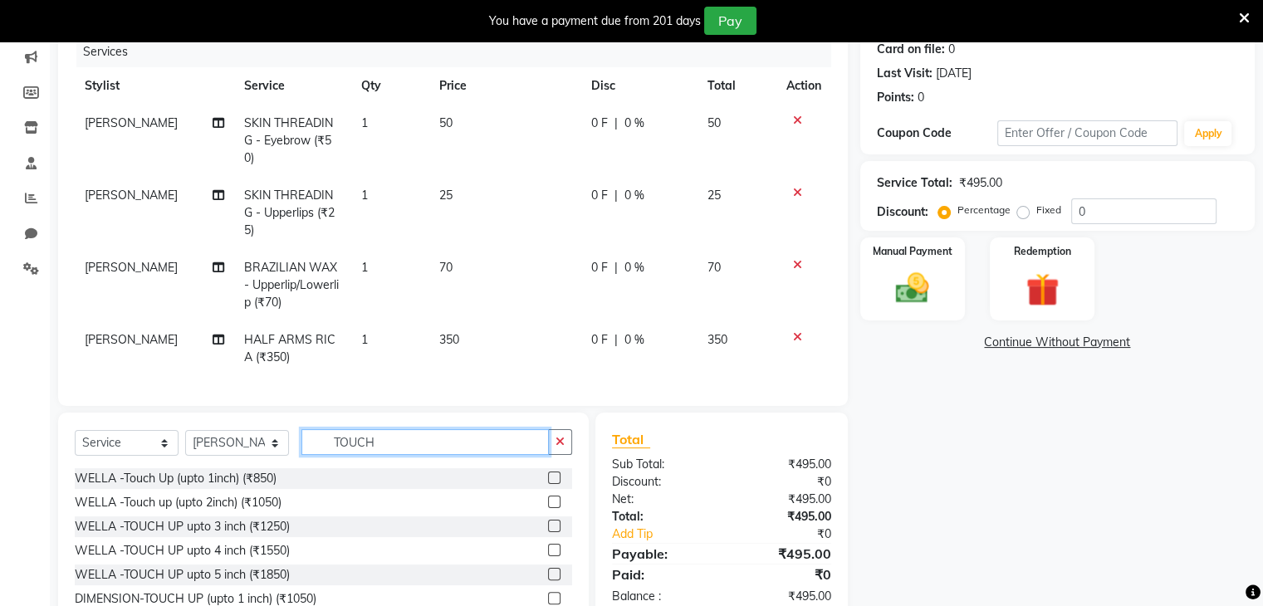
type input "TOUCH"
click at [548, 471] on label at bounding box center [554, 477] width 12 height 12
click at [548, 473] on input "checkbox" at bounding box center [553, 478] width 11 height 11
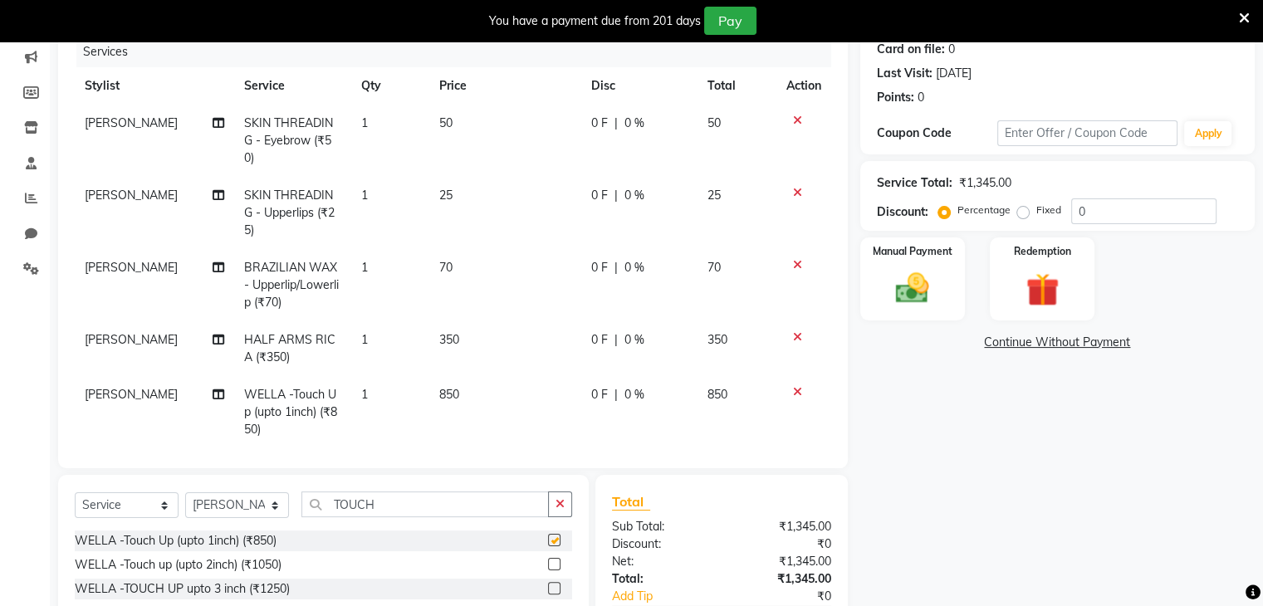
checkbox input "false"
click at [265, 492] on select "Select Stylist Devi DIS Mamta Pinki [PERSON_NAME] Shweta Uma UNKNOWN [PERSON_NA…" at bounding box center [237, 505] width 104 height 26
select select "84247"
click at [185, 492] on select "Select Stylist Devi DIS Mamta Pinki [PERSON_NAME] Shweta Uma UNKNOWN [PERSON_NA…" at bounding box center [237, 505] width 104 height 26
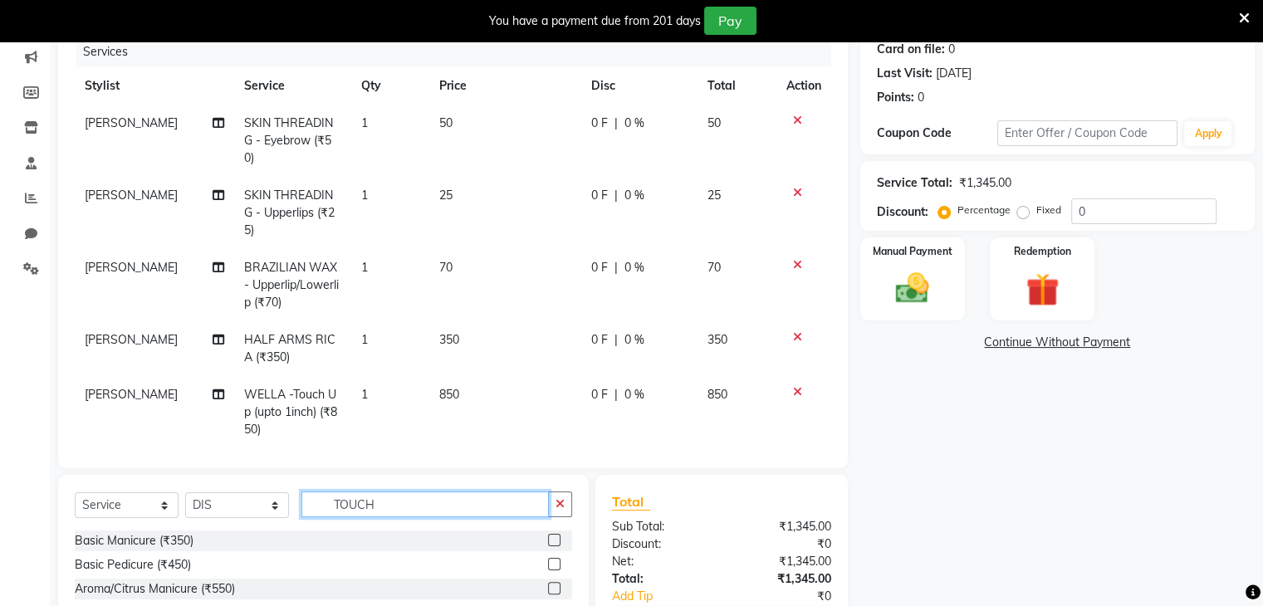
click at [388, 496] on input "TOUCH" at bounding box center [424, 504] width 247 height 26
type input "T"
type input "DIS"
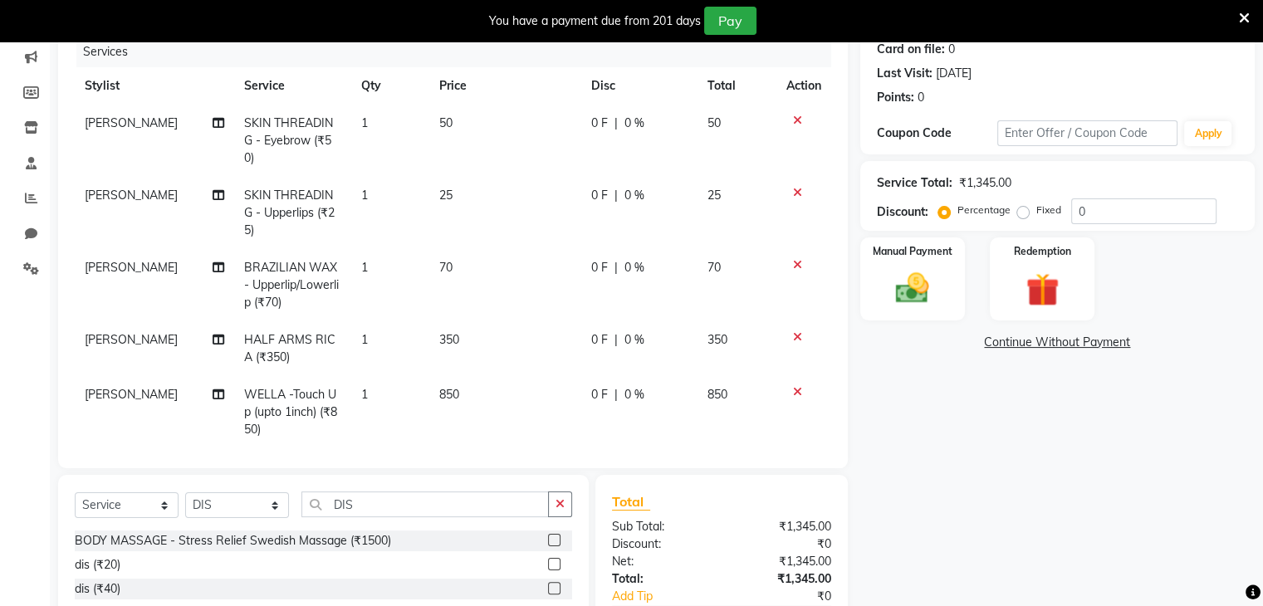
click at [556, 558] on label at bounding box center [554, 564] width 12 height 12
click at [556, 559] on input "checkbox" at bounding box center [553, 564] width 11 height 11
checkbox input "false"
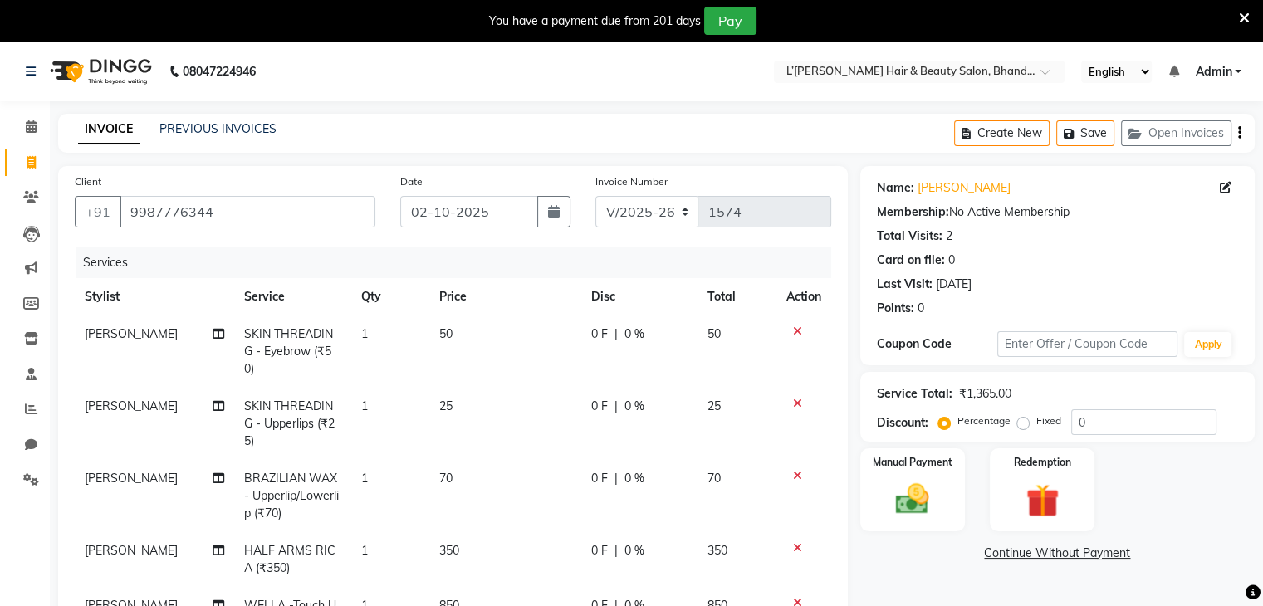
scroll to position [315, 0]
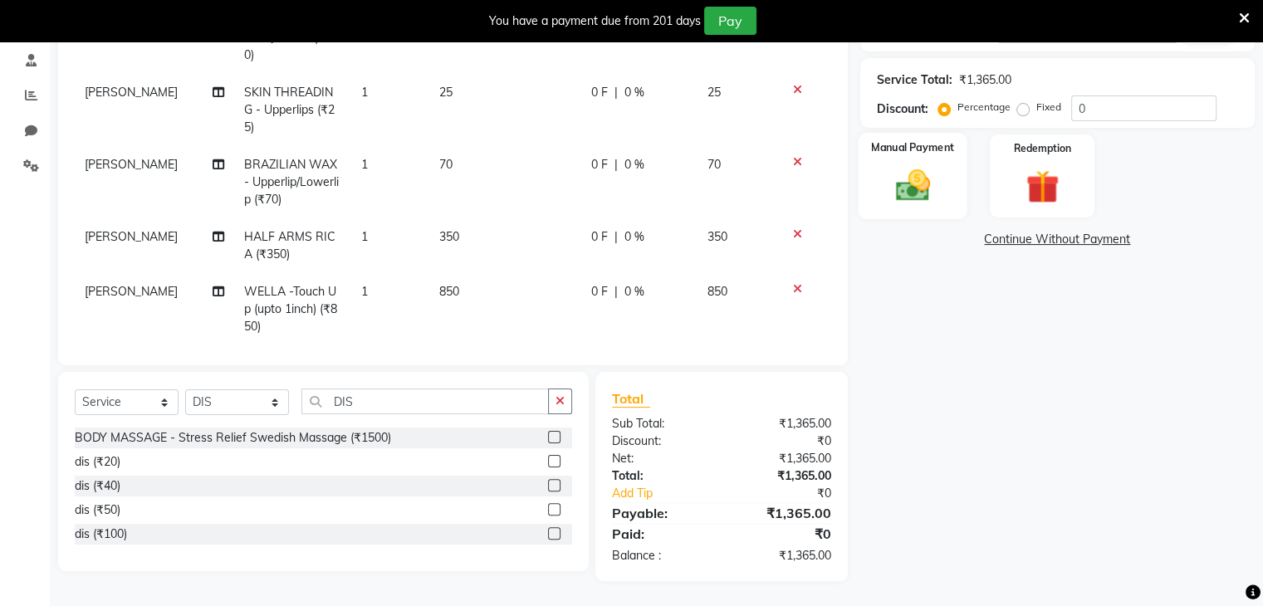
click at [903, 202] on img at bounding box center [912, 186] width 56 height 40
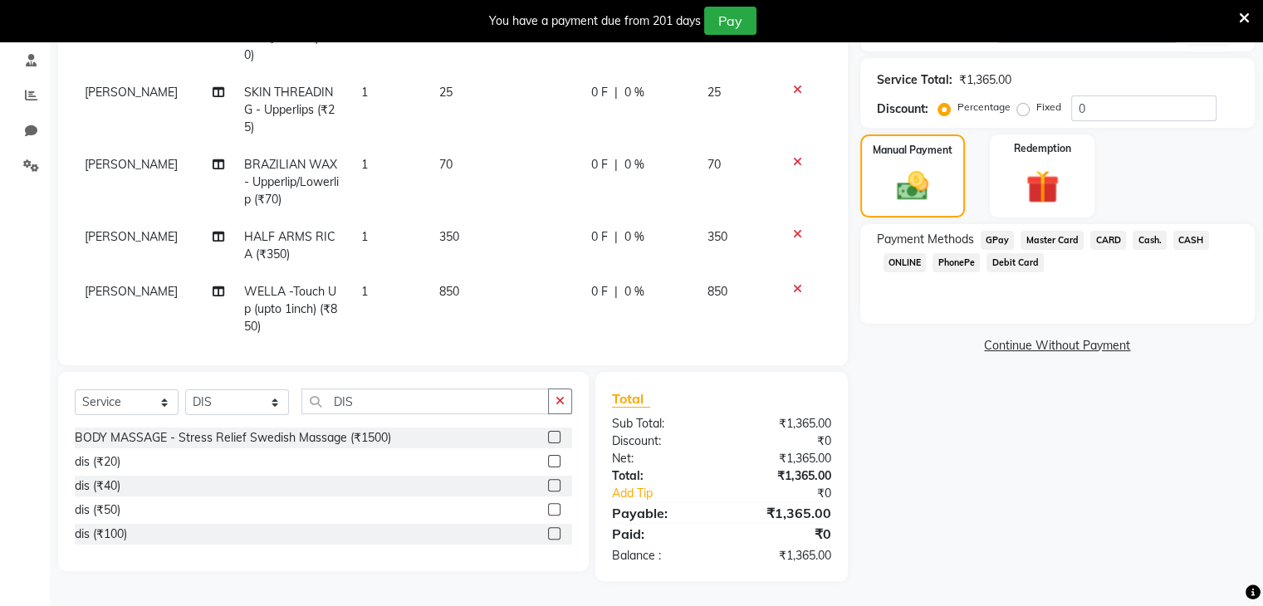
click at [956, 262] on span "PhonePe" at bounding box center [955, 262] width 47 height 19
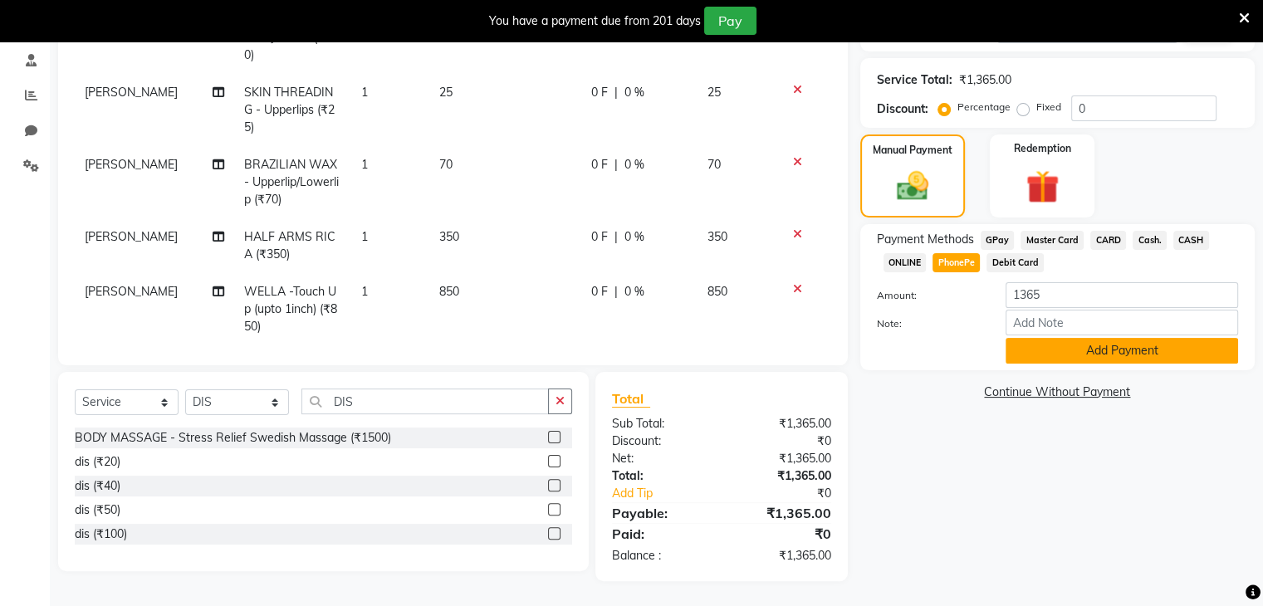
click at [1019, 355] on button "Add Payment" at bounding box center [1121, 351] width 232 height 26
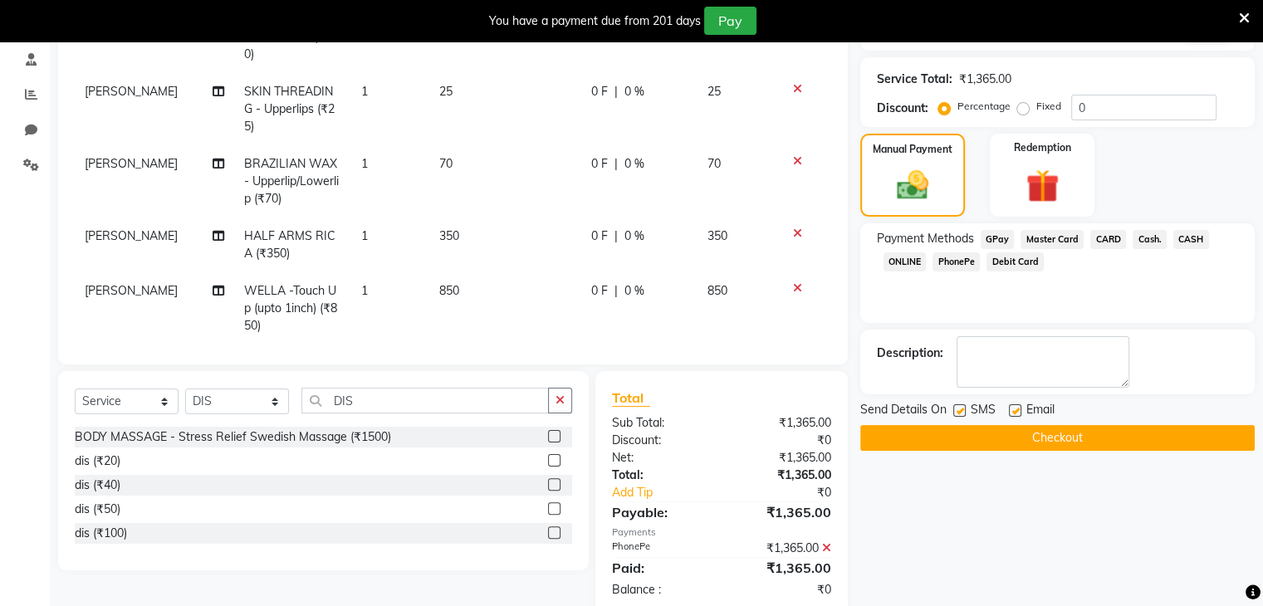
click at [1015, 431] on button "Checkout" at bounding box center [1057, 438] width 394 height 26
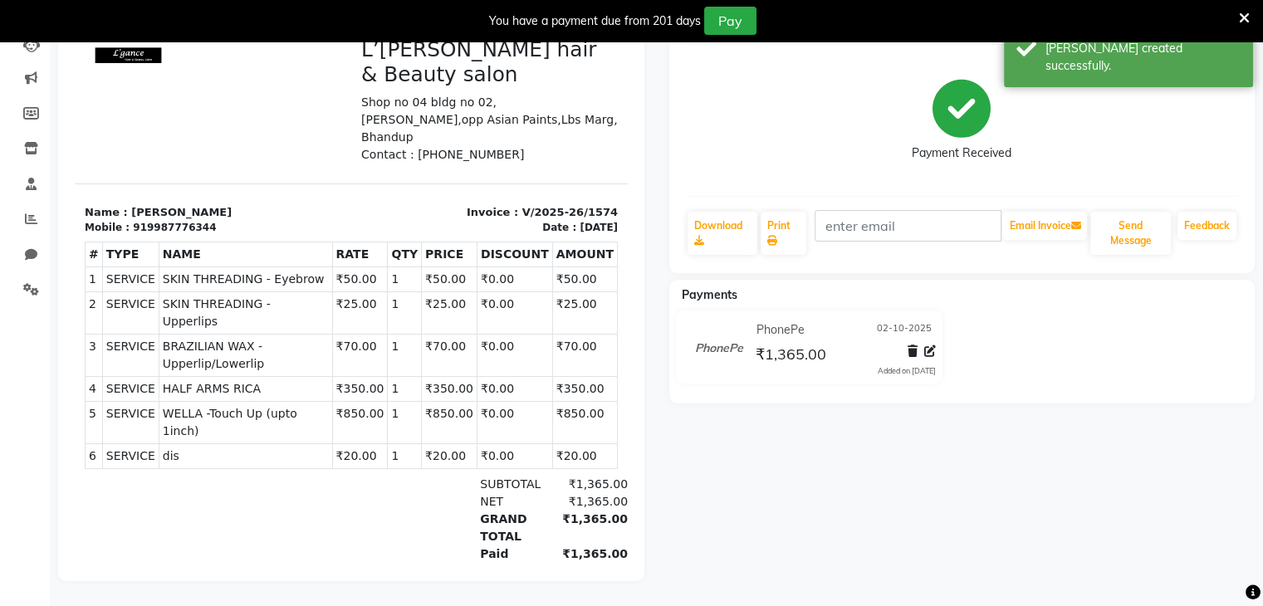
select select "7828"
select select "service"
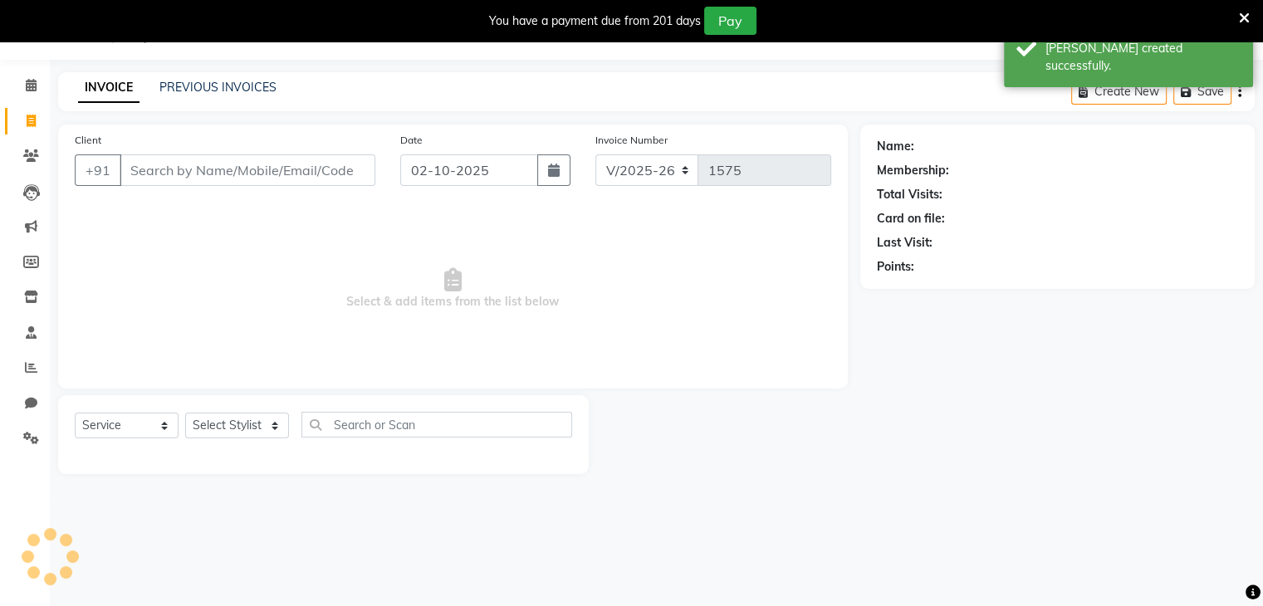
scroll to position [42, 0]
click at [141, 171] on input "Client" at bounding box center [248, 170] width 256 height 32
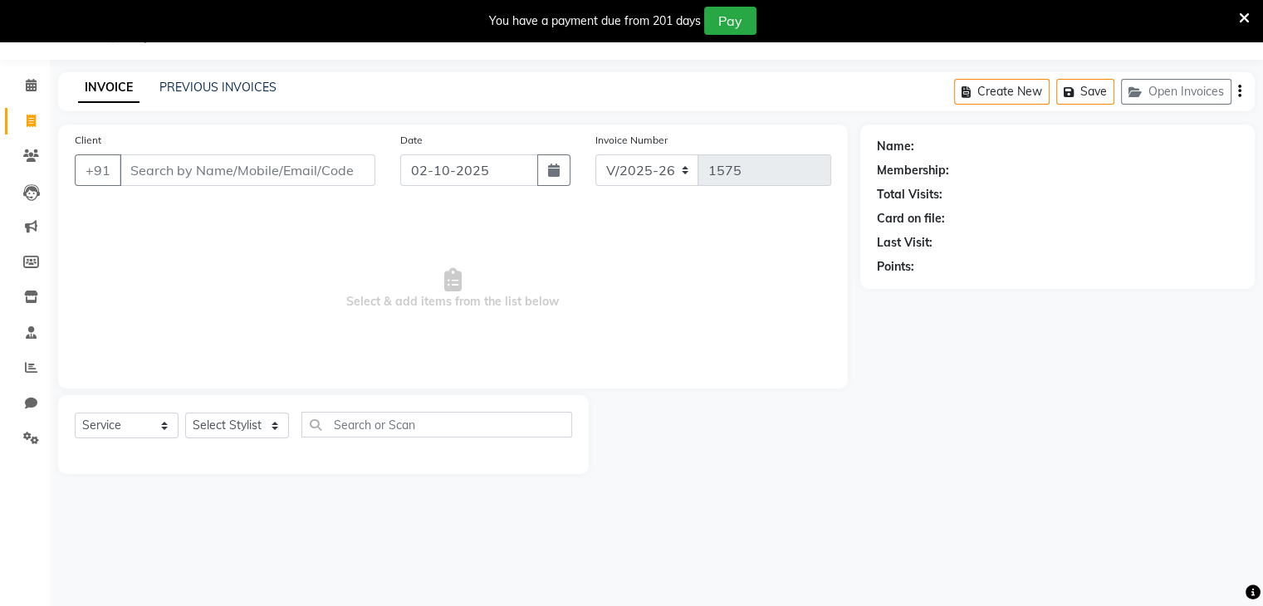
click at [126, 164] on input "Client" at bounding box center [248, 170] width 256 height 32
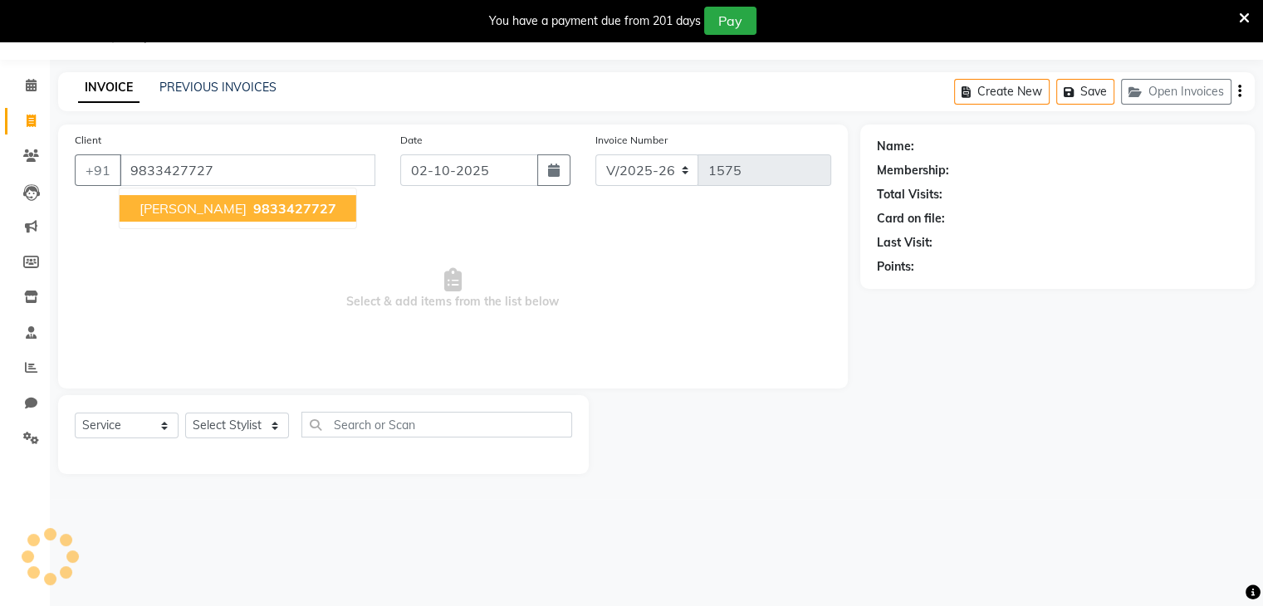
type input "9833427727"
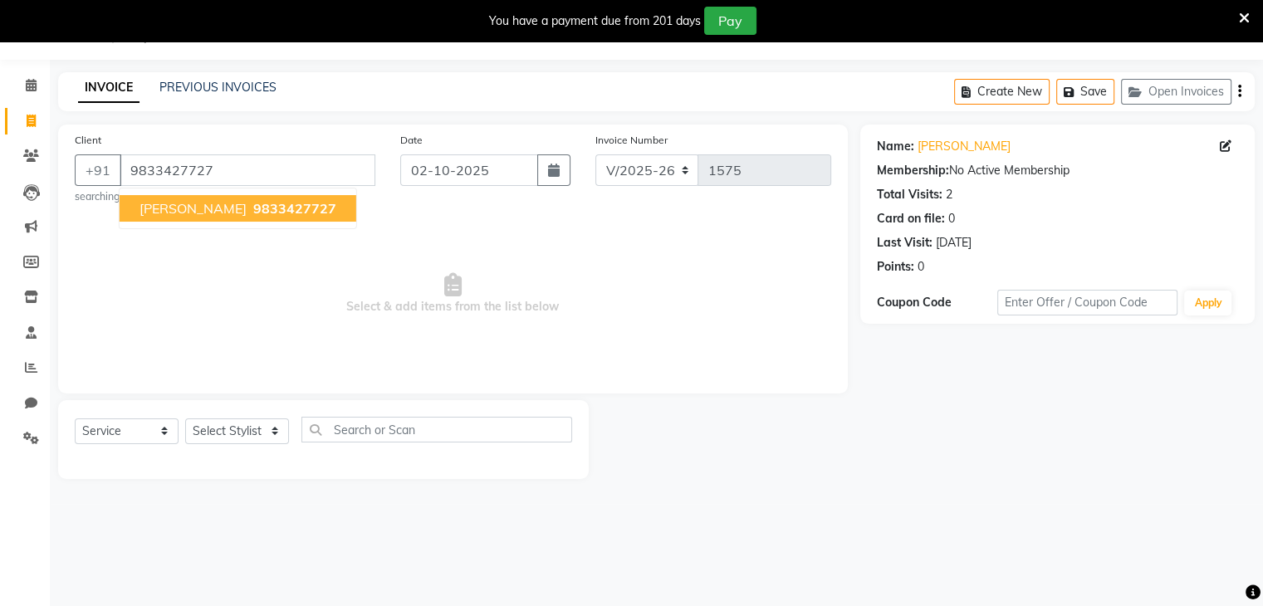
click at [200, 205] on span "SAYLI BHOSLE" at bounding box center [192, 208] width 107 height 17
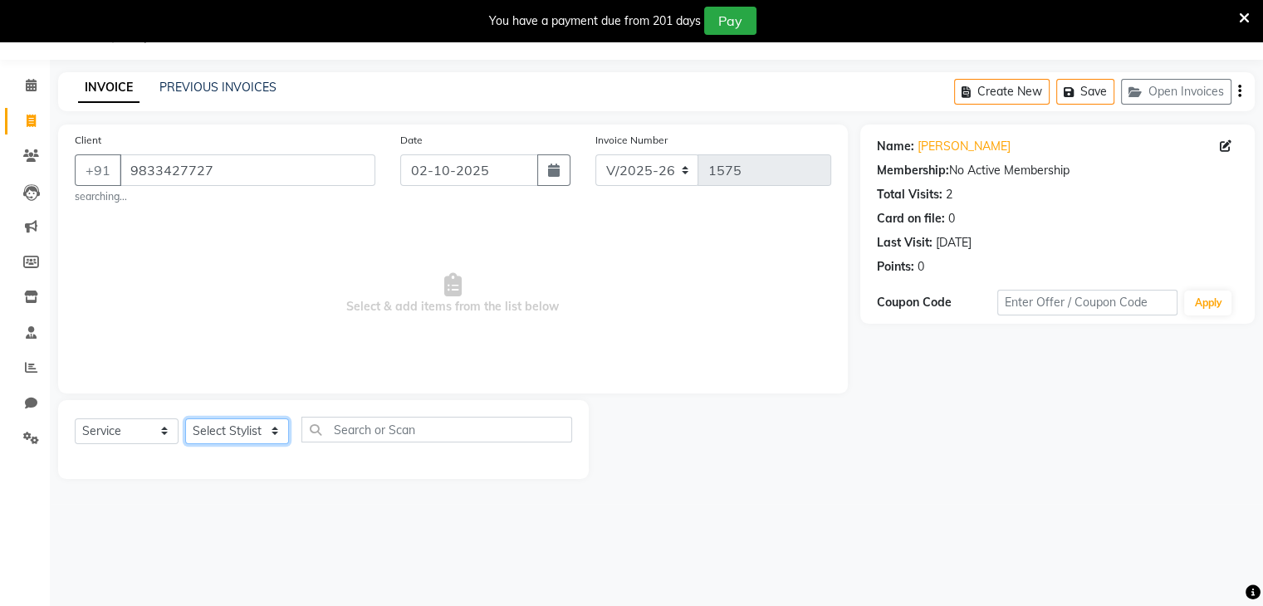
click at [279, 430] on select "Select Stylist Devi DIS Mamta Pinki [PERSON_NAME] Shweta Uma UNKNOWN [PERSON_NA…" at bounding box center [237, 431] width 104 height 26
select select "89767"
click at [185, 418] on select "Select Stylist Devi DIS Mamta Pinki [PERSON_NAME] Shweta Uma UNKNOWN [PERSON_NA…" at bounding box center [237, 431] width 104 height 26
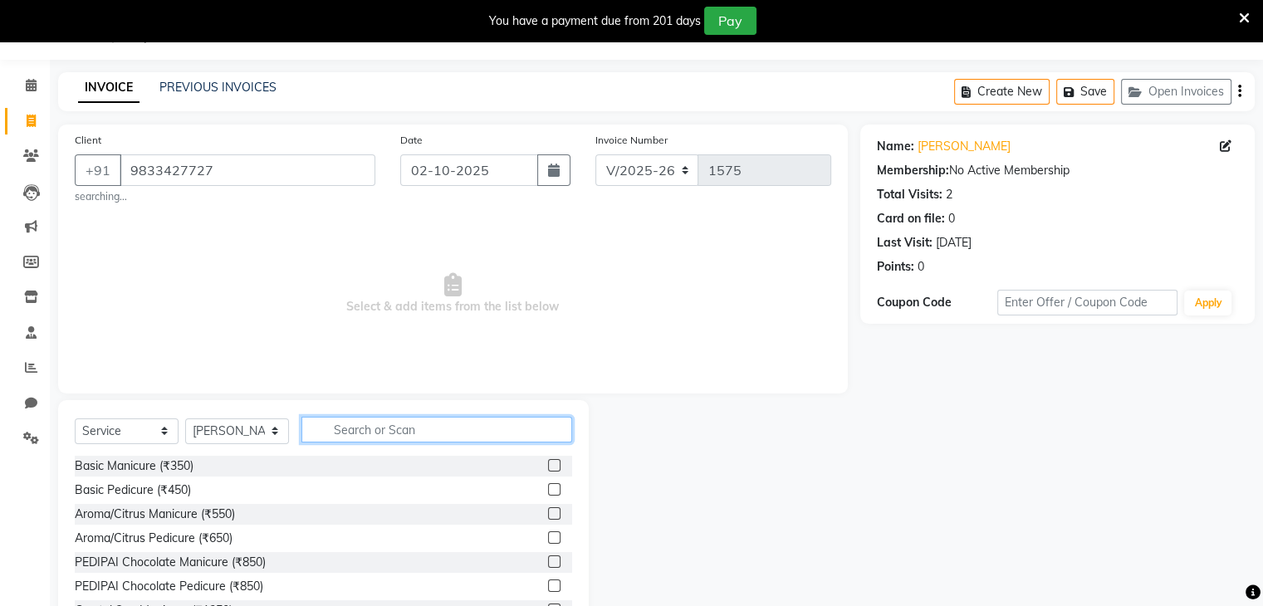
click at [330, 437] on input "text" at bounding box center [436, 430] width 271 height 26
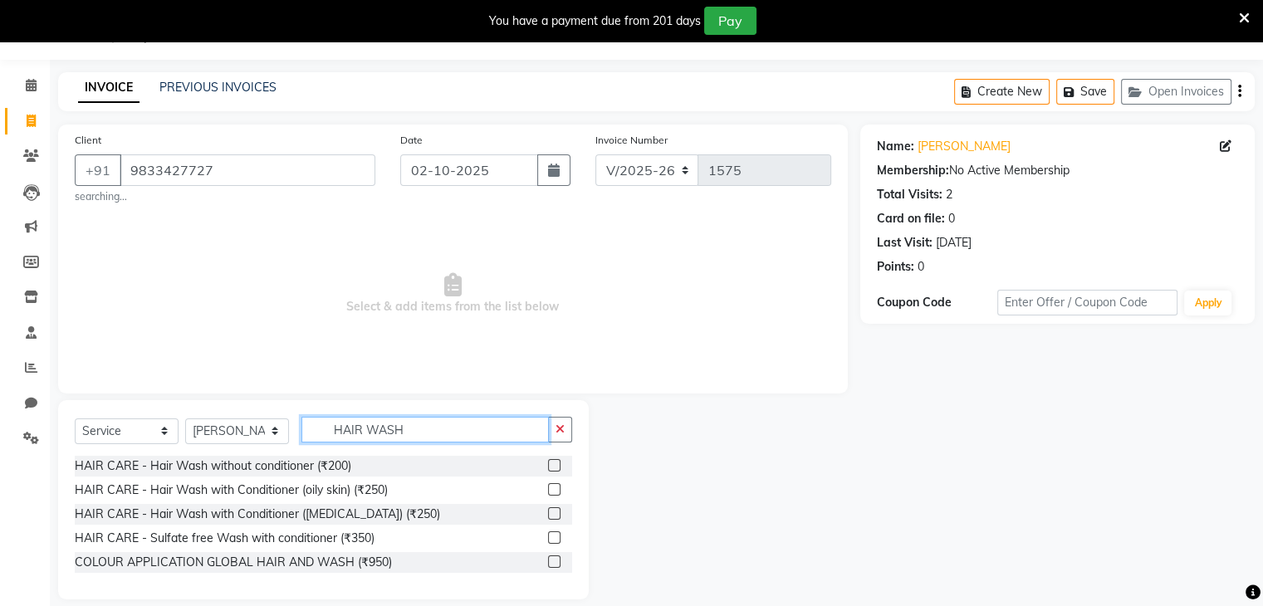
type input "HAIR WASH"
click at [552, 541] on label at bounding box center [554, 537] width 12 height 12
click at [552, 541] on input "checkbox" at bounding box center [553, 538] width 11 height 11
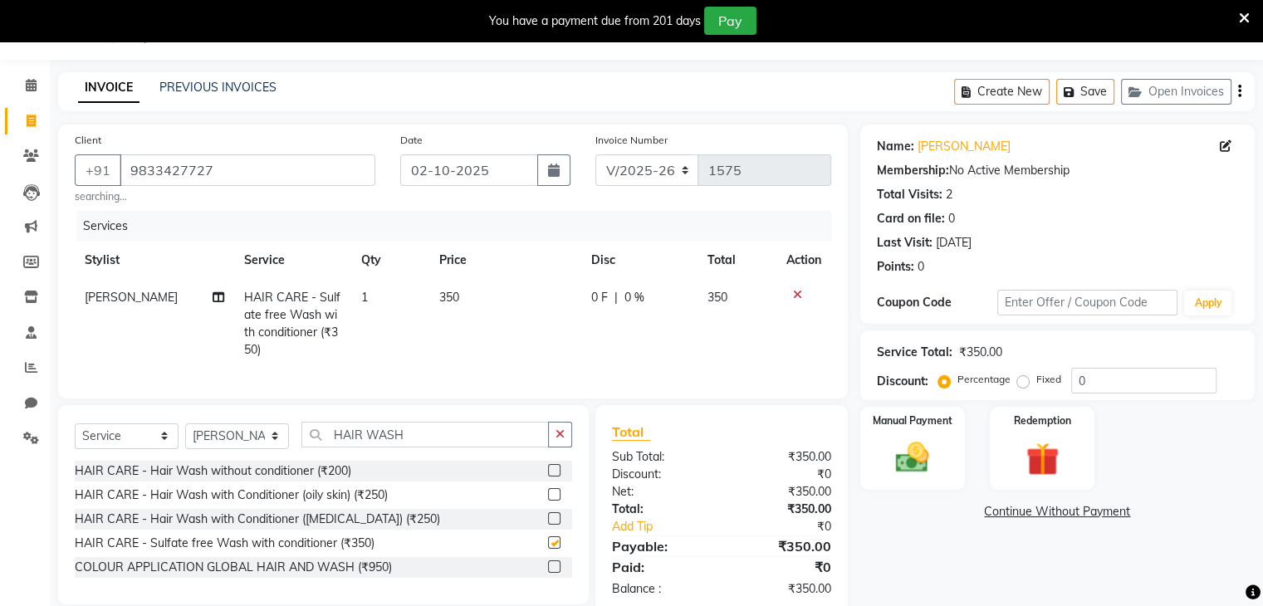
checkbox input "false"
click at [452, 447] on input "HAIR WASH" at bounding box center [424, 435] width 247 height 26
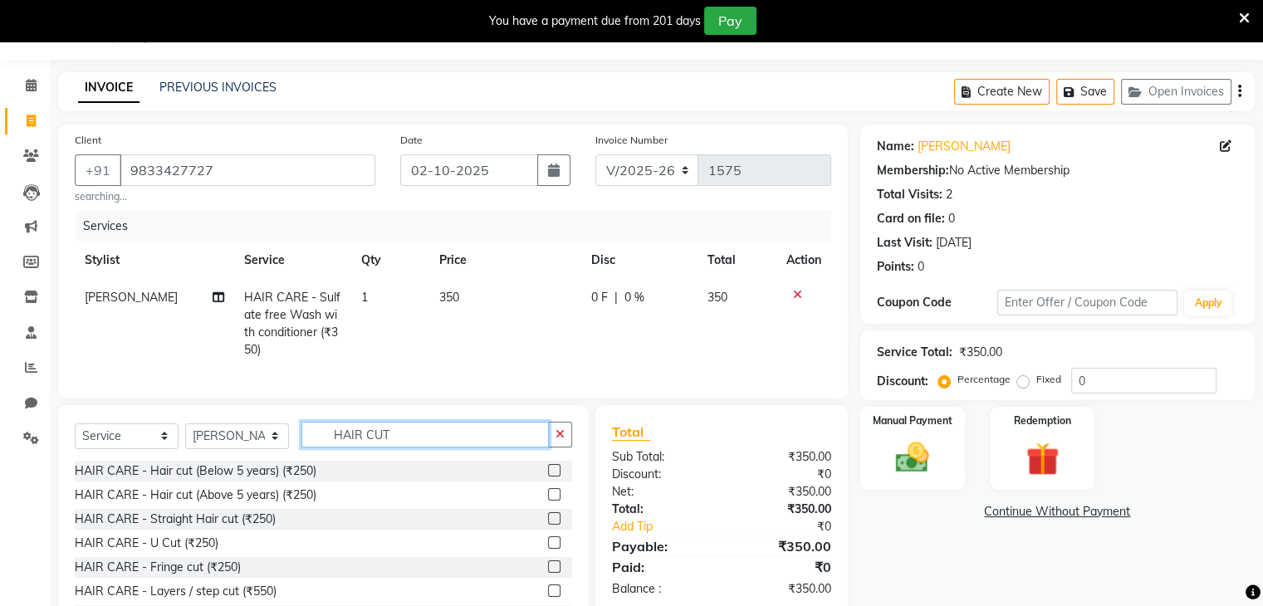
type input "HAIR CUT"
click at [548, 525] on label at bounding box center [554, 518] width 12 height 12
click at [548, 525] on input "checkbox" at bounding box center [553, 519] width 11 height 11
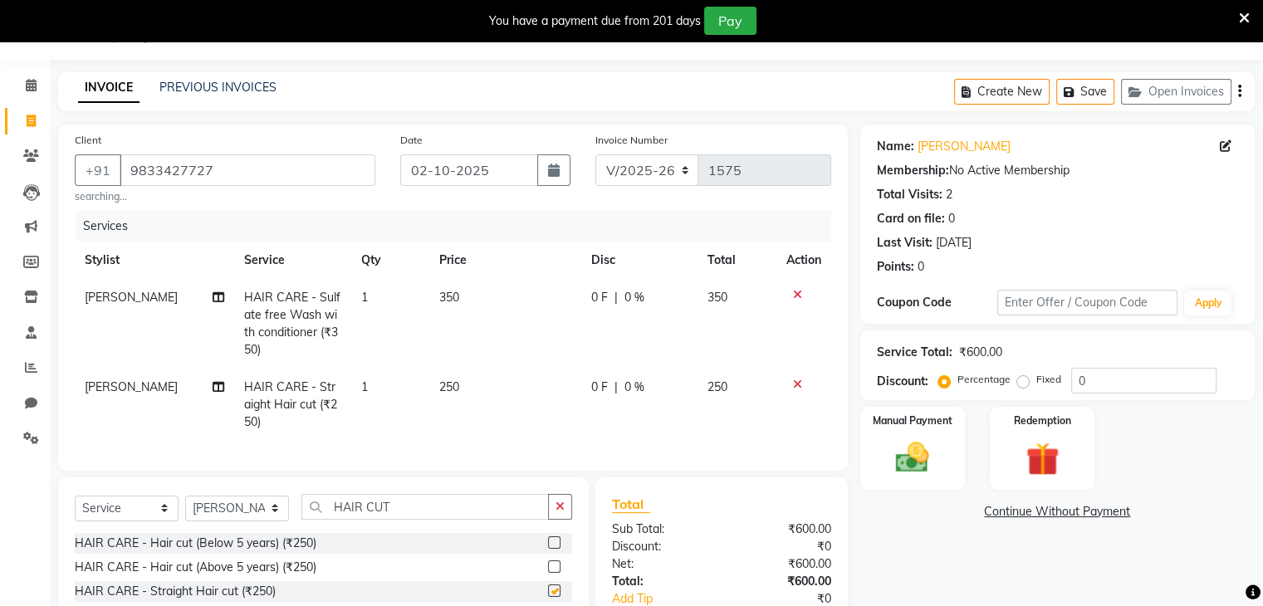
checkbox input "false"
click at [420, 519] on input "HAIR CUT" at bounding box center [424, 507] width 247 height 26
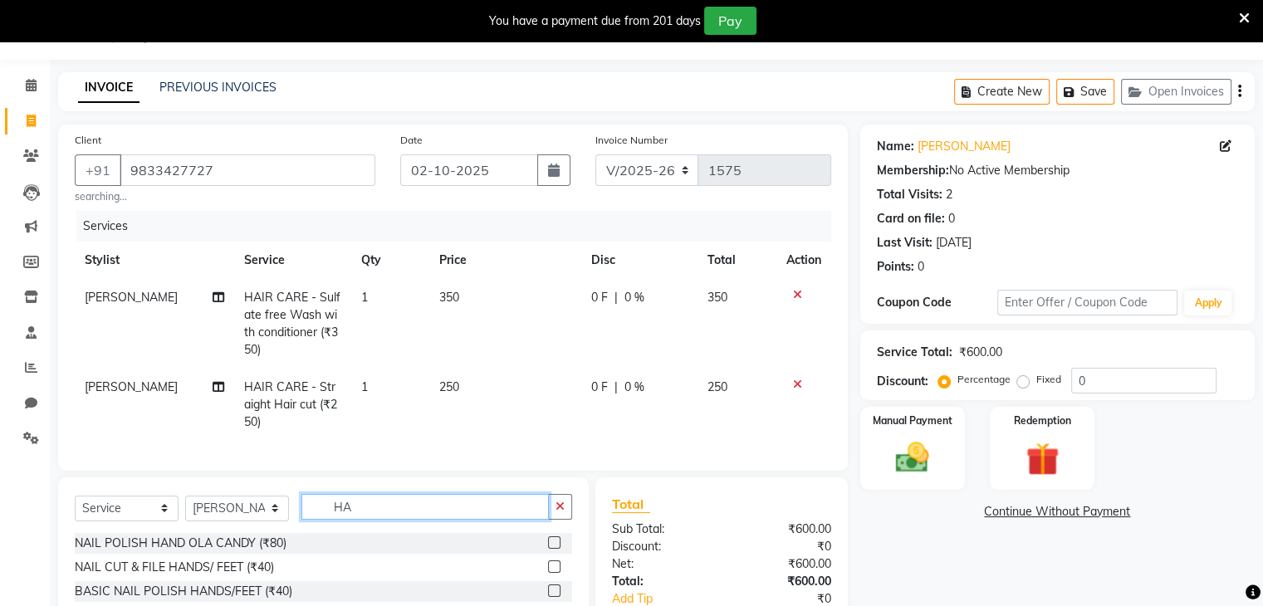
type input "H"
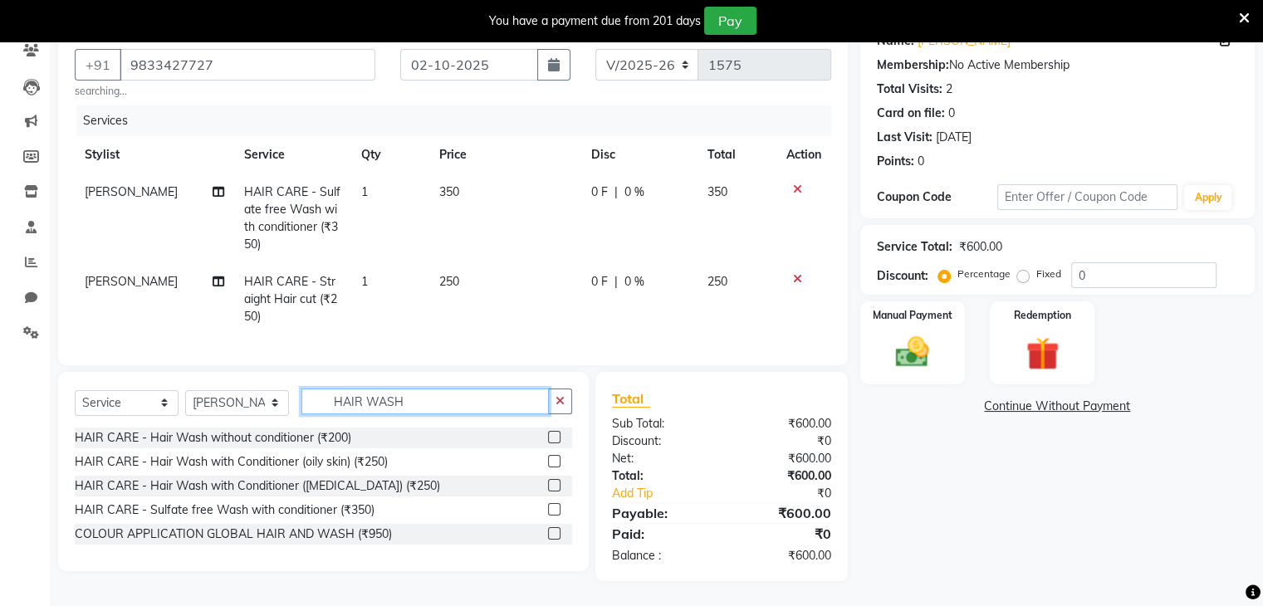
type input "HAIR WASH"
click at [554, 507] on label at bounding box center [554, 509] width 12 height 12
click at [554, 507] on input "checkbox" at bounding box center [553, 510] width 11 height 11
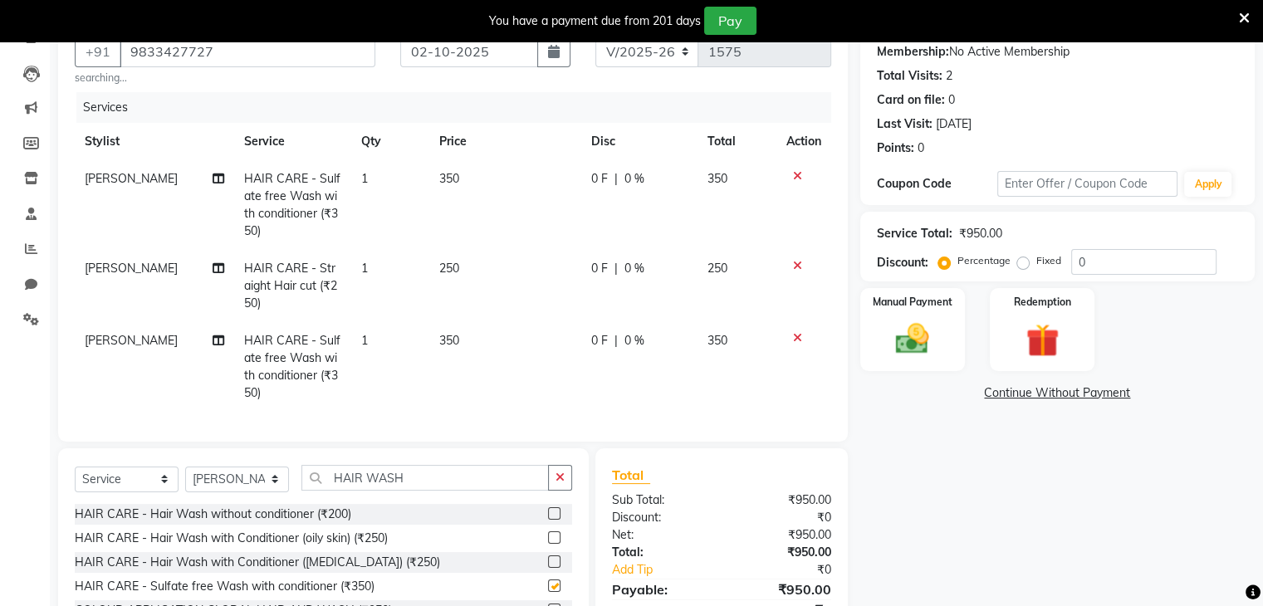
checkbox input "false"
click at [423, 487] on input "HAIR WASH" at bounding box center [424, 478] width 247 height 26
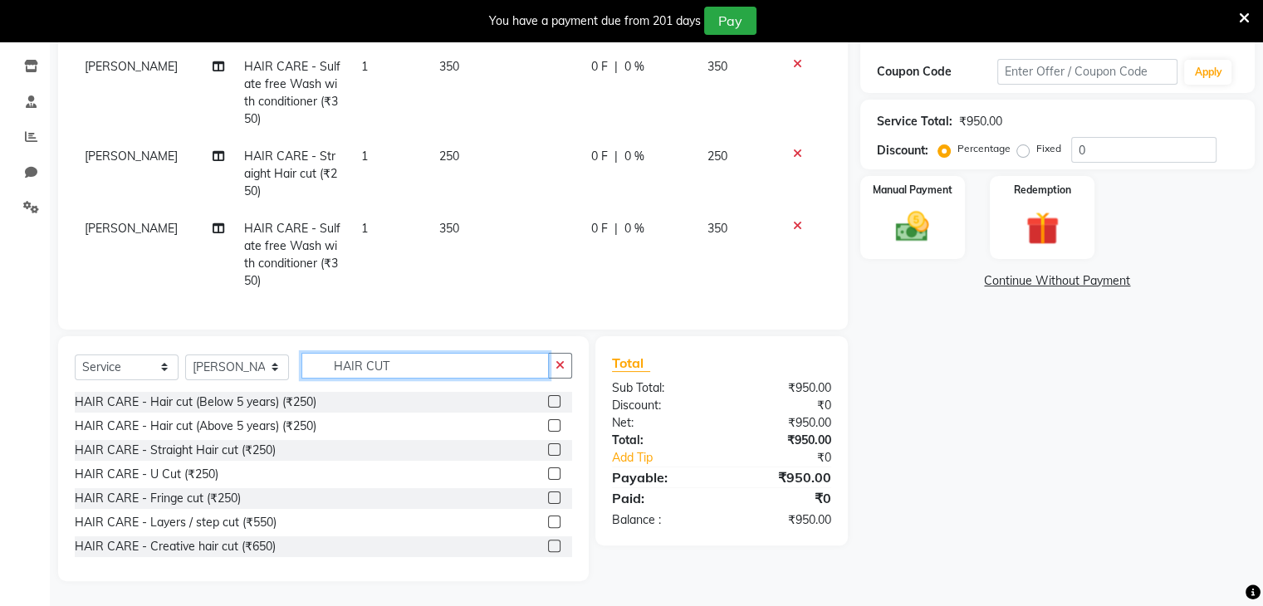
scroll to position [2, 0]
type input "HAIR CUT"
click at [548, 472] on label at bounding box center [554, 471] width 12 height 12
click at [548, 472] on input "checkbox" at bounding box center [553, 472] width 11 height 11
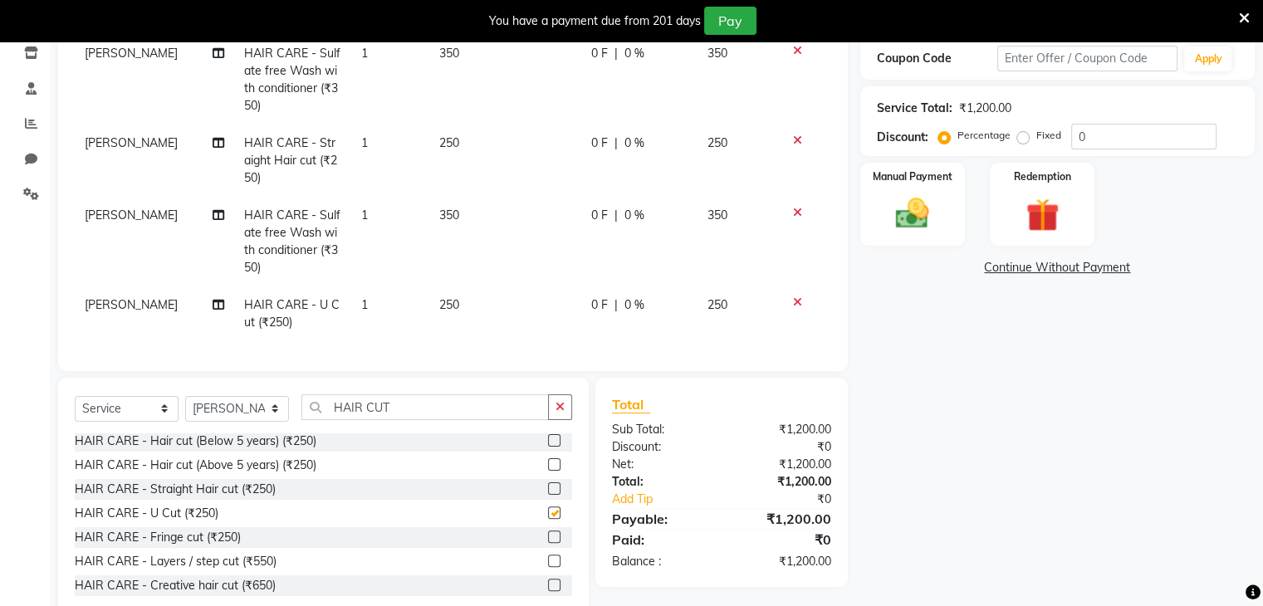
checkbox input "false"
click at [455, 308] on span "250" at bounding box center [449, 304] width 20 height 15
select select "89767"
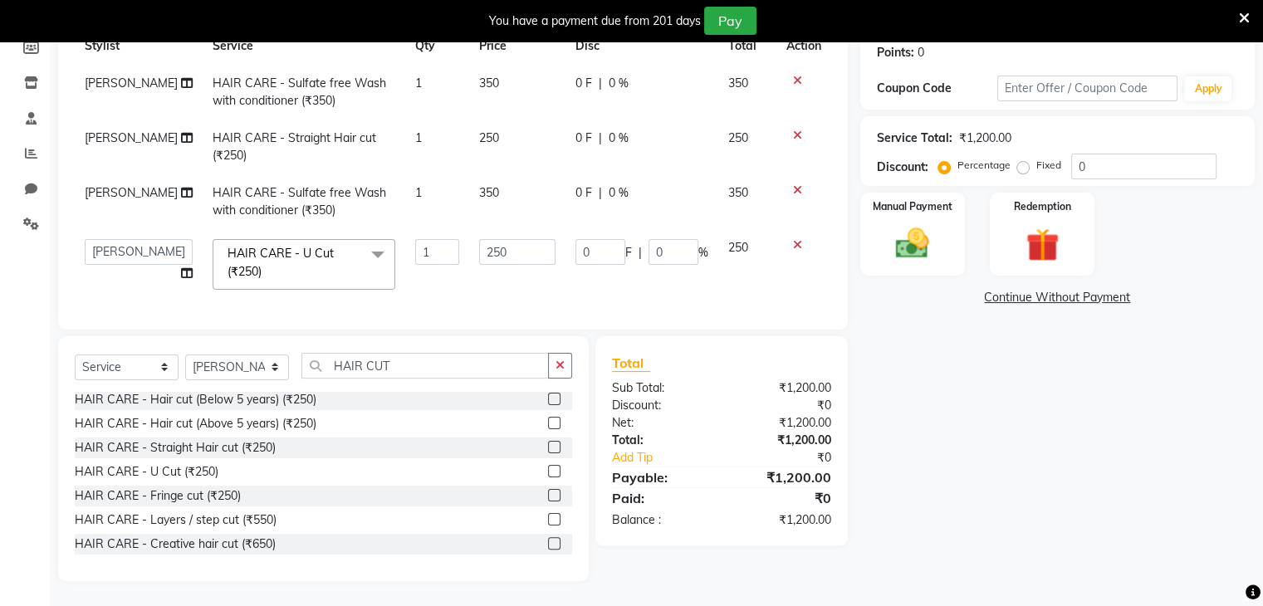
scroll to position [269, 0]
click at [499, 242] on input "250" at bounding box center [517, 252] width 76 height 26
type input "2"
type input "350"
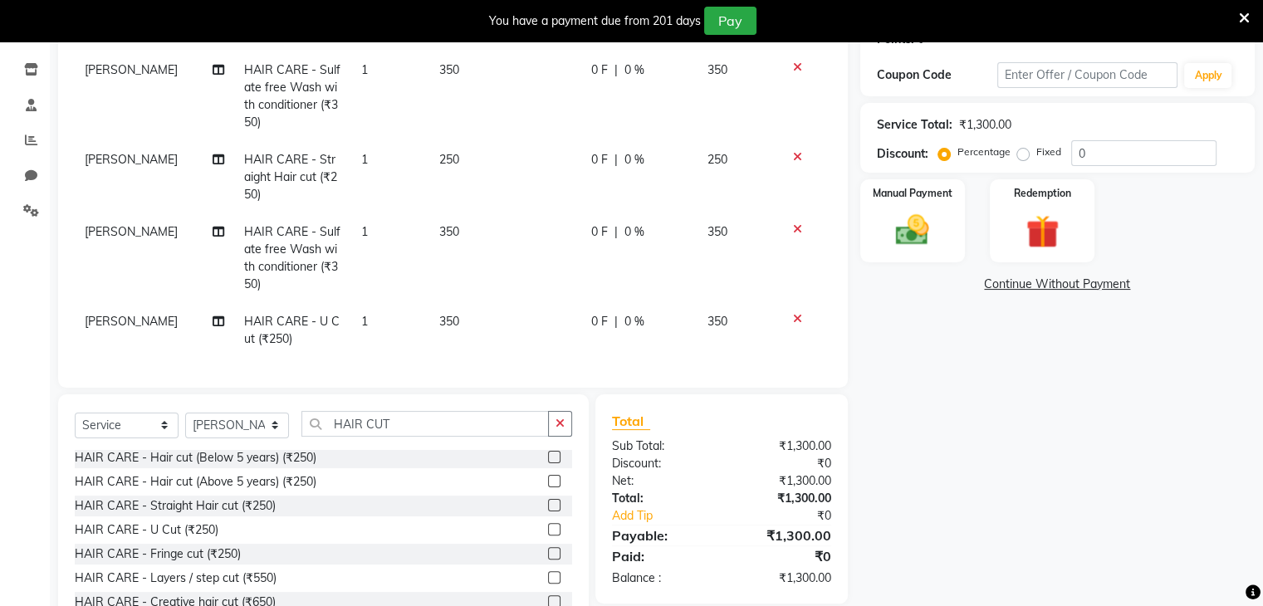
click at [519, 272] on tbody "VIDHYA HAIR CARE - Sulfate free Wash with conditioner (₹350) 1 350 0 F | 0 % 35…" at bounding box center [453, 204] width 756 height 306
click at [924, 222] on img at bounding box center [912, 231] width 56 height 40
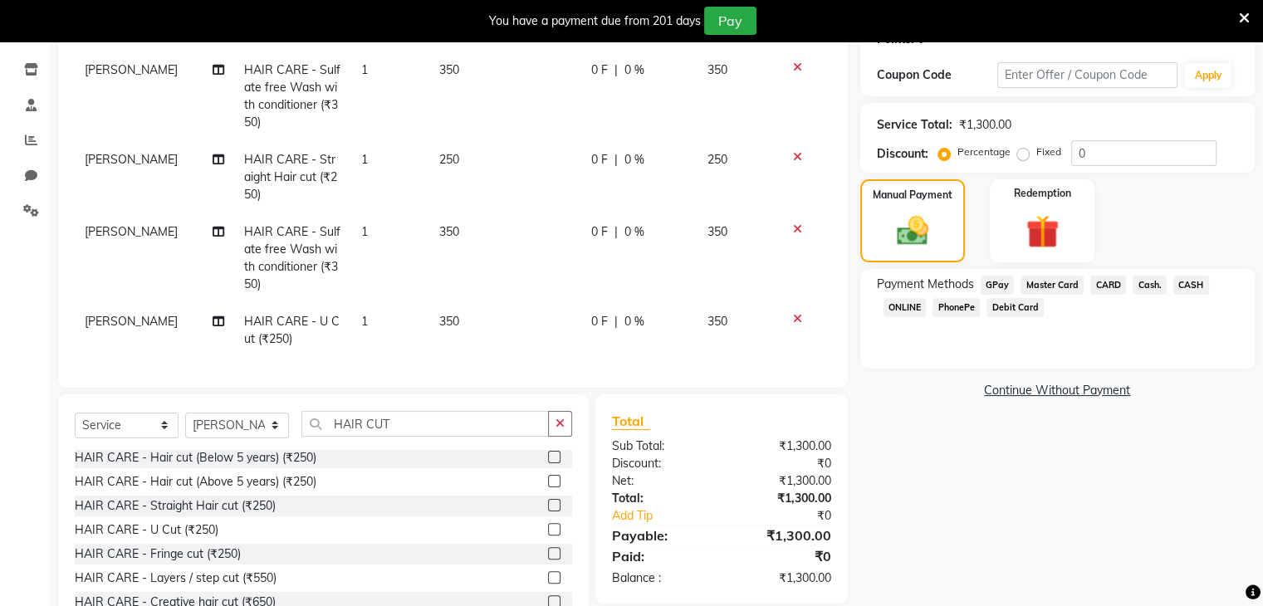
click at [947, 311] on span "PhonePe" at bounding box center [955, 307] width 47 height 19
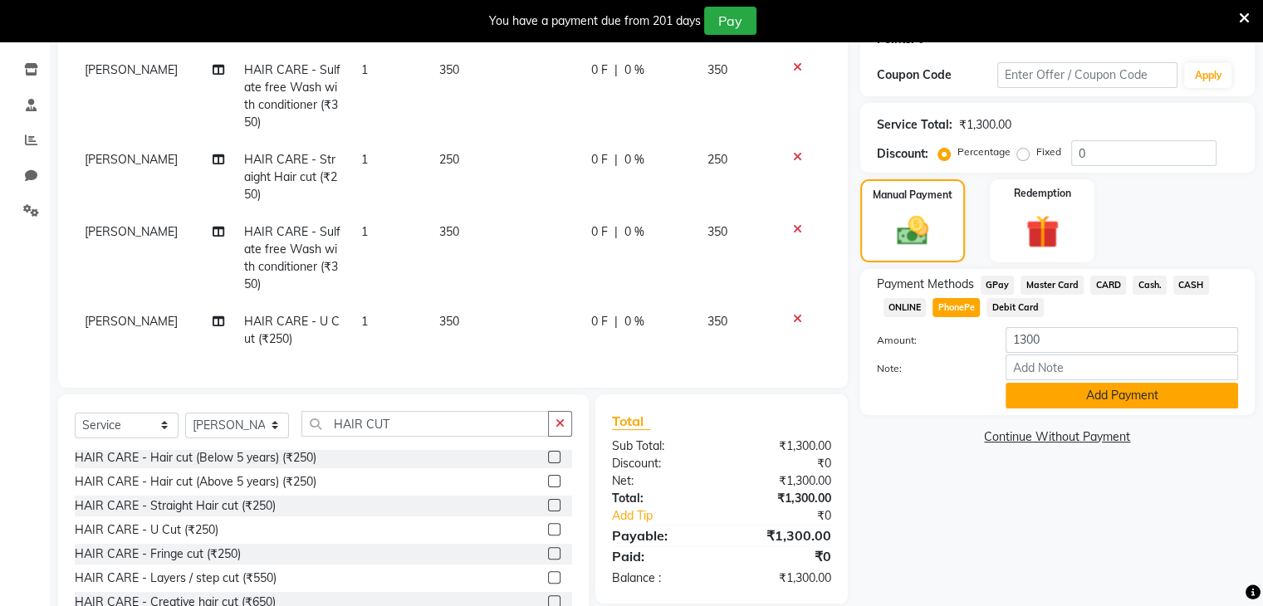
click at [1040, 403] on button "Add Payment" at bounding box center [1121, 396] width 232 height 26
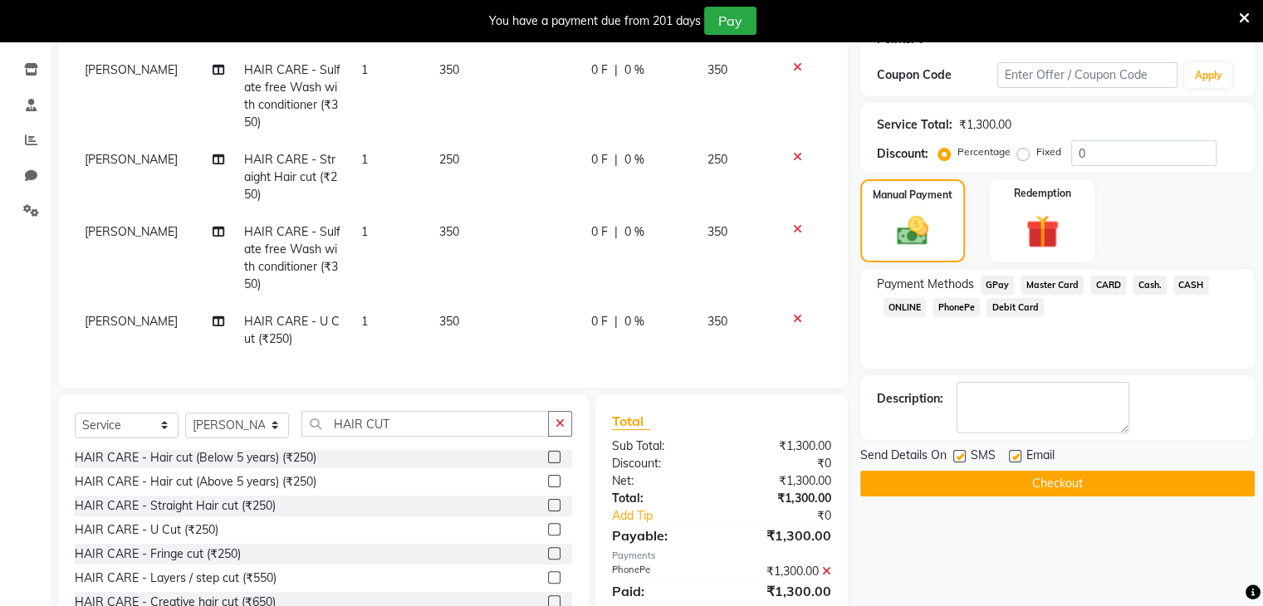
click at [1033, 486] on button "Checkout" at bounding box center [1057, 484] width 394 height 26
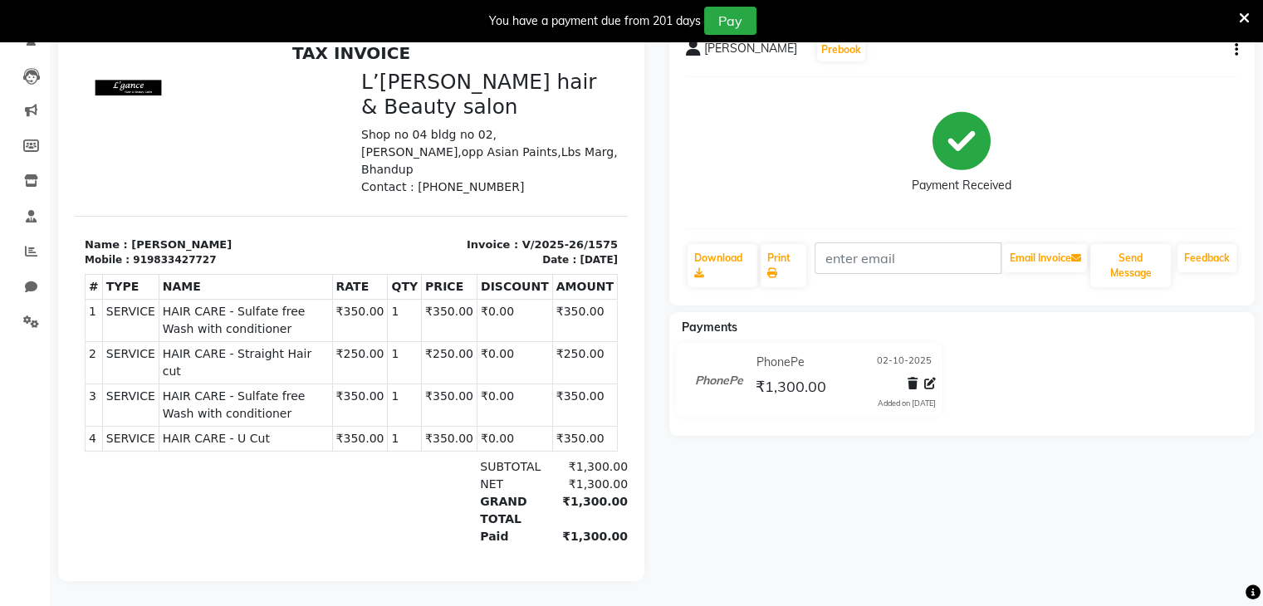
select select "service"
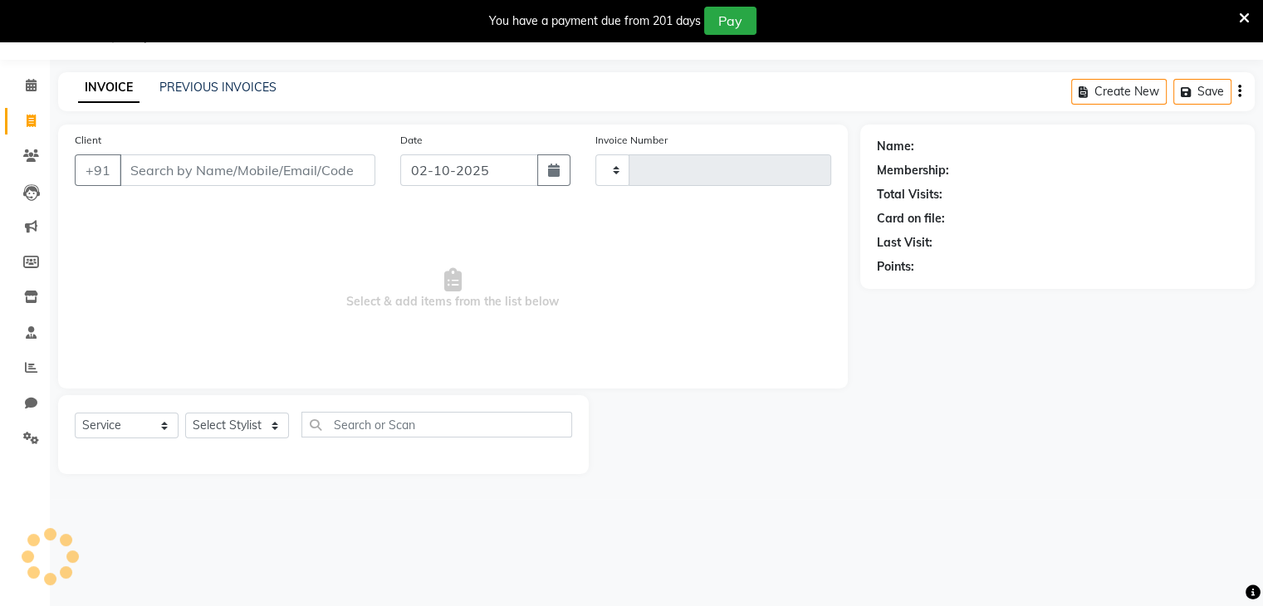
scroll to position [42, 0]
type input "1576"
select select "7828"
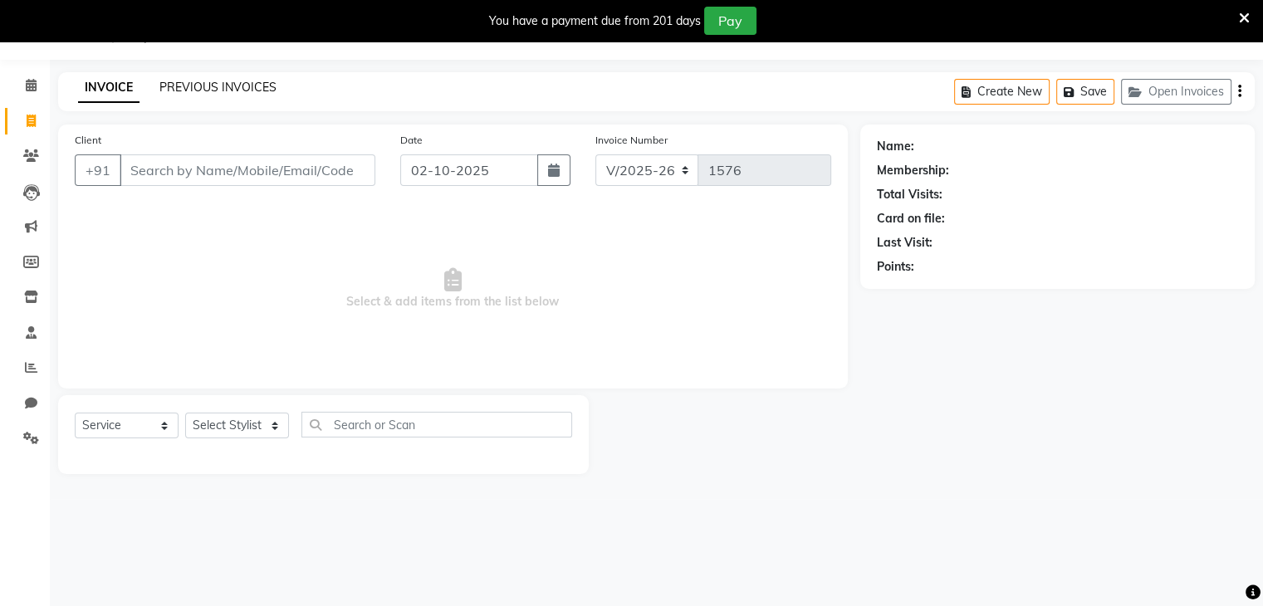
click at [209, 87] on link "PREVIOUS INVOICES" at bounding box center [217, 87] width 117 height 15
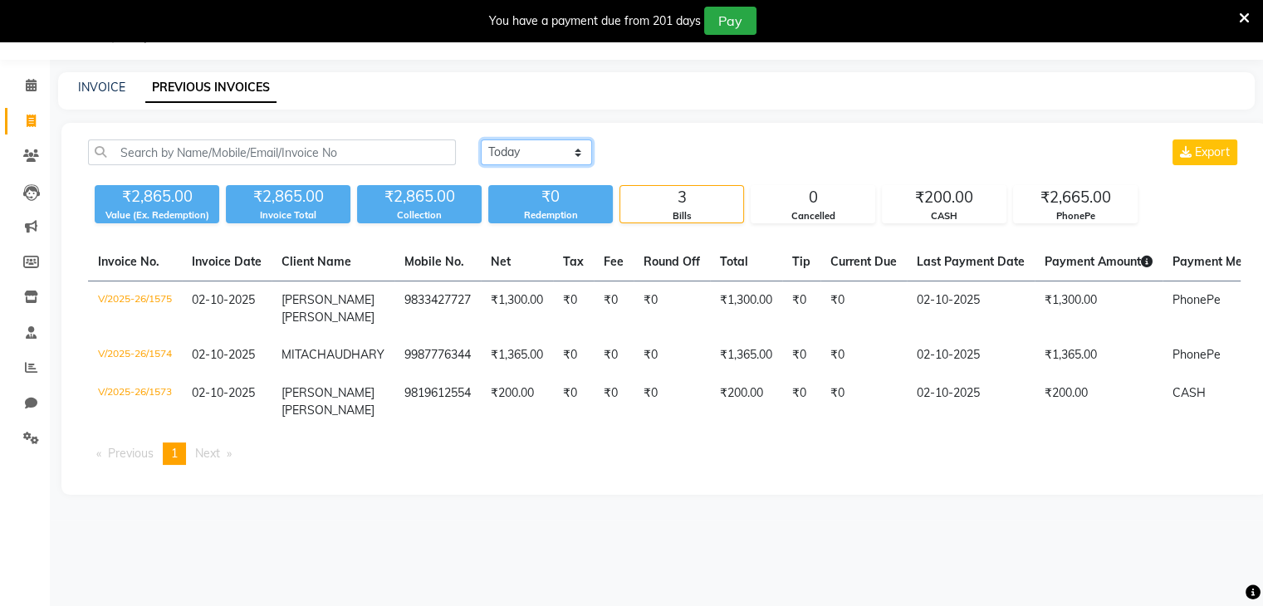
click at [559, 153] on select "[DATE] [DATE] Custom Range" at bounding box center [536, 152] width 111 height 26
select select "[DATE]"
click at [481, 139] on select "[DATE] [DATE] Custom Range" at bounding box center [536, 152] width 111 height 26
